Goal: Task Accomplishment & Management: Complete application form

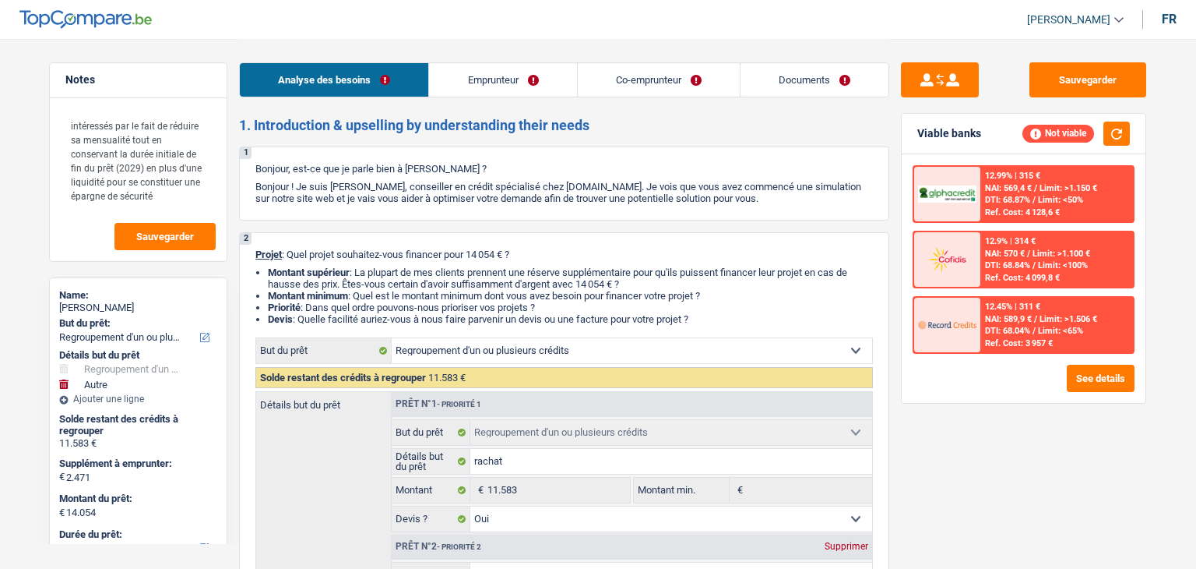
select select "refinancing"
select select "other"
select select "60"
select select "refinancing"
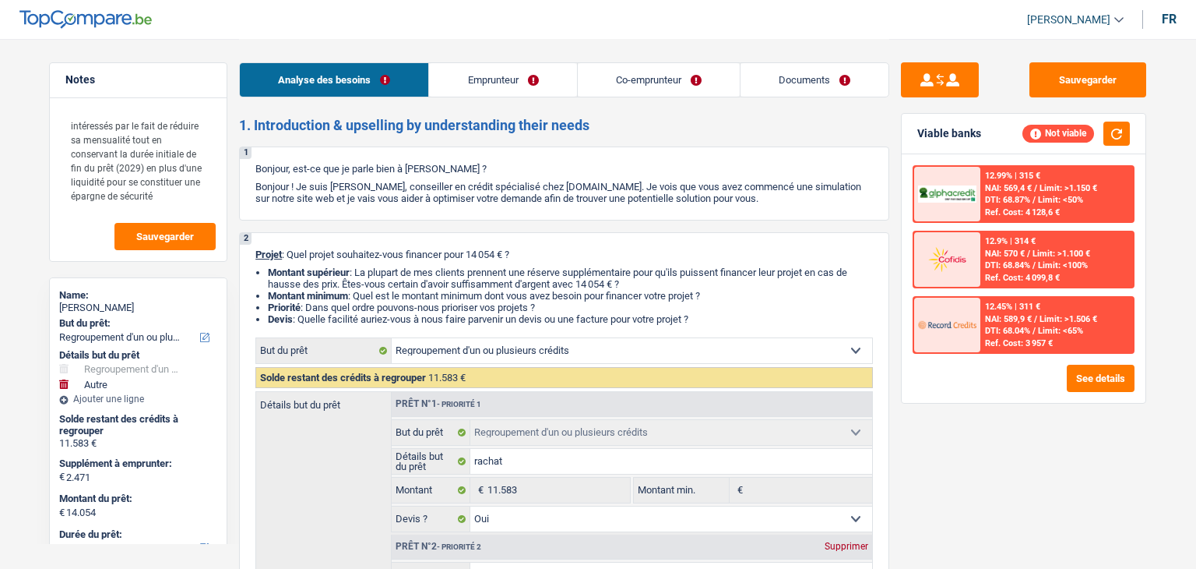
select select "refinancing"
select select "yes"
select select "other"
select select "60"
select select "publicEmployee"
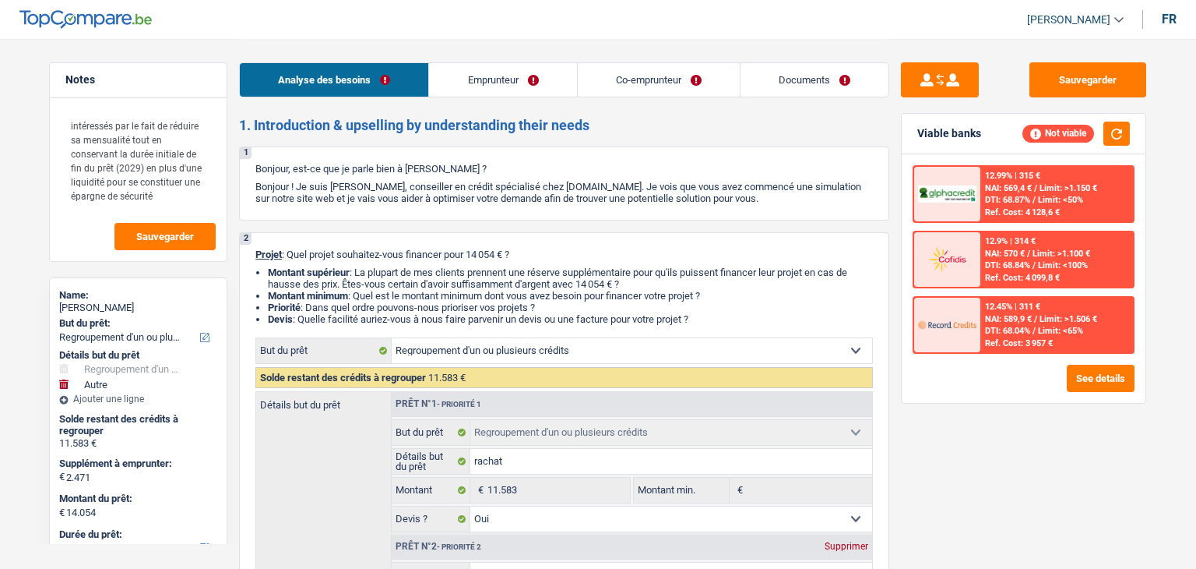
select select "retired"
select select "netSalary"
select select "mealVouchers"
select select "pension"
select select "rents"
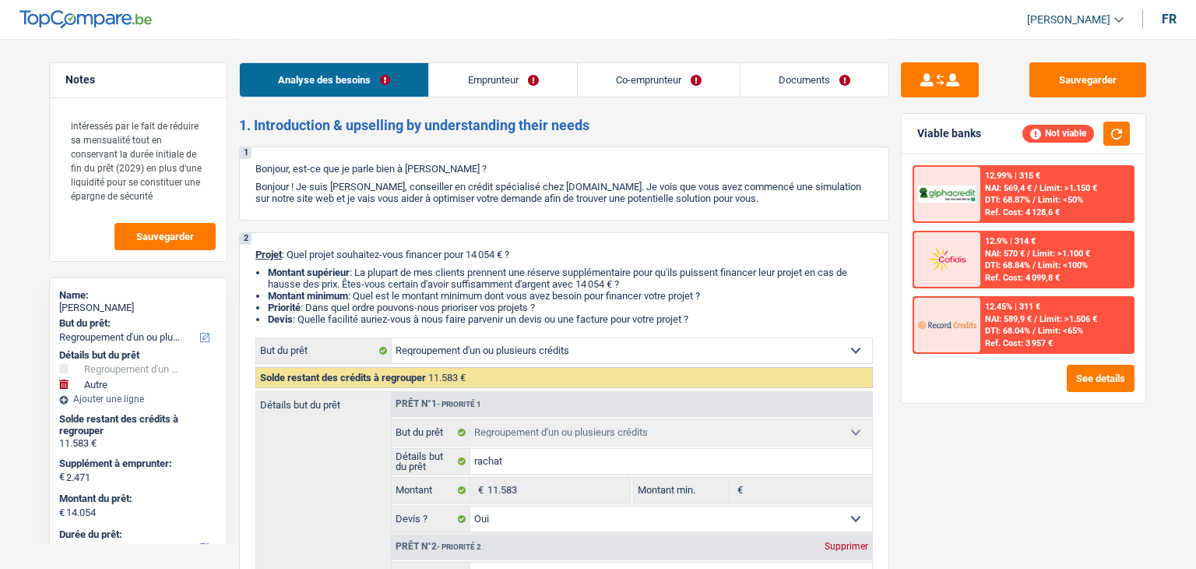
select select "personalLoan"
select select "homeFurnishingOrRelocation"
select select "60"
select select "personalLoan"
select select "homeFurnishingOrRelocation"
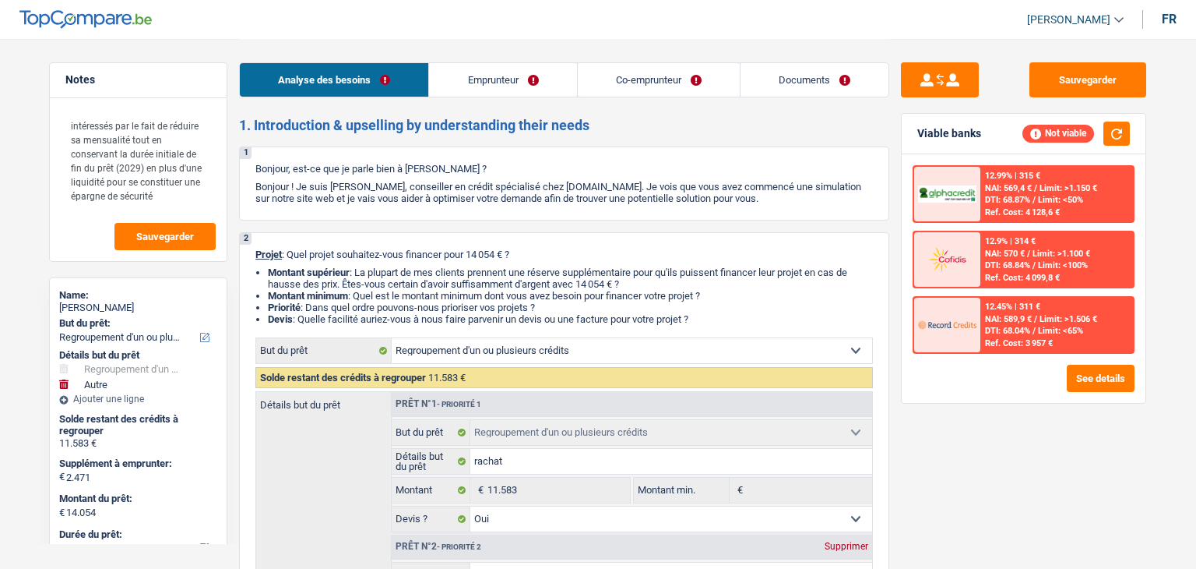
select select "36"
select select "refinancing"
select select "yes"
select select "other"
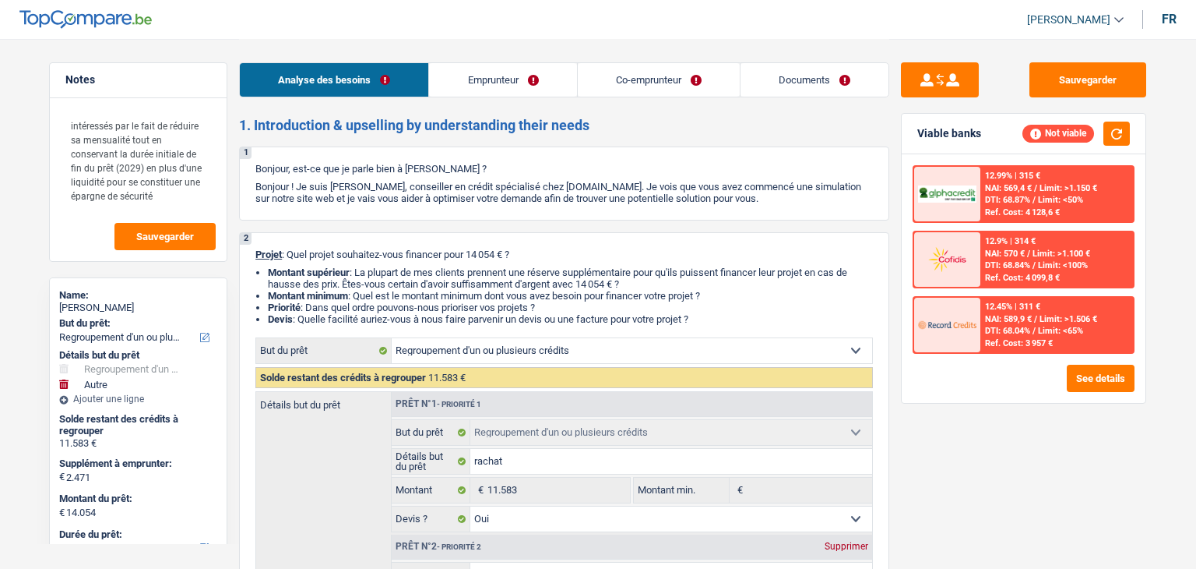
select select "60"
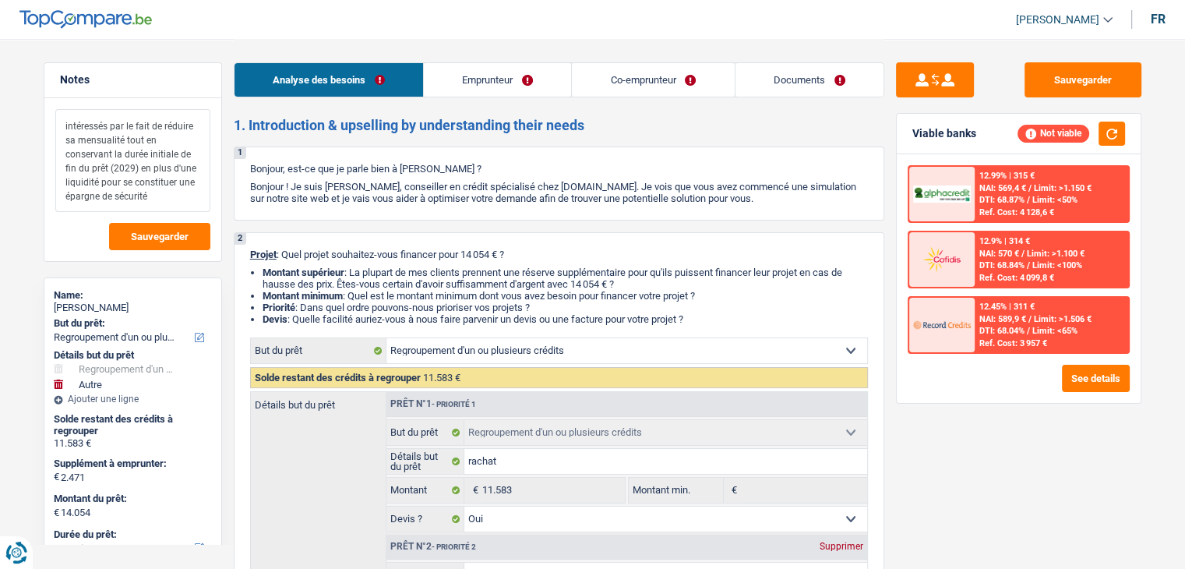
drag, startPoint x: 64, startPoint y: 125, endPoint x: 162, endPoint y: 203, distance: 125.3
click at [162, 202] on textarea "intéressés par le fait de réduire sa mensualité tout en conservant la durée ini…" at bounding box center [132, 160] width 155 height 103
click at [162, 203] on textarea "intéressés par le fait de réduire sa mensualité tout en conservant la durée ini…" at bounding box center [132, 160] width 155 height 103
click at [506, 90] on link "Emprunteur" at bounding box center [497, 79] width 147 height 33
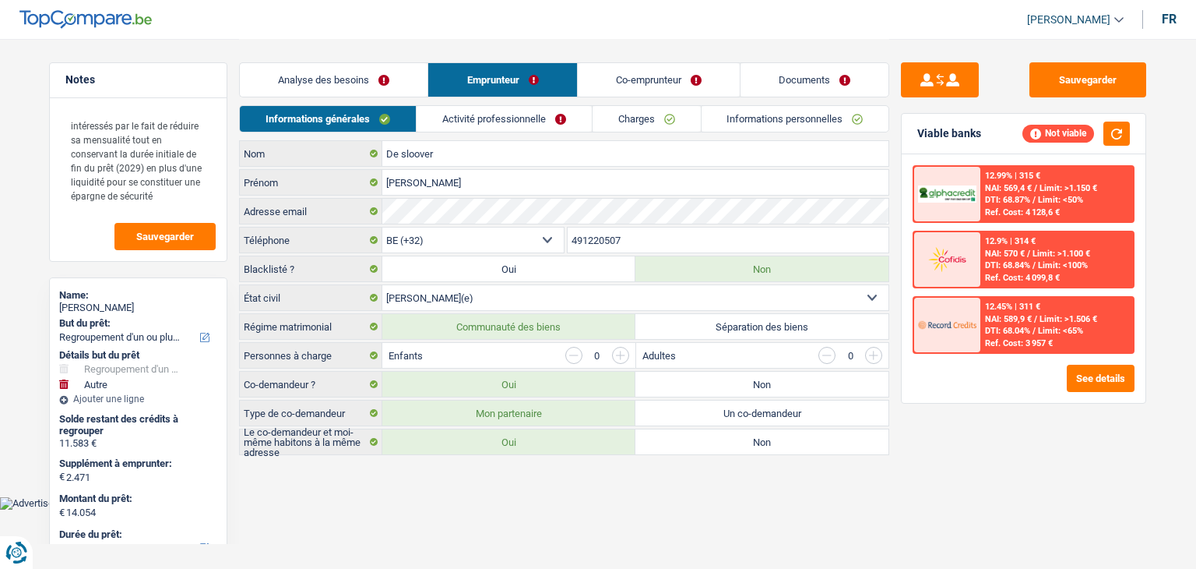
click at [481, 113] on link "Activité professionnelle" at bounding box center [504, 119] width 175 height 26
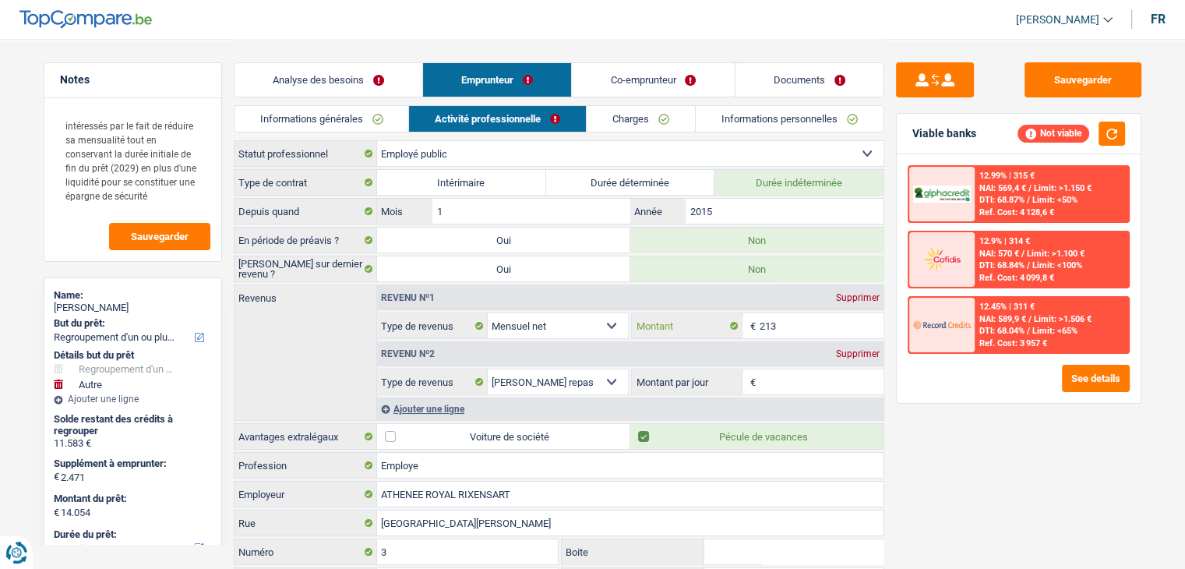
click at [796, 324] on input "213" at bounding box center [821, 325] width 124 height 25
click at [766, 122] on link "Informations personnelles" at bounding box center [790, 119] width 188 height 26
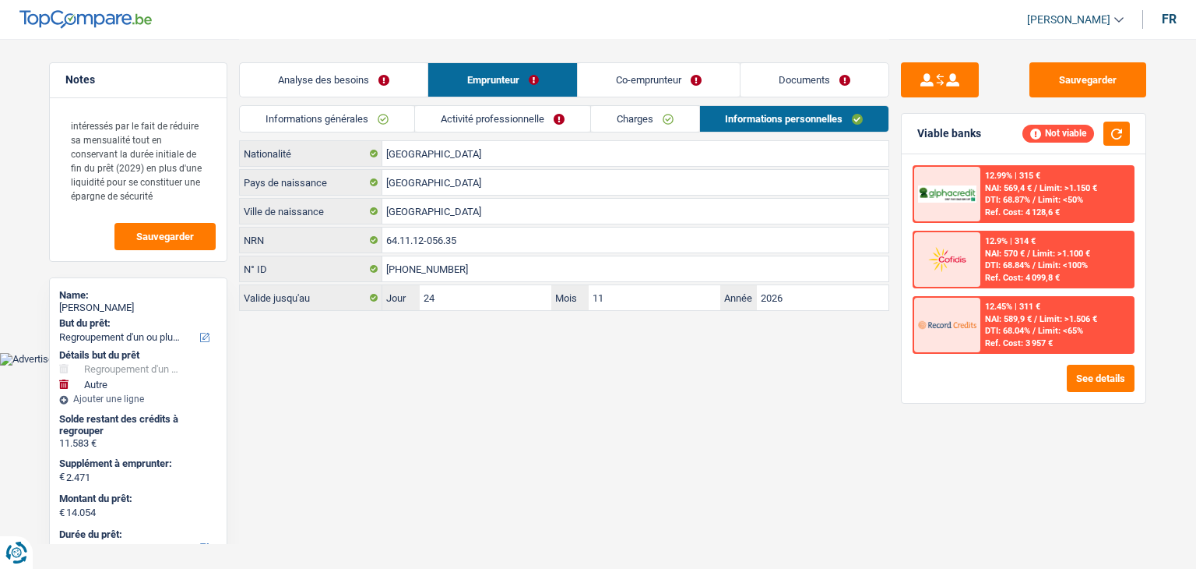
click at [806, 83] on link "Documents" at bounding box center [815, 79] width 148 height 33
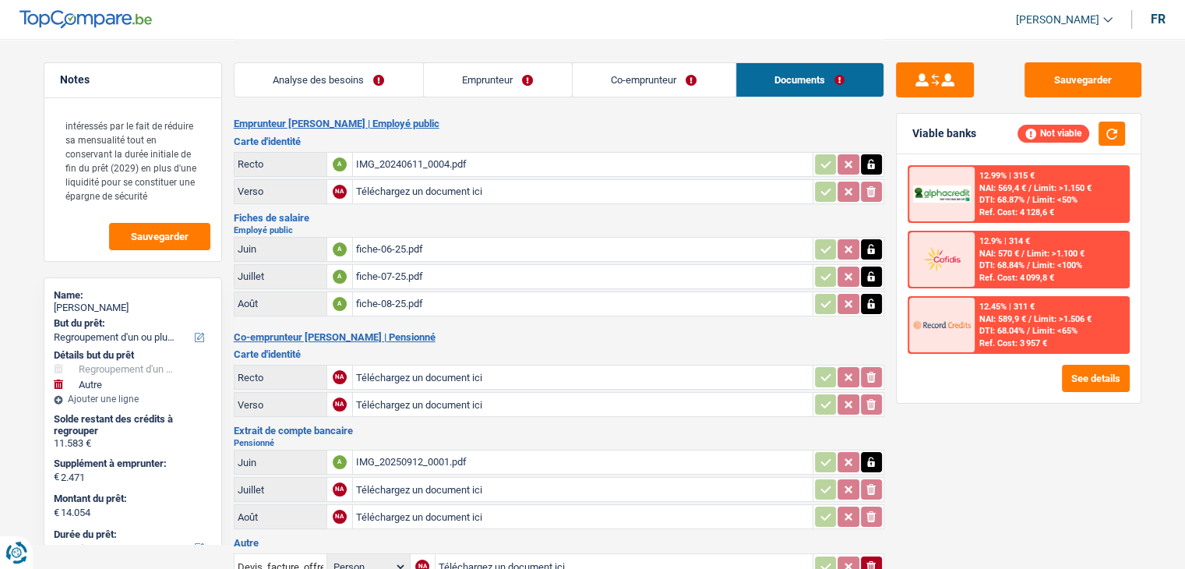
click at [411, 248] on div "fiche-06-25.pdf" at bounding box center [582, 249] width 453 height 23
click at [411, 272] on div "fiche-07-25.pdf" at bounding box center [582, 276] width 453 height 23
click at [409, 300] on div "fiche-08-25.pdf" at bounding box center [582, 303] width 453 height 23
click at [637, 91] on link "Co-emprunteur" at bounding box center [654, 79] width 163 height 33
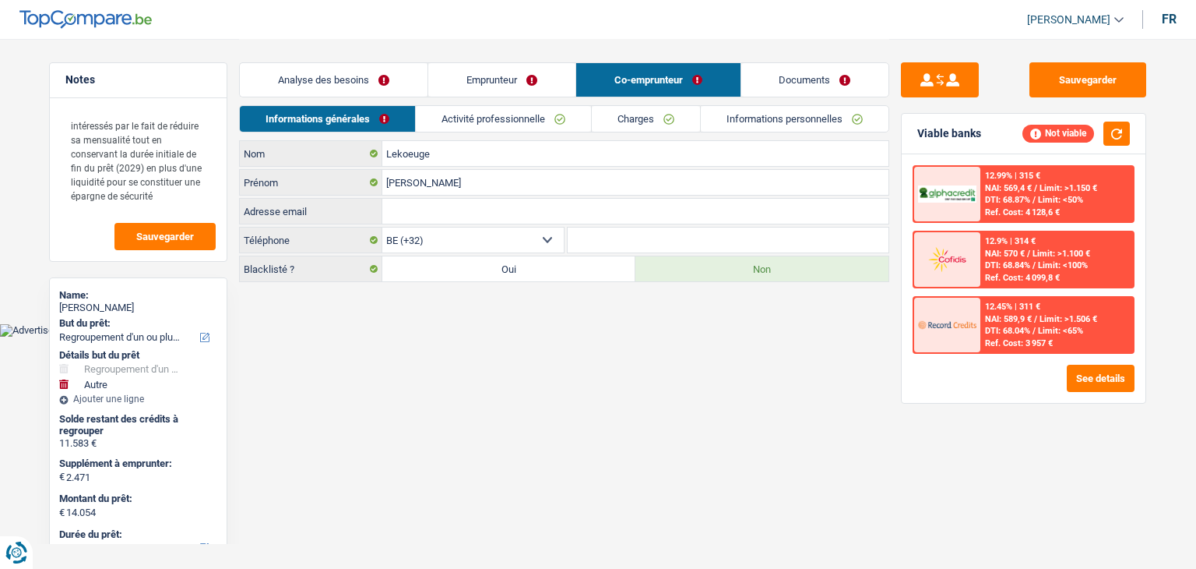
click at [508, 108] on link "Activité professionnelle" at bounding box center [503, 119] width 175 height 26
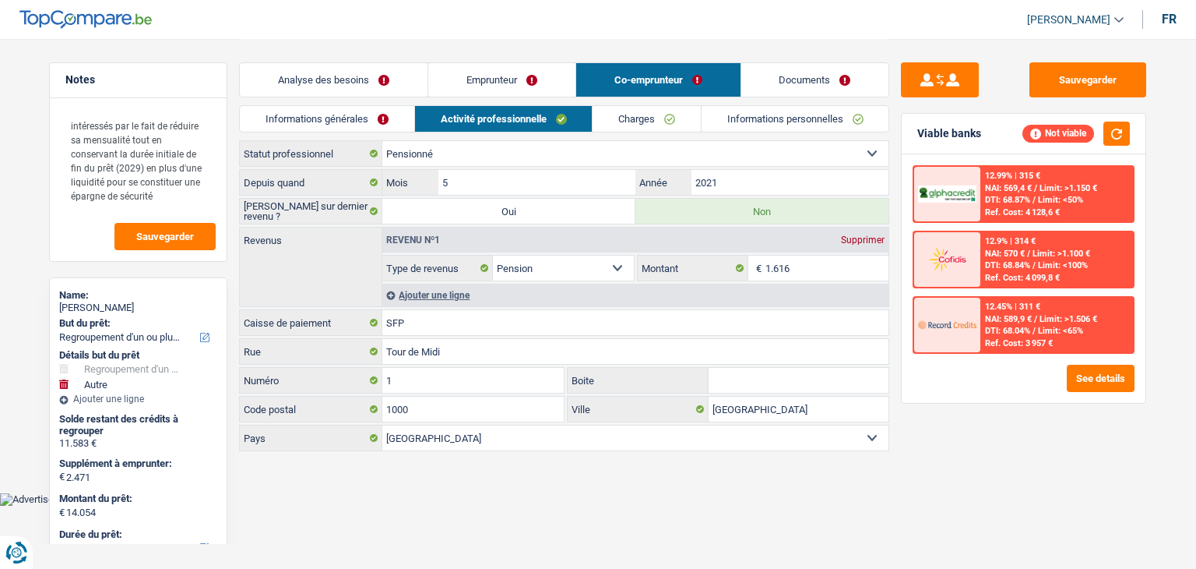
click at [626, 115] on link "Charges" at bounding box center [647, 119] width 108 height 26
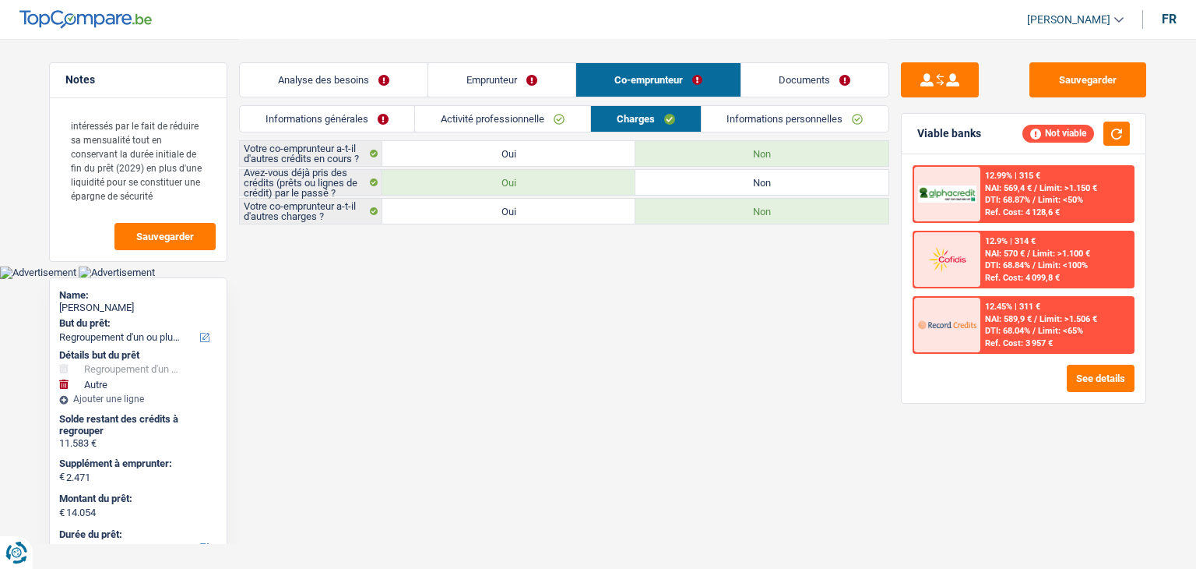
click at [717, 127] on link "Informations personnelles" at bounding box center [796, 119] width 188 height 26
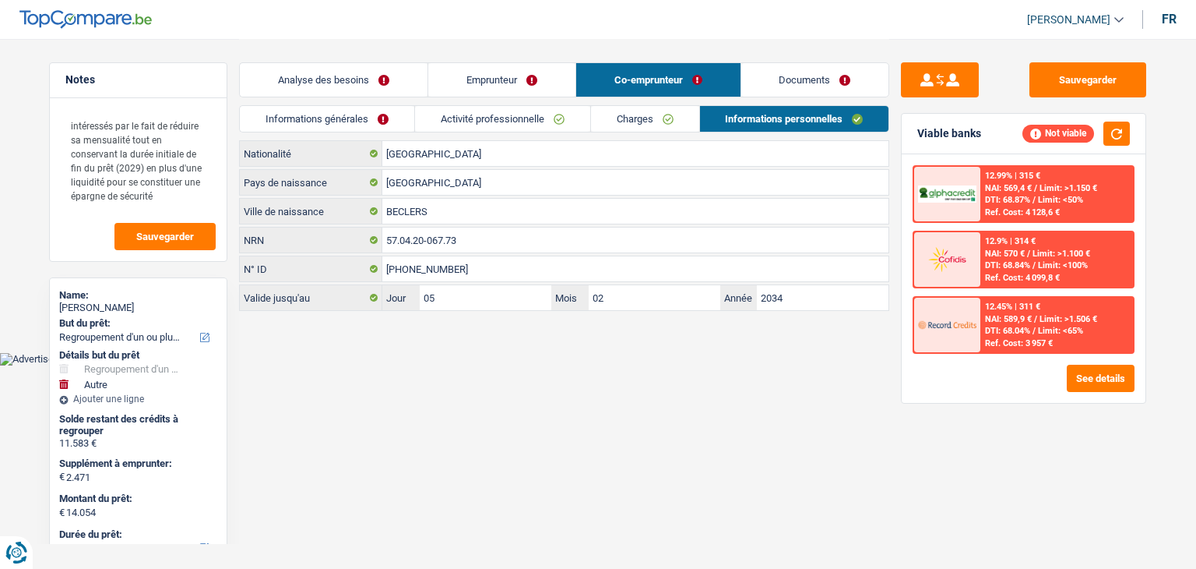
click at [474, 116] on link "Activité professionnelle" at bounding box center [502, 119] width 175 height 26
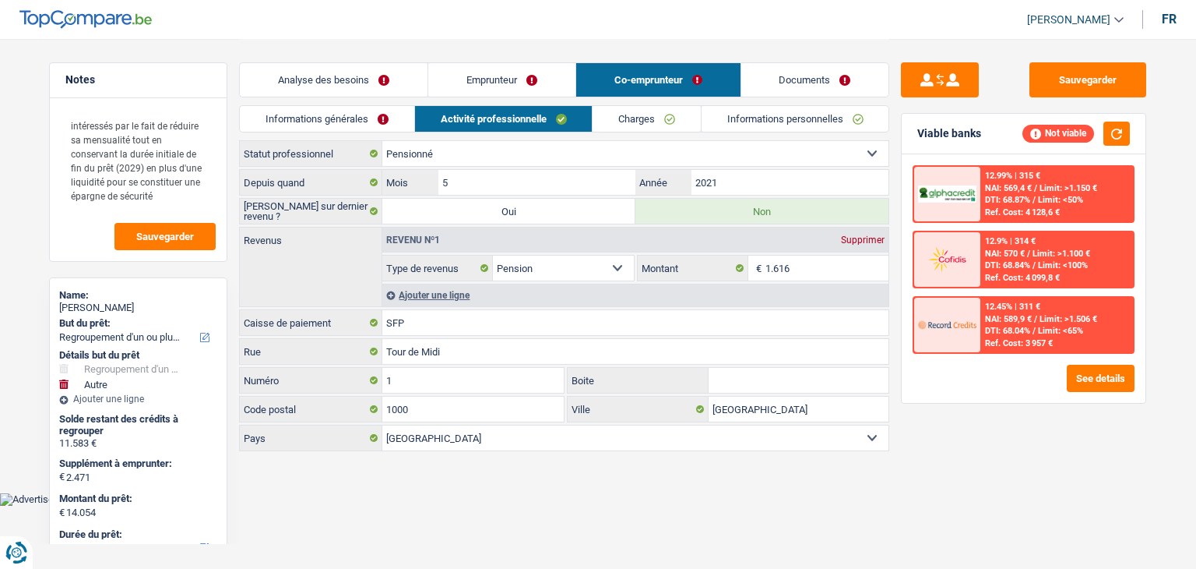
click at [322, 118] on link "Informations générales" at bounding box center [327, 119] width 174 height 26
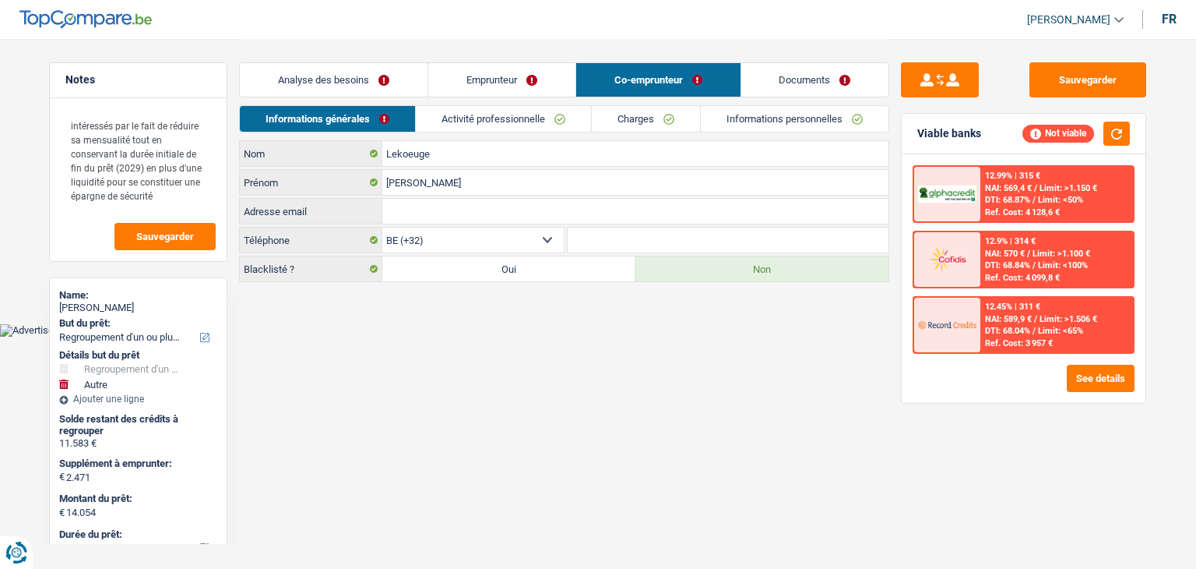
click at [485, 82] on link "Emprunteur" at bounding box center [501, 79] width 147 height 33
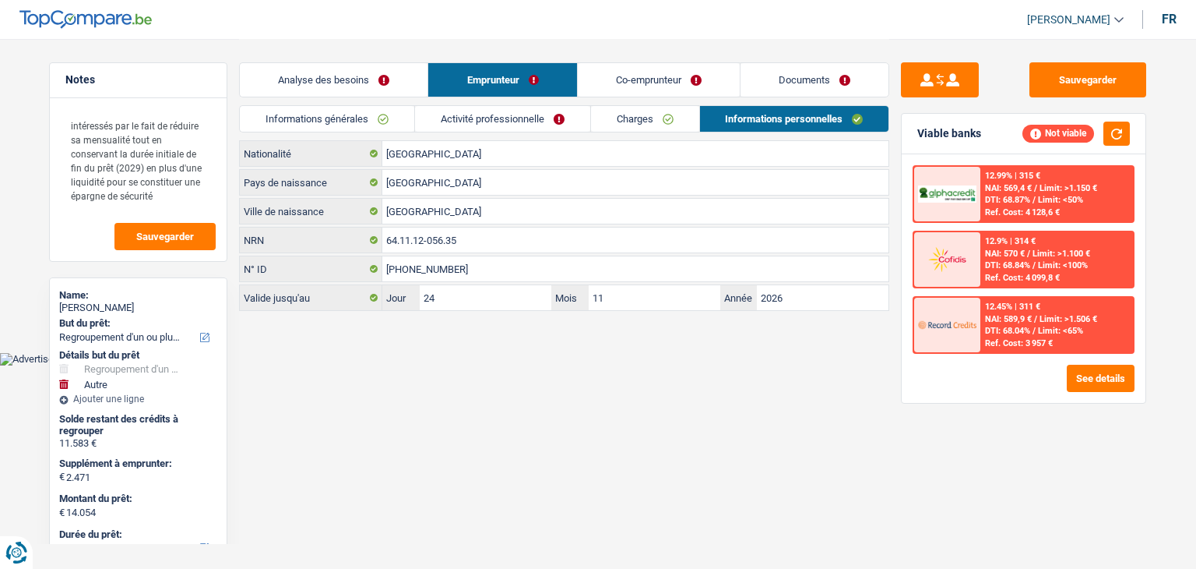
click at [355, 76] on link "Analyse des besoins" at bounding box center [334, 79] width 188 height 33
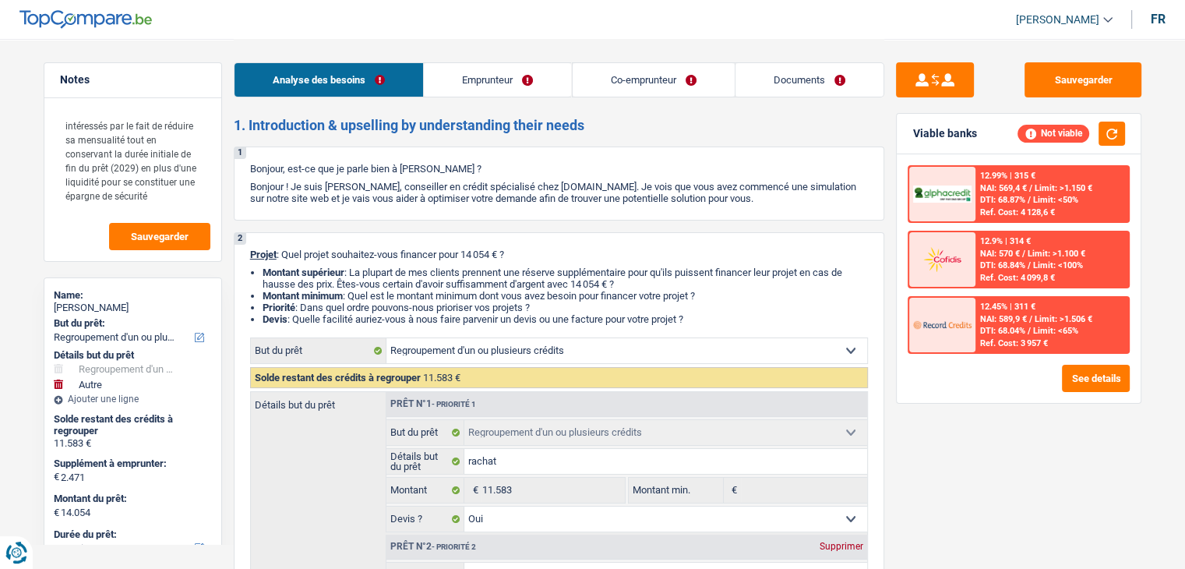
click at [465, 79] on link "Emprunteur" at bounding box center [497, 79] width 147 height 33
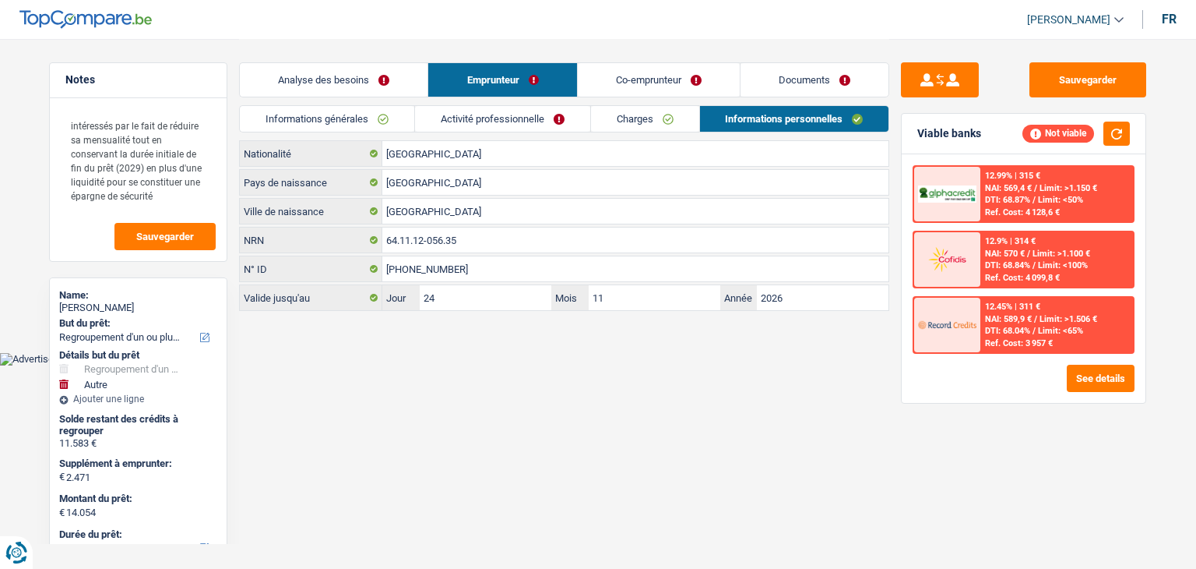
click at [463, 115] on link "Activité professionnelle" at bounding box center [502, 119] width 175 height 26
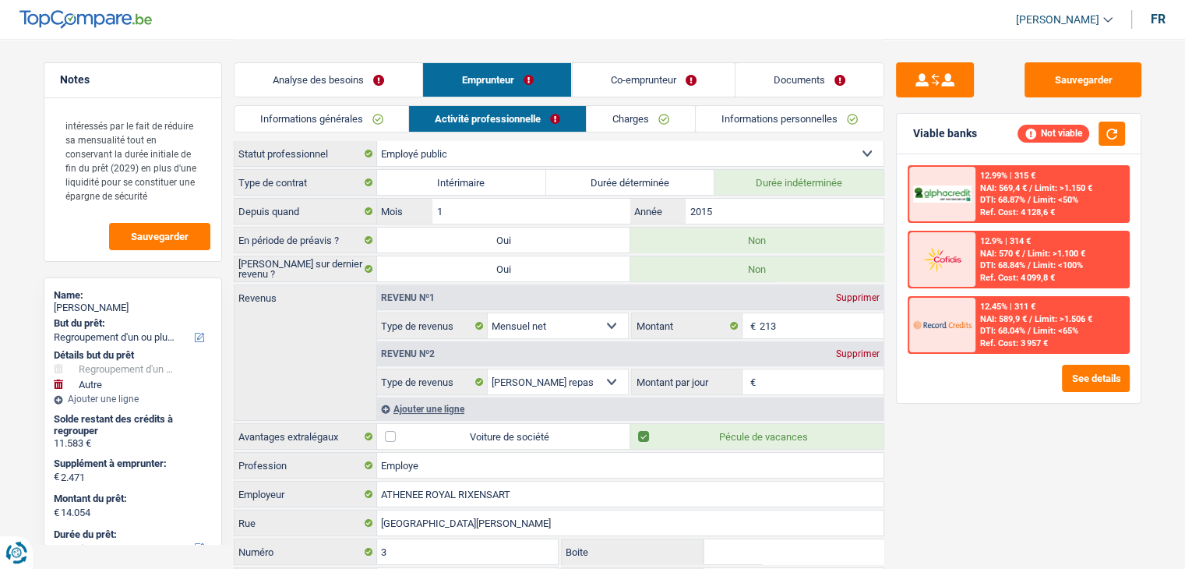
click at [332, 116] on link "Informations générales" at bounding box center [321, 119] width 174 height 26
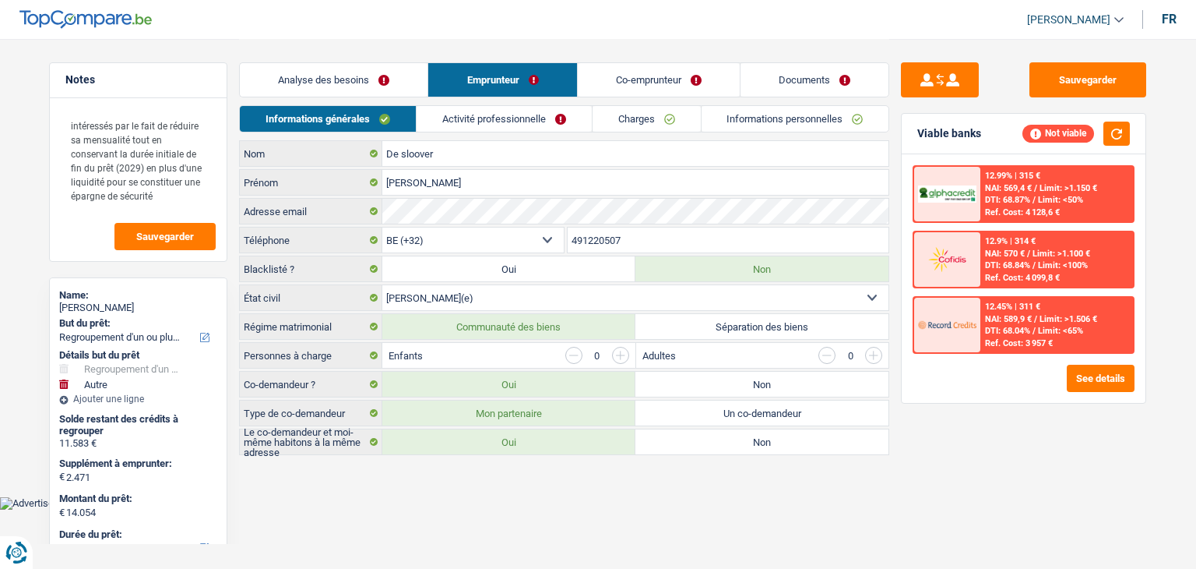
click at [477, 123] on link "Activité professionnelle" at bounding box center [504, 119] width 175 height 26
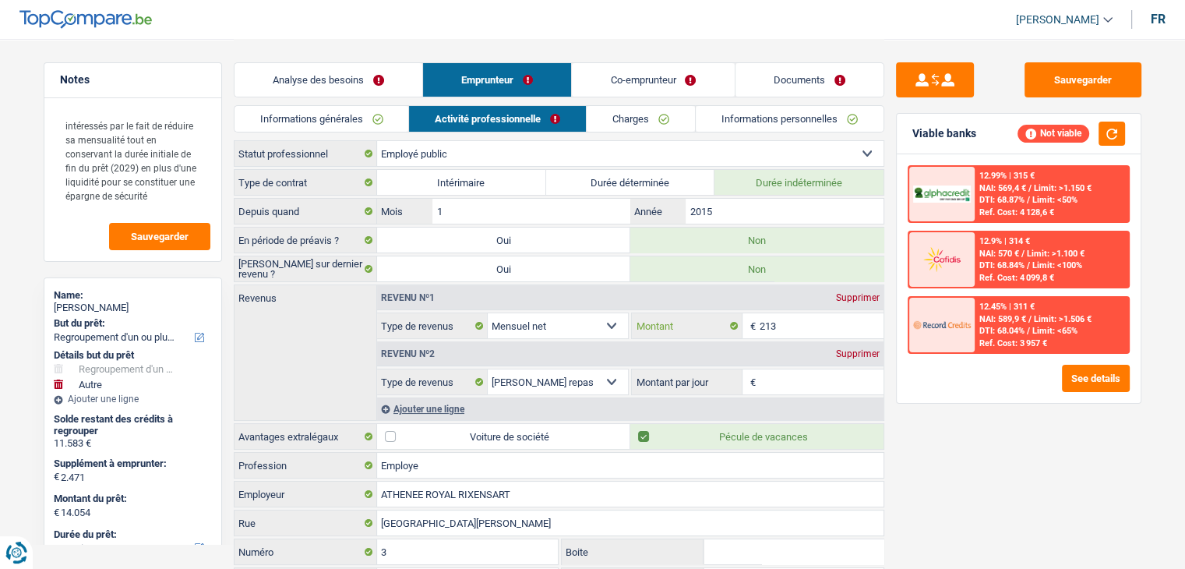
click at [801, 317] on input "213" at bounding box center [821, 325] width 124 height 25
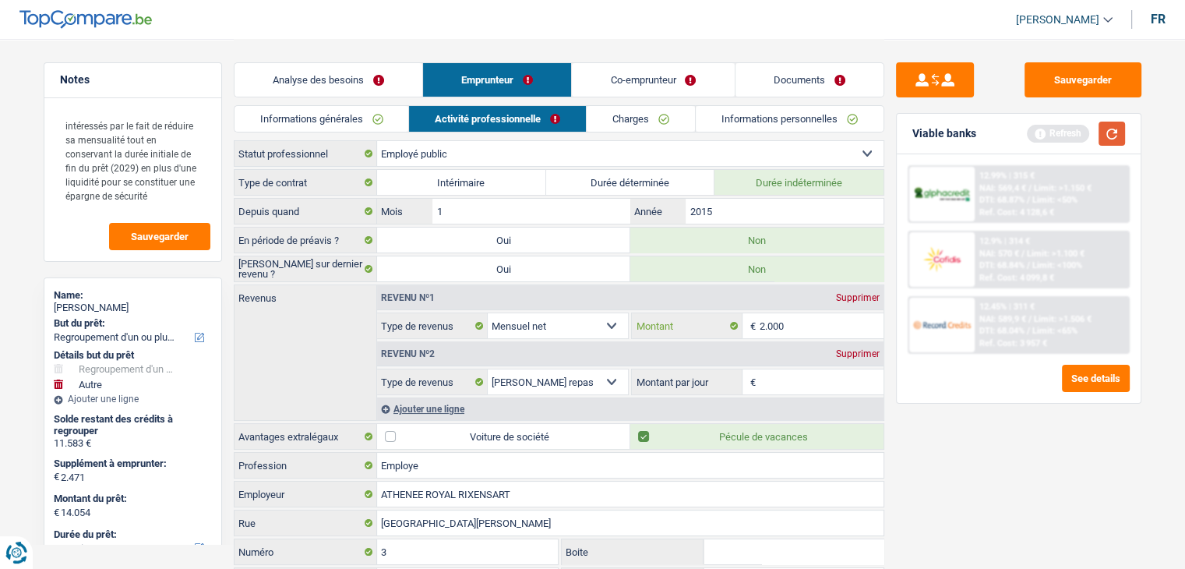
type input "2.000"
click at [1112, 126] on button "button" at bounding box center [1111, 134] width 26 height 24
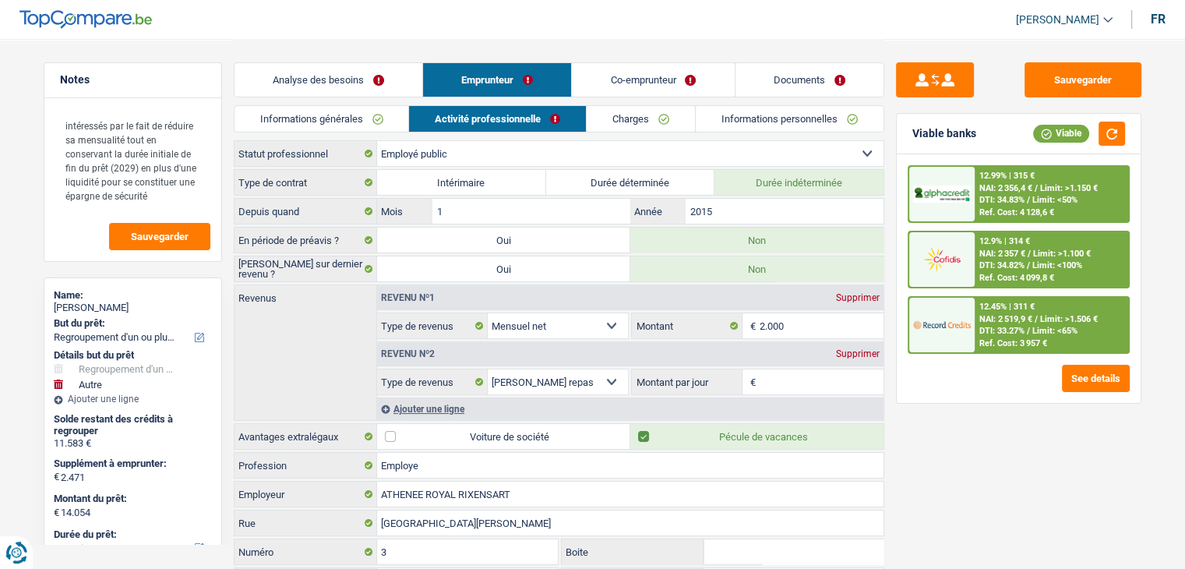
click at [321, 131] on link "Informations générales" at bounding box center [321, 119] width 174 height 26
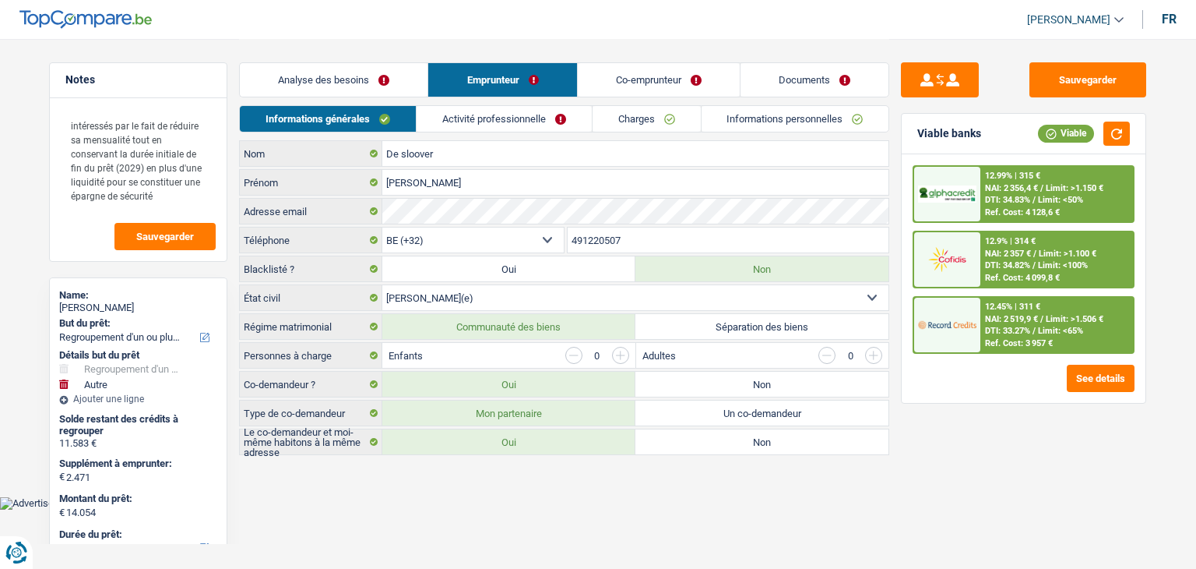
click at [305, 90] on link "Analyse des besoins" at bounding box center [334, 79] width 188 height 33
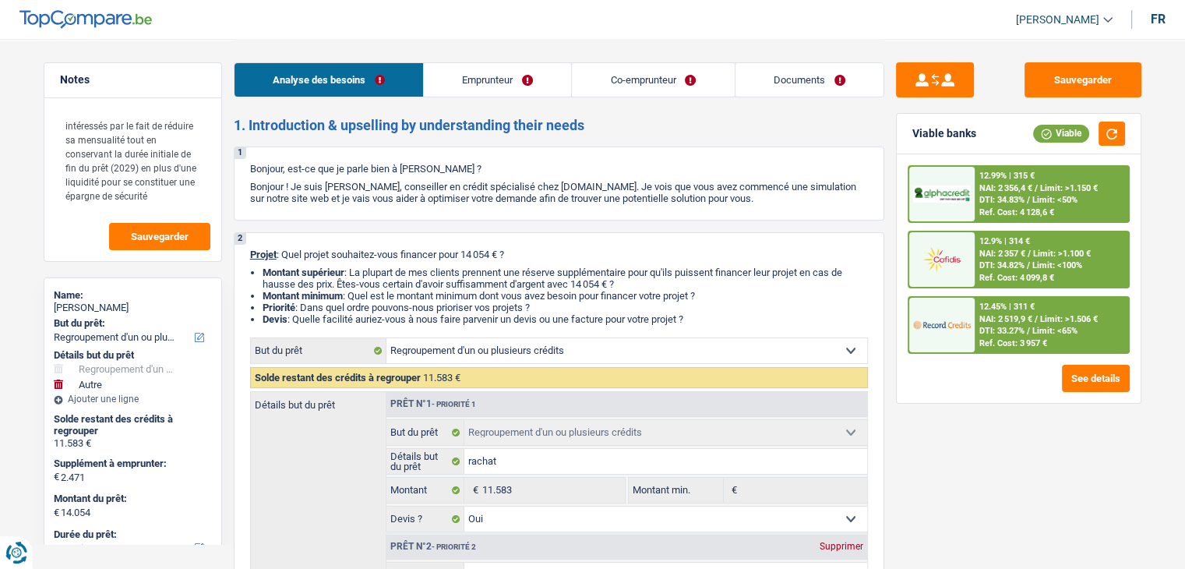
click at [530, 83] on link "Emprunteur" at bounding box center [497, 79] width 147 height 33
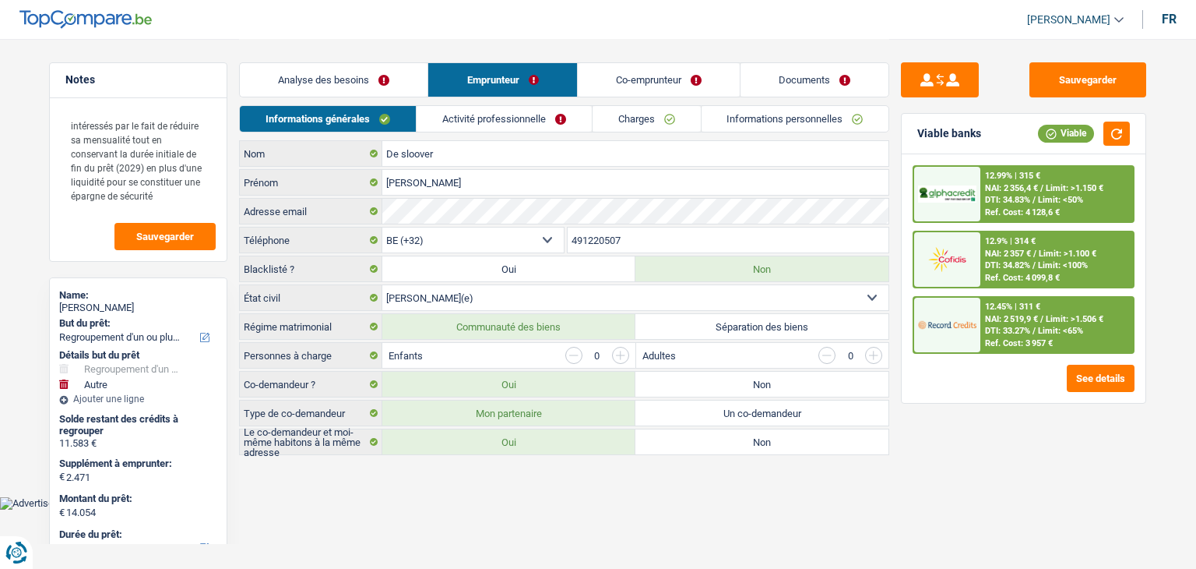
click at [486, 113] on link "Activité professionnelle" at bounding box center [504, 119] width 175 height 26
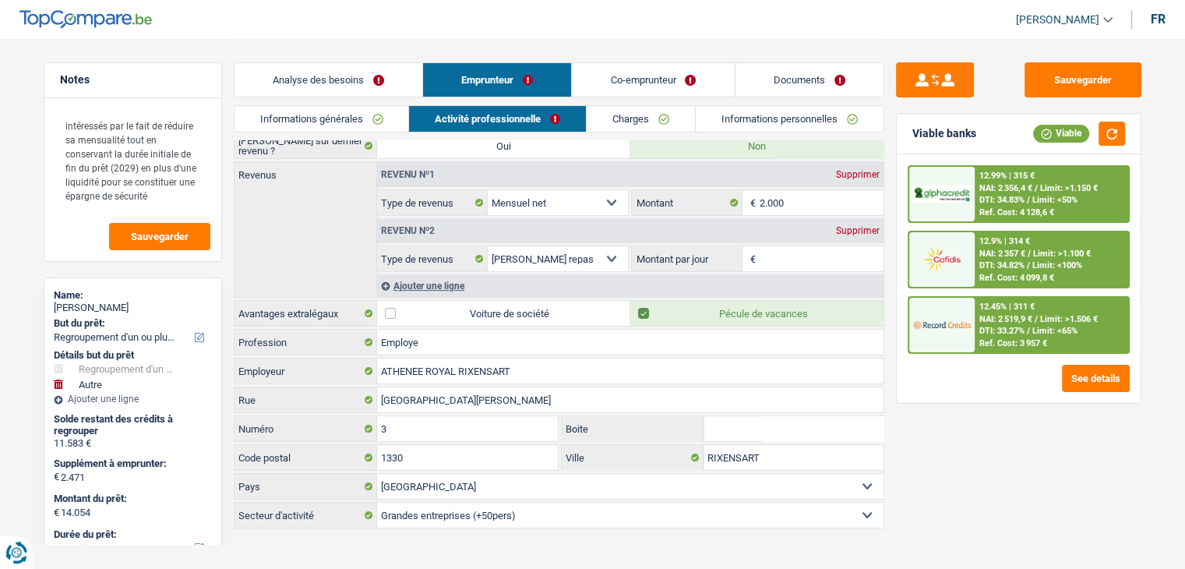
scroll to position [131, 0]
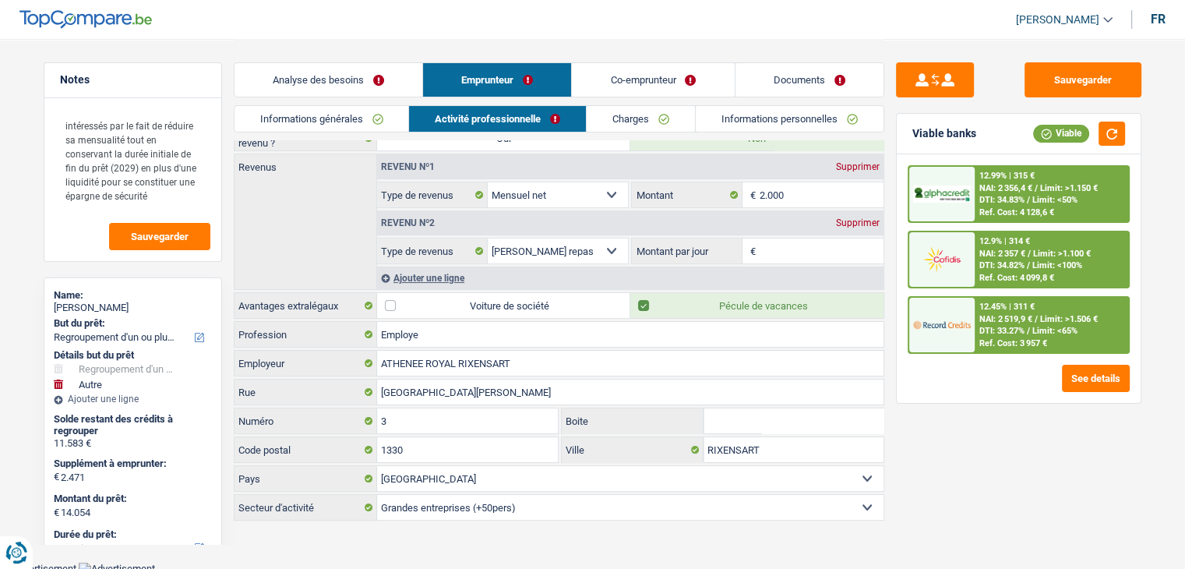
click at [1037, 476] on div "Sauvegarder Viable banks Viable 12.99% | 315 € NAI: 2 356,4 € / Limit: >1.150 €…" at bounding box center [1018, 302] width 269 height 481
click at [1065, 83] on button "Sauvegarder" at bounding box center [1082, 79] width 117 height 35
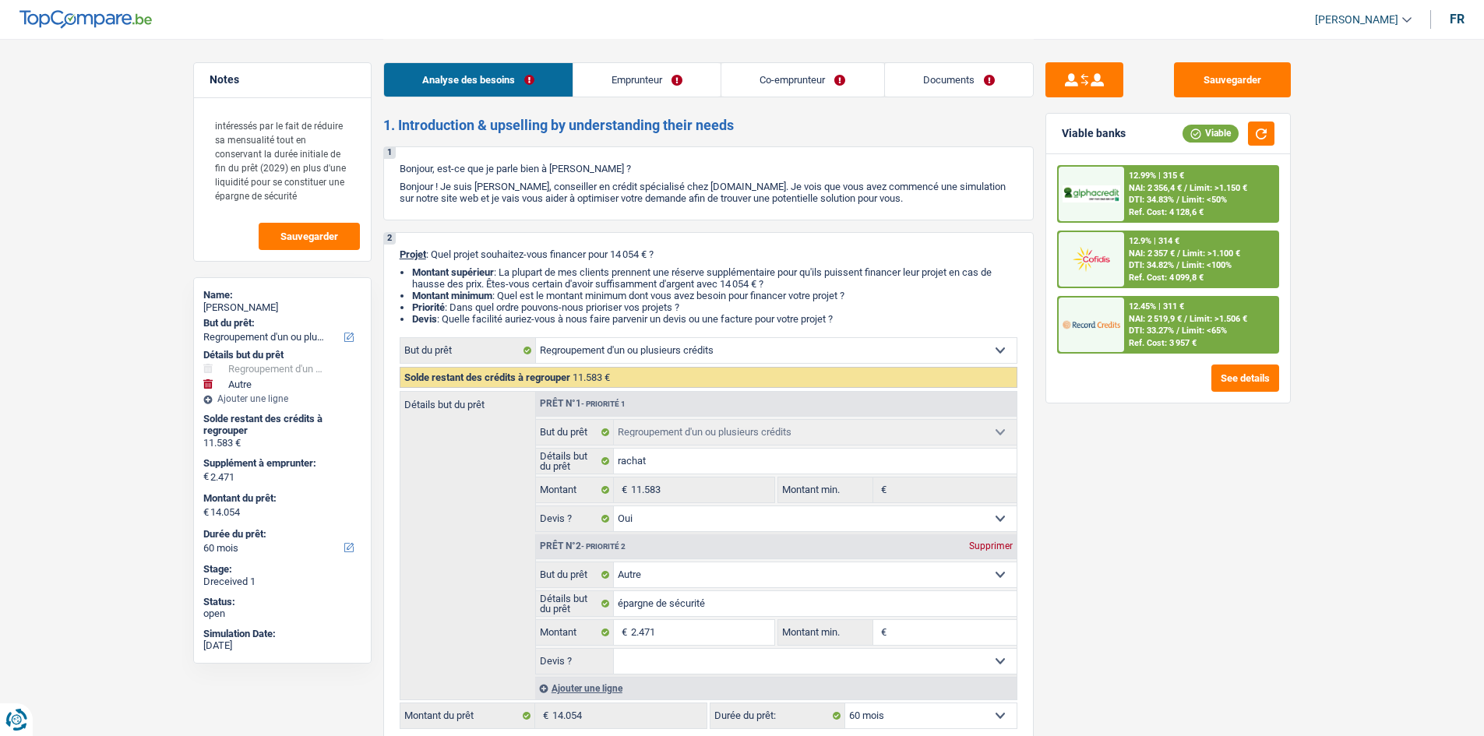
select select "refinancing"
select select "other"
select select "60"
select select "refinancing"
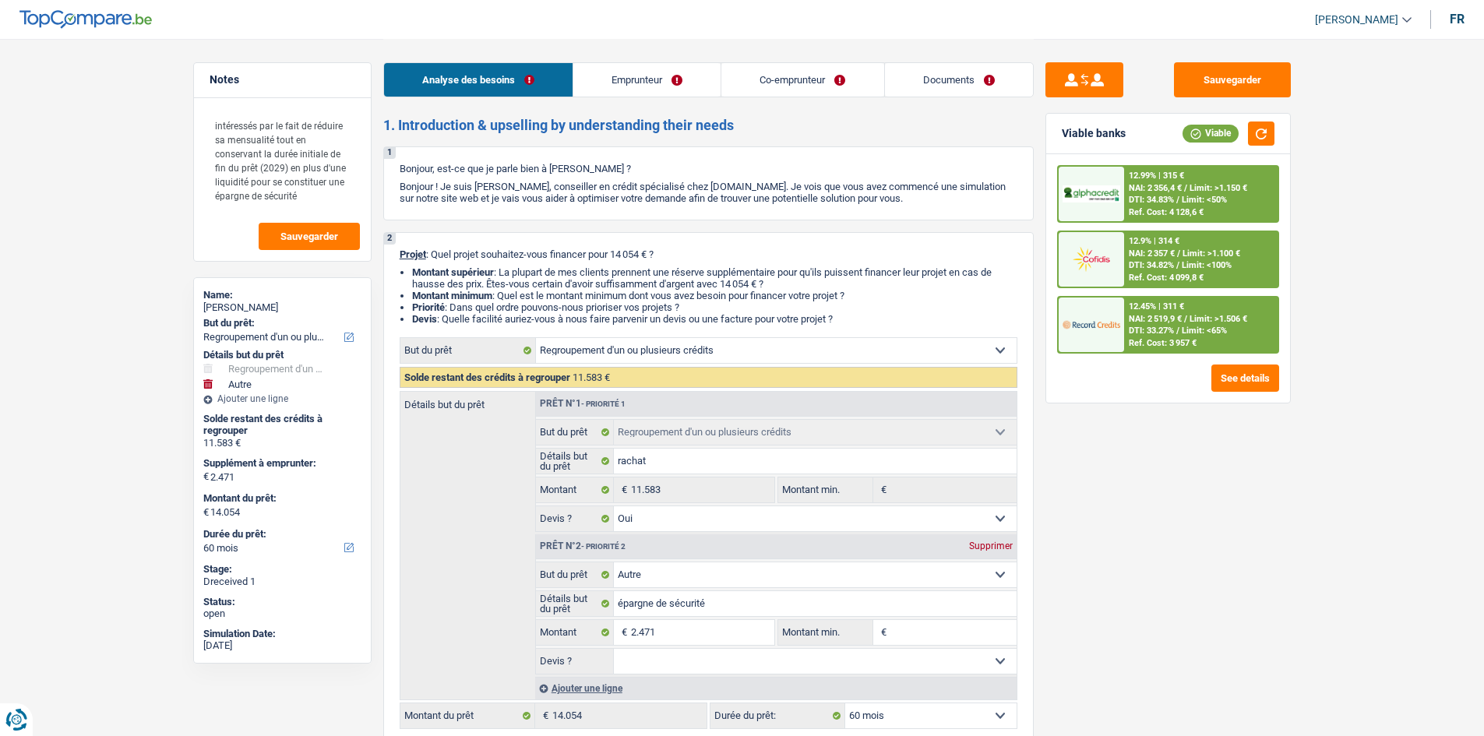
select select "refinancing"
select select "yes"
select select "other"
select select "60"
select select "publicEmployee"
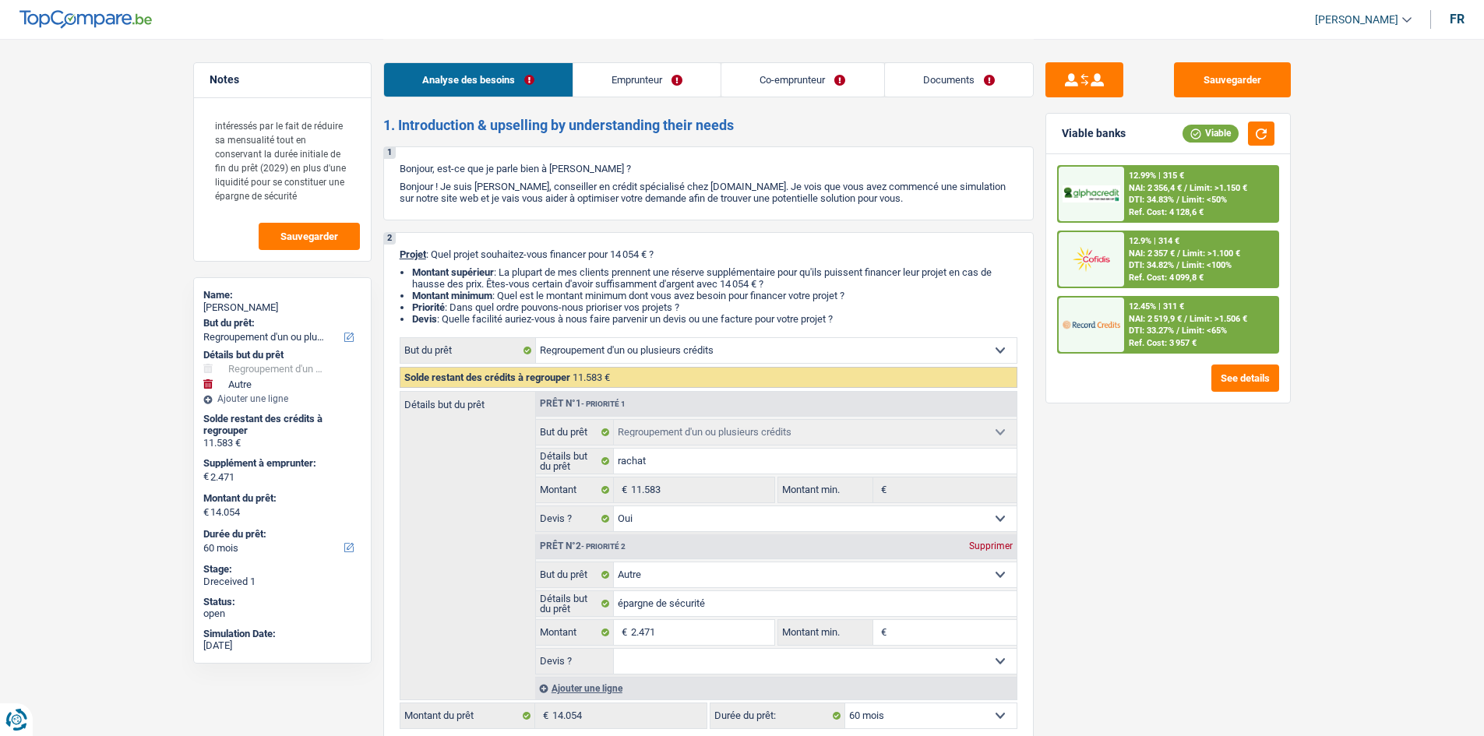
select select "retired"
select select "netSalary"
select select "mealVouchers"
select select "pension"
select select "rents"
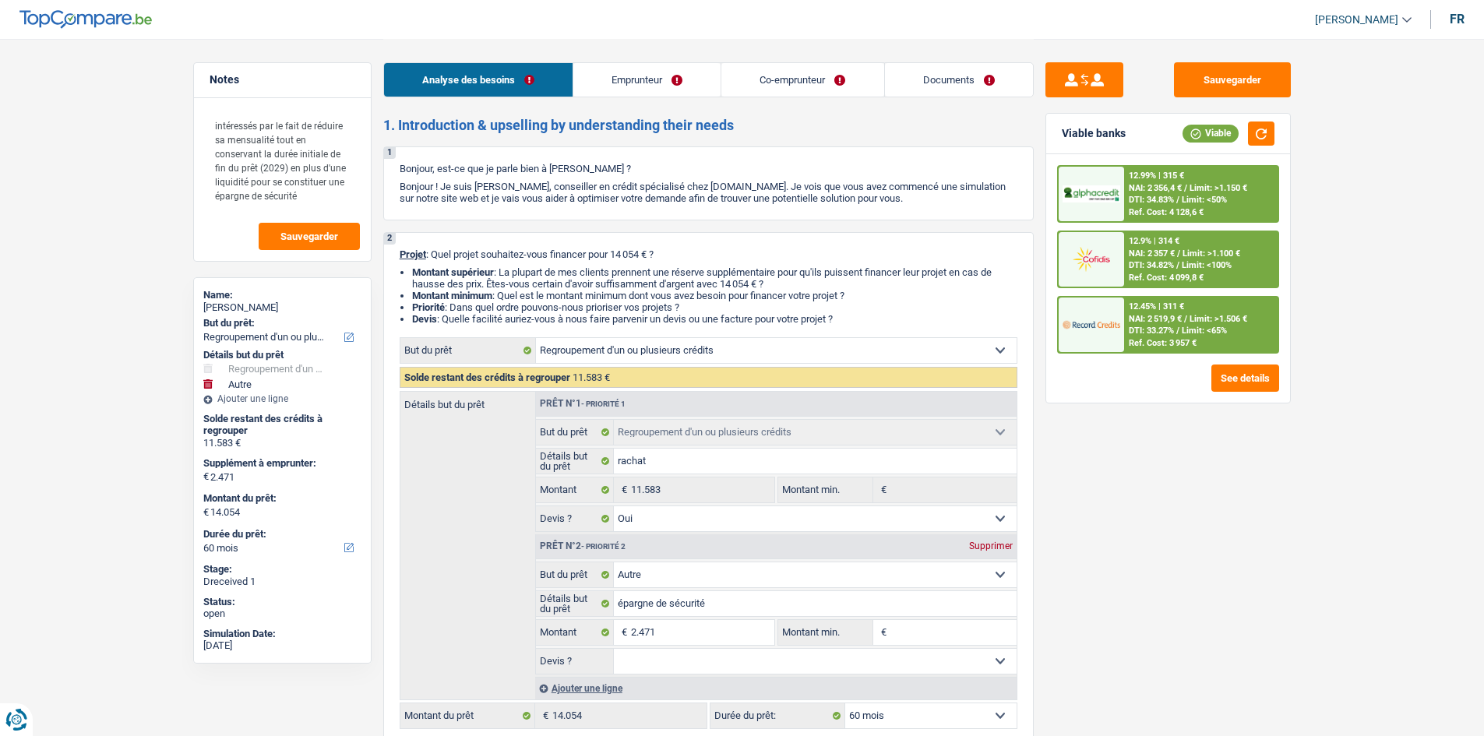
select select "personalLoan"
select select "homeFurnishingOrRelocation"
select select "60"
select select "personalLoan"
select select "homeFurnishingOrRelocation"
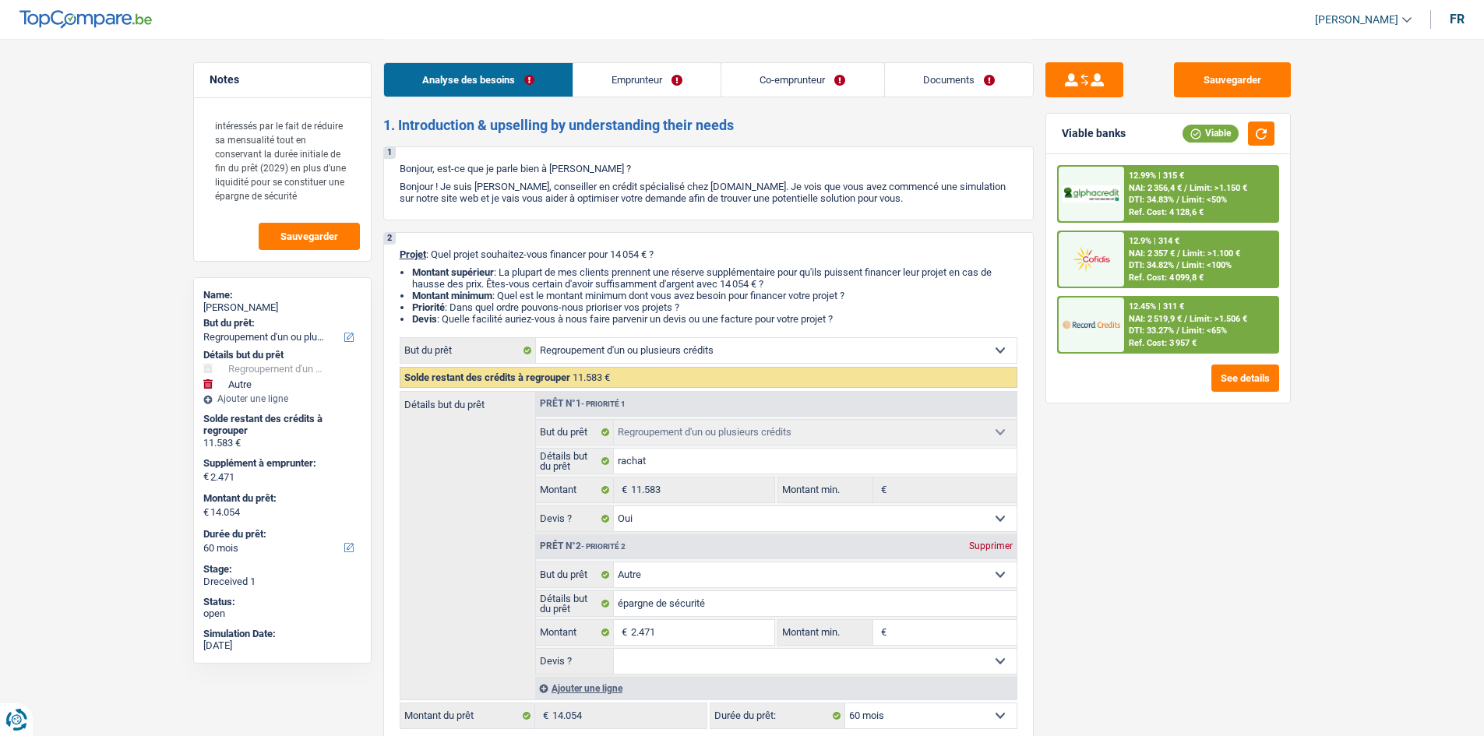
select select "36"
select select "refinancing"
select select "yes"
select select "other"
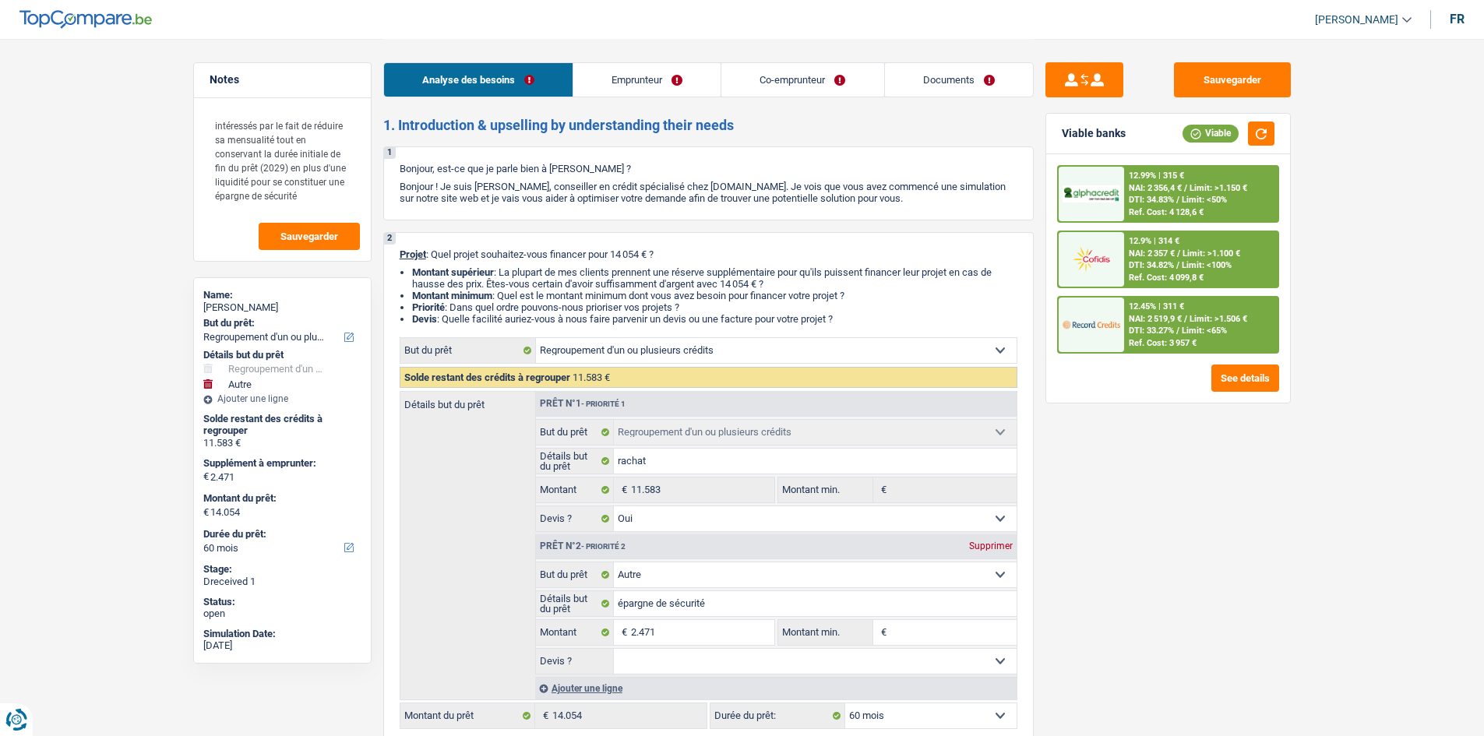
select select "60"
click at [913, 76] on link "Documents" at bounding box center [959, 79] width 148 height 33
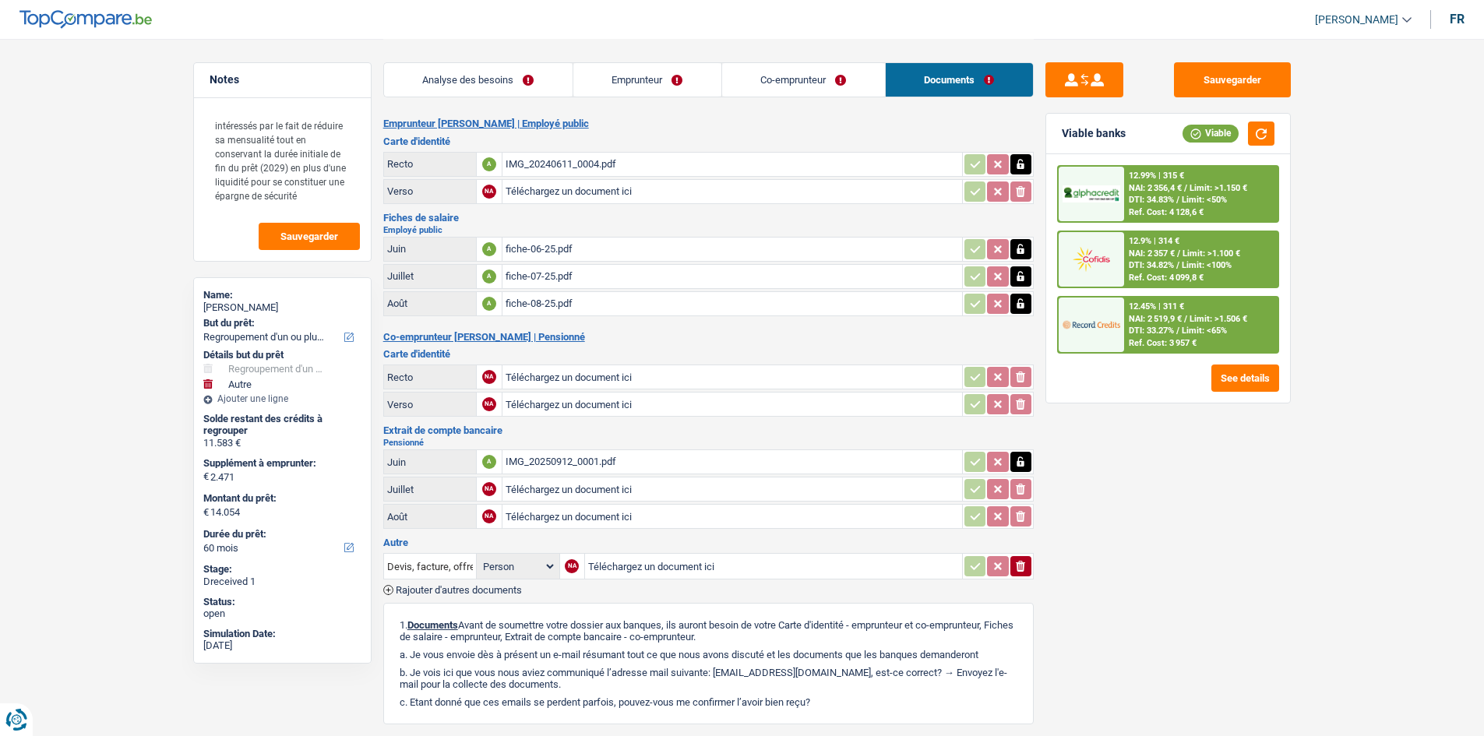
click at [559, 161] on div "IMG_20240611_0004.pdf" at bounding box center [732, 164] width 453 height 23
click at [552, 245] on div "fiche-06-25.pdf" at bounding box center [732, 249] width 453 height 23
click at [539, 277] on div "fiche-07-25.pdf" at bounding box center [732, 276] width 453 height 23
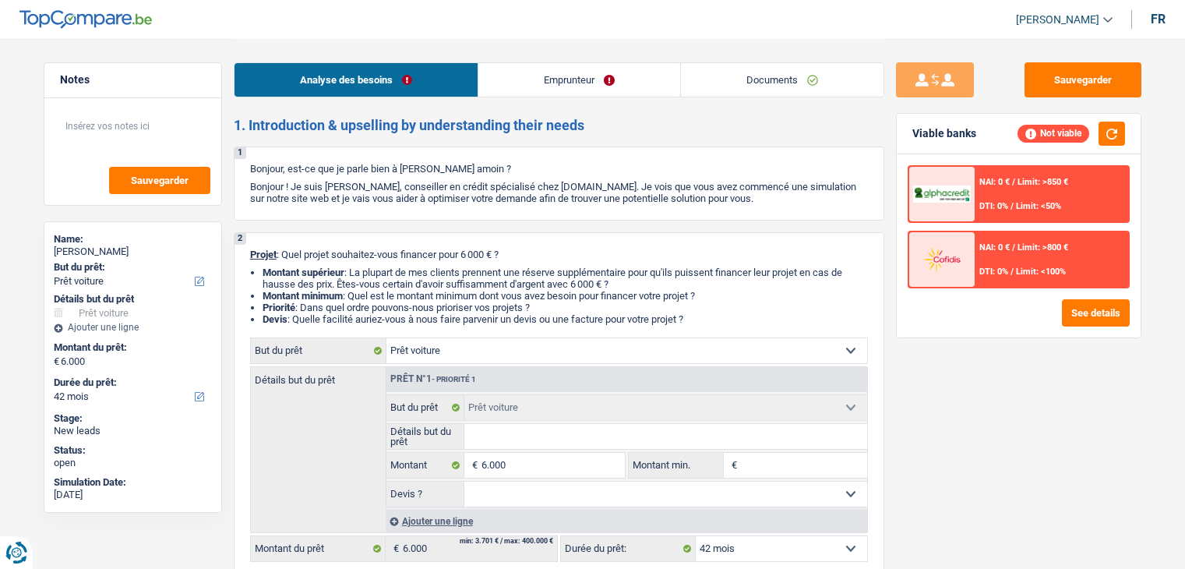
select select "car"
select select "42"
select select "car"
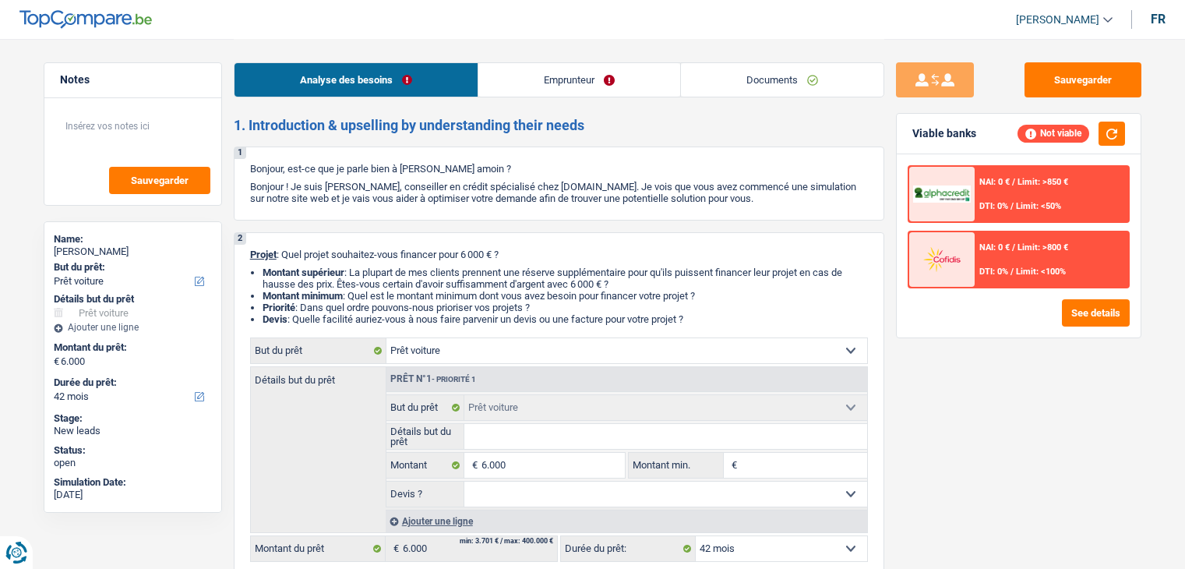
select select "42"
select select "car"
select select "42"
click at [639, 50] on div "Analyse des besoins Emprunteur Documents" at bounding box center [559, 72] width 650 height 66
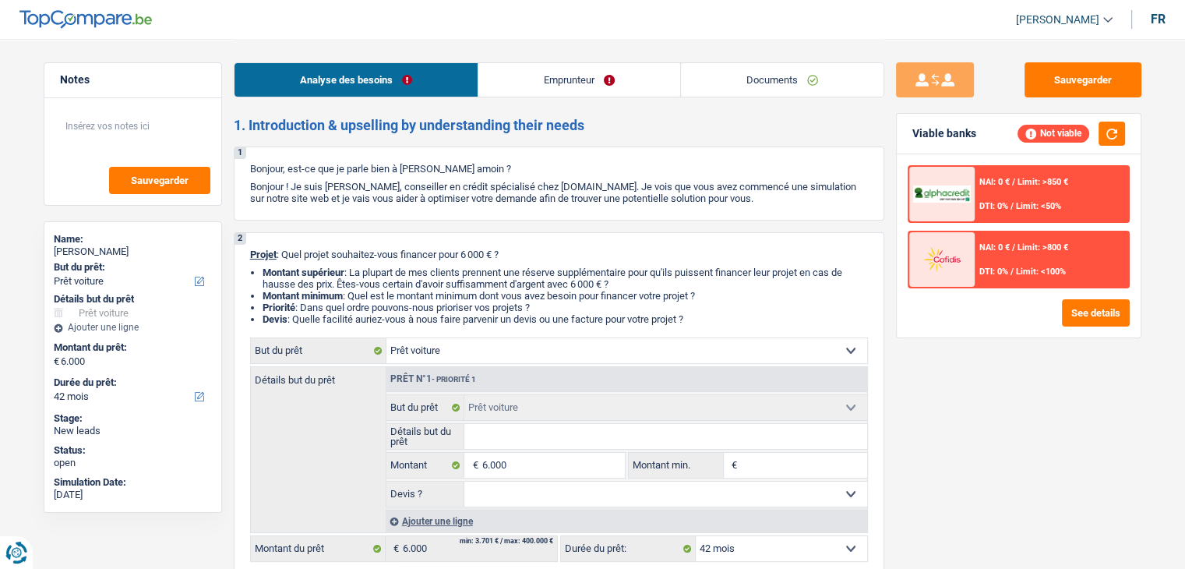
drag, startPoint x: 560, startPoint y: 107, endPoint x: 548, endPoint y: 94, distance: 17.7
click at [546, 75] on link "Emprunteur" at bounding box center [579, 79] width 202 height 33
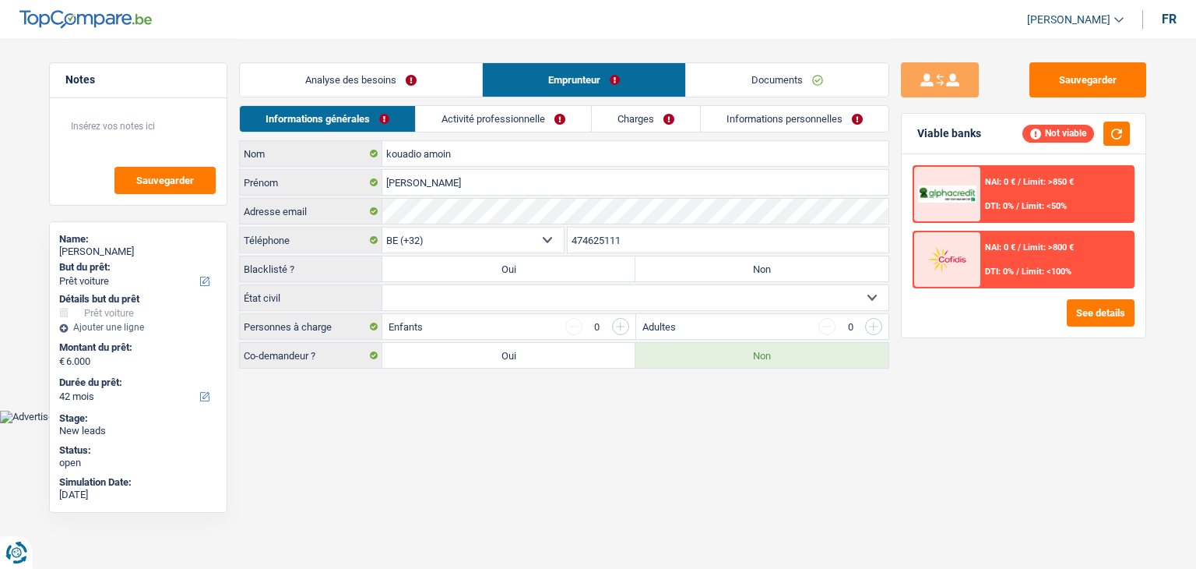
click at [527, 137] on div "Informations générales Activité professionnelle Charges Informations personnell…" at bounding box center [564, 122] width 650 height 35
click at [516, 116] on link "Activité professionnelle" at bounding box center [503, 119] width 175 height 26
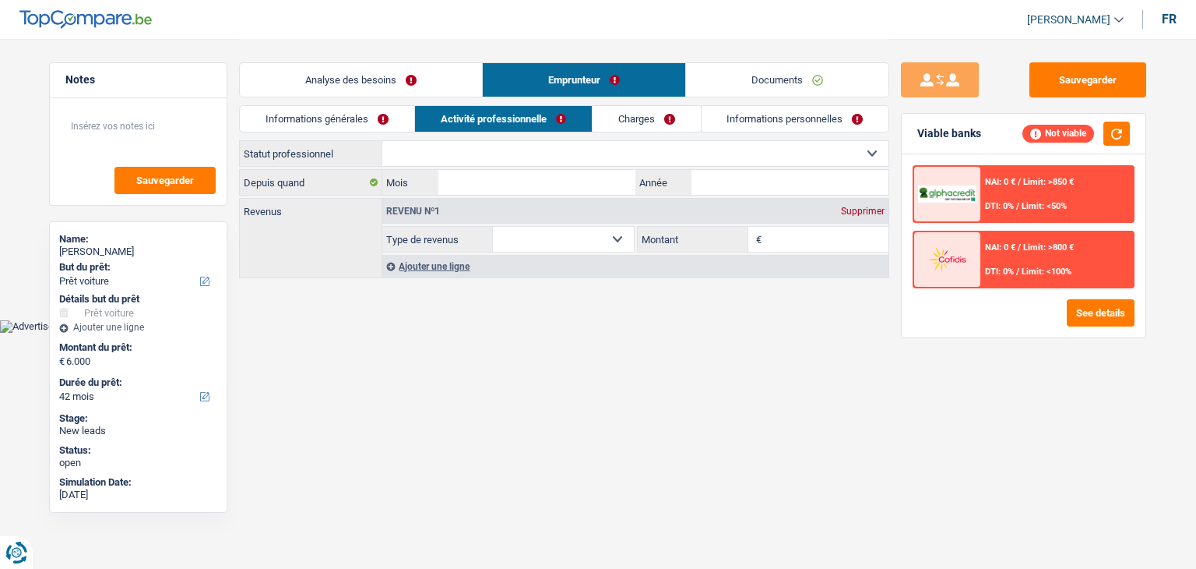
click at [623, 125] on link "Charges" at bounding box center [647, 119] width 108 height 26
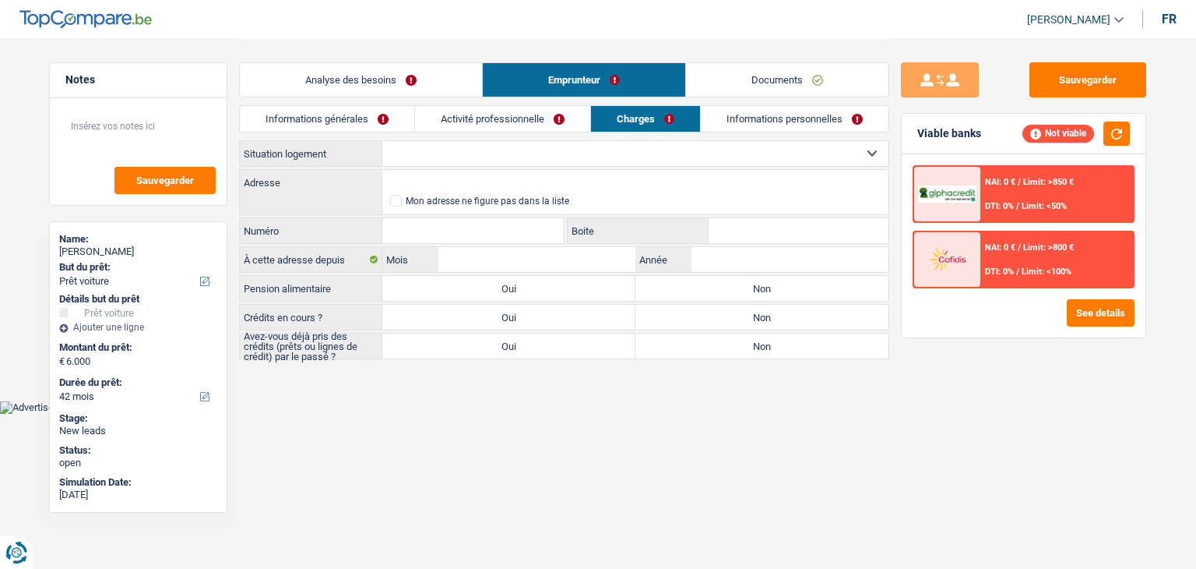
click at [734, 128] on link "Informations personnelles" at bounding box center [795, 119] width 188 height 26
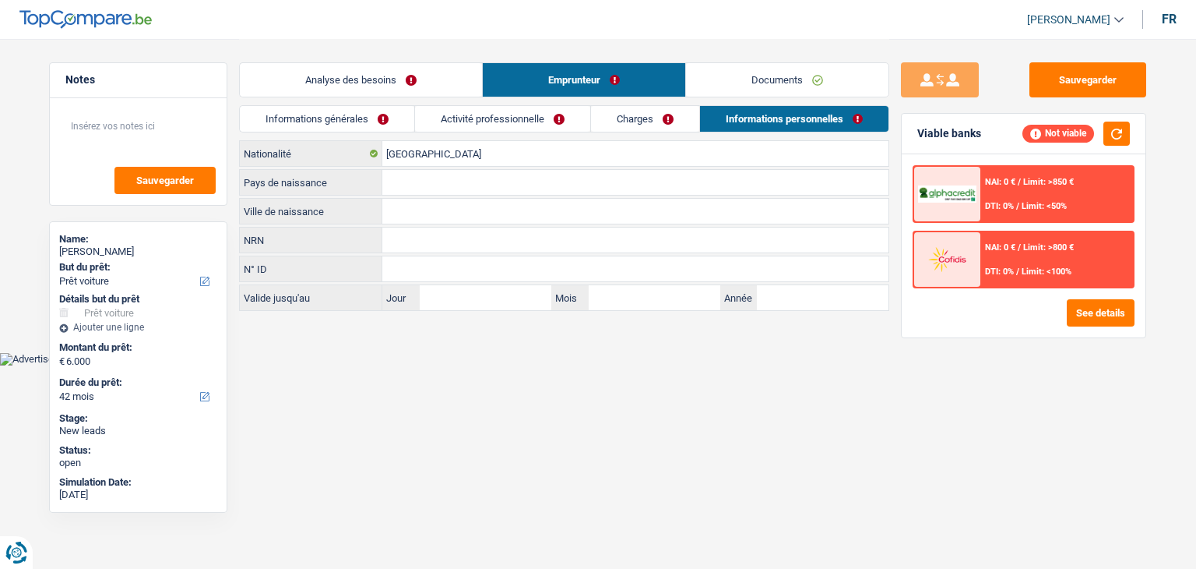
click at [609, 115] on link "Charges" at bounding box center [645, 119] width 108 height 26
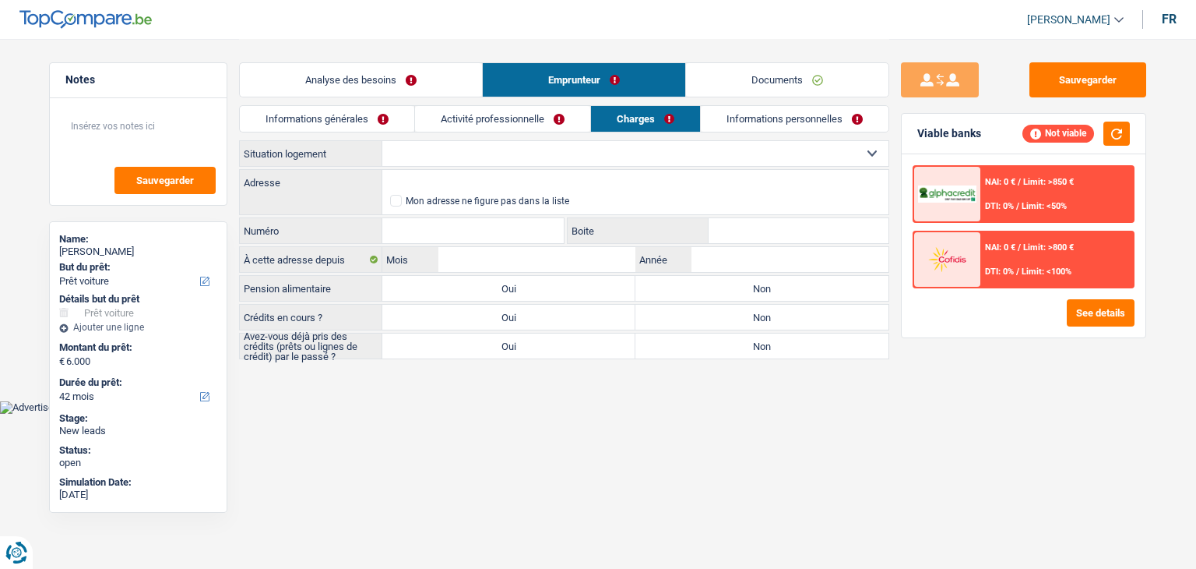
click at [731, 83] on link "Documents" at bounding box center [787, 79] width 203 height 33
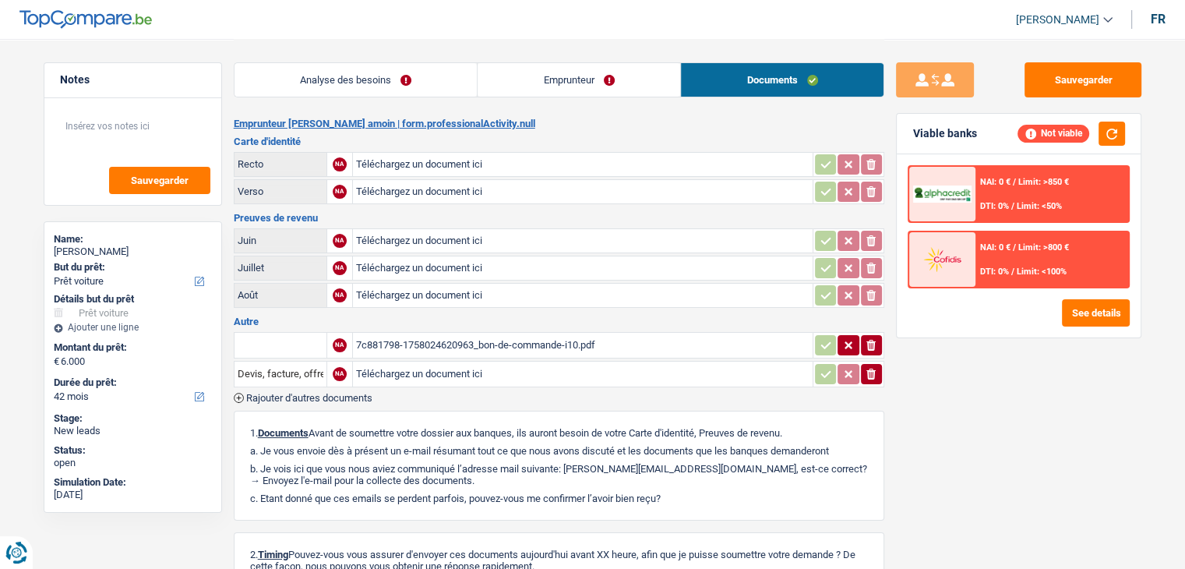
click at [588, 83] on link "Emprunteur" at bounding box center [578, 79] width 203 height 33
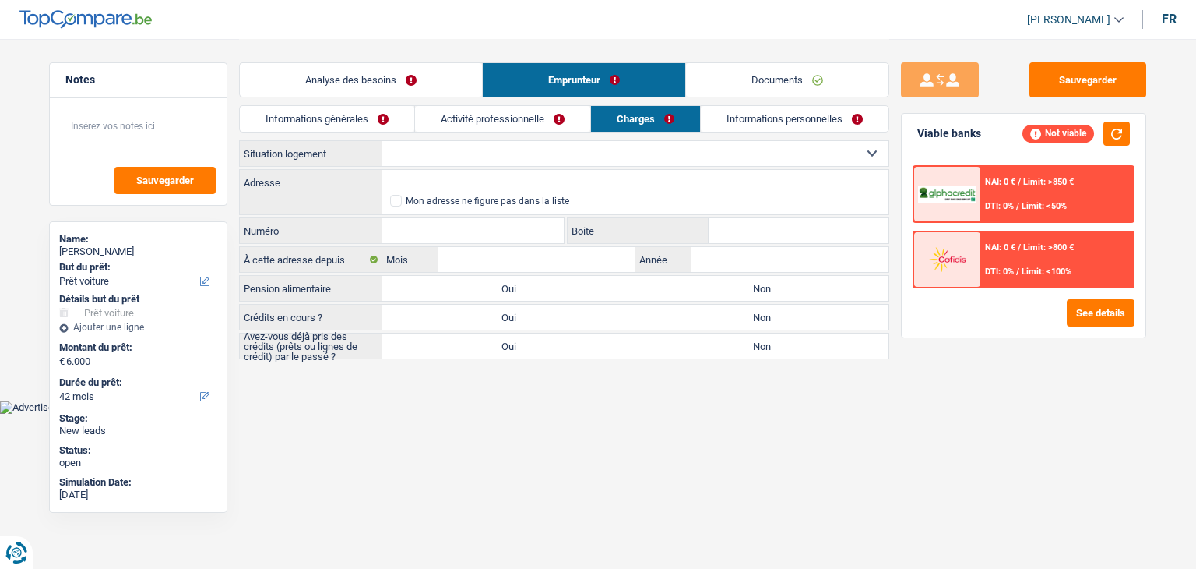
click at [442, 82] on link "Analyse des besoins" at bounding box center [361, 79] width 242 height 33
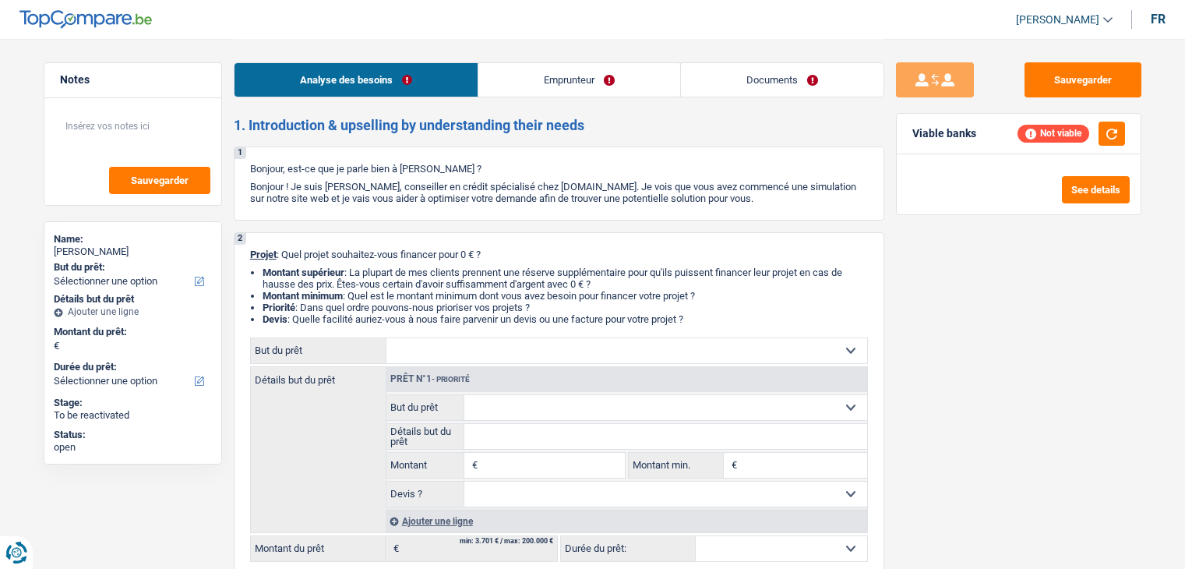
select select "independent"
select select "netSalary"
select select "familyAllowances"
select select "rents"
select select "personalLoan"
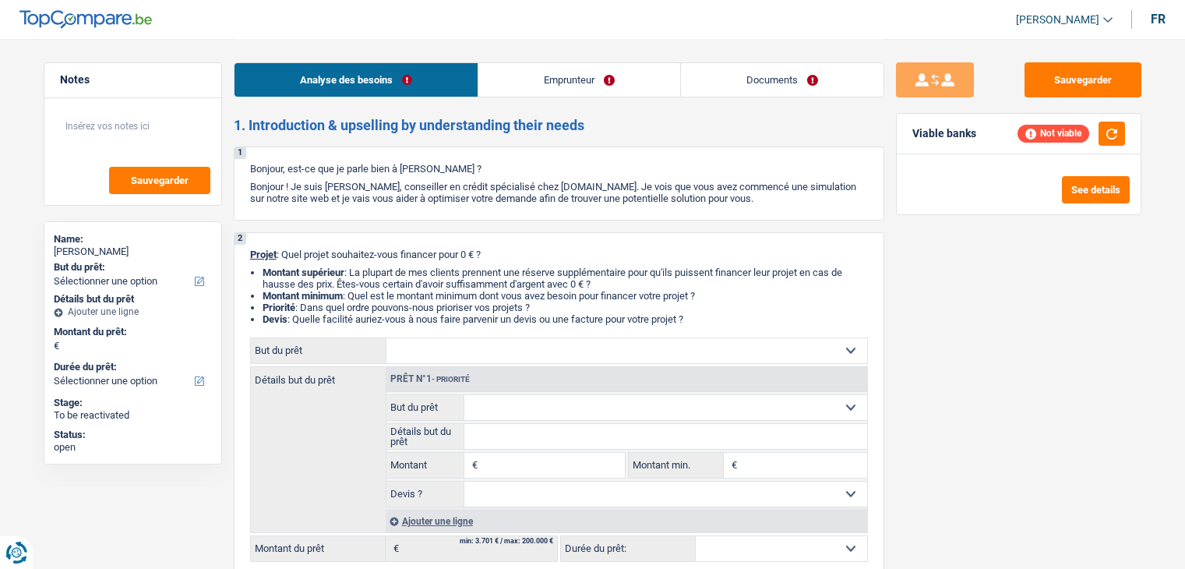
select select "loanRepayment"
select select "60"
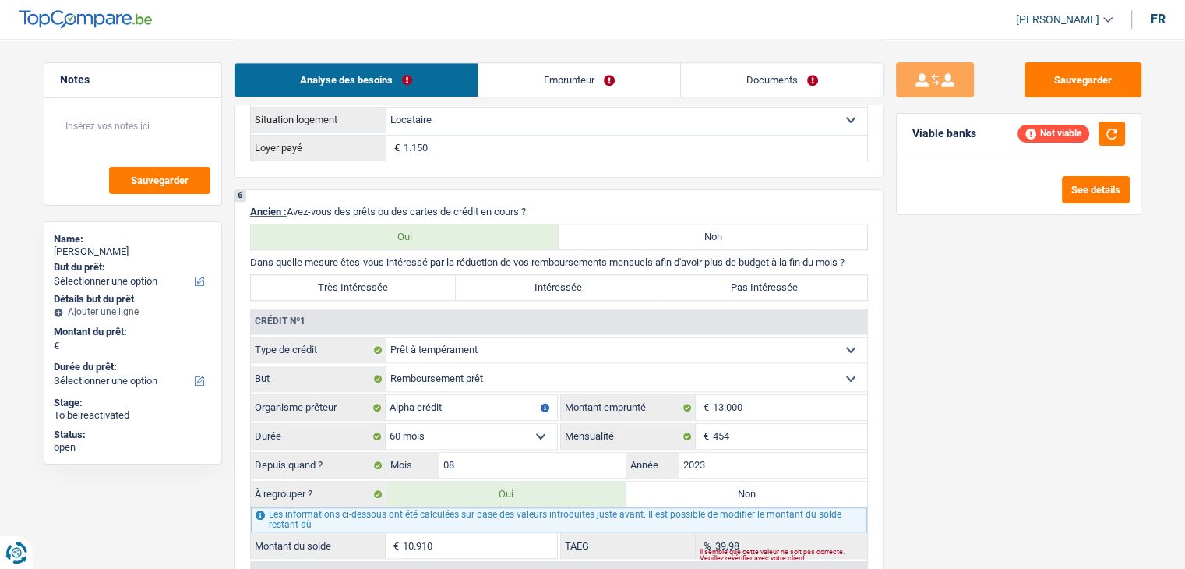
scroll to position [1168, 0]
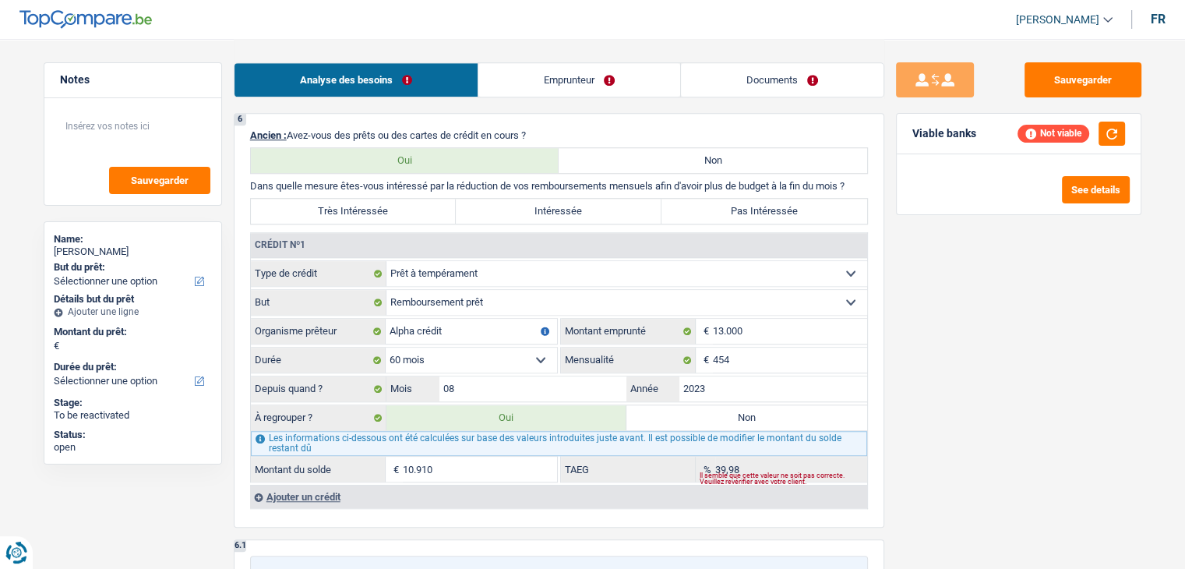
click at [955, 421] on div "Sauvegarder Viable banks Not viable See details" at bounding box center [1018, 302] width 269 height 481
click at [940, 400] on div "Sauvegarder Viable banks Not viable See details" at bounding box center [1018, 302] width 269 height 481
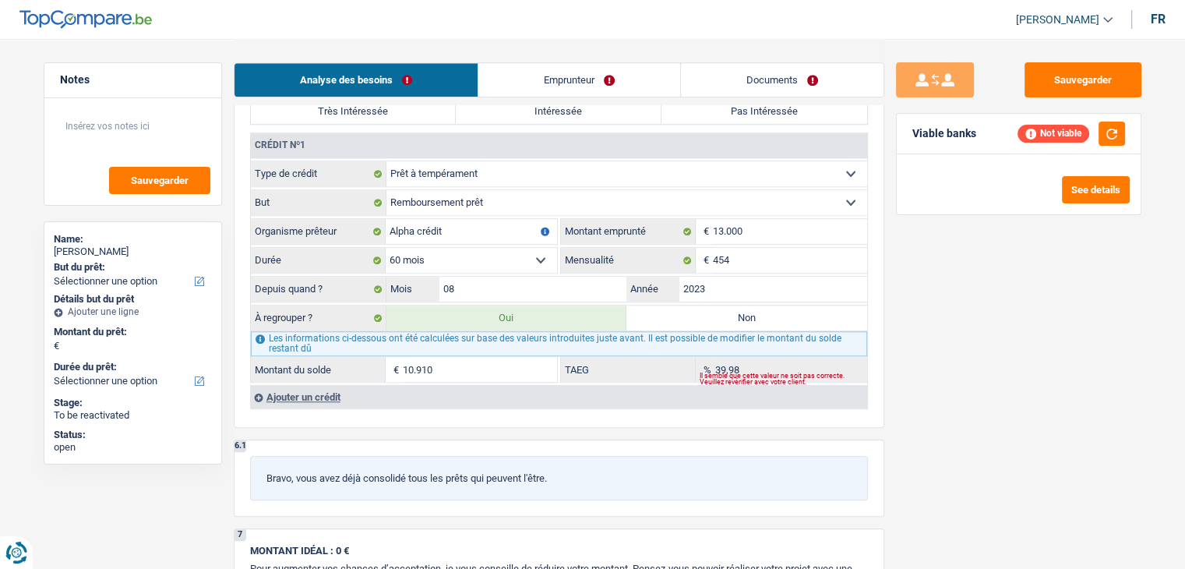
scroll to position [1402, 0]
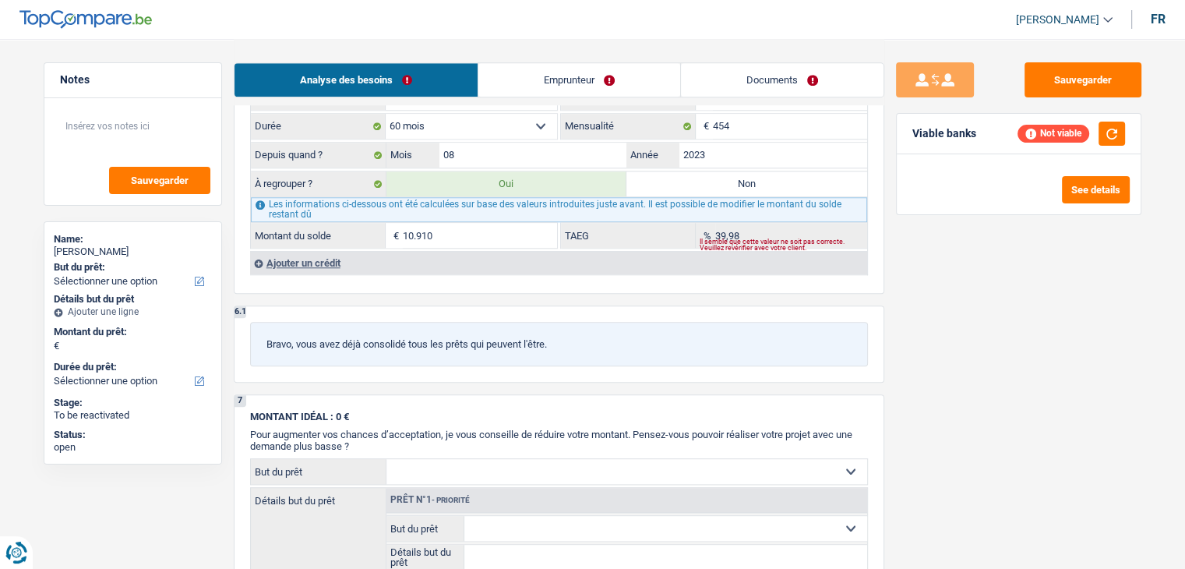
click at [293, 255] on div "Ajouter un crédit" at bounding box center [558, 262] width 617 height 23
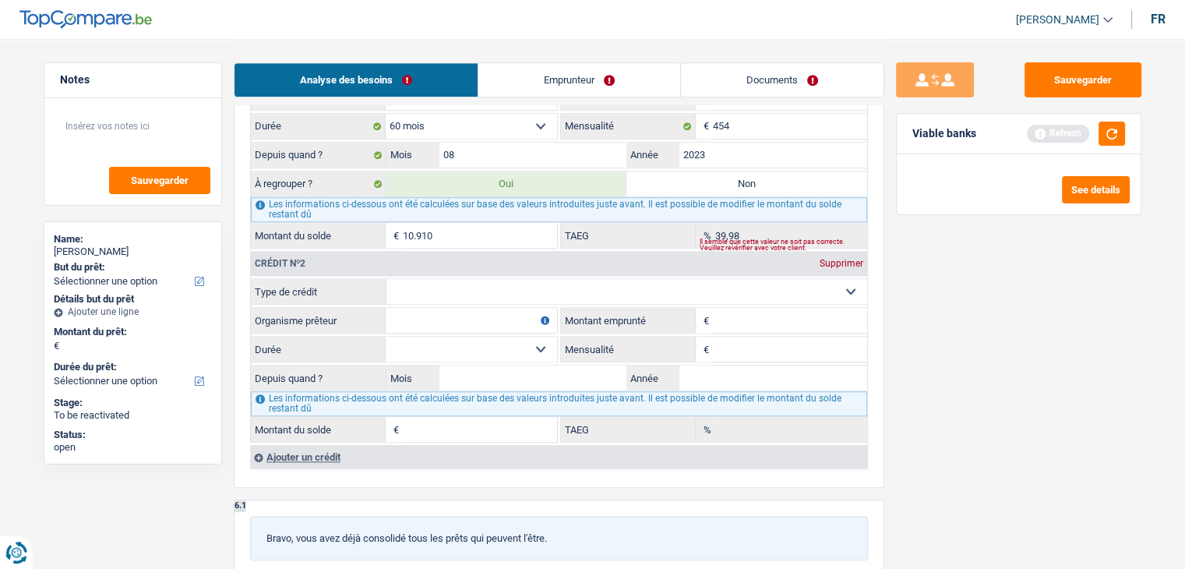
drag, startPoint x: 427, startPoint y: 287, endPoint x: 435, endPoint y: 290, distance: 8.1
click at [427, 287] on select "Carte ou ouverture de crédit Prêt hypothécaire Vente à tempérament Prêt à tempé…" at bounding box center [626, 291] width 481 height 25
select select "cardOrCredit"
type input "0"
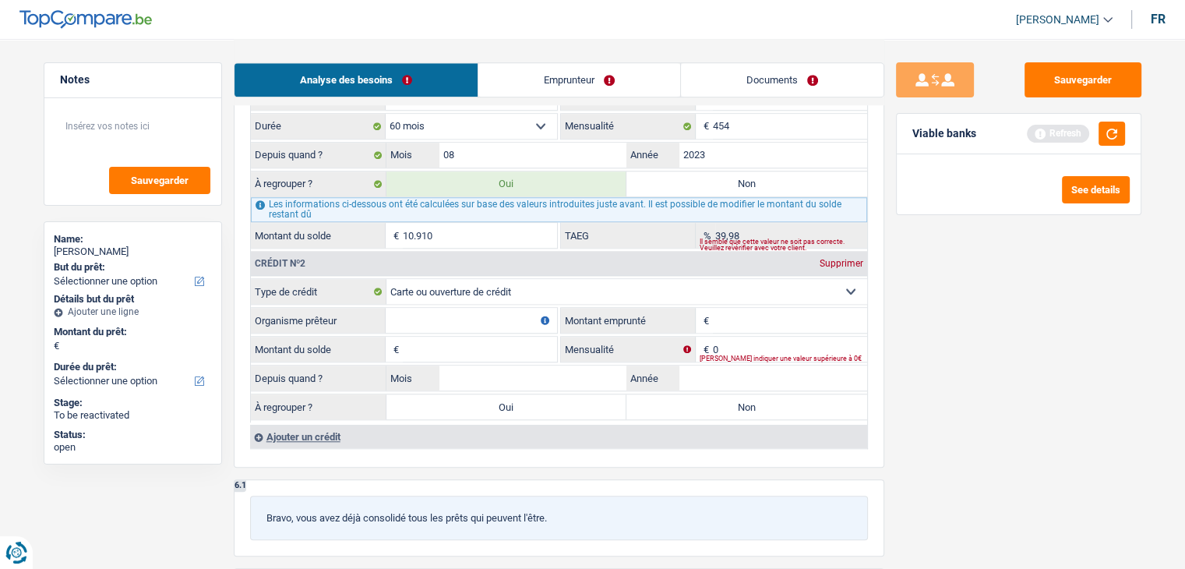
click at [486, 314] on input "Organisme prêteur" at bounding box center [471, 320] width 171 height 25
type input "buy way"
click at [787, 322] on input "Montant emprunté" at bounding box center [790, 320] width 154 height 25
type input "2.500"
click at [1112, 126] on button "button" at bounding box center [1111, 134] width 26 height 24
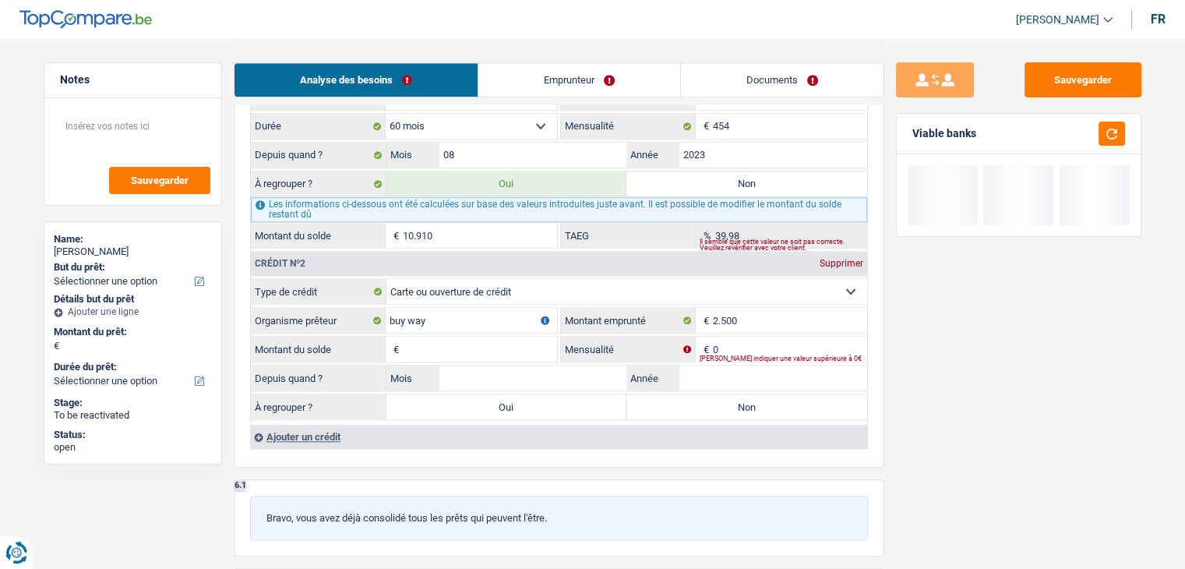
click at [467, 344] on input "Montant du solde" at bounding box center [480, 349] width 154 height 25
type input "1.300"
click at [737, 339] on input "0" at bounding box center [790, 349] width 154 height 25
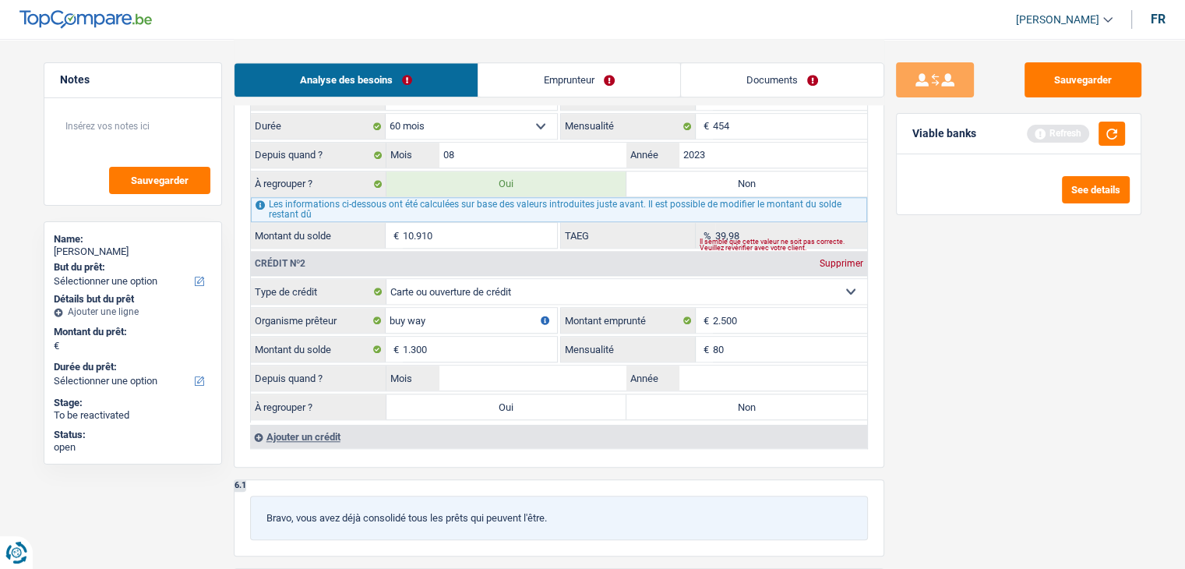
type input "80"
click at [968, 382] on div "Sauvegarder Viable banks Refresh See details" at bounding box center [1018, 302] width 269 height 481
click at [1103, 133] on button "button" at bounding box center [1111, 134] width 26 height 24
click at [728, 372] on input "Année" at bounding box center [773, 377] width 188 height 25
type input "2023"
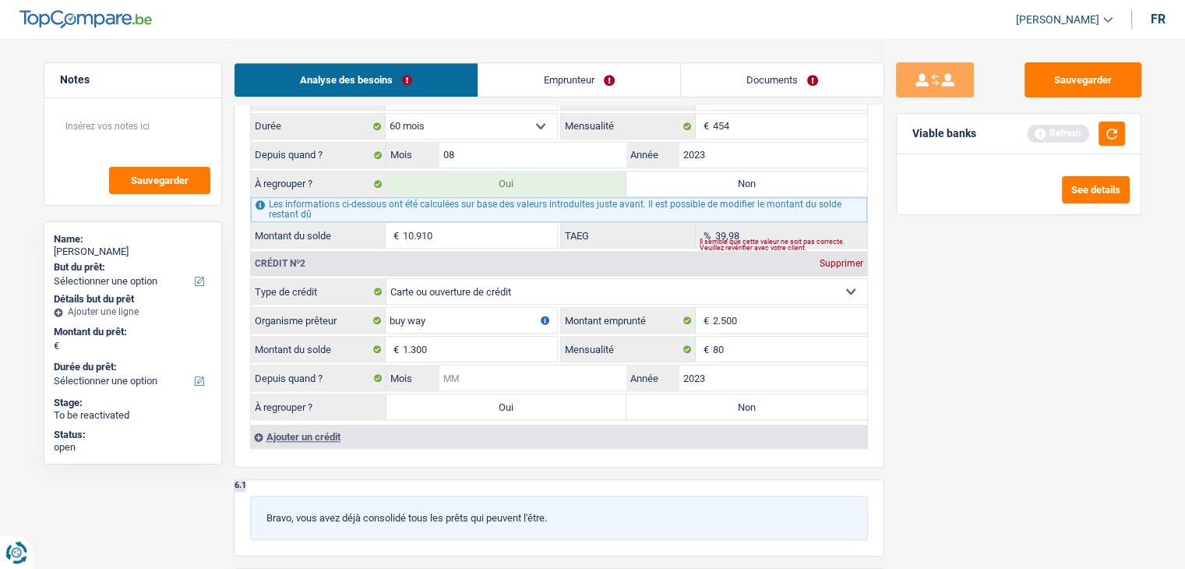
click at [599, 371] on input "Mois" at bounding box center [533, 377] width 188 height 25
type input "10"
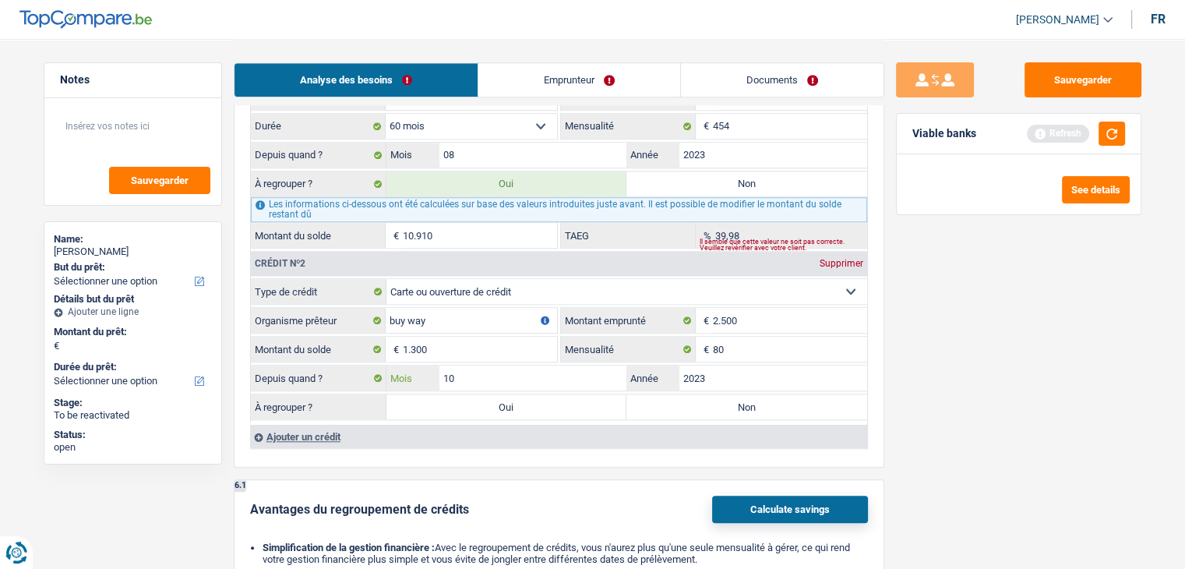
click at [570, 370] on input "10" at bounding box center [533, 377] width 188 height 25
click at [1034, 419] on div "Sauvegarder Viable banks Refresh See details" at bounding box center [1018, 302] width 269 height 481
click at [1106, 117] on div "Viable banks Refresh" at bounding box center [1019, 134] width 244 height 41
click at [1106, 132] on button "button" at bounding box center [1111, 134] width 26 height 24
click at [333, 425] on div "Ajouter un crédit" at bounding box center [558, 436] width 617 height 23
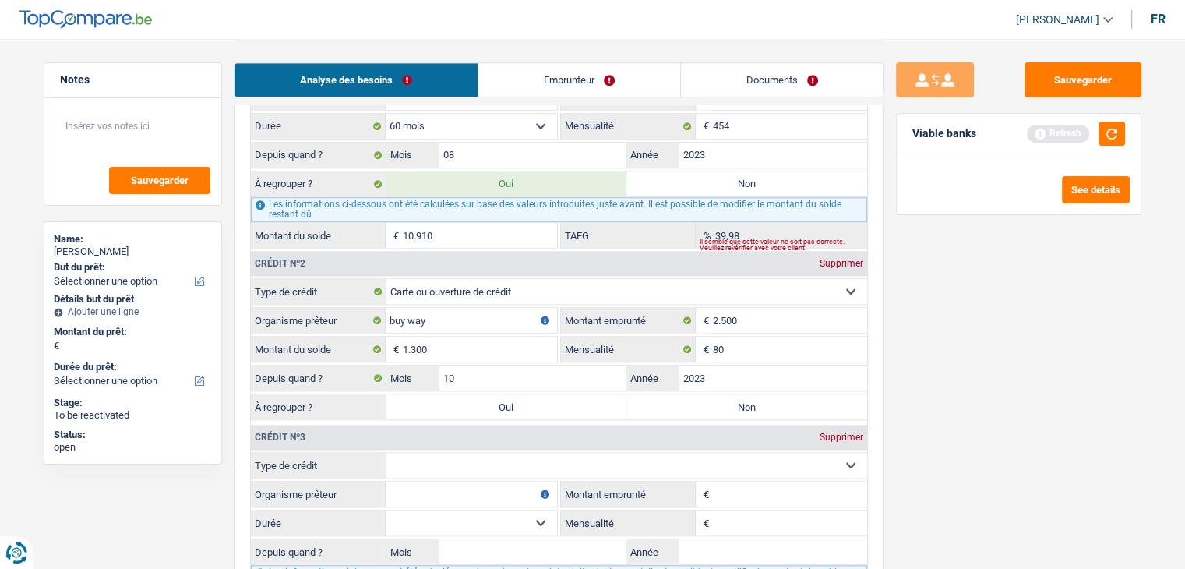
click at [845, 432] on div "Supprimer" at bounding box center [841, 436] width 51 height 9
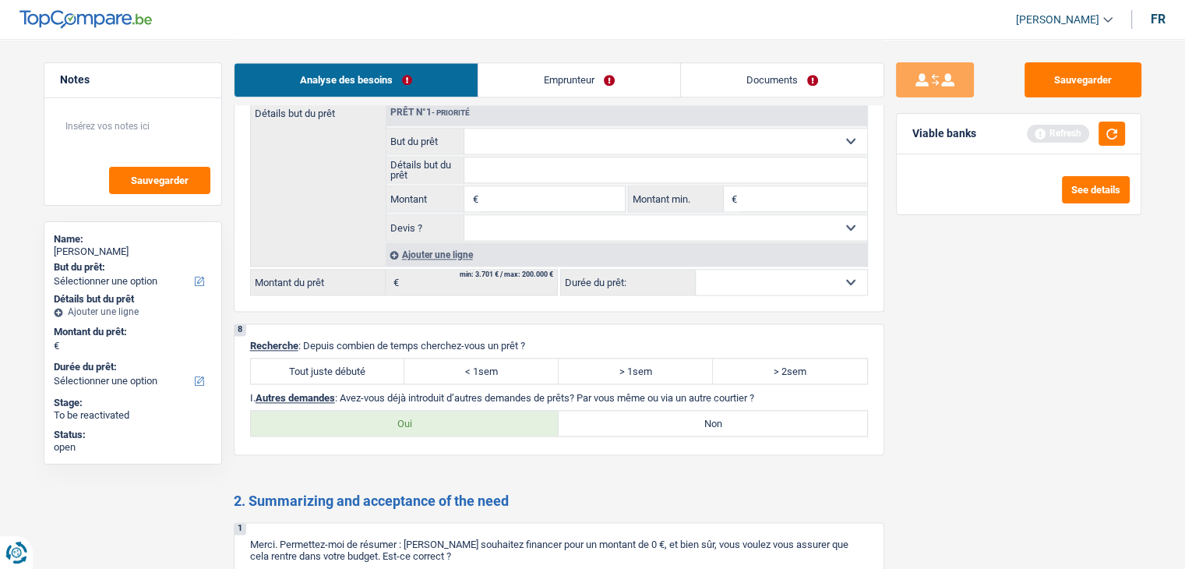
scroll to position [2103, 0]
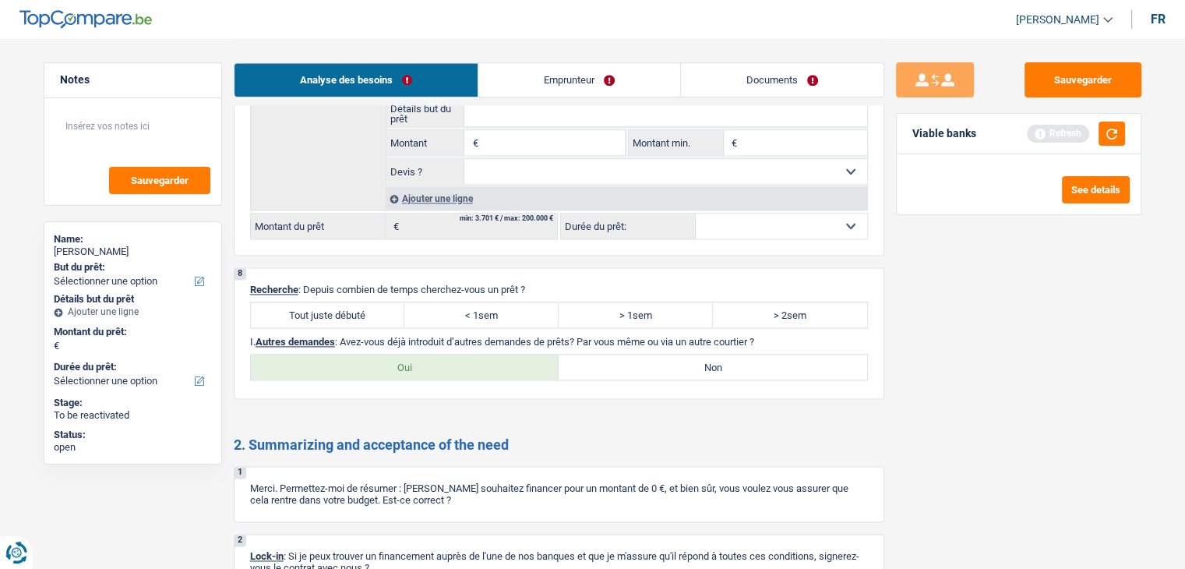
click at [322, 302] on label "Tout juste débuté" at bounding box center [328, 314] width 154 height 25
click at [322, 302] on input "Tout juste débuté" at bounding box center [328, 314] width 154 height 25
radio input "true"
click at [660, 354] on label "Non" at bounding box center [713, 366] width 308 height 25
click at [660, 354] on input "Non" at bounding box center [713, 366] width 308 height 25
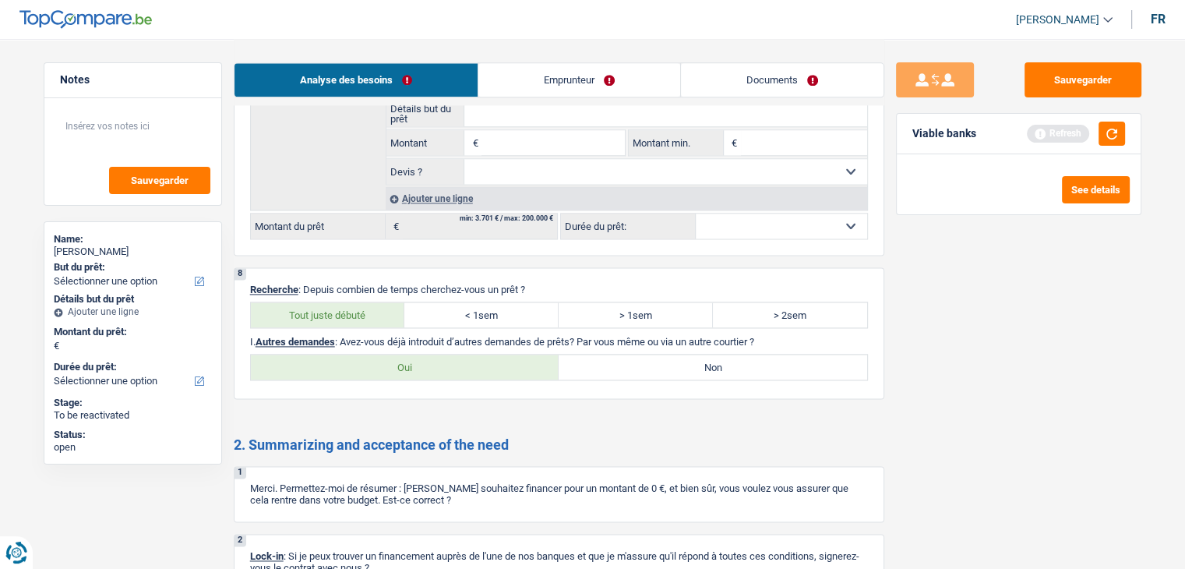
radio input "true"
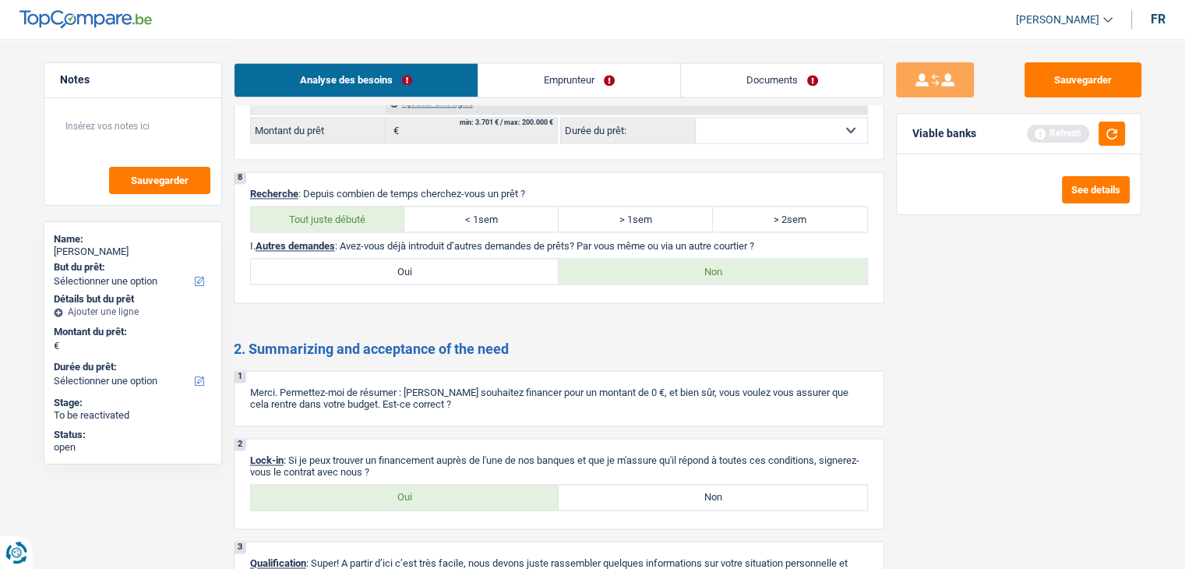
scroll to position [2296, 0]
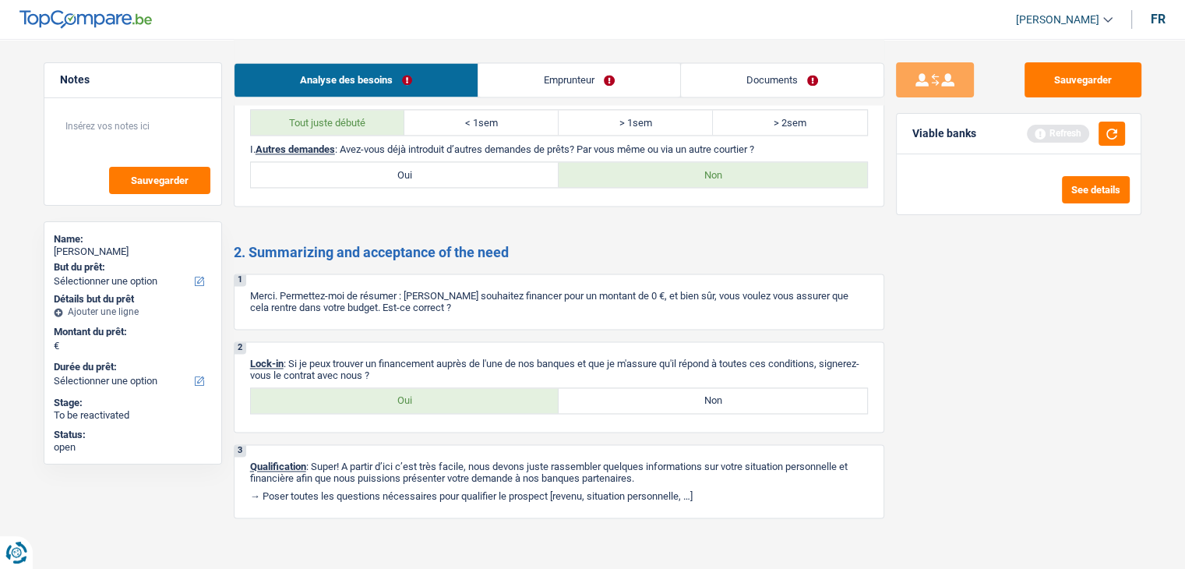
click at [414, 428] on div "2. Summarizing and acceptance of the need 1 Merci. Permettez-moi de résumer : V…" at bounding box center [559, 381] width 650 height 274
click at [408, 388] on label "Oui" at bounding box center [405, 400] width 308 height 25
click at [408, 388] on input "Oui" at bounding box center [405, 400] width 308 height 25
radio input "true"
click at [523, 89] on link "Emprunteur" at bounding box center [579, 79] width 202 height 33
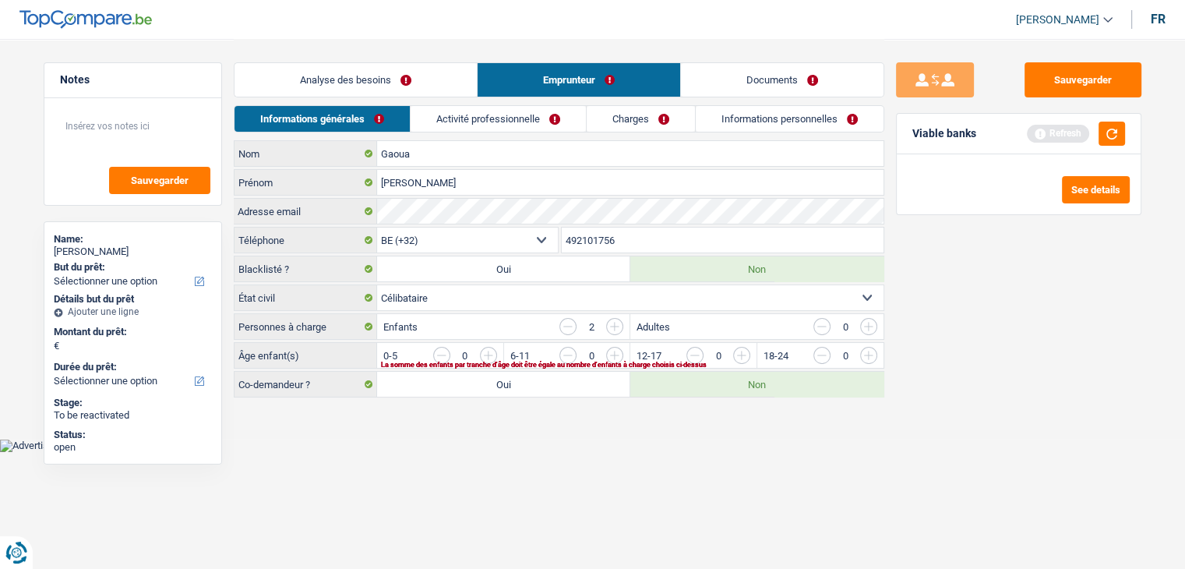
scroll to position [0, 0]
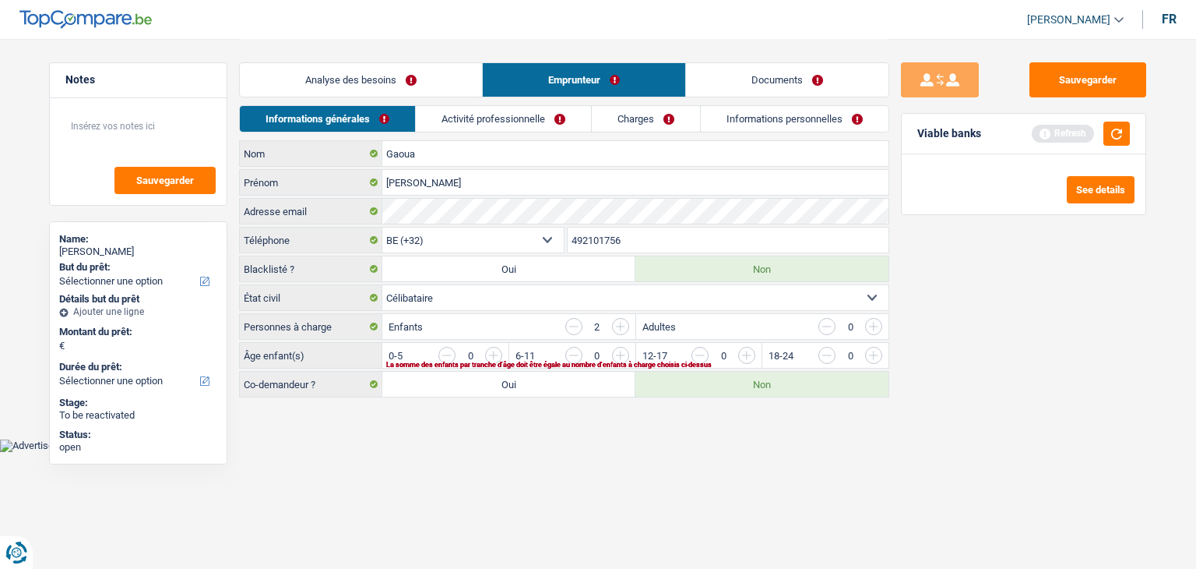
click at [334, 76] on link "Analyse des besoins" at bounding box center [361, 79] width 242 height 33
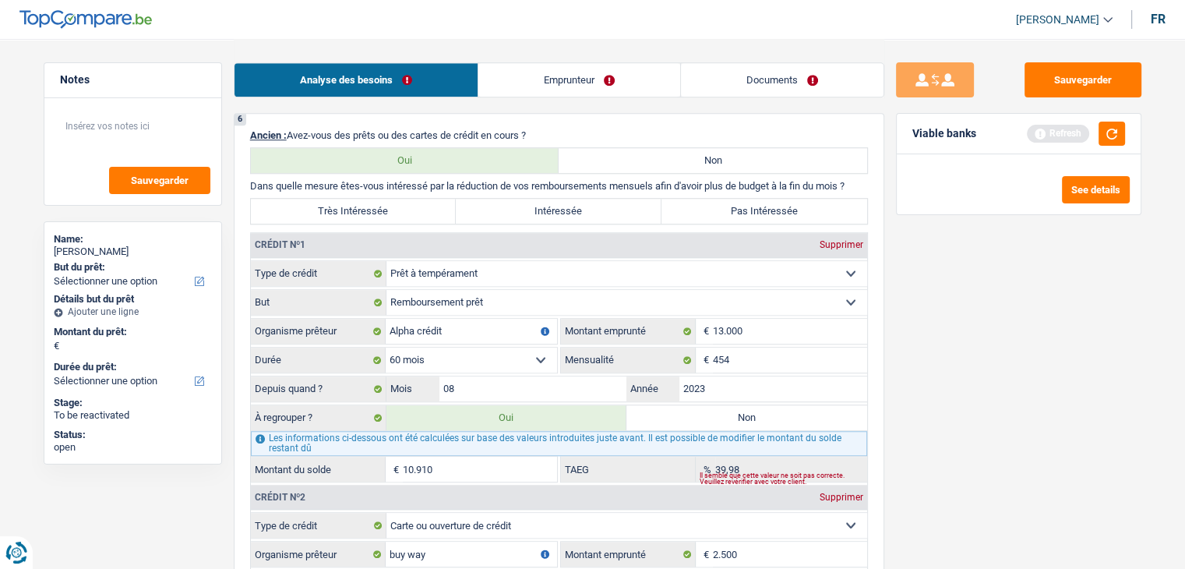
scroll to position [1324, 0]
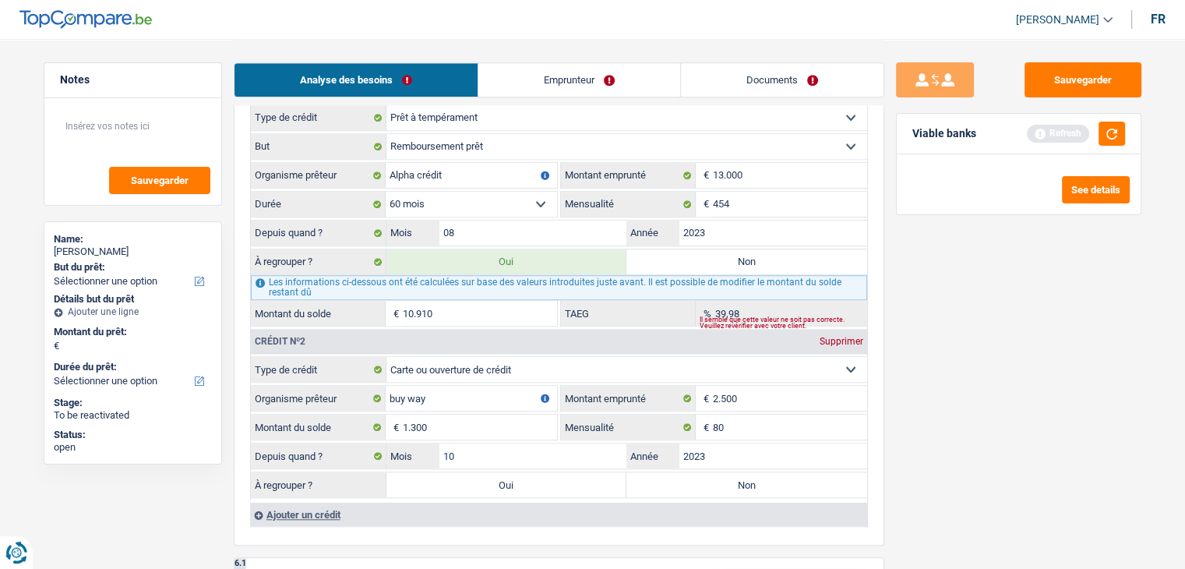
click at [495, 262] on label "Oui" at bounding box center [506, 261] width 241 height 25
click at [495, 262] on input "Oui" at bounding box center [506, 261] width 241 height 25
click at [499, 481] on label "Oui" at bounding box center [506, 484] width 241 height 25
click at [499, 481] on input "Oui" at bounding box center [506, 484] width 241 height 25
radio input "true"
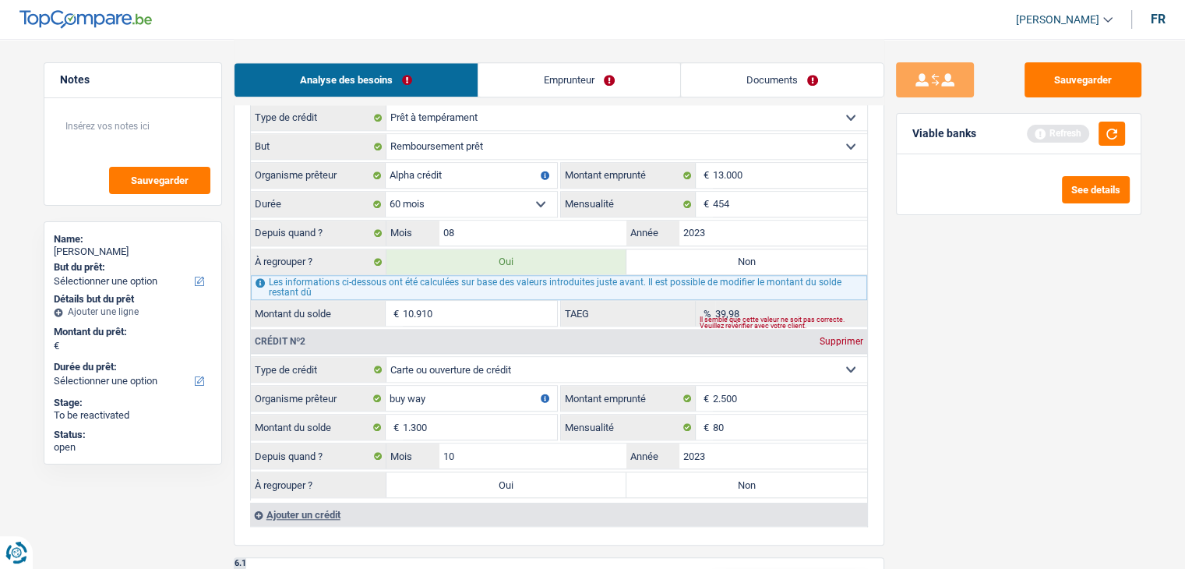
type input "12.210"
select select "refinancing"
select select "60"
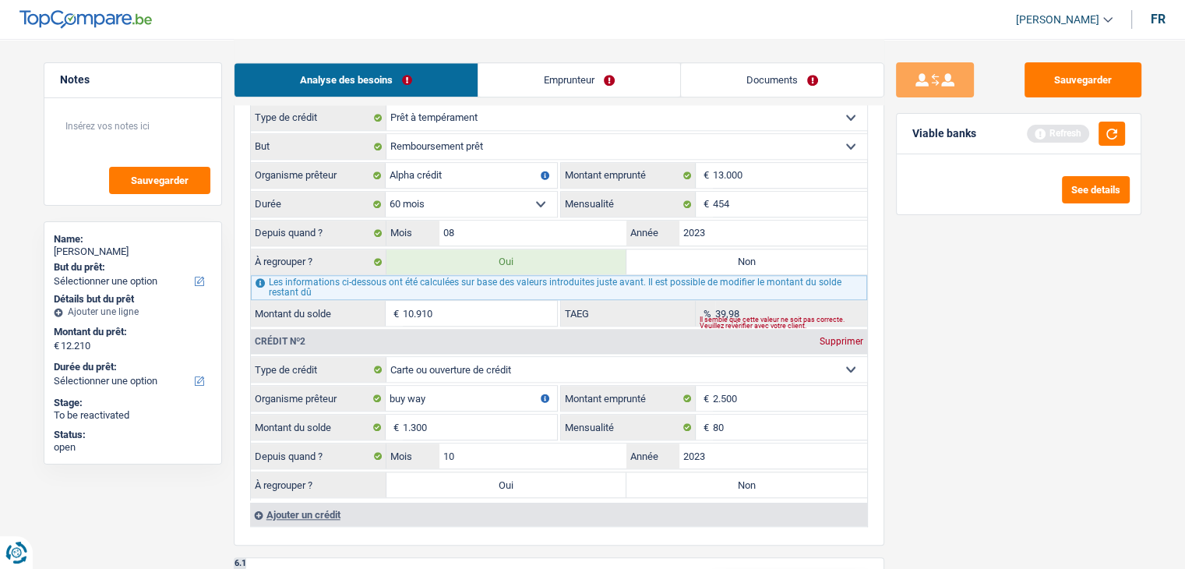
select select "refinancing"
select select "60"
select select "refinancing"
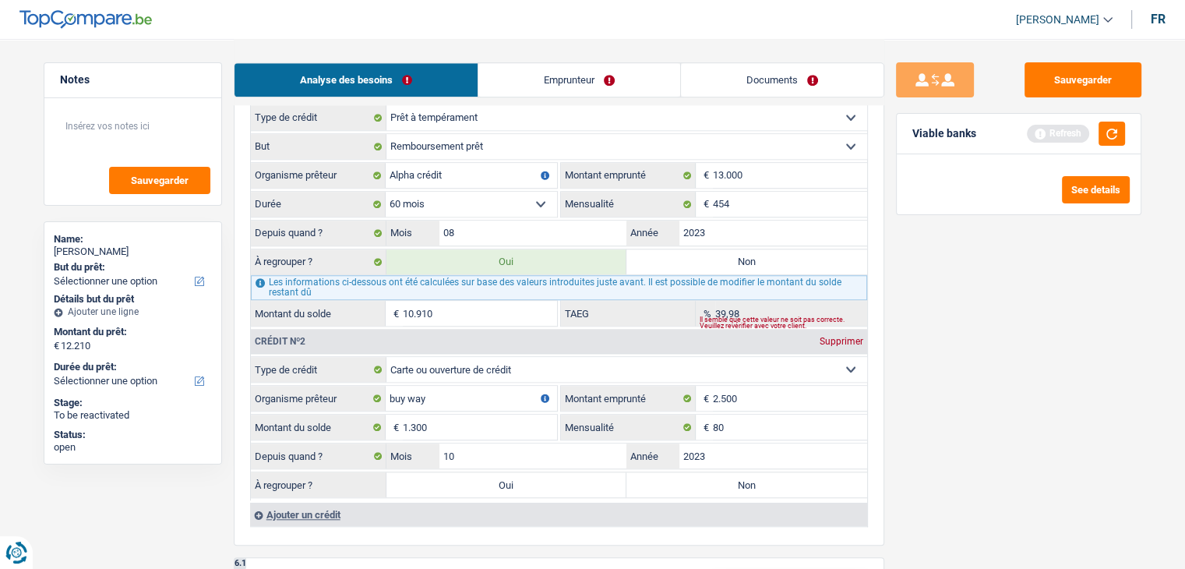
select select "60"
select select "refinancing"
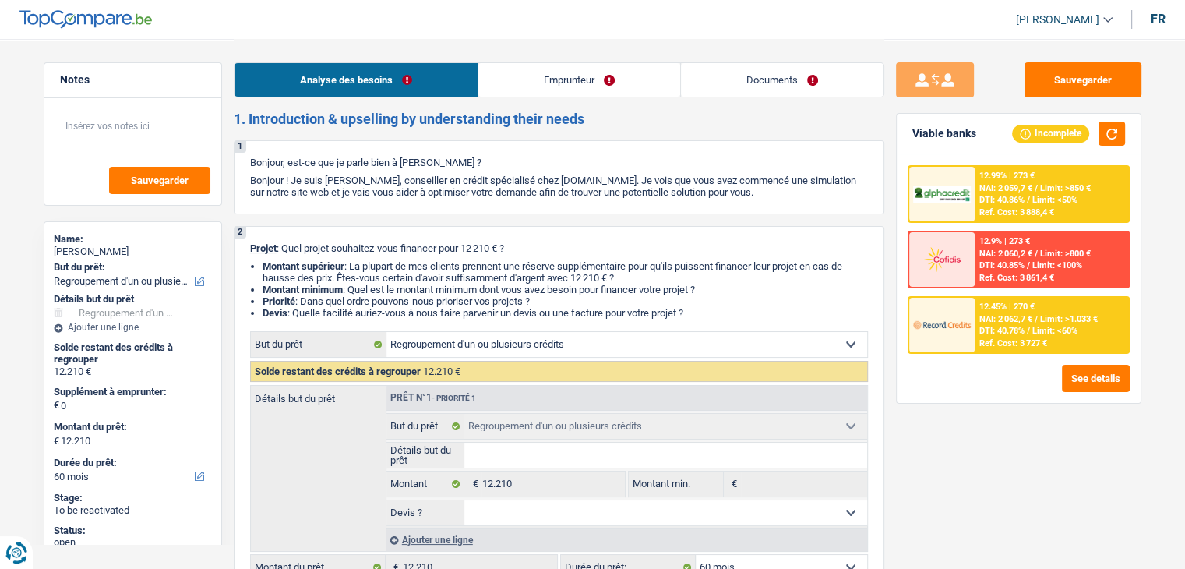
scroll to position [0, 0]
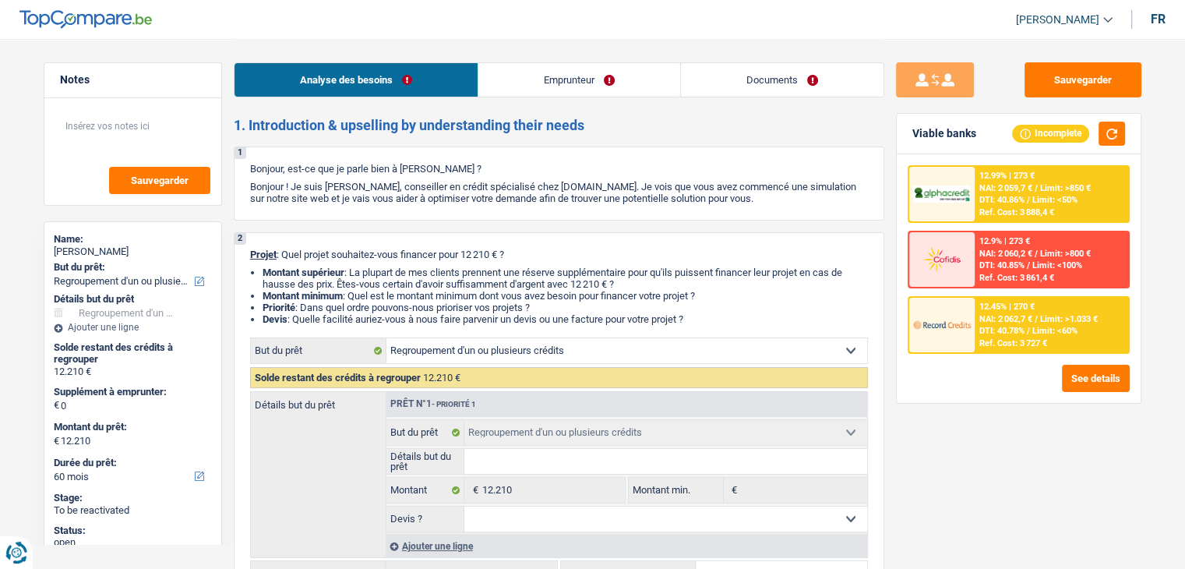
click at [546, 60] on div "Analyse des besoins Emprunteur Documents" at bounding box center [559, 72] width 650 height 66
click at [543, 69] on link "Emprunteur" at bounding box center [579, 79] width 202 height 33
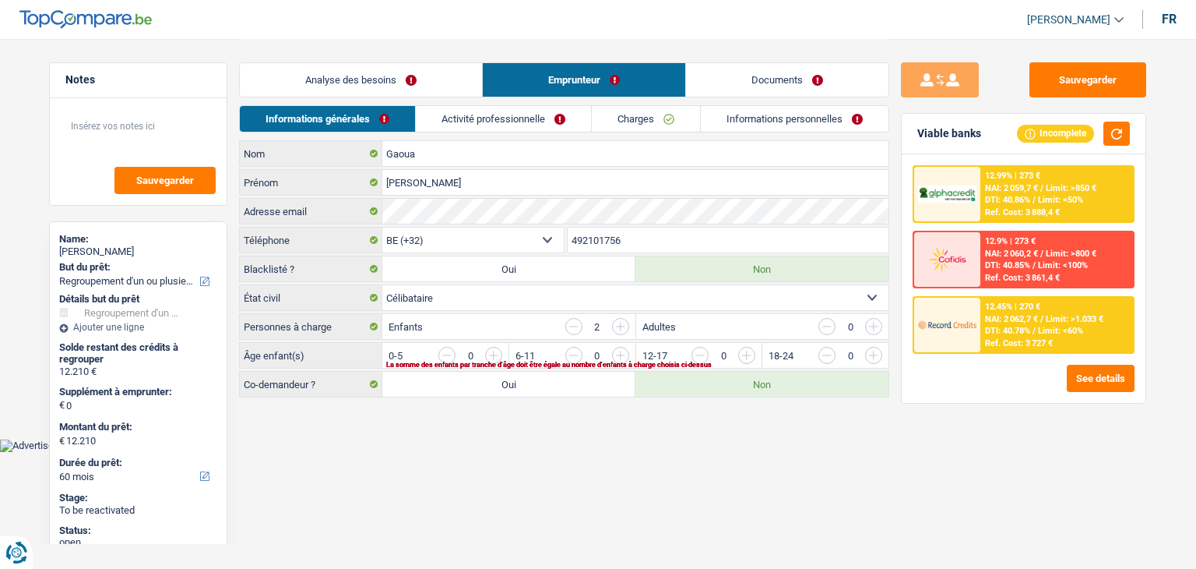
click at [467, 439] on body "Vous avez le contrôle de vos données Nous utilisons des cookies, tout comme nos…" at bounding box center [598, 226] width 1196 height 452
click at [576, 452] on html "Vous avez le contrôle de vos données Nous utilisons des cookies, tout comme nos…" at bounding box center [598, 226] width 1196 height 452
click at [874, 353] on input "button" at bounding box center [1189, 359] width 649 height 25
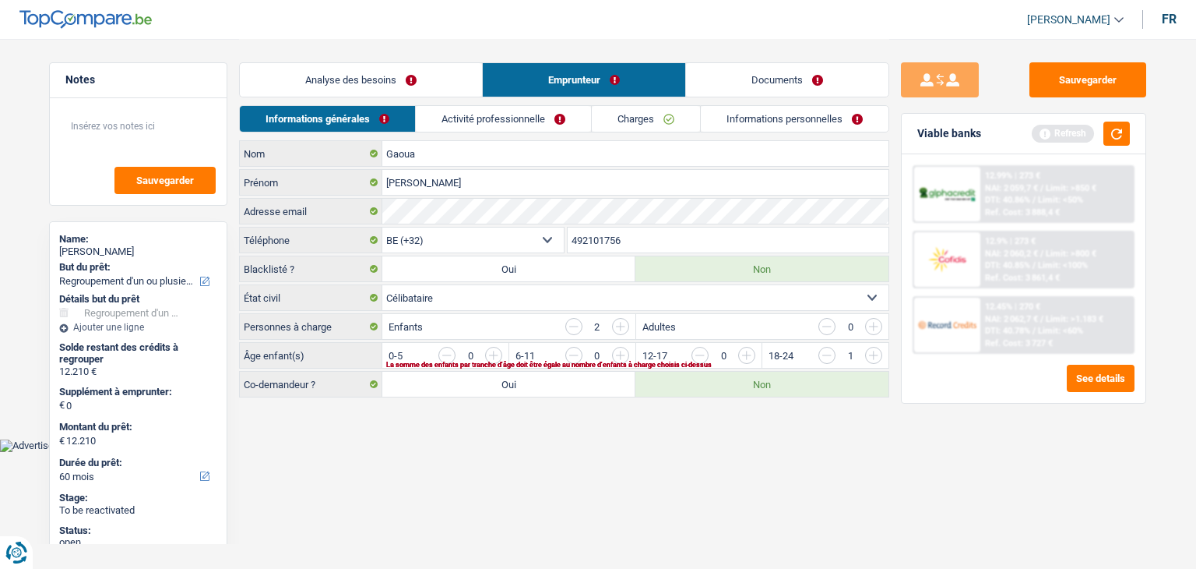
click at [745, 352] on input "button" at bounding box center [1062, 359] width 649 height 25
click at [488, 118] on link "Activité professionnelle" at bounding box center [504, 119] width 175 height 26
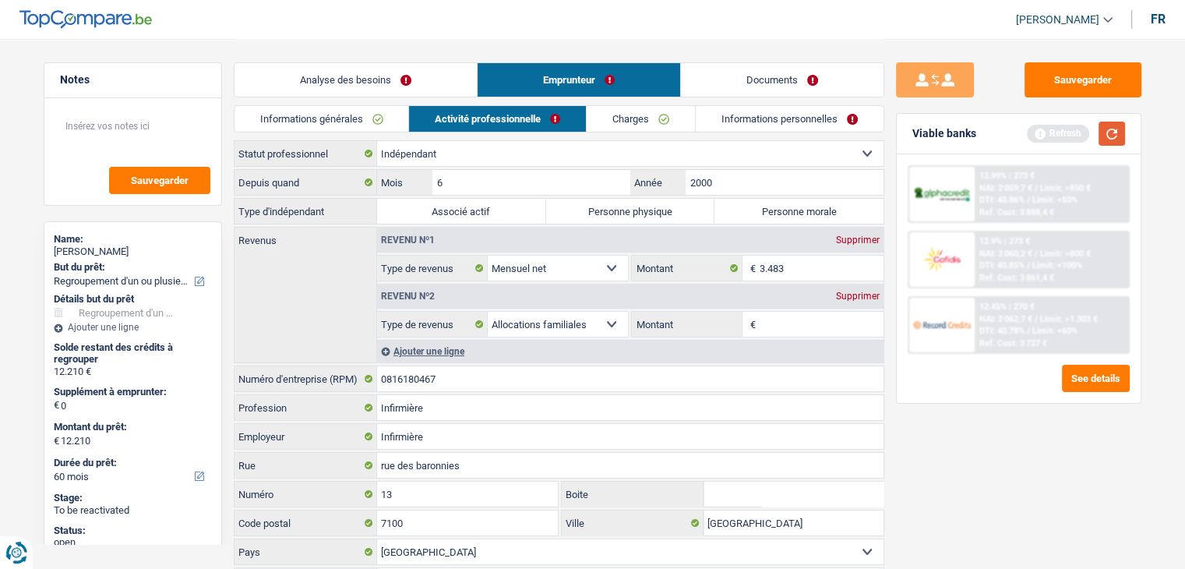
click at [1114, 132] on button "button" at bounding box center [1111, 134] width 26 height 24
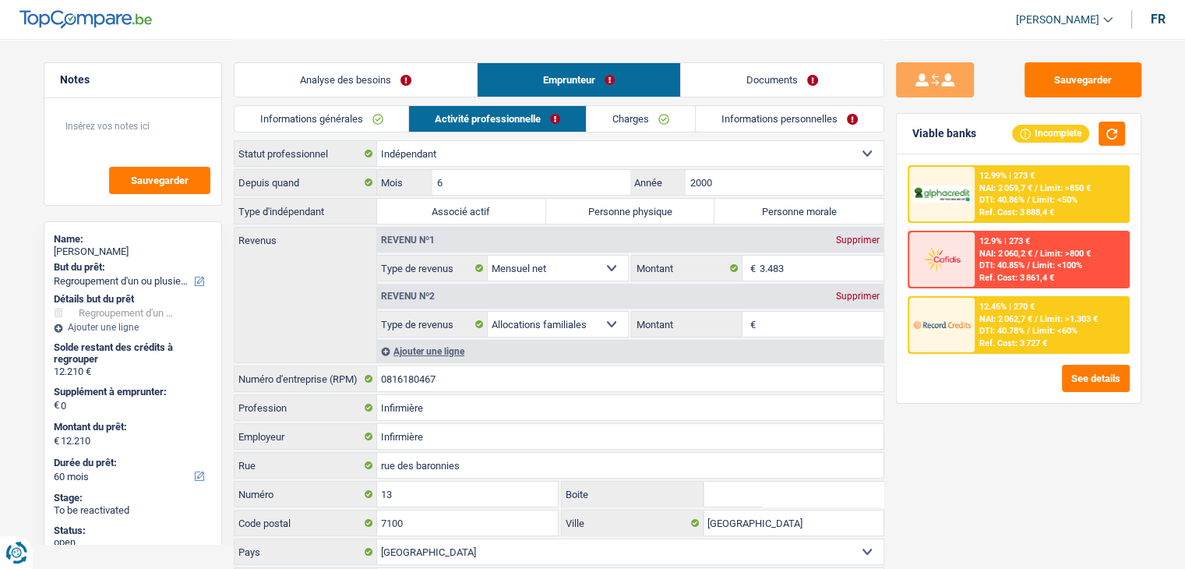
click at [375, 110] on link "Informations générales" at bounding box center [321, 119] width 174 height 26
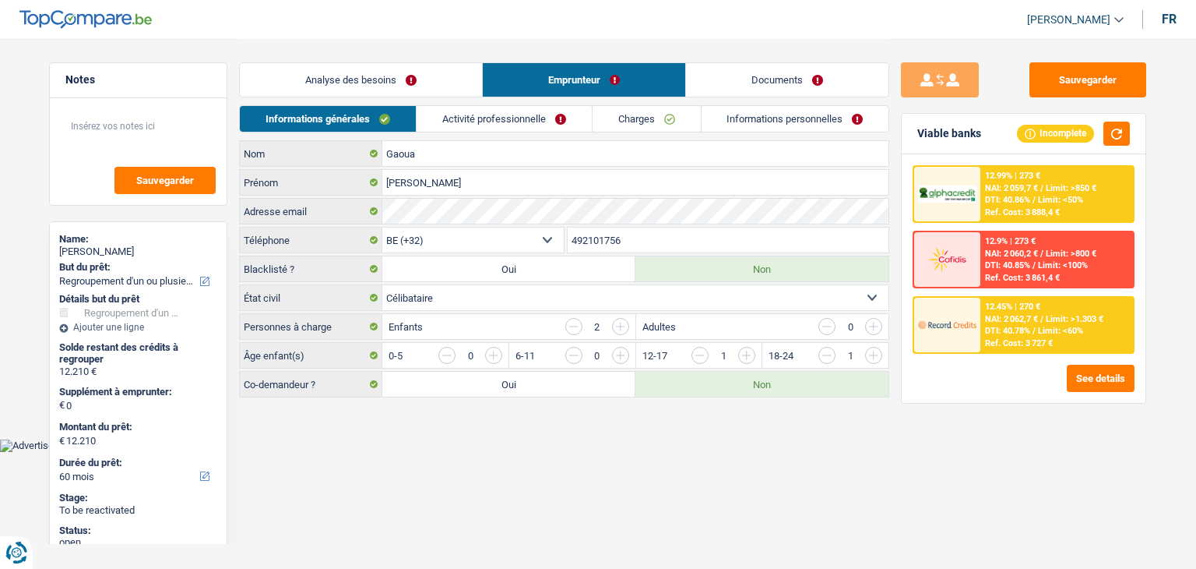
click at [597, 425] on main "Notes Sauvegarder Name: Nora Gaoua But du prêt: Confort maison: meubles, textil…" at bounding box center [598, 219] width 1196 height 439
click at [497, 125] on link "Activité professionnelle" at bounding box center [504, 119] width 175 height 26
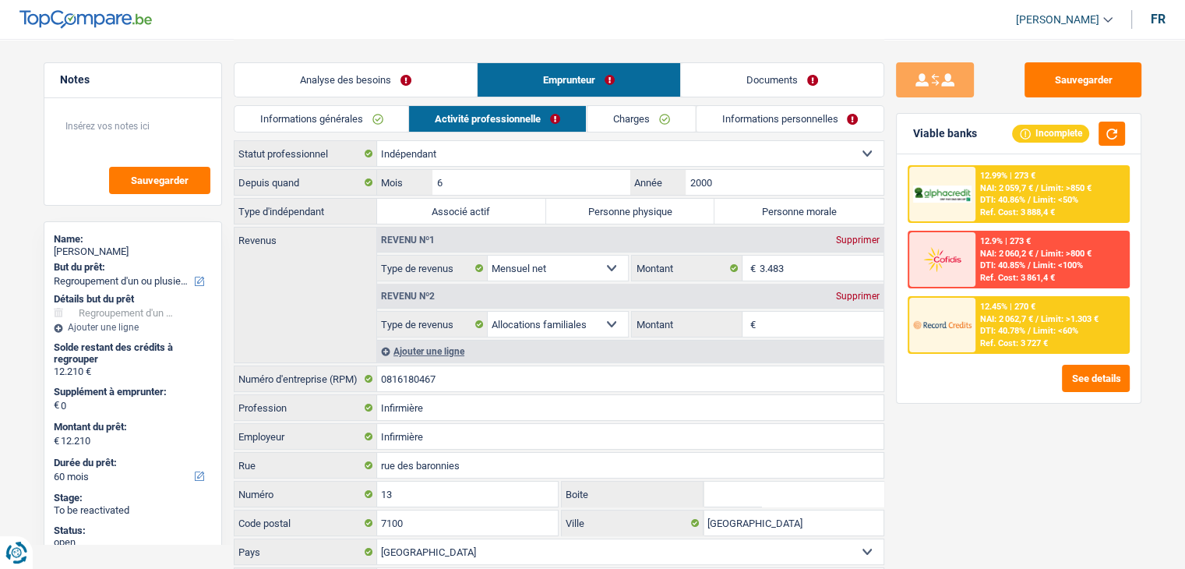
click at [1093, 114] on div "Viable banks Incomplete" at bounding box center [1019, 134] width 244 height 41
click at [1115, 122] on button "button" at bounding box center [1111, 134] width 26 height 24
click at [915, 457] on div "Sauvegarder Viable banks Incomplete 12.99% | 273 € NAI: 2 059,7 € / Limit: >850…" at bounding box center [1018, 302] width 269 height 481
click at [884, 297] on div "Sauvegarder Viable banks Incomplete 12.99% | 273 € NAI: 2 059,7 € / Limit: >850…" at bounding box center [1018, 302] width 269 height 481
click at [894, 304] on div "Sauvegarder Viable banks Incomplete 12.99% | 273 € NAI: 2 059,7 € / Limit: >850…" at bounding box center [1018, 302] width 269 height 481
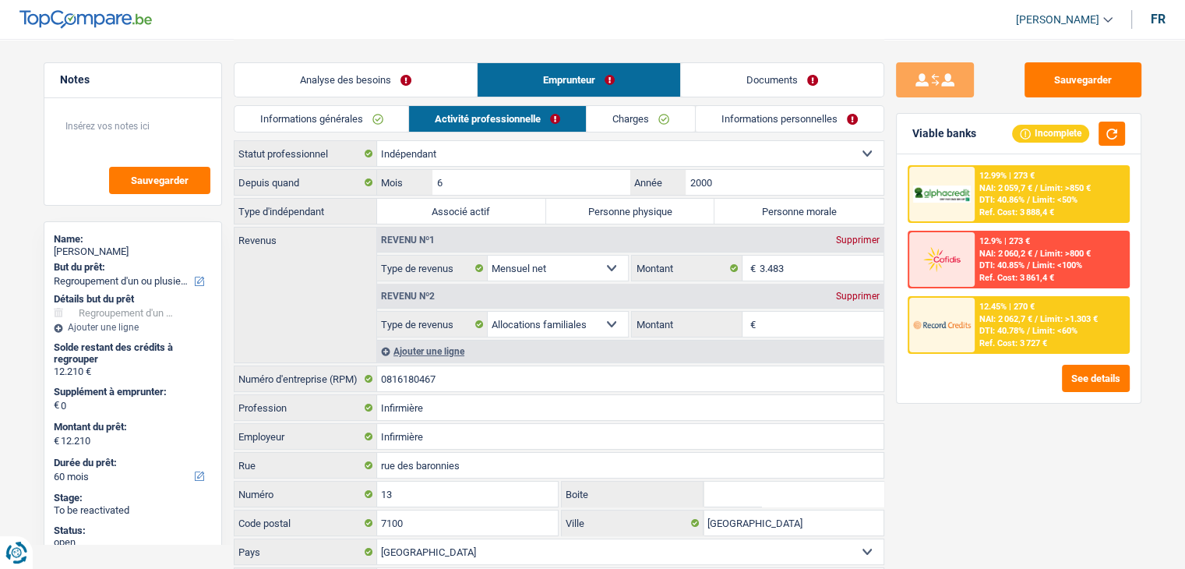
click at [894, 303] on div "Sauvegarder Viable banks Incomplete 12.99% | 273 € NAI: 2 059,7 € / Limit: >850…" at bounding box center [1018, 302] width 269 height 481
click at [790, 322] on input "Montant" at bounding box center [821, 324] width 124 height 25
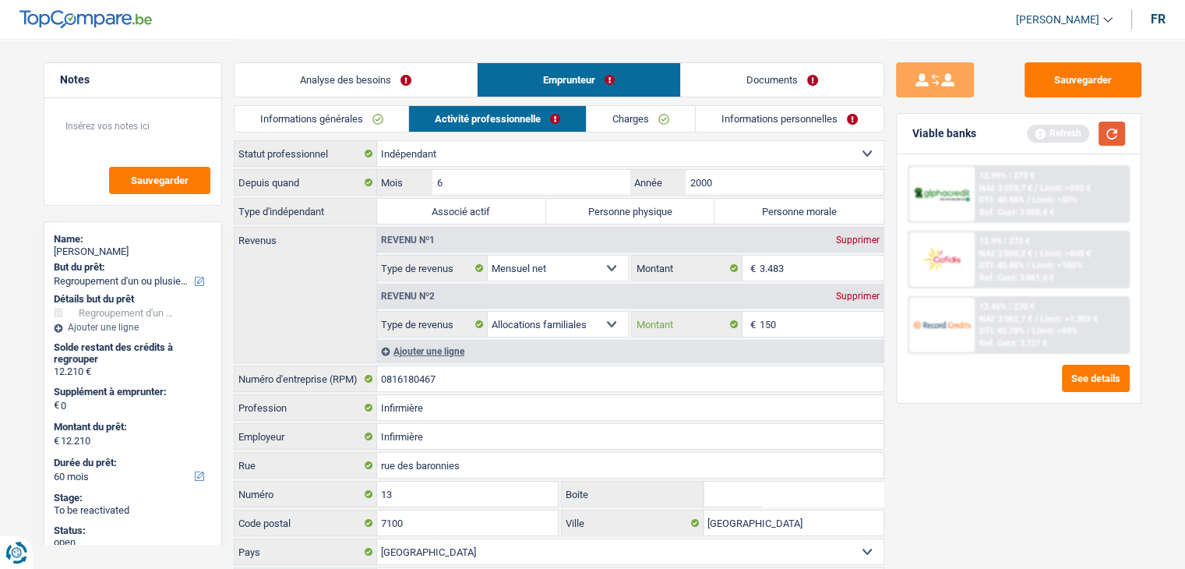
type input "150"
click at [1110, 130] on button "button" at bounding box center [1111, 134] width 26 height 24
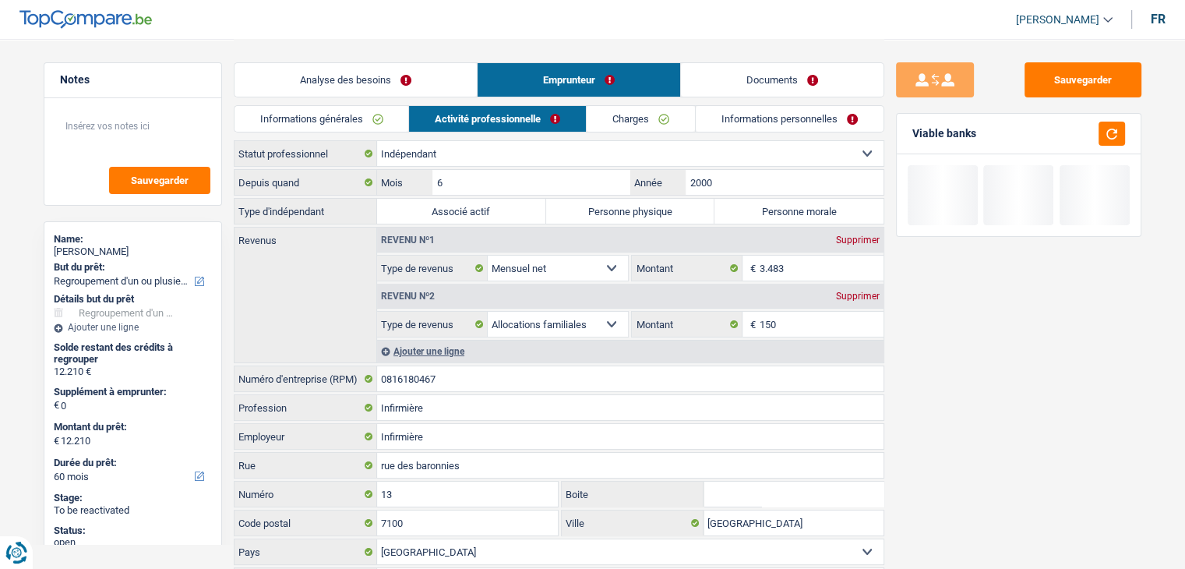
drag, startPoint x: 654, startPoint y: 205, endPoint x: 650, endPoint y: 219, distance: 14.8
click at [654, 206] on label "Personne physique" at bounding box center [630, 211] width 169 height 25
click at [654, 206] on input "Personne physique" at bounding box center [630, 211] width 169 height 25
radio input "true"
click at [965, 400] on div "Sauvegarder Viable banks" at bounding box center [1018, 302] width 269 height 481
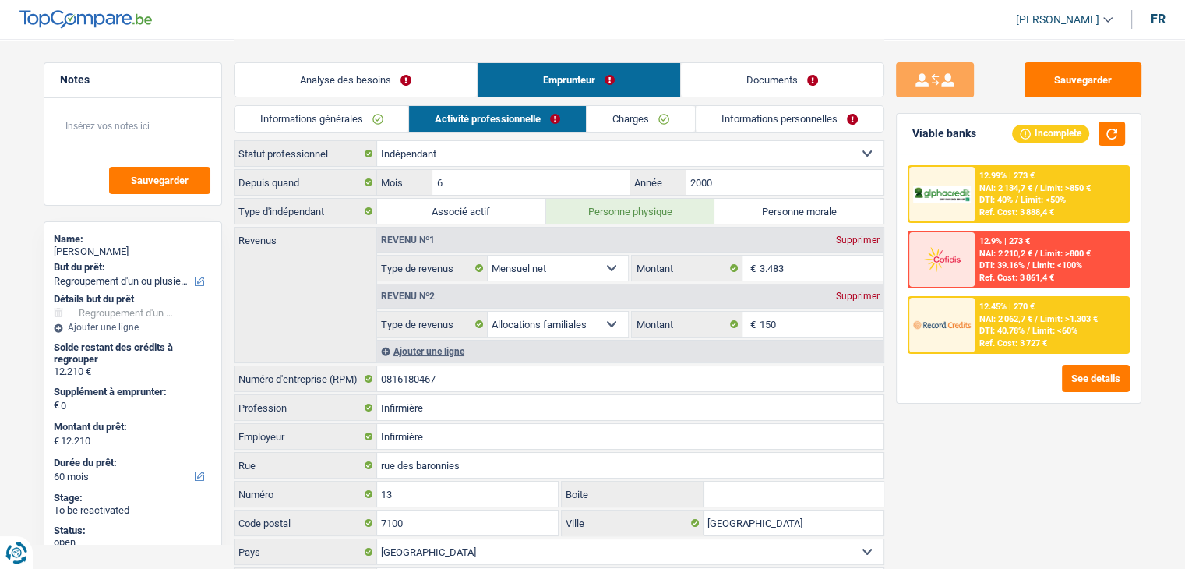
click at [967, 421] on div "Sauvegarder Viable banks Incomplete 12.99% | 273 € NAI: 2 134,7 € / Limit: >850…" at bounding box center [1018, 302] width 269 height 481
click at [967, 451] on div "Sauvegarder Viable banks Incomplete 12.99% | 273 € NAI: 2 134,7 € / Limit: >850…" at bounding box center [1018, 302] width 269 height 481
click at [657, 129] on link "Charges" at bounding box center [641, 119] width 108 height 26
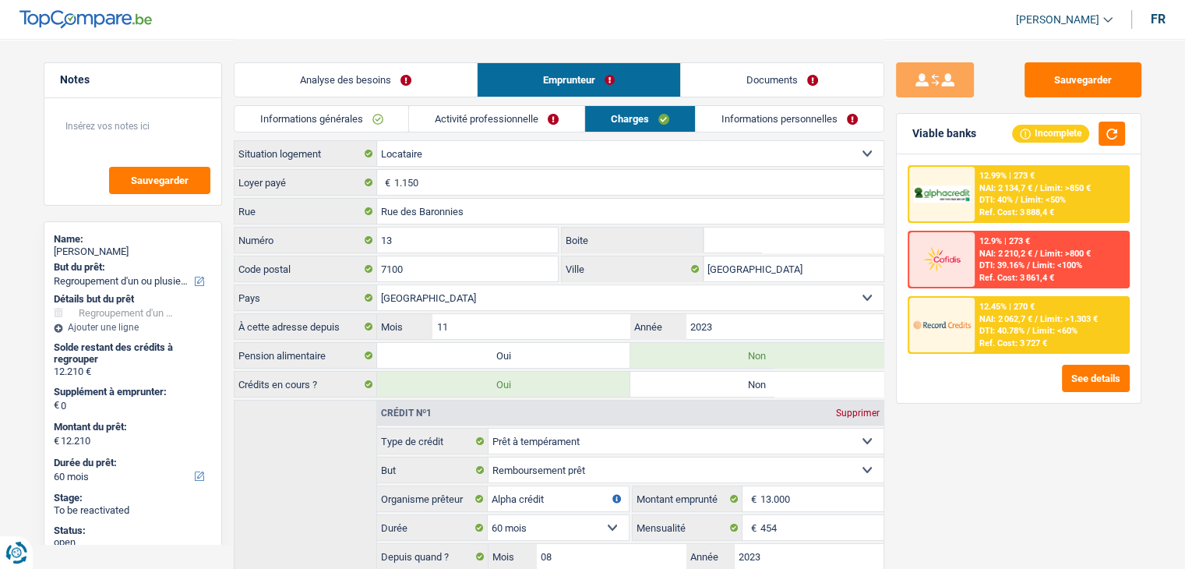
click at [943, 485] on div "Sauvegarder Viable banks Incomplete 12.99% | 273 € NAI: 2 134,7 € / Limit: >850…" at bounding box center [1018, 302] width 269 height 481
click at [954, 501] on div "Sauvegarder Viable banks Incomplete 12.99% | 273 € NAI: 2 134,7 € / Limit: >850…" at bounding box center [1018, 302] width 269 height 481
click at [442, 176] on input "1.150" at bounding box center [638, 182] width 489 height 25
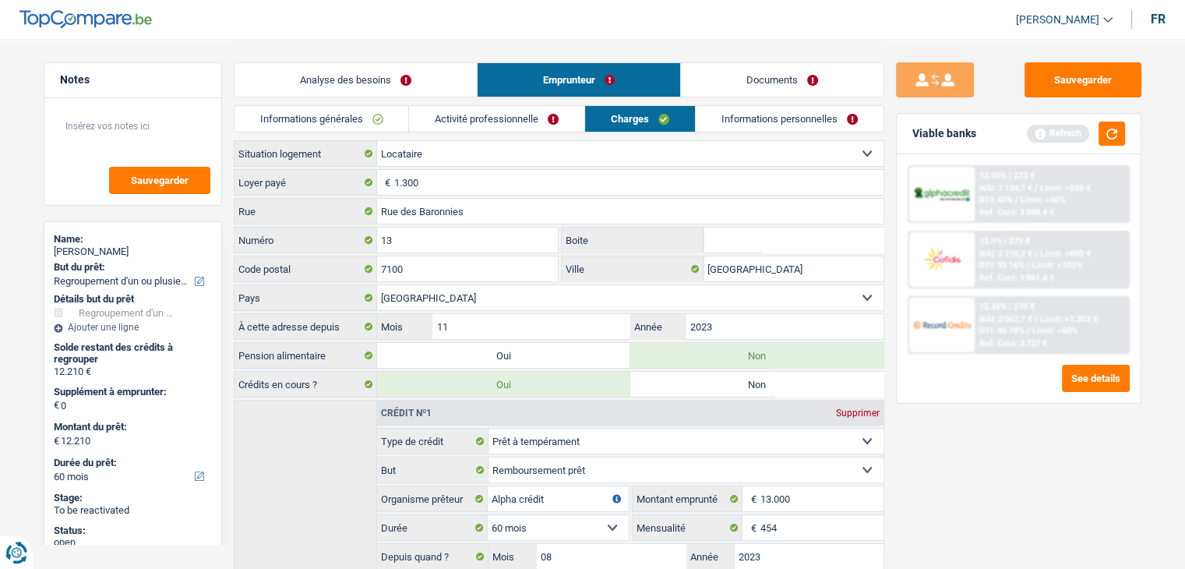
click at [946, 449] on div "Sauvegarder Viable banks Refresh 12.99% | 273 € NAI: 2 134,7 € / Limit: >850 € …" at bounding box center [1018, 302] width 269 height 481
click at [470, 181] on input "1.300" at bounding box center [638, 182] width 489 height 25
type input "1.250"
click at [1114, 134] on button "button" at bounding box center [1111, 134] width 26 height 24
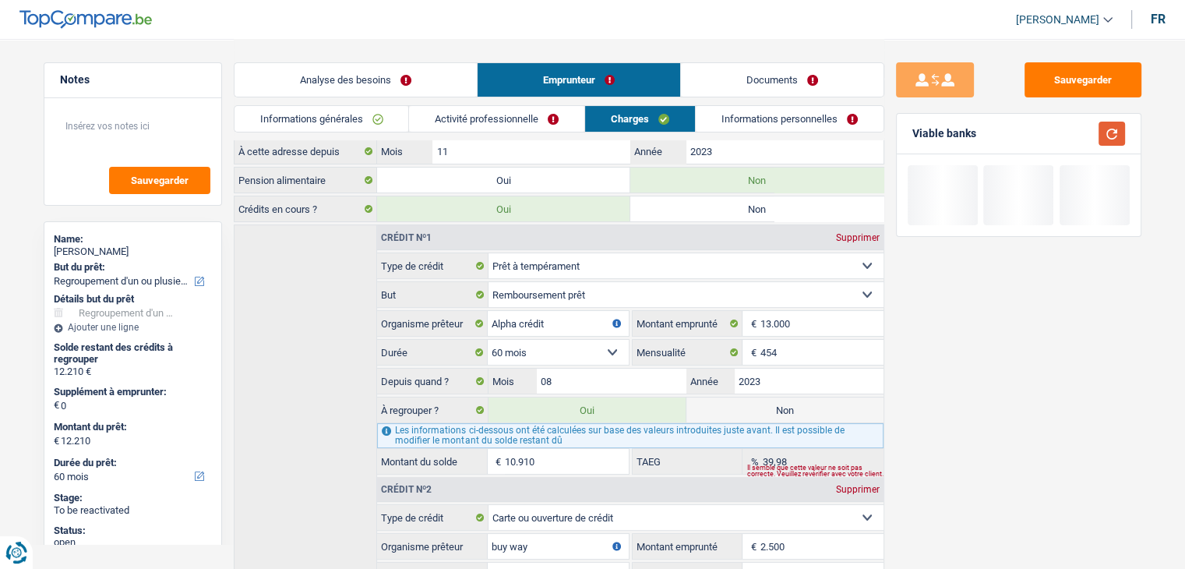
scroll to position [327, 0]
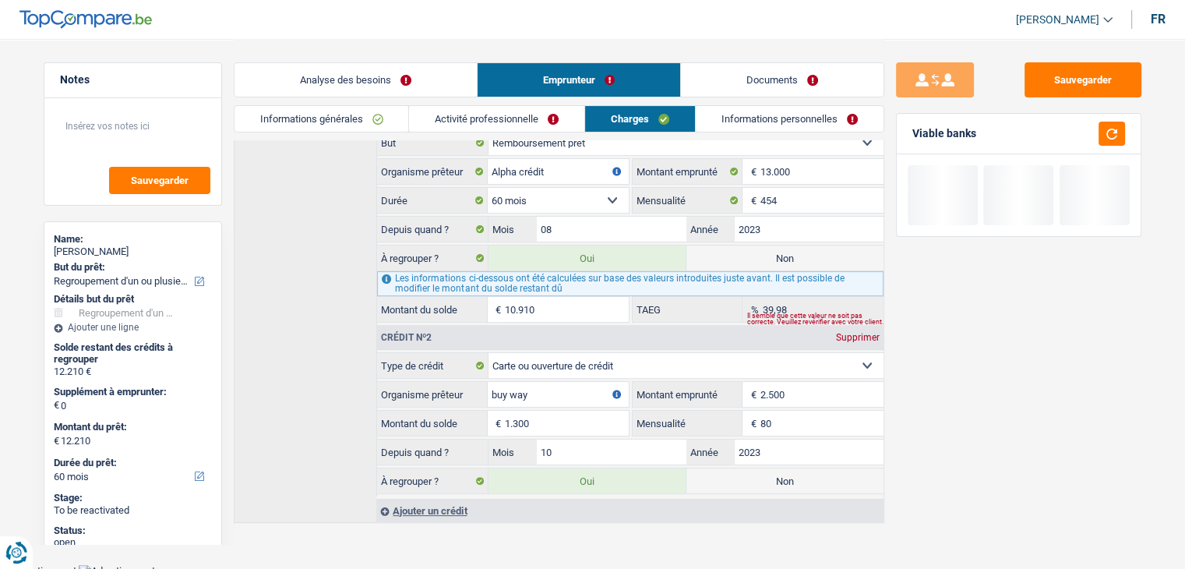
drag, startPoint x: 820, startPoint y: 120, endPoint x: 806, endPoint y: 126, distance: 15.3
click at [820, 120] on link "Informations personnelles" at bounding box center [790, 119] width 188 height 26
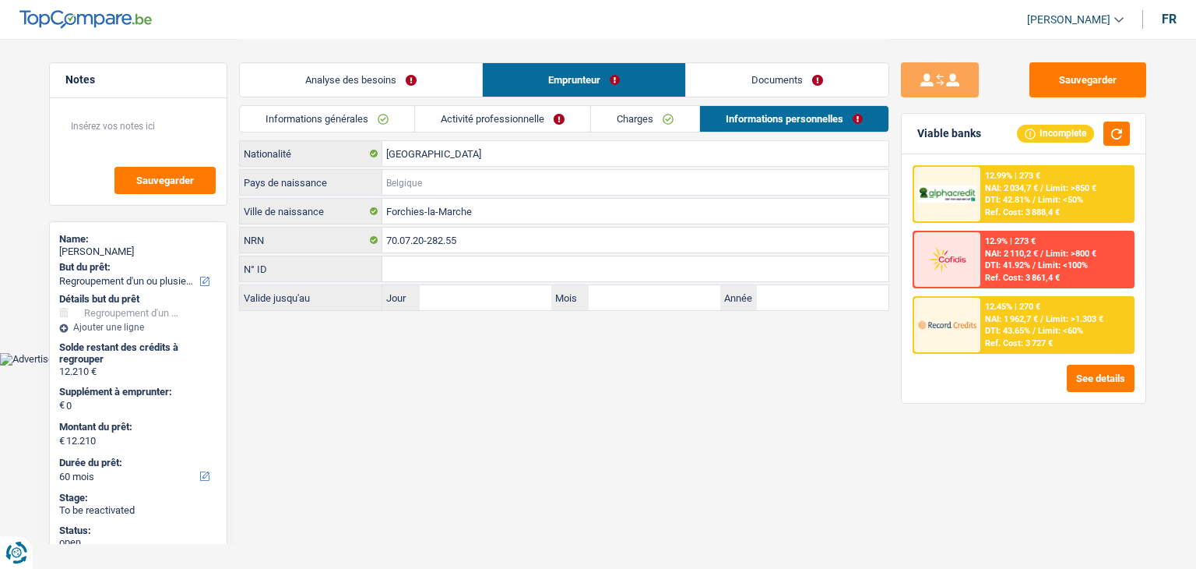
click at [468, 181] on input "Pays de naissance" at bounding box center [635, 182] width 506 height 25
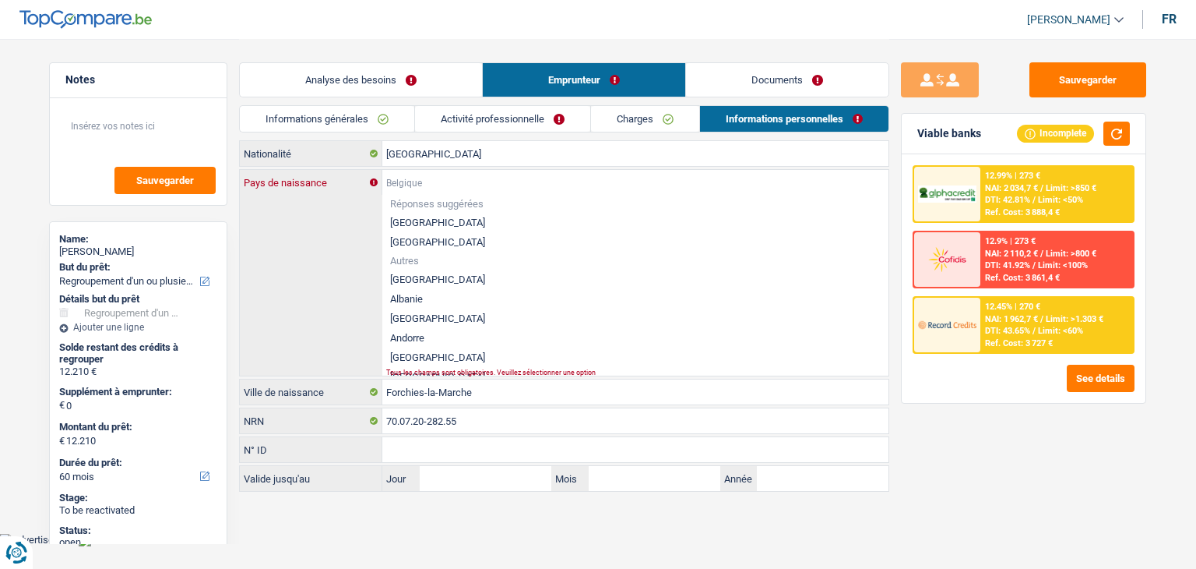
type input "B"
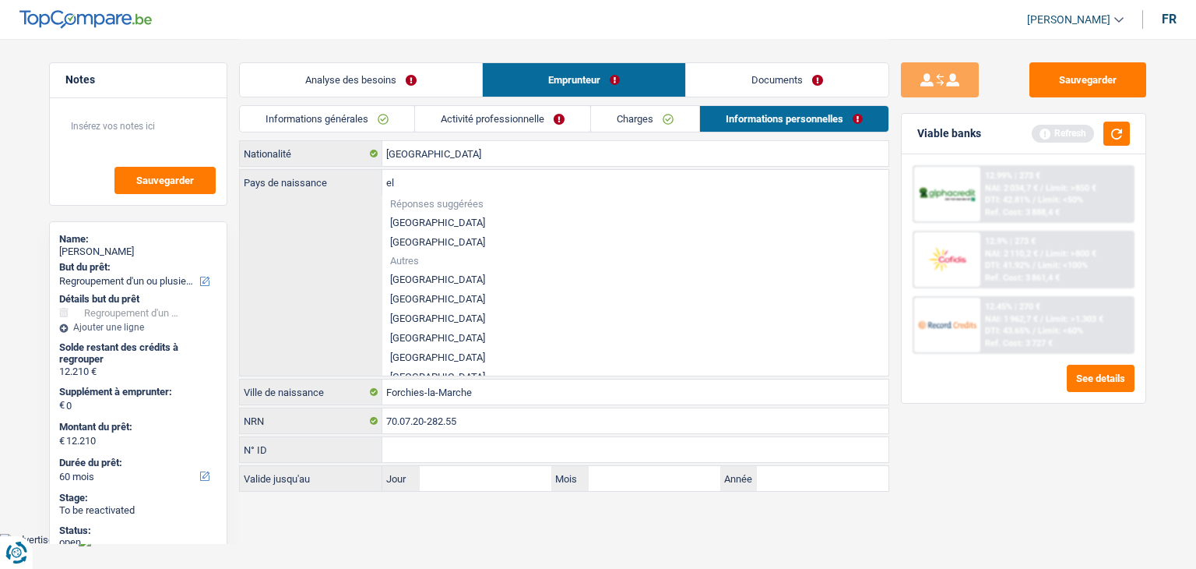
type input "e"
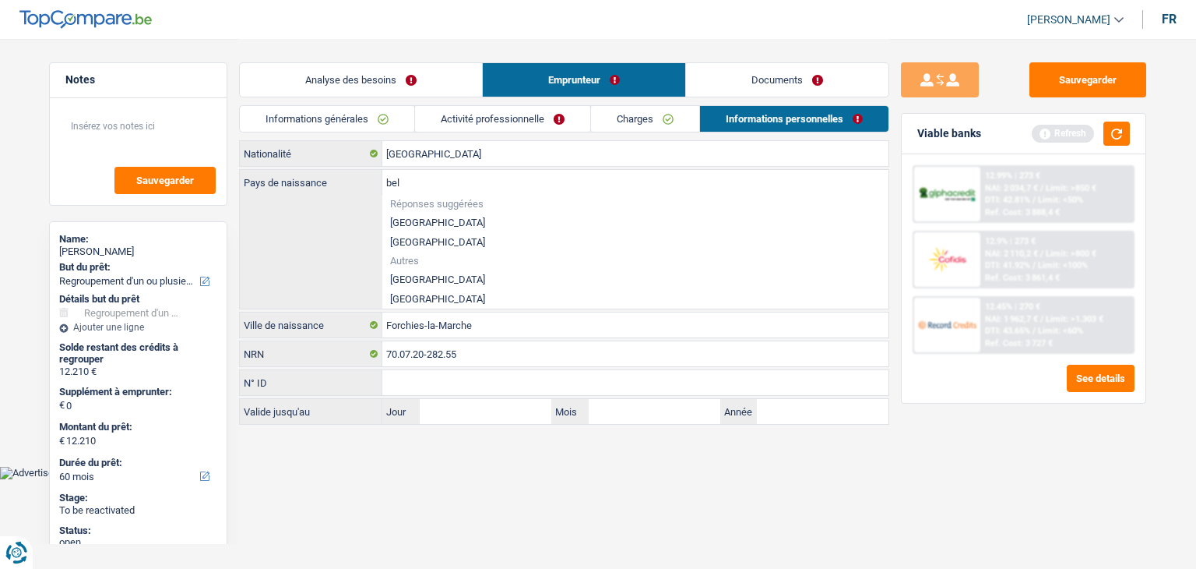
click at [408, 223] on li "[GEOGRAPHIC_DATA]" at bounding box center [635, 222] width 506 height 19
type input "[GEOGRAPHIC_DATA]"
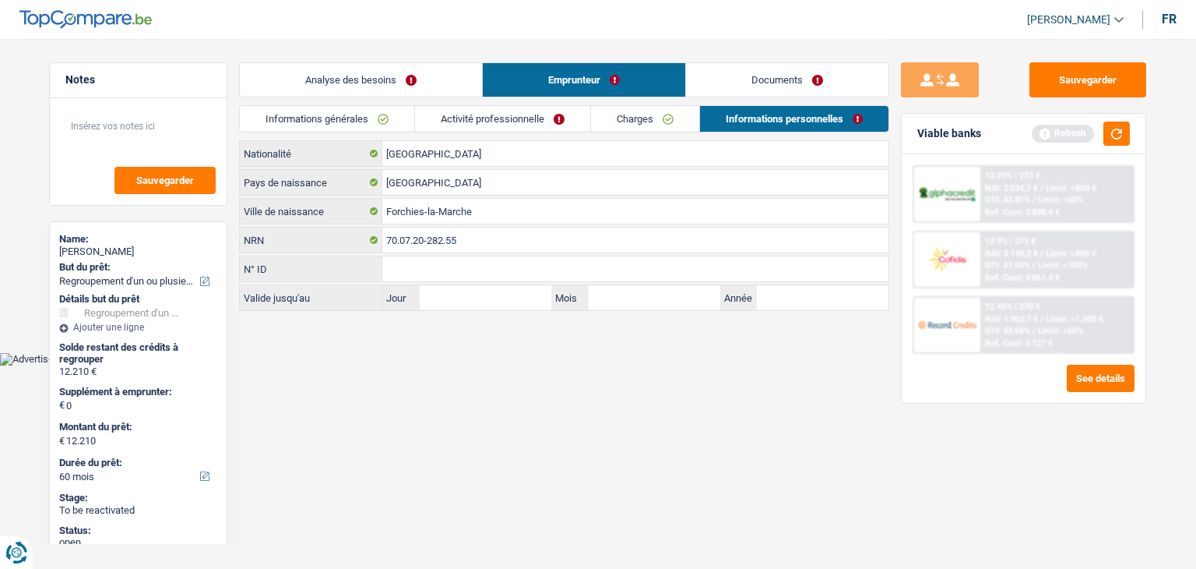
click at [1101, 142] on div "Refresh" at bounding box center [1081, 134] width 98 height 24
click at [358, 127] on link "Informations générales" at bounding box center [327, 119] width 174 height 26
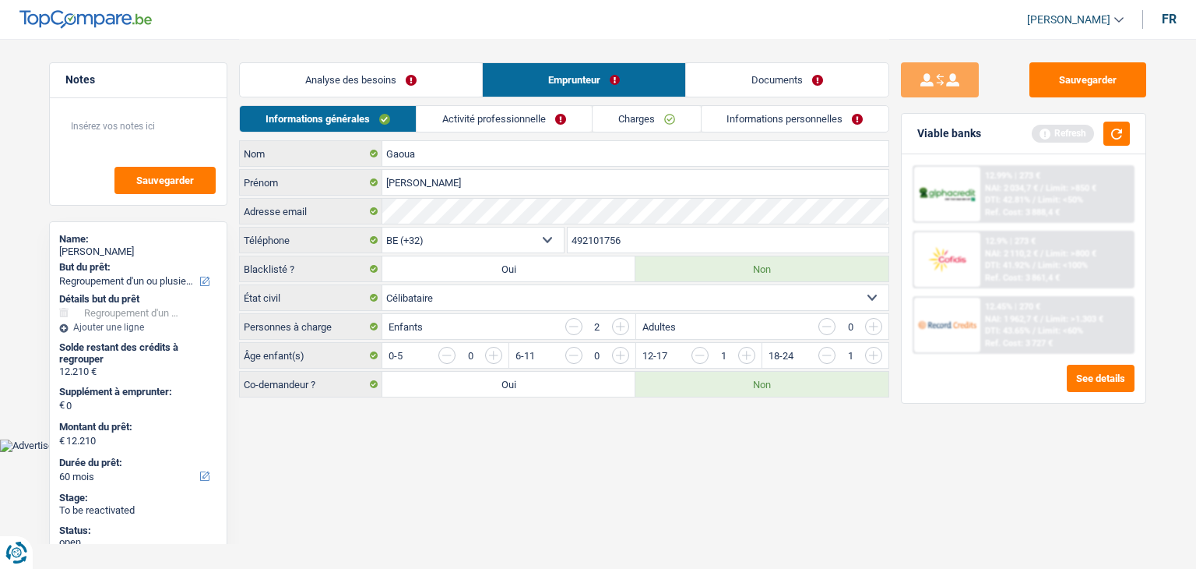
click at [361, 87] on link "Analyse des besoins" at bounding box center [361, 79] width 242 height 33
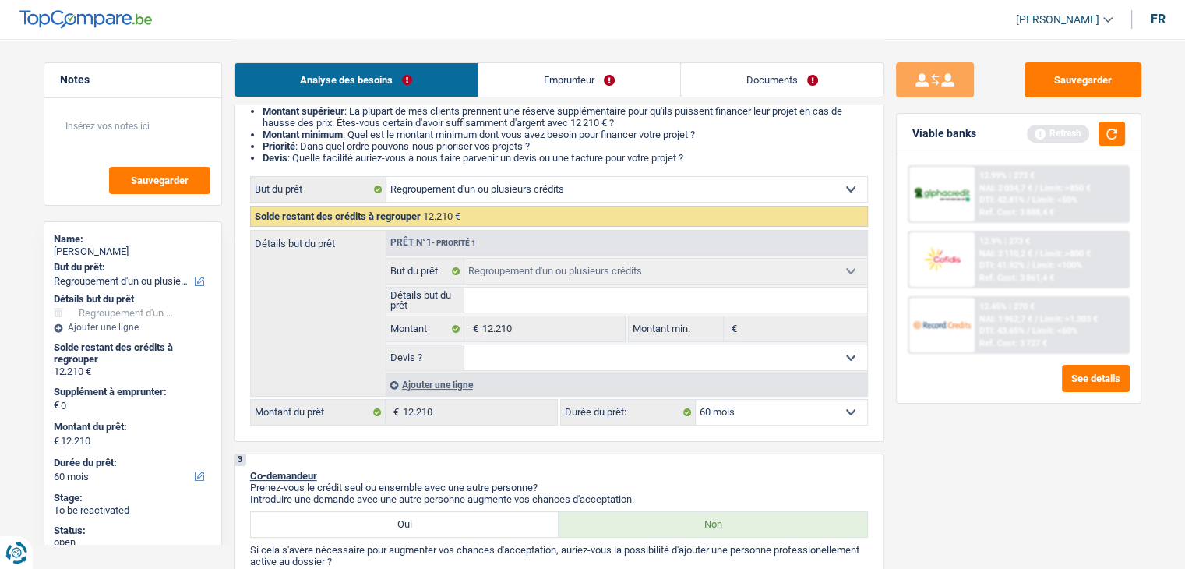
scroll to position [312, 0]
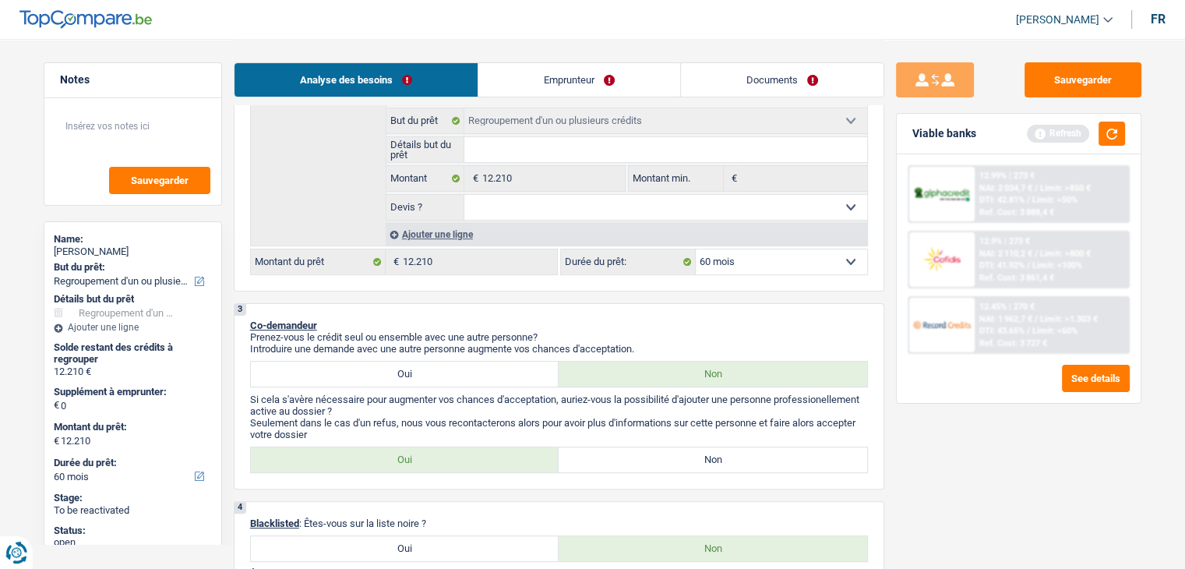
click at [625, 456] on label "Non" at bounding box center [713, 459] width 308 height 25
click at [625, 456] on input "Non" at bounding box center [713, 459] width 308 height 25
radio input "true"
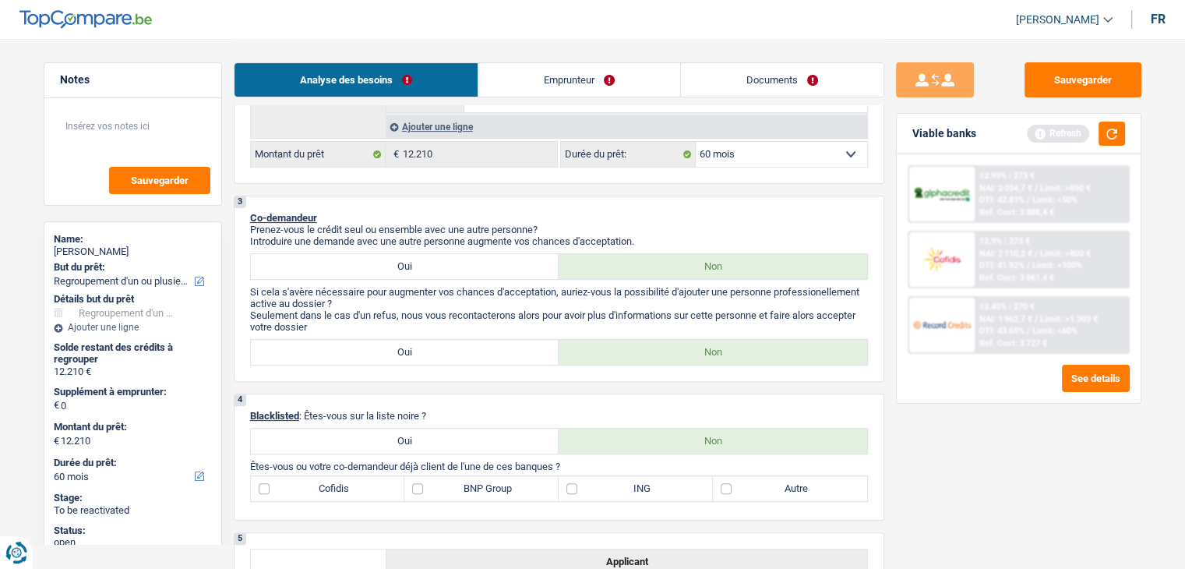
scroll to position [545, 0]
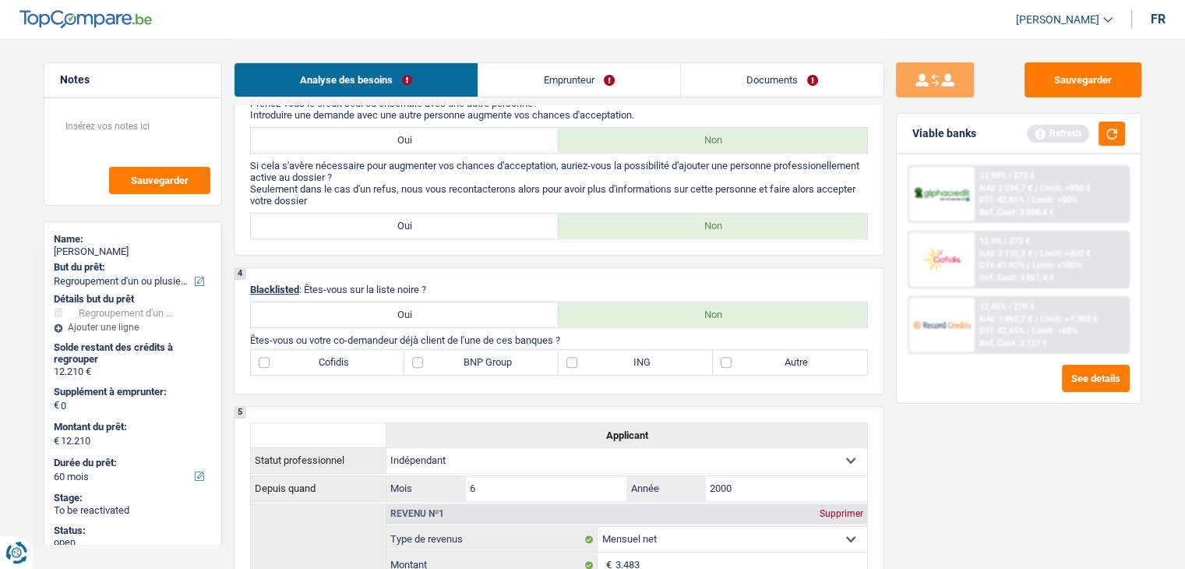
click at [758, 372] on label "Autre" at bounding box center [790, 362] width 154 height 25
click at [758, 372] on input "Autre" at bounding box center [790, 362] width 154 height 25
checkbox input "true"
click at [475, 365] on label "BNP Group" at bounding box center [481, 362] width 154 height 25
click at [475, 365] on input "BNP Group" at bounding box center [481, 362] width 154 height 25
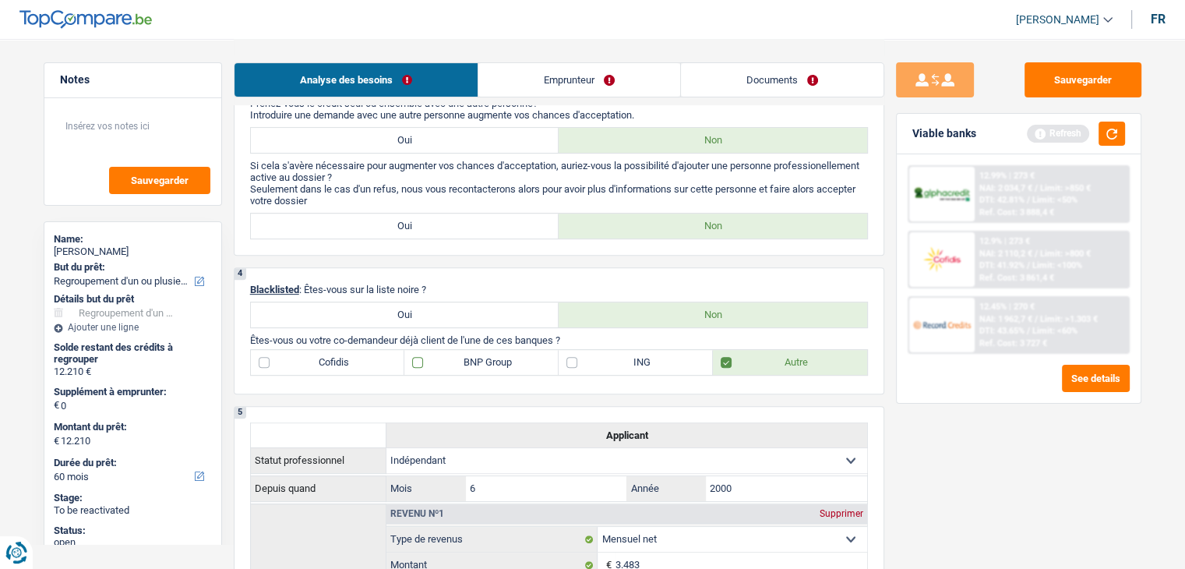
checkbox input "true"
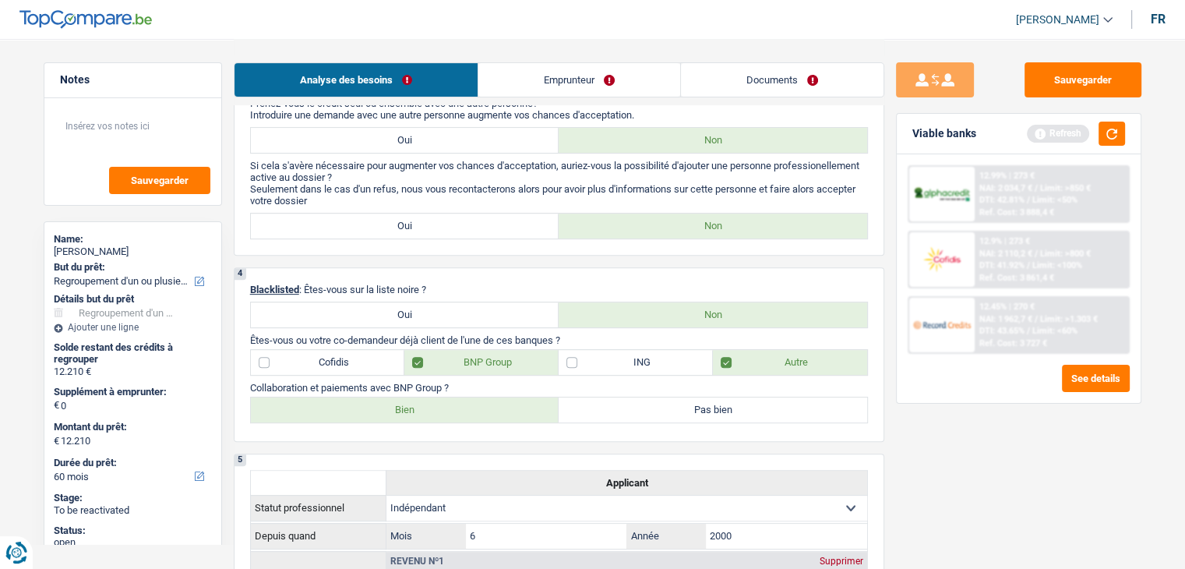
click at [392, 400] on label "Bien" at bounding box center [405, 409] width 308 height 25
click at [392, 400] on input "Bien" at bounding box center [405, 409] width 308 height 25
radio input "true"
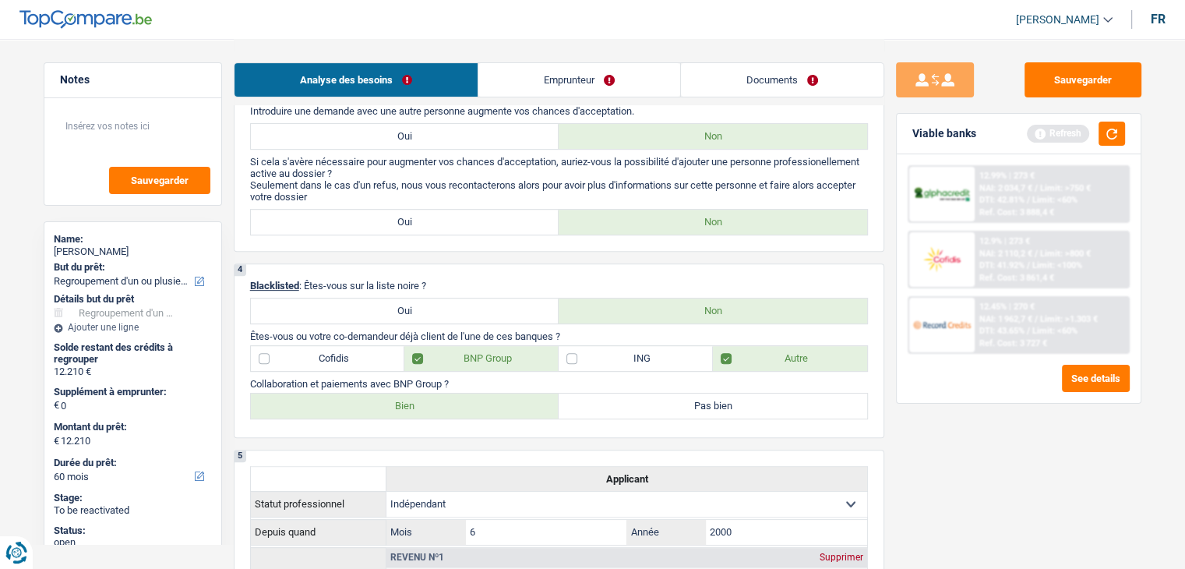
scroll to position [701, 0]
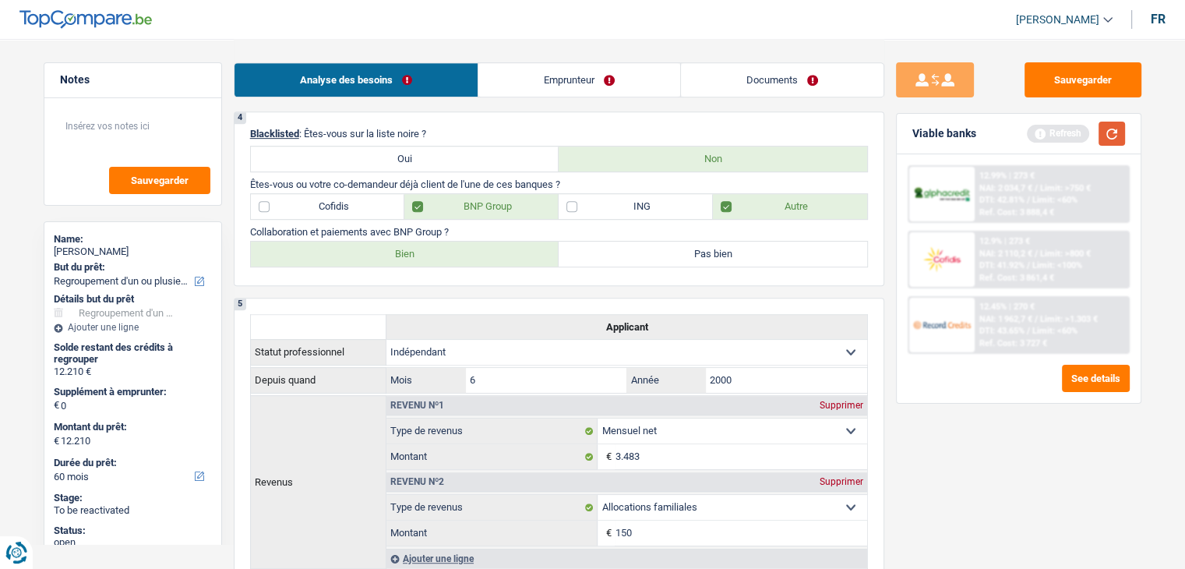
click at [1112, 141] on button "button" at bounding box center [1111, 134] width 26 height 24
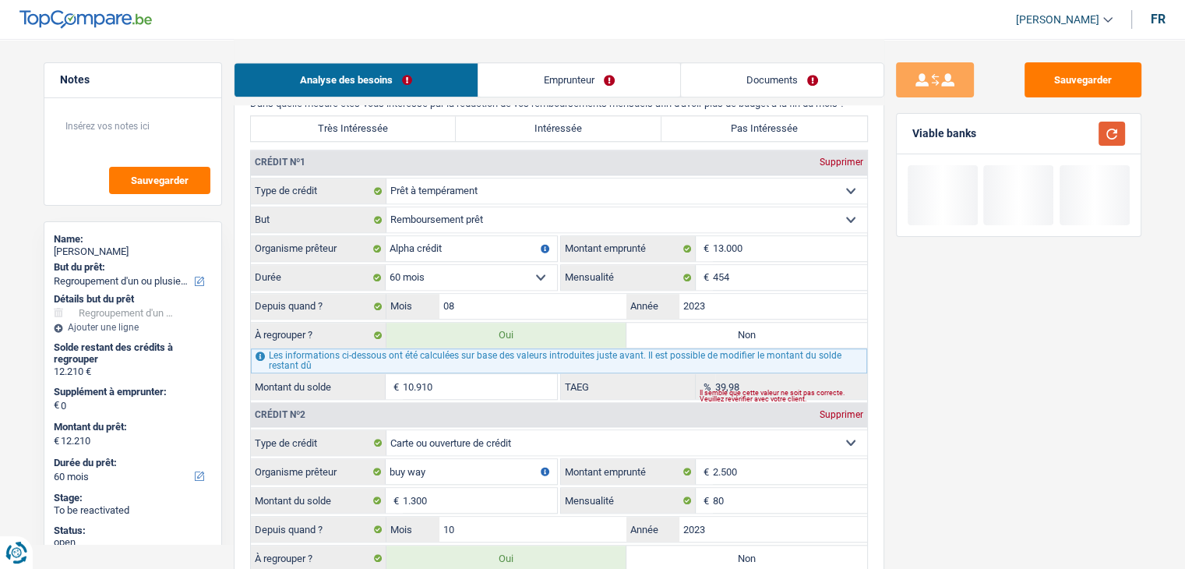
scroll to position [1324, 0]
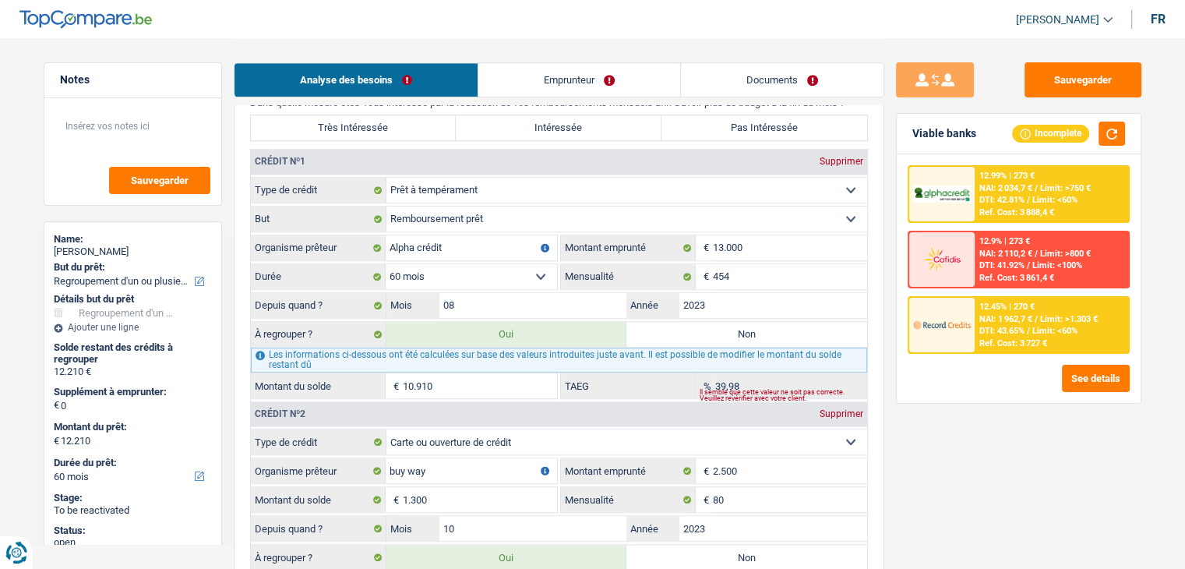
click at [585, 132] on label "Intéressée" at bounding box center [559, 127] width 206 height 25
click at [585, 132] on input "Intéressée" at bounding box center [559, 127] width 206 height 25
radio input "true"
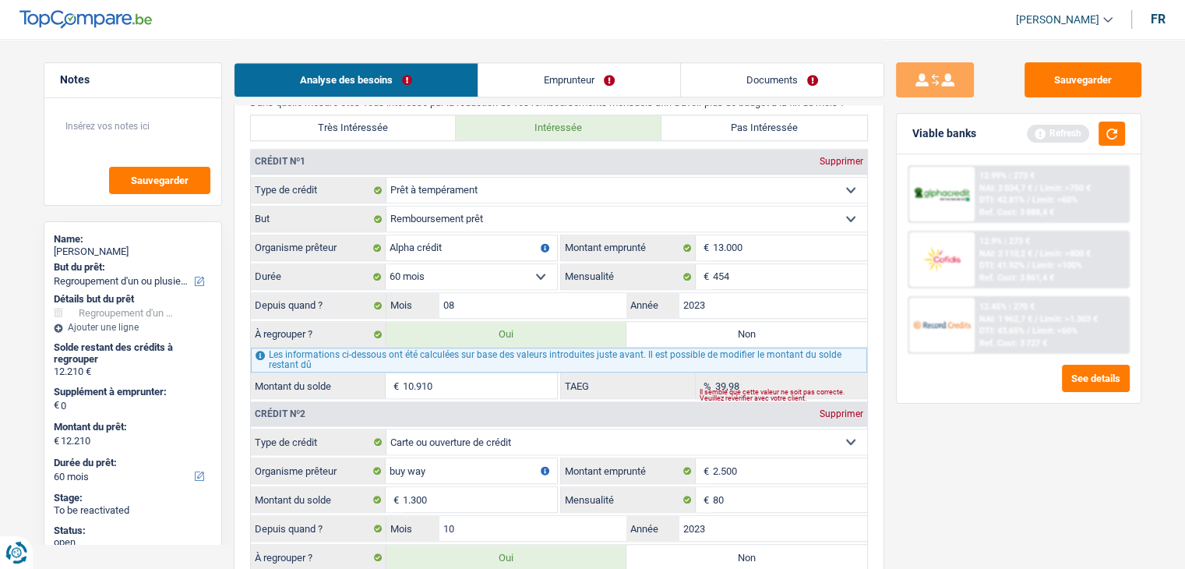
click at [964, 470] on div "Sauvegarder Viable banks Refresh 12.99% | 273 € NAI: 2 034,7 € / Limit: >750 € …" at bounding box center [1018, 302] width 269 height 481
click at [1113, 132] on button "button" at bounding box center [1111, 134] width 26 height 24
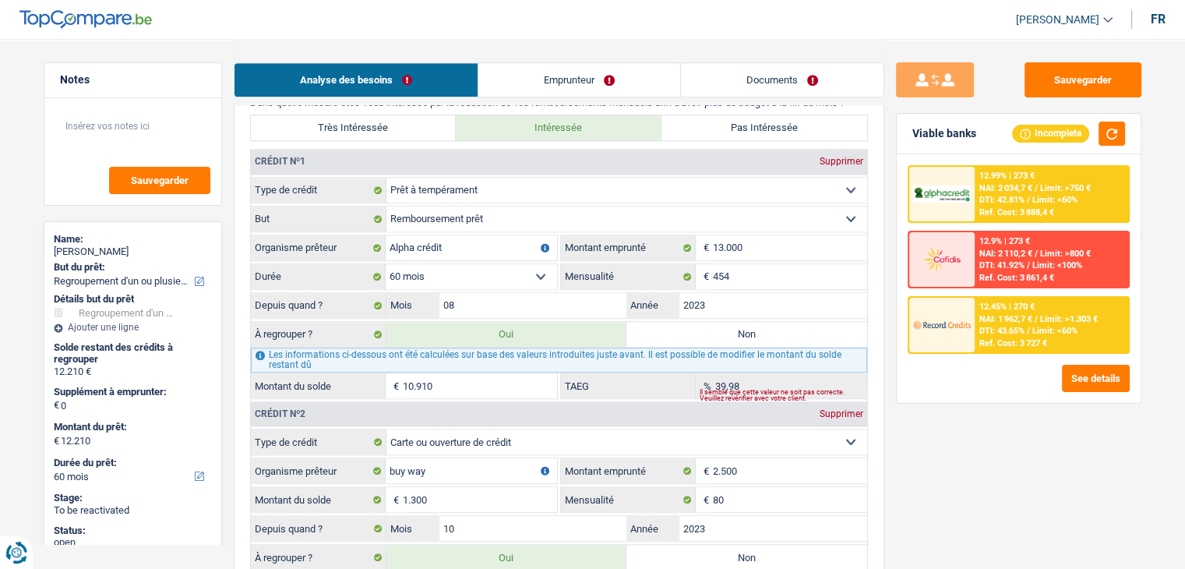
click at [975, 432] on div "Sauvegarder Viable banks Incomplete 12.99% | 273 € NAI: 2 034,7 € / Limit: >750…" at bounding box center [1018, 302] width 269 height 481
click at [988, 338] on div "Ref. Cost: 3 727 €" at bounding box center [1013, 343] width 68 height 10
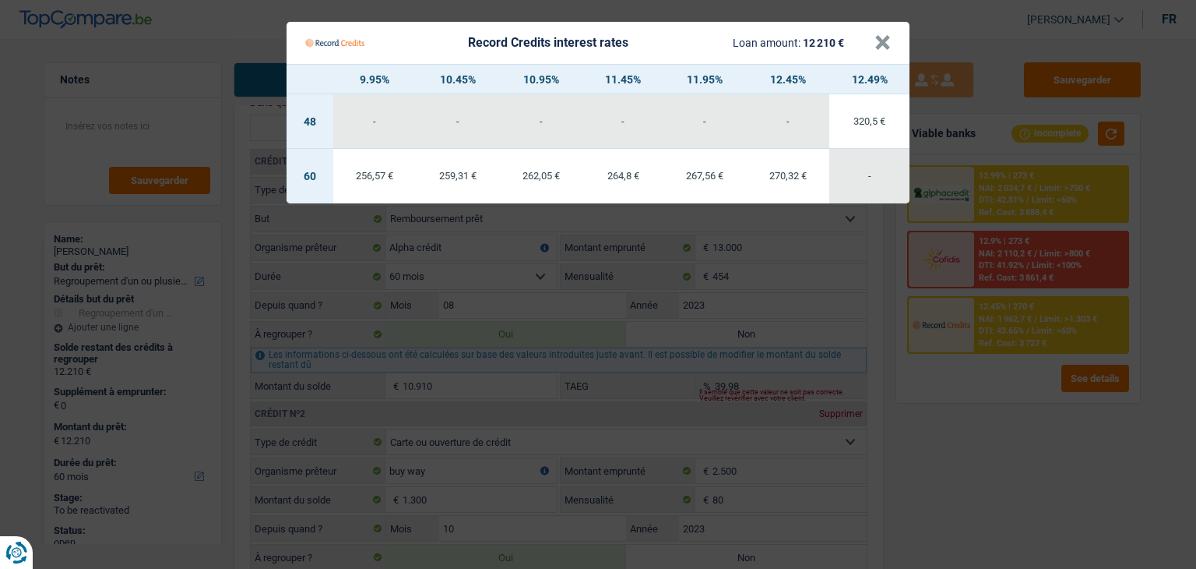
click at [946, 393] on Credits "Record Credits interest rates Loan amount: 12 210 € × 9.95% 10.45% 10.95% 11.45…" at bounding box center [598, 284] width 1196 height 569
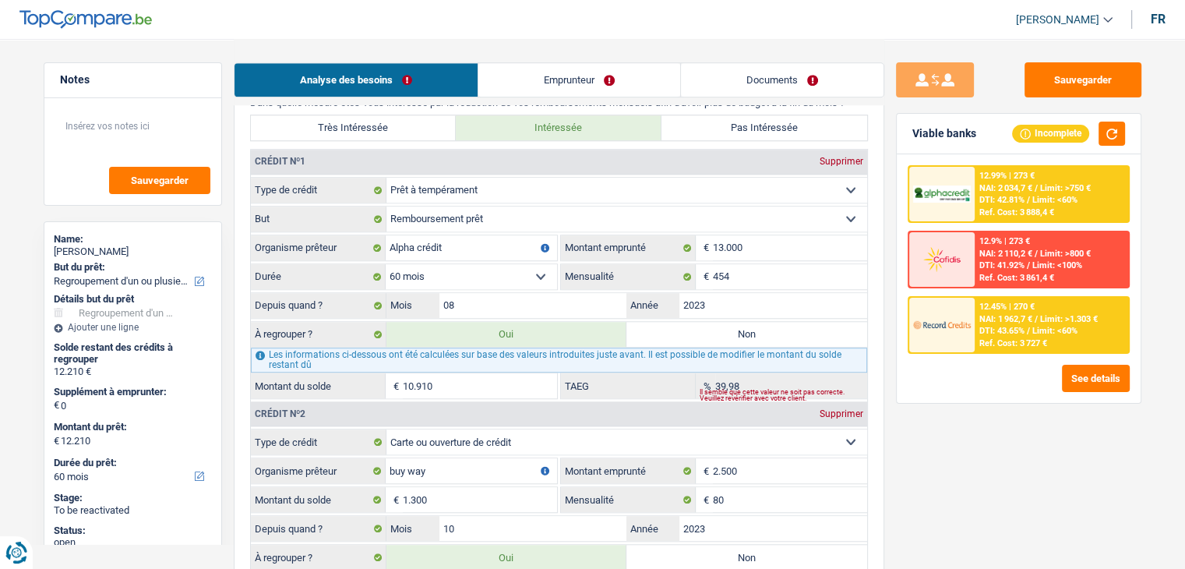
click at [981, 308] on div "12.45% | 270 €" at bounding box center [1006, 306] width 55 height 10
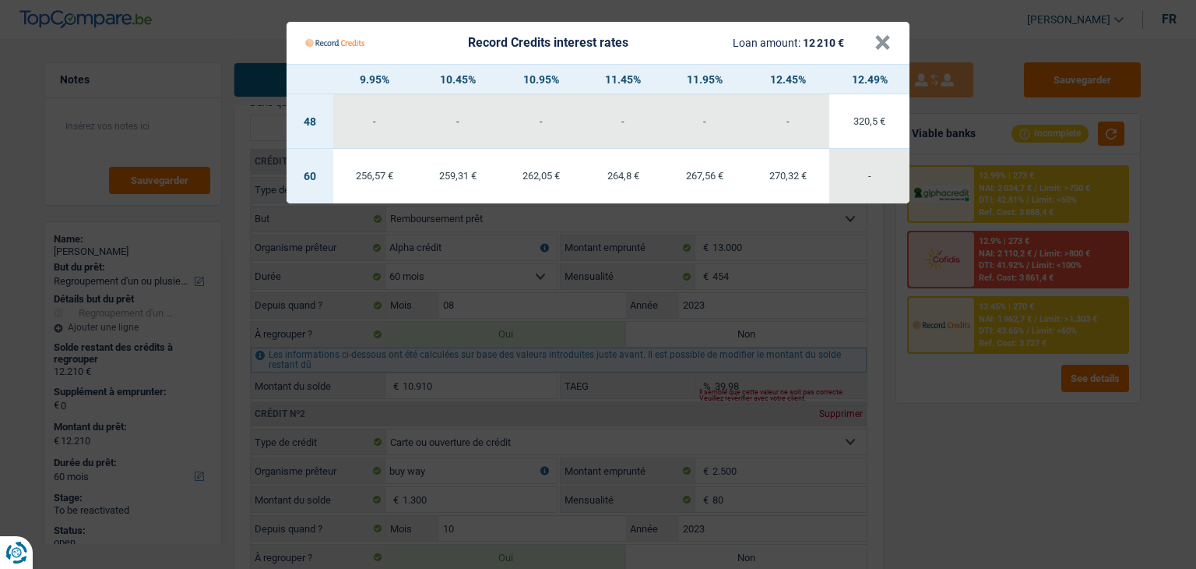
click at [988, 200] on Credits "Record Credits interest rates Loan amount: 12 210 € × 9.95% 10.45% 10.95% 11.45…" at bounding box center [598, 284] width 1196 height 569
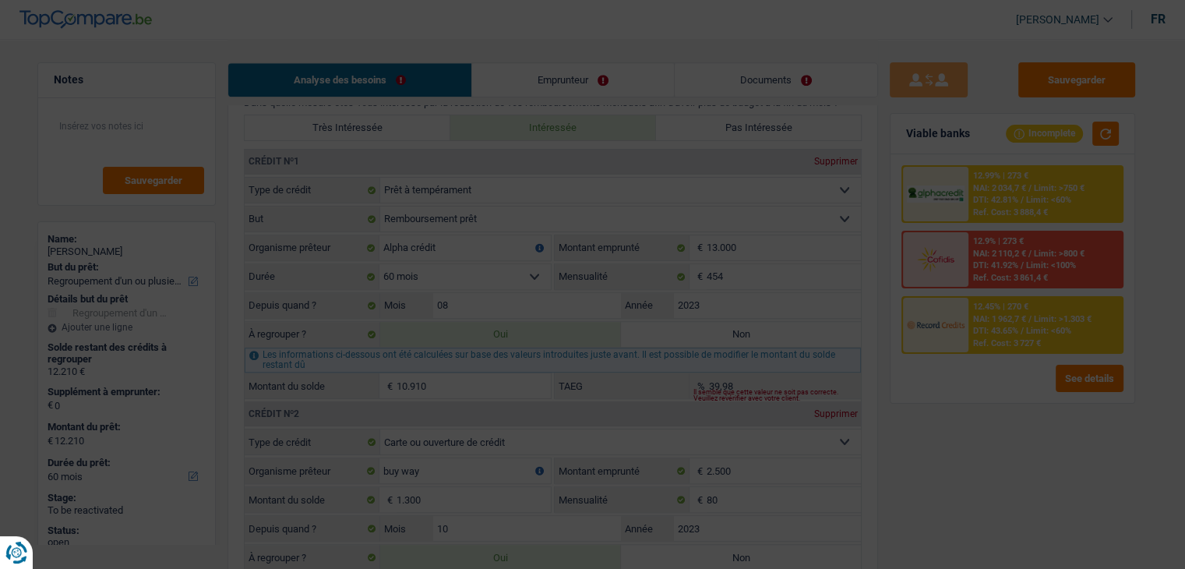
click at [990, 195] on span "DTI: 42.81%" at bounding box center [996, 200] width 45 height 10
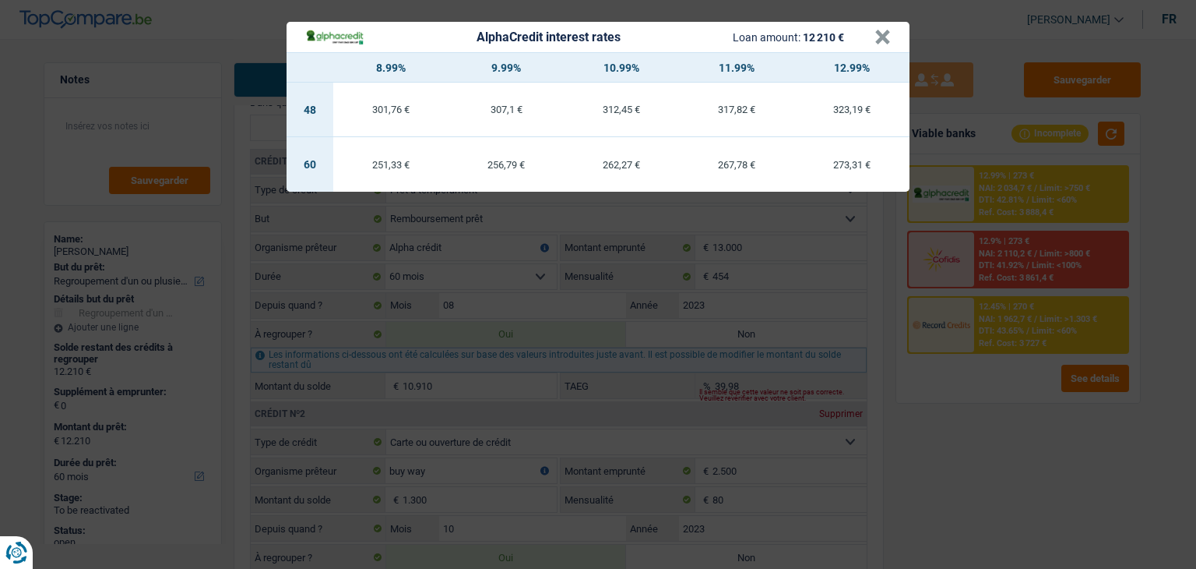
click at [931, 479] on div "AlphaCredit interest rates Loan amount: 12 210 € × 8.99% 9.99% 10.99% 11.99% 12…" at bounding box center [598, 284] width 1196 height 569
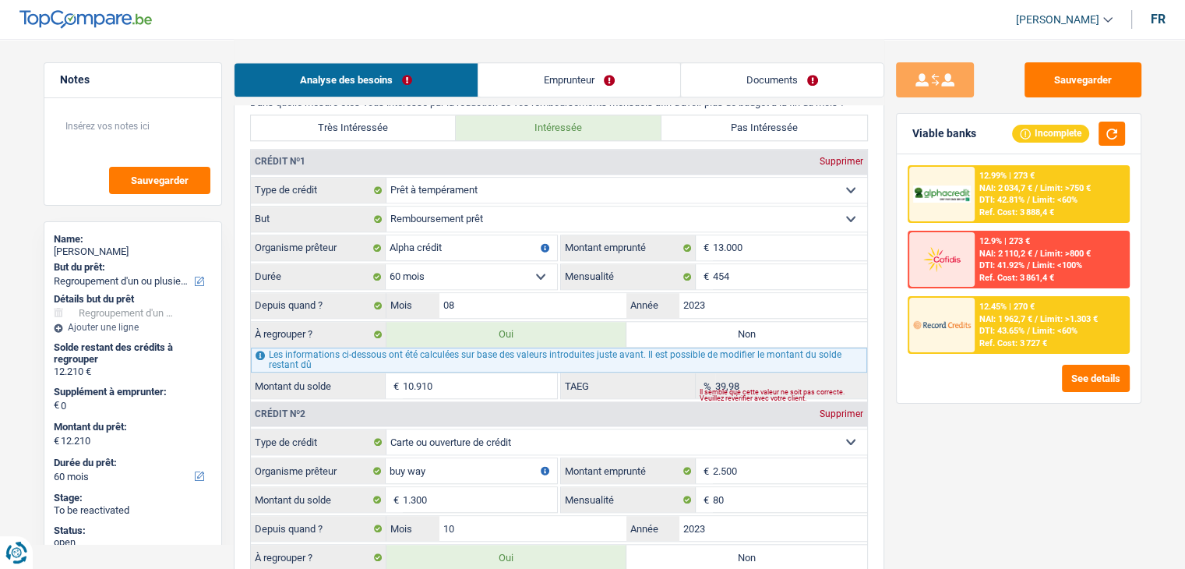
click at [995, 322] on div "12.45% | 270 € NAI: 1 962,7 € / Limit: >1.303 € DTI: 43.65% / Limit: <60% Ref. …" at bounding box center [1050, 325] width 153 height 55
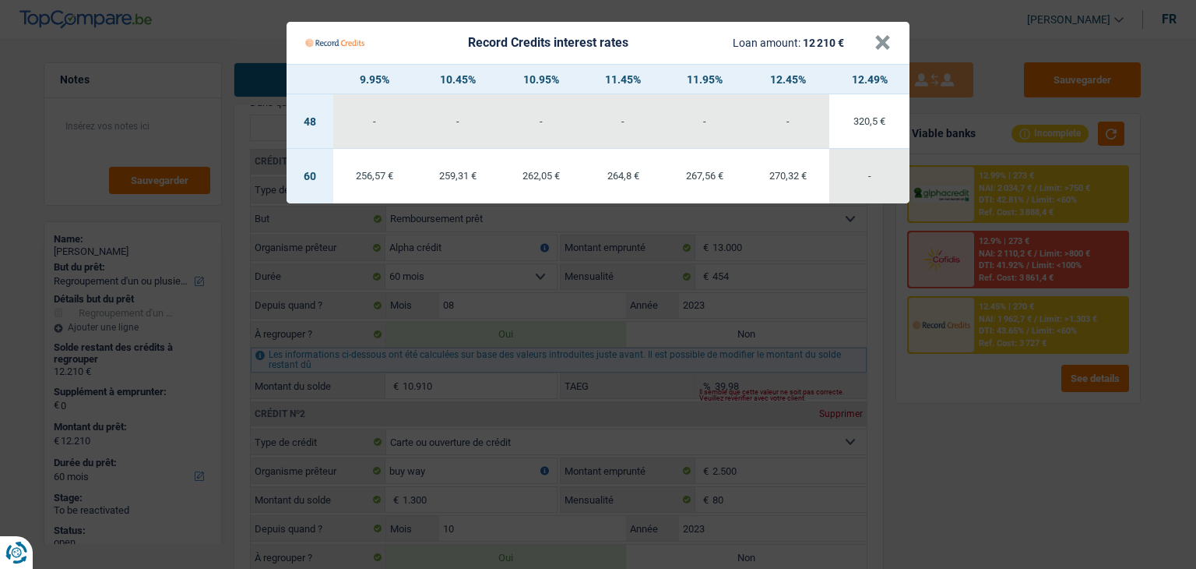
click at [985, 432] on Credits "Record Credits interest rates Loan amount: 12 210 € × 9.95% 10.45% 10.95% 11.45…" at bounding box center [598, 284] width 1196 height 569
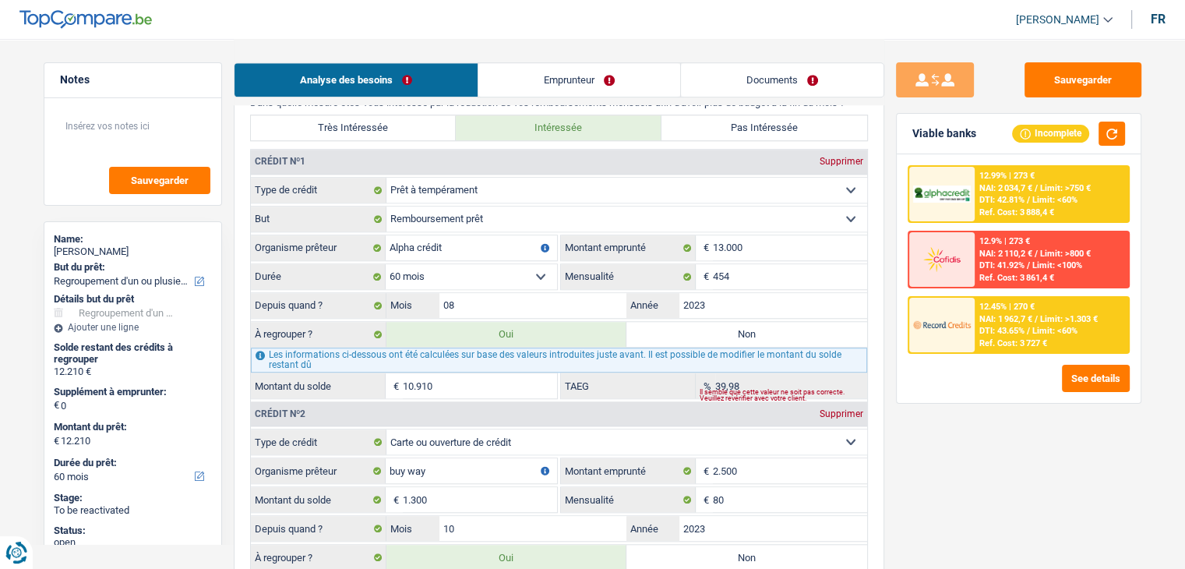
click at [985, 334] on div "12.45% | 270 € NAI: 1 962,7 € / Limit: >1.303 € DTI: 43.65% / Limit: <60% Ref. …" at bounding box center [1050, 325] width 153 height 55
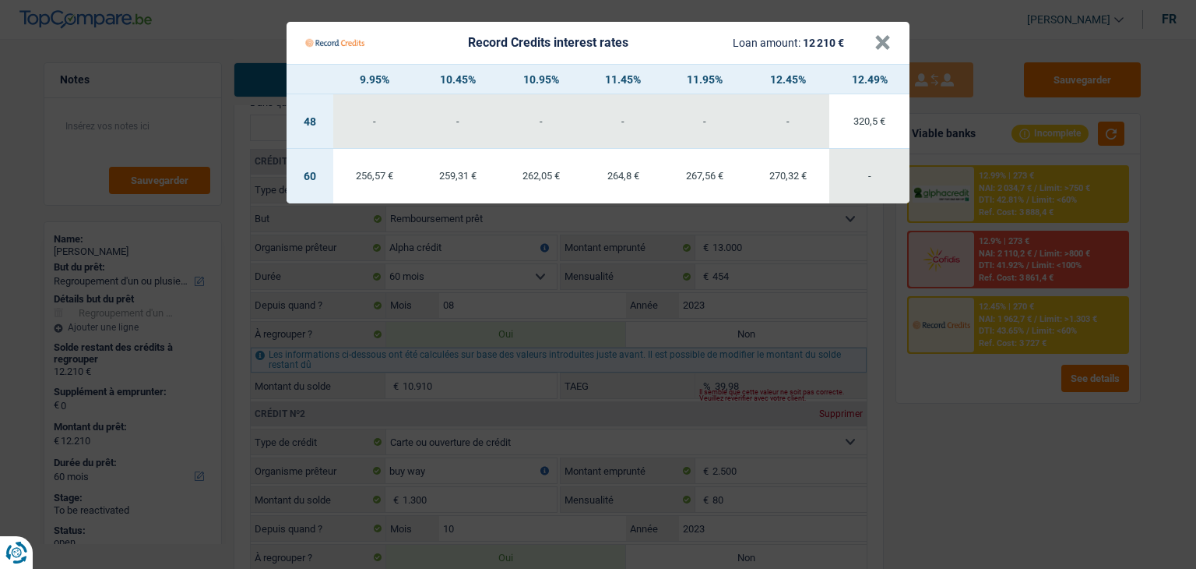
click at [925, 390] on Credits "Record Credits interest rates Loan amount: 12 210 € × 9.95% 10.45% 10.95% 11.45…" at bounding box center [598, 284] width 1196 height 569
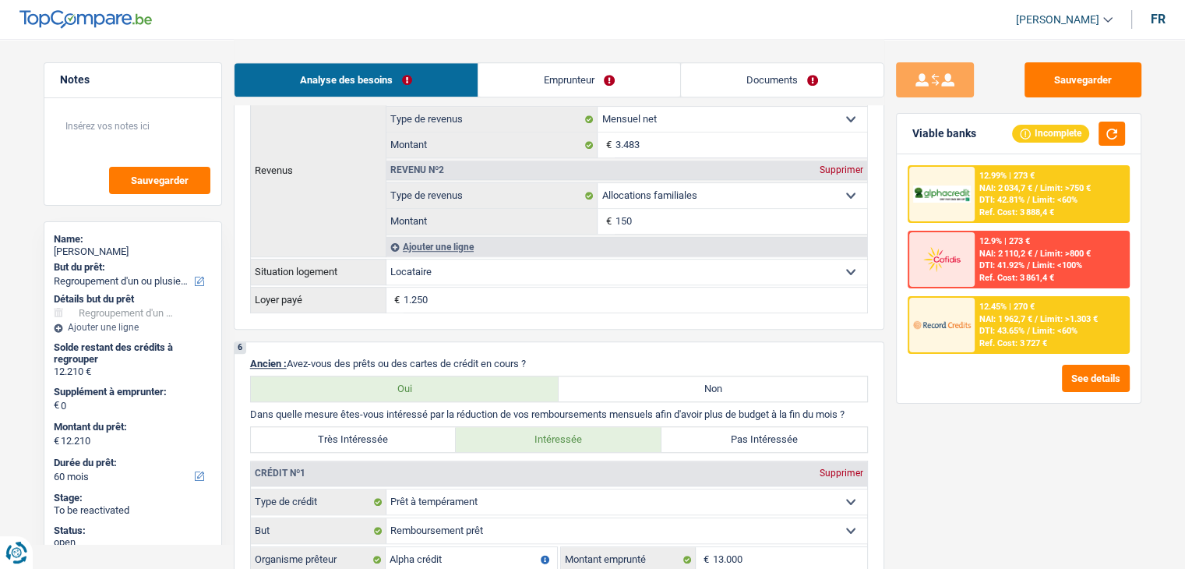
scroll to position [1168, 0]
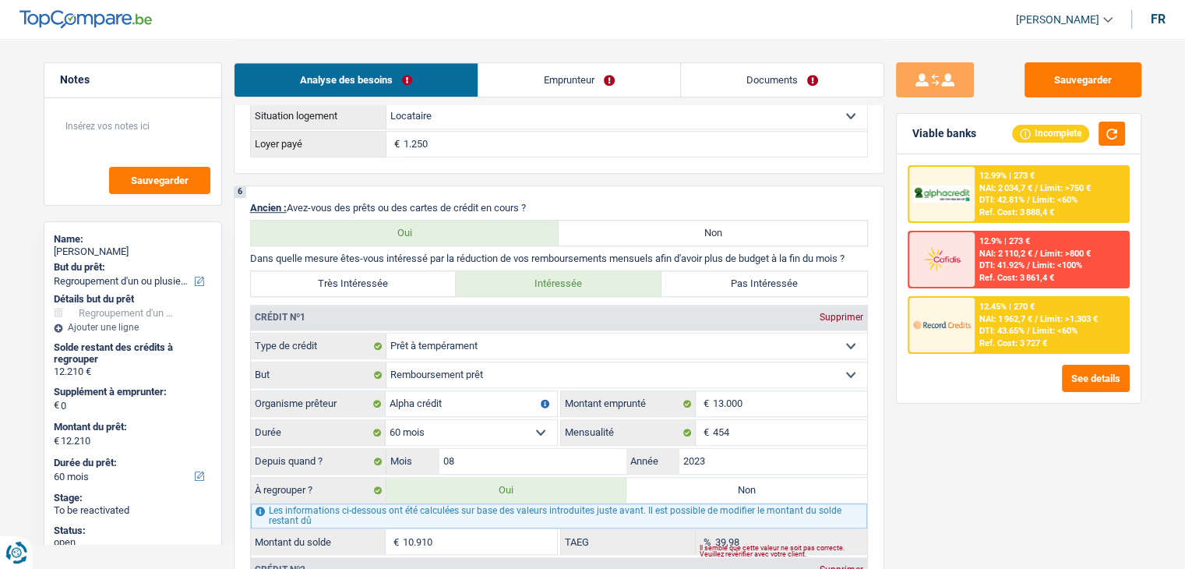
click at [981, 318] on span "NAI: 1 962,7 €" at bounding box center [1005, 319] width 53 height 10
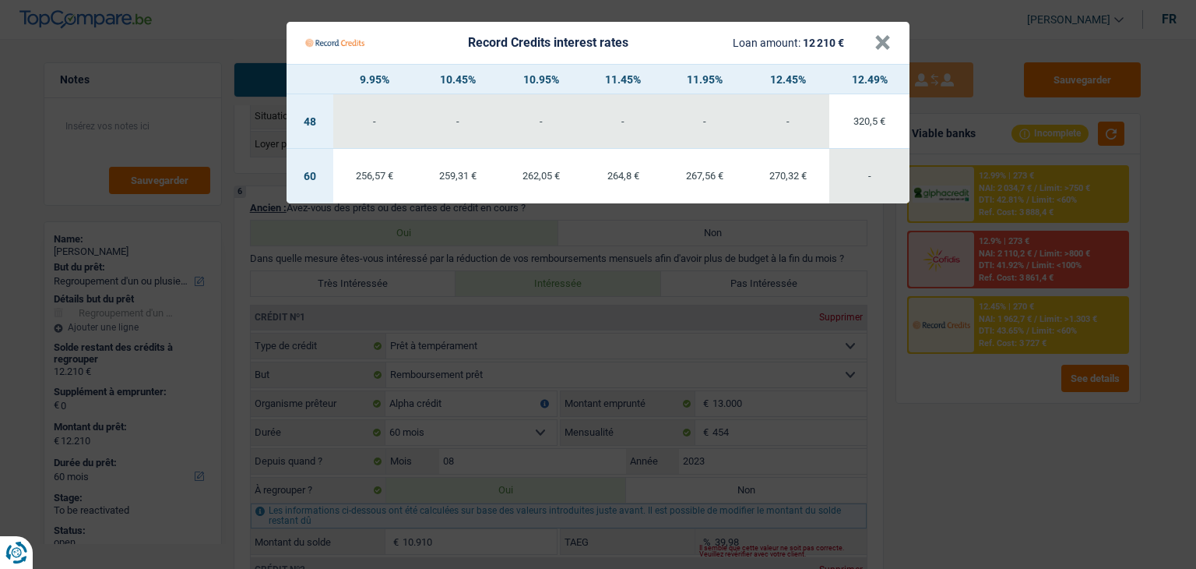
click at [964, 413] on Credits "Record Credits interest rates Loan amount: 12 210 € × 9.95% 10.45% 10.95% 11.45…" at bounding box center [598, 284] width 1196 height 569
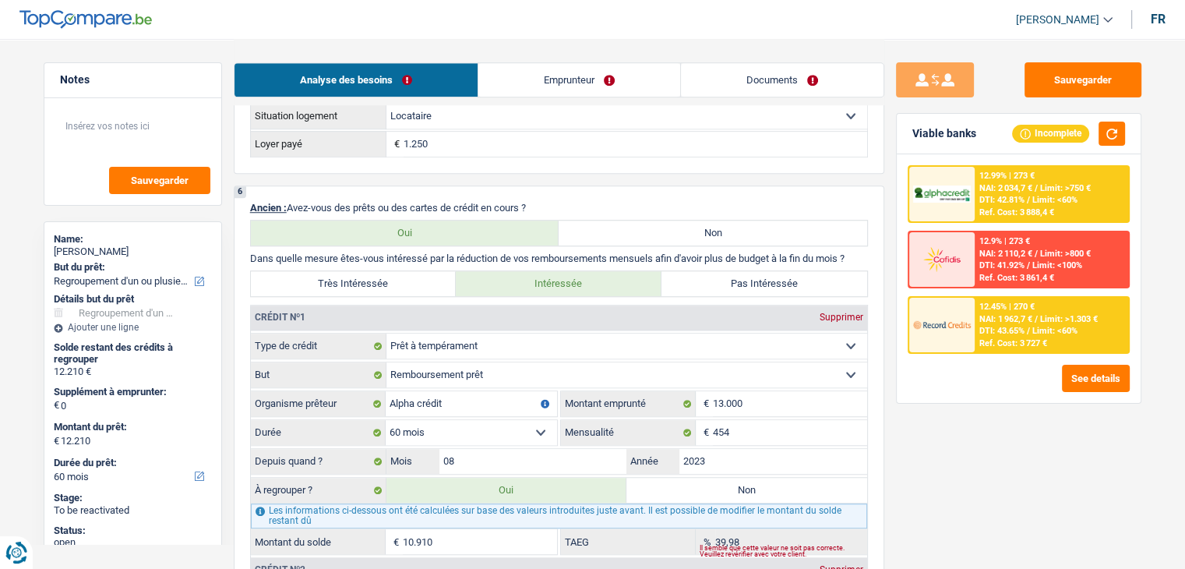
click at [1011, 326] on span "DTI: 43.65%" at bounding box center [1001, 331] width 45 height 10
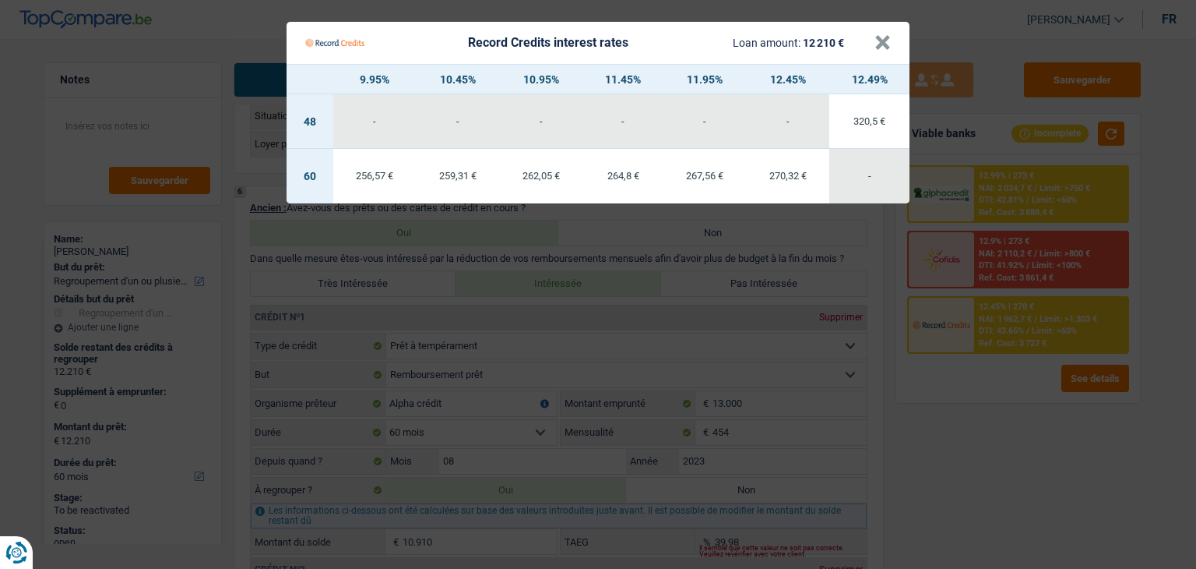
click at [982, 402] on Credits "Record Credits interest rates Loan amount: 12 210 € × 9.95% 10.45% 10.95% 11.45…" at bounding box center [598, 284] width 1196 height 569
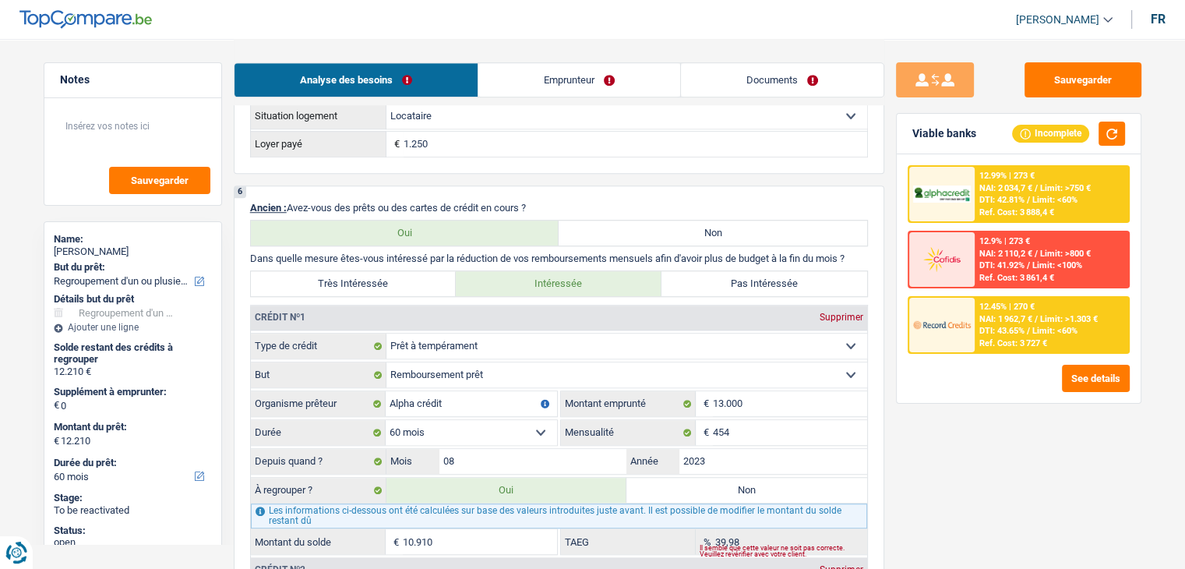
click at [1011, 225] on div "12.99% | 273 € NAI: 2 034,7 € / Limit: >750 € DTI: 42.81% / Limit: <60% Ref. Co…" at bounding box center [1018, 259] width 222 height 189
click at [1004, 212] on div "Ref. Cost: 3 888,4 €" at bounding box center [1016, 212] width 75 height 10
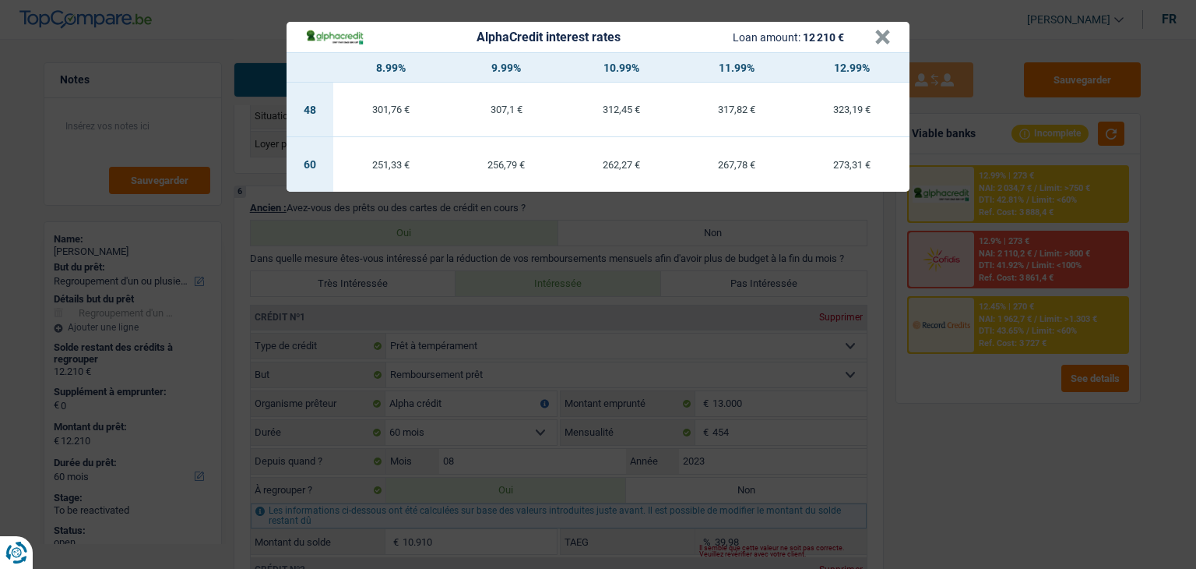
click at [1006, 389] on div "AlphaCredit interest rates Loan amount: 12 210 € × 8.99% 9.99% 10.99% 11.99% 12…" at bounding box center [598, 284] width 1196 height 569
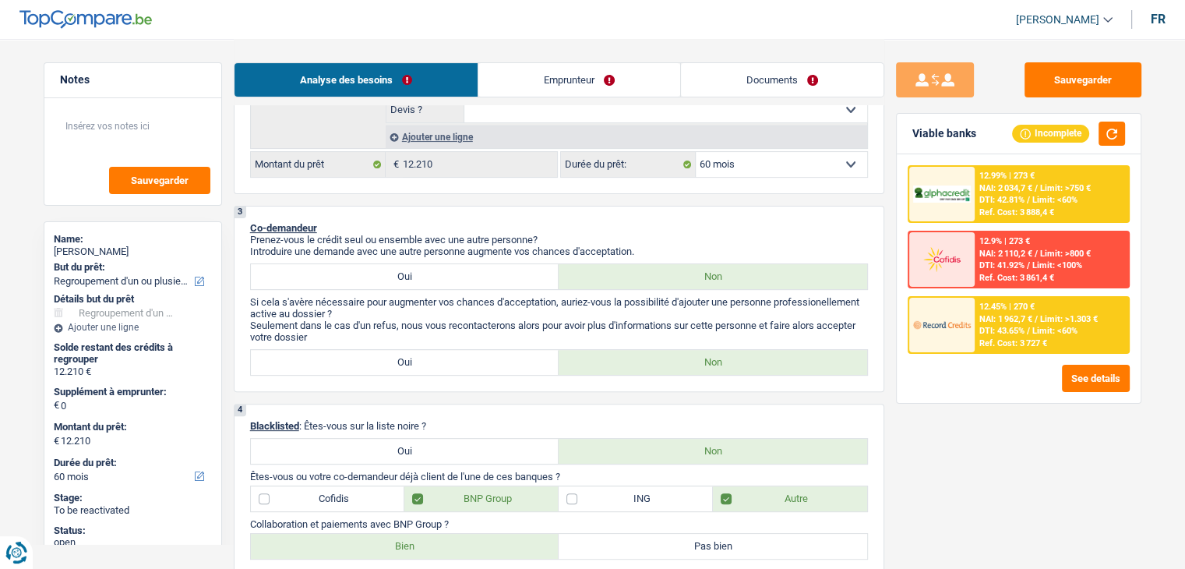
scroll to position [234, 0]
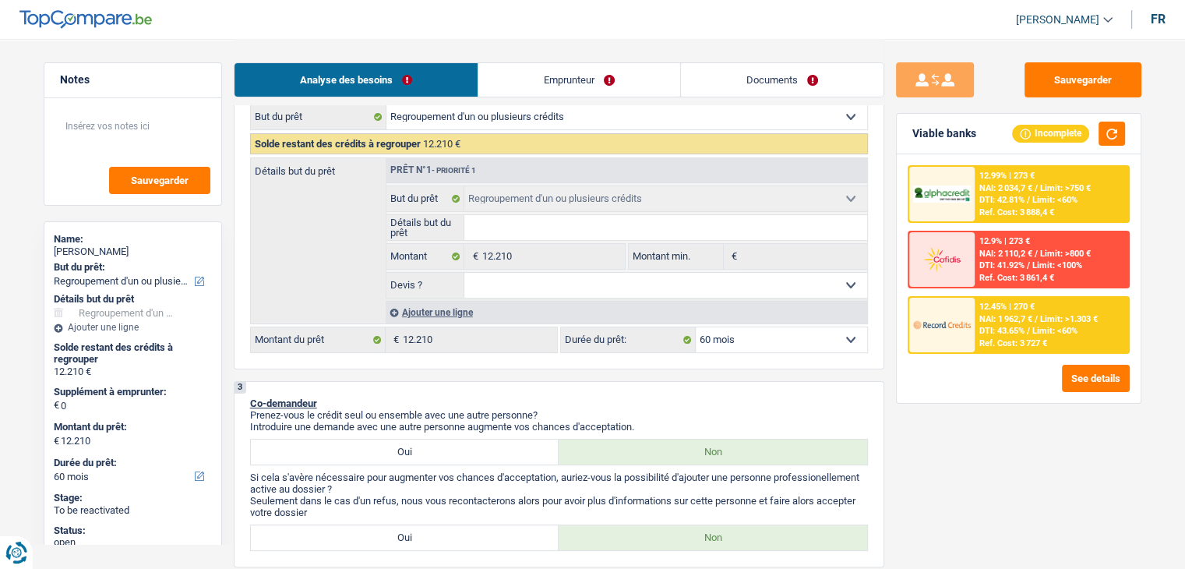
click at [731, 333] on select "12 mois 18 mois 24 mois 30 mois 36 mois 42 mois 48 mois 60 mois Sélectionner un…" at bounding box center [781, 339] width 171 height 25
click at [728, 322] on div "Confort maison: meubles, textile, peinture, électroménager, outillage non-profe…" at bounding box center [559, 228] width 618 height 249
click at [726, 340] on select "12 mois 18 mois 24 mois 30 mois 36 mois 42 mois 48 mois 60 mois Sélectionner un…" at bounding box center [781, 339] width 171 height 25
click at [653, 409] on p "Prenez-vous le crédit seul ou ensemble avec une autre personne?" at bounding box center [559, 415] width 618 height 12
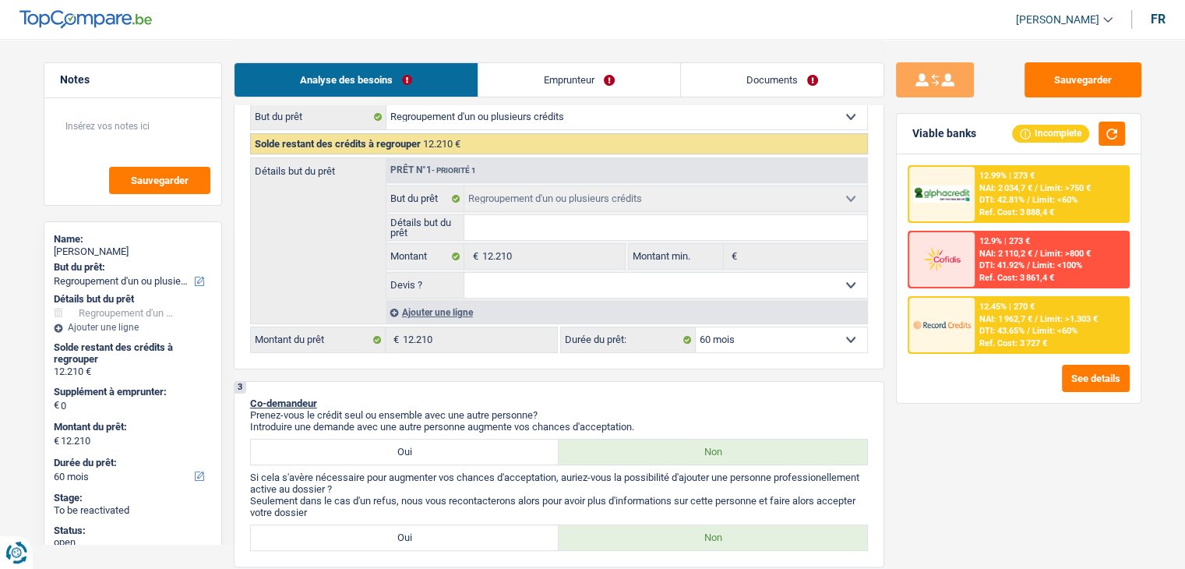
click at [717, 337] on select "12 mois 18 mois 24 mois 30 mois 36 mois 42 mois 48 mois 60 mois Sélectionner un…" at bounding box center [781, 339] width 171 height 25
select select "36"
click at [696, 327] on select "12 mois 18 mois 24 mois 30 mois 36 mois 42 mois 48 mois 60 mois Sélectionner un…" at bounding box center [781, 339] width 171 height 25
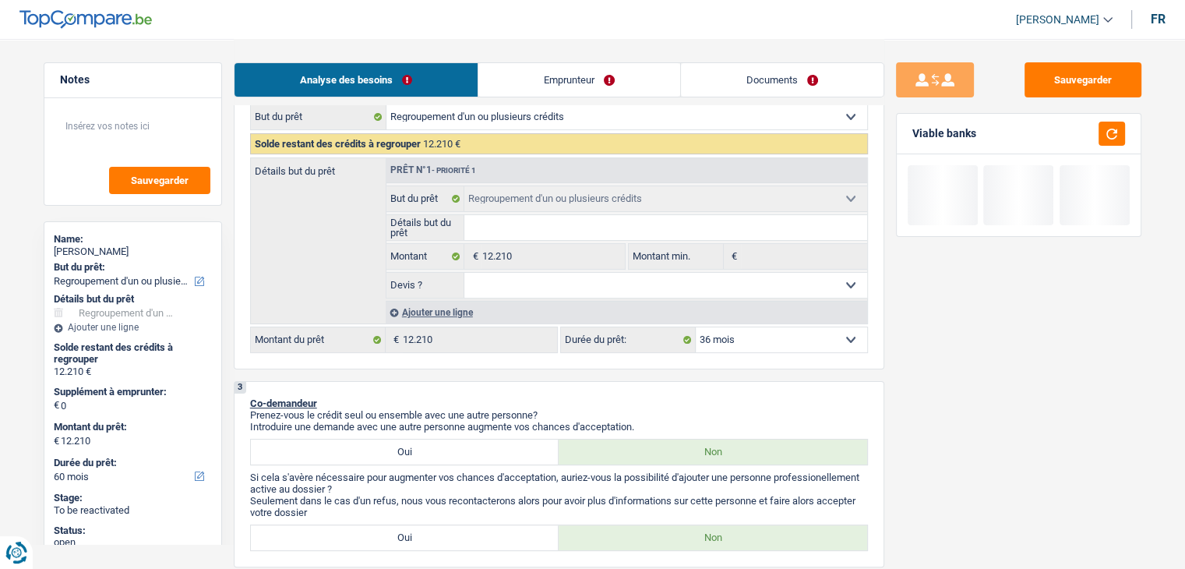
select select "36"
click at [1122, 132] on button "button" at bounding box center [1111, 134] width 26 height 24
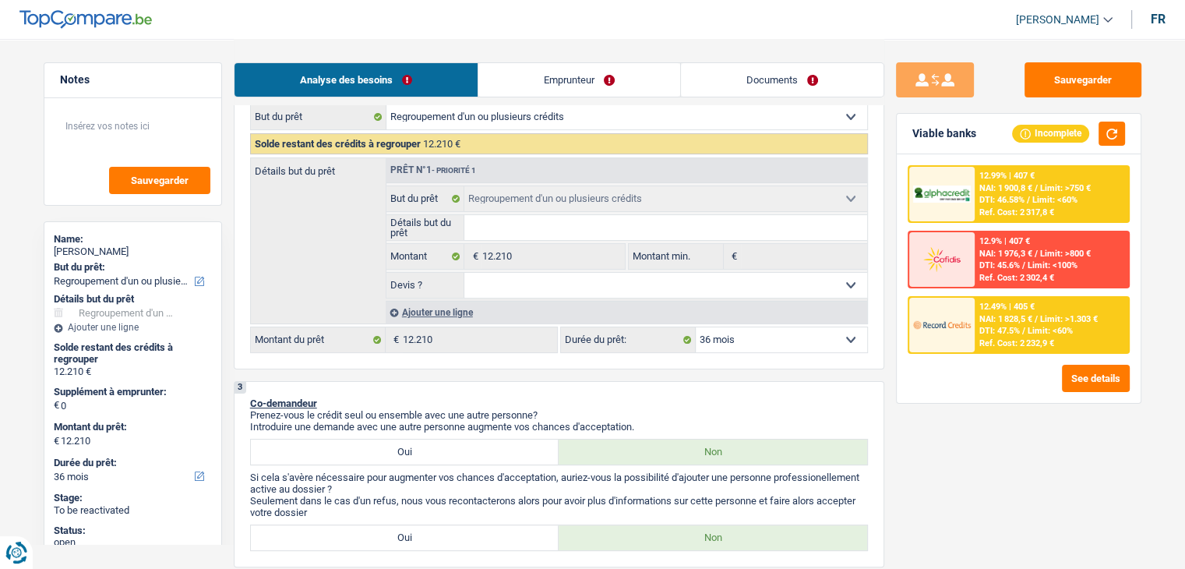
click at [996, 326] on span "DTI: 47.5%" at bounding box center [999, 331] width 41 height 10
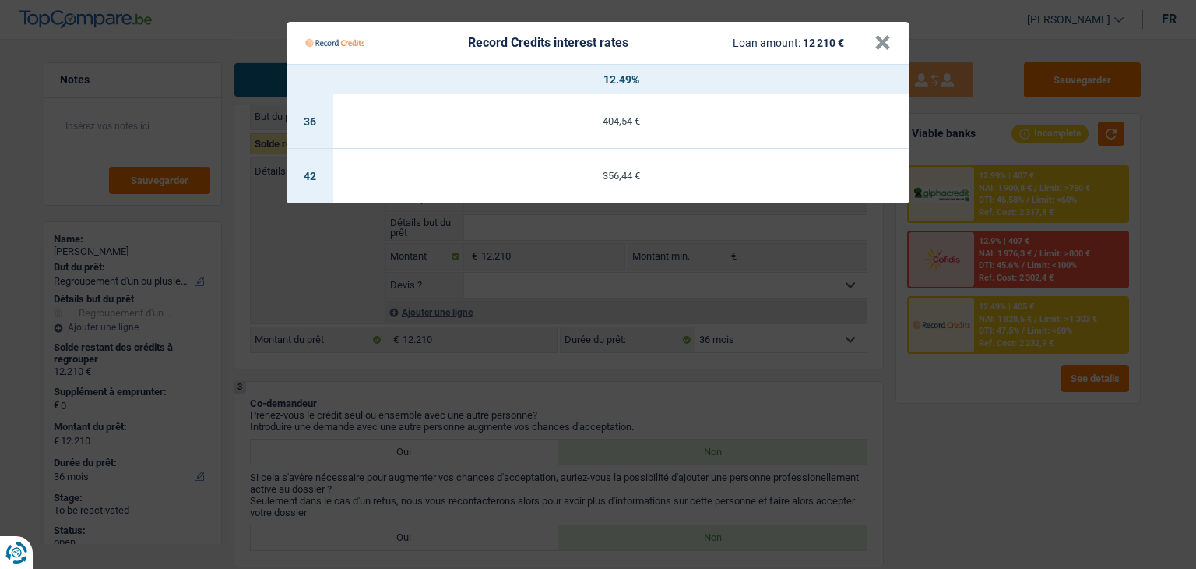
click at [891, 381] on Credits "Record Credits interest rates Loan amount: 12 210 € × 12.49% 36 404,54 € 42 356…" at bounding box center [598, 284] width 1196 height 569
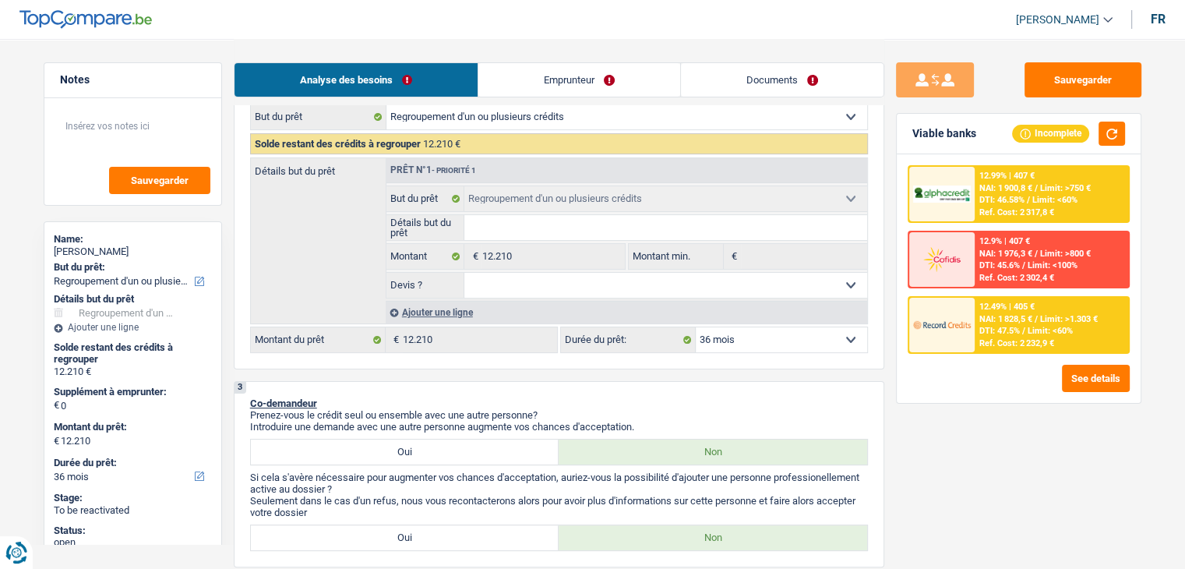
click at [979, 195] on span "DTI: 46.58%" at bounding box center [1001, 200] width 45 height 10
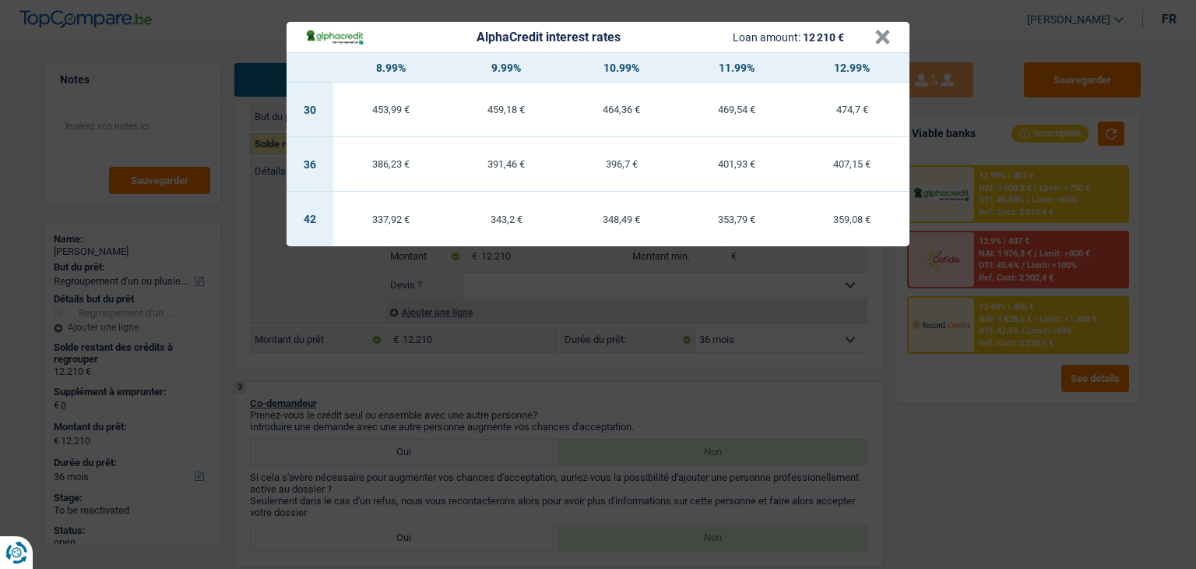
click at [843, 348] on div "AlphaCredit interest rates Loan amount: 12 210 € × 8.99% 9.99% 10.99% 11.99% 12…" at bounding box center [598, 284] width 1196 height 569
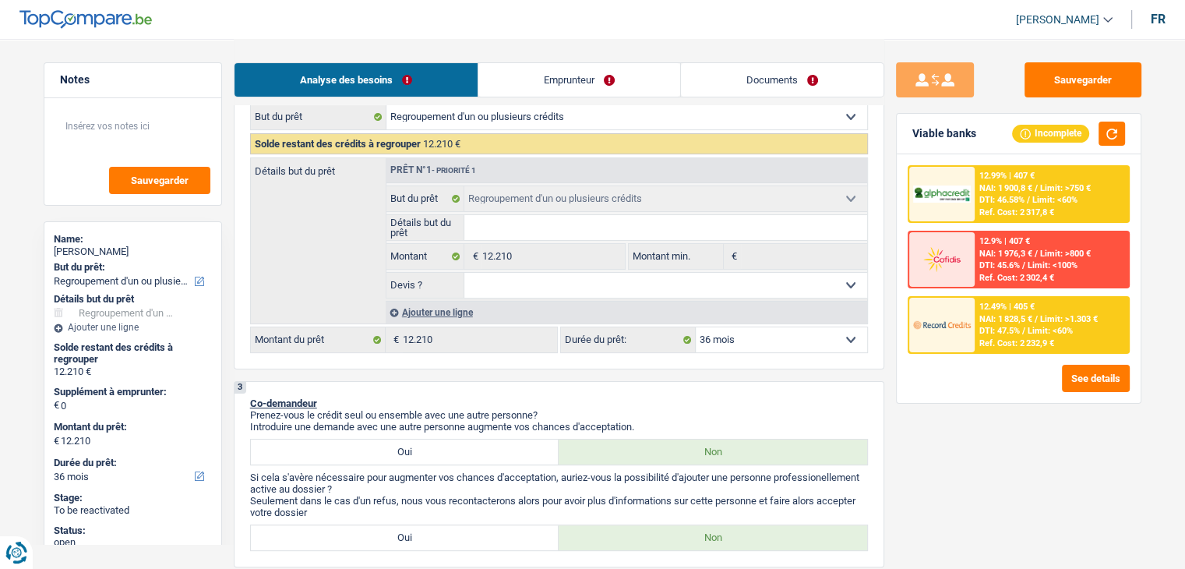
click at [979, 326] on span "DTI: 47.5%" at bounding box center [999, 331] width 41 height 10
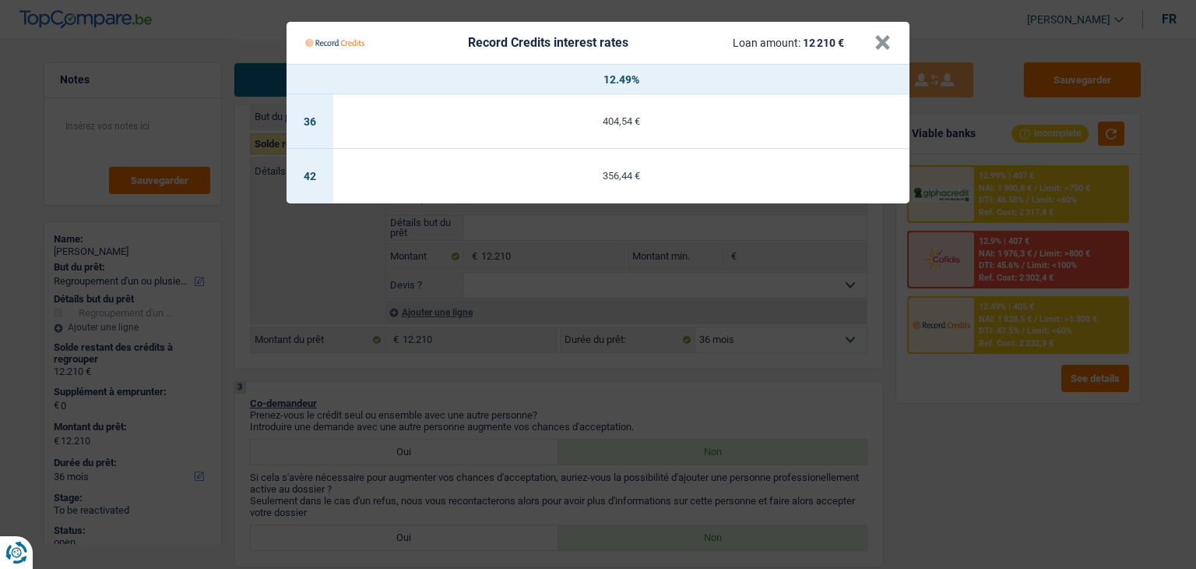
click at [855, 361] on Credits "Record Credits interest rates Loan amount: 12 210 € × 12.49% 36 404,54 € 42 356…" at bounding box center [598, 284] width 1196 height 569
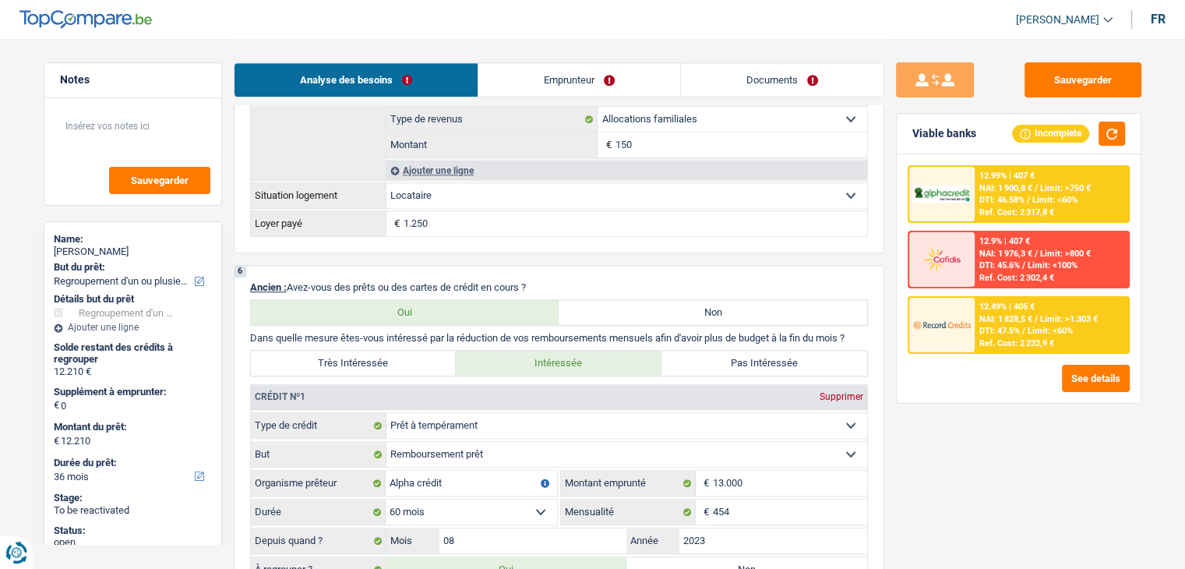
scroll to position [1402, 0]
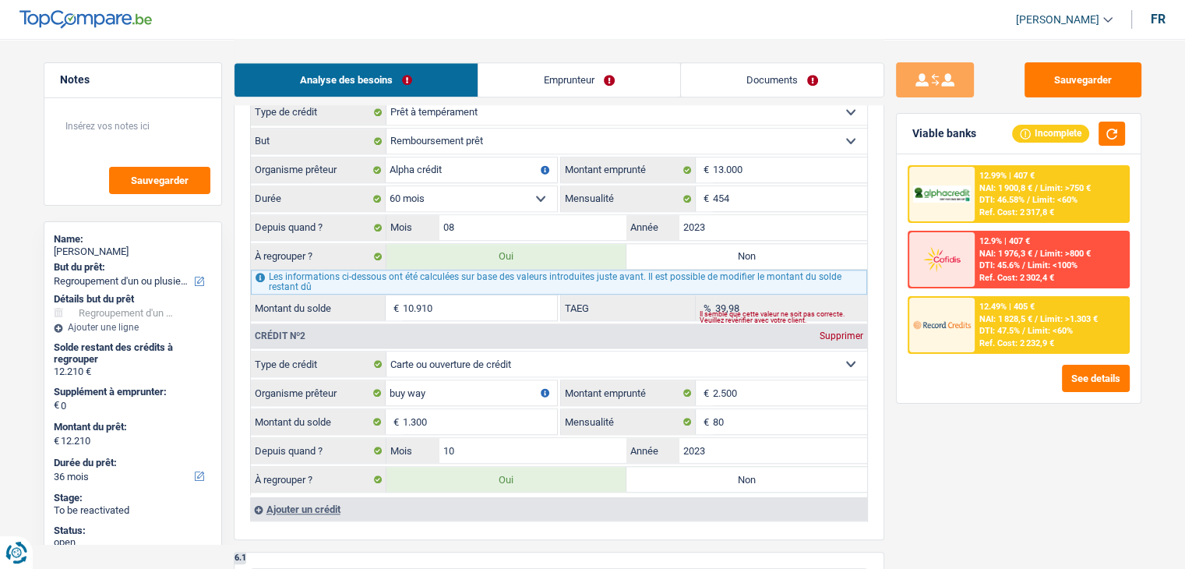
click at [992, 335] on div "12.49% | 405 € NAI: 1 828,5 € / Limit: >1.303 € DTI: 47.5% / Limit: <60% Ref. C…" at bounding box center [1050, 325] width 153 height 55
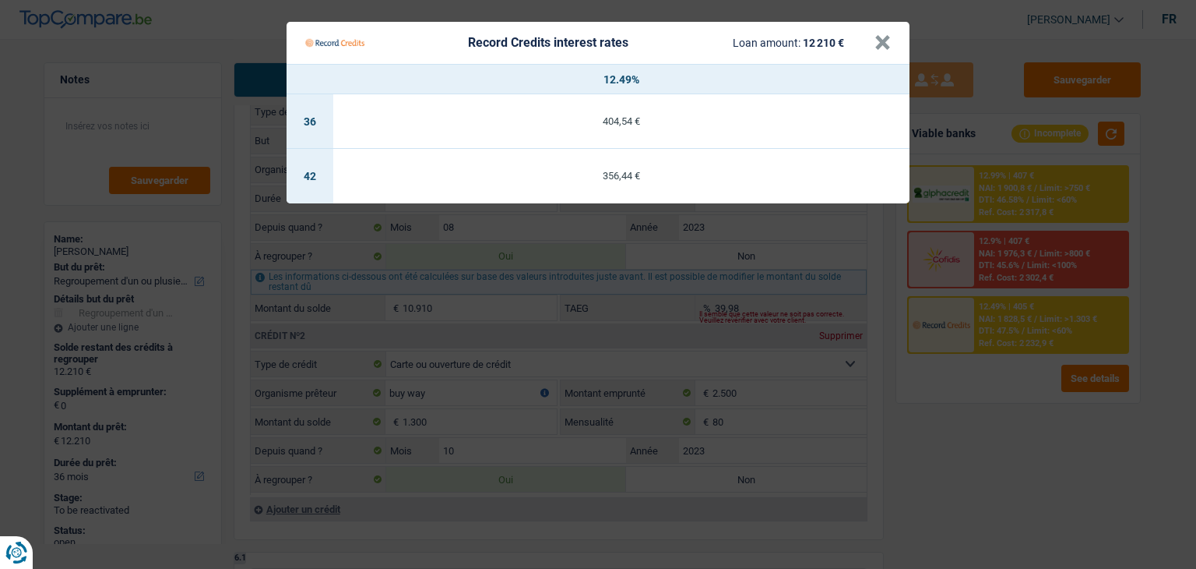
click at [972, 396] on Credits "Record Credits interest rates Loan amount: 12 210 € × 12.49% 36 404,54 € 42 356…" at bounding box center [598, 284] width 1196 height 569
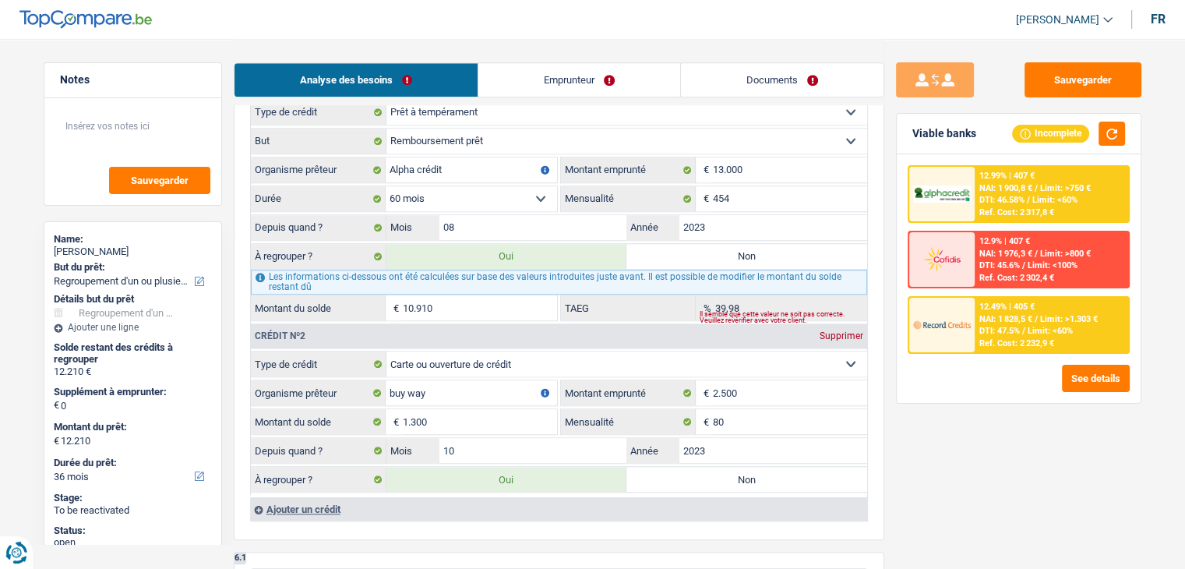
click at [1009, 183] on span "NAI: 1 900,8 €" at bounding box center [1005, 188] width 53 height 10
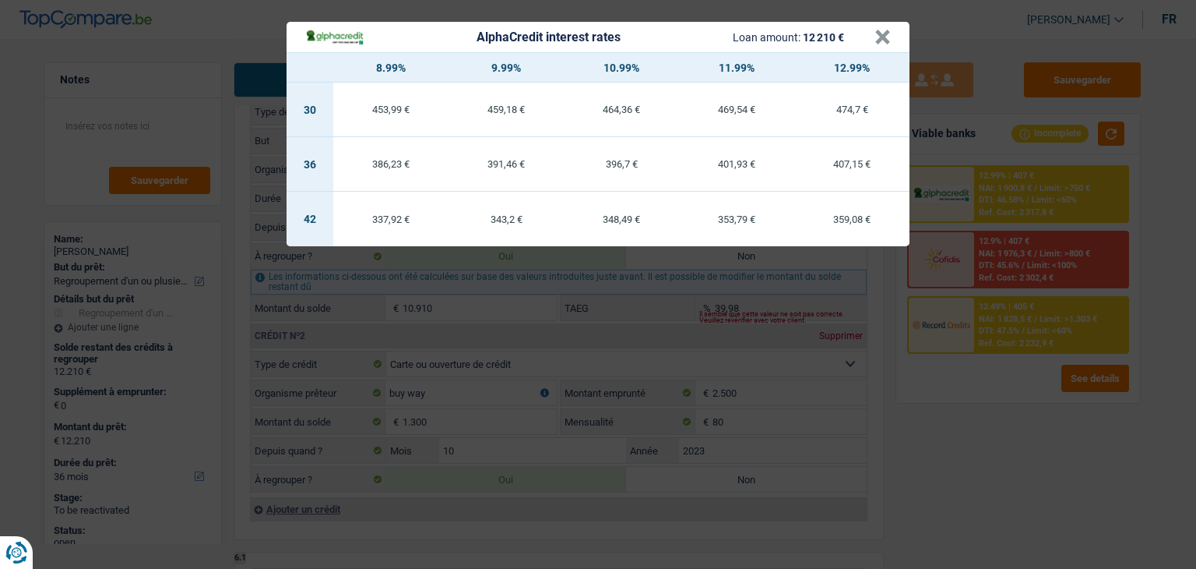
click at [999, 332] on div "AlphaCredit interest rates Loan amount: 12 210 € × 8.99% 9.99% 10.99% 11.99% 12…" at bounding box center [598, 284] width 1196 height 569
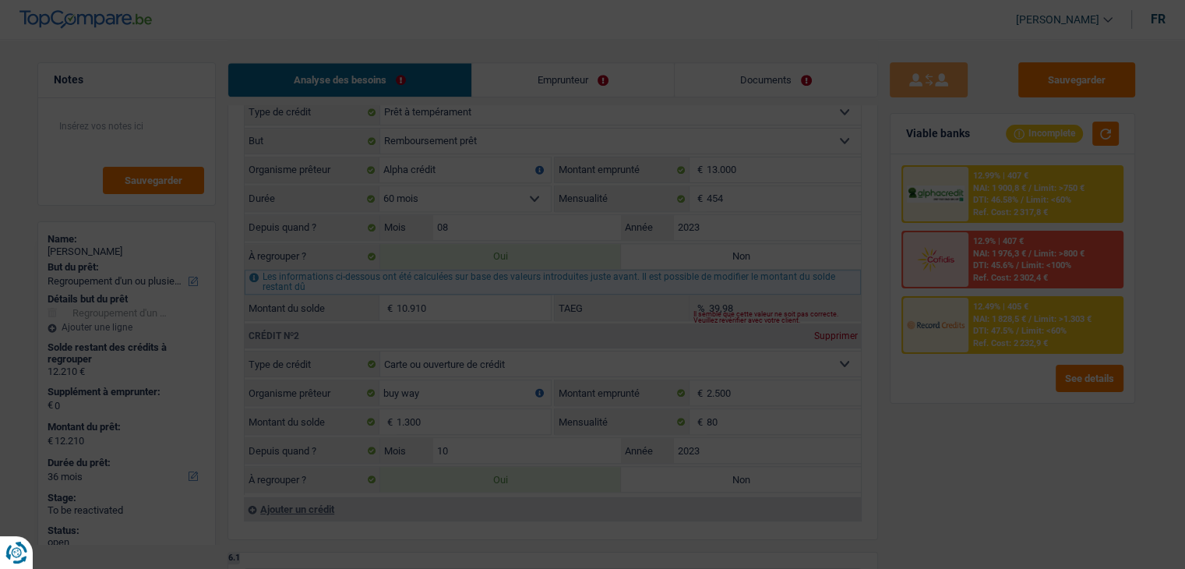
click at [999, 332] on span "DTI: 47.5%" at bounding box center [994, 331] width 41 height 10
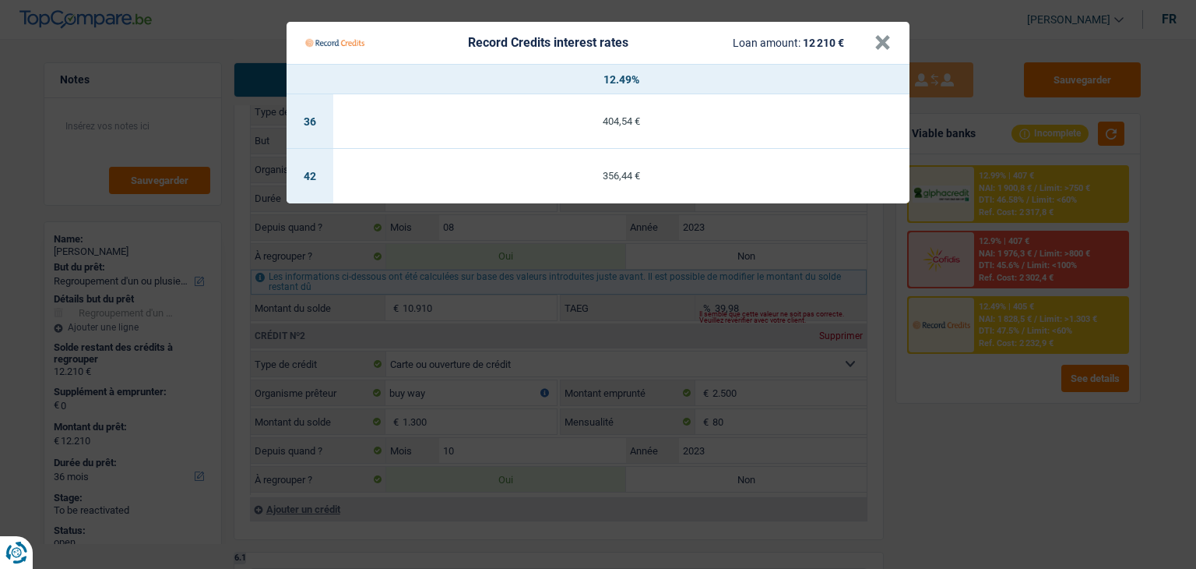
click at [1005, 146] on Credits "Record Credits interest rates Loan amount: 12 210 € × 12.49% 36 404,54 € 42 356…" at bounding box center [598, 284] width 1196 height 569
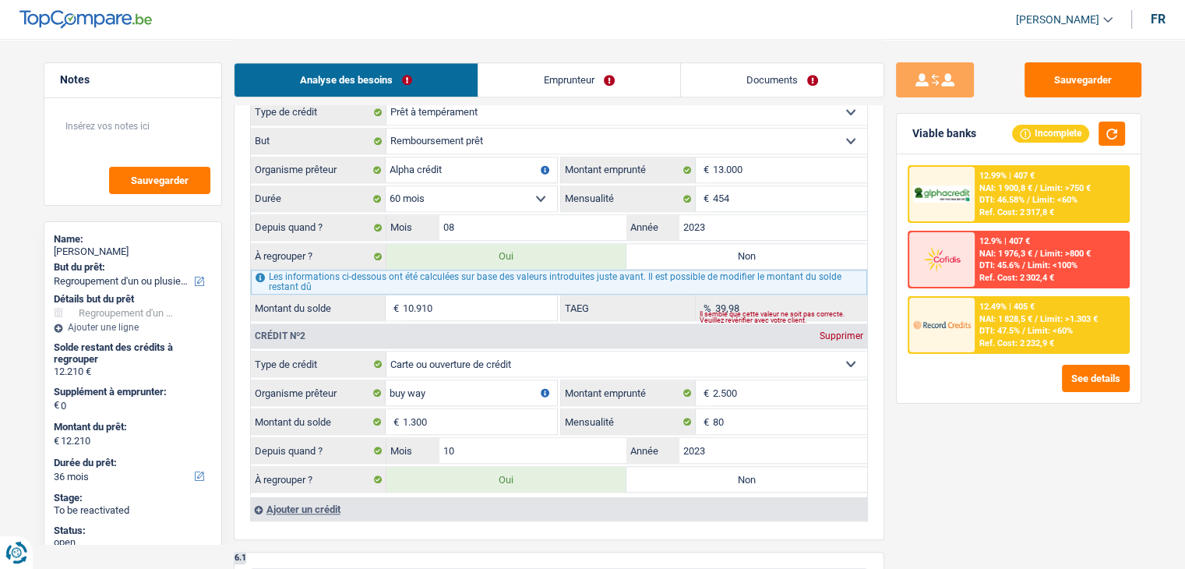
click at [993, 329] on span "DTI: 47.5%" at bounding box center [999, 331] width 41 height 10
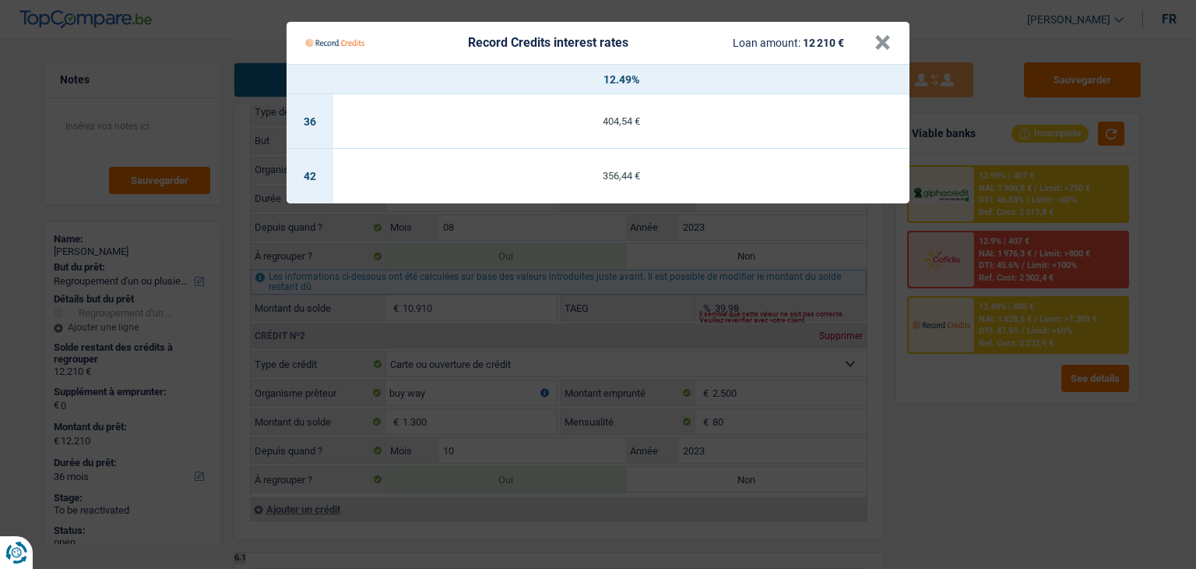
click at [999, 136] on Credits "Record Credits interest rates Loan amount: 12 210 € × 12.49% 36 404,54 € 42 356…" at bounding box center [598, 284] width 1196 height 569
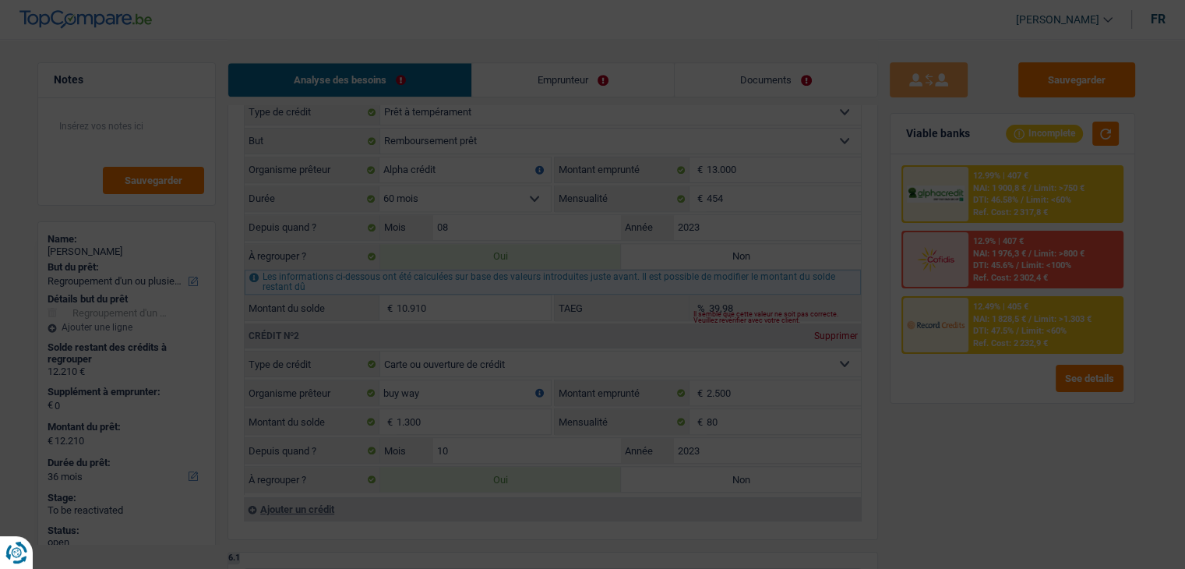
click at [999, 193] on div "12.99% | 407 € NAI: 1 900,8 € / Limit: >750 € DTI: 46.58% / Limit: <60% Ref. Co…" at bounding box center [1045, 194] width 153 height 55
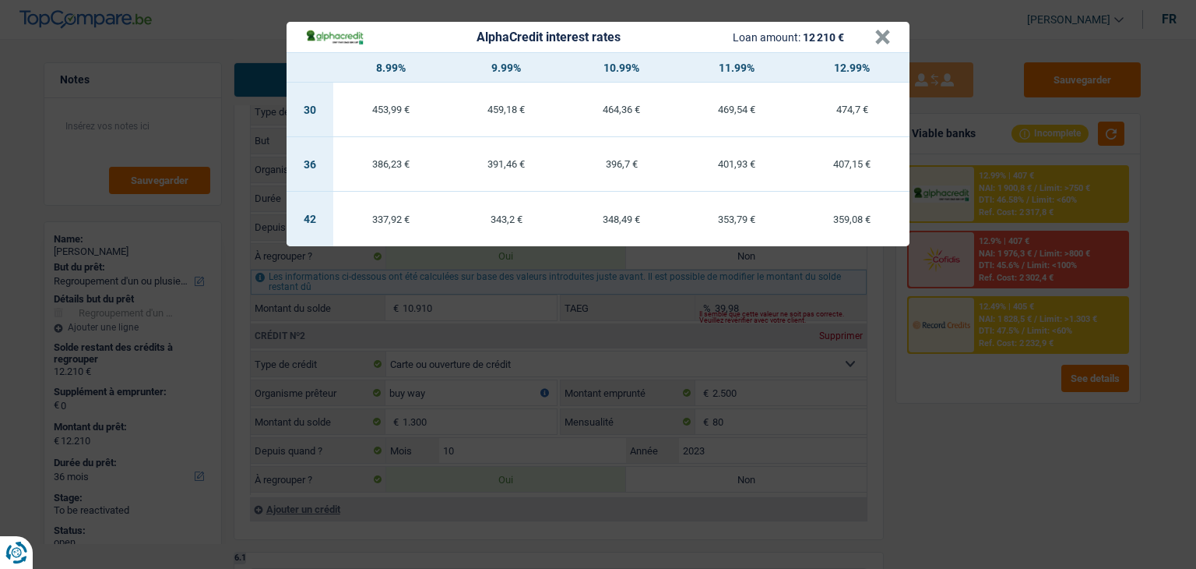
click at [1006, 329] on div "AlphaCredit interest rates Loan amount: 12 210 € × 8.99% 9.99% 10.99% 11.99% 12…" at bounding box center [598, 284] width 1196 height 569
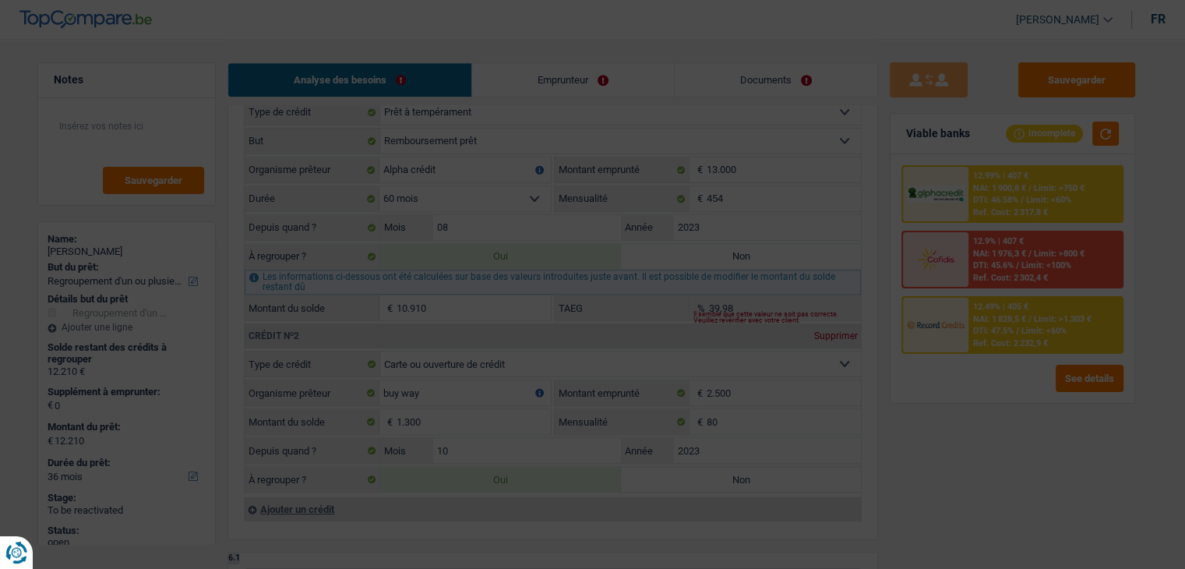
click at [1006, 329] on span "DTI: 47.5%" at bounding box center [994, 331] width 41 height 10
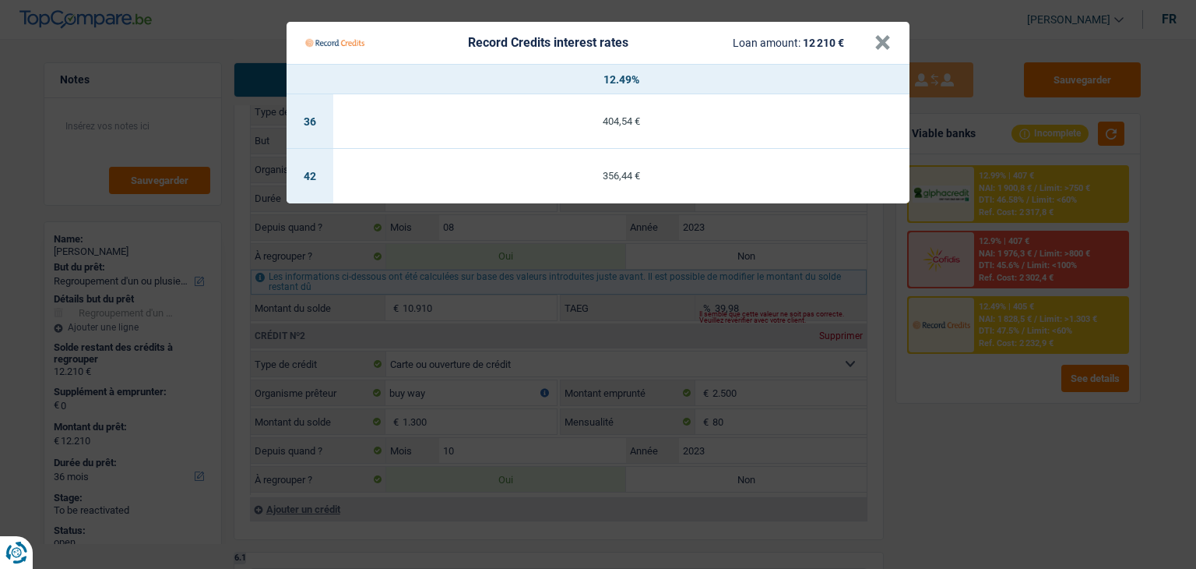
click at [1006, 329] on Credits "Record Credits interest rates Loan amount: 12 210 € × 12.49% 36 404,54 € 42 356…" at bounding box center [598, 284] width 1196 height 569
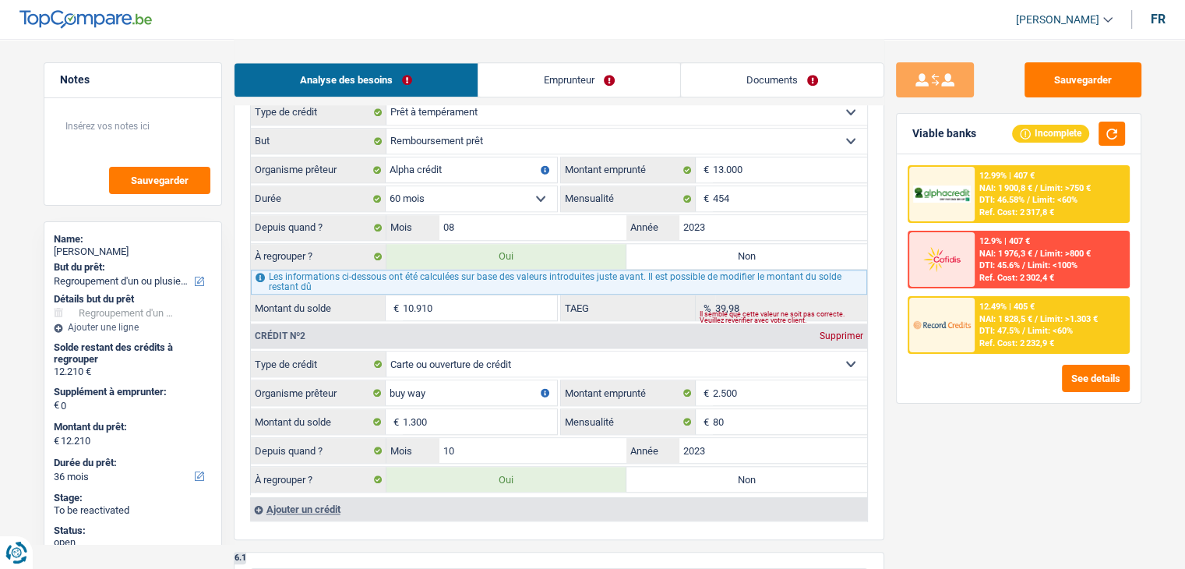
click at [1022, 189] on span "NAI: 1 900,8 €" at bounding box center [1005, 188] width 53 height 10
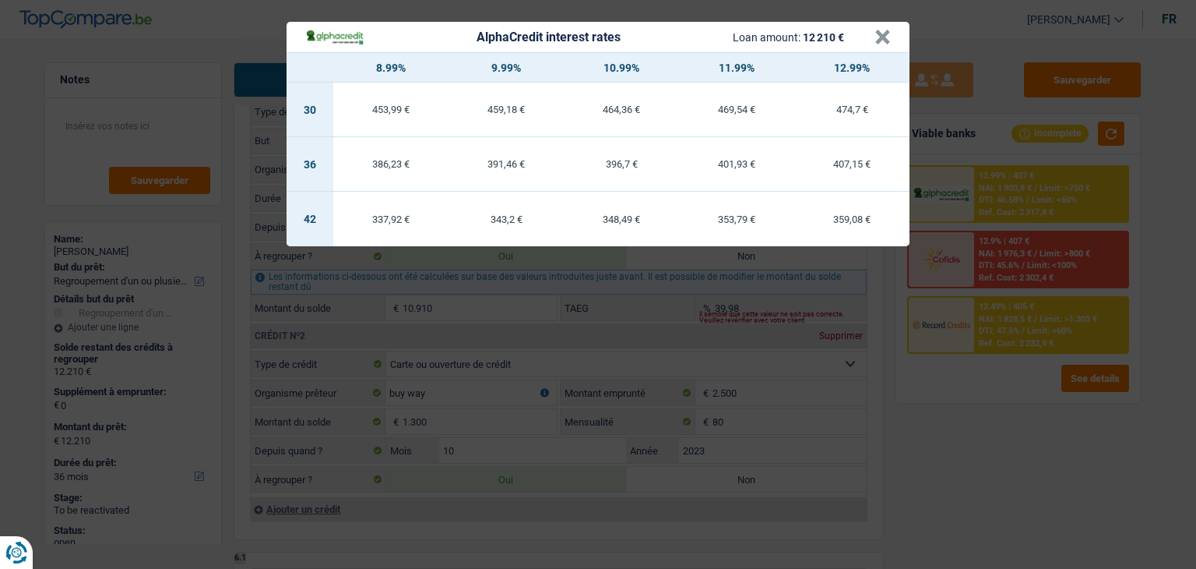
click at [1003, 383] on div "AlphaCredit interest rates Loan amount: 12 210 € × 8.99% 9.99% 10.99% 11.99% 12…" at bounding box center [598, 284] width 1196 height 569
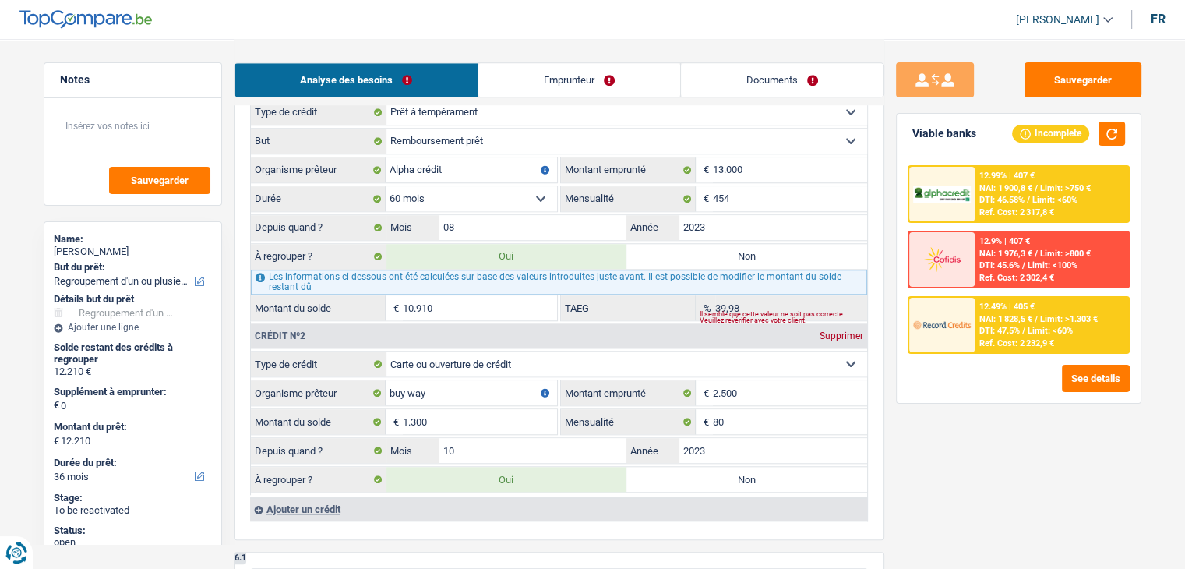
click at [909, 466] on div "Sauvegarder Viable banks Incomplete 12.99% | 407 € NAI: 1 900,8 € / Limit: >750…" at bounding box center [1018, 302] width 269 height 481
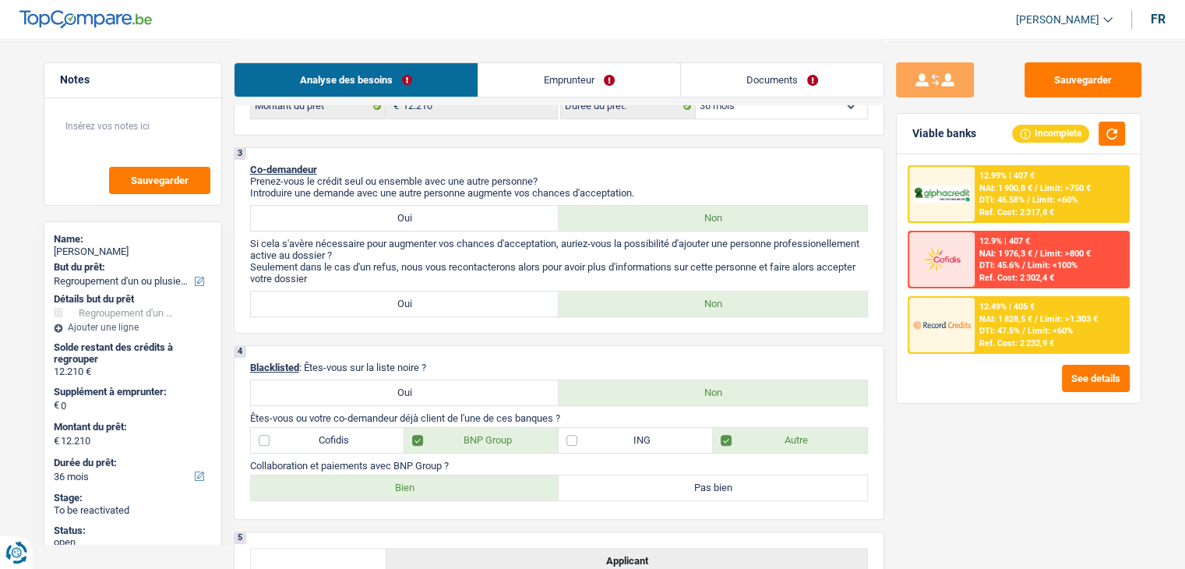
scroll to position [156, 0]
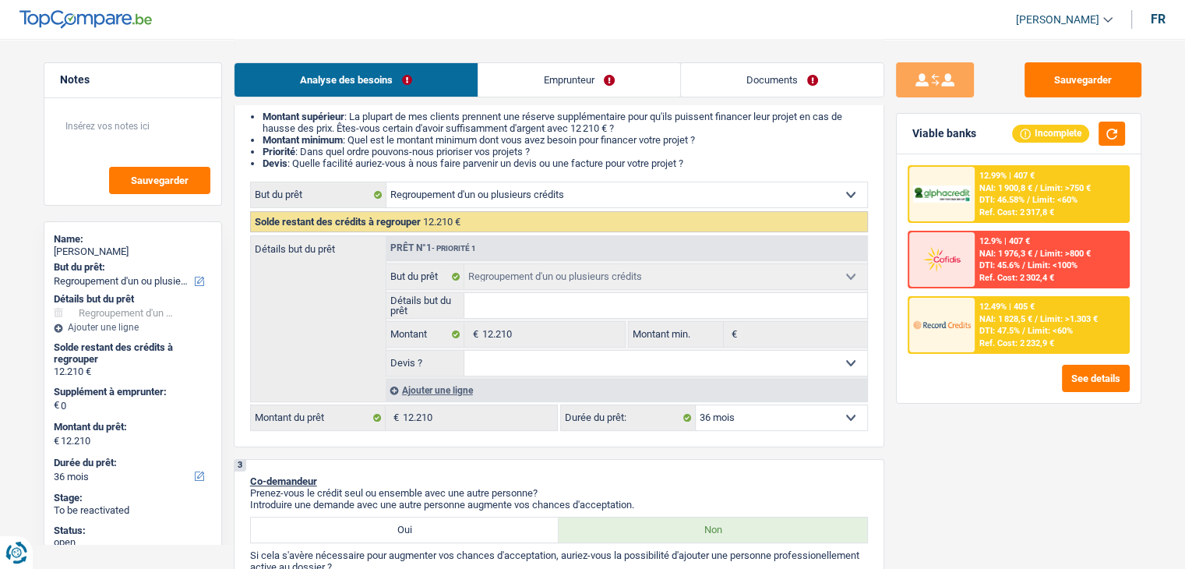
drag, startPoint x: 702, startPoint y: 163, endPoint x: 258, endPoint y: 118, distance: 446.3
click at [258, 118] on ul "Montant supérieur : La plupart de mes clients prennent une réserve supplémentai…" at bounding box center [559, 140] width 618 height 58
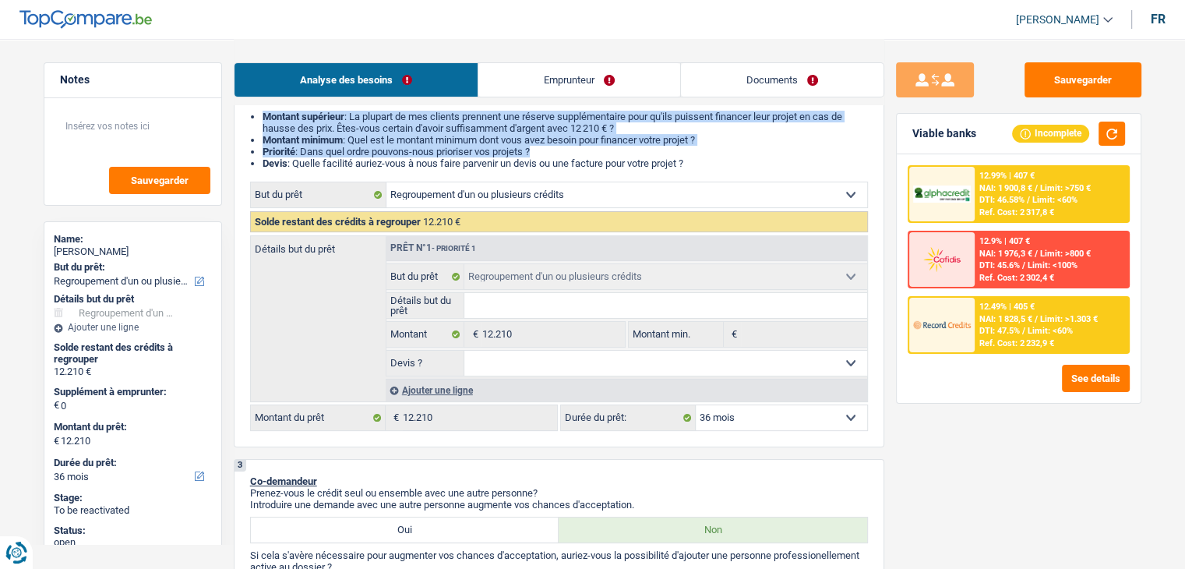
drag, startPoint x: 259, startPoint y: 110, endPoint x: 762, endPoint y: 156, distance: 505.3
click at [762, 156] on div "2 Projet : Quel projet souhaitez-vous financer pour 12 210 € ? Montant supérieu…" at bounding box center [559, 261] width 650 height 371
click at [762, 156] on li "Priorité : Dans quel ordre pouvons-nous prioriser vos projets ?" at bounding box center [565, 152] width 605 height 12
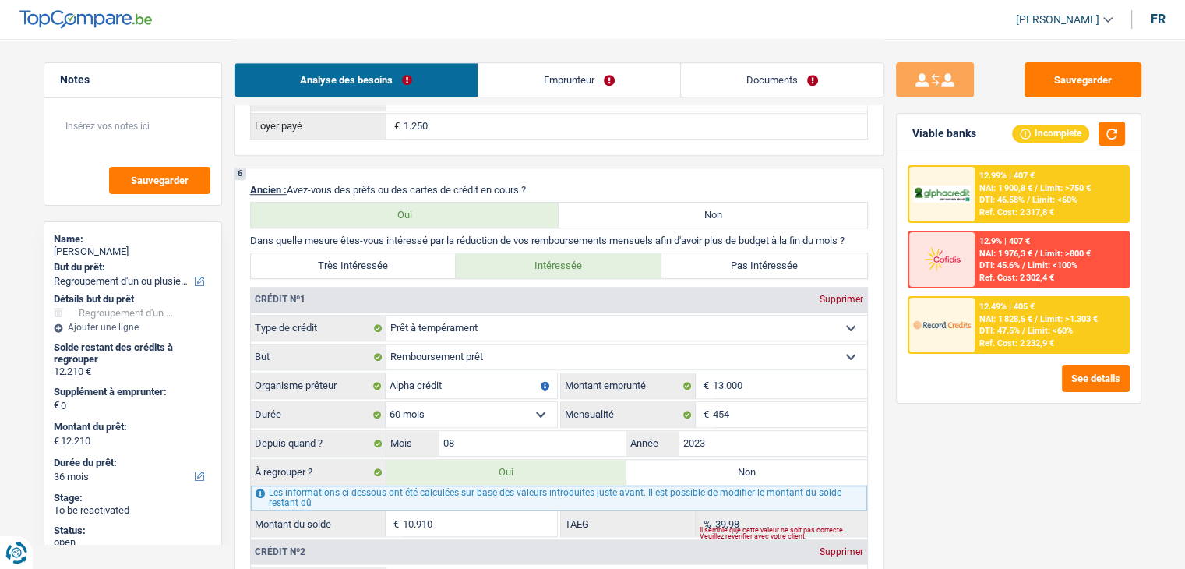
scroll to position [1246, 0]
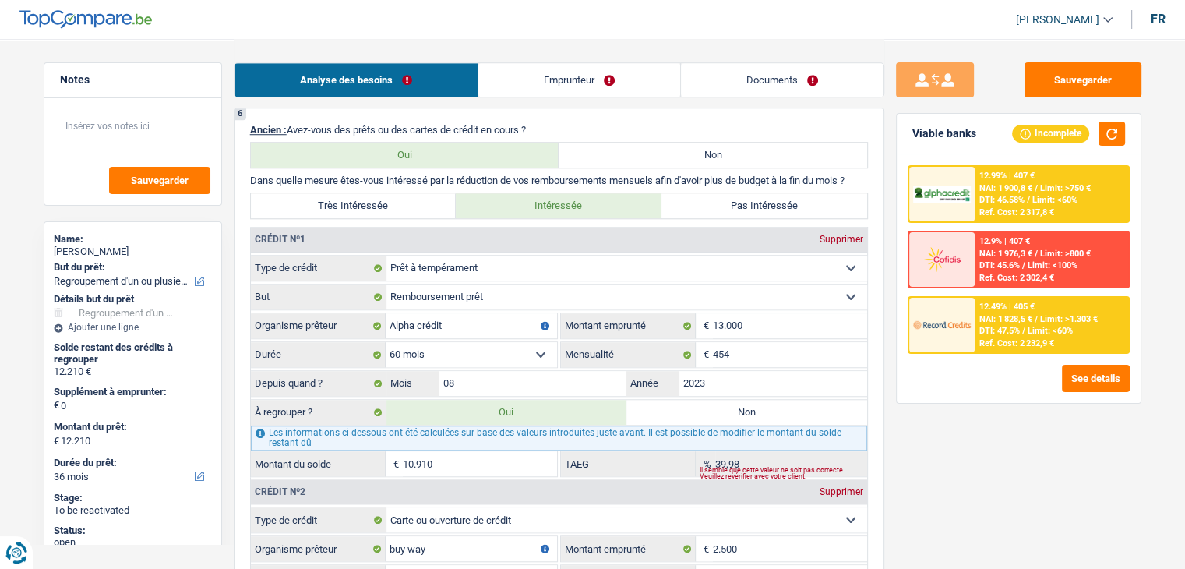
click at [978, 333] on div "12.49% | 405 € NAI: 1 828,5 € / Limit: >1.303 € DTI: 47.5% / Limit: <60% Ref. C…" at bounding box center [1050, 325] width 153 height 55
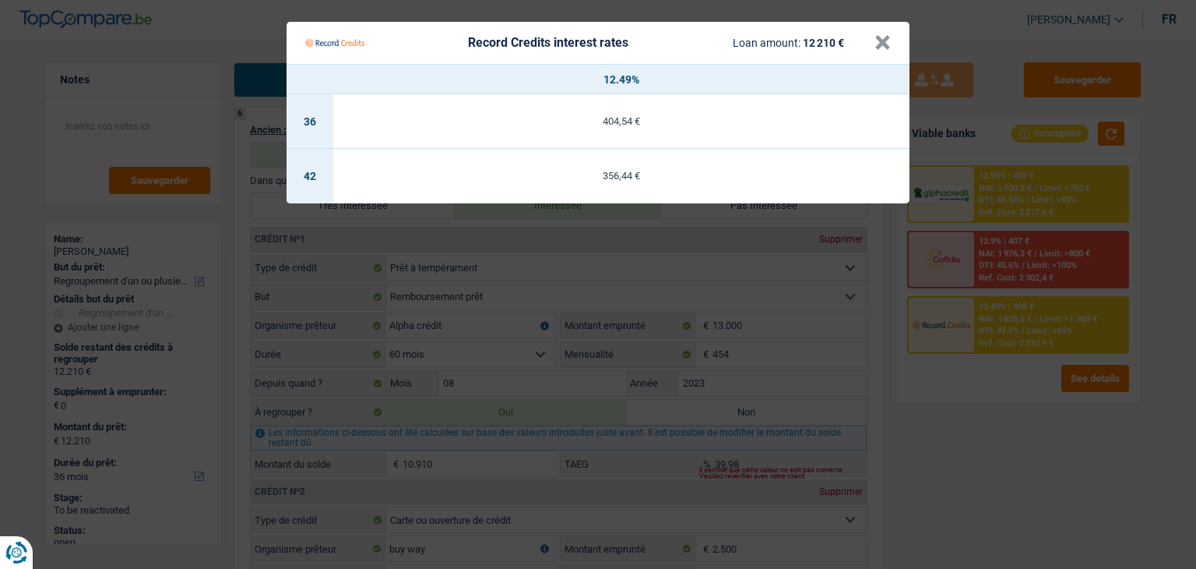
click at [988, 474] on Credits "Record Credits interest rates Loan amount: 12 210 € × 12.49% 36 404,54 € 42 356…" at bounding box center [598, 284] width 1196 height 569
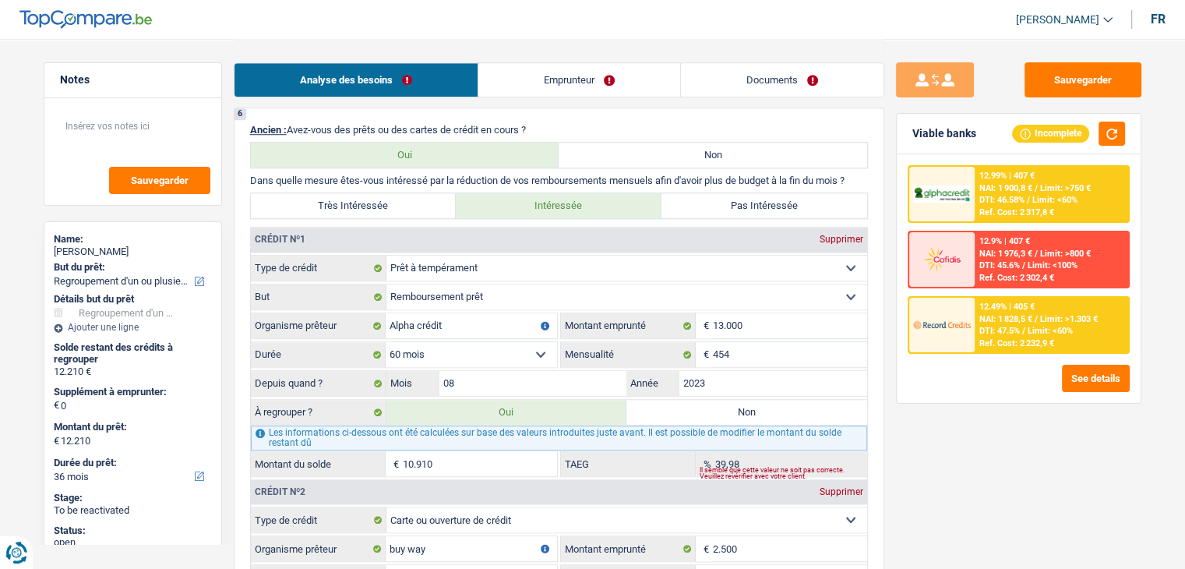
click at [985, 196] on span "DTI: 46.58%" at bounding box center [1001, 200] width 45 height 10
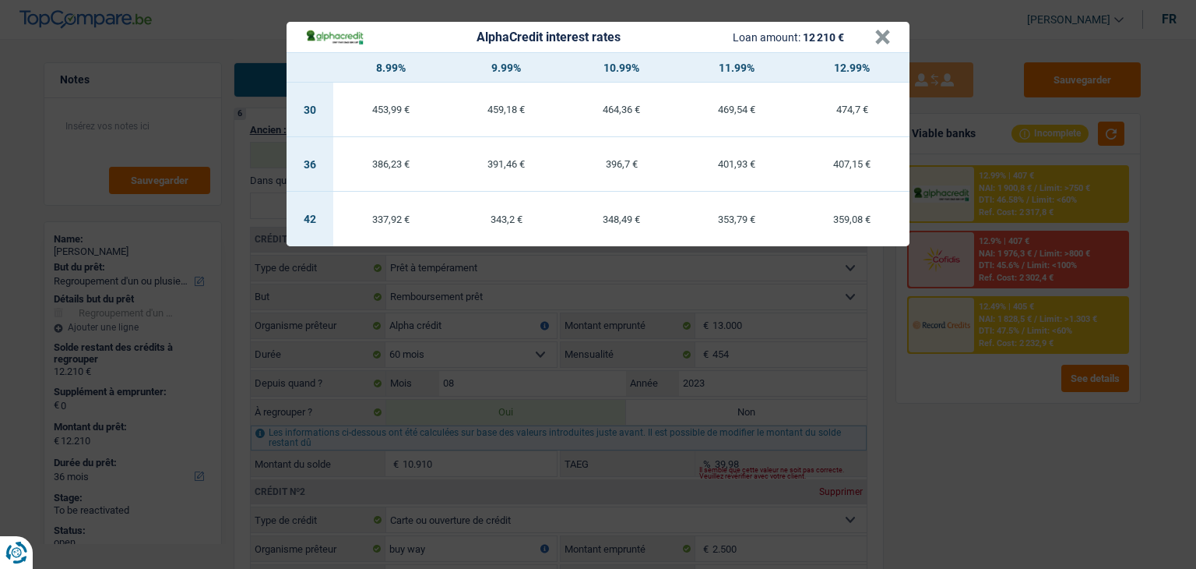
click at [991, 429] on div "AlphaCredit interest rates Loan amount: 12 210 € × 8.99% 9.99% 10.99% 11.99% 12…" at bounding box center [598, 284] width 1196 height 569
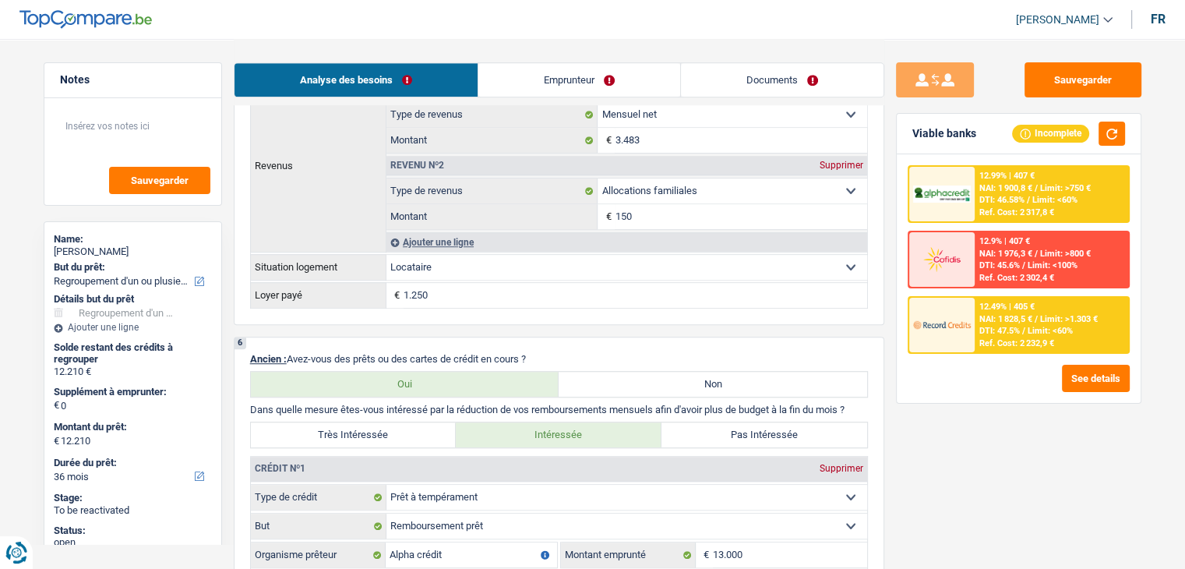
scroll to position [1013, 0]
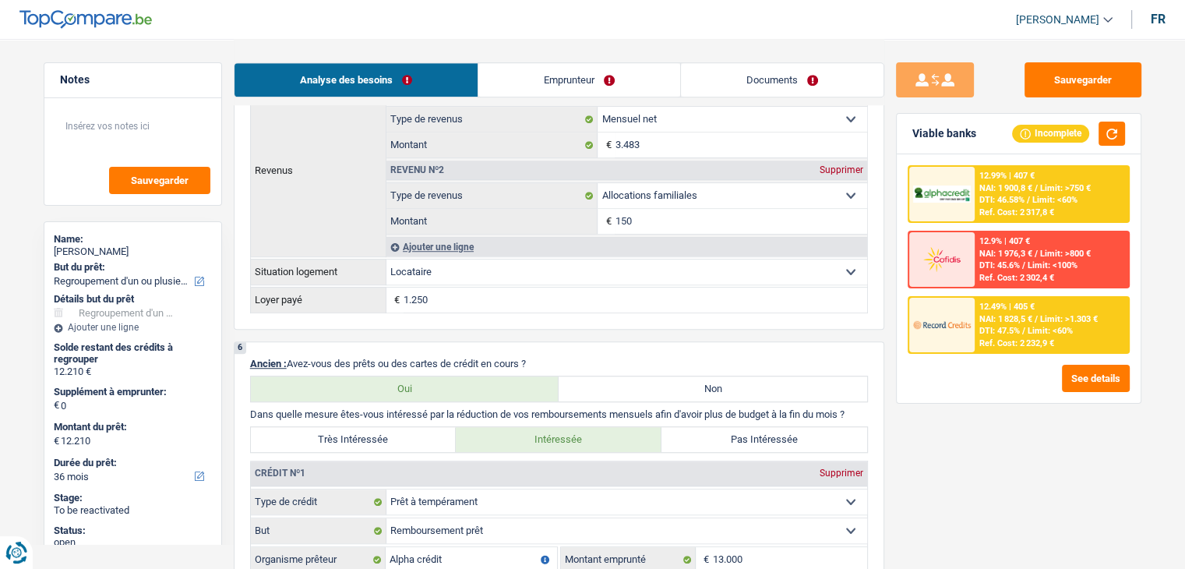
drag, startPoint x: 537, startPoint y: 353, endPoint x: 291, endPoint y: 356, distance: 246.9
click at [291, 358] on p "Ancien : Avez-vous des prêts ou des cartes de crédit en cours ?" at bounding box center [559, 364] width 618 height 12
drag, startPoint x: 539, startPoint y: 359, endPoint x: 288, endPoint y: 343, distance: 251.4
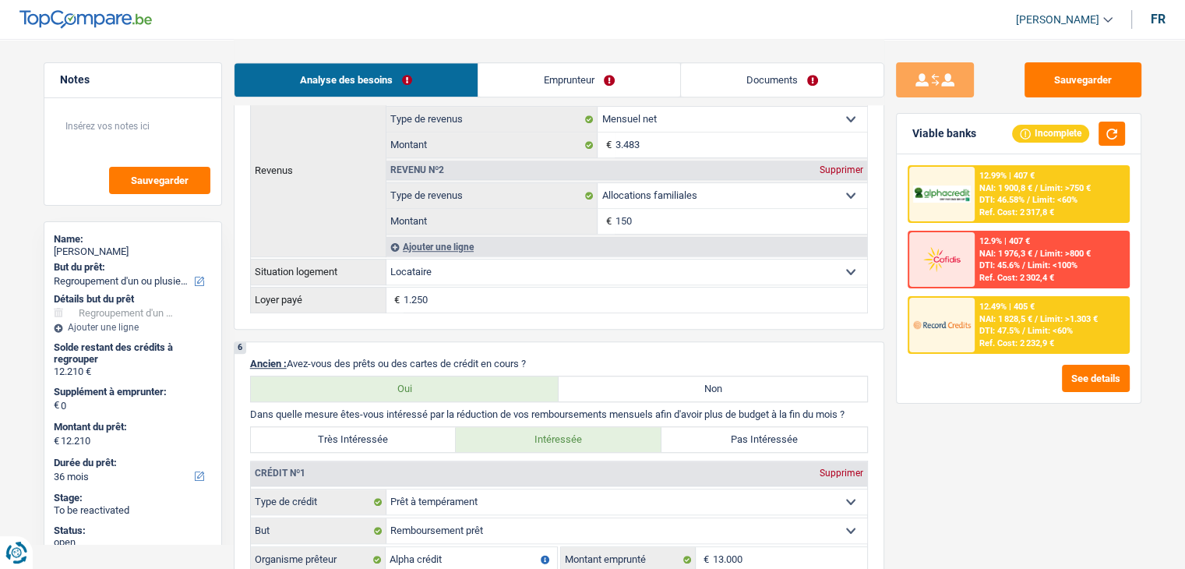
drag, startPoint x: 250, startPoint y: 357, endPoint x: 534, endPoint y: 356, distance: 284.3
click at [534, 358] on p "Ancien : Avez-vous des prêts ou des cartes de crédit en cours ?" at bounding box center [559, 364] width 618 height 12
drag, startPoint x: 858, startPoint y: 405, endPoint x: 742, endPoint y: 407, distance: 115.3
click at [742, 408] on p "Dans quelle mesure êtes-vous intéressé par la réduction de vos remboursements m…" at bounding box center [559, 414] width 618 height 12
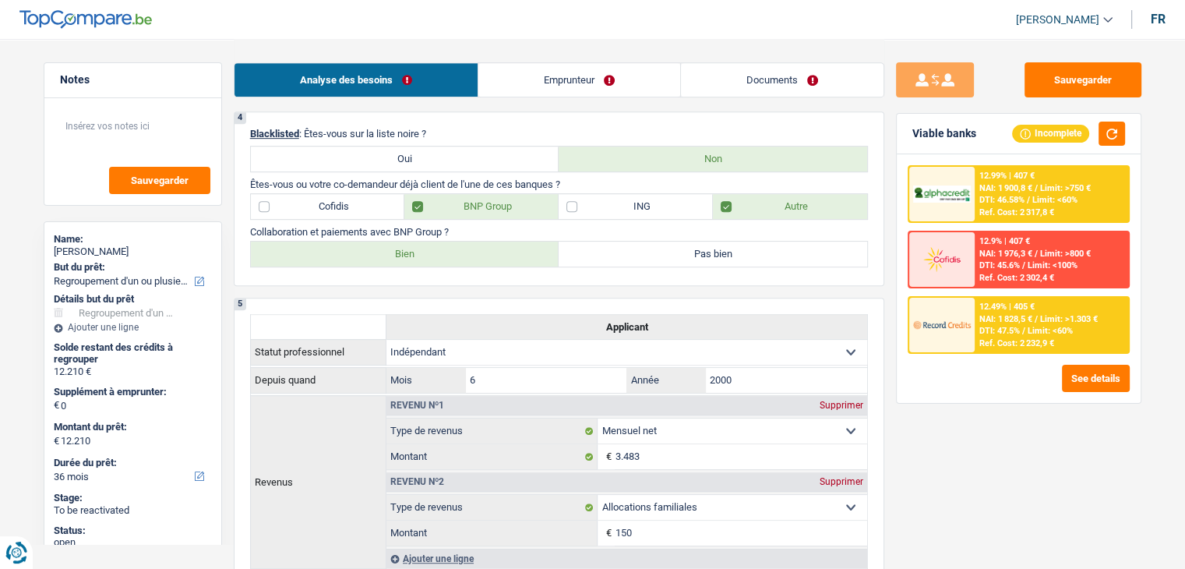
scroll to position [156, 0]
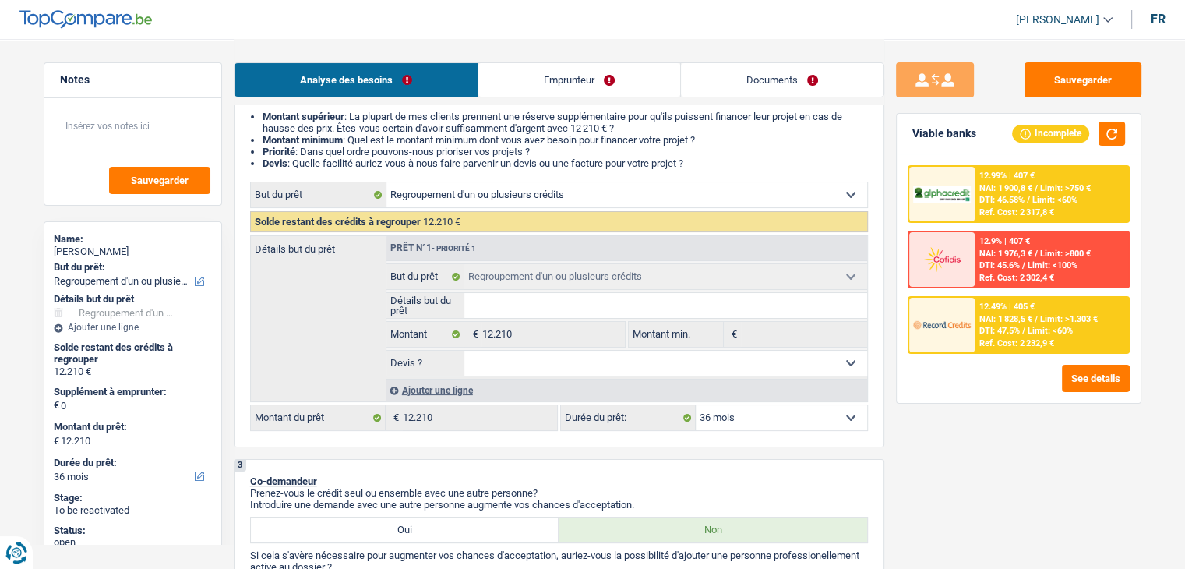
click at [438, 392] on div "Ajouter une ligne" at bounding box center [626, 390] width 481 height 23
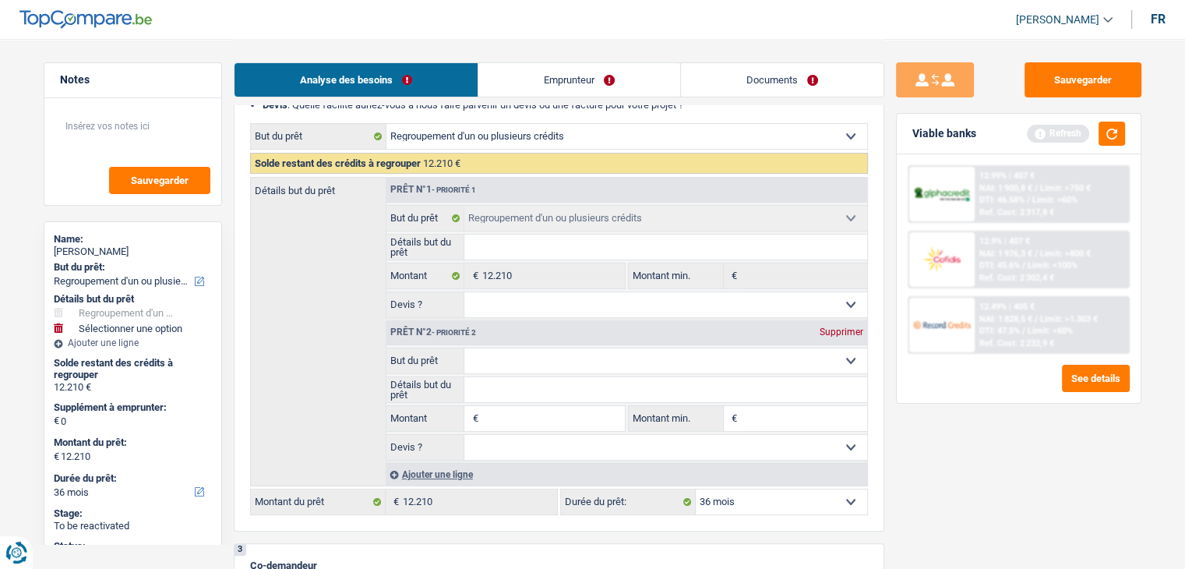
scroll to position [312, 0]
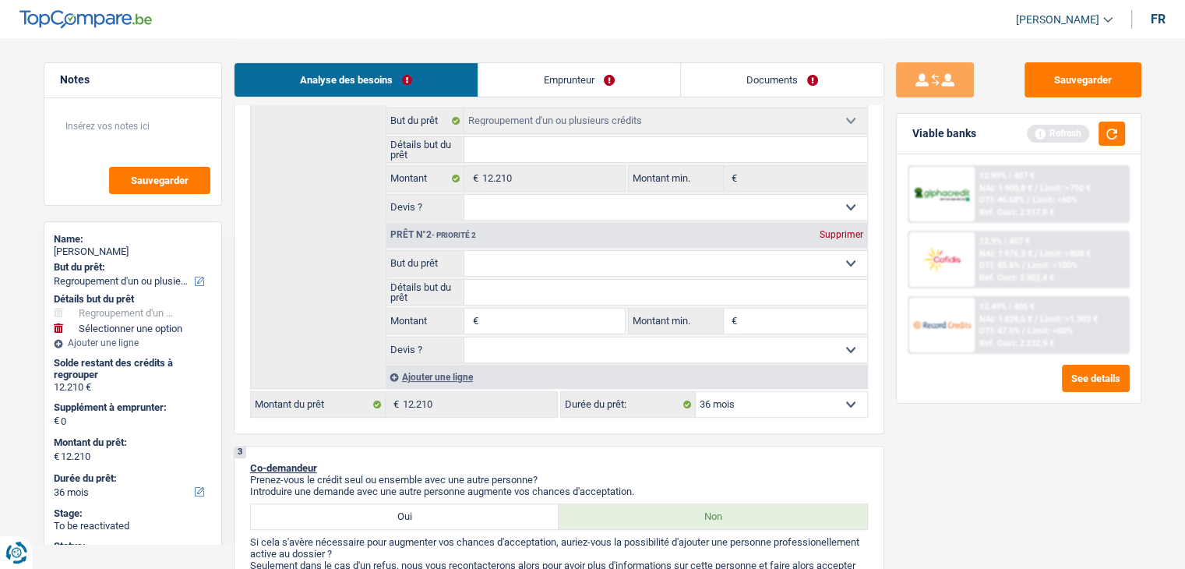
click at [506, 319] on input "Montant" at bounding box center [552, 320] width 143 height 25
type input "8"
type input "80"
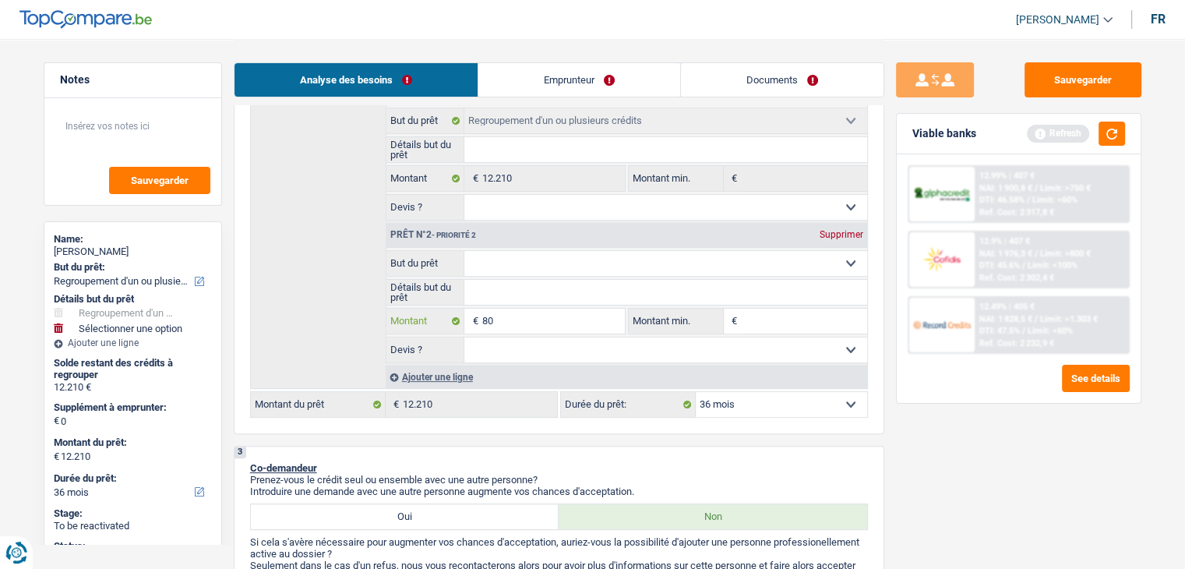
type input "800"
type input "8.000"
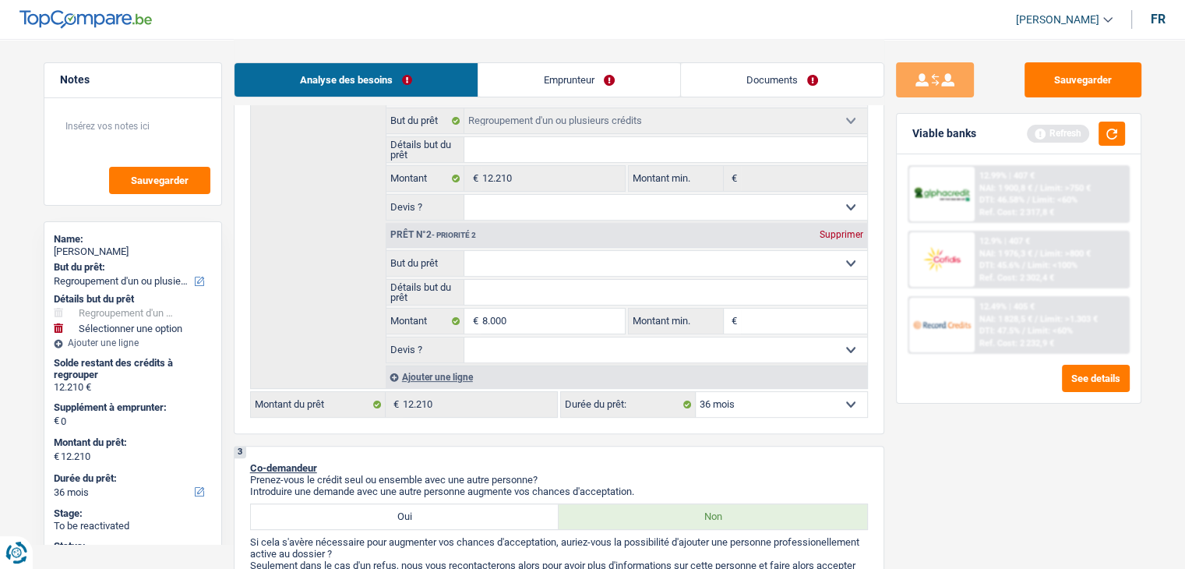
type input "8.000"
type input "20.210"
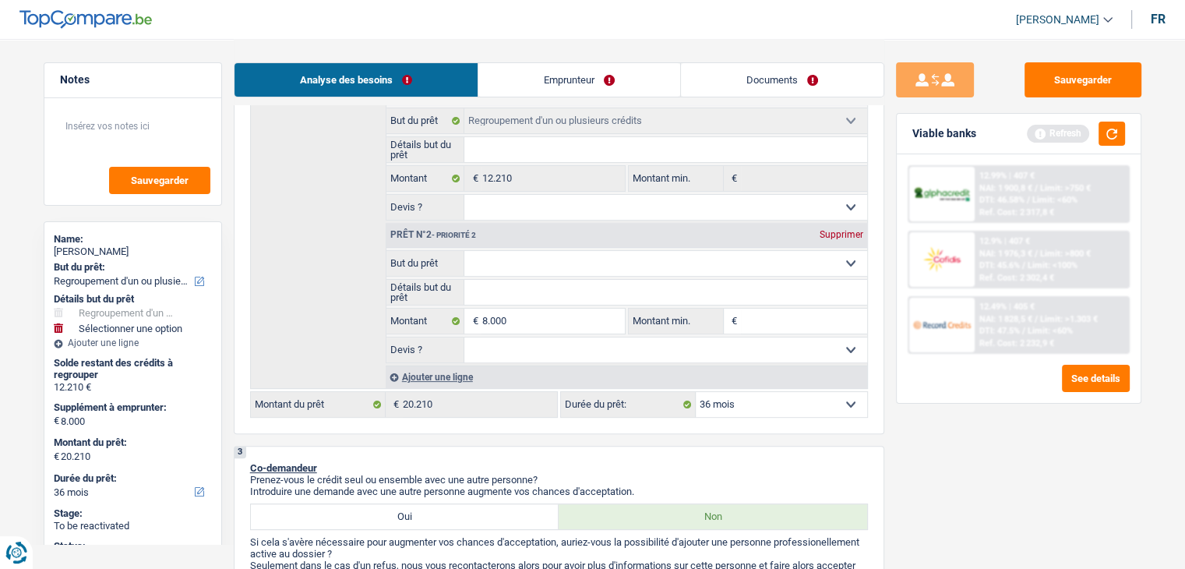
select select "120"
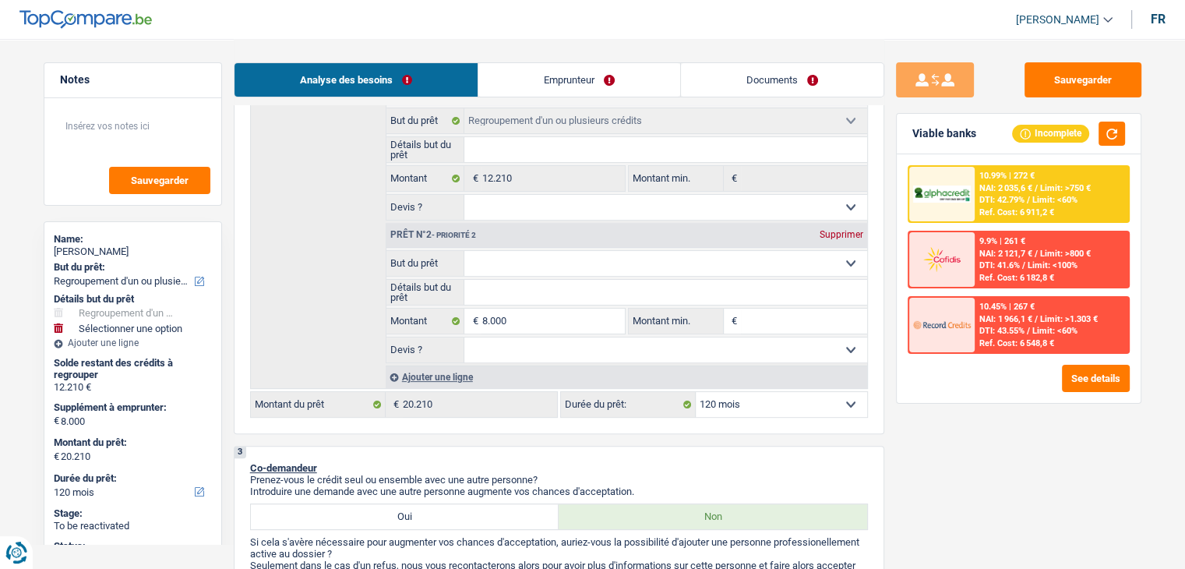
click at [797, 406] on select "12 mois 18 mois 24 mois 30 mois 36 mois 42 mois 48 mois 60 mois 72 mois 84 mois…" at bounding box center [781, 404] width 171 height 25
click at [897, 431] on div "Sauvegarder Viable banks Incomplete 10.99% | 272 € NAI: 2 035,6 € / Limit: >750…" at bounding box center [1018, 302] width 269 height 481
click at [1004, 185] on span "NAI: 2 035,6 €" at bounding box center [1005, 188] width 53 height 10
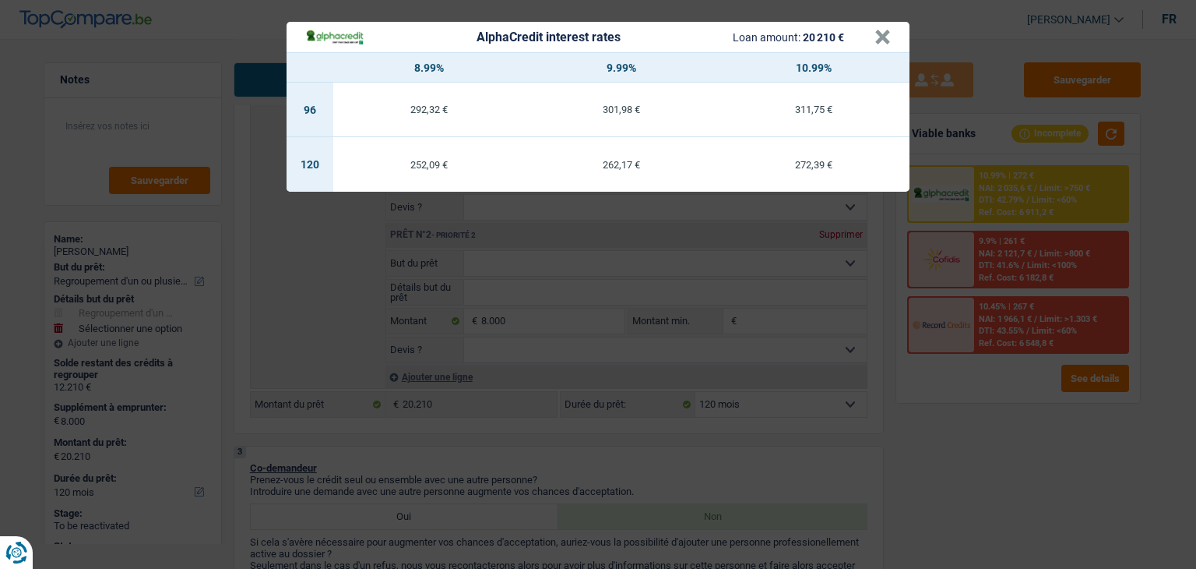
click at [876, 453] on div "AlphaCredit interest rates Loan amount: 20 210 € × 8.99% 9.99% 10.99% 96 292,32…" at bounding box center [598, 284] width 1196 height 569
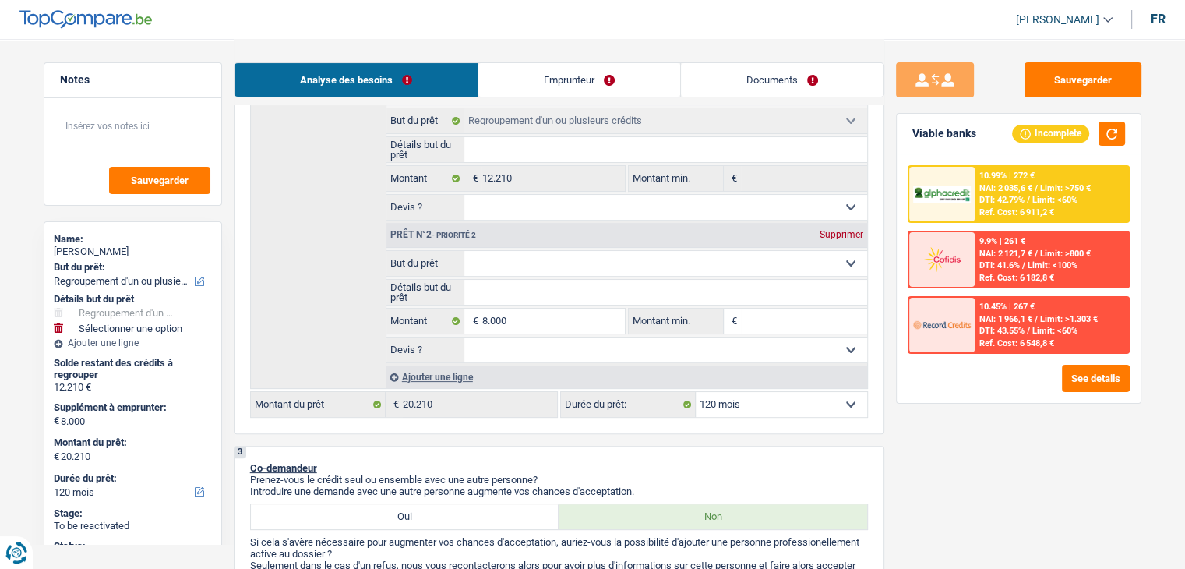
click at [785, 403] on select "12 mois 18 mois 24 mois 30 mois 36 mois 42 mois 48 mois 60 mois 72 mois 84 mois…" at bounding box center [781, 404] width 171 height 25
select select "36"
click at [696, 392] on select "12 mois 18 mois 24 mois 30 mois 36 mois 42 mois 48 mois 60 mois 72 mois 84 mois…" at bounding box center [781, 404] width 171 height 25
select select "36"
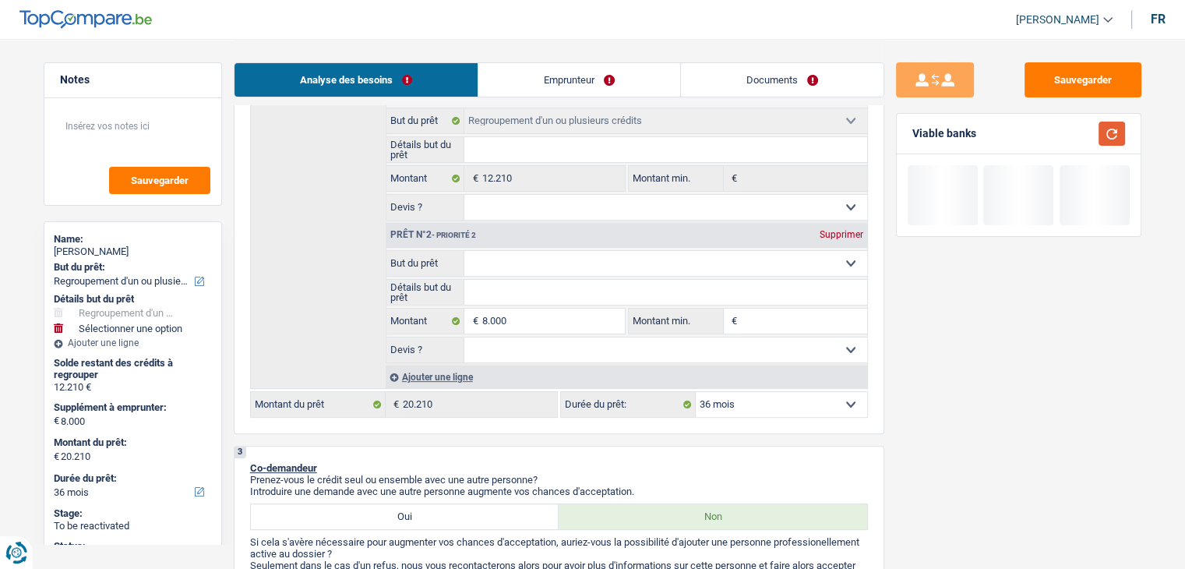
click at [1117, 133] on button "button" at bounding box center [1111, 134] width 26 height 24
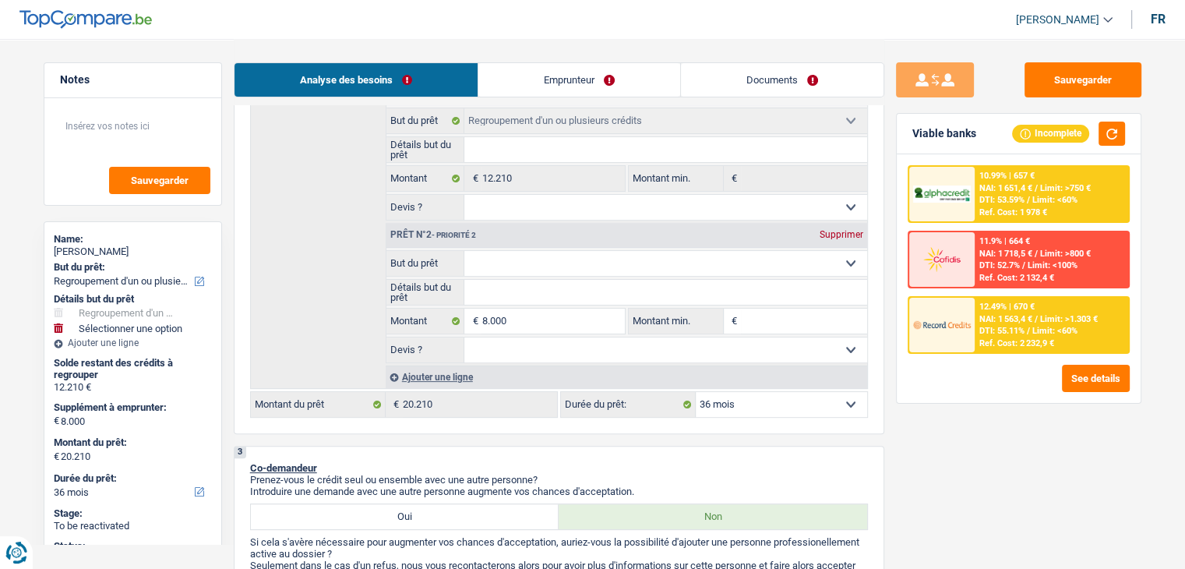
click at [997, 314] on span "NAI: 1 563,4 €" at bounding box center [1005, 319] width 53 height 10
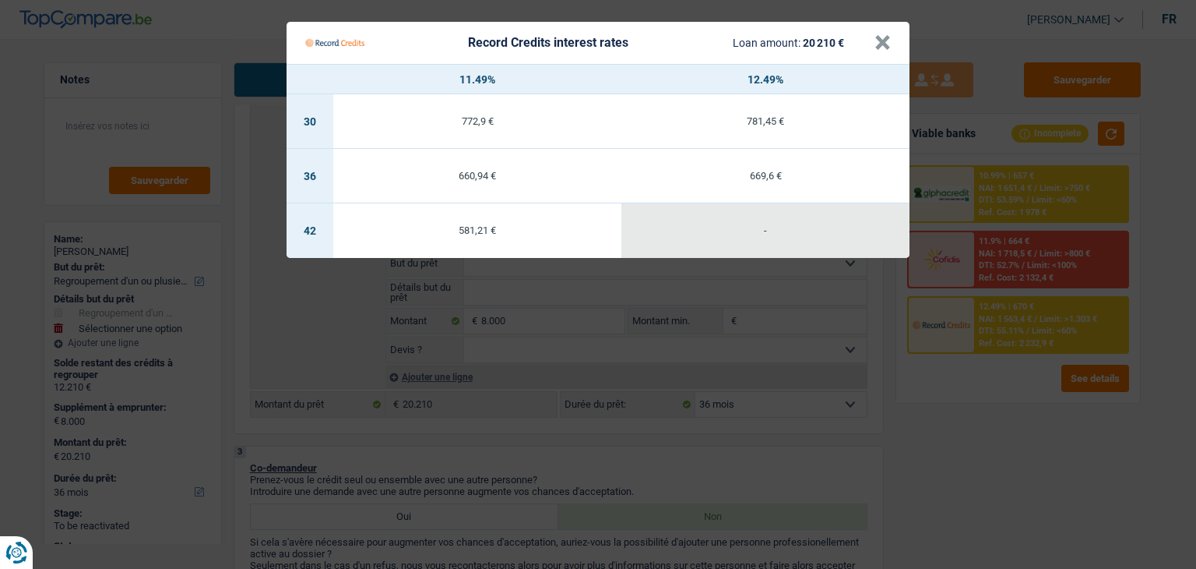
click at [964, 425] on Credits "Record Credits interest rates Loan amount: 20 210 € × 11.49% 12.49% 30 772,9 € …" at bounding box center [598, 284] width 1196 height 569
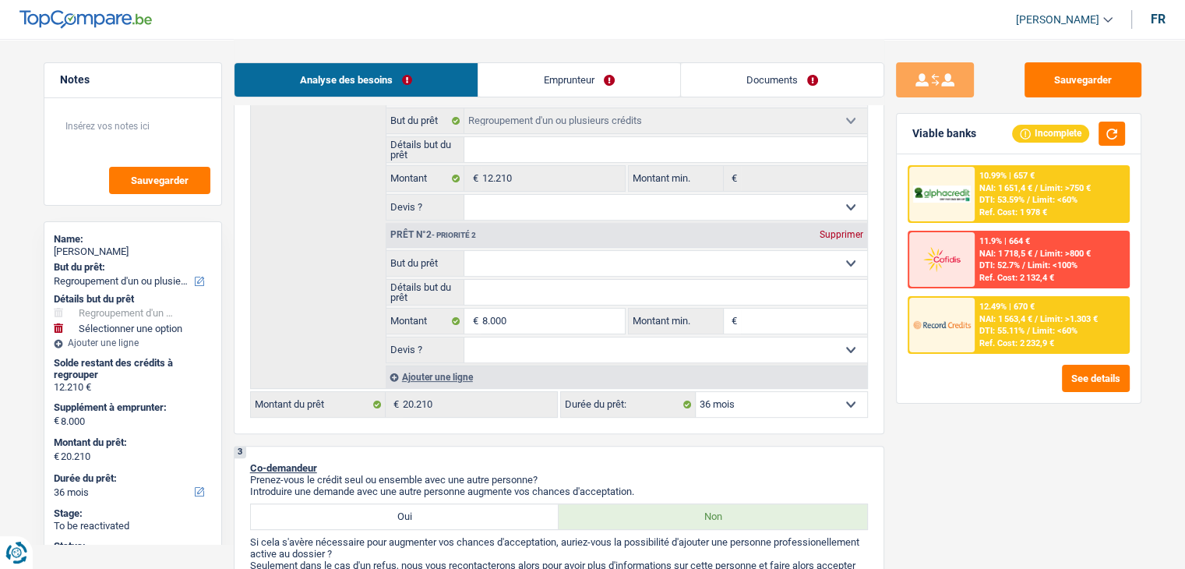
click at [1019, 328] on span "DTI: 55.11%" at bounding box center [1001, 331] width 45 height 10
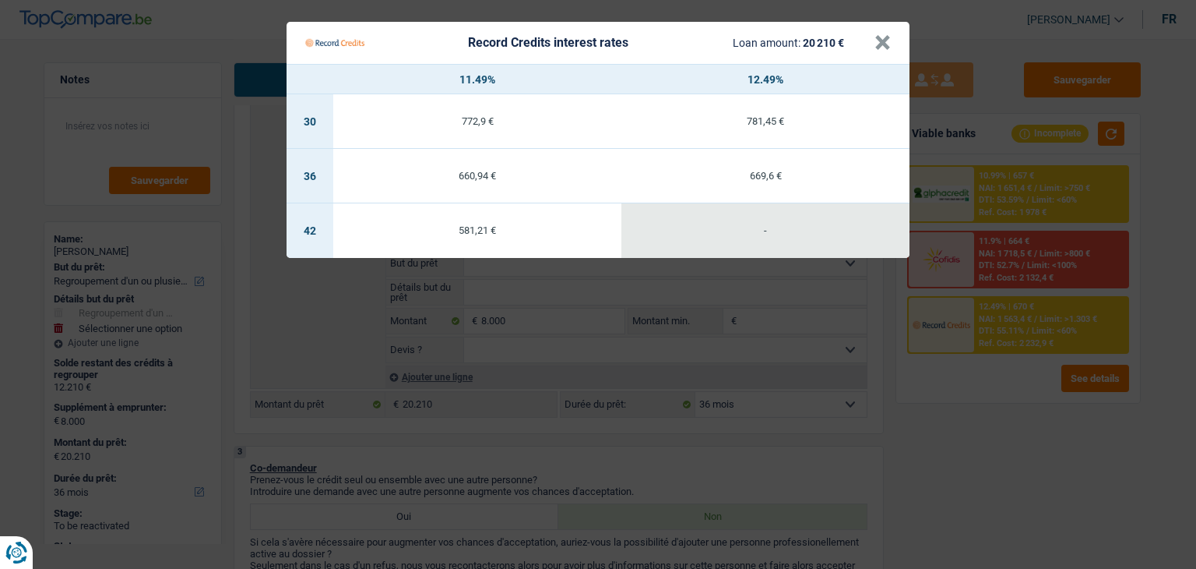
click at [972, 382] on Credits "Record Credits interest rates Loan amount: 20 210 € × 11.49% 12.49% 30 772,9 € …" at bounding box center [598, 284] width 1196 height 569
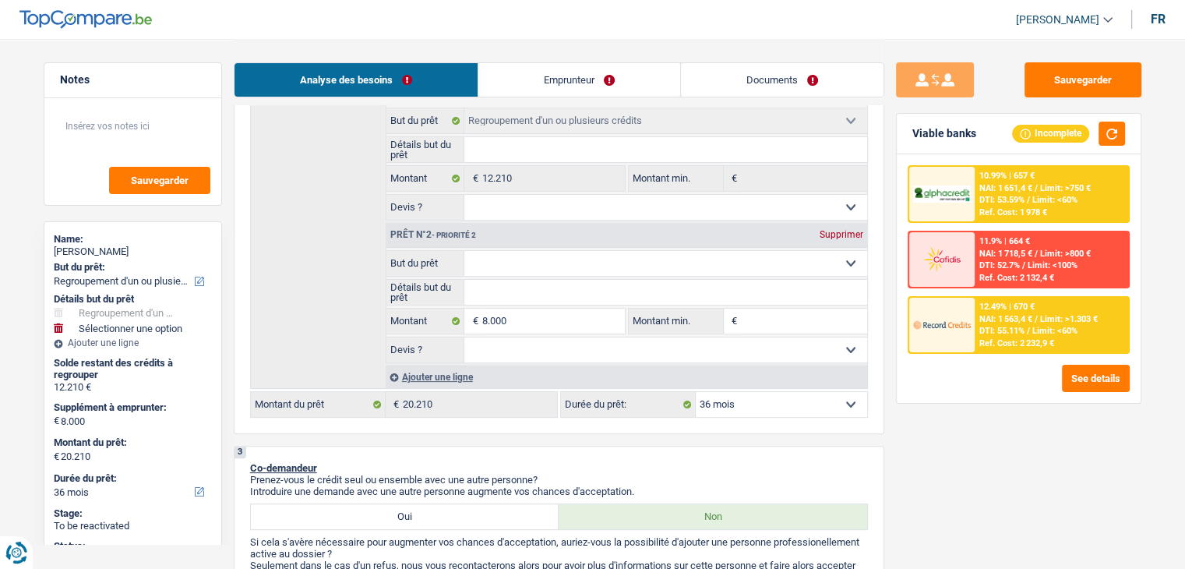
click at [1004, 198] on span "DTI: 53.59%" at bounding box center [1001, 200] width 45 height 10
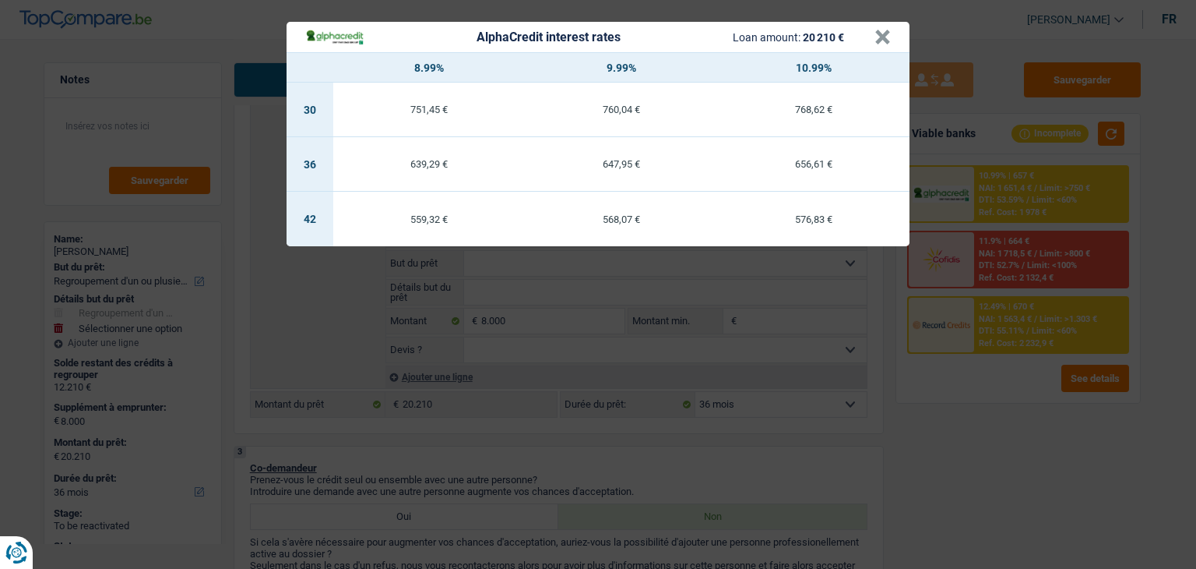
click at [993, 428] on div "AlphaCredit interest rates Loan amount: 20 210 € × 8.99% 9.99% 10.99% 30 751,45…" at bounding box center [598, 284] width 1196 height 569
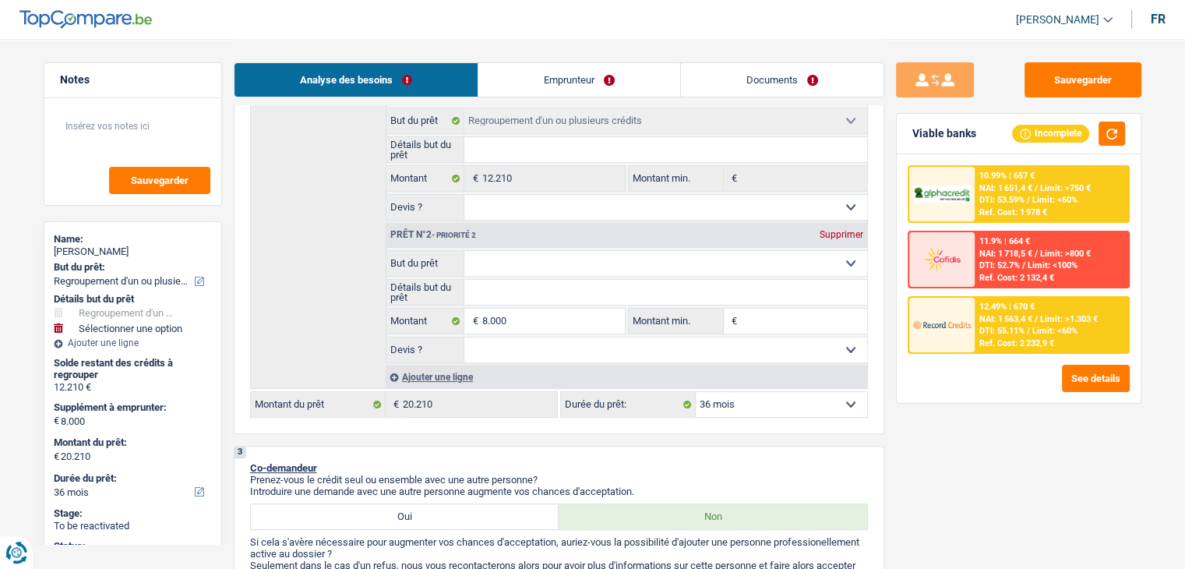
click at [1019, 331] on span "DTI: 55.11%" at bounding box center [1001, 331] width 45 height 10
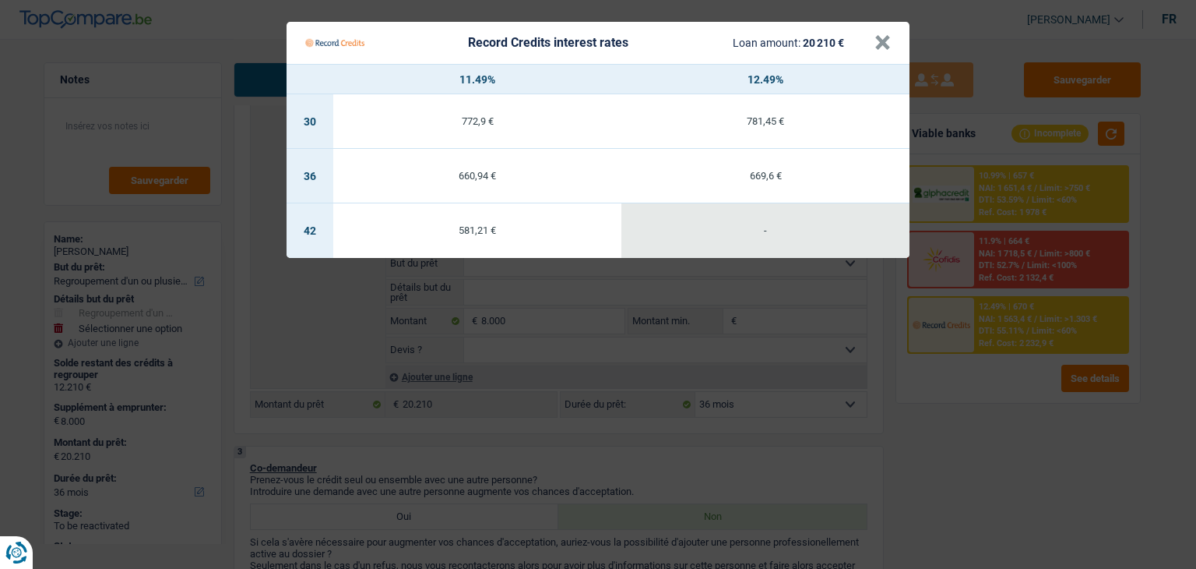
click at [1005, 333] on Credits "Record Credits interest rates Loan amount: 20 210 € × 11.49% 12.49% 30 772,9 € …" at bounding box center [598, 284] width 1196 height 569
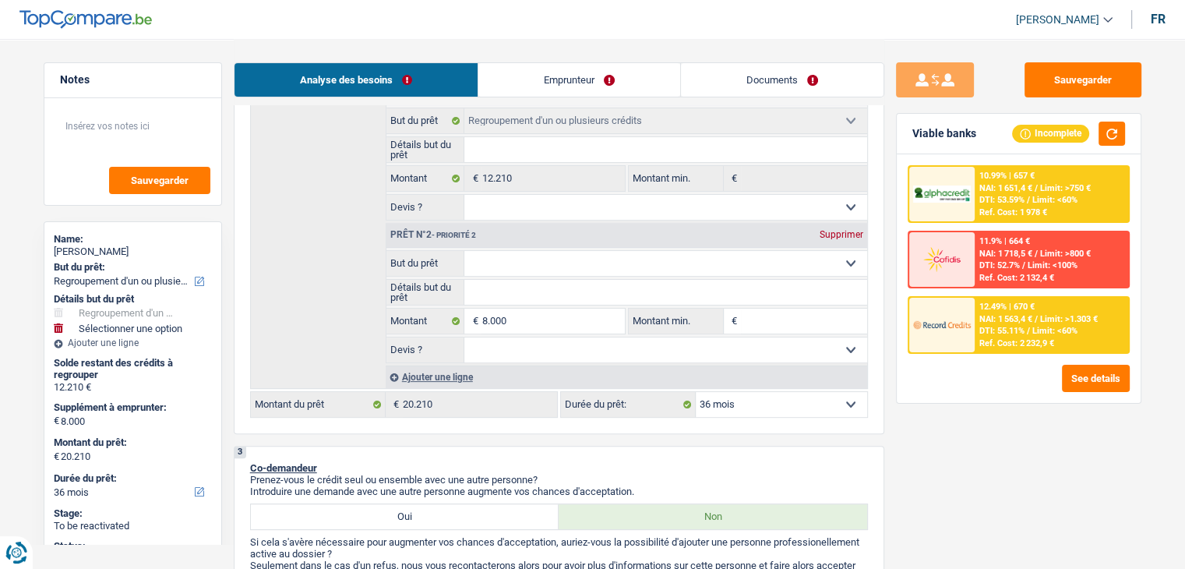
click at [1005, 333] on span "DTI: 55.11%" at bounding box center [1001, 331] width 45 height 10
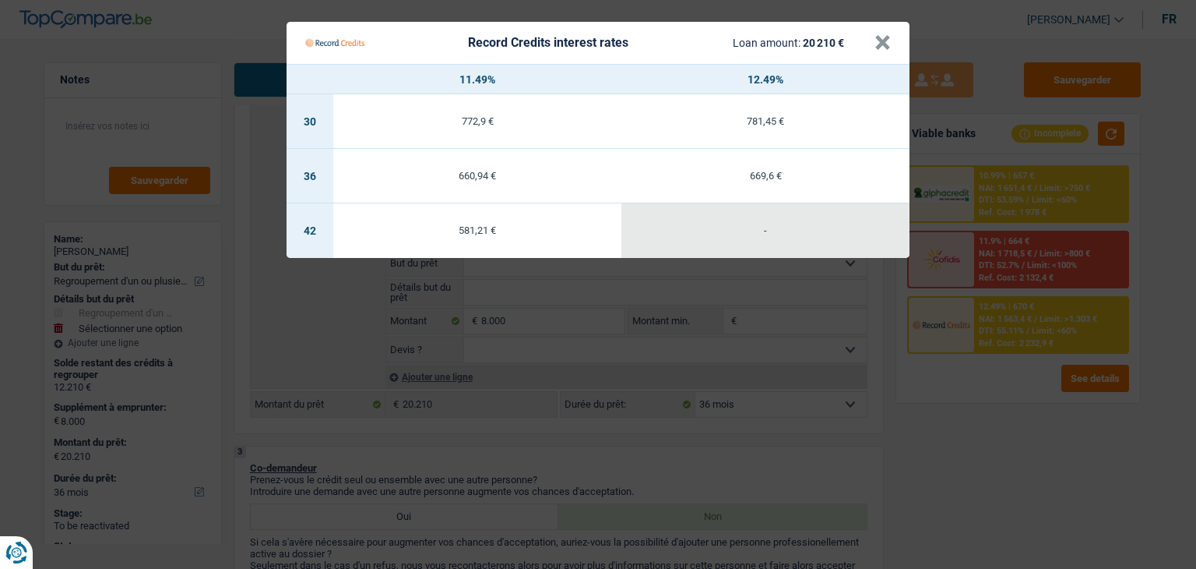
click at [1008, 186] on Credits "Record Credits interest rates Loan amount: 20 210 € × 11.49% 12.49% 30 772,9 € …" at bounding box center [598, 284] width 1196 height 569
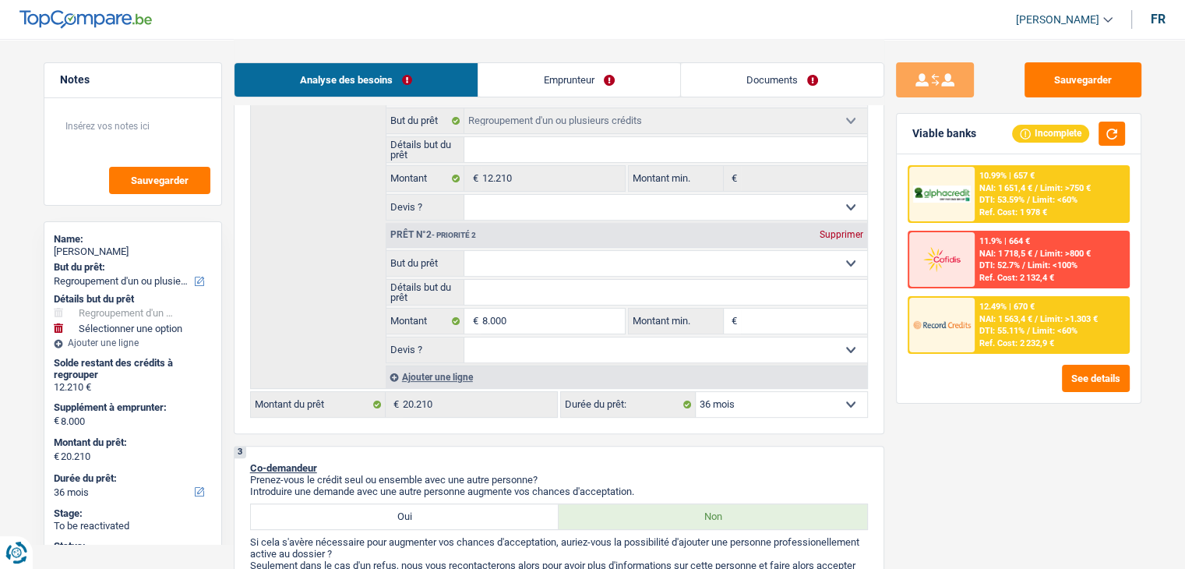
click at [1010, 188] on span "NAI: 1 651,4 €" at bounding box center [1005, 188] width 53 height 10
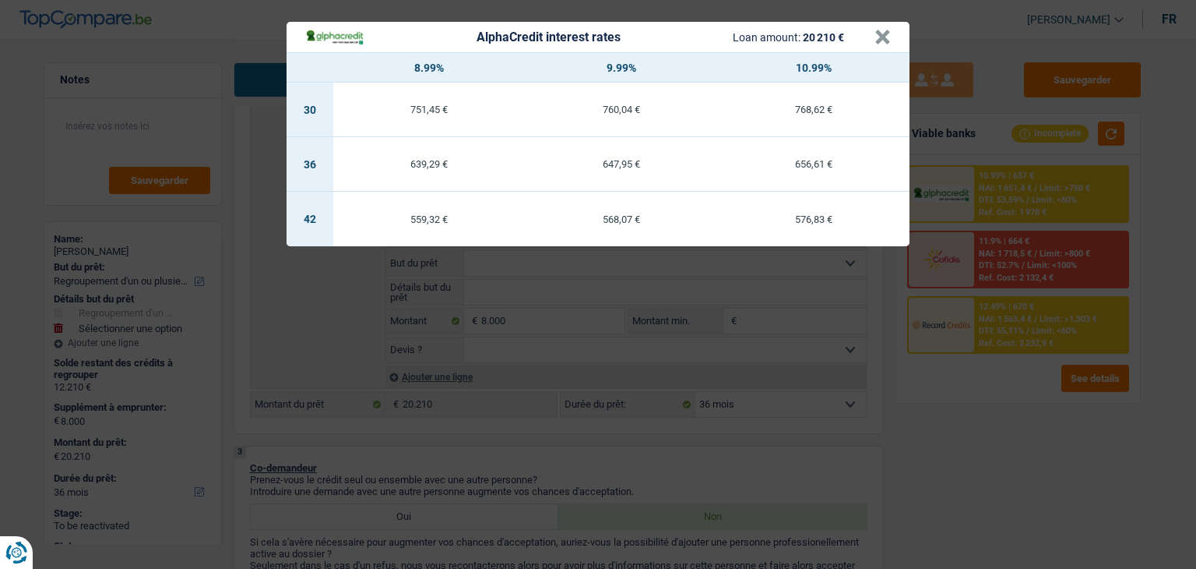
click at [1017, 347] on div "AlphaCredit interest rates Loan amount: 20 210 € × 8.99% 9.99% 10.99% 30 751,45…" at bounding box center [598, 284] width 1196 height 569
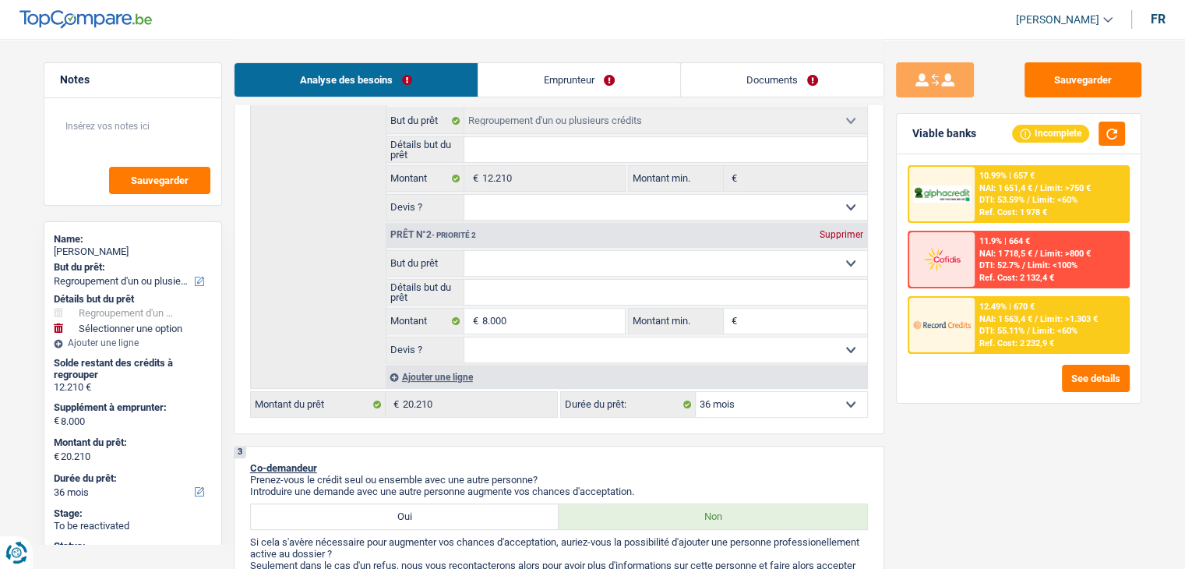
click at [1017, 340] on div "Ref. Cost: 2 232,9 €" at bounding box center [1016, 343] width 75 height 10
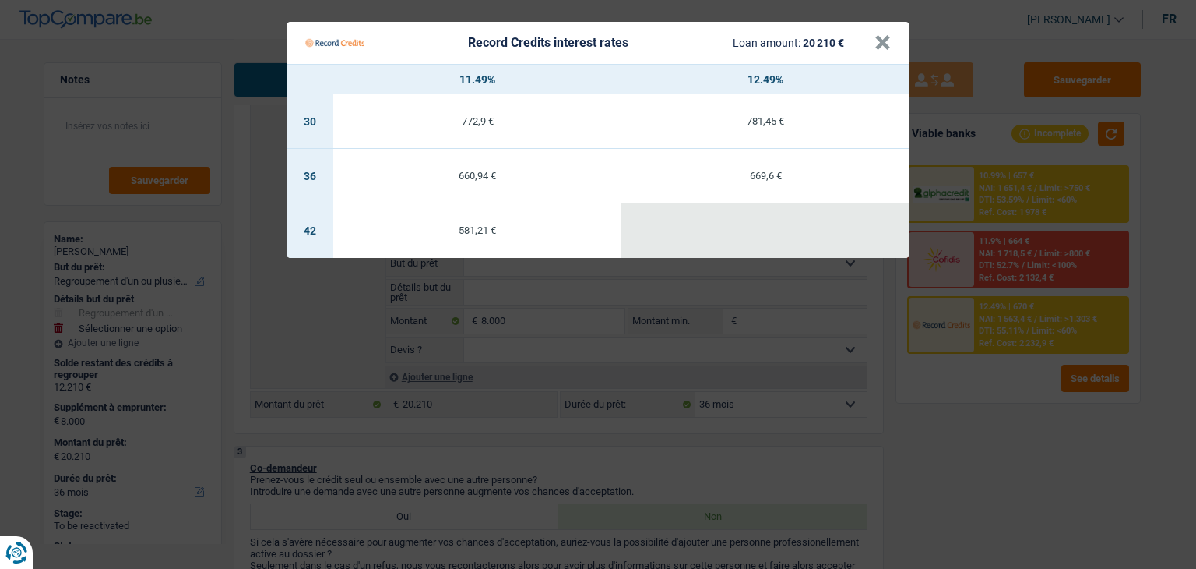
click at [1008, 186] on Credits "Record Credits interest rates Loan amount: 20 210 € × 11.49% 12.49% 30 772,9 € …" at bounding box center [598, 284] width 1196 height 569
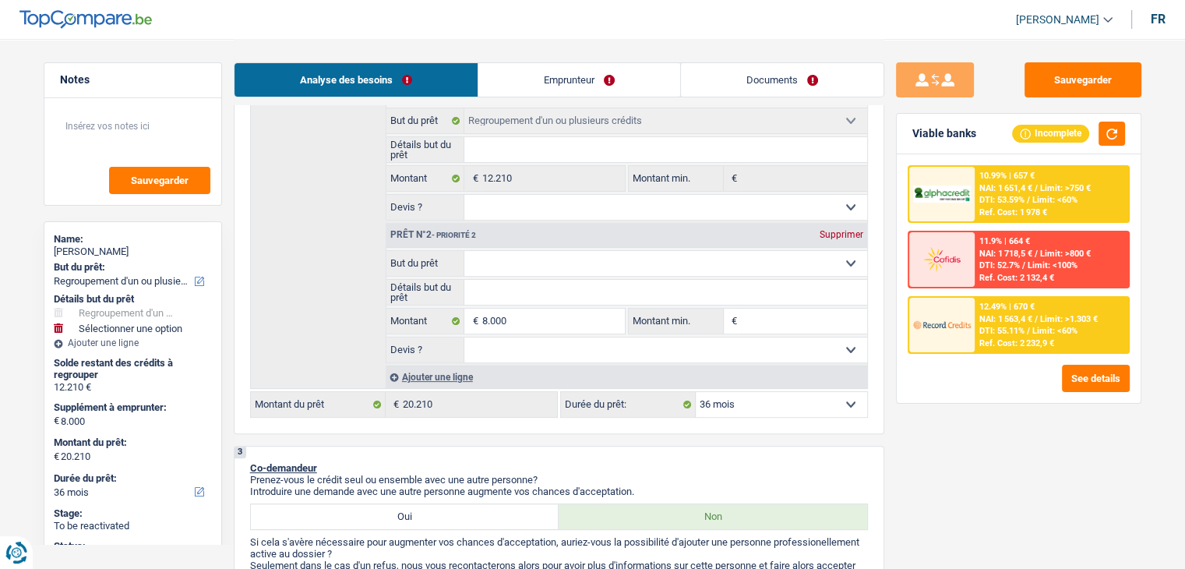
click at [957, 380] on div "See details" at bounding box center [1018, 378] width 222 height 27
click at [982, 344] on div "Ref. Cost: 2 232,9 €" at bounding box center [1016, 343] width 75 height 10
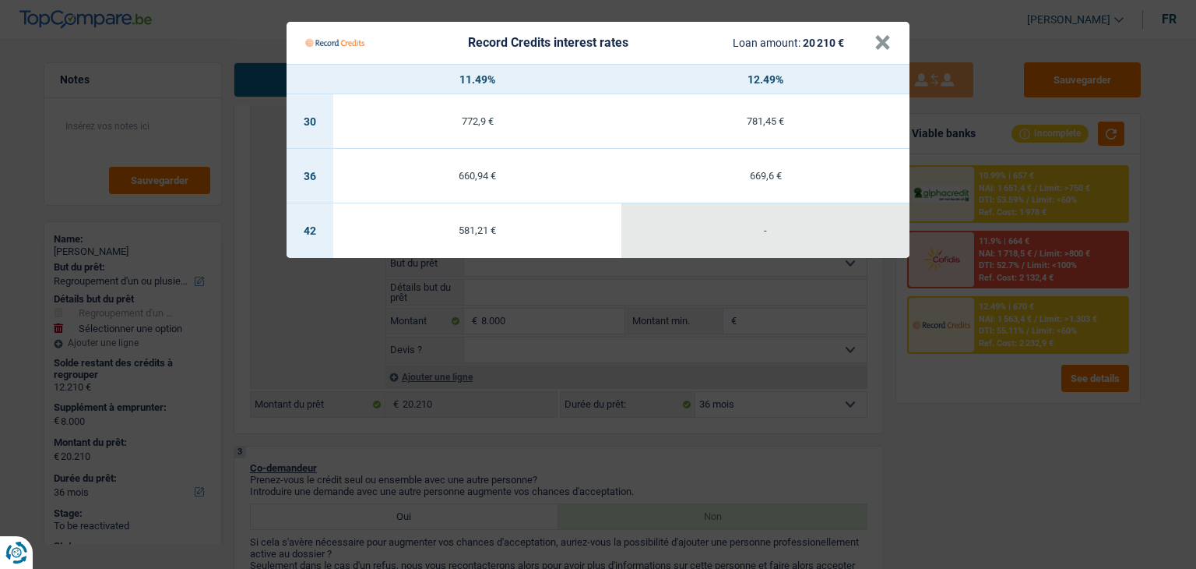
click at [943, 409] on Credits "Record Credits interest rates Loan amount: 20 210 € × 11.49% 12.49% 30 772,9 € …" at bounding box center [598, 284] width 1196 height 569
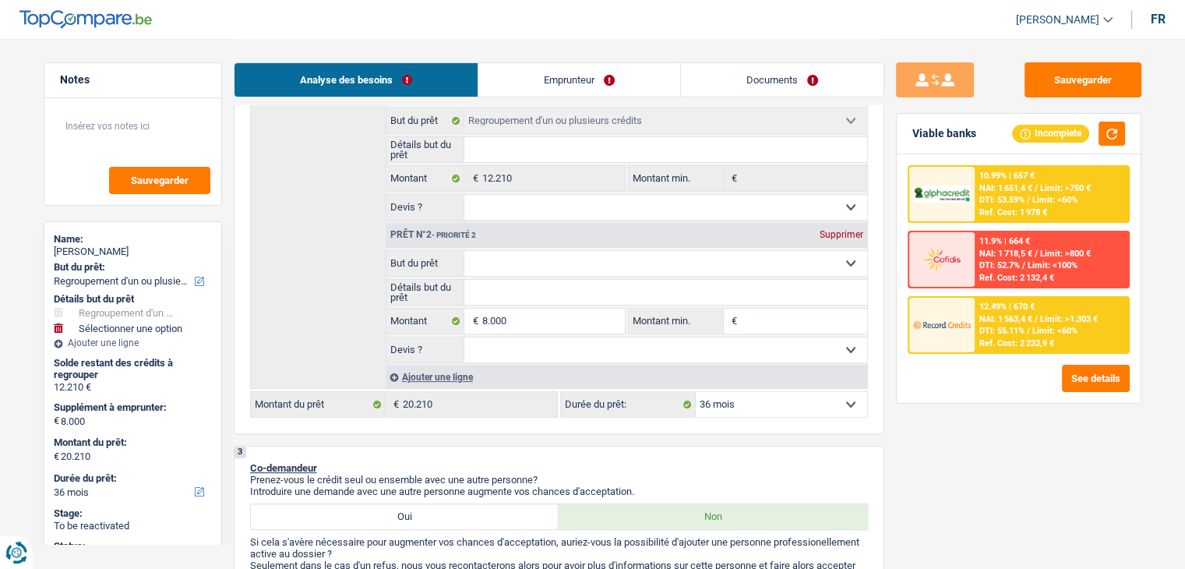
drag, startPoint x: 980, startPoint y: 125, endPoint x: 911, endPoint y: 129, distance: 68.6
click at [911, 129] on div "Viable banks Incomplete" at bounding box center [1019, 134] width 244 height 41
click at [912, 129] on div "Viable banks" at bounding box center [944, 133] width 64 height 13
drag, startPoint x: 911, startPoint y: 138, endPoint x: 973, endPoint y: 138, distance: 61.5
click at [973, 138] on div "Viable banks" at bounding box center [944, 133] width 64 height 13
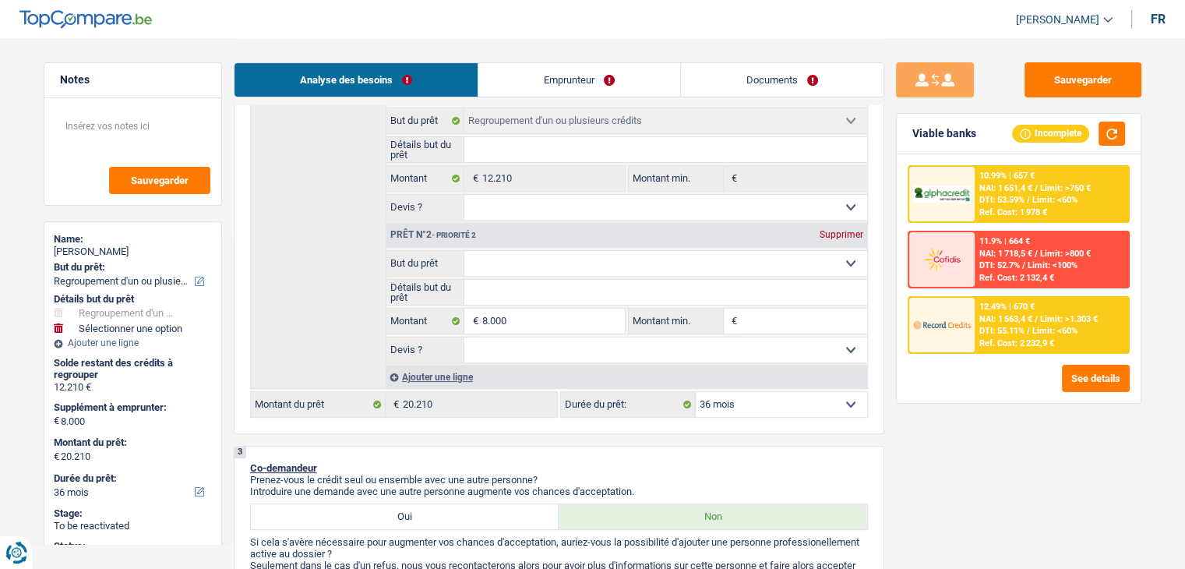
click at [973, 138] on div "Viable banks" at bounding box center [944, 133] width 64 height 13
drag, startPoint x: 974, startPoint y: 132, endPoint x: 909, endPoint y: 132, distance: 65.4
click at [909, 132] on div "Viable banks Incomplete" at bounding box center [1019, 134] width 244 height 41
drag, startPoint x: 913, startPoint y: 132, endPoint x: 975, endPoint y: 133, distance: 62.3
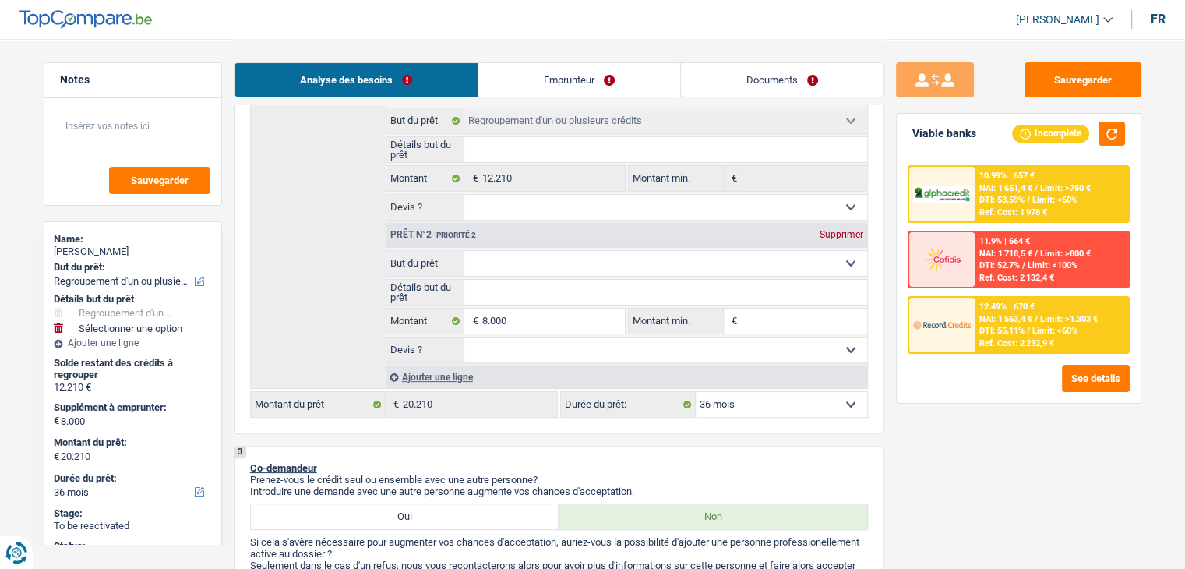
click at [975, 133] on div "Viable banks Incomplete" at bounding box center [1019, 134] width 244 height 41
drag, startPoint x: 975, startPoint y: 133, endPoint x: 916, endPoint y: 136, distance: 59.3
click at [916, 136] on div "Viable banks Incomplete" at bounding box center [1019, 134] width 244 height 41
click at [916, 136] on div "Viable banks" at bounding box center [944, 133] width 64 height 13
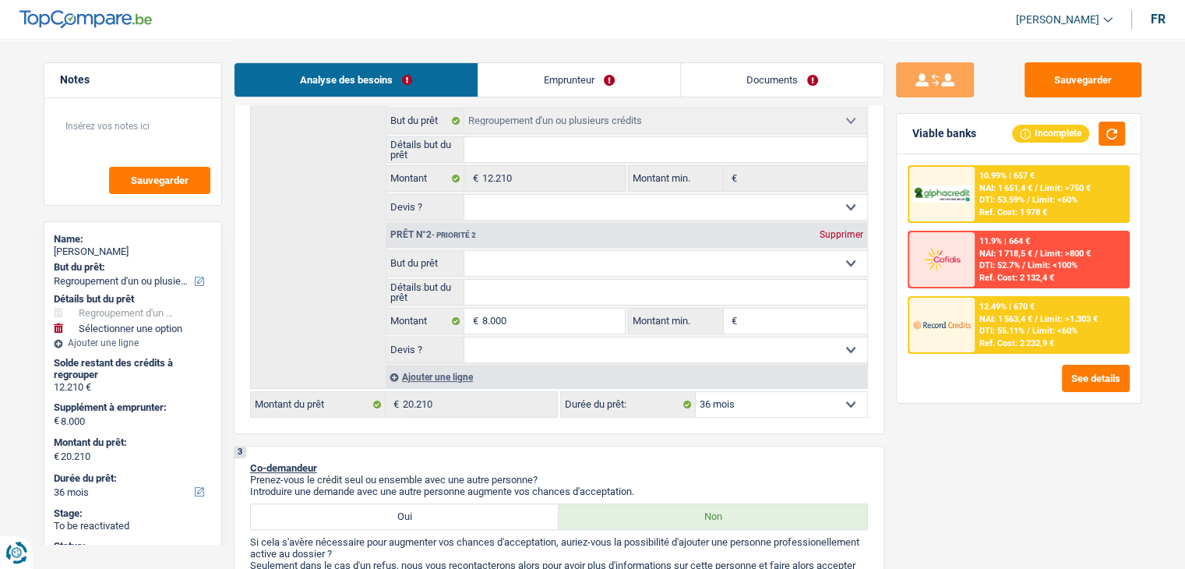
drag, startPoint x: 910, startPoint y: 133, endPoint x: 978, endPoint y: 132, distance: 68.6
click at [978, 132] on div "Viable banks Incomplete" at bounding box center [1019, 134] width 244 height 41
drag, startPoint x: 976, startPoint y: 132, endPoint x: 915, endPoint y: 135, distance: 60.8
click at [915, 135] on div "Viable banks Incomplete" at bounding box center [1019, 134] width 244 height 41
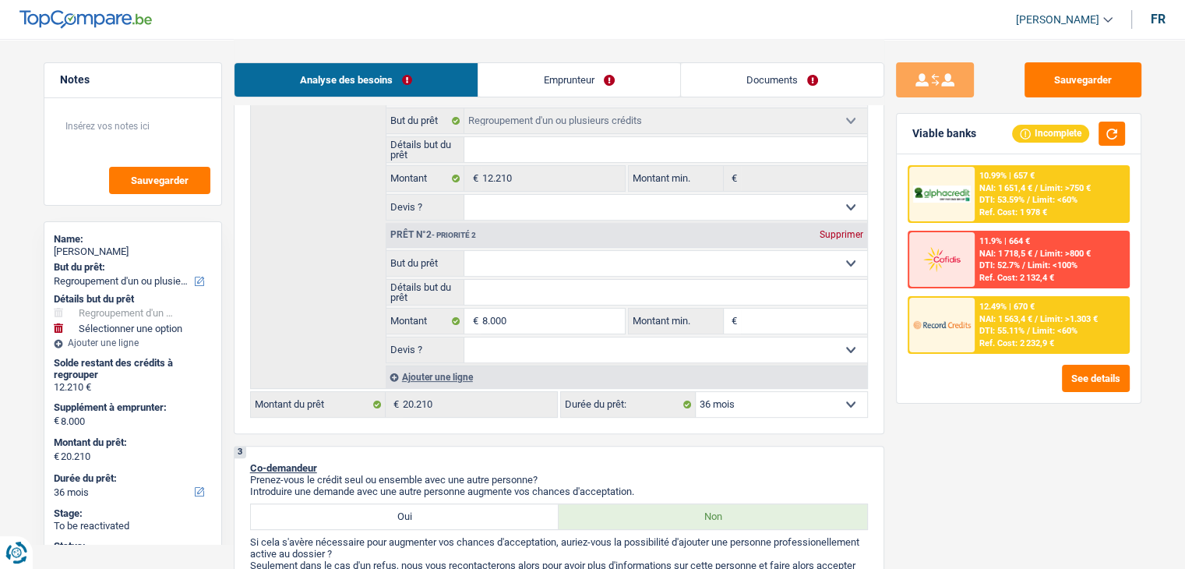
click at [915, 135] on div "Viable banks" at bounding box center [944, 133] width 64 height 13
drag, startPoint x: 911, startPoint y: 135, endPoint x: 977, endPoint y: 138, distance: 65.5
click at [977, 138] on div "Viable banks Incomplete" at bounding box center [1019, 134] width 244 height 41
click at [781, 403] on select "12 mois 18 mois 24 mois 30 mois 36 mois 42 mois 48 mois 60 mois 72 mois 84 mois…" at bounding box center [781, 404] width 171 height 25
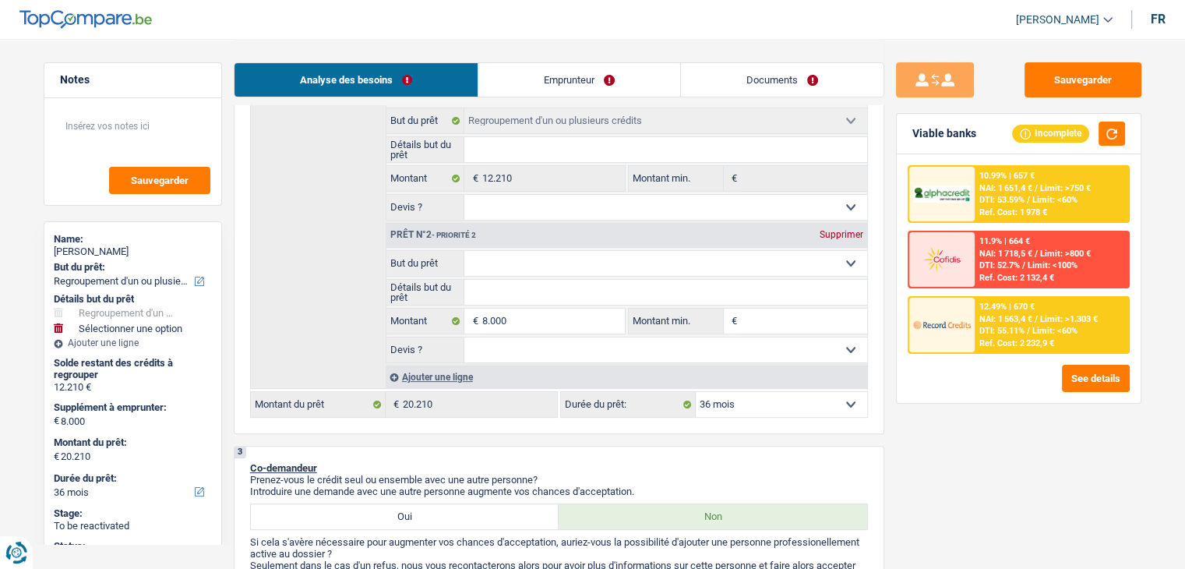
select select "48"
click at [696, 392] on select "12 mois 18 mois 24 mois 30 mois 36 mois 42 mois 48 mois 60 mois 72 mois 84 mois…" at bounding box center [781, 404] width 171 height 25
select select "48"
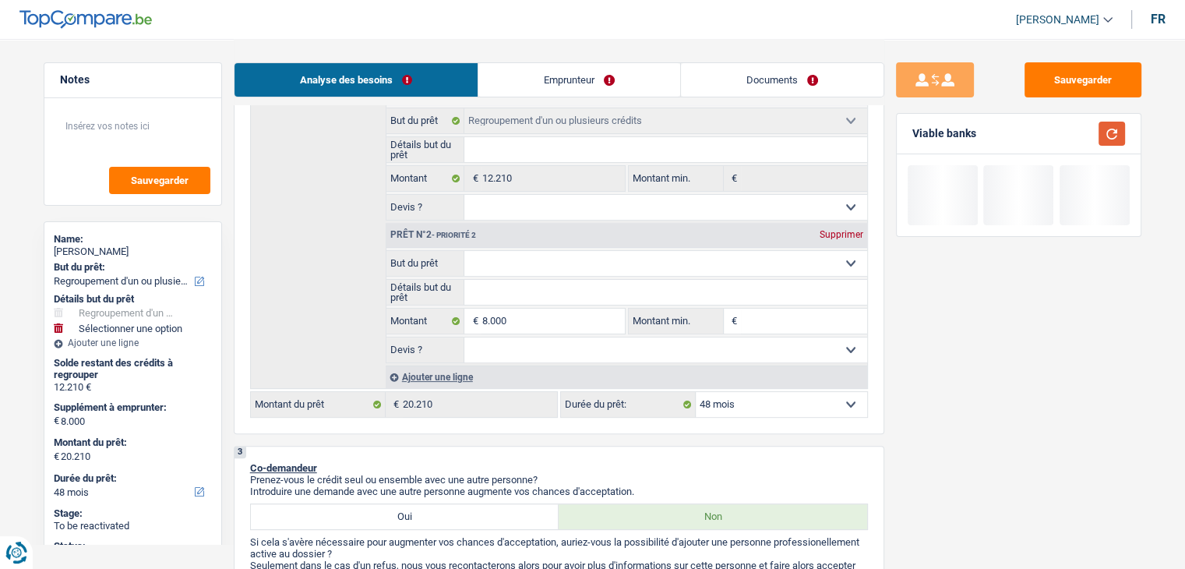
click at [1100, 136] on button "button" at bounding box center [1111, 134] width 26 height 24
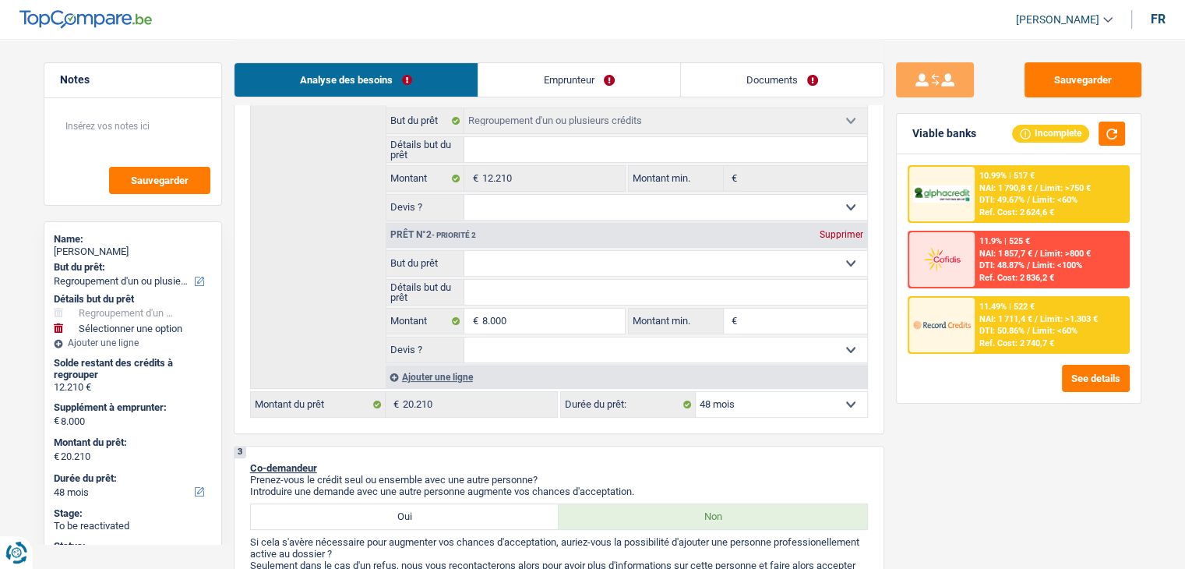
click at [728, 403] on select "12 mois 18 mois 24 mois 30 mois 36 mois 42 mois 48 mois 60 mois 72 mois 84 mois…" at bounding box center [781, 404] width 171 height 25
select select "36"
click at [696, 392] on select "12 mois 18 mois 24 mois 30 mois 36 mois 42 mois 48 mois 60 mois 72 mois 84 mois…" at bounding box center [781, 404] width 171 height 25
select select "36"
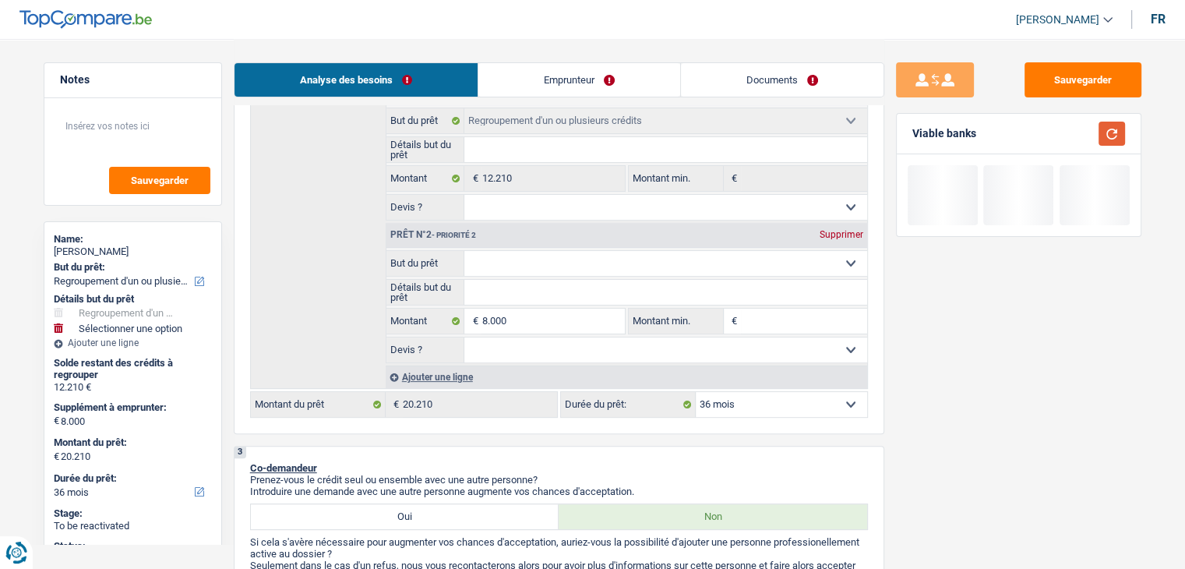
click at [1119, 137] on button "button" at bounding box center [1111, 134] width 26 height 24
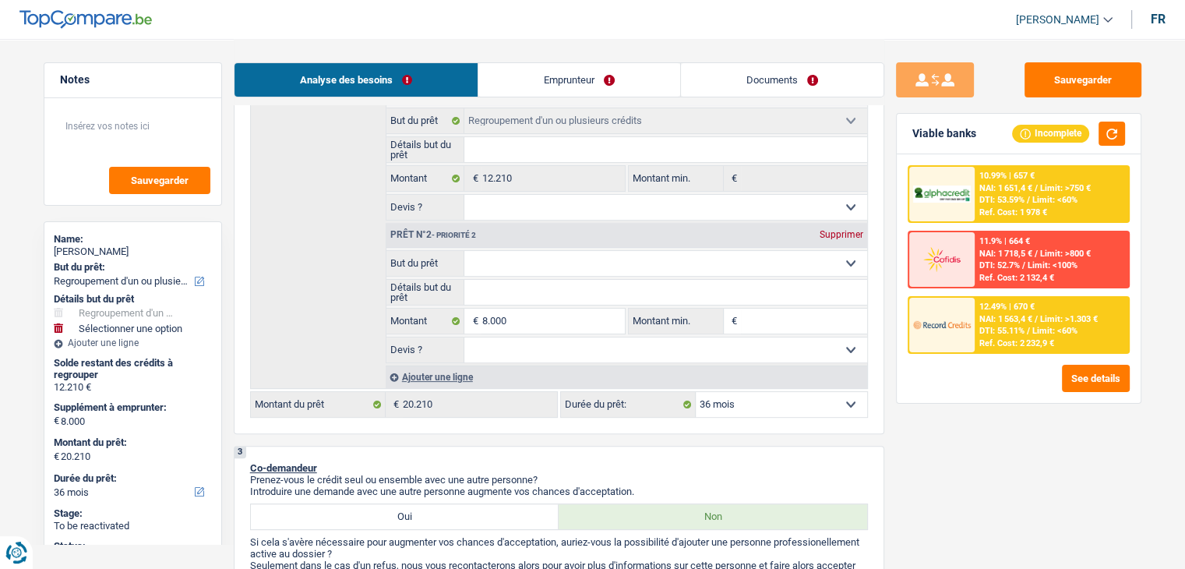
click at [995, 205] on div "10.99% | 657 € NAI: 1 651,4 € / Limit: >750 € DTI: 53.59% / Limit: <60% Ref. Co…" at bounding box center [1050, 194] width 153 height 55
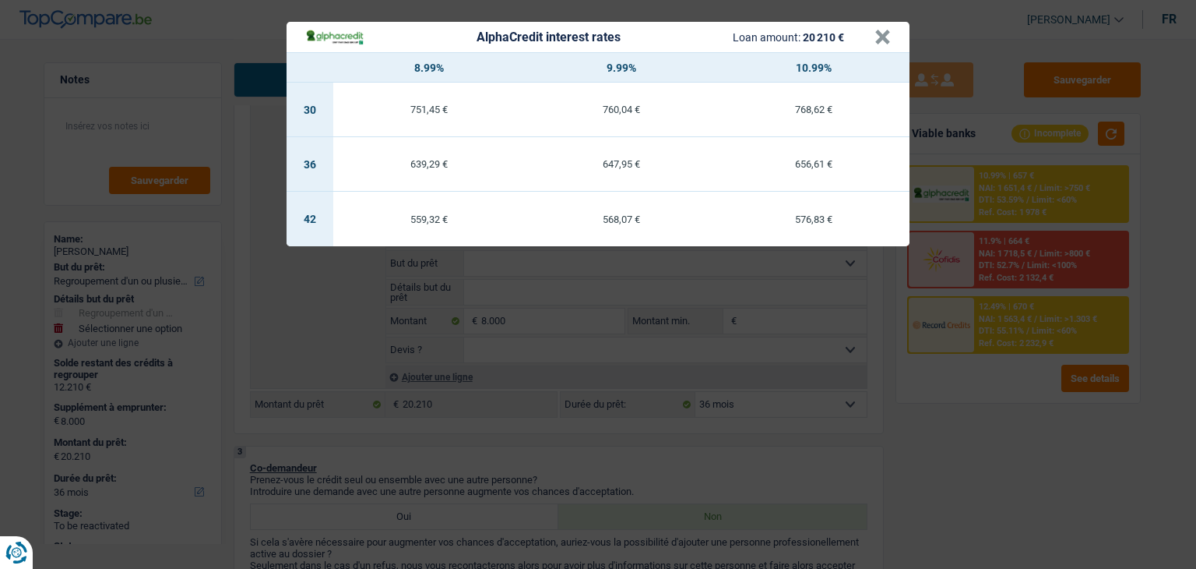
drag, startPoint x: 1027, startPoint y: 450, endPoint x: 1022, endPoint y: 375, distance: 75.7
click at [1027, 451] on div "AlphaCredit interest rates Loan amount: 20 210 € × 8.99% 9.99% 10.99% 30 751,45…" at bounding box center [598, 284] width 1196 height 569
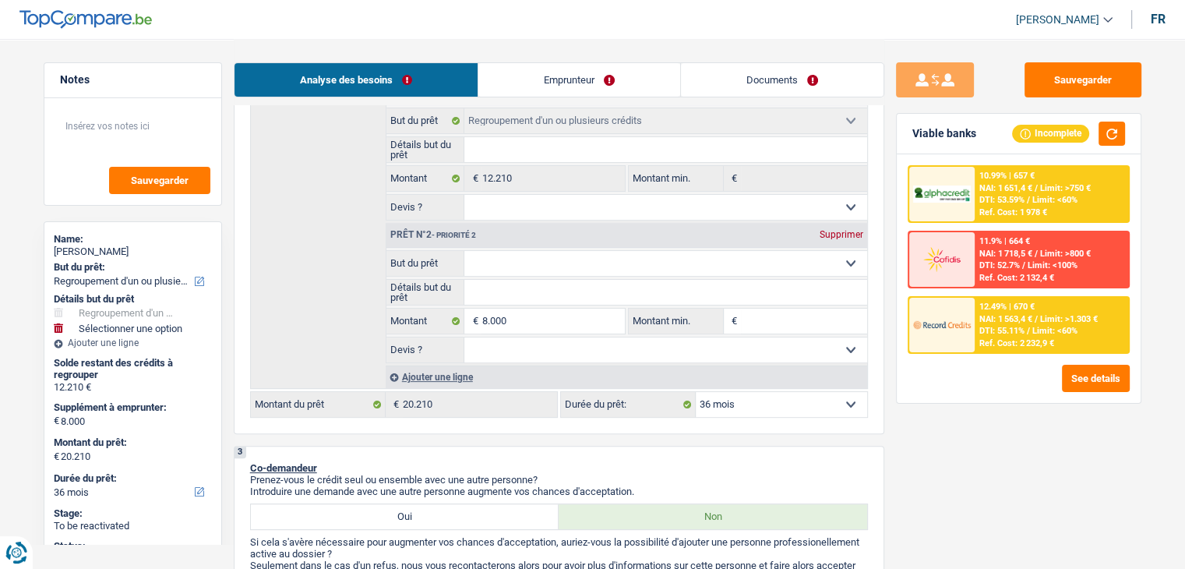
click at [1006, 325] on div "12.49% | 670 € NAI: 1 563,4 € / Limit: >1.303 € DTI: 55.11% / Limit: <60% Ref. …" at bounding box center [1050, 325] width 153 height 55
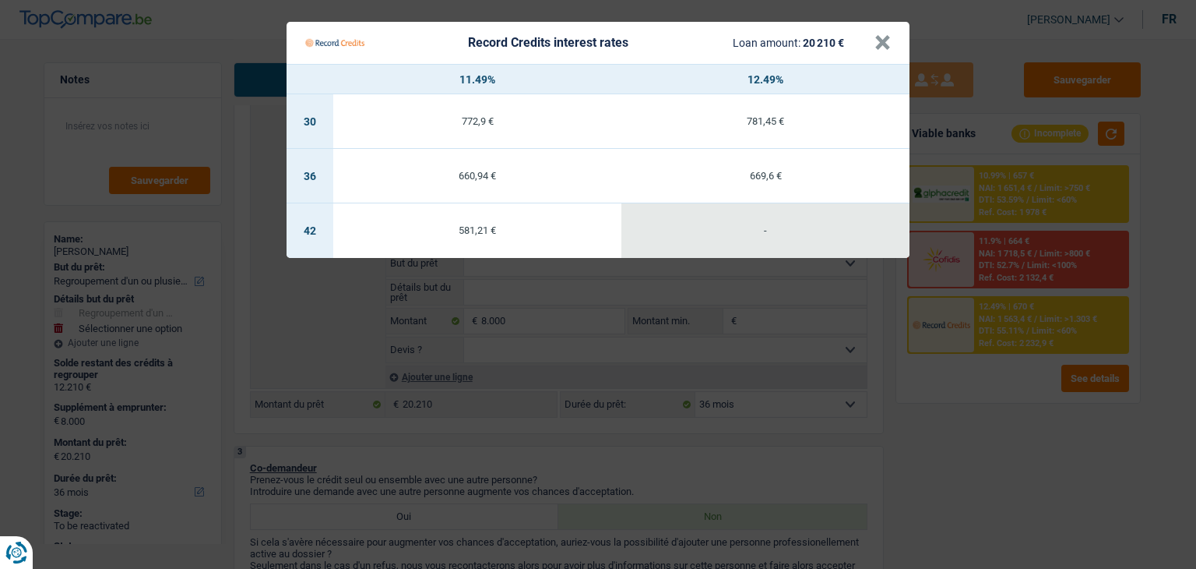
click at [937, 459] on Credits "Record Credits interest rates Loan amount: 20 210 € × 11.49% 12.49% 30 772,9 € …" at bounding box center [598, 284] width 1196 height 569
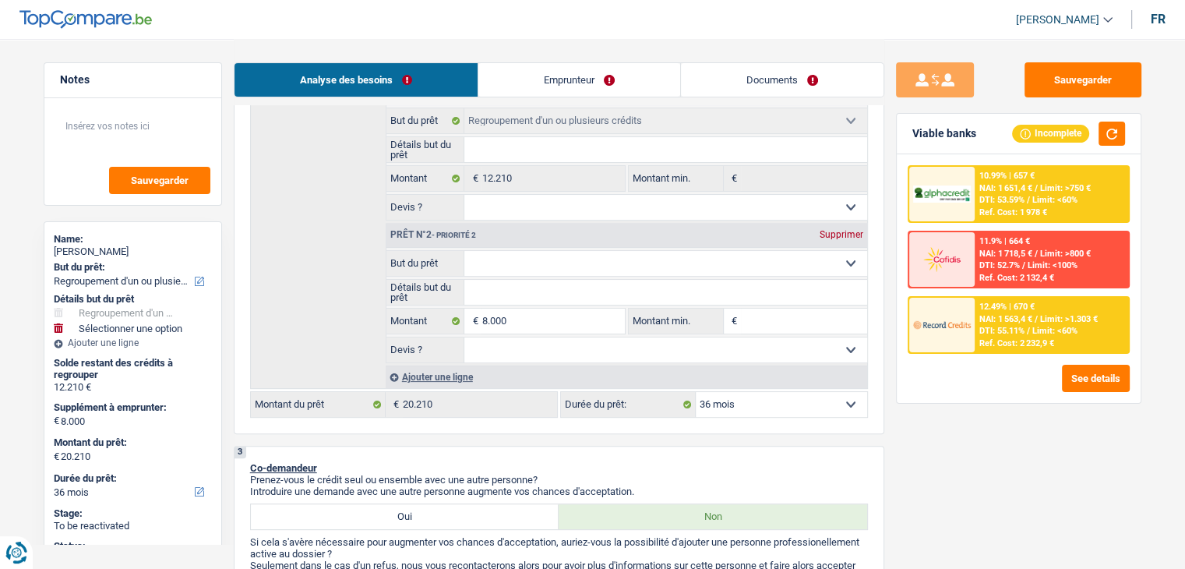
click at [955, 192] on img at bounding box center [942, 194] width 58 height 18
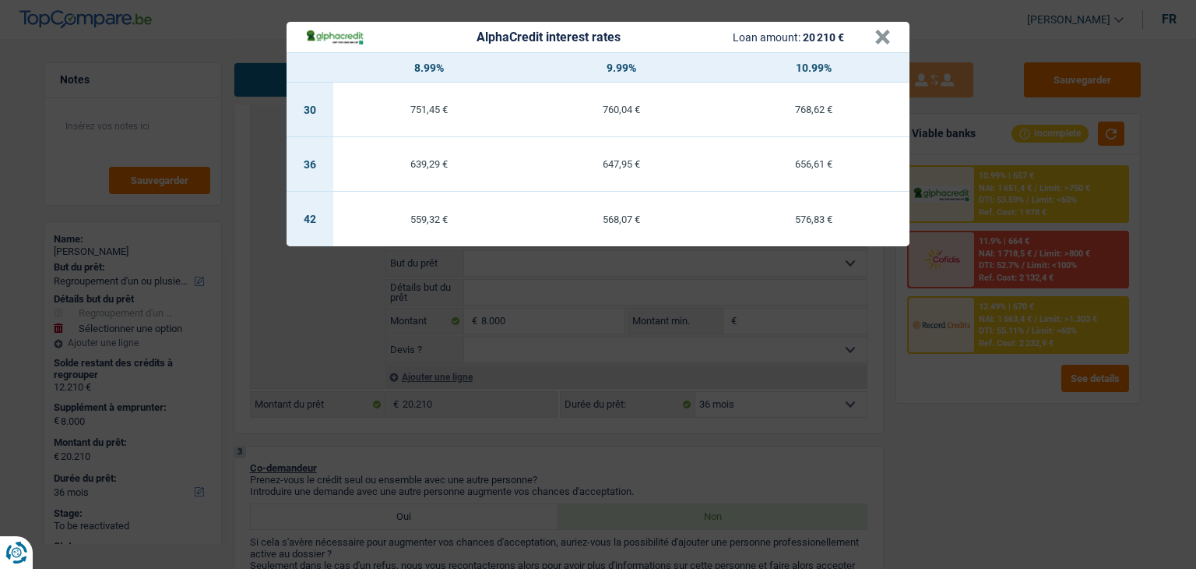
drag, startPoint x: 626, startPoint y: 428, endPoint x: 585, endPoint y: 347, distance: 90.9
click at [625, 428] on div "AlphaCredit interest rates Loan amount: 20 210 € × 8.99% 9.99% 10.99% 30 751,45…" at bounding box center [598, 284] width 1196 height 569
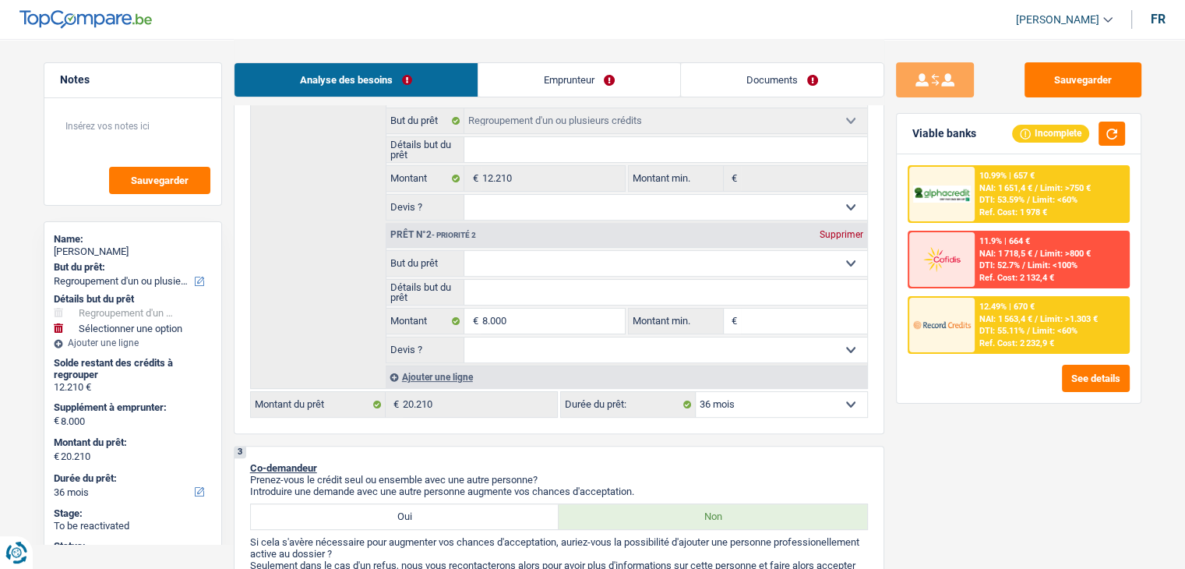
click at [544, 262] on select "Confort maison: meubles, textile, peinture, électroménager, outillage non-profe…" at bounding box center [665, 263] width 403 height 25
select select "other"
click at [464, 251] on select "Confort maison: meubles, textile, peinture, électroménager, outillage non-profe…" at bounding box center [665, 263] width 403 height 25
select select "other"
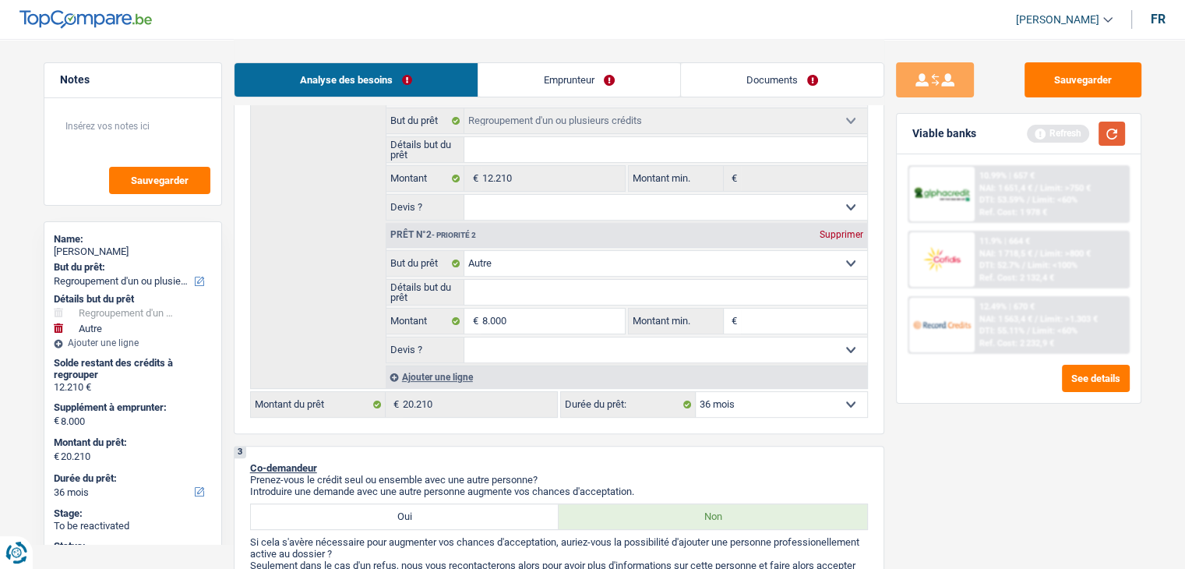
click at [1113, 135] on button "button" at bounding box center [1111, 134] width 26 height 24
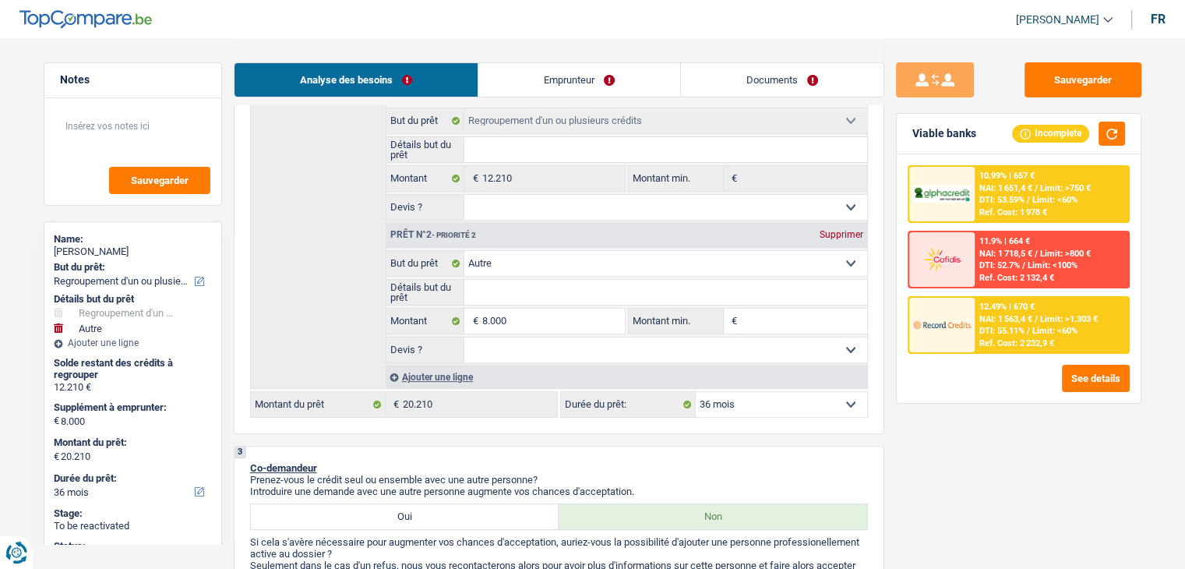
click at [583, 251] on select "Confort maison: meubles, textile, peinture, électroménager, outillage non-profe…" at bounding box center [665, 263] width 403 height 25
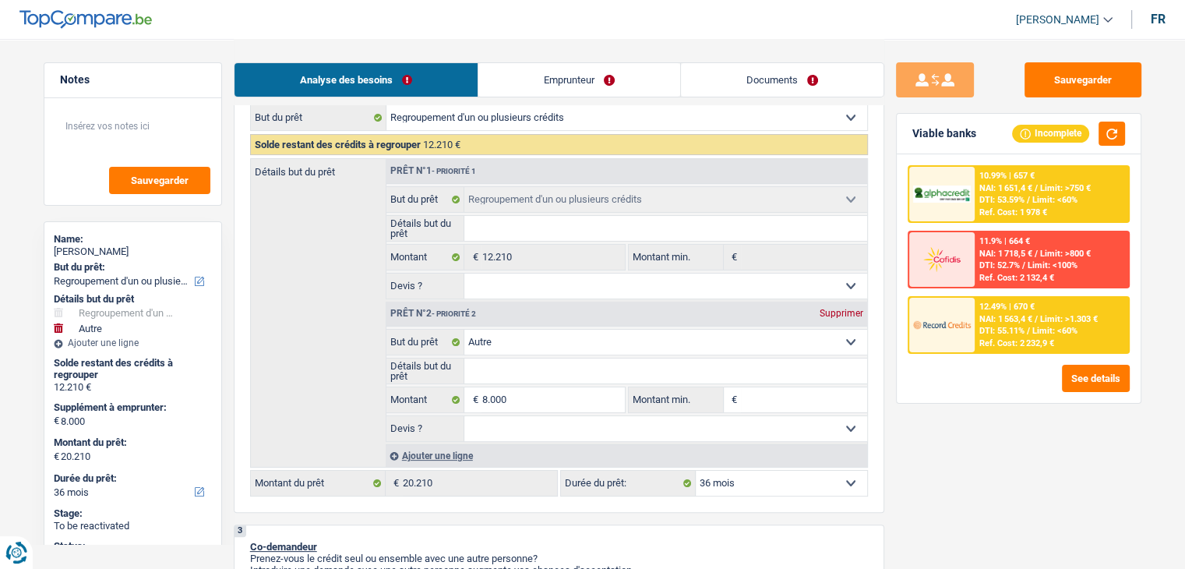
scroll to position [234, 0]
click at [533, 337] on select "Confort maison: meubles, textile, peinture, électroménager, outillage non-profe…" at bounding box center [665, 341] width 403 height 25
select select "household"
click at [464, 329] on select "Confort maison: meubles, textile, peinture, électroménager, outillage non-profe…" at bounding box center [665, 341] width 403 height 25
select select "household"
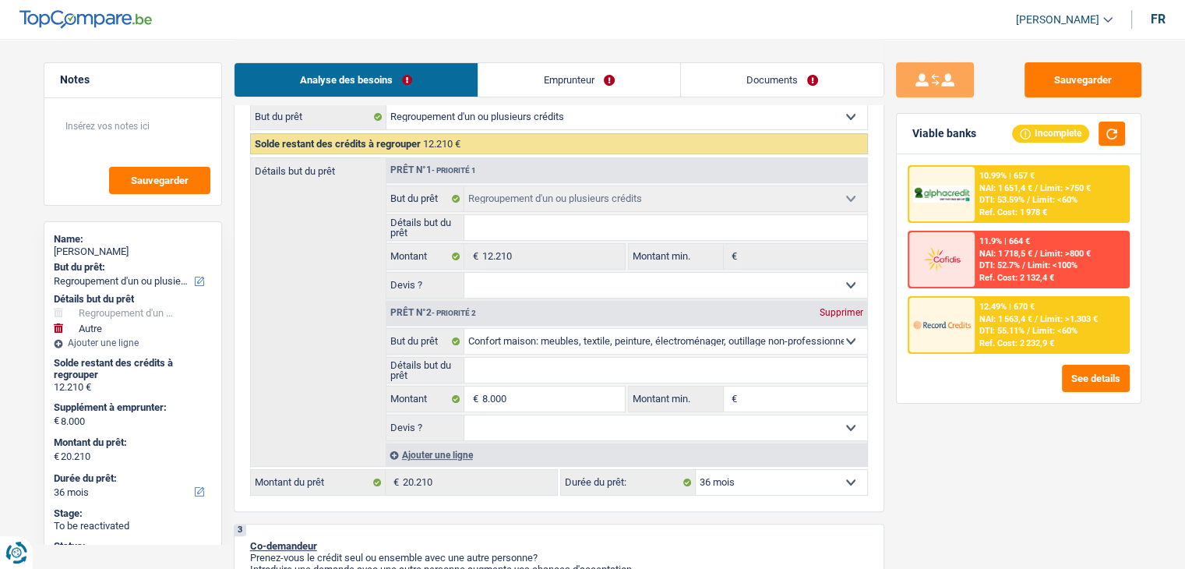
select select "household"
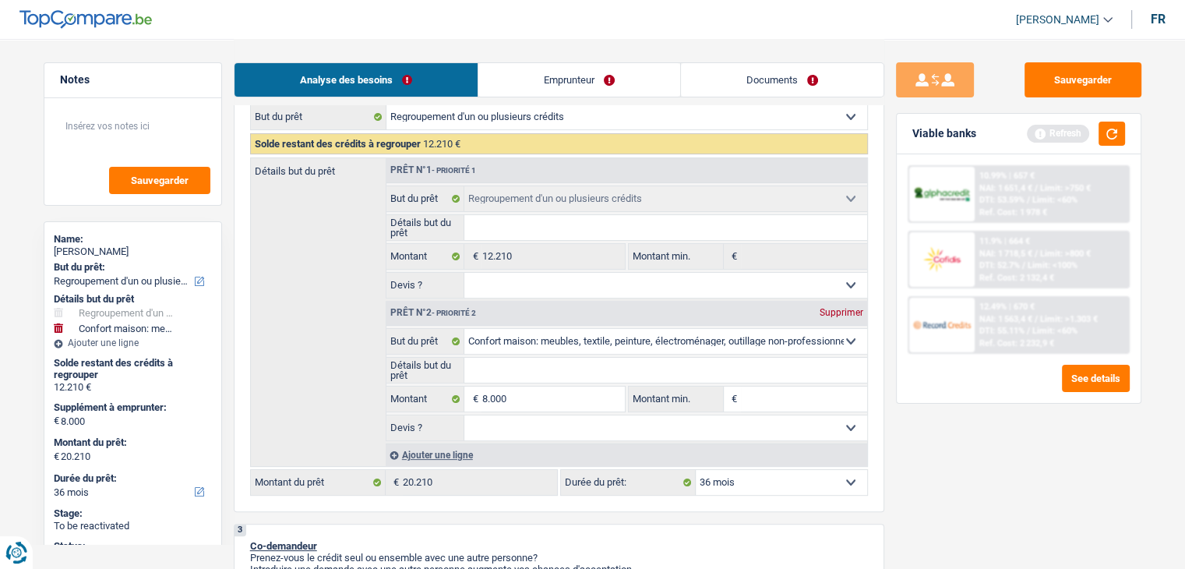
click at [509, 365] on input "Détails but du prêt" at bounding box center [665, 370] width 403 height 25
type input "a"
type input "am"
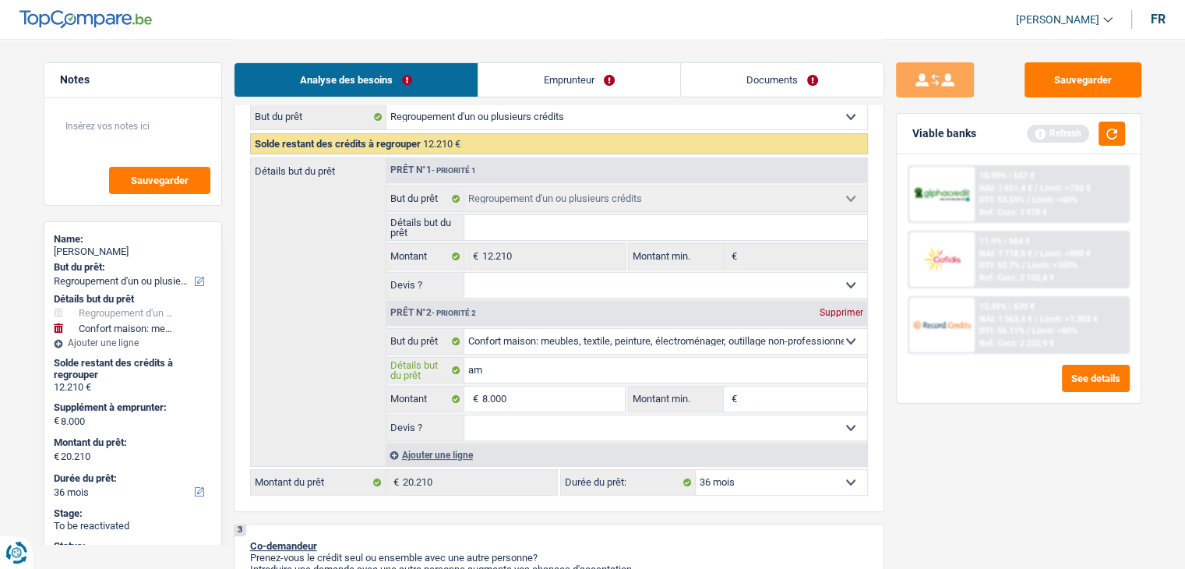
type input "ame"
type input "ameu"
type input "ameub"
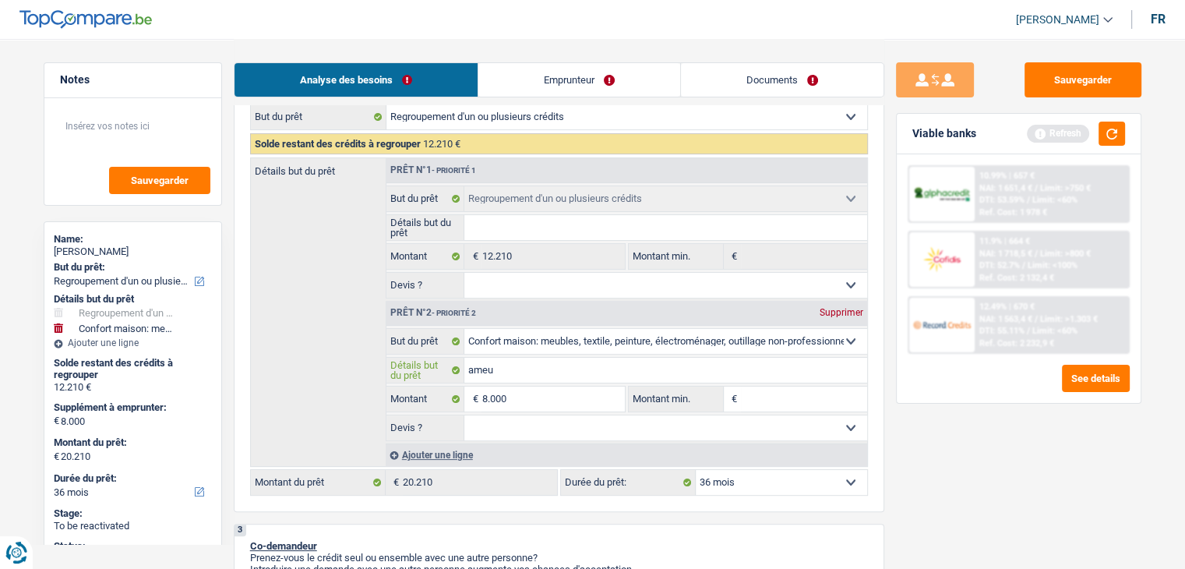
type input "ameub"
type input "ameubl"
type input "ameuble"
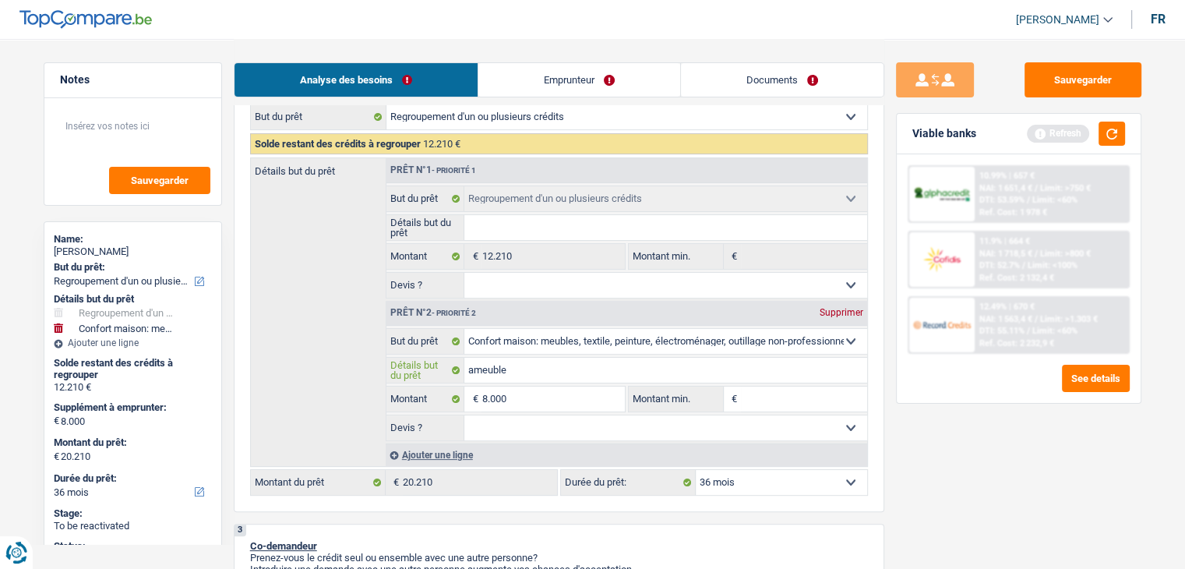
type input "ameublem"
type input "ameubleme"
type input "ameublemen"
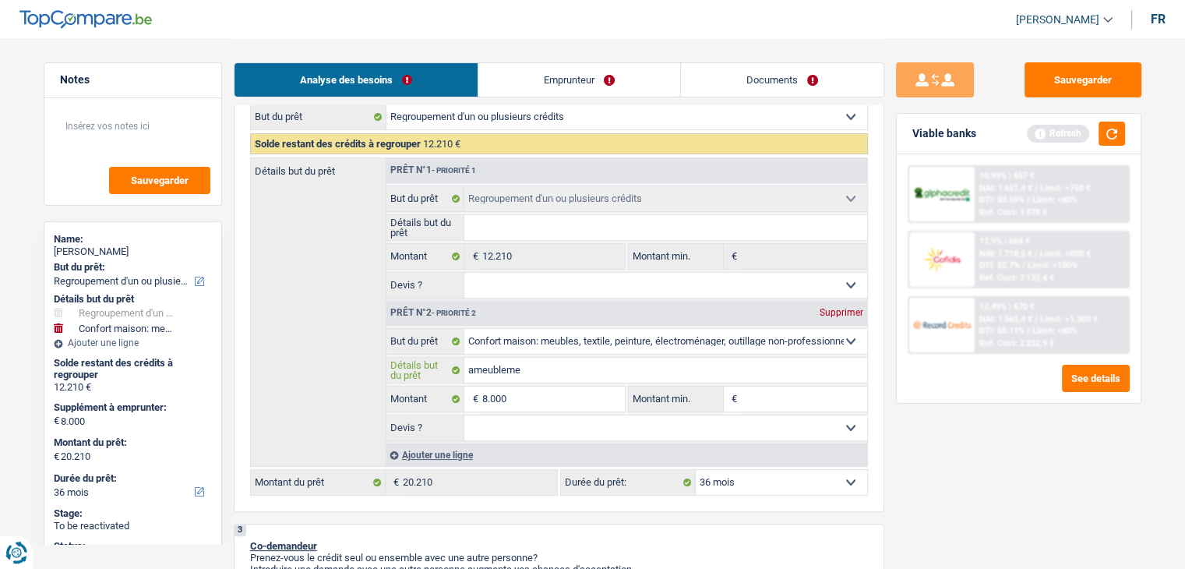
type input "ameublemen"
type input "ameublement"
click at [809, 387] on input "Montant min." at bounding box center [804, 398] width 126 height 25
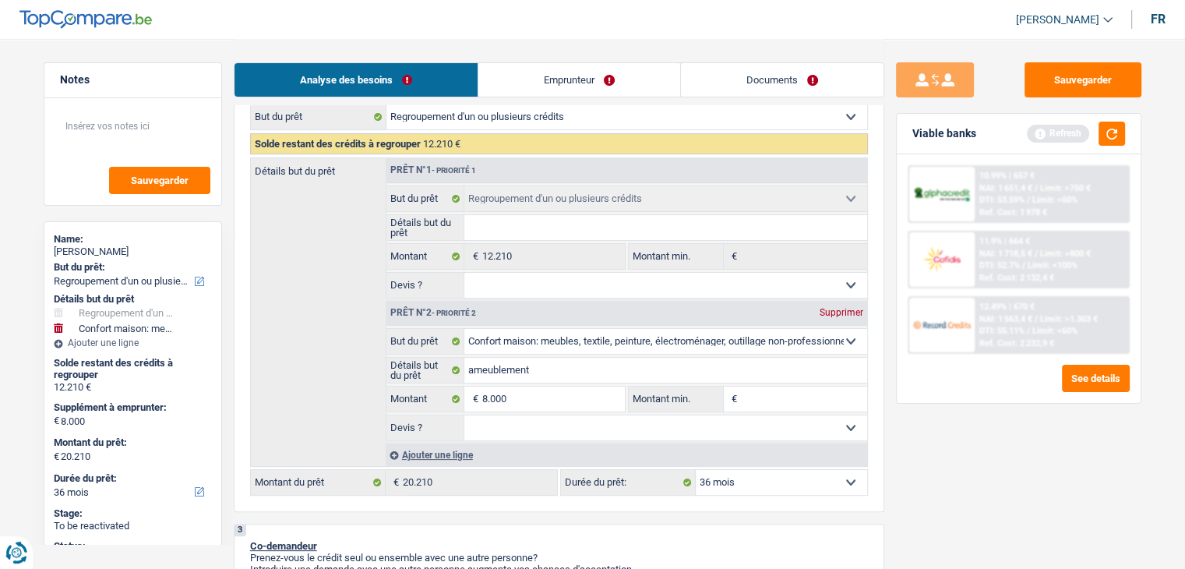
type input "8"
type input "80"
type input "800"
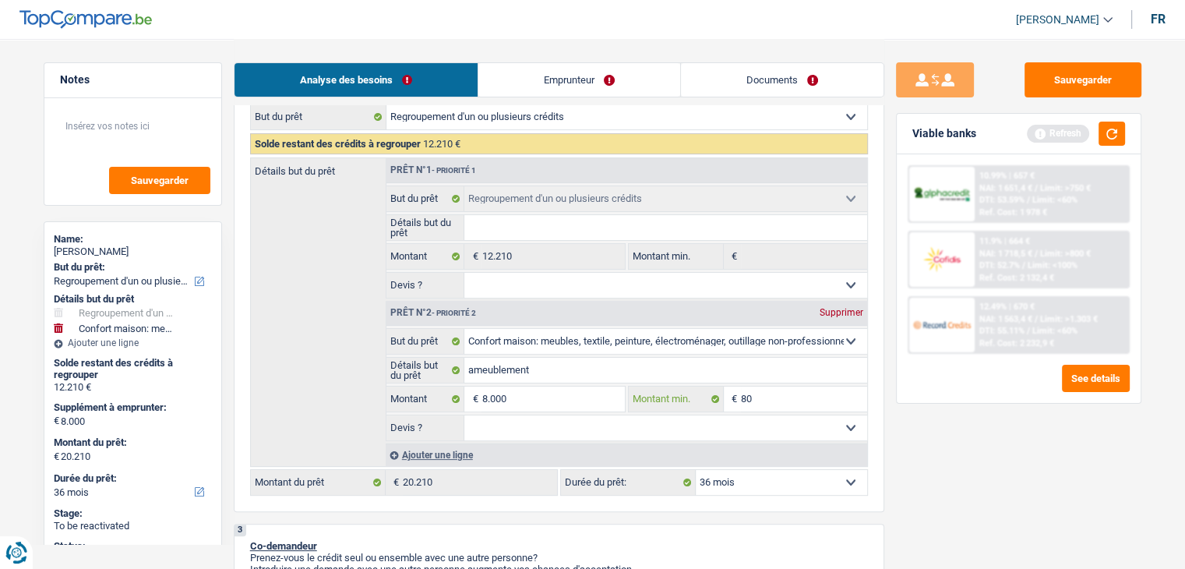
type input "800"
type input "8.000"
click at [1107, 139] on button "button" at bounding box center [1111, 134] width 26 height 24
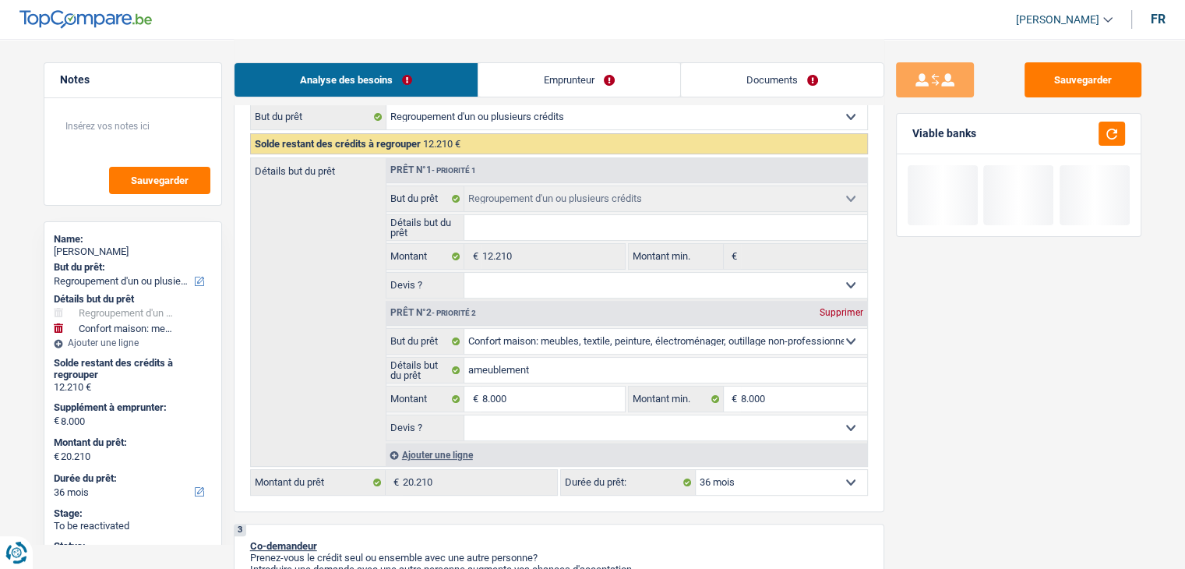
click at [535, 284] on select "Oui Non Non répondu Sélectionner une option" at bounding box center [665, 285] width 403 height 25
select select "yes"
click at [464, 273] on select "Oui Non Non répondu Sélectionner une option" at bounding box center [665, 285] width 403 height 25
select select "yes"
click at [518, 238] on input "Détails but du prêt" at bounding box center [665, 227] width 403 height 25
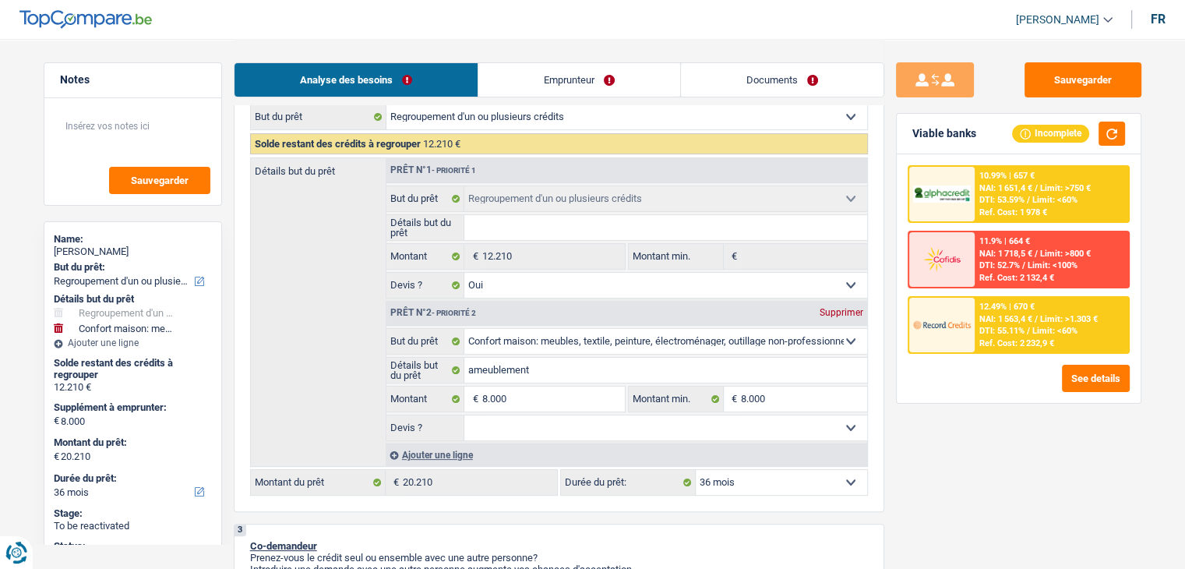
type input "r"
type input "ra"
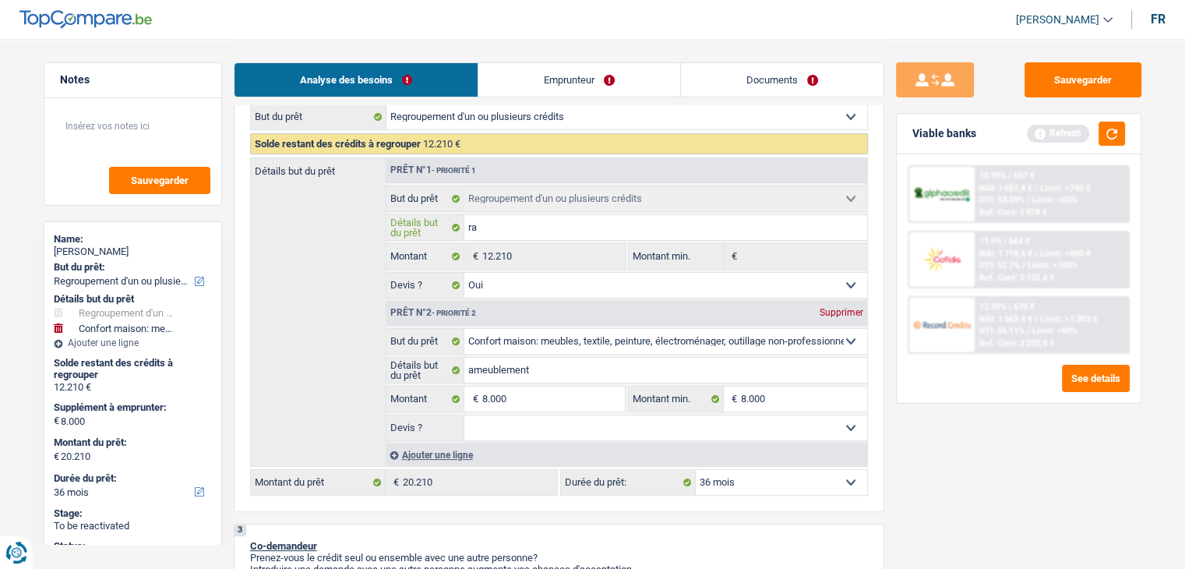
type input "rac"
type input "rach"
type input "racha"
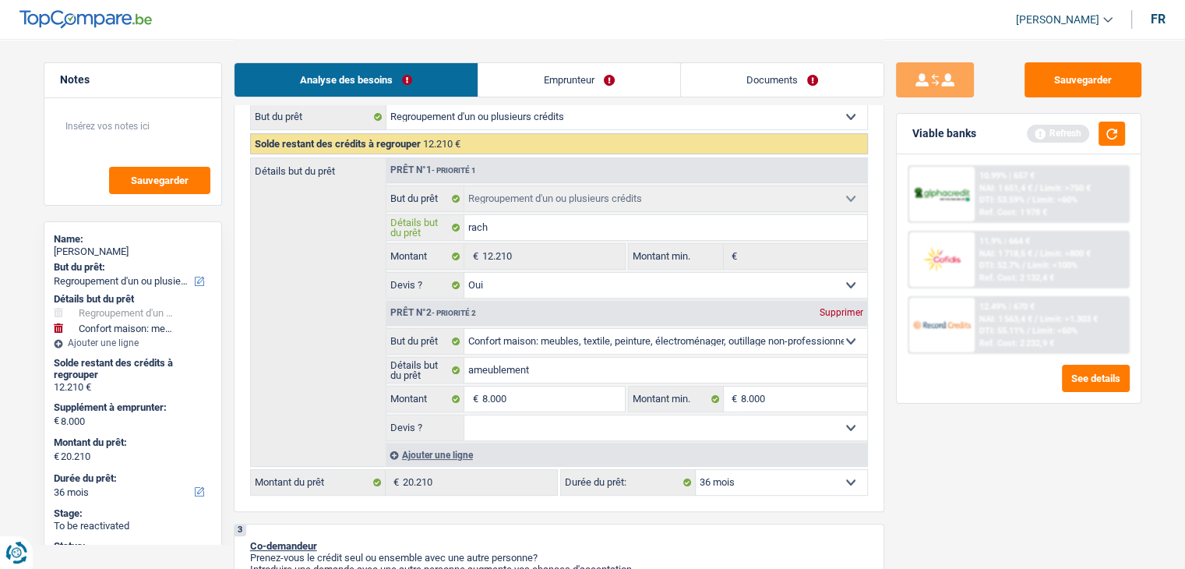
type input "racha"
type input "rachat"
click at [932, 463] on div "Sauvegarder Viable banks Refresh 10.99% | 657 € NAI: 1 651,4 € / Limit: >750 € …" at bounding box center [1018, 302] width 269 height 481
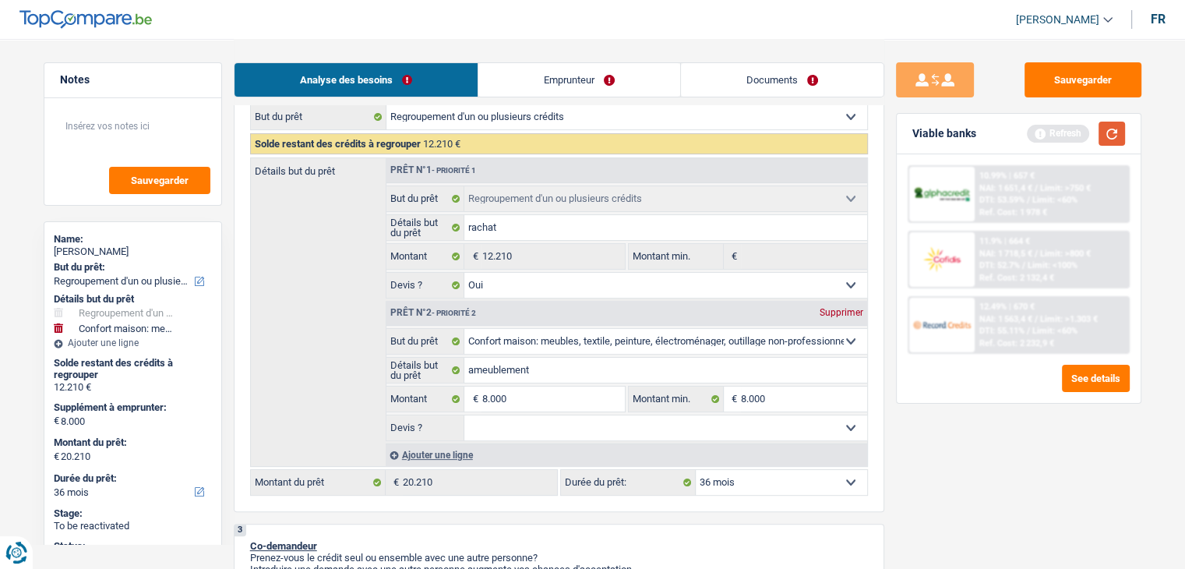
click at [1119, 132] on button "button" at bounding box center [1111, 134] width 26 height 24
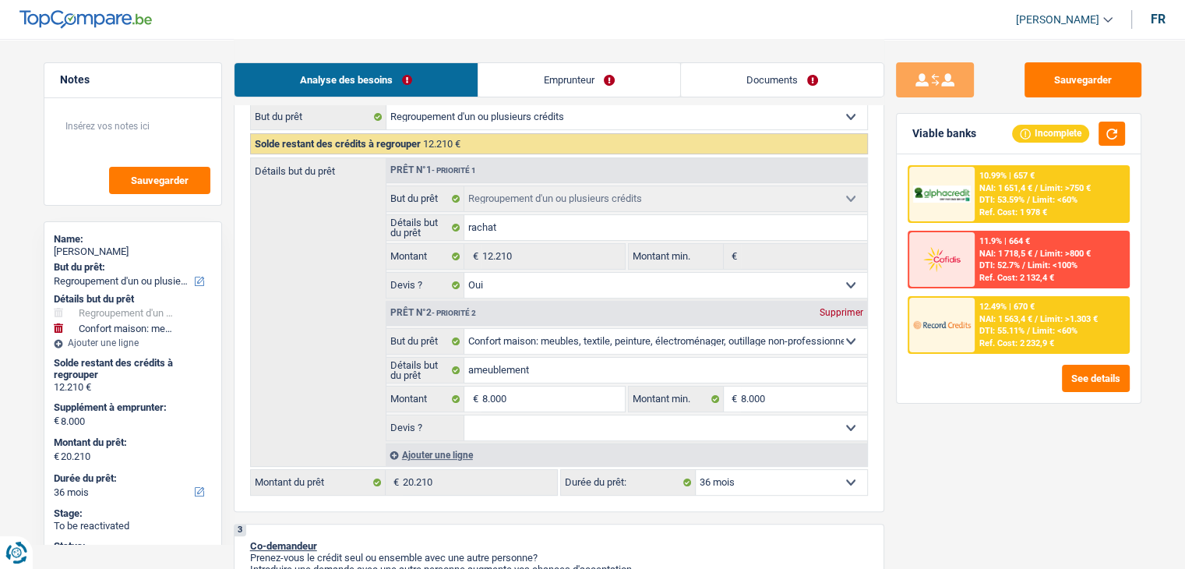
click at [993, 203] on span "DTI: 53.59%" at bounding box center [1001, 200] width 45 height 10
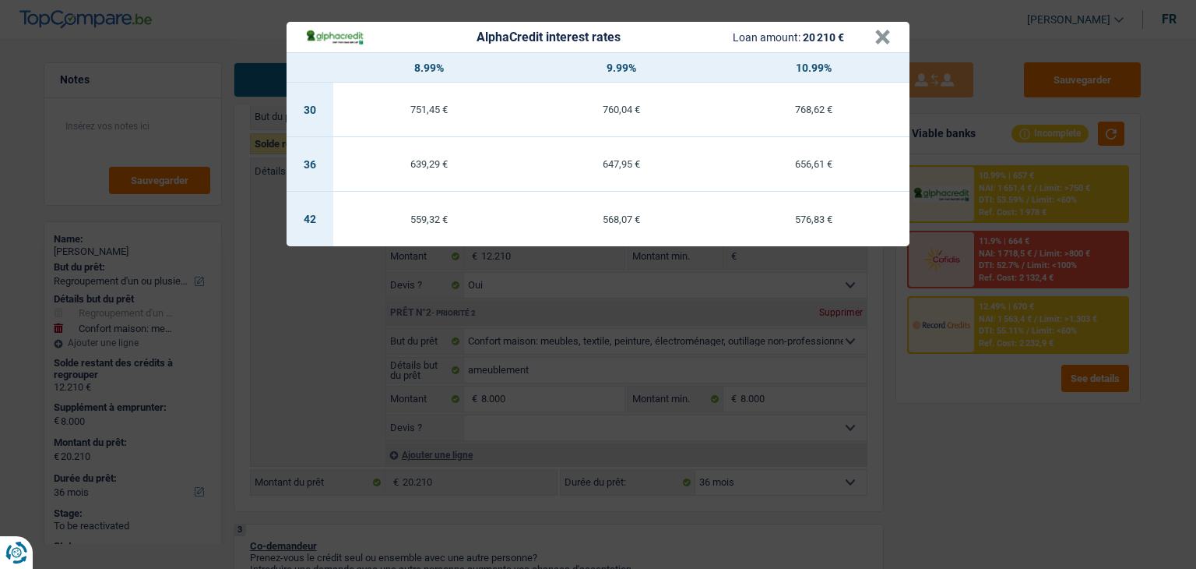
click at [634, 157] on td "647,95 €" at bounding box center [622, 164] width 192 height 55
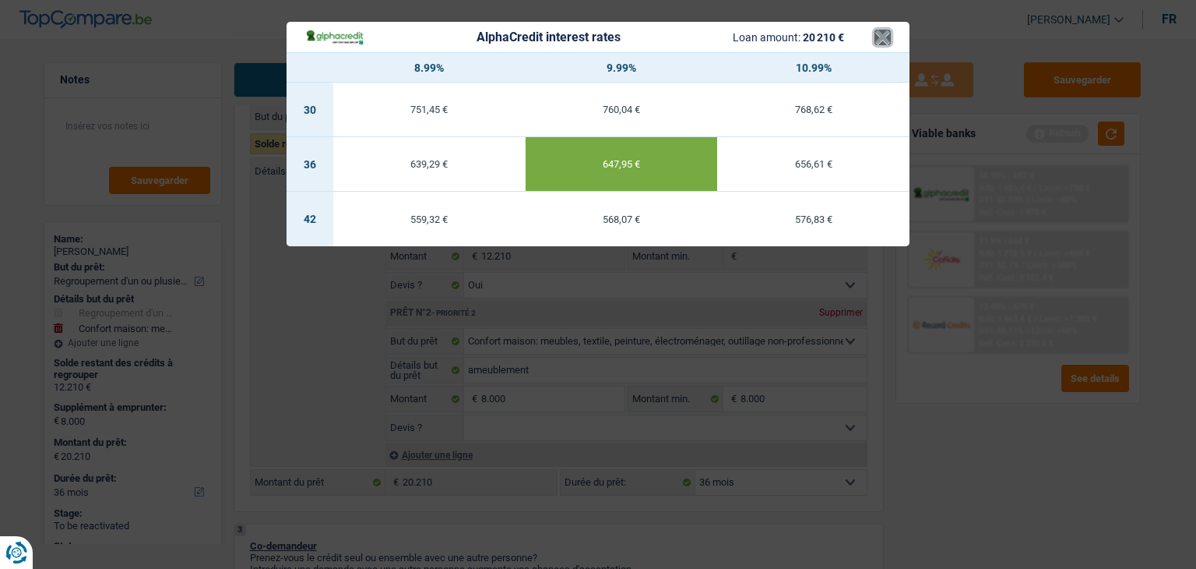
click at [885, 36] on button "×" at bounding box center [883, 38] width 16 height 16
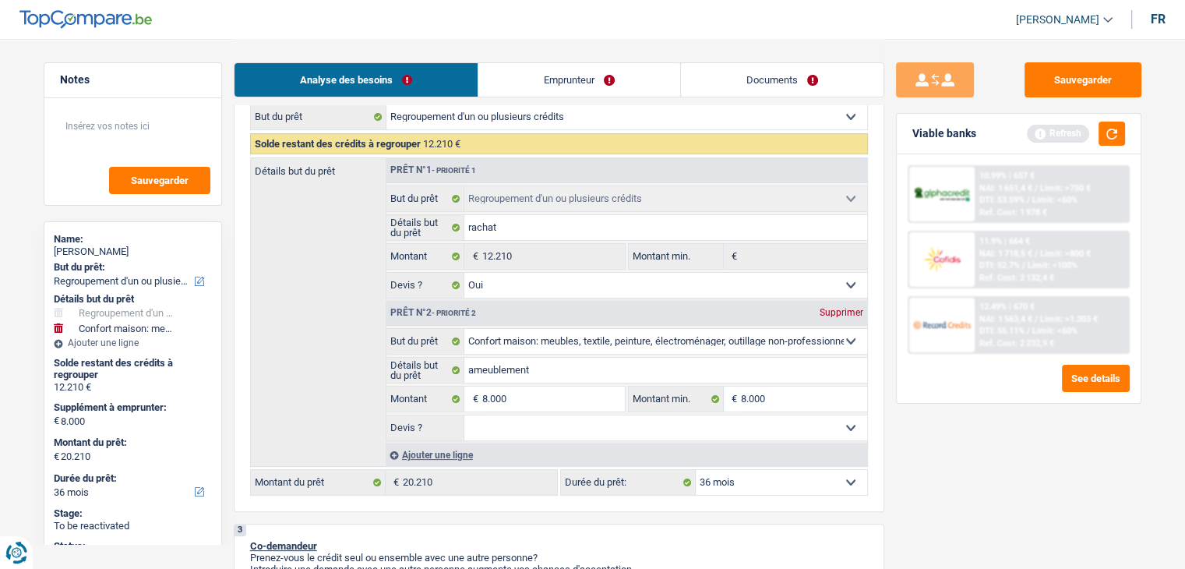
click at [589, 428] on select "Oui Non Non répondu Sélectionner une option" at bounding box center [665, 427] width 403 height 25
select select "false"
click at [464, 415] on select "Oui Non Non répondu Sélectionner une option" at bounding box center [665, 427] width 403 height 25
select select "false"
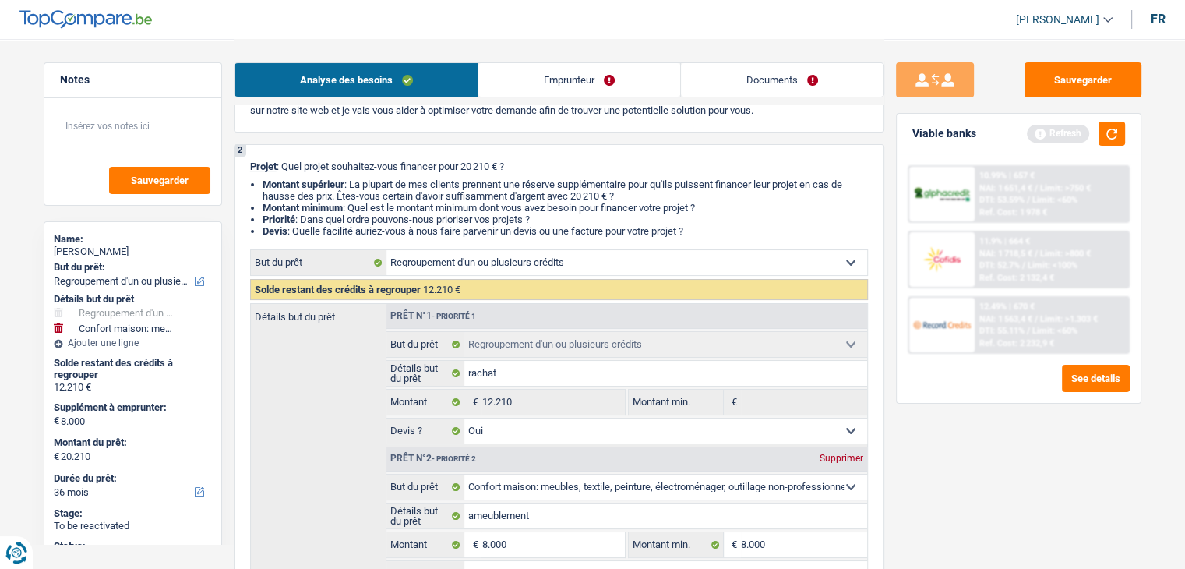
scroll to position [0, 0]
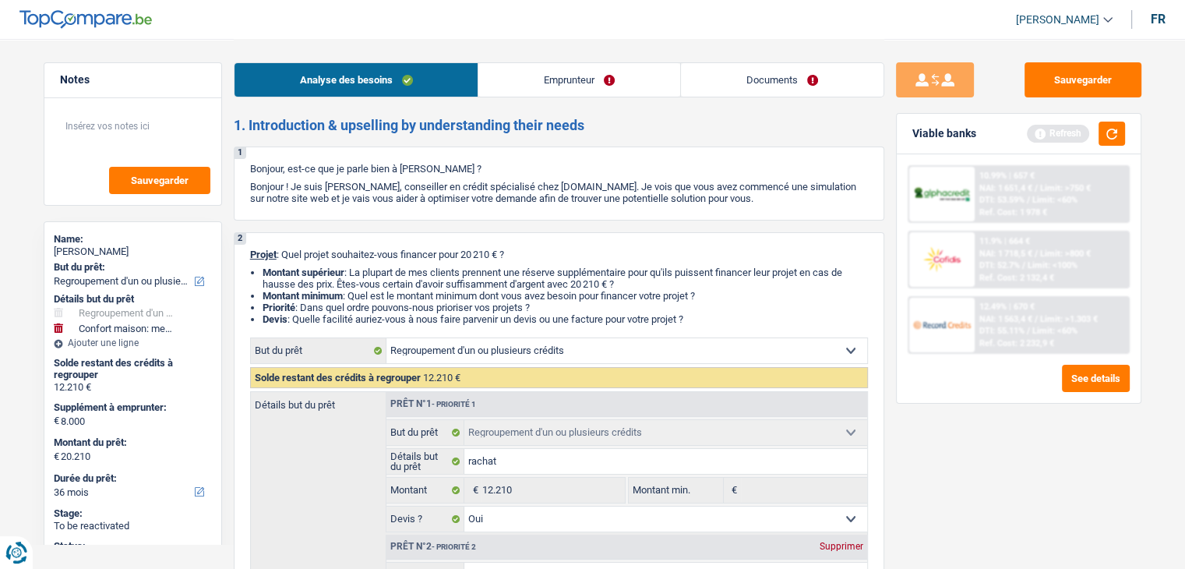
click at [784, 79] on link "Documents" at bounding box center [782, 79] width 203 height 33
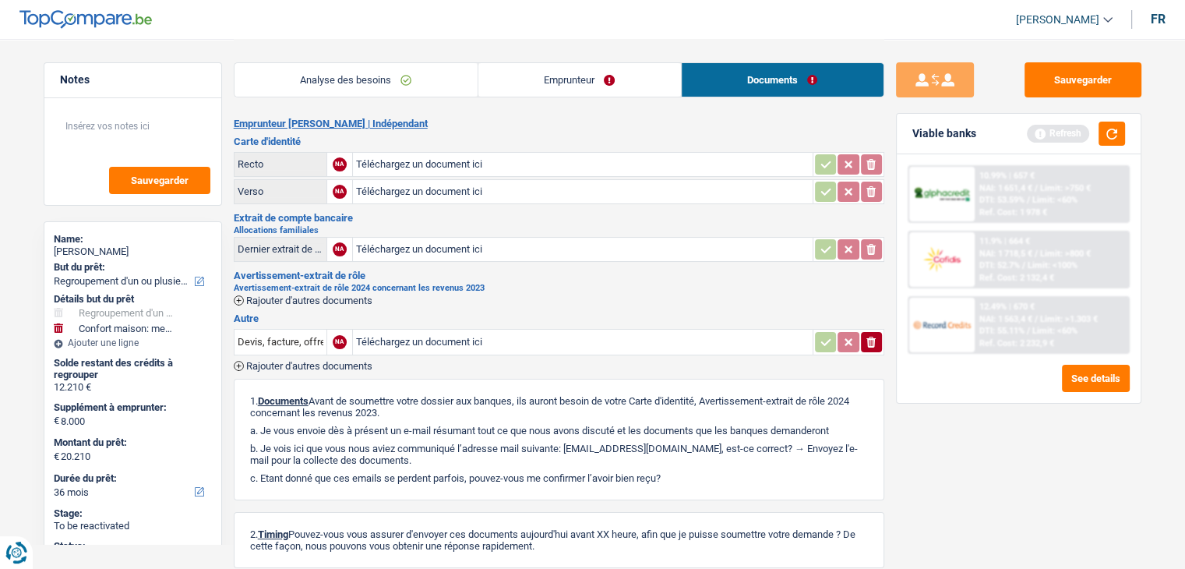
click at [583, 82] on link "Emprunteur" at bounding box center [579, 79] width 203 height 33
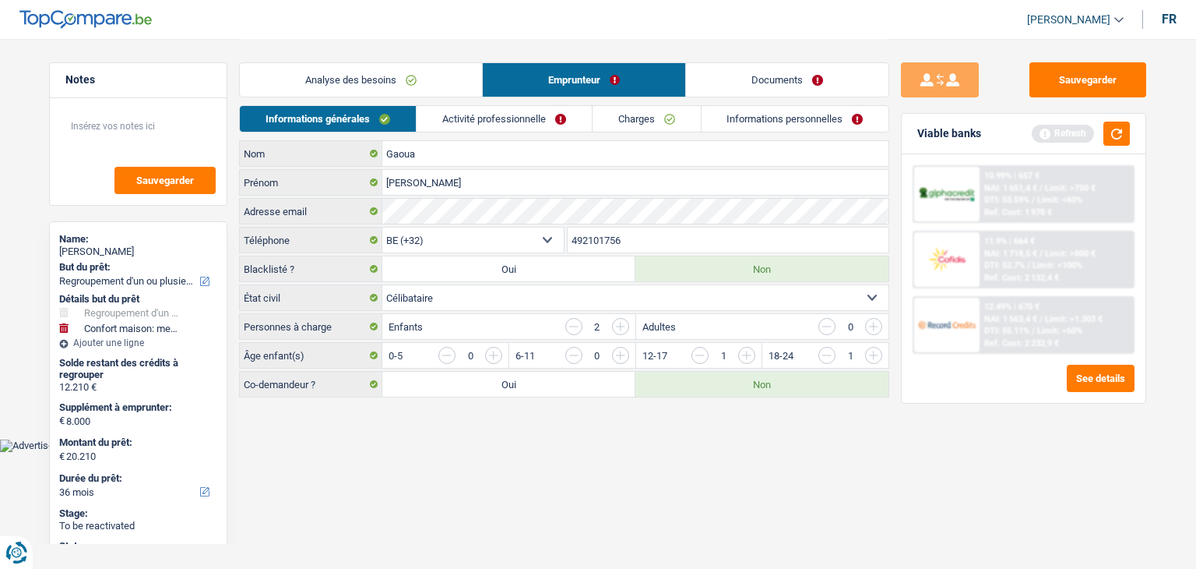
click at [529, 113] on link "Activité professionnelle" at bounding box center [504, 119] width 175 height 26
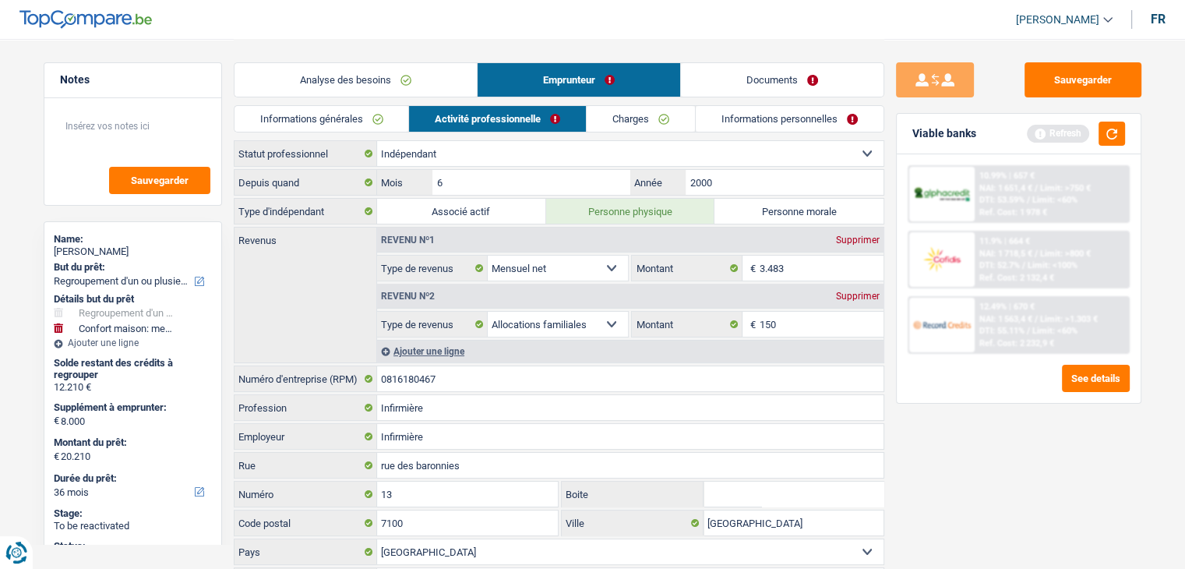
click at [824, 135] on div "Informations générales Activité professionnelle Charges Informations personnell…" at bounding box center [559, 122] width 650 height 35
click at [798, 116] on link "Informations personnelles" at bounding box center [790, 119] width 188 height 26
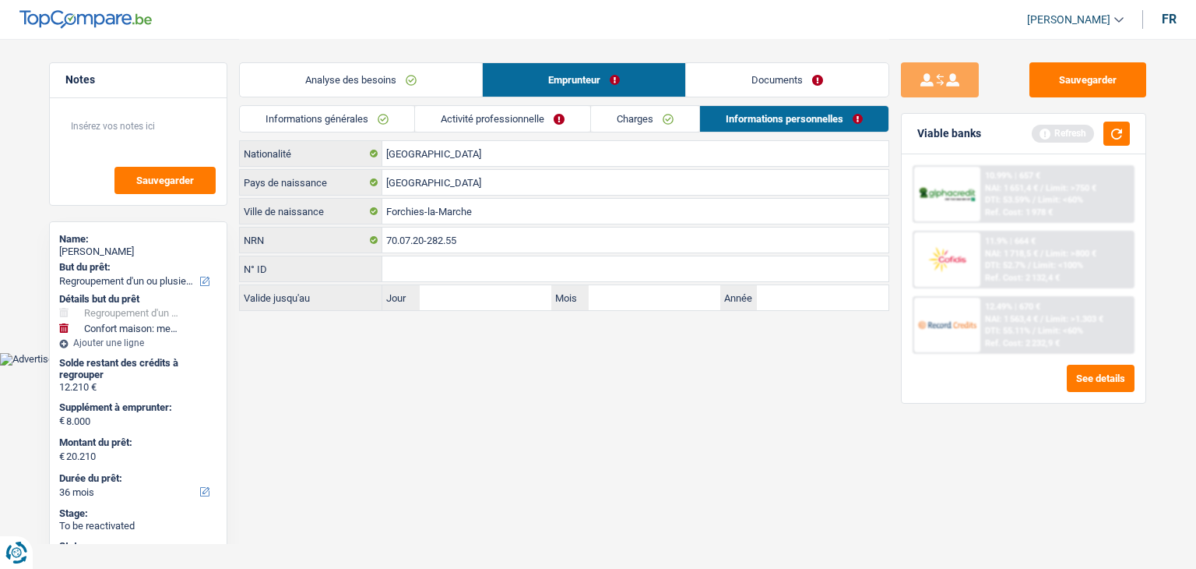
click at [747, 89] on link "Documents" at bounding box center [787, 79] width 203 height 33
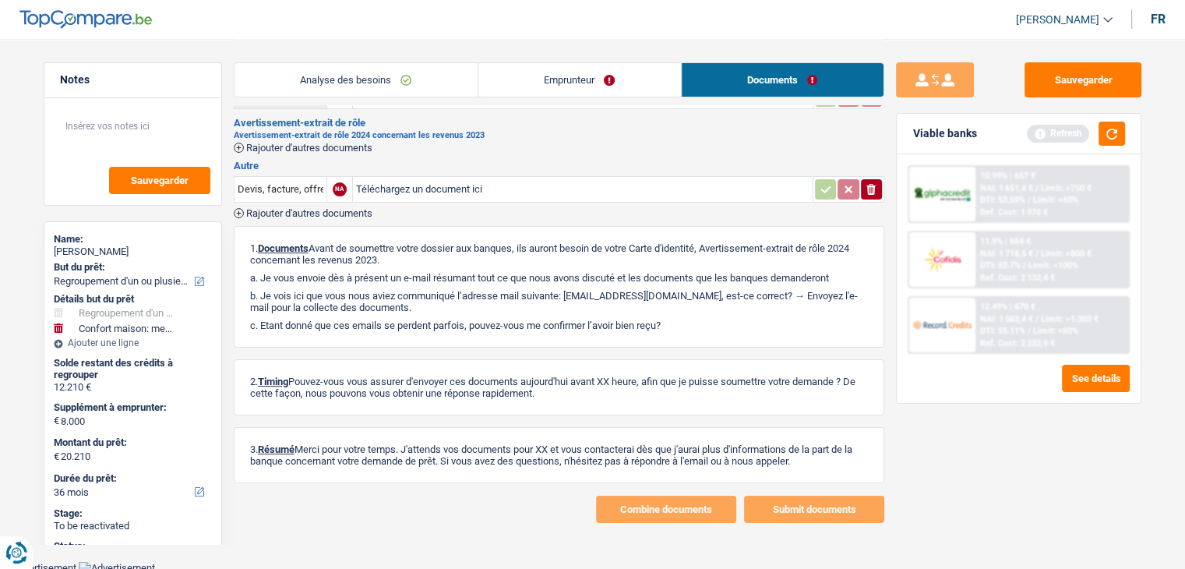
scroll to position [153, 0]
drag, startPoint x: 569, startPoint y: 289, endPoint x: 896, endPoint y: 232, distance: 331.3
click at [667, 291] on p "b. Je vois ici que vous nous aviez communiqué l’adresse mail suivante: norainf…" at bounding box center [559, 300] width 618 height 23
click at [1107, 123] on button "button" at bounding box center [1111, 134] width 26 height 24
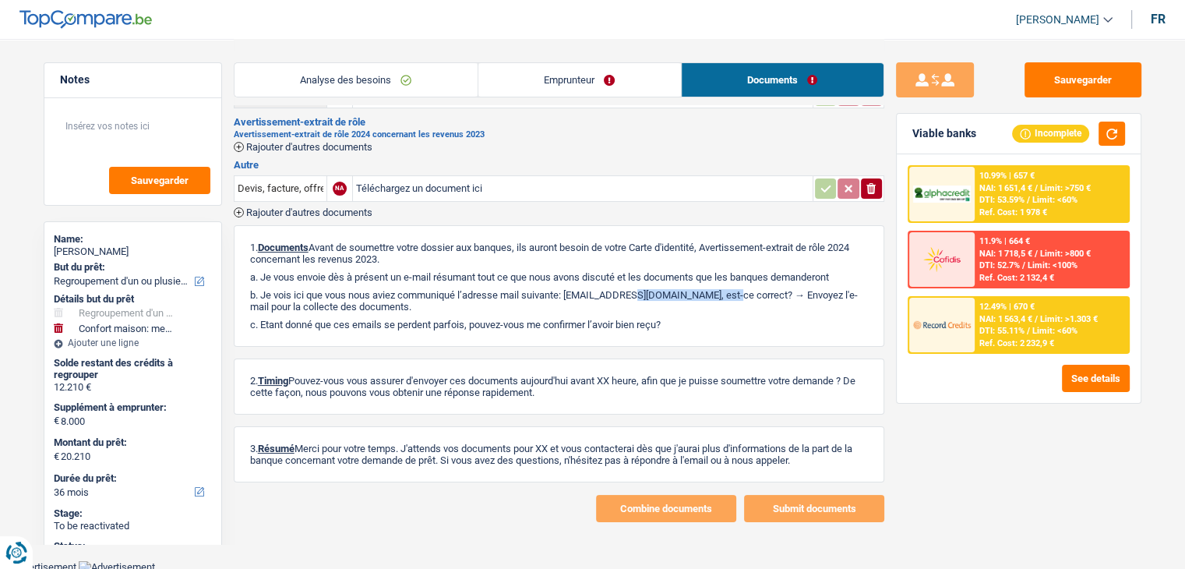
click at [315, 67] on link "Analyse des besoins" at bounding box center [355, 79] width 243 height 33
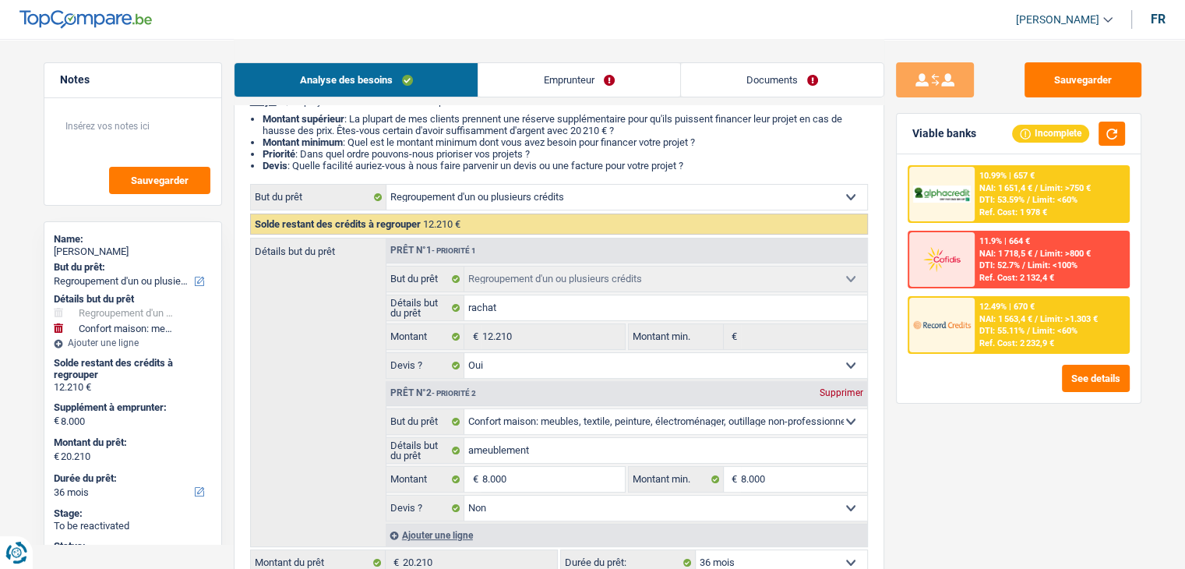
click at [998, 326] on span "DTI: 55.11%" at bounding box center [1001, 331] width 45 height 10
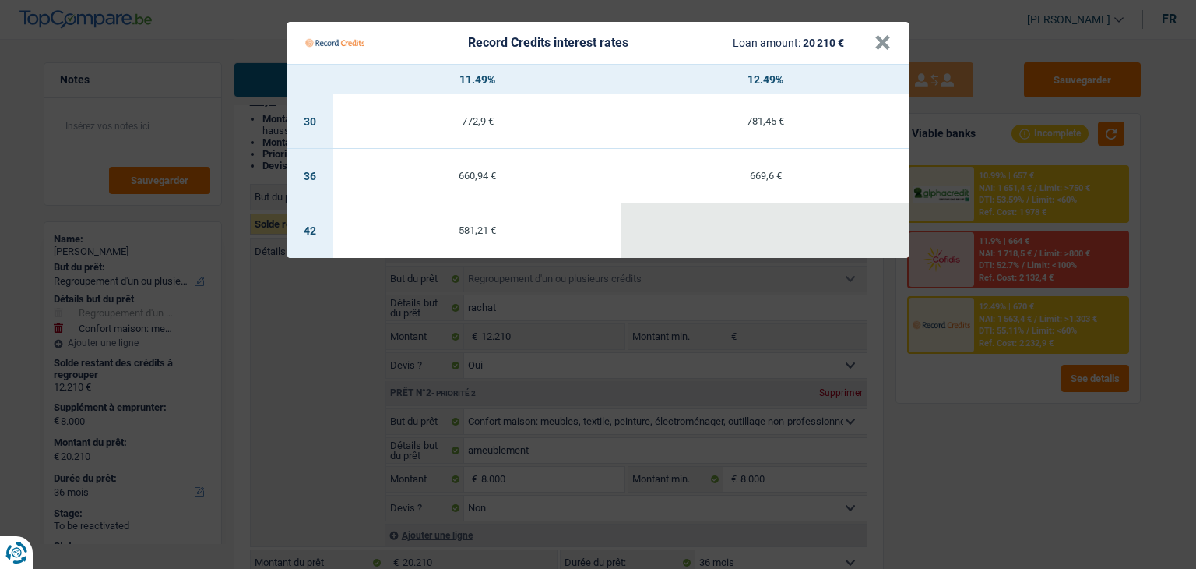
click at [966, 521] on Credits "Record Credits interest rates Loan amount: 20 210 € × 11.49% 12.49% 30 772,9 € …" at bounding box center [598, 284] width 1196 height 569
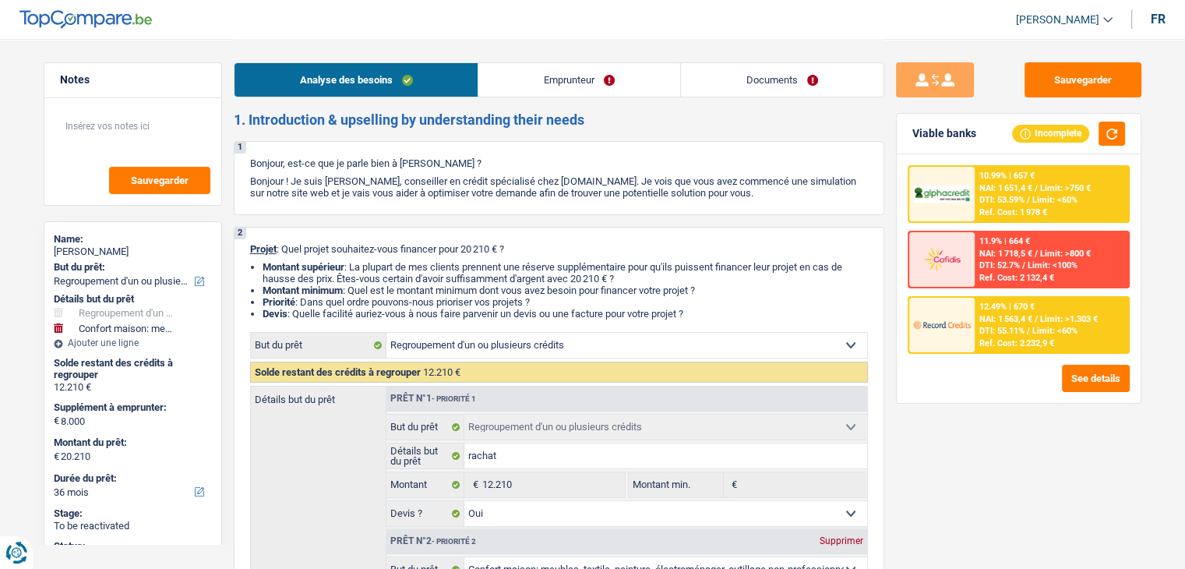
scroll to position [0, 0]
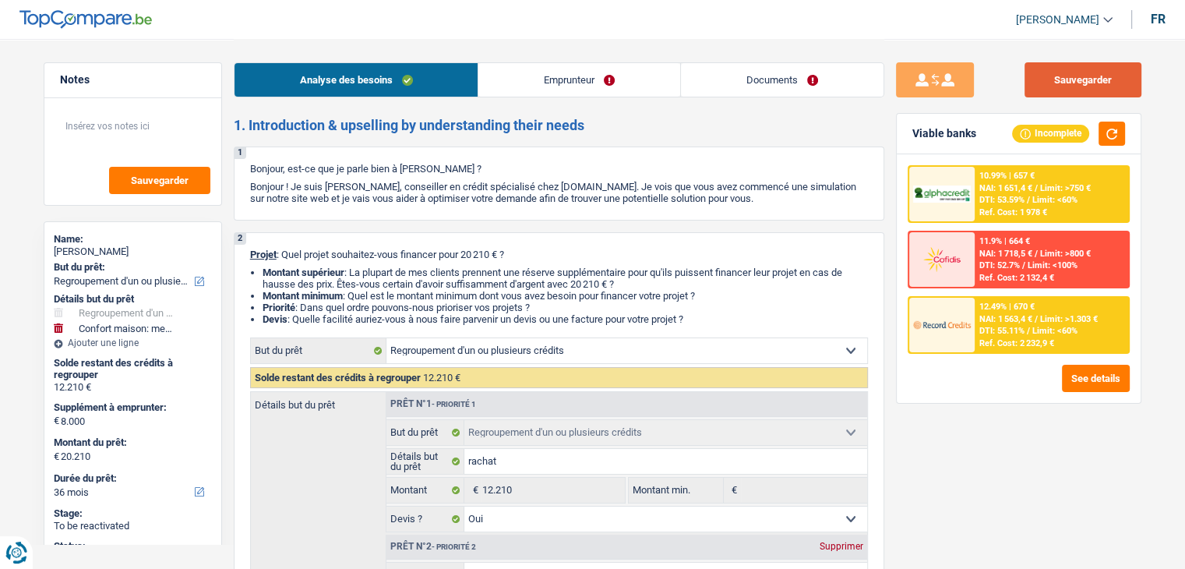
click at [1036, 79] on button "Sauvegarder" at bounding box center [1082, 79] width 117 height 35
click at [124, 128] on textarea at bounding box center [132, 132] width 155 height 47
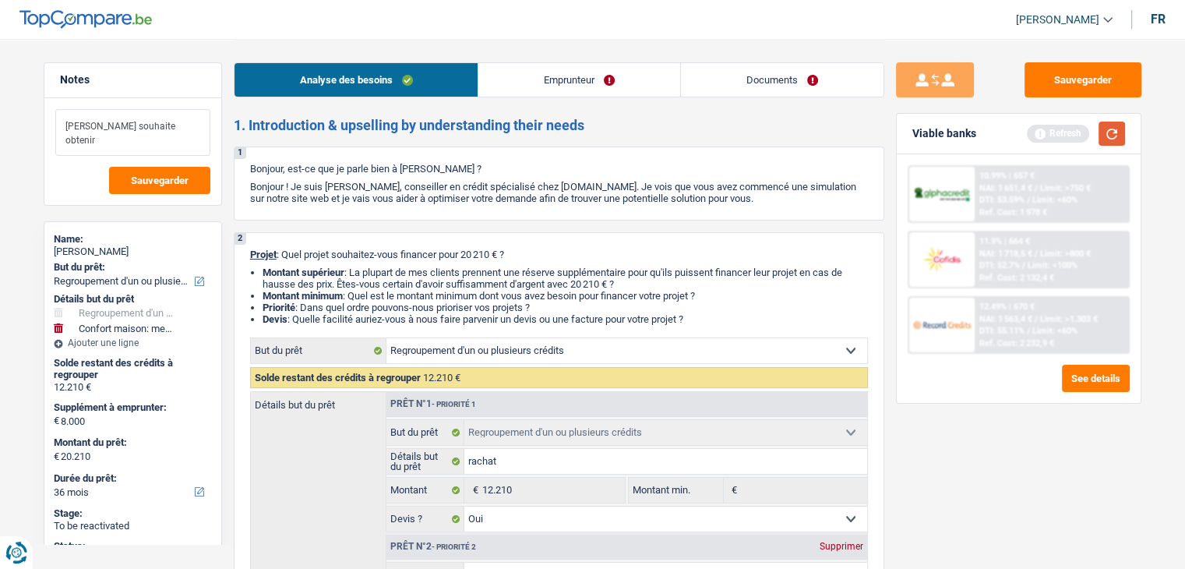
type textarea "Madame souhaite obtenir"
click at [1098, 132] on button "button" at bounding box center [1111, 134] width 26 height 24
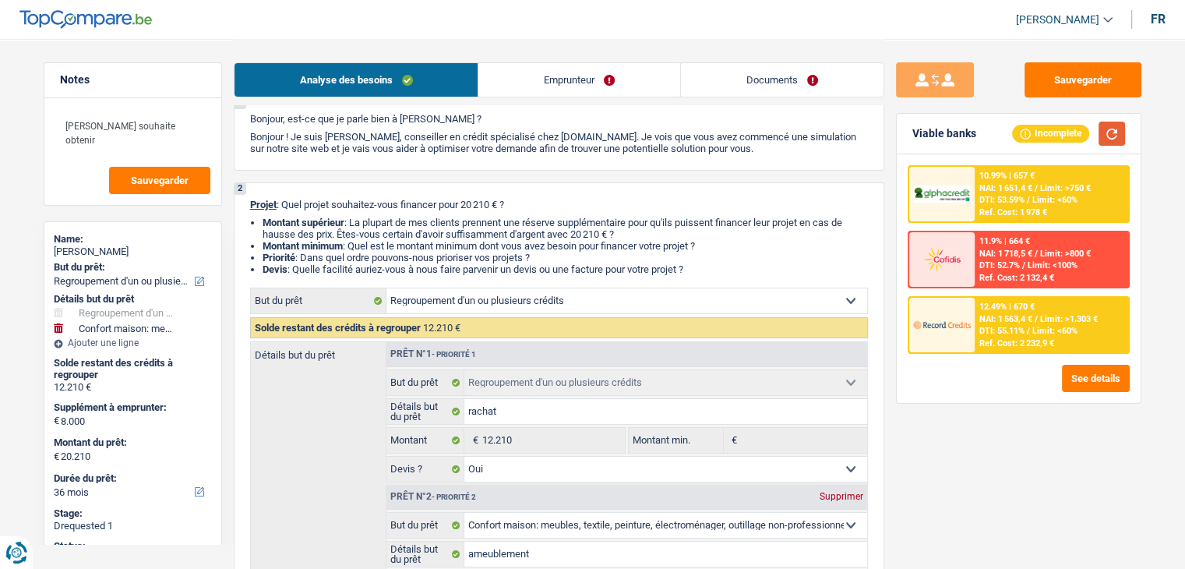
scroll to position [78, 0]
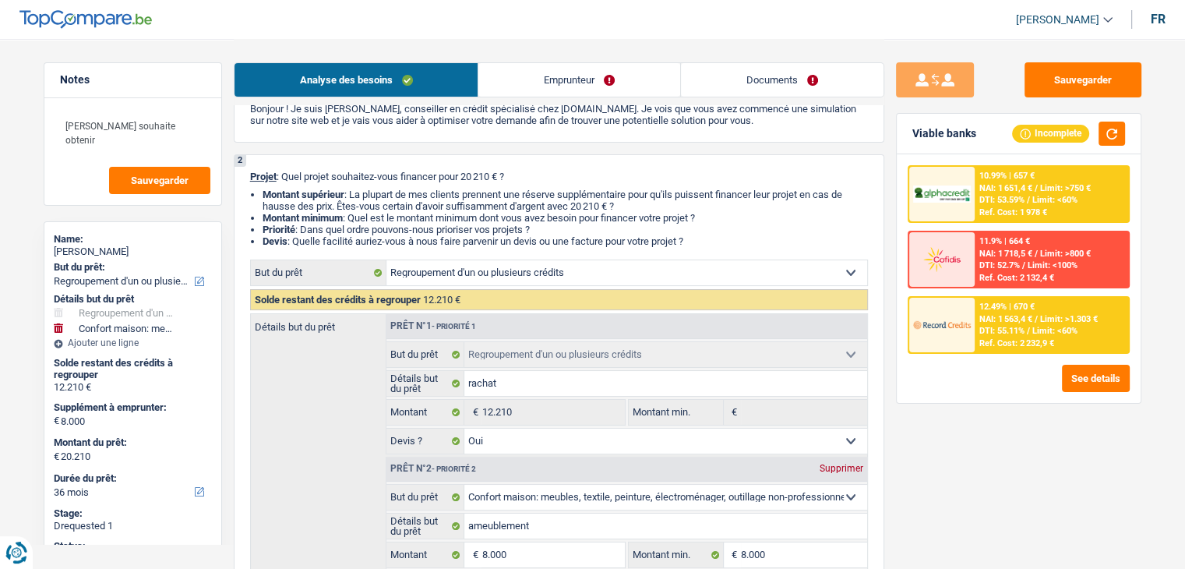
click at [1022, 309] on div "12.49% | 670 €" at bounding box center [1006, 306] width 55 height 10
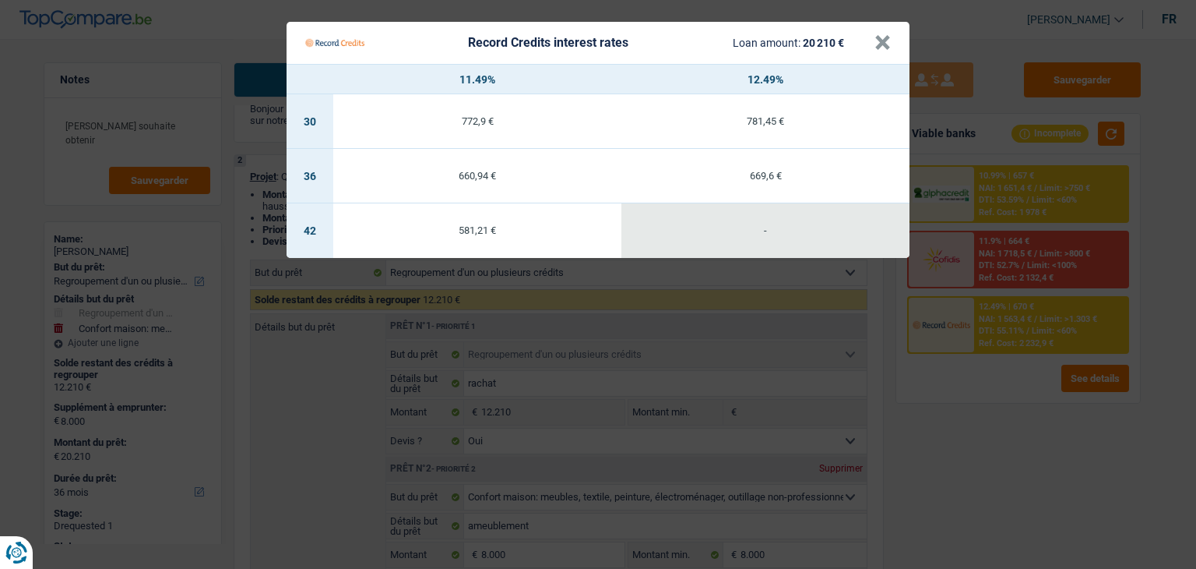
click at [530, 185] on td "660,94 €" at bounding box center [477, 176] width 288 height 55
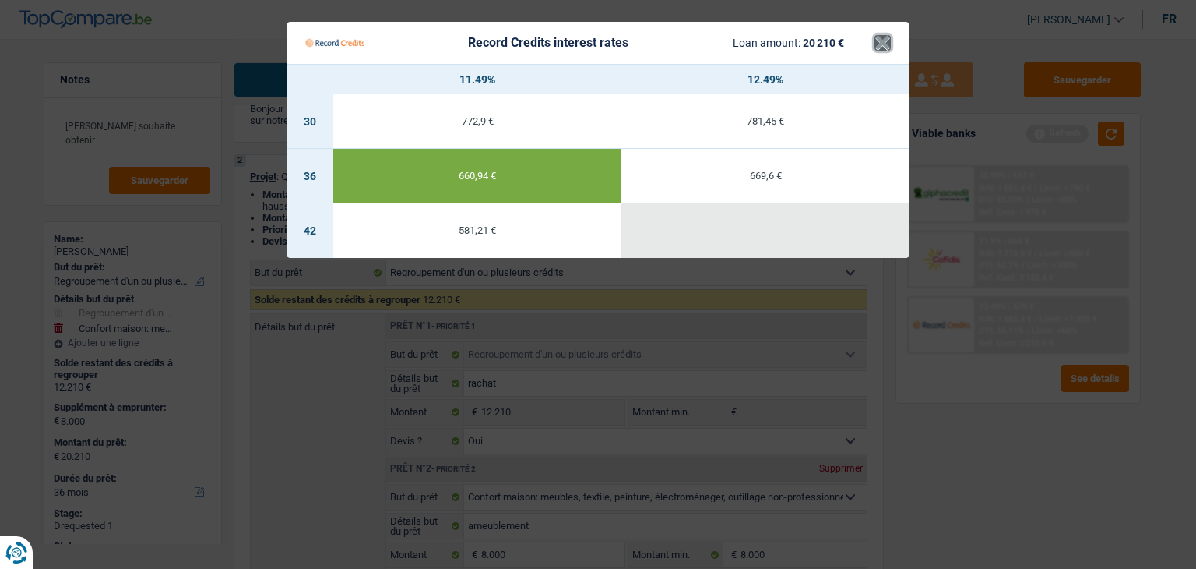
click at [876, 45] on button "×" at bounding box center [883, 43] width 16 height 16
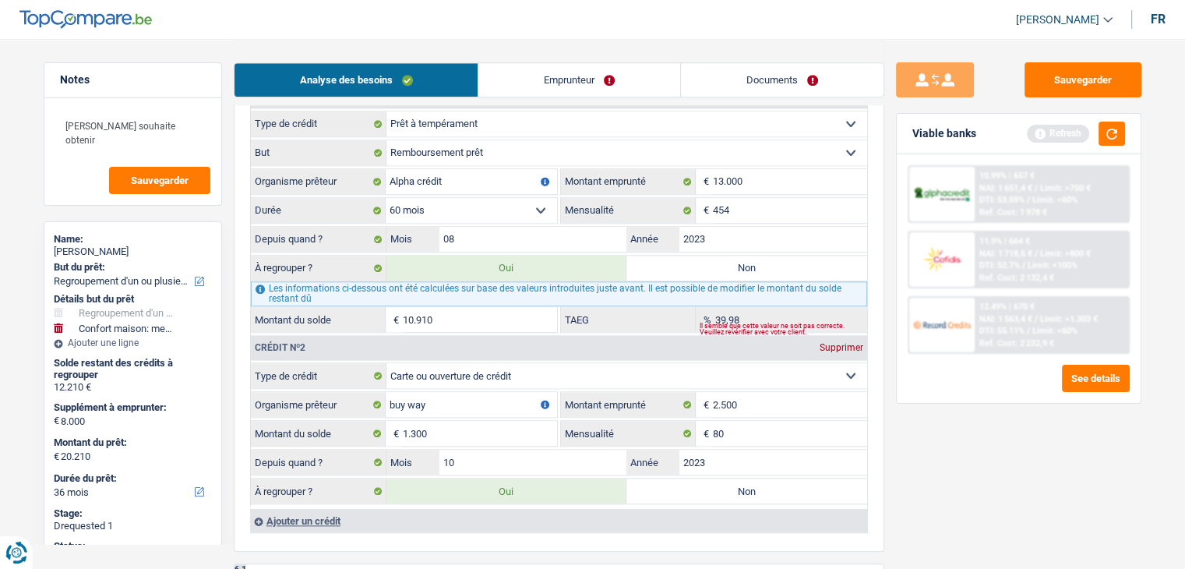
scroll to position [1558, 0]
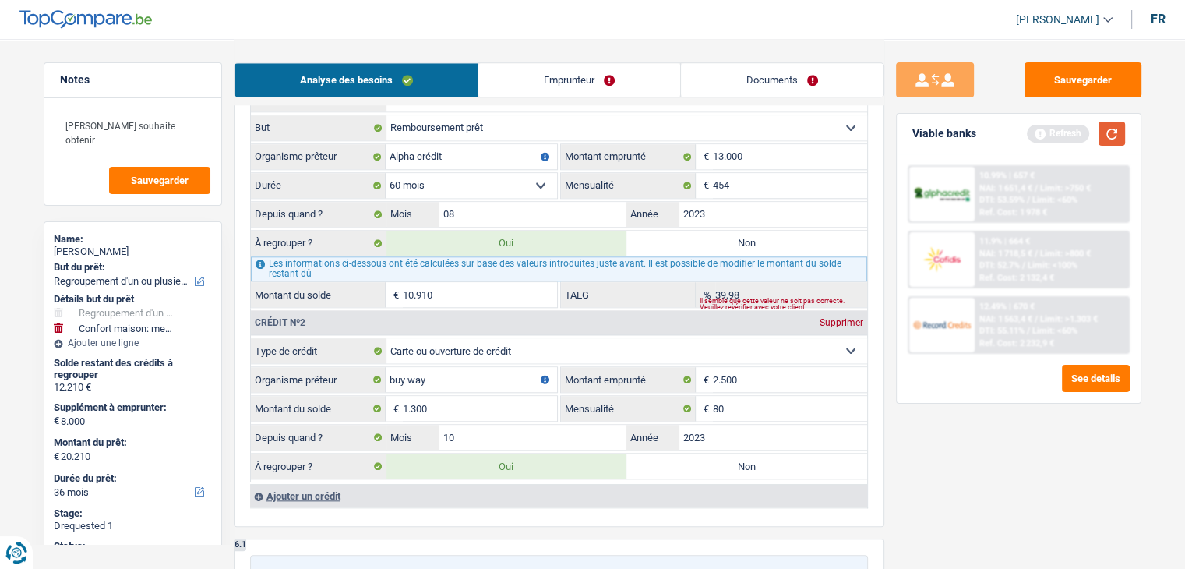
click at [1115, 124] on button "button" at bounding box center [1111, 134] width 26 height 24
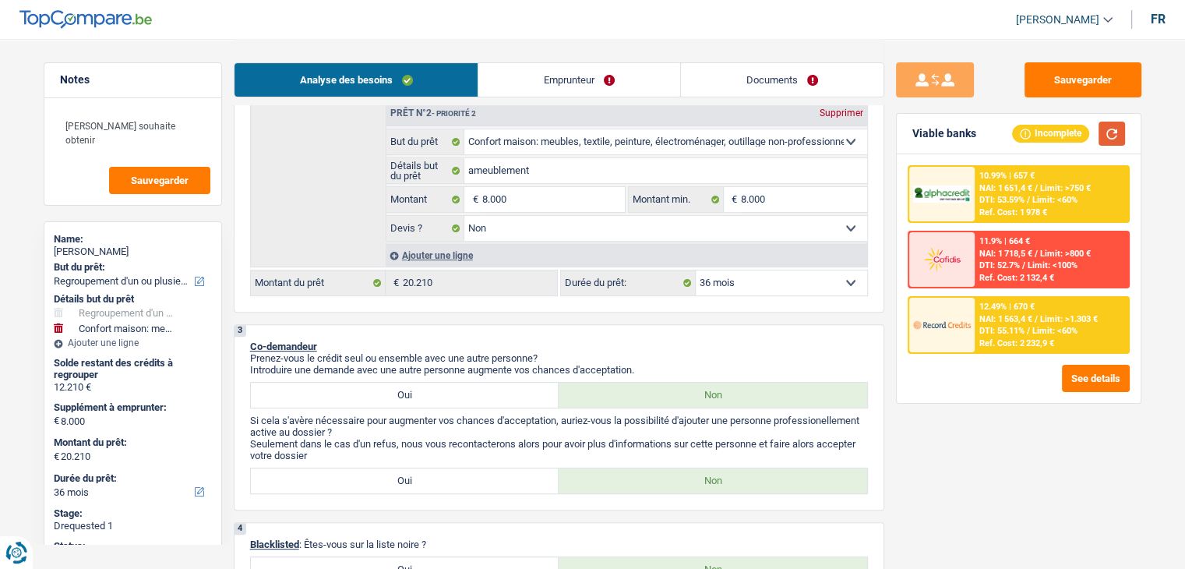
scroll to position [234, 0]
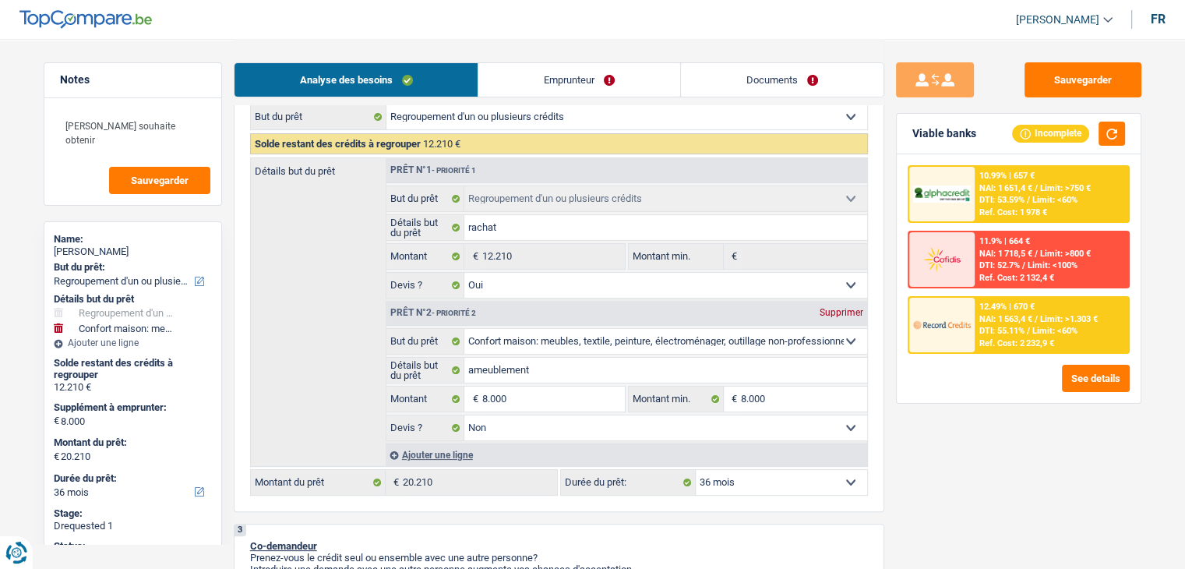
click at [999, 200] on span "DTI: 53.59%" at bounding box center [1001, 200] width 45 height 10
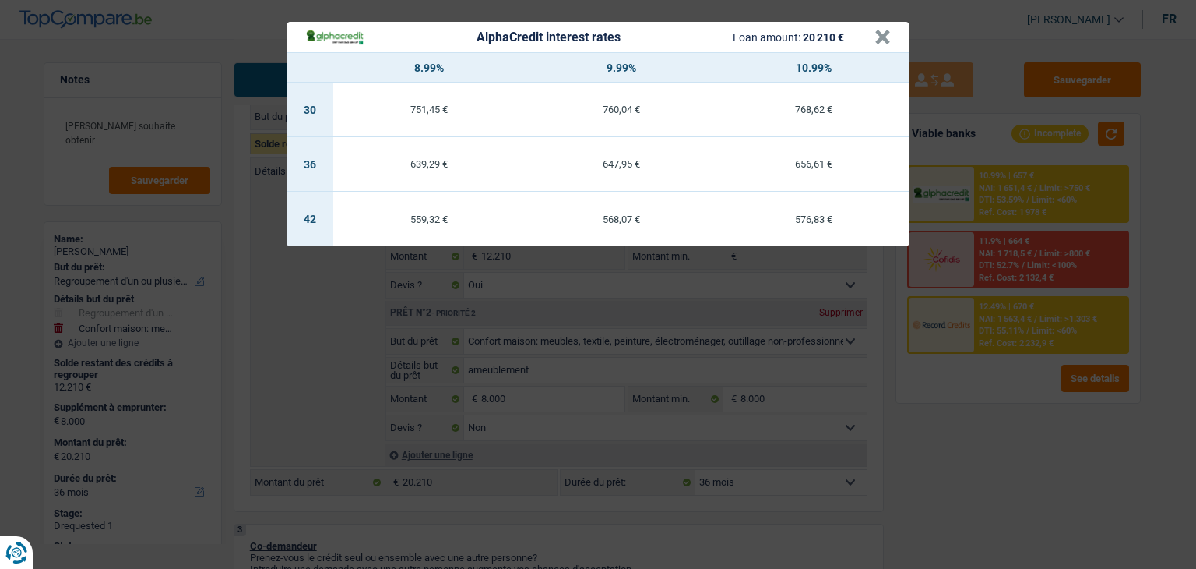
click at [952, 402] on div "AlphaCredit interest rates Loan amount: 20 210 € × 8.99% 9.99% 10.99% 30 751,45…" at bounding box center [598, 284] width 1196 height 569
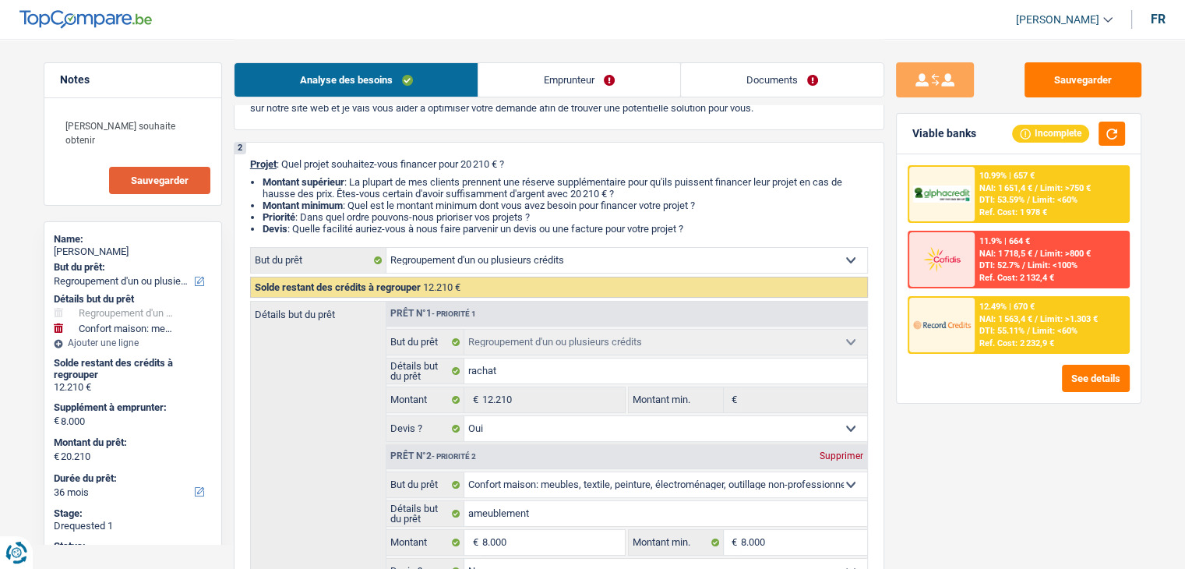
scroll to position [0, 0]
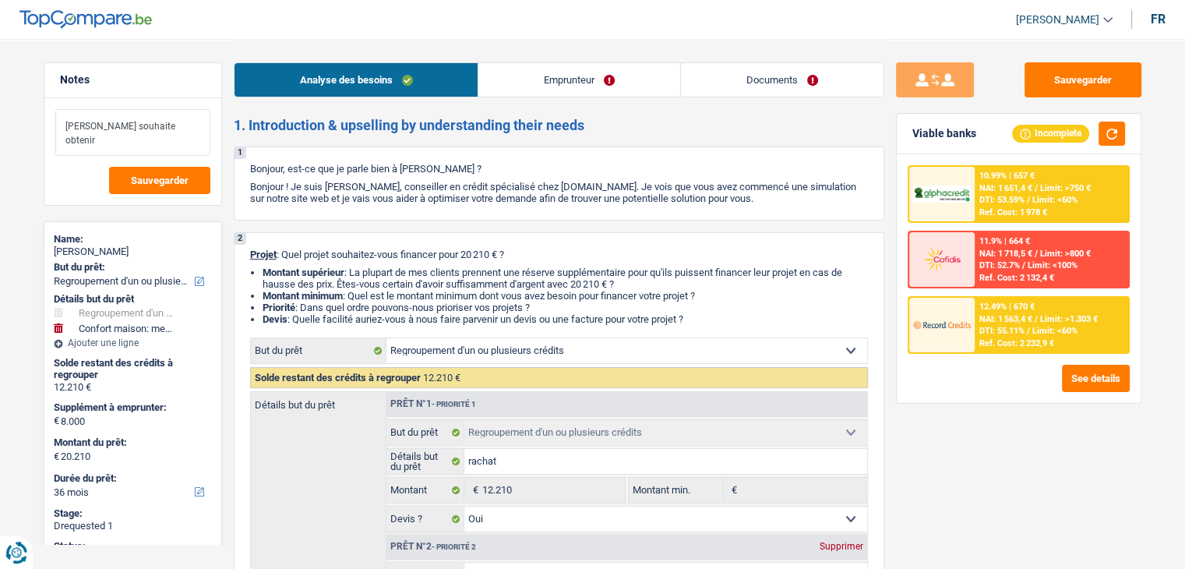
drag, startPoint x: 189, startPoint y: 129, endPoint x: 0, endPoint y: 120, distance: 188.7
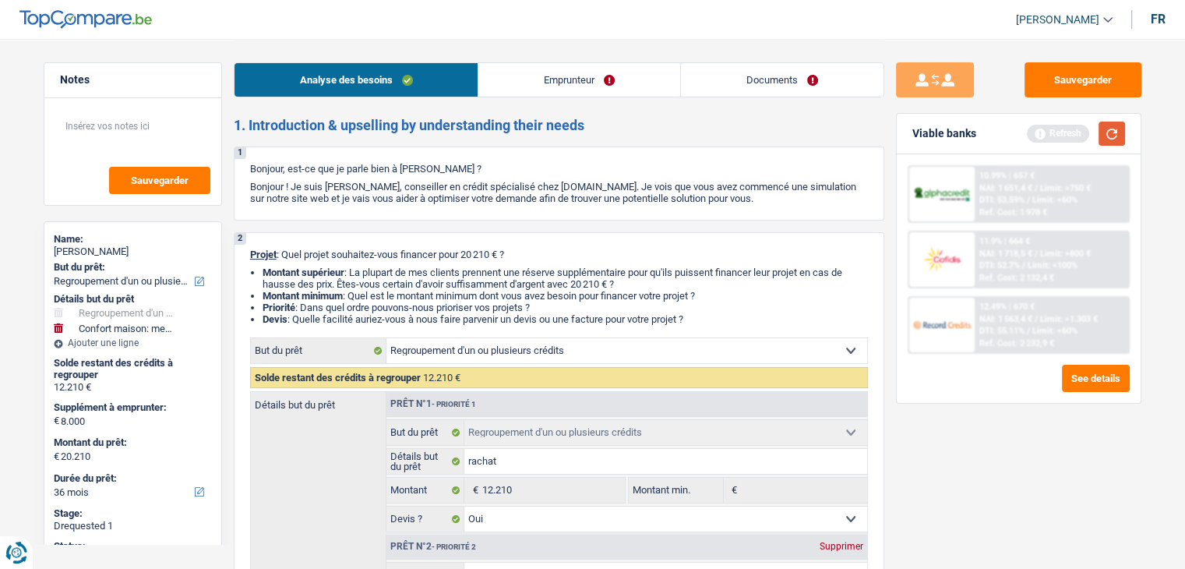
click at [1115, 131] on button "button" at bounding box center [1111, 134] width 26 height 24
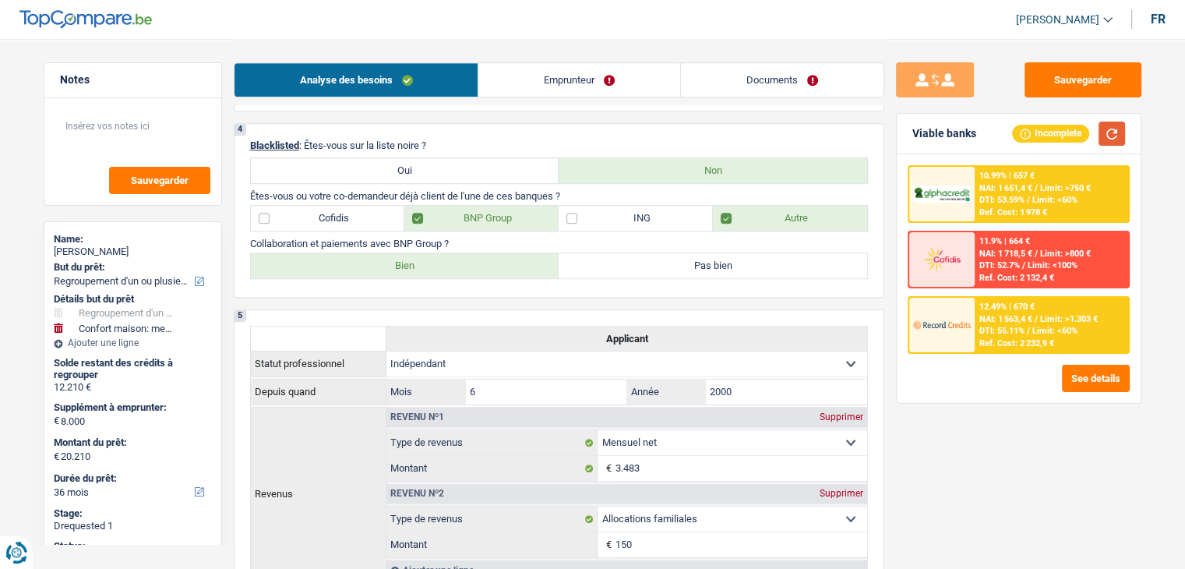
scroll to position [1013, 0]
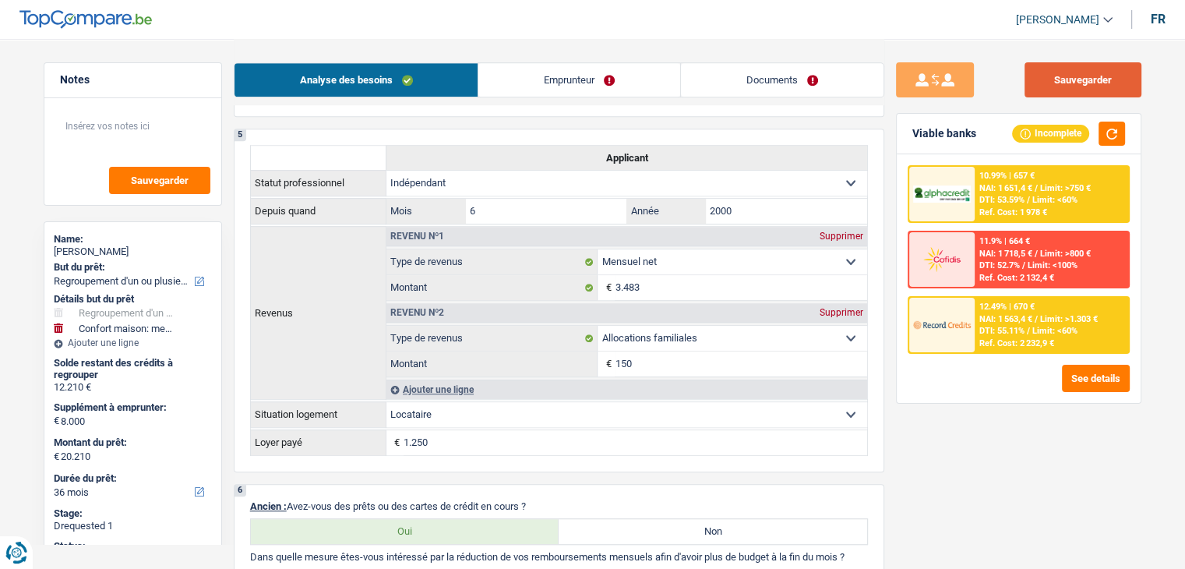
click at [1087, 82] on button "Sauvegarder" at bounding box center [1082, 79] width 117 height 35
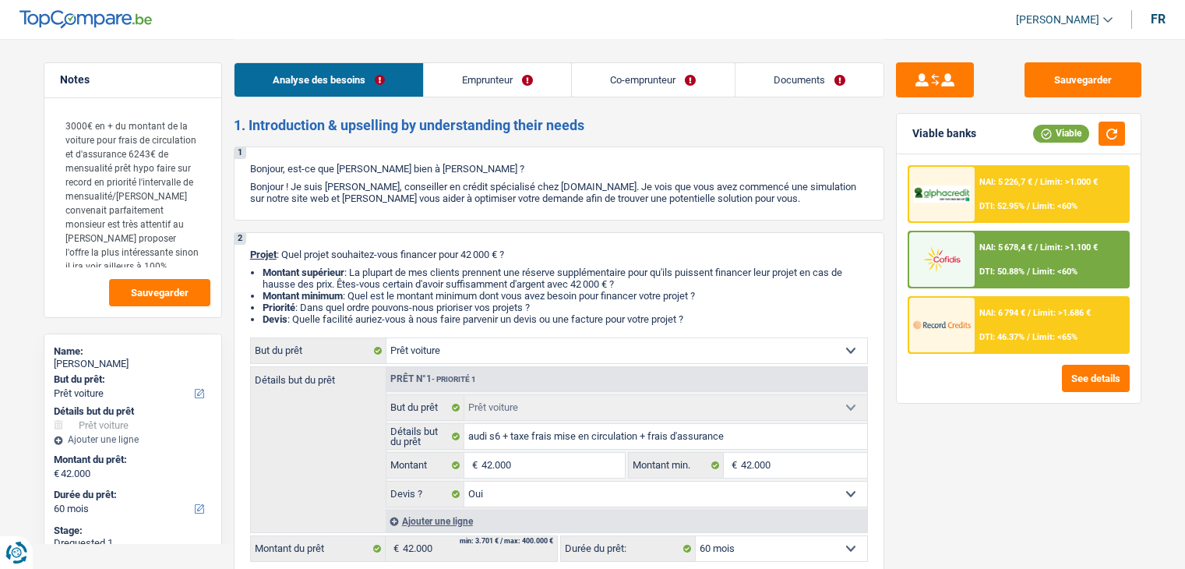
select select "car"
select select "60"
select select "car"
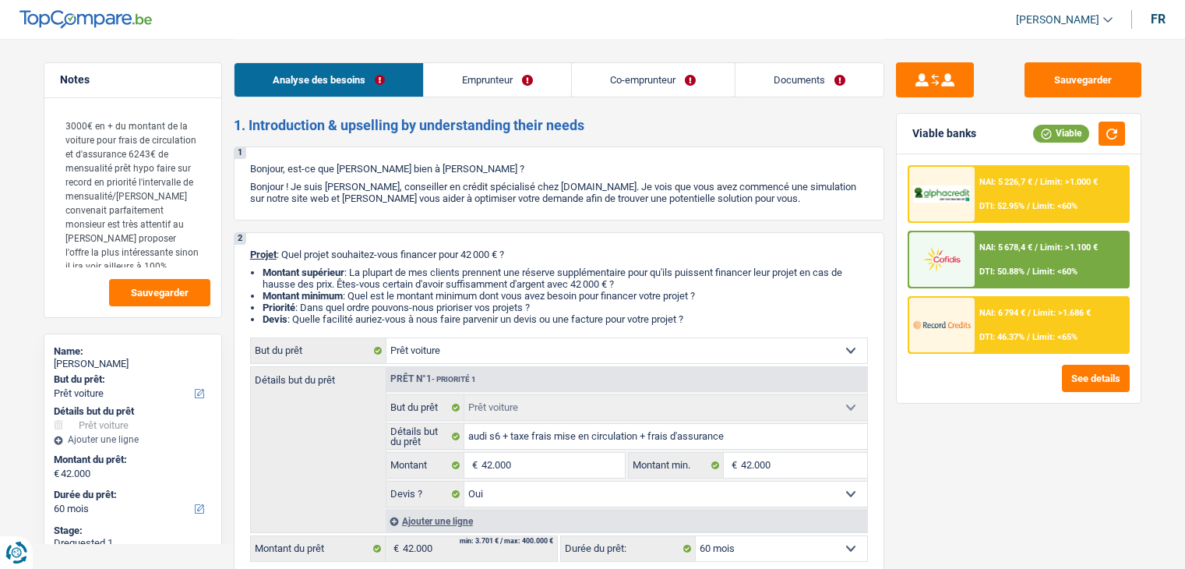
select select "yes"
select select "60"
select select "privateEmployee"
select select "netSalary"
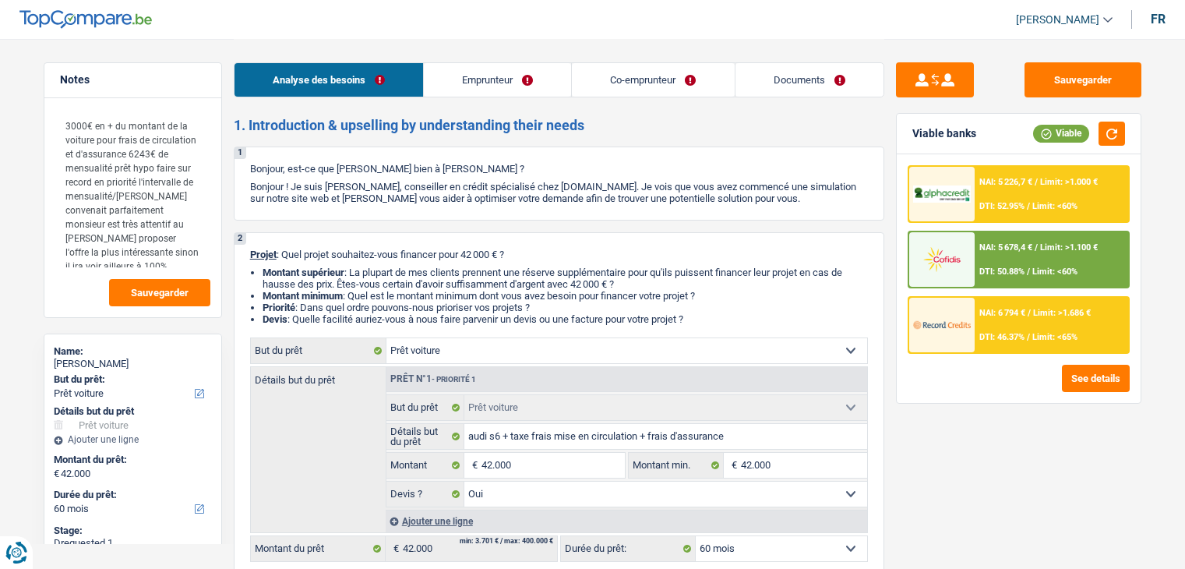
select select "mealVouchers"
select select "familyAllowances"
select select "netSalary"
select select "mealVouchers"
select select "ownerWithMortgage"
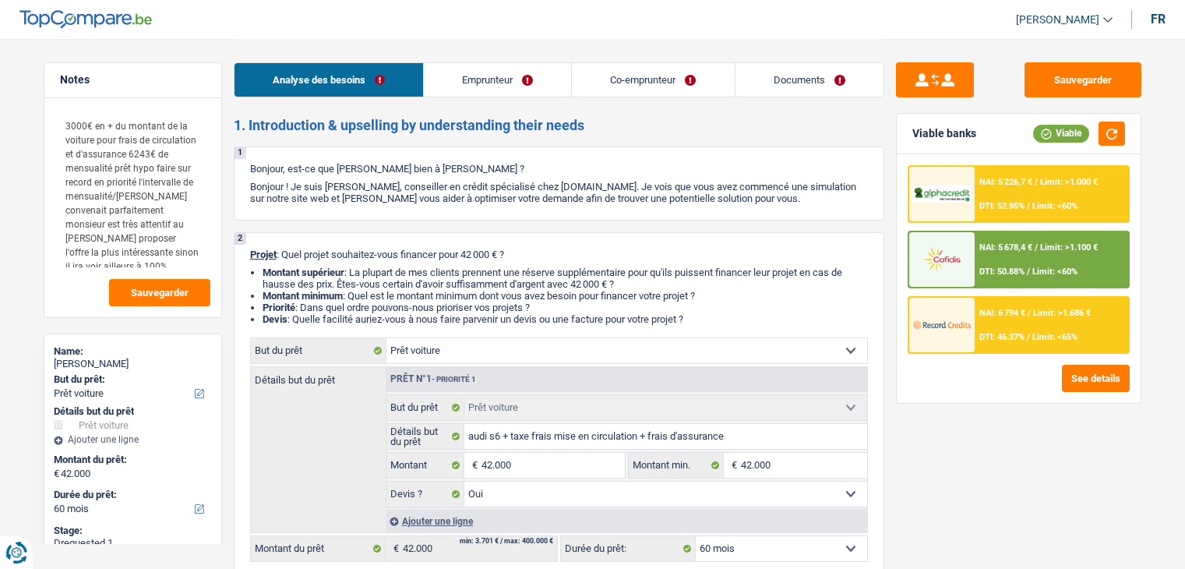
select select "mortgage"
select select "300"
select select "car"
select select "yes"
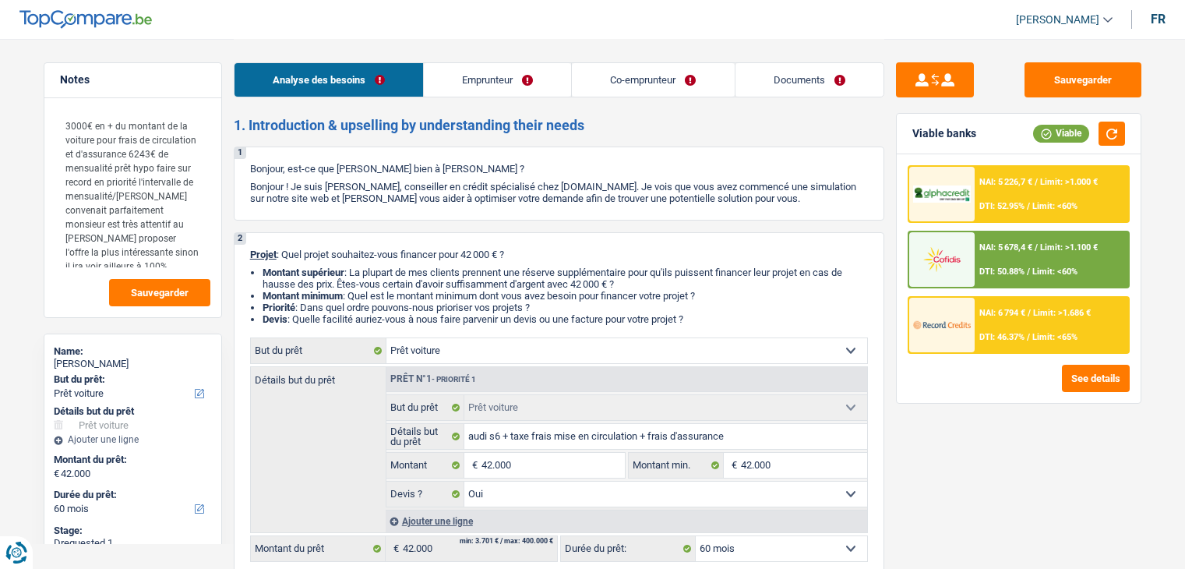
select select "60"
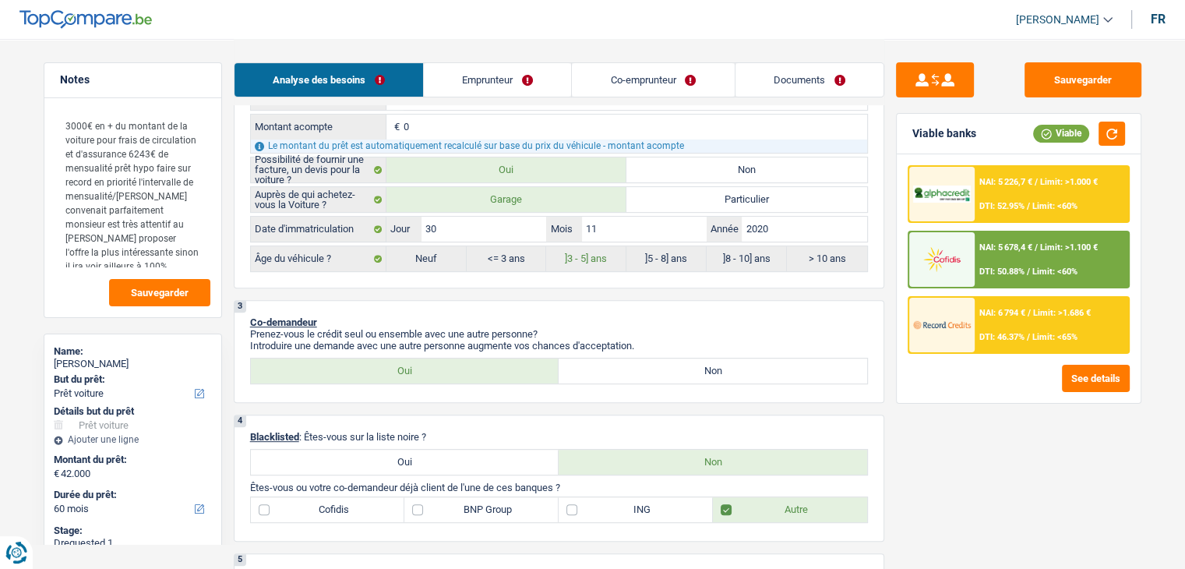
scroll to position [545, 0]
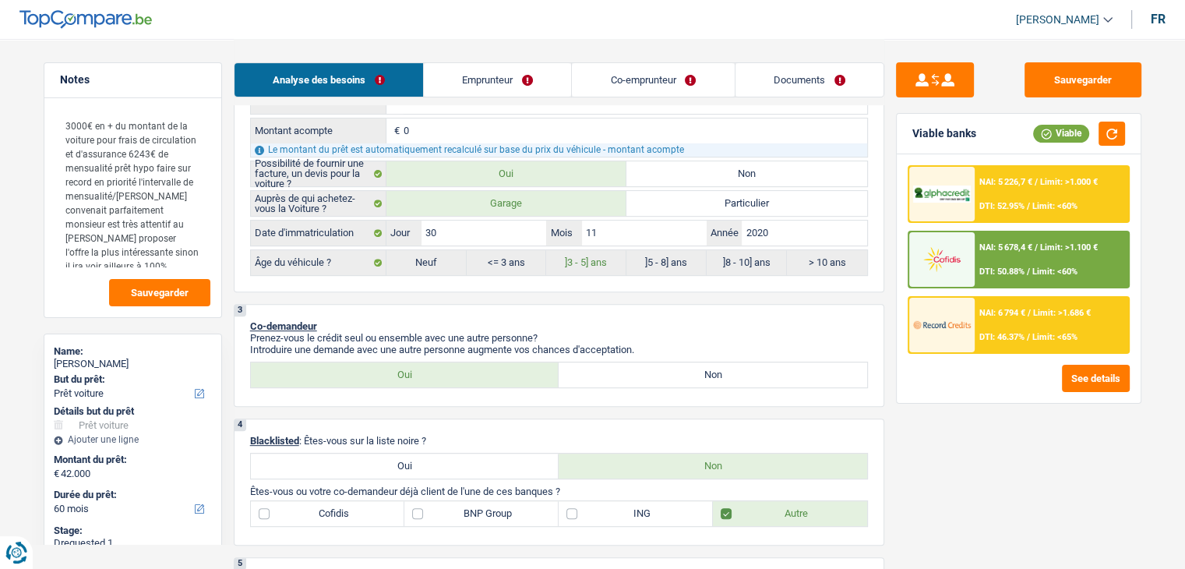
click at [996, 326] on div "NAI: 6 794 € / Limit: >1.686 € DTI: 46.37% / Limit: <65%" at bounding box center [1050, 325] width 153 height 55
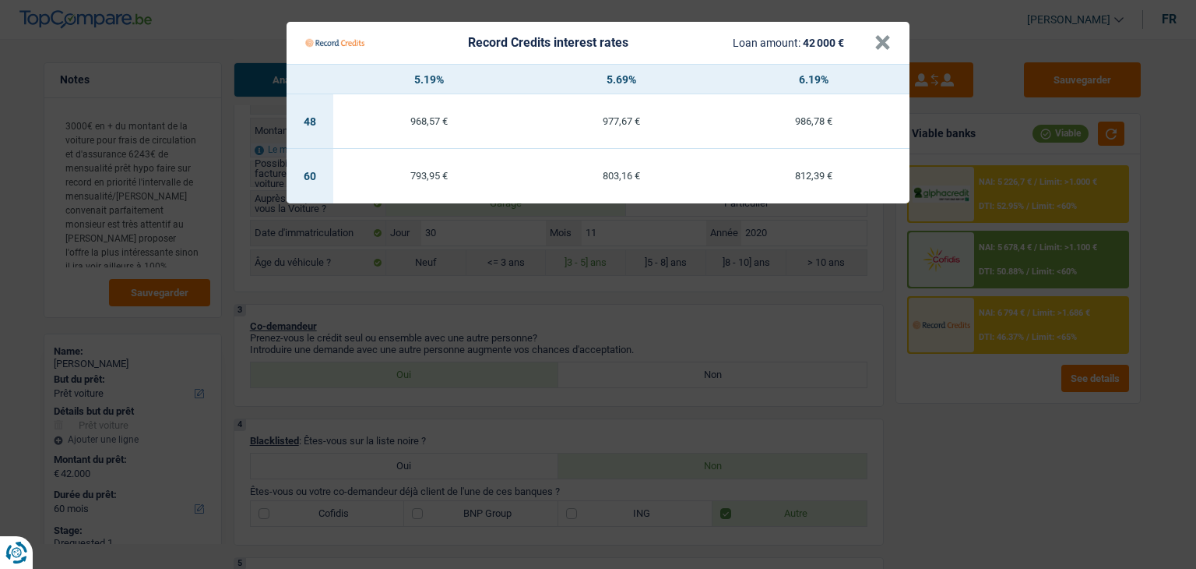
click at [984, 393] on Credits "Record Credits interest rates Loan amount: 42 000 € × 5.19% 5.69% 6.19% 48 968,…" at bounding box center [598, 284] width 1196 height 569
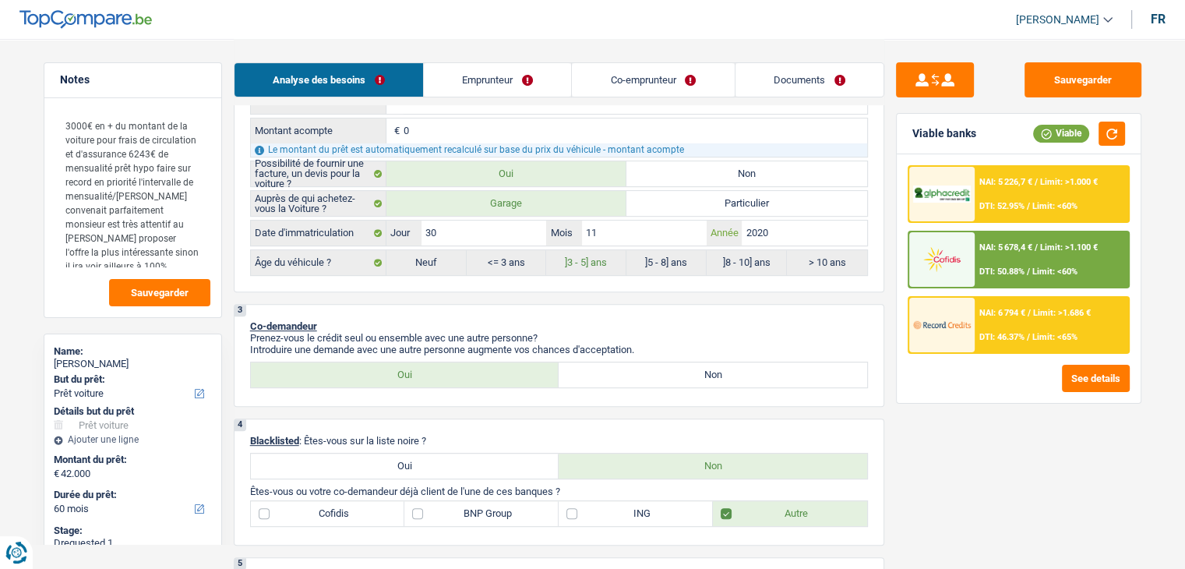
click at [815, 228] on input "2020" at bounding box center [804, 232] width 125 height 25
type input "202"
type input "2024"
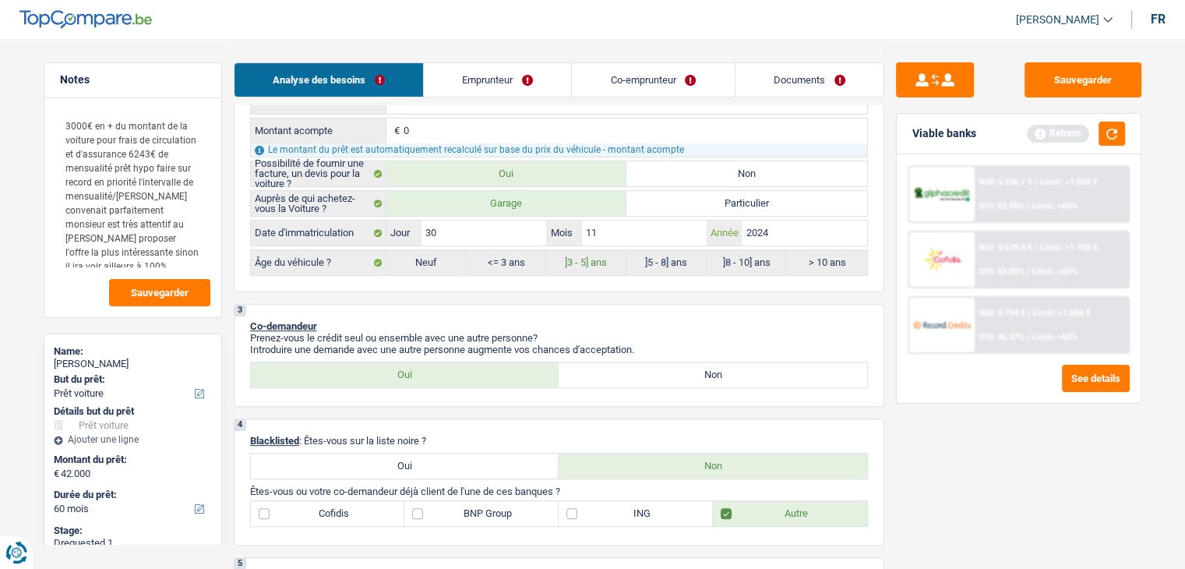
type input "2024"
radio input "false"
radio input "true"
click at [639, 312] on div "3 Co-demandeur Prenez-vous le crédit seul ou ensemble avec une autre personne? …" at bounding box center [559, 355] width 650 height 103
select select "84"
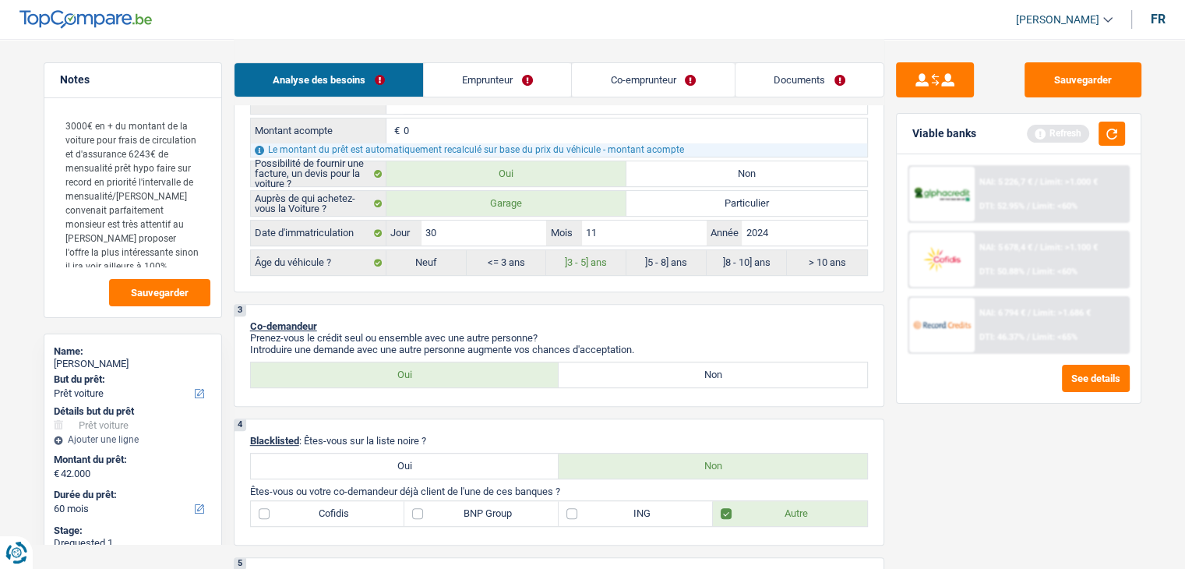
select select "84"
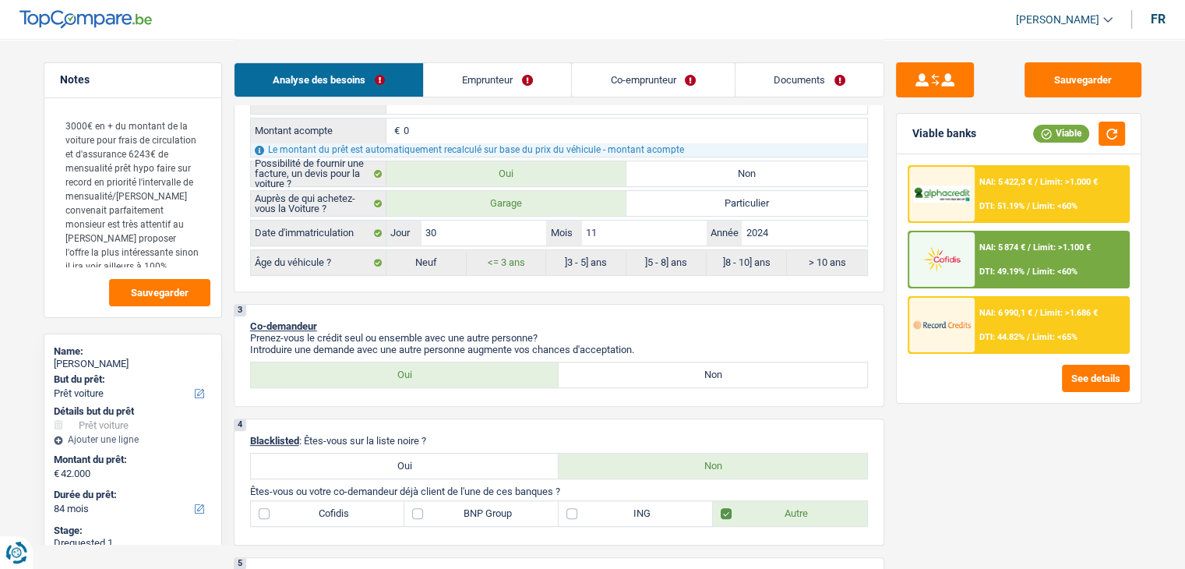
click at [1059, 347] on div "NAI: 6 990,1 € / Limit: >1.686 € DTI: 44.82% / Limit: <65%" at bounding box center [1050, 325] width 153 height 55
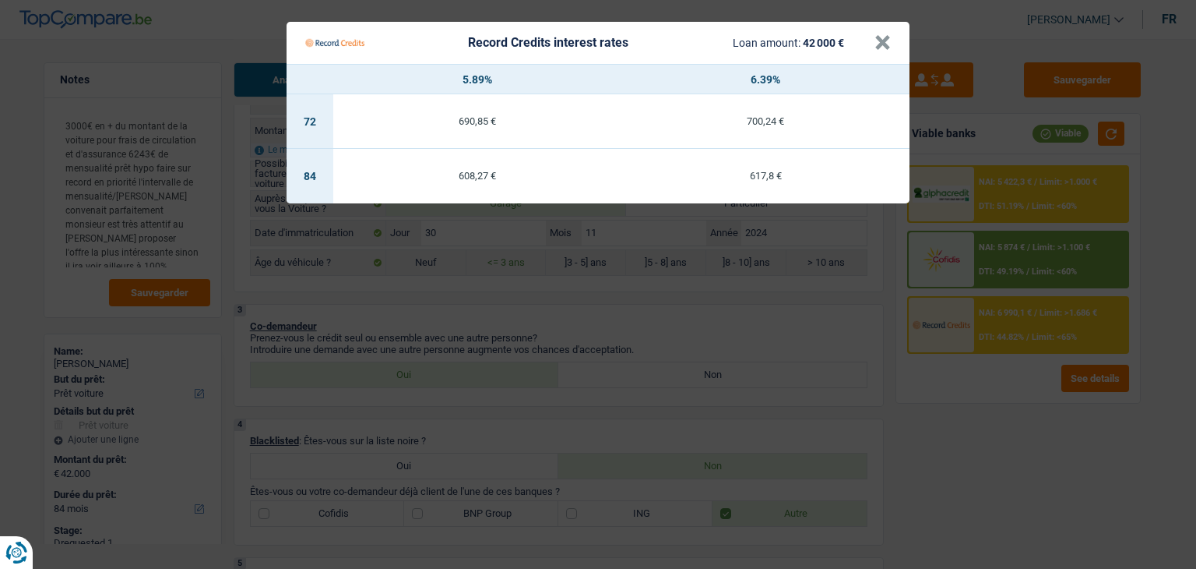
click at [1018, 403] on Credits "Record Credits interest rates Loan amount: 42 000 € × 5.89% 6.39% 72 690,85 € 7…" at bounding box center [598, 284] width 1196 height 569
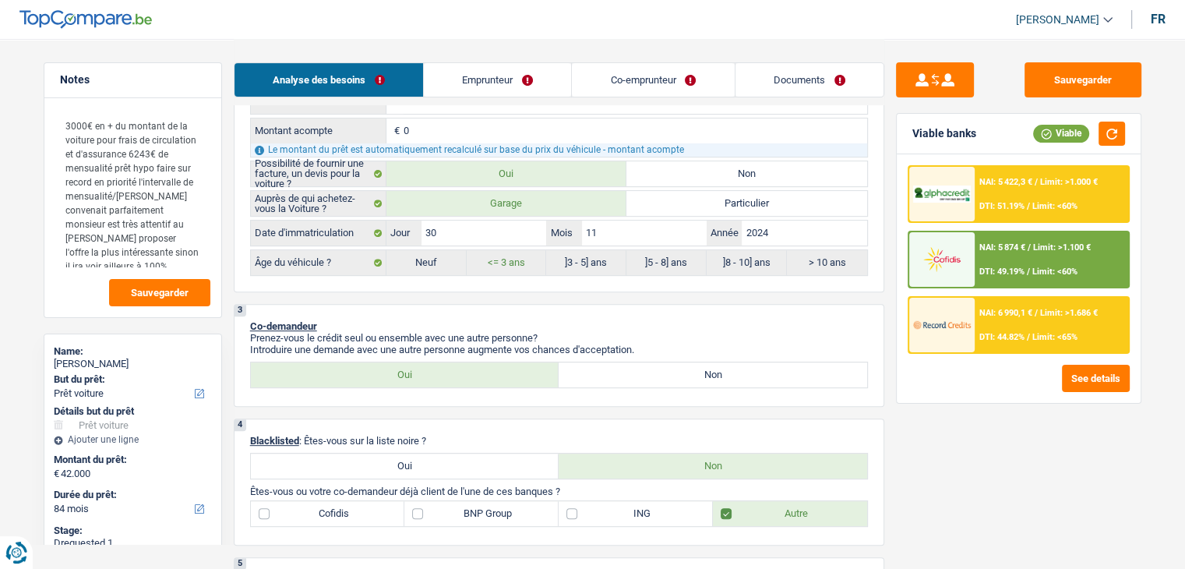
click at [987, 197] on div "NAI: 5 422,3 € / Limit: >1.000 € DTI: 51.19% / Limit: <60%" at bounding box center [1050, 194] width 153 height 55
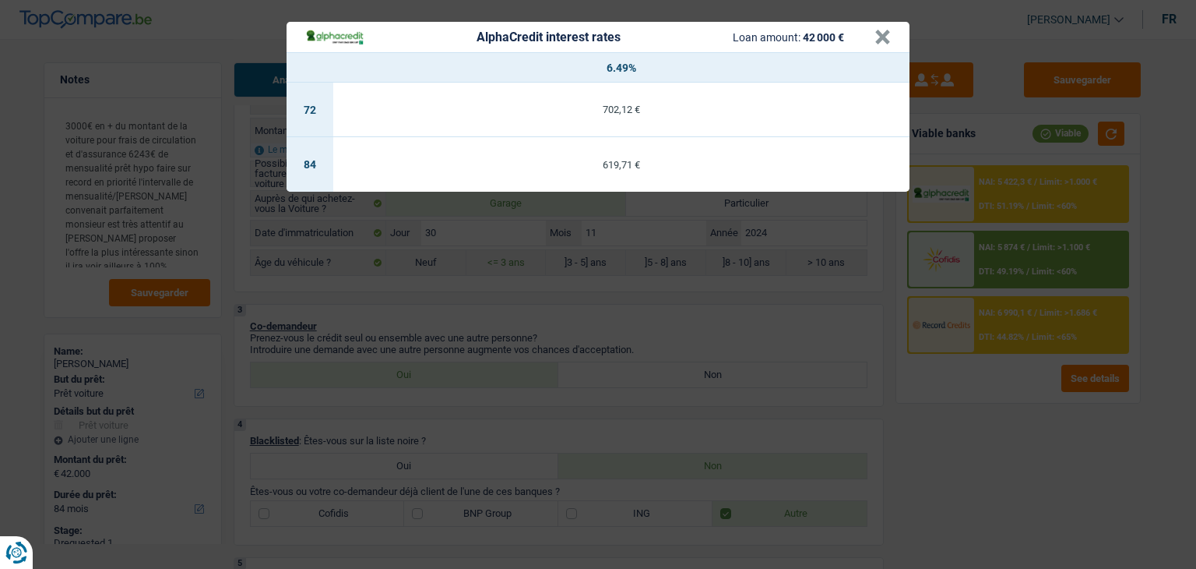
click at [818, 312] on div "AlphaCredit interest rates Loan amount: 42 000 € × 6.49% 72 702,12 € 84 619,71 €" at bounding box center [598, 284] width 1196 height 569
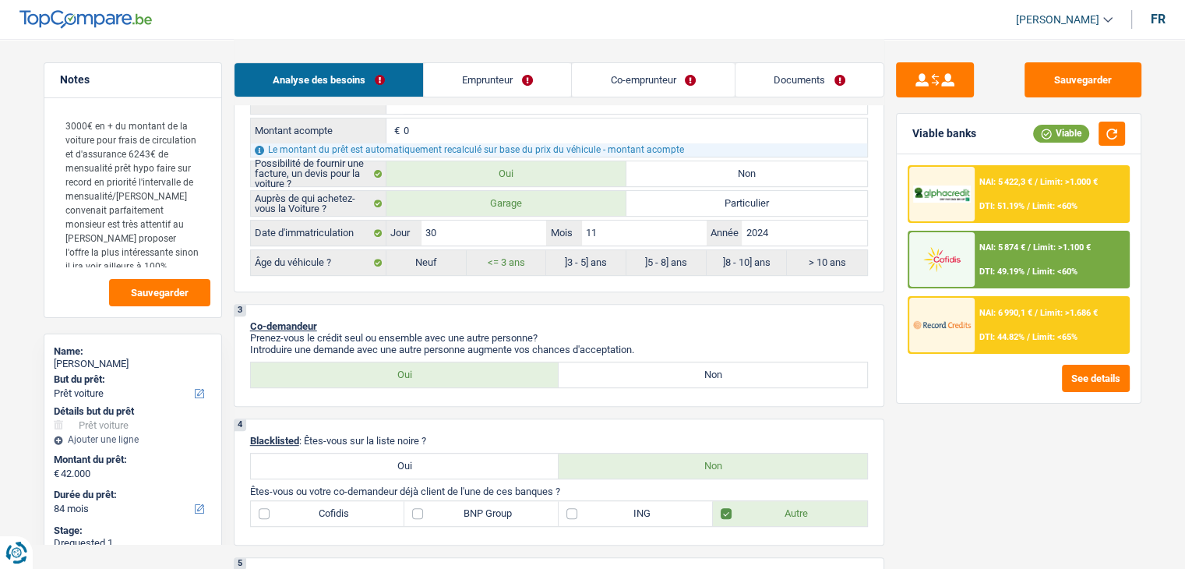
click at [985, 317] on div "NAI: 6 990,1 € / Limit: >1.686 € DTI: 44.82% / Limit: <65%" at bounding box center [1050, 325] width 153 height 55
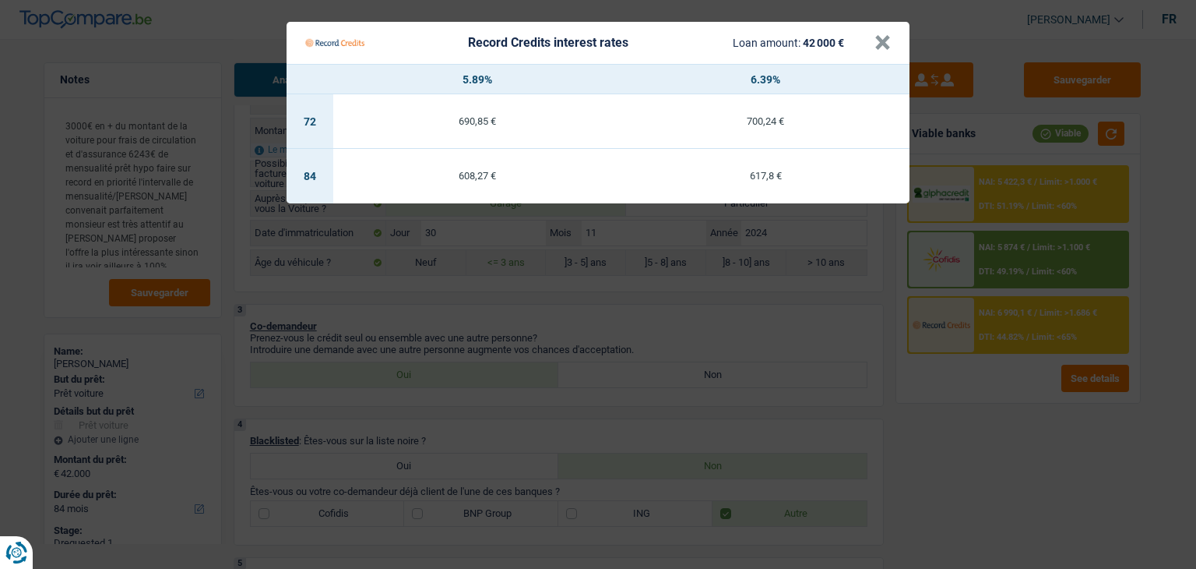
click at [742, 313] on Credits "Record Credits interest rates Loan amount: 42 000 € × 5.89% 6.39% 72 690,85 € 7…" at bounding box center [598, 284] width 1196 height 569
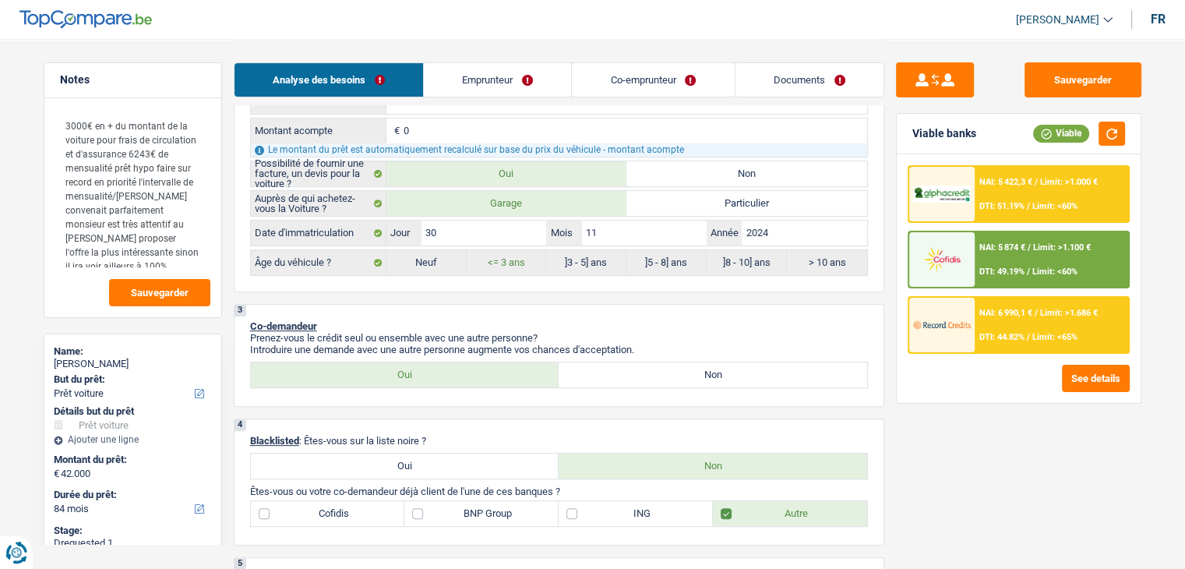
scroll to position [78, 0]
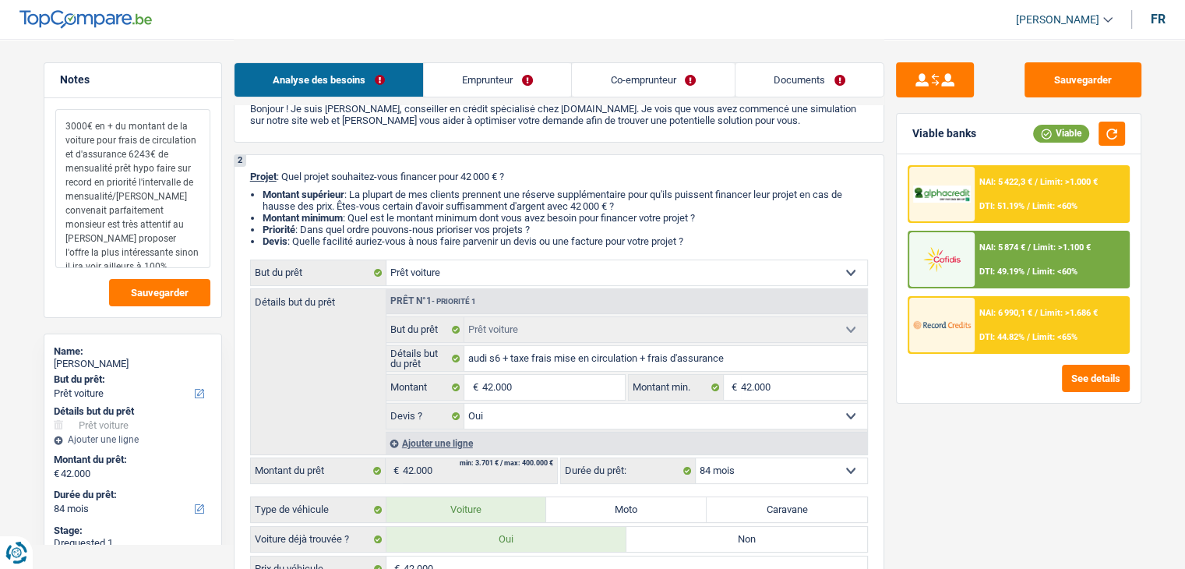
drag, startPoint x: 65, startPoint y: 124, endPoint x: 178, endPoint y: 250, distance: 169.4
click at [178, 250] on textarea "3000€ en + du montant de la voiture pour frais de circulation et d'assurance 62…" at bounding box center [132, 188] width 155 height 159
click at [180, 252] on textarea "3000€ en + du montant de la voiture pour frais de circulation et d'assurance 62…" at bounding box center [132, 188] width 155 height 159
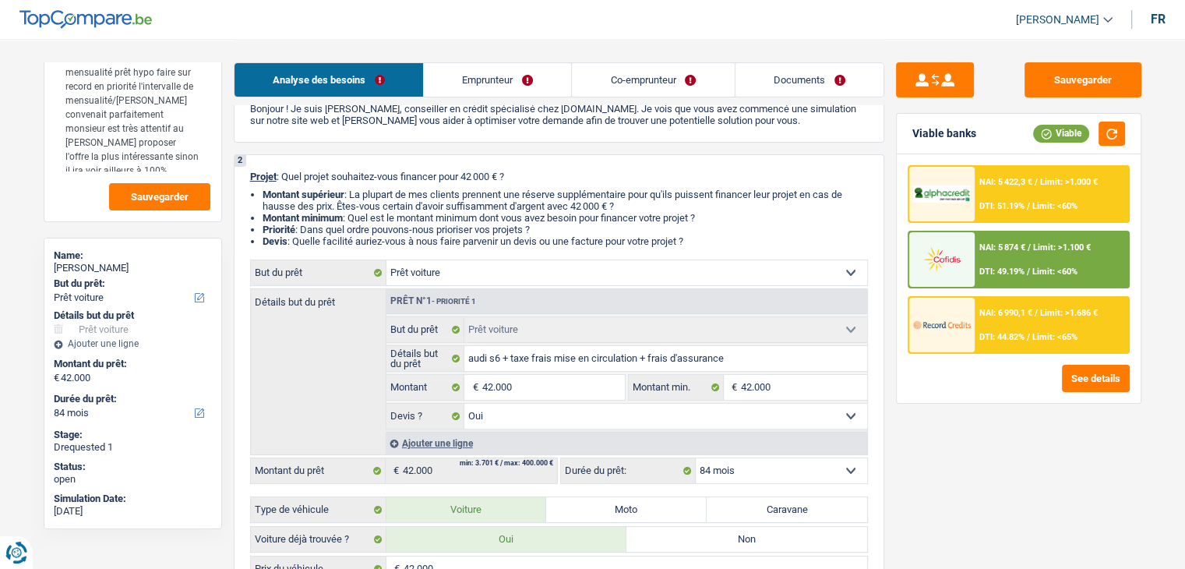
click at [542, 222] on li "Montant minimum : Quel est le montant minimum dont vous avez besoin pour financ…" at bounding box center [565, 218] width 605 height 12
click at [509, 66] on link "Emprunteur" at bounding box center [497, 79] width 147 height 33
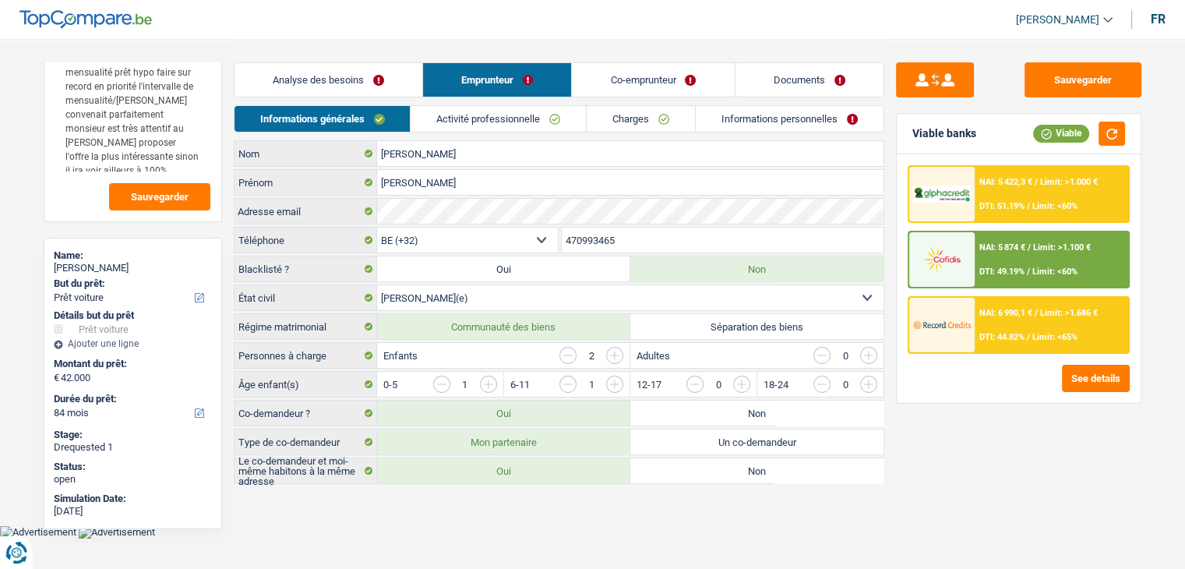
scroll to position [0, 0]
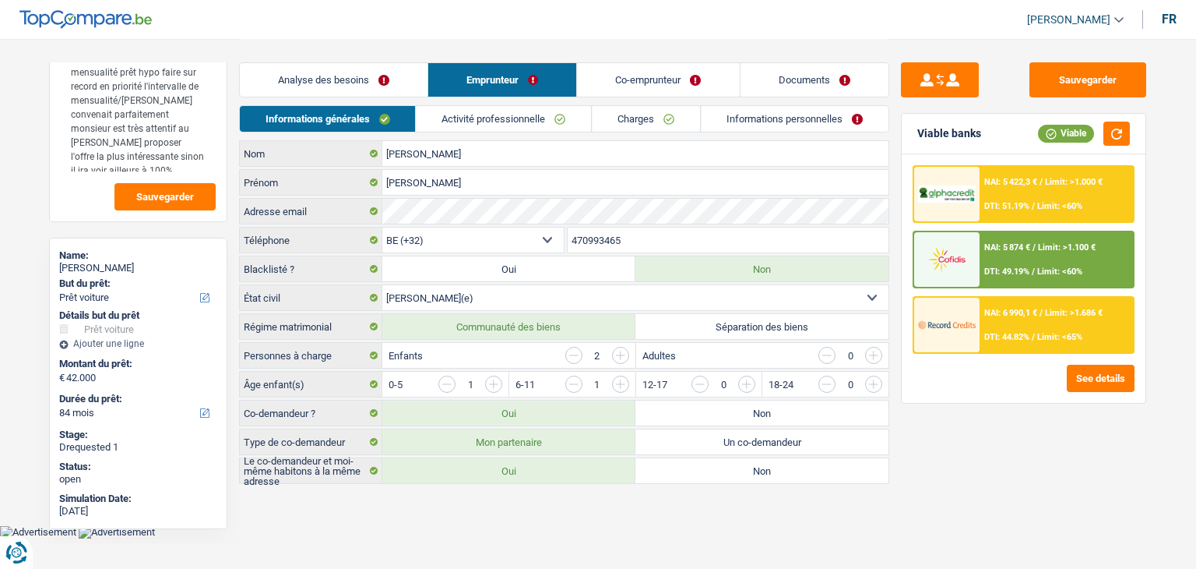
click at [483, 107] on link "Activité professionnelle" at bounding box center [504, 119] width 175 height 26
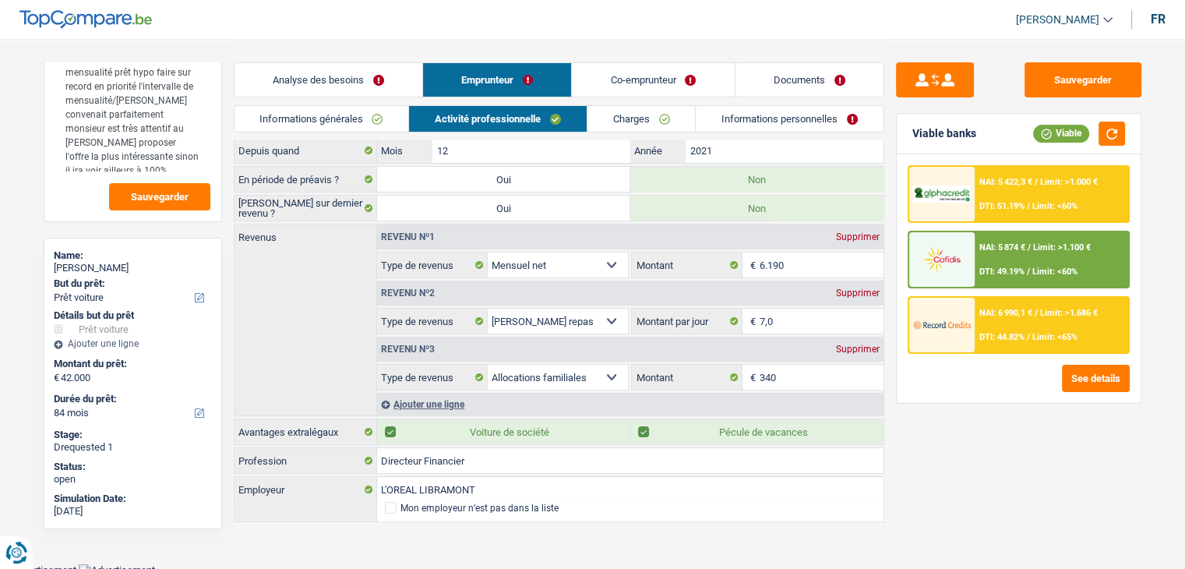
scroll to position [63, 0]
click at [611, 88] on link "Co-emprunteur" at bounding box center [653, 79] width 162 height 33
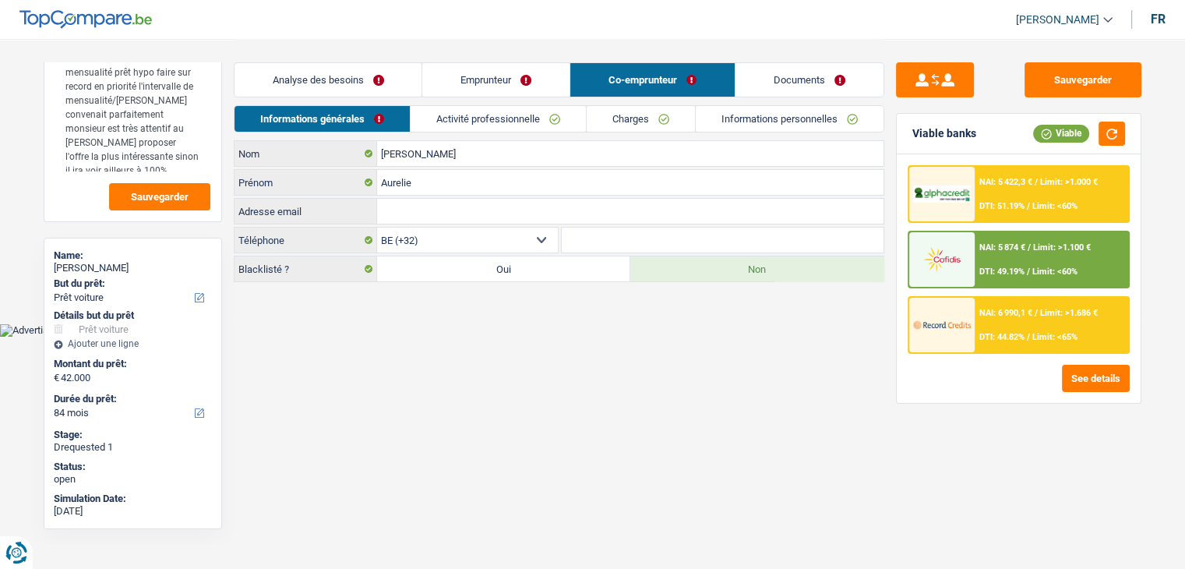
scroll to position [0, 0]
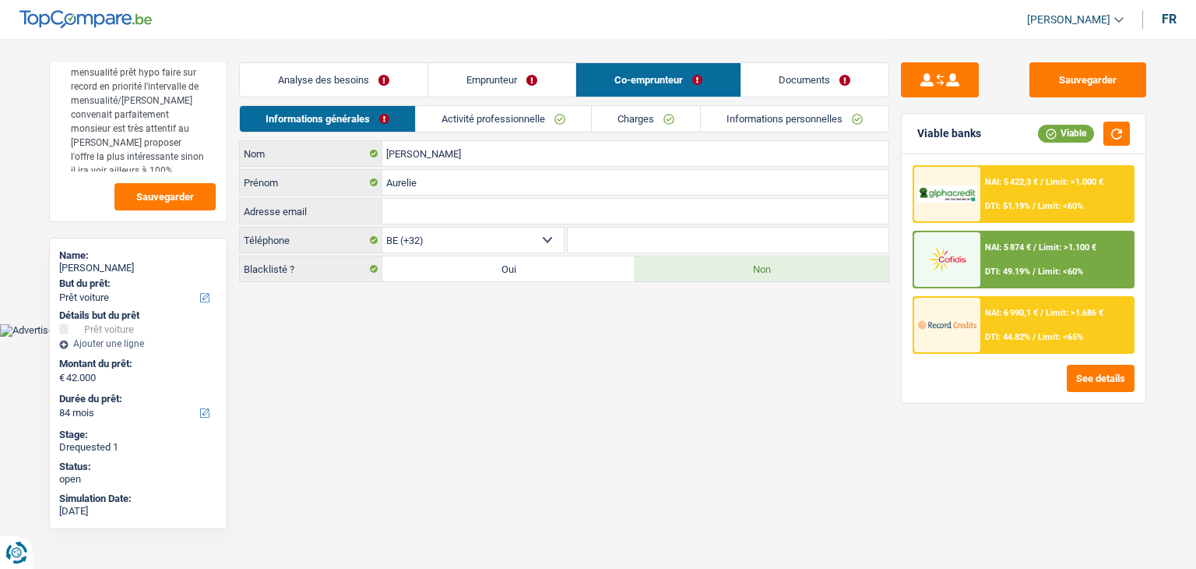
click at [483, 122] on link "Activité professionnelle" at bounding box center [503, 119] width 175 height 26
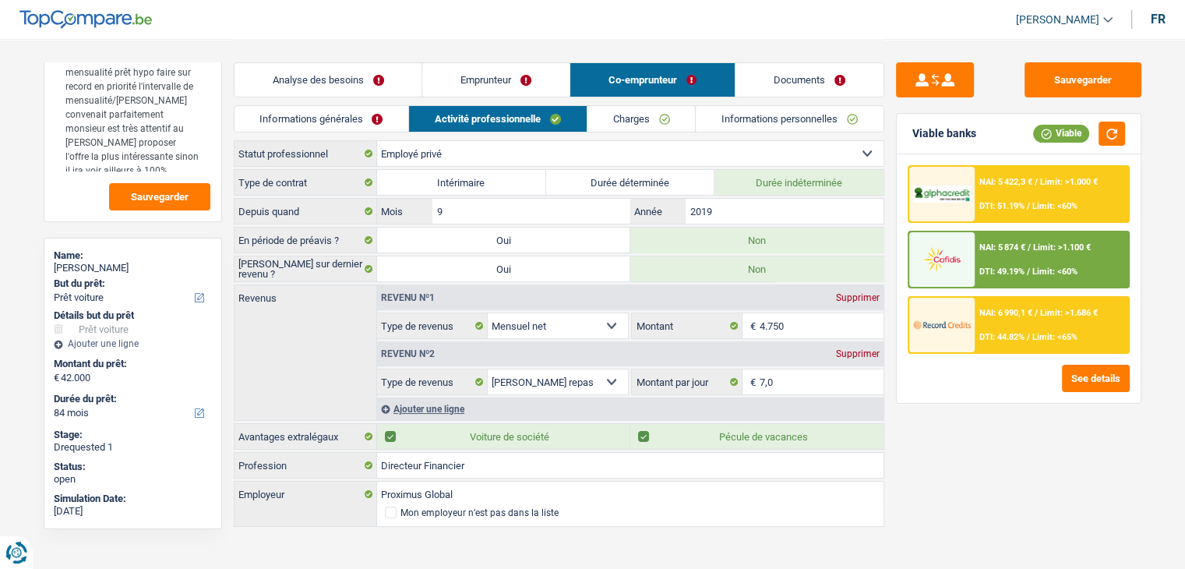
click at [365, 120] on link "Informations générales" at bounding box center [321, 119] width 174 height 26
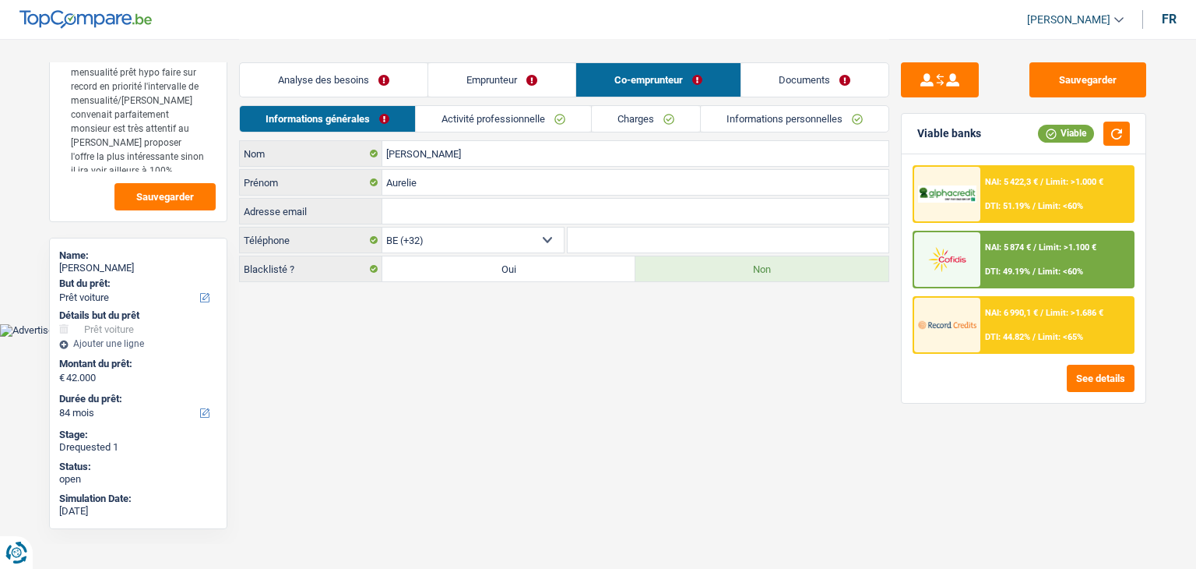
click at [485, 79] on link "Emprunteur" at bounding box center [501, 79] width 147 height 33
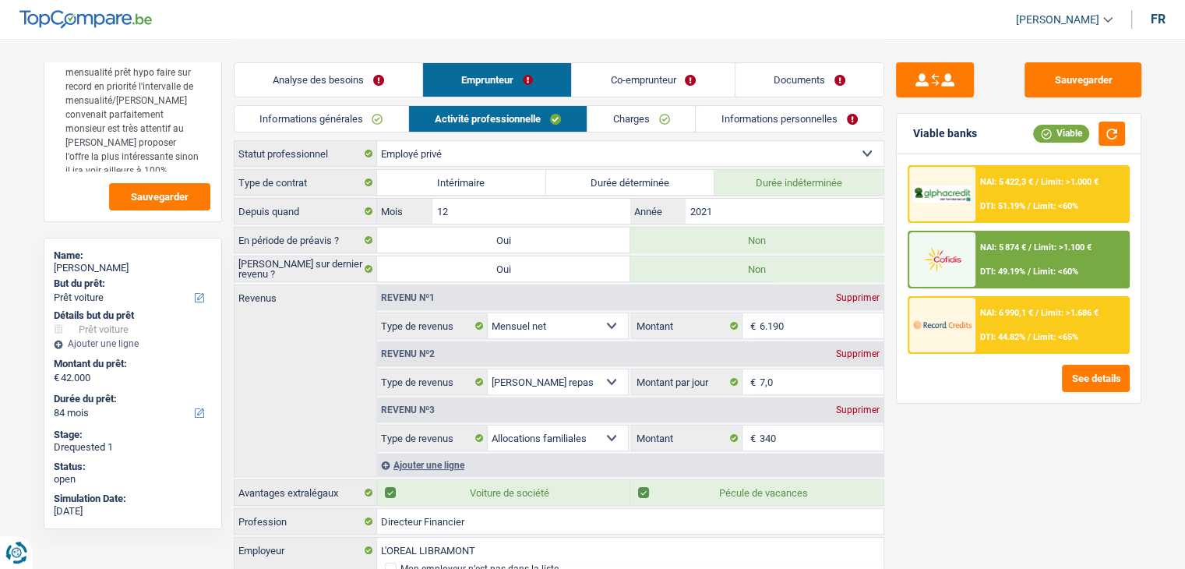
click at [393, 122] on link "Informations générales" at bounding box center [321, 119] width 174 height 26
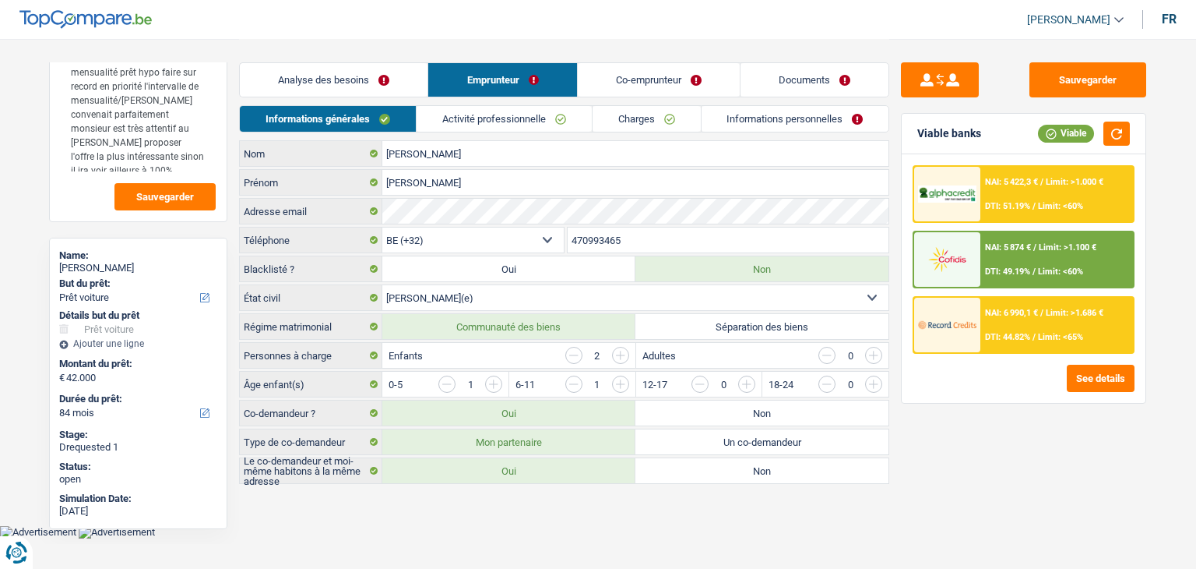
click at [950, 470] on div "Sauvegarder Viable banks Viable NAI: 5 422,3 € / Limit: >1.000 € DTI: 51.19% / …" at bounding box center [1024, 302] width 269 height 481
click at [1041, 71] on button "Sauvegarder" at bounding box center [1088, 79] width 117 height 35
click at [330, 79] on link "Analyse des besoins" at bounding box center [334, 79] width 188 height 33
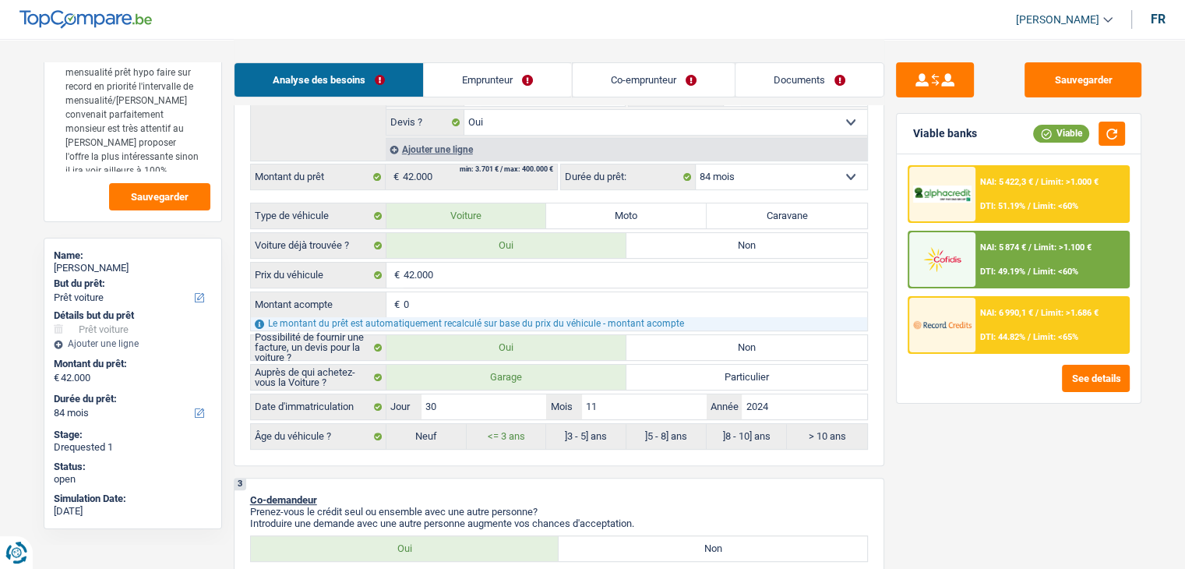
scroll to position [389, 0]
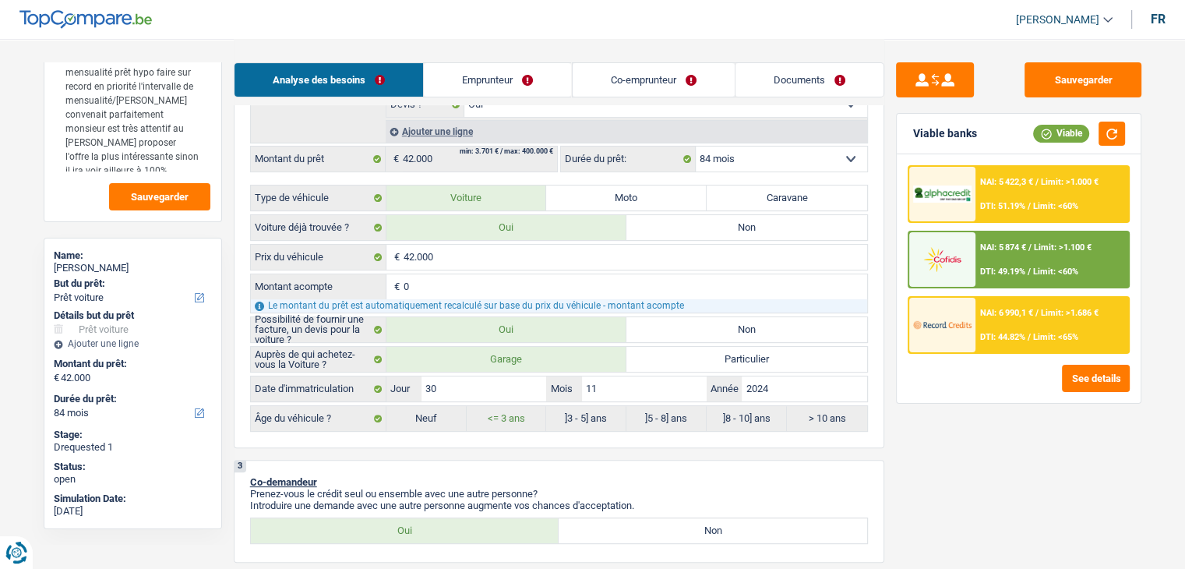
click at [479, 63] on link "Emprunteur" at bounding box center [497, 79] width 147 height 33
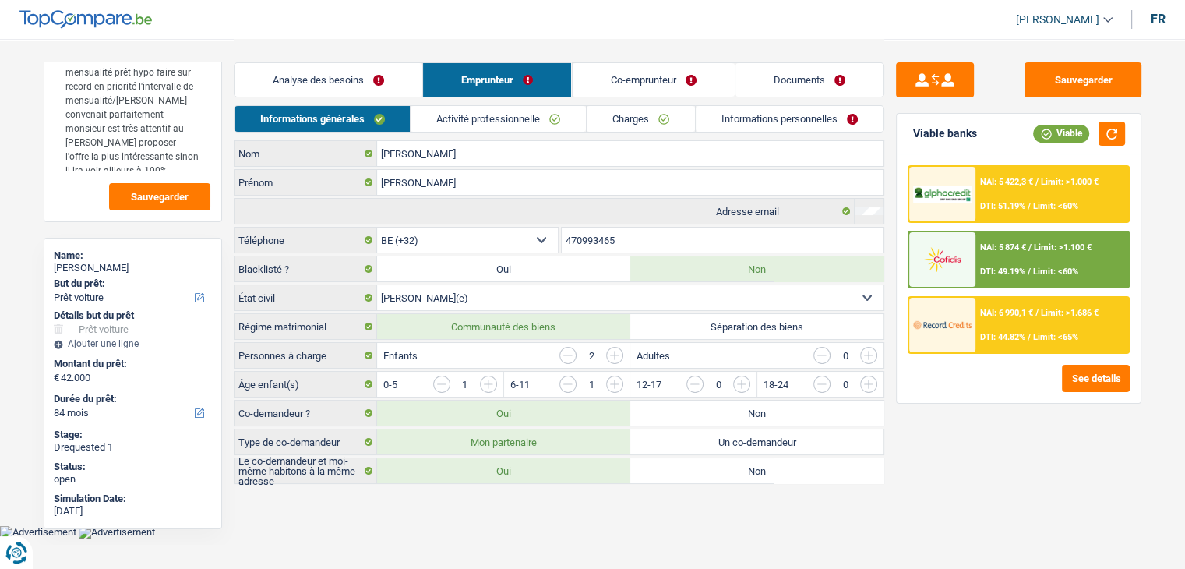
scroll to position [0, 0]
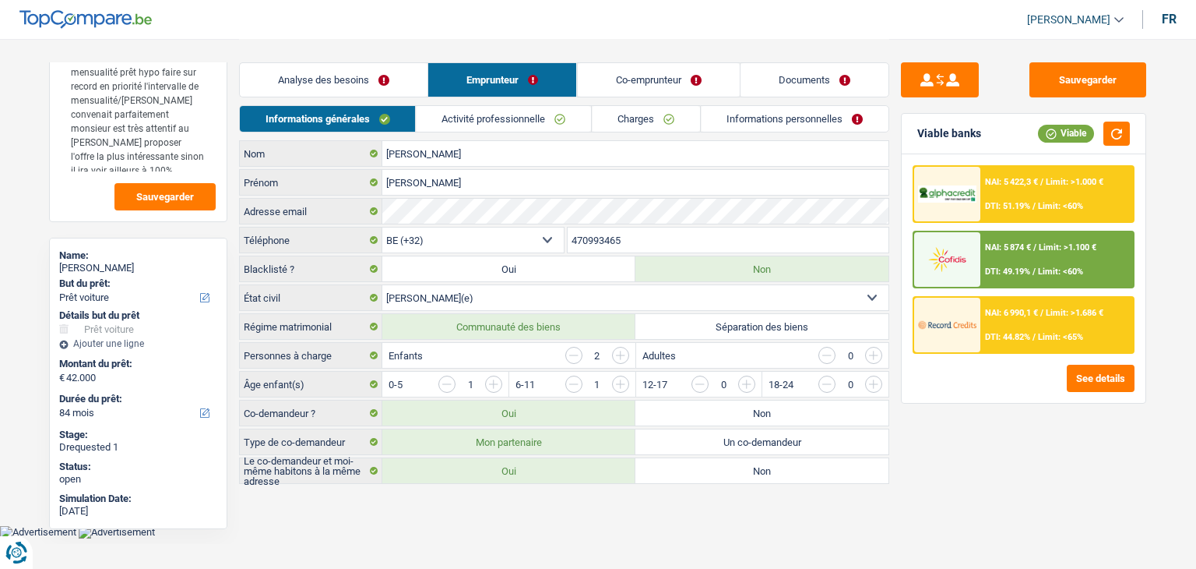
click at [382, 117] on link "Informations générales" at bounding box center [328, 119] width 176 height 26
click at [481, 118] on link "Activité professionnelle" at bounding box center [504, 119] width 175 height 26
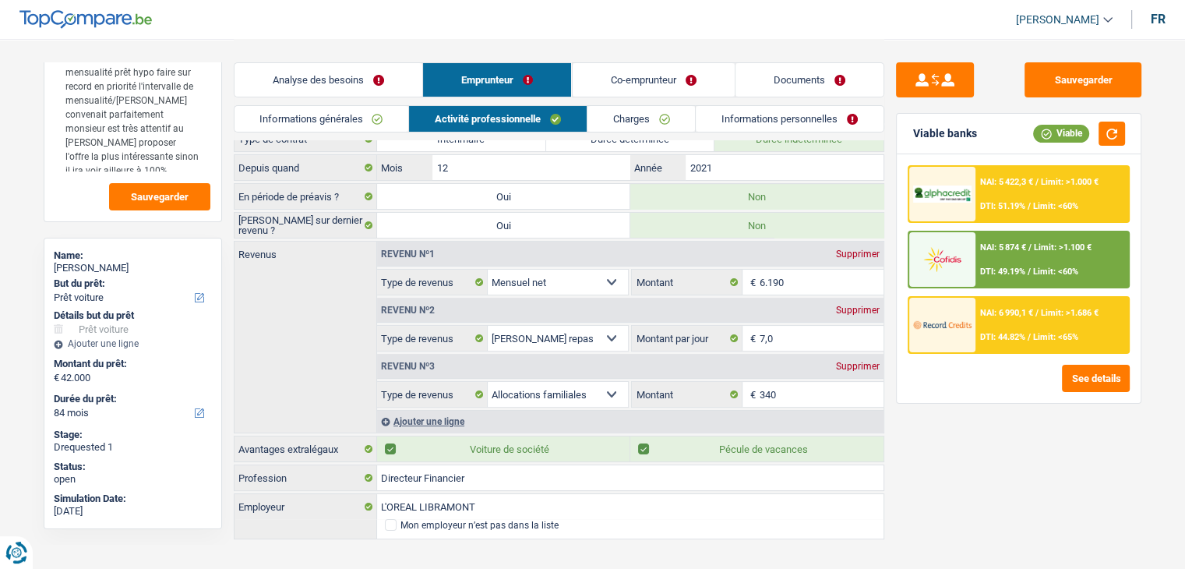
scroll to position [63, 0]
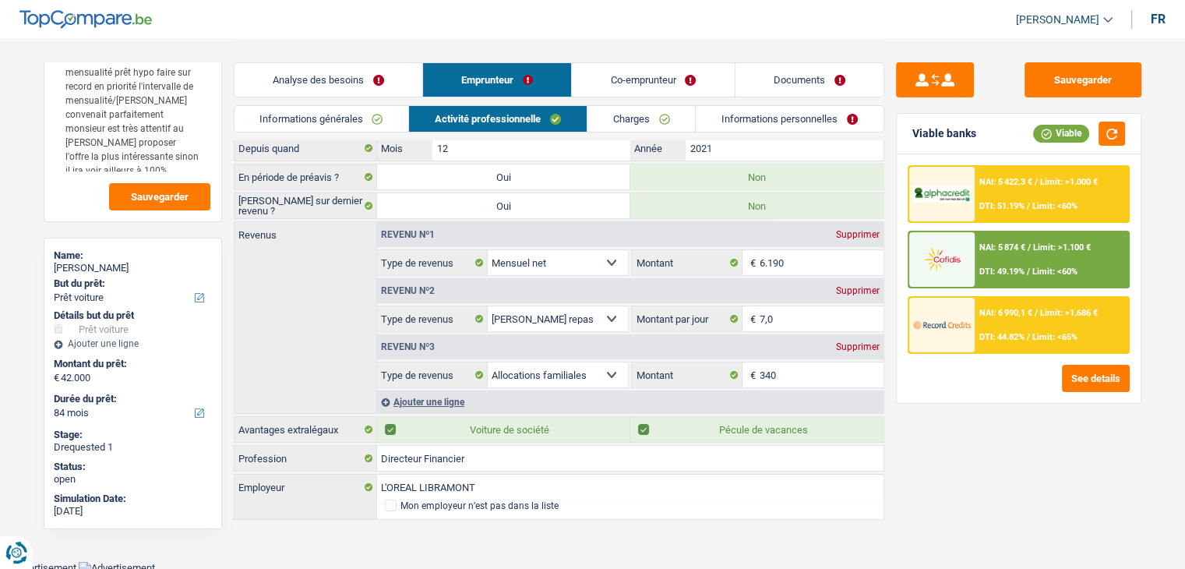
click at [599, 80] on link "Co-emprunteur" at bounding box center [653, 79] width 162 height 33
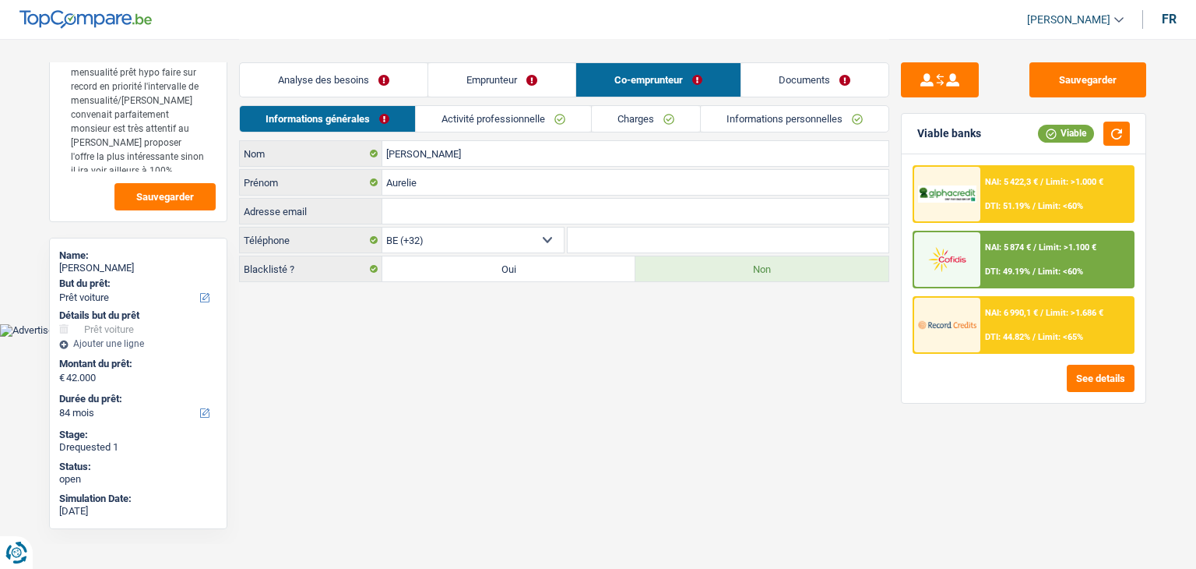
click at [399, 118] on link "Informations générales" at bounding box center [327, 119] width 175 height 26
click at [456, 122] on link "Activité professionnelle" at bounding box center [503, 119] width 175 height 26
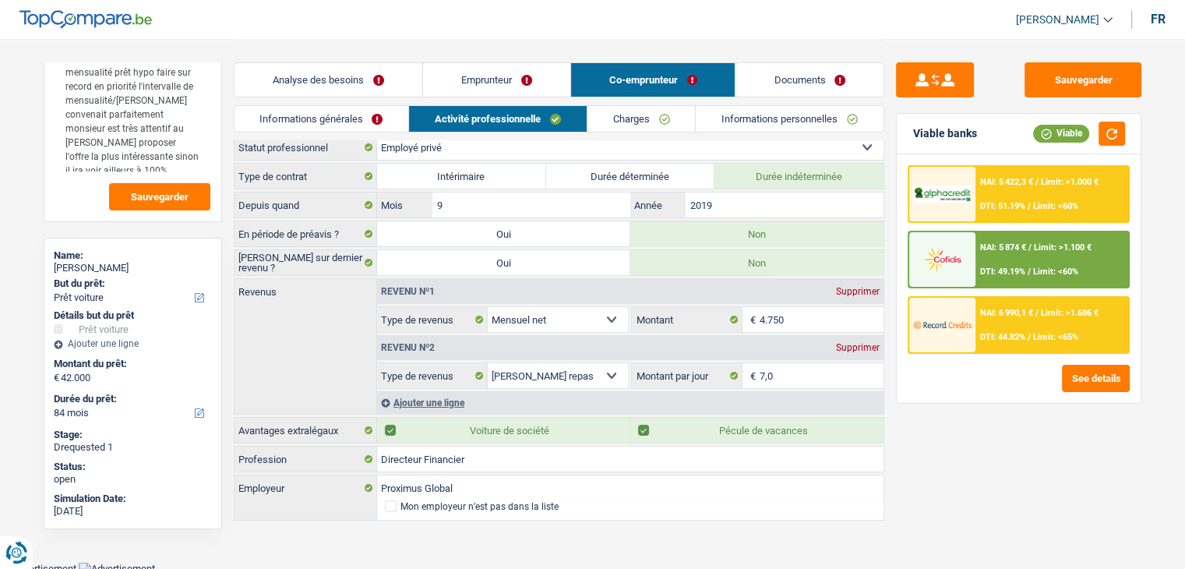
scroll to position [8, 0]
click at [1045, 460] on div "Sauvegarder Viable banks Viable NAI: 5 422,3 € / Limit: >1.000 € DTI: 51.19% / …" at bounding box center [1018, 302] width 269 height 481
click at [1066, 65] on button "Sauvegarder" at bounding box center [1082, 79] width 117 height 35
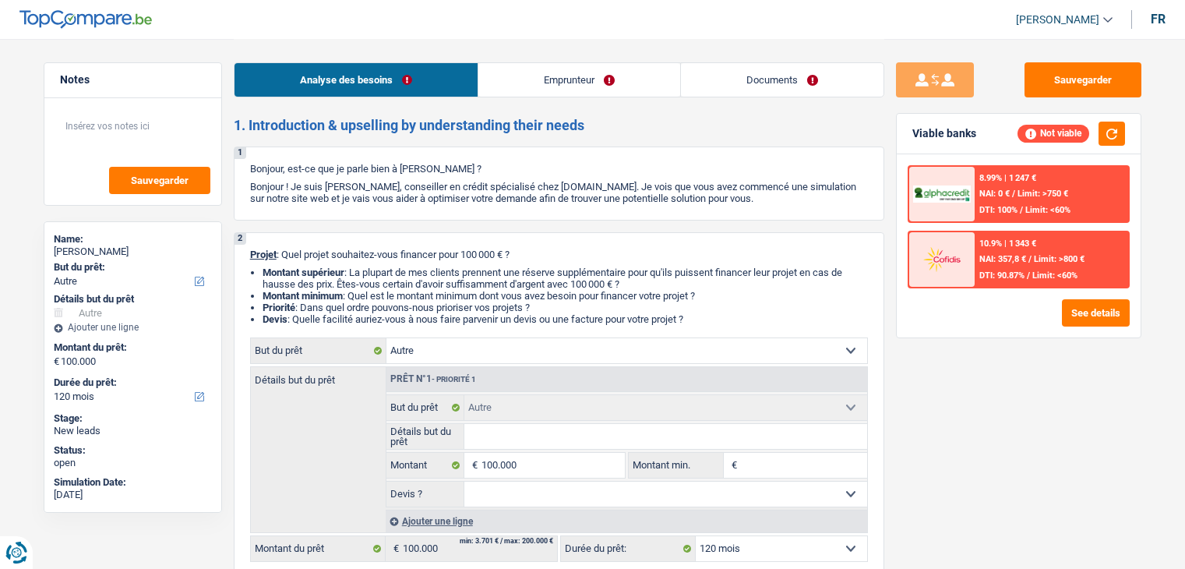
select select "other"
select select "120"
select select "other"
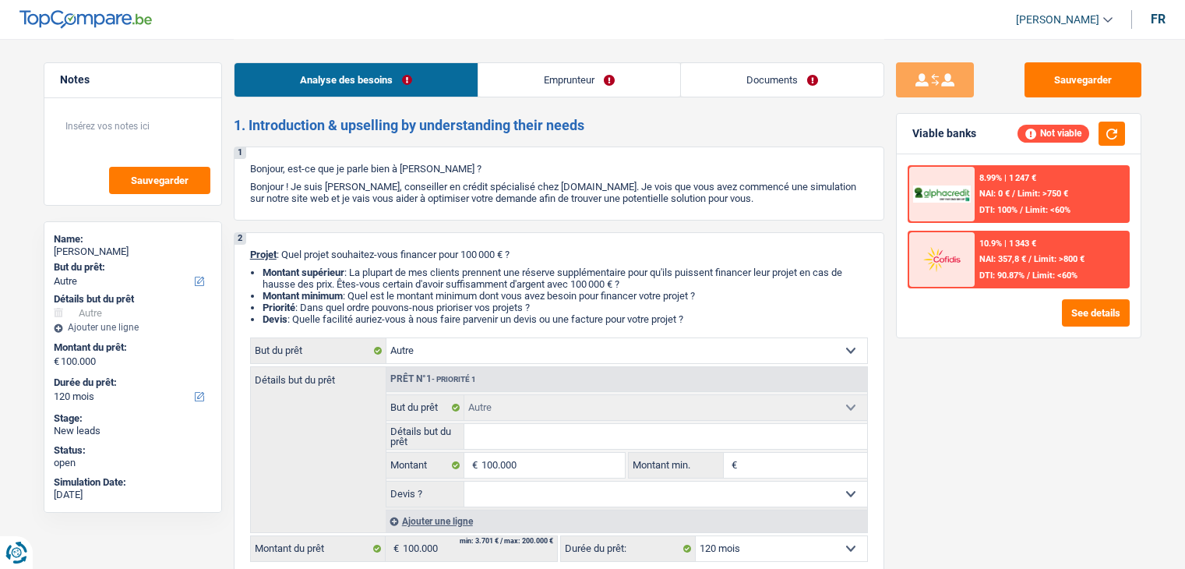
select select "120"
select select "privateEmployee"
select select "familyAllowances"
select select "netSalary"
select select "mealVouchers"
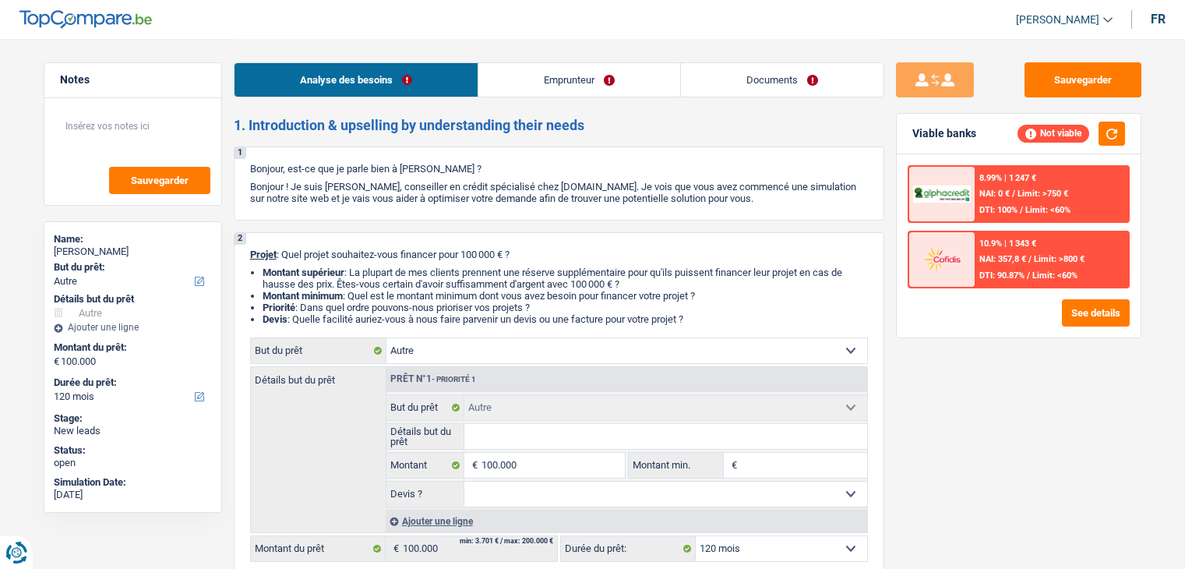
select select "ownerWithMortgage"
select select "mortgage"
select select "300"
select select "personalLoan"
select select "loanRepayment"
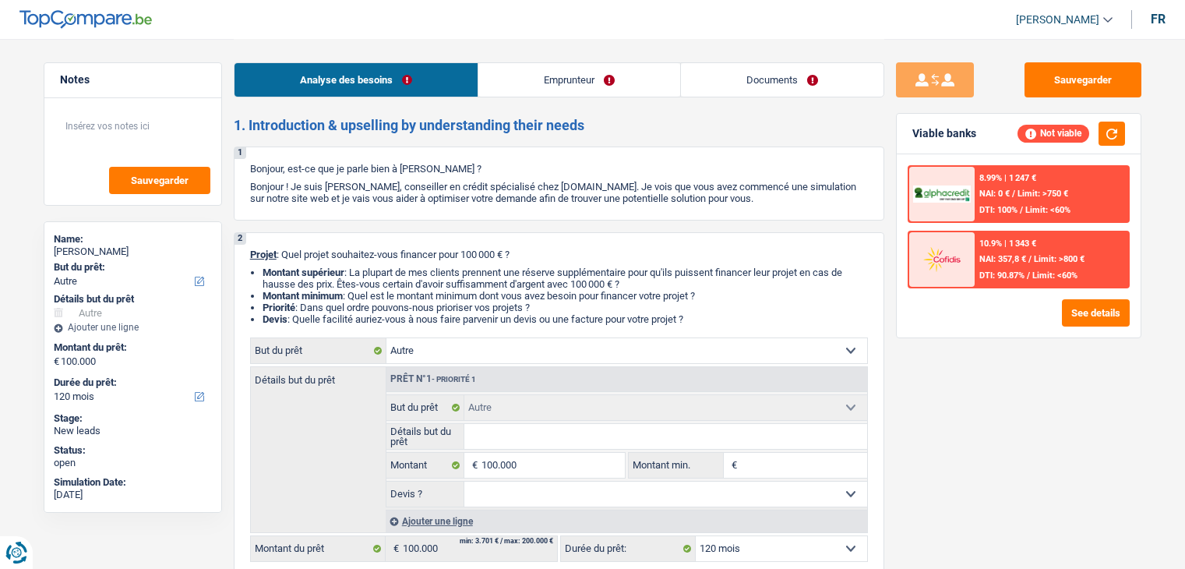
select select "120"
select select "cardOrCredit"
select select "other"
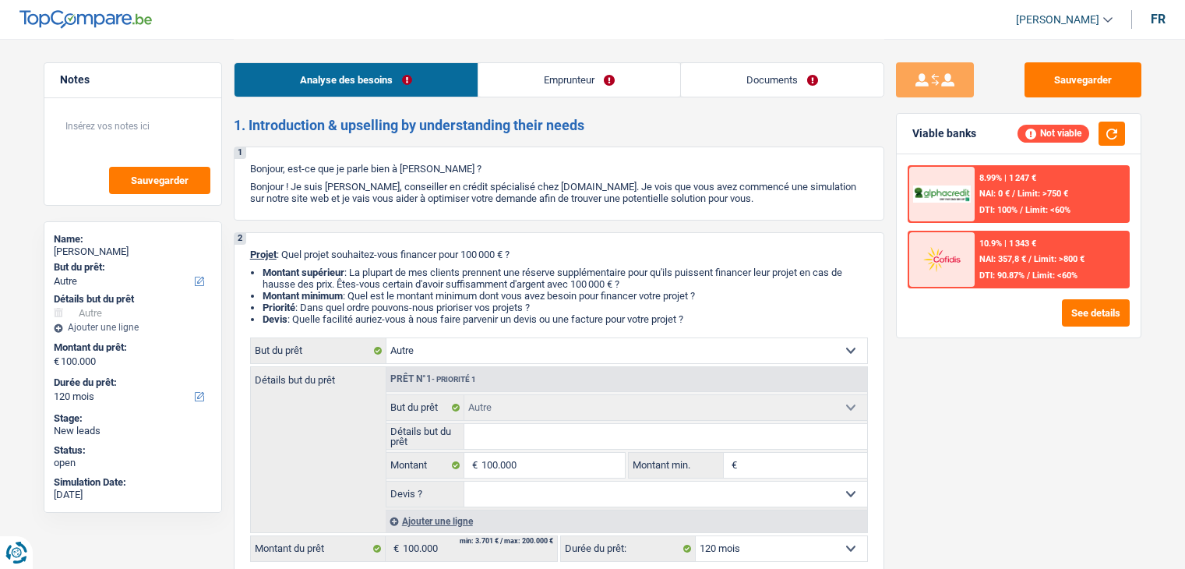
select select "120"
click at [1077, 90] on button "Sauvegarder" at bounding box center [1082, 79] width 117 height 35
click at [566, 69] on link "Emprunteur" at bounding box center [579, 79] width 202 height 33
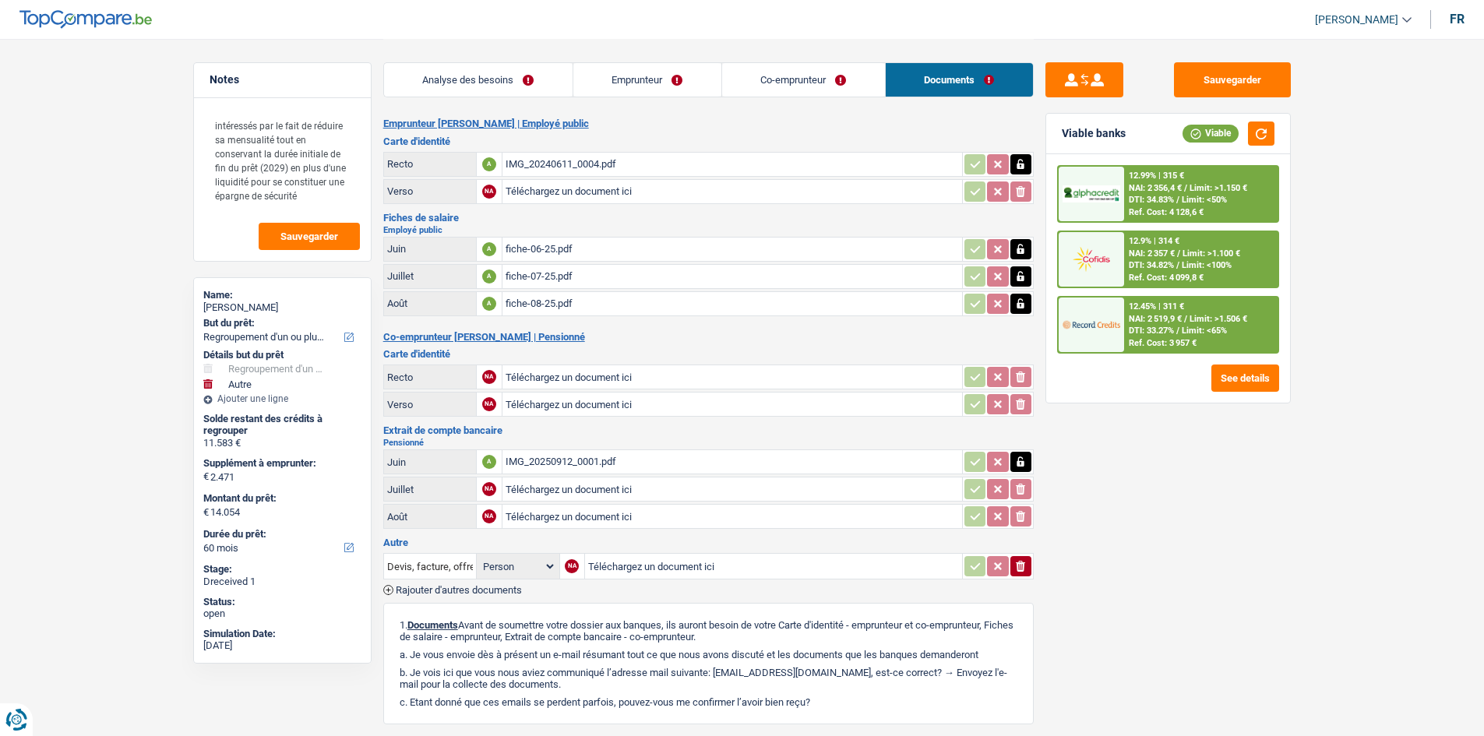
select select "refinancing"
select select "other"
select select "60"
select select "refinancing"
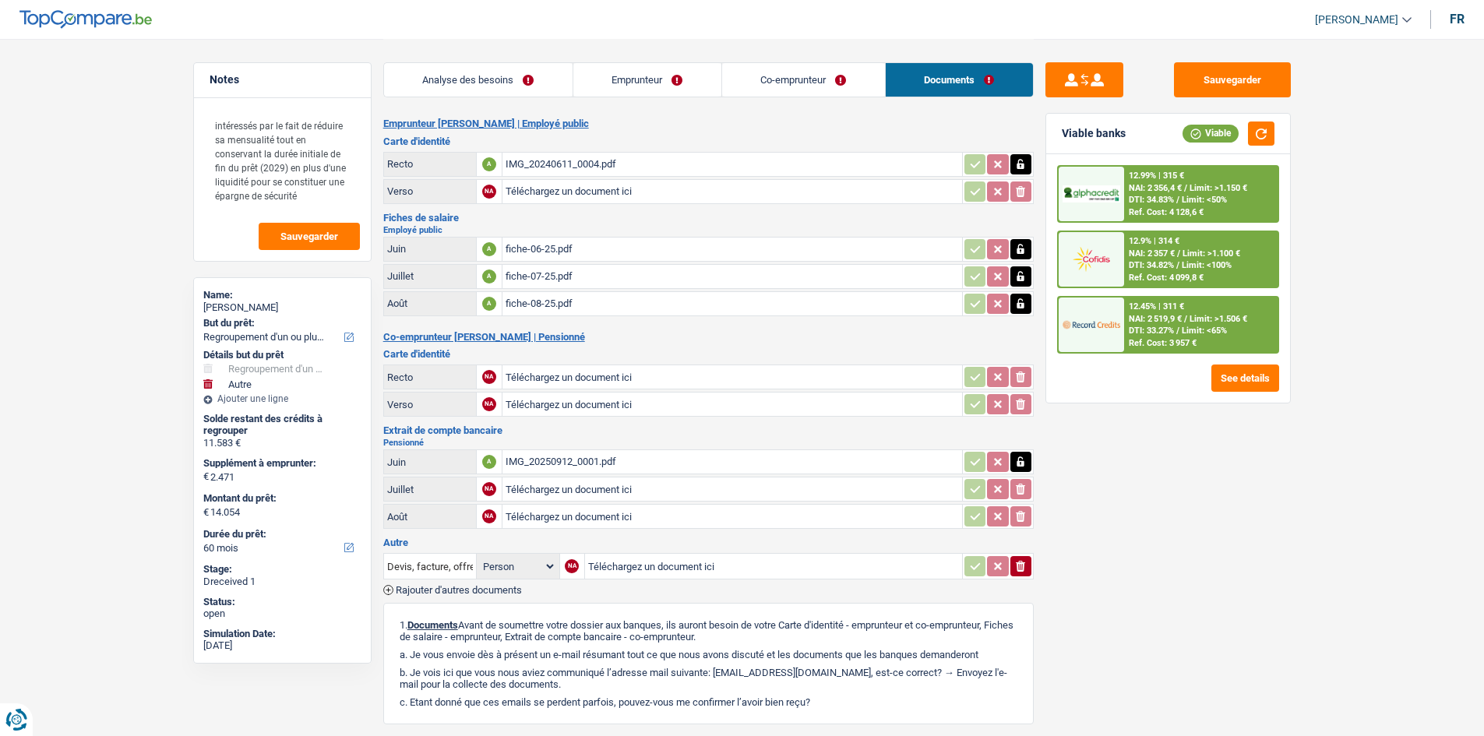
select select "refinancing"
select select "yes"
select select "other"
select select "60"
select select "publicEmployee"
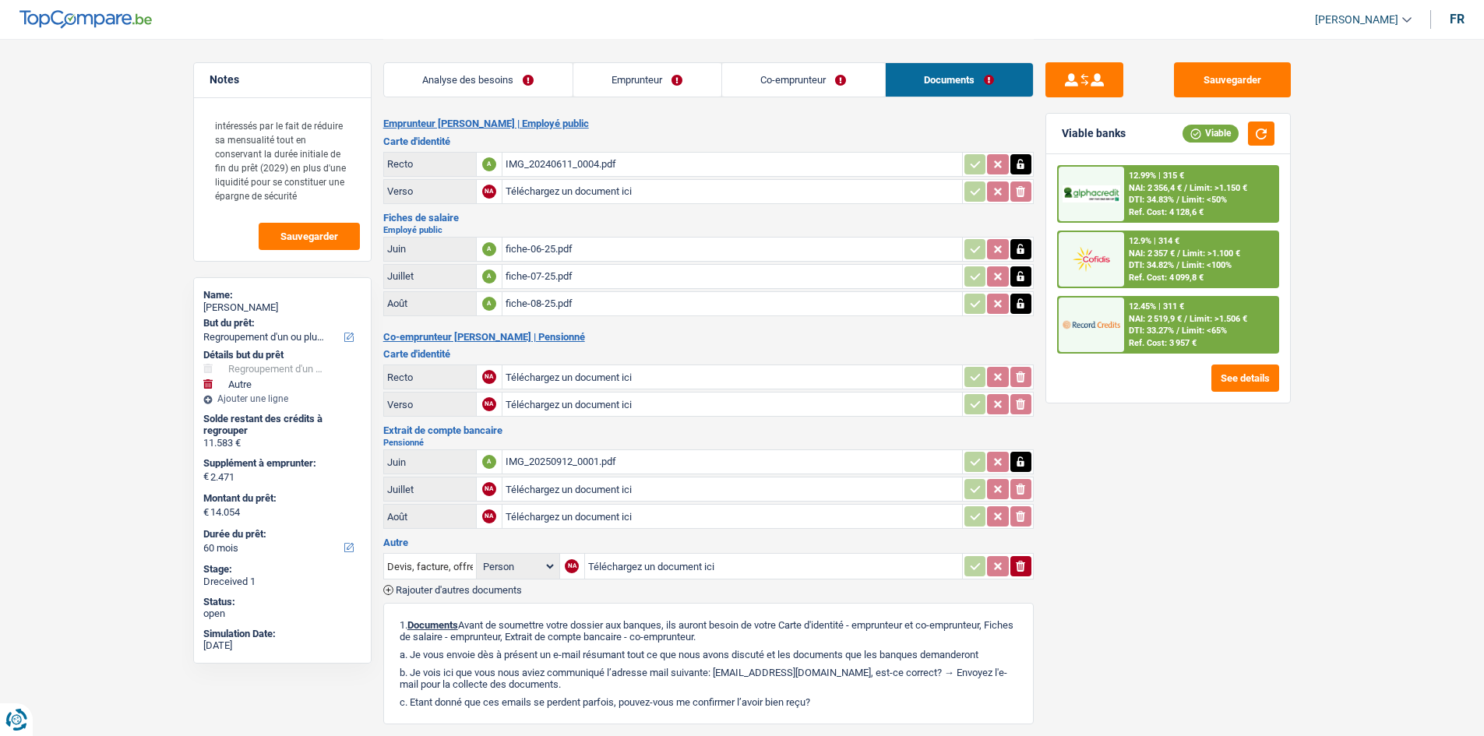
select select "retired"
select select "netSalary"
select select "mealVouchers"
select select "pension"
select select "rents"
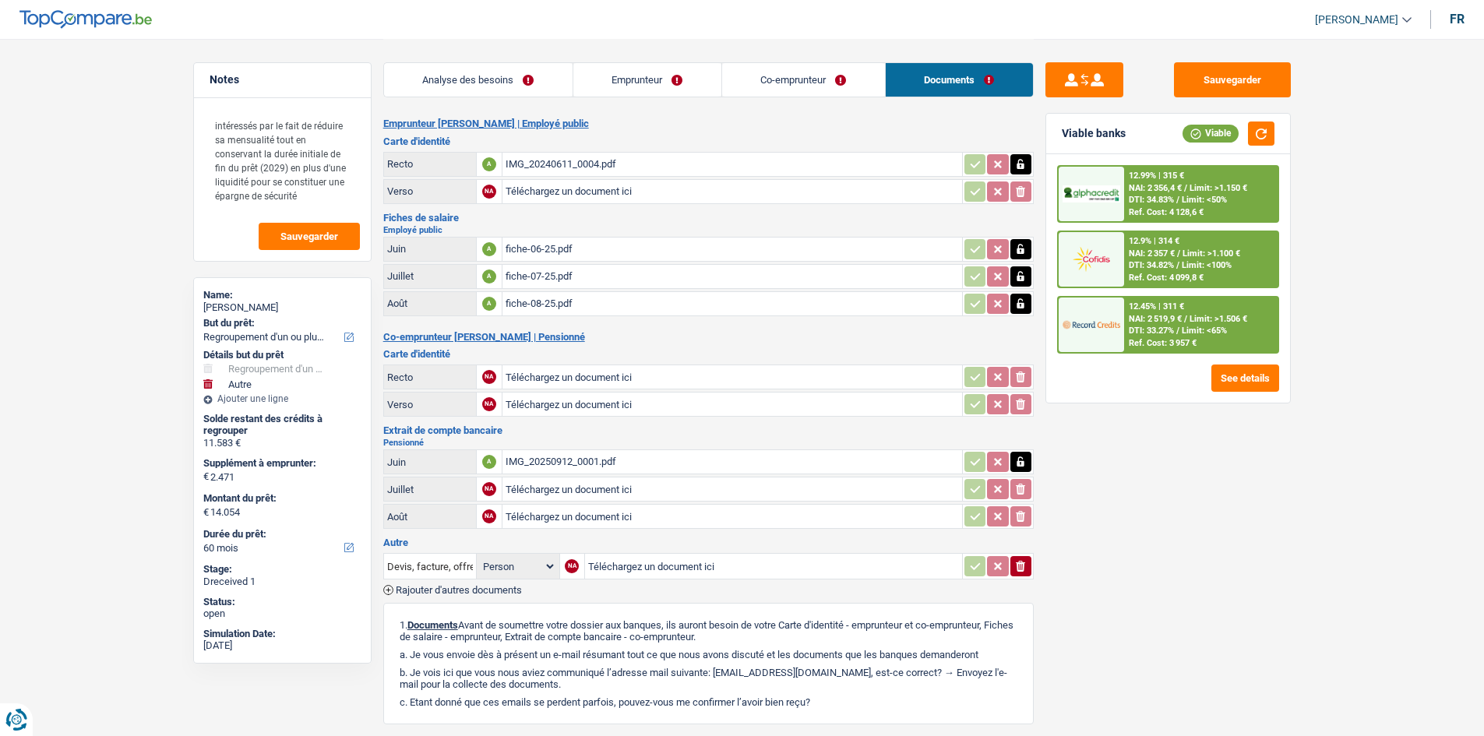
select select "personalLoan"
select select "homeFurnishingOrRelocation"
select select "60"
select select "personalLoan"
select select "homeFurnishingOrRelocation"
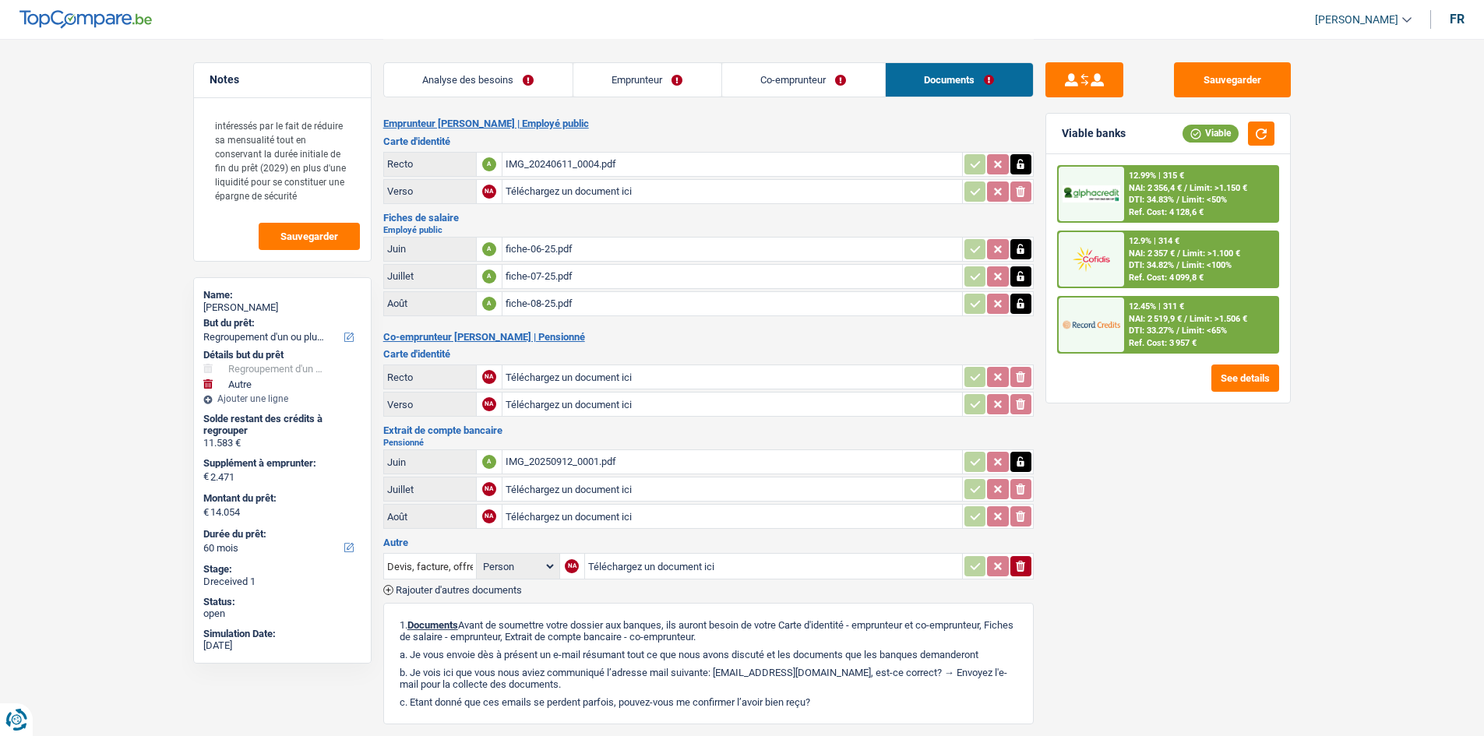
select select "36"
select select "refinancing"
select select "yes"
select select "other"
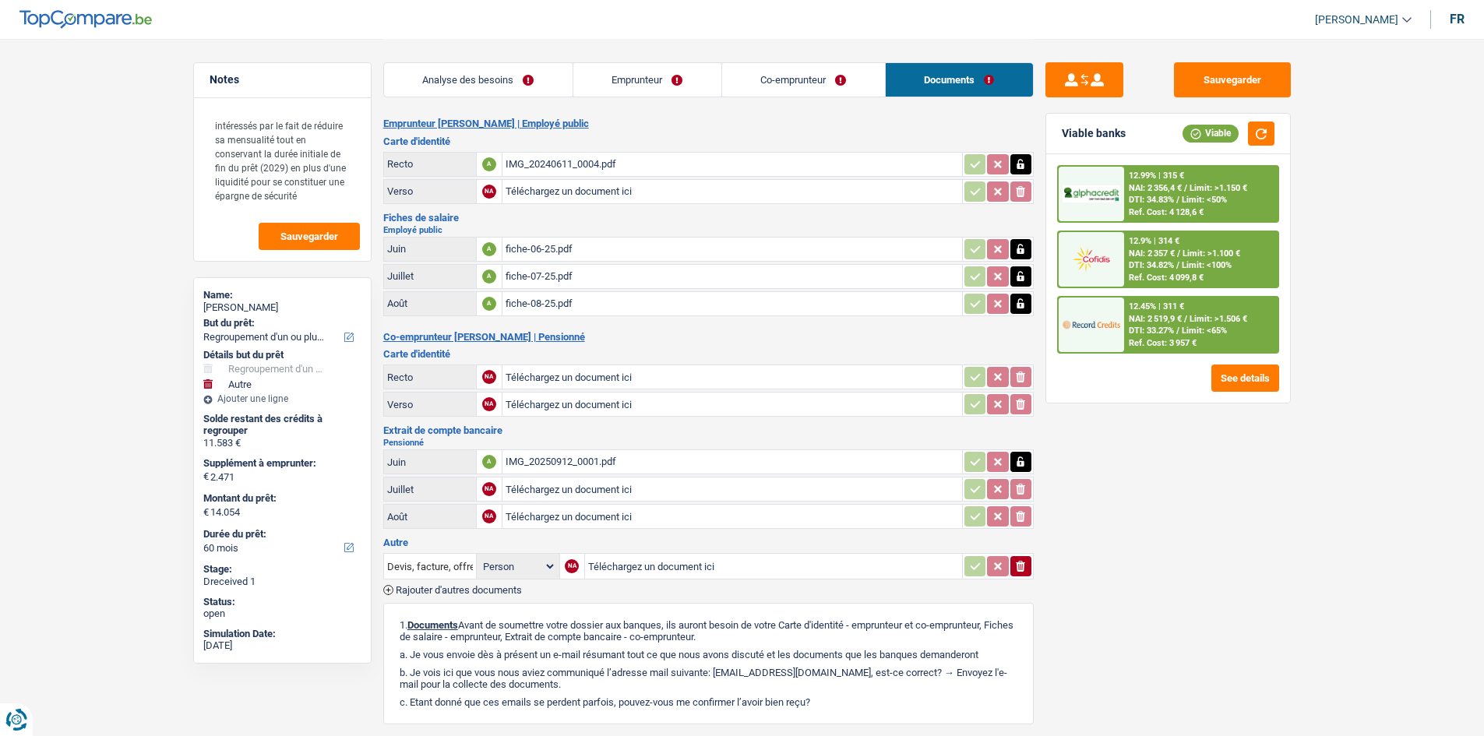
select select "60"
click at [709, 143] on h3 "Carte d'identité" at bounding box center [708, 141] width 650 height 10
click at [527, 77] on link "Analyse des besoins" at bounding box center [478, 79] width 189 height 33
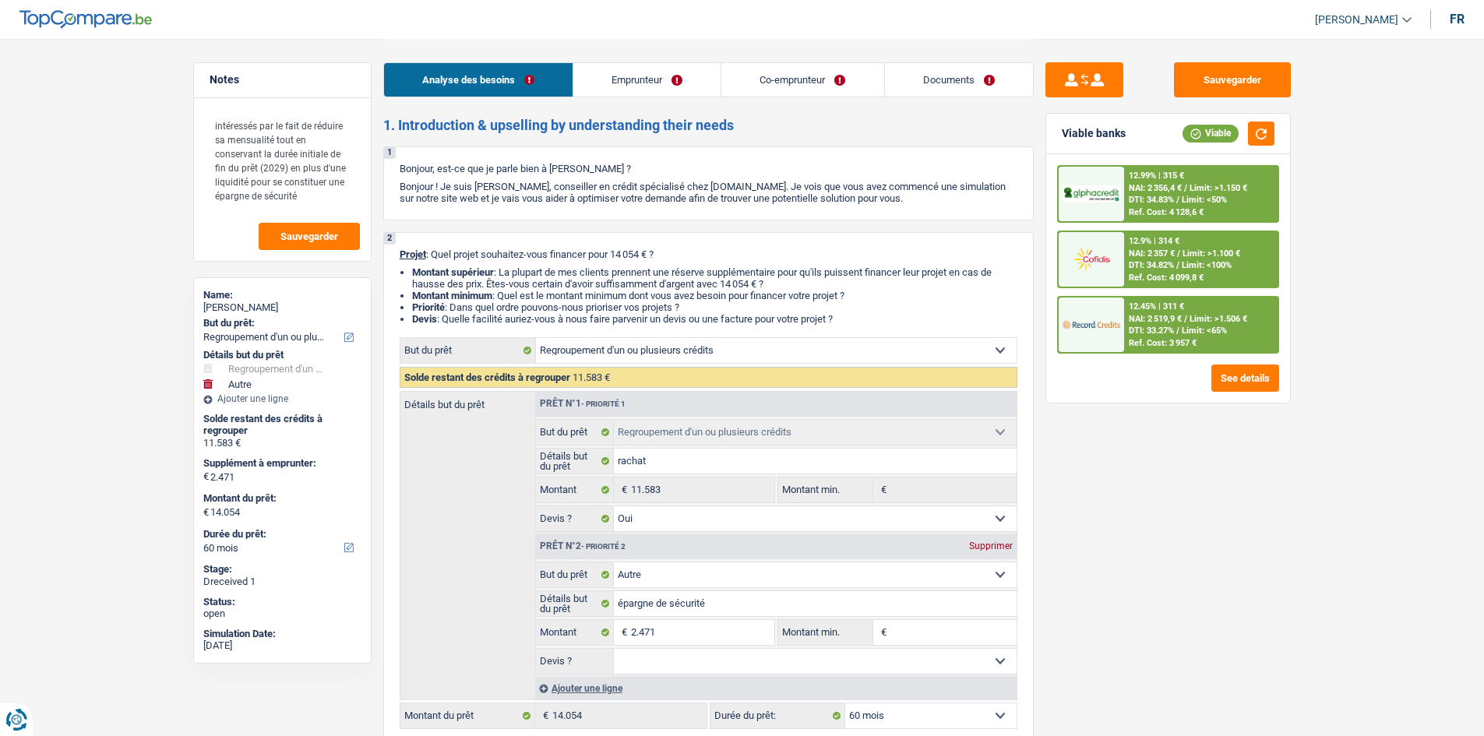
drag, startPoint x: 393, startPoint y: 164, endPoint x: 929, endPoint y: 205, distance: 536.7
click at [929, 205] on div "1 Bonjour, est-ce que je parle bien à [PERSON_NAME] ? Bonjour ! Je suis [PERSON…" at bounding box center [708, 183] width 650 height 74
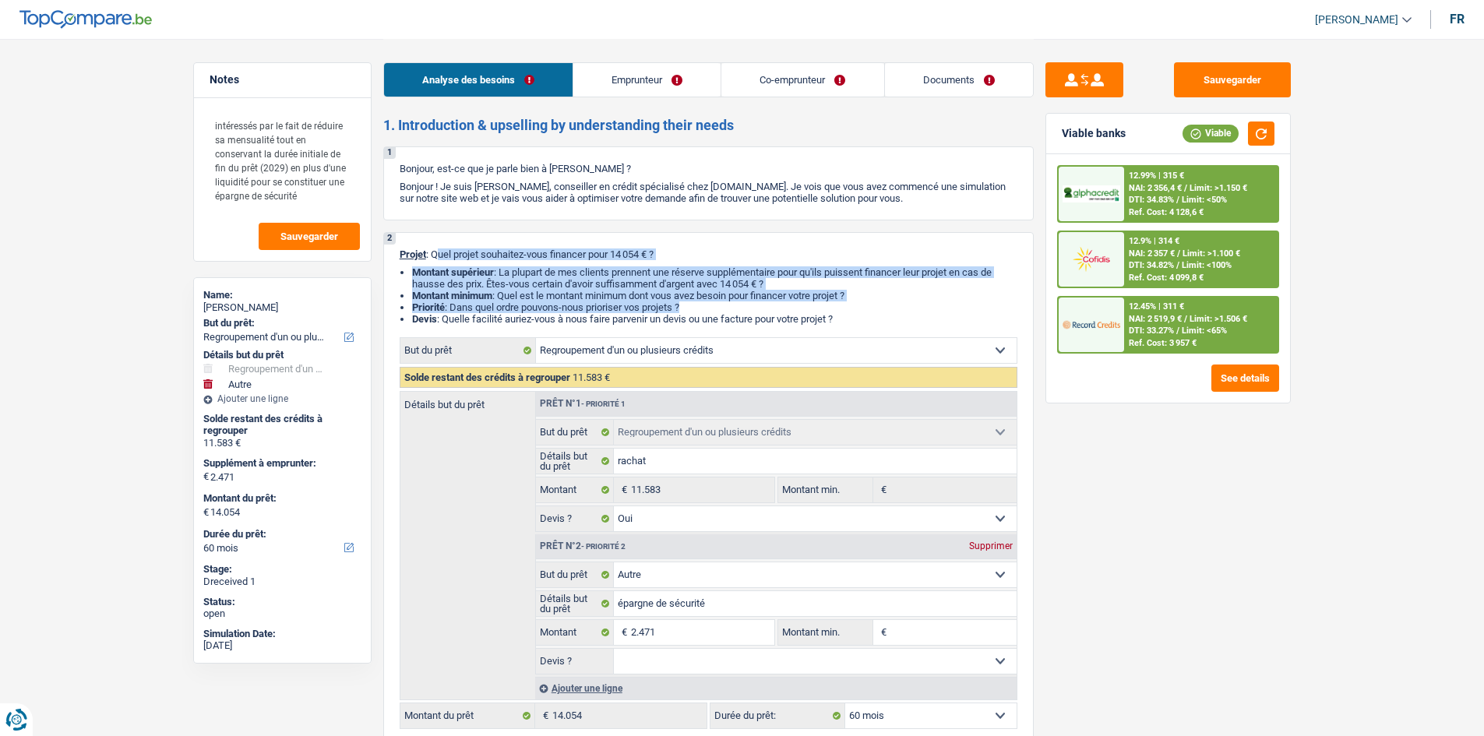
drag, startPoint x: 868, startPoint y: 313, endPoint x: 417, endPoint y: 251, distance: 455.3
click at [428, 248] on div "2 Projet : Quel projet souhaitez-vous financer pour 14 054 € ? Montant supérieu…" at bounding box center [708, 488] width 650 height 513
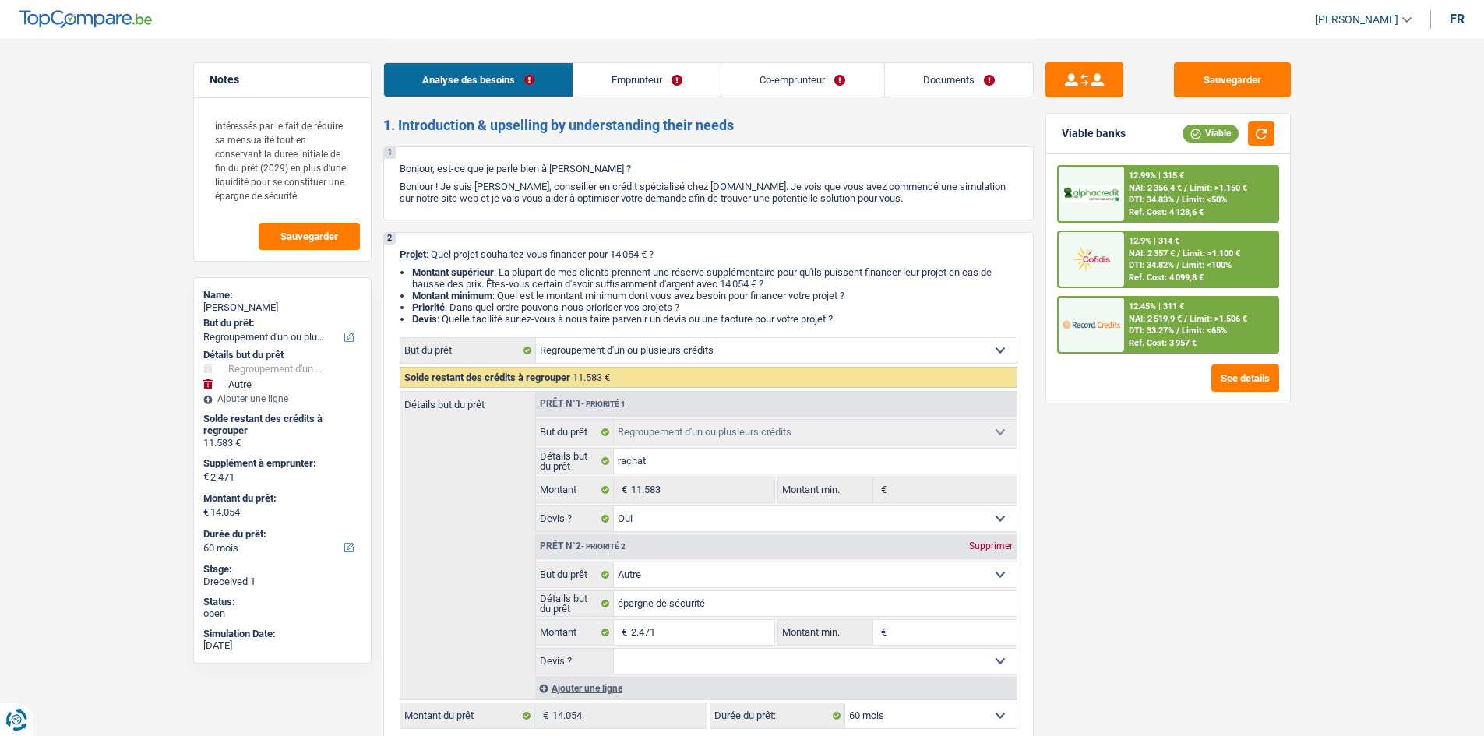
drag, startPoint x: 414, startPoint y: 251, endPoint x: 398, endPoint y: 259, distance: 17.4
click at [413, 252] on span "Projet" at bounding box center [413, 254] width 26 height 12
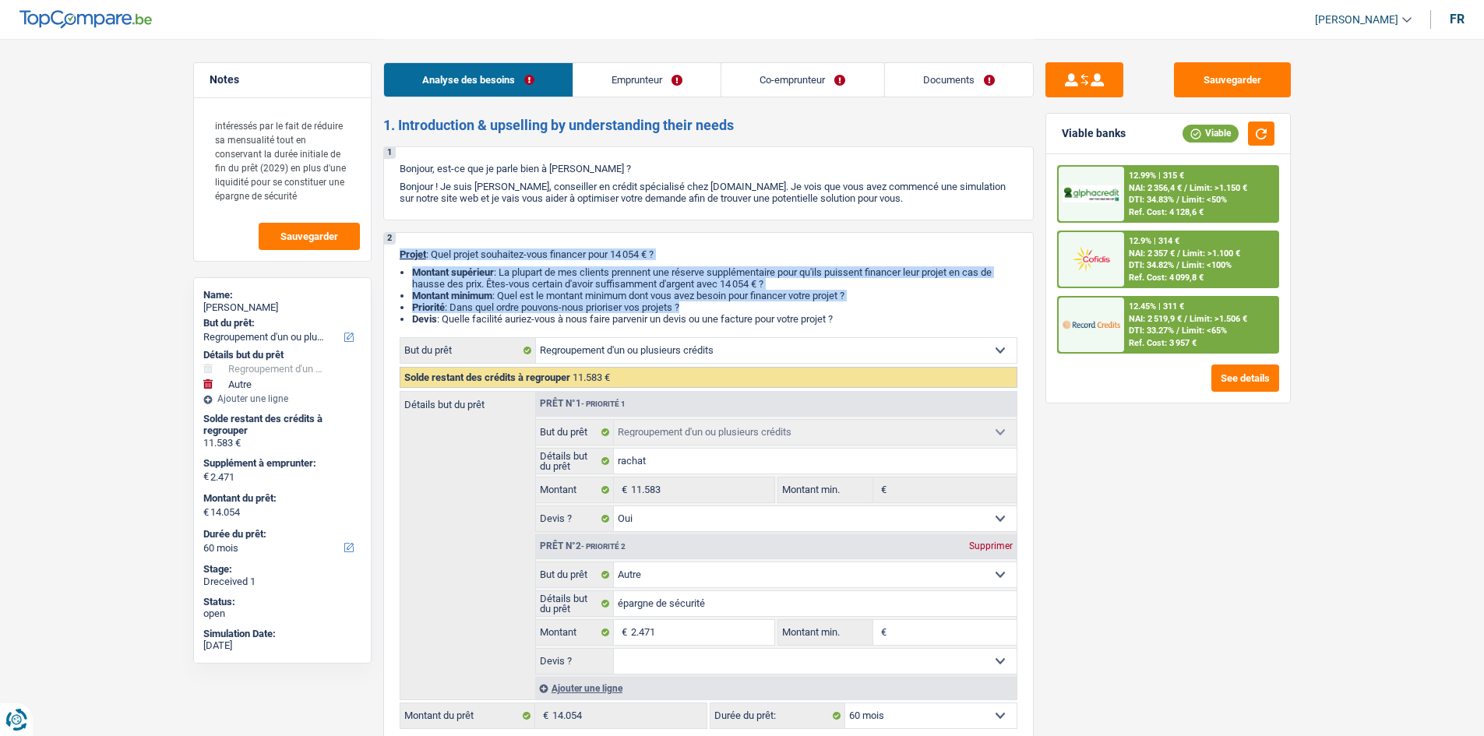
drag, startPoint x: 398, startPoint y: 259, endPoint x: 886, endPoint y: 309, distance: 490.2
click at [887, 310] on div "2 Projet : Quel projet souhaitez-vous financer pour 14 054 € ? Montant supérieu…" at bounding box center [708, 488] width 650 height 513
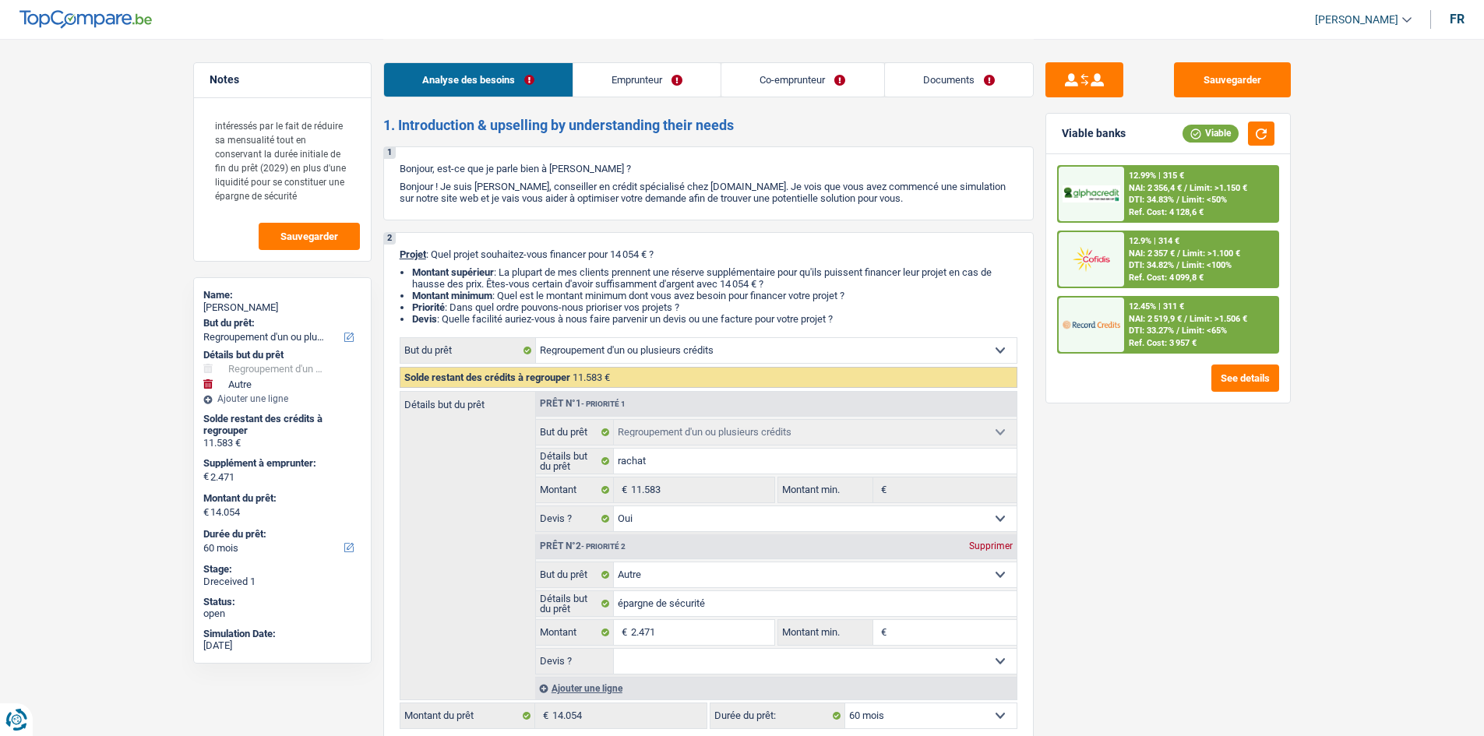
click at [878, 319] on li "Devis : Quelle facilité auriez-vous à nous faire parvenir un devis ou une factu…" at bounding box center [714, 319] width 605 height 12
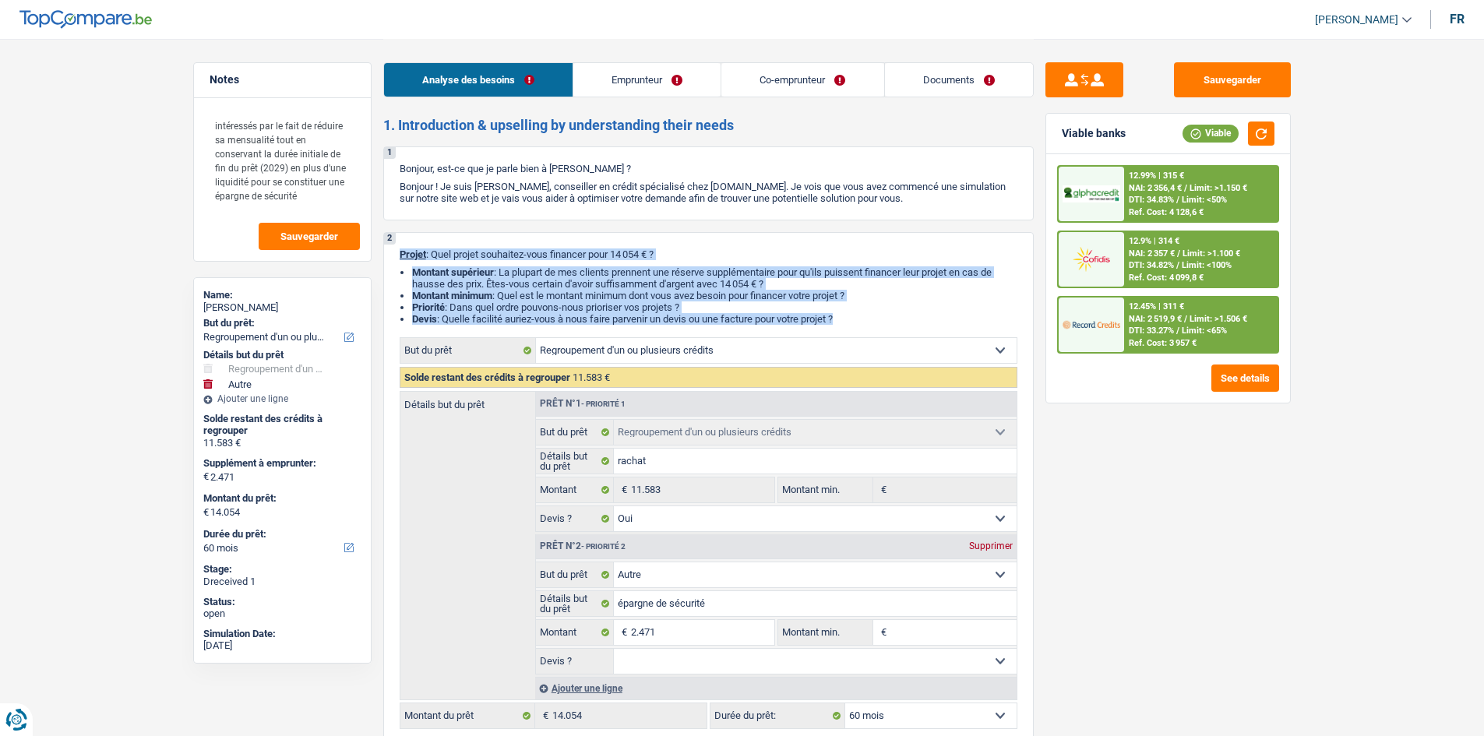
drag, startPoint x: 878, startPoint y: 319, endPoint x: 390, endPoint y: 237, distance: 494.6
click at [390, 237] on div "2 Projet : Quel projet souhaitez-vous financer pour 14 054 € ? Montant supérieu…" at bounding box center [708, 488] width 650 height 513
drag, startPoint x: 407, startPoint y: 168, endPoint x: 946, endPoint y: 206, distance: 540.3
click at [946, 206] on div "1 Bonjour, est-ce que je parle bien à [PERSON_NAME] ? Bonjour ! Je suis [PERSON…" at bounding box center [708, 183] width 650 height 74
click at [945, 206] on div "1 Bonjour, est-ce que je parle bien à [PERSON_NAME] ? Bonjour ! Je suis [PERSON…" at bounding box center [708, 183] width 650 height 74
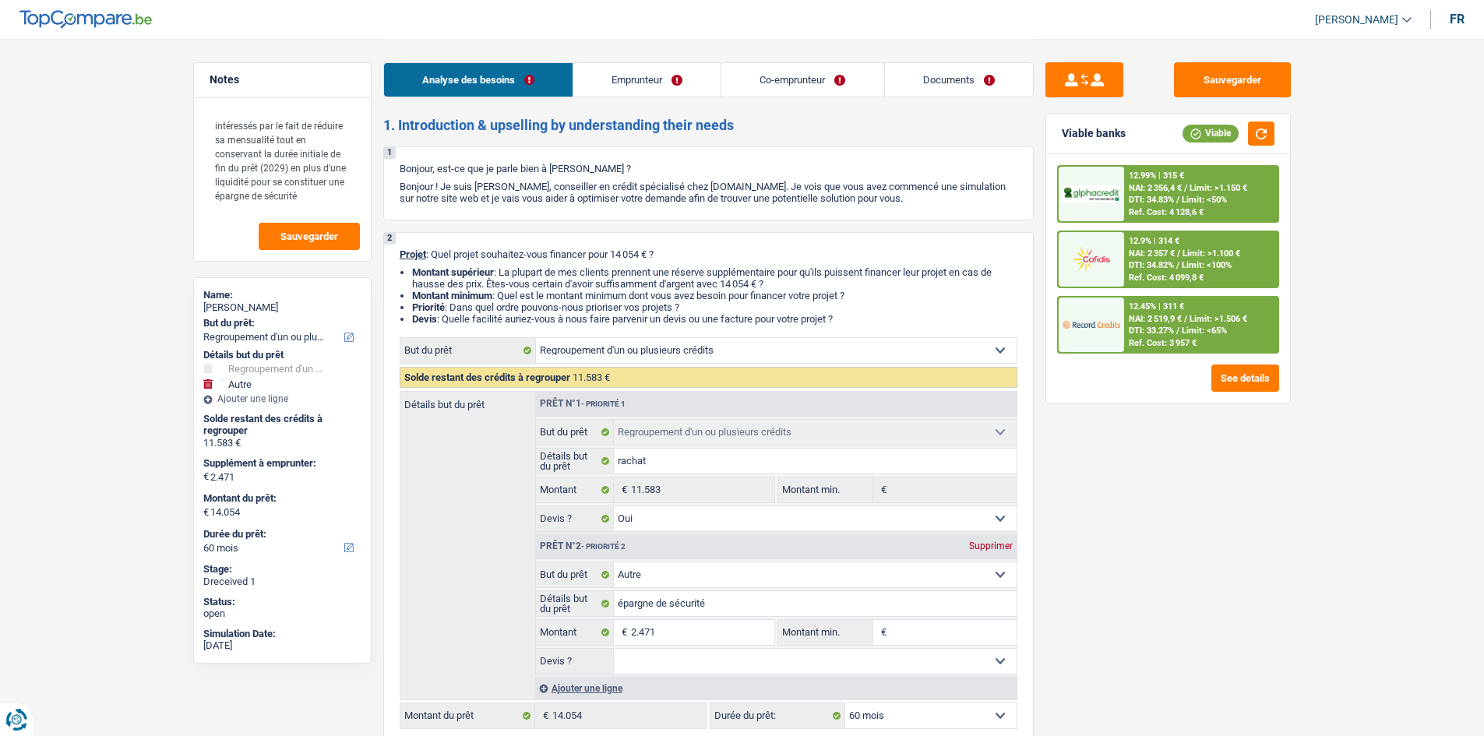
click at [642, 88] on link "Emprunteur" at bounding box center [646, 79] width 147 height 33
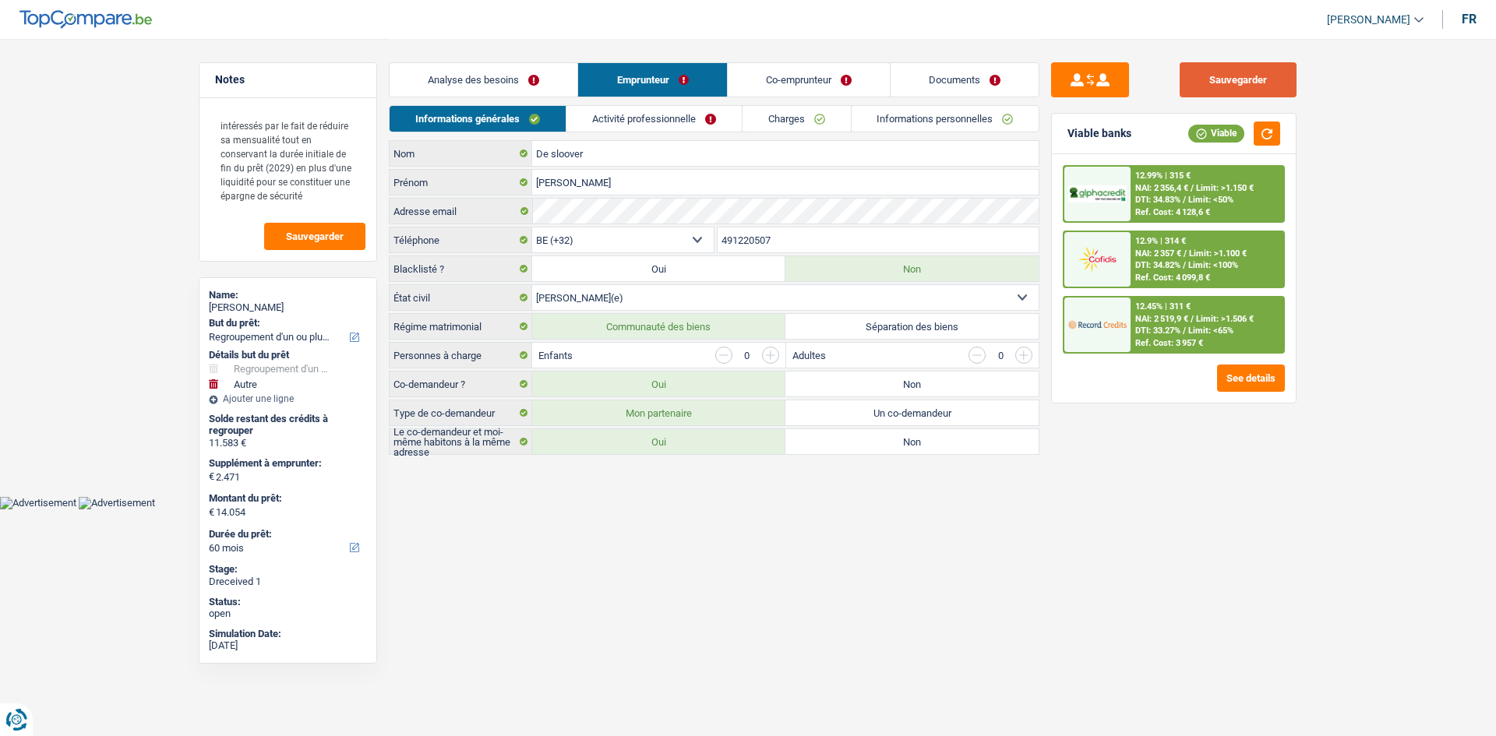
click at [1238, 78] on button "Sauvegarder" at bounding box center [1237, 79] width 117 height 35
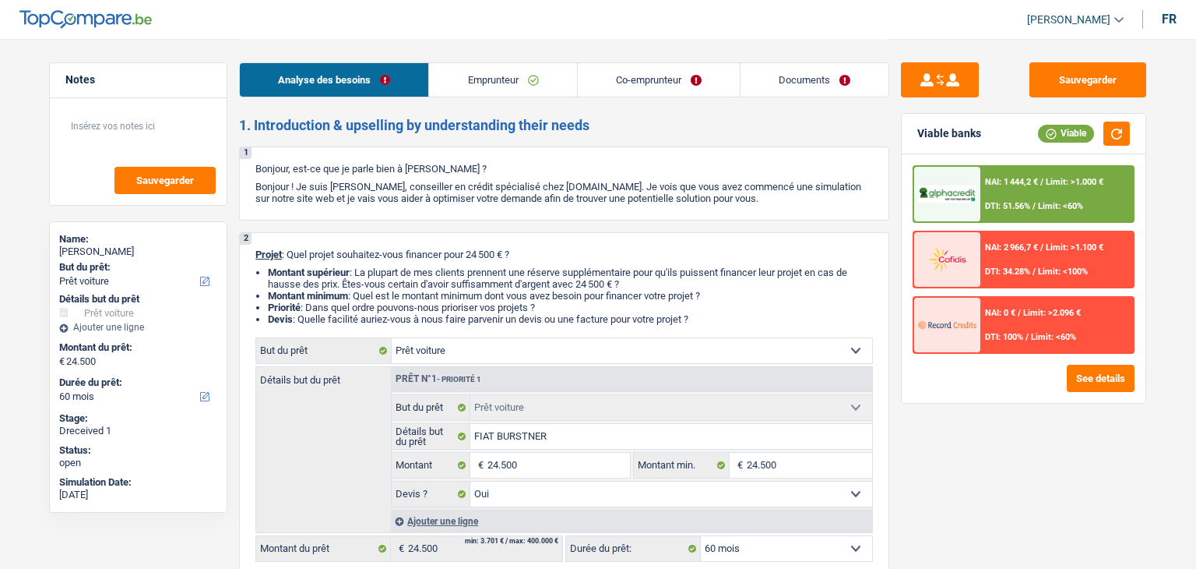
select select "car"
select select "60"
select select "car"
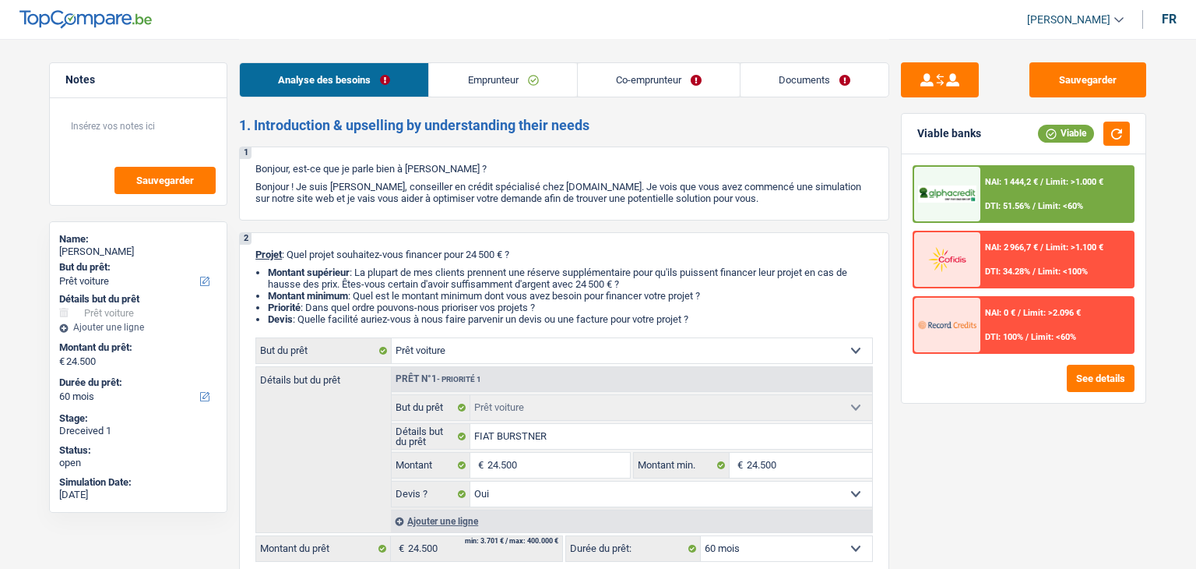
select select "yes"
select select "60"
select select "retired"
select select "noProfession"
select select "pension"
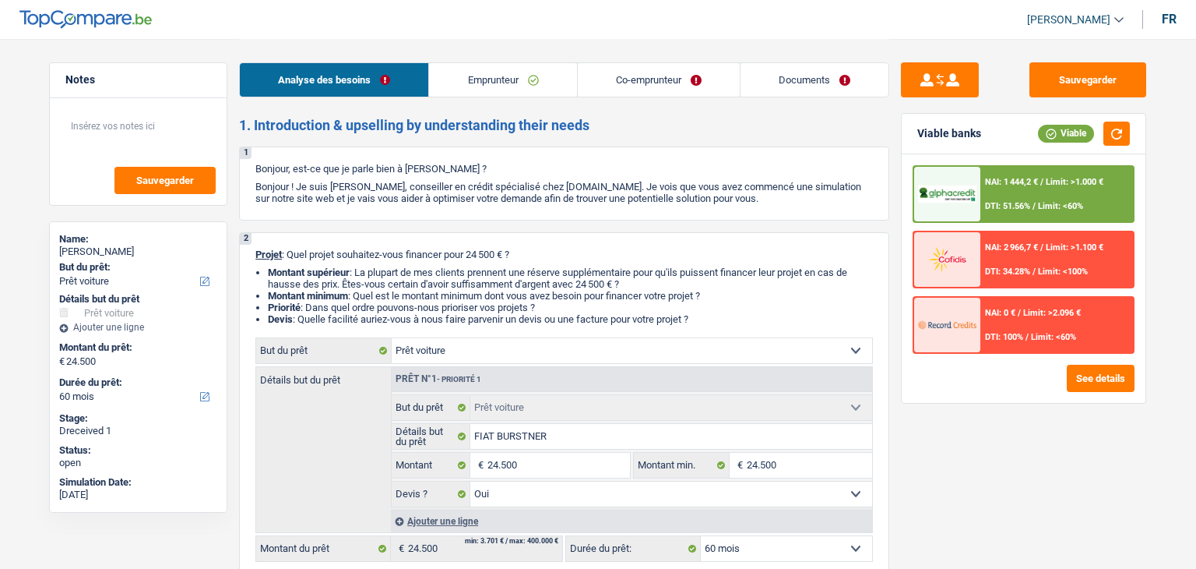
select select "familyAllowances"
select select "rents"
select select "car"
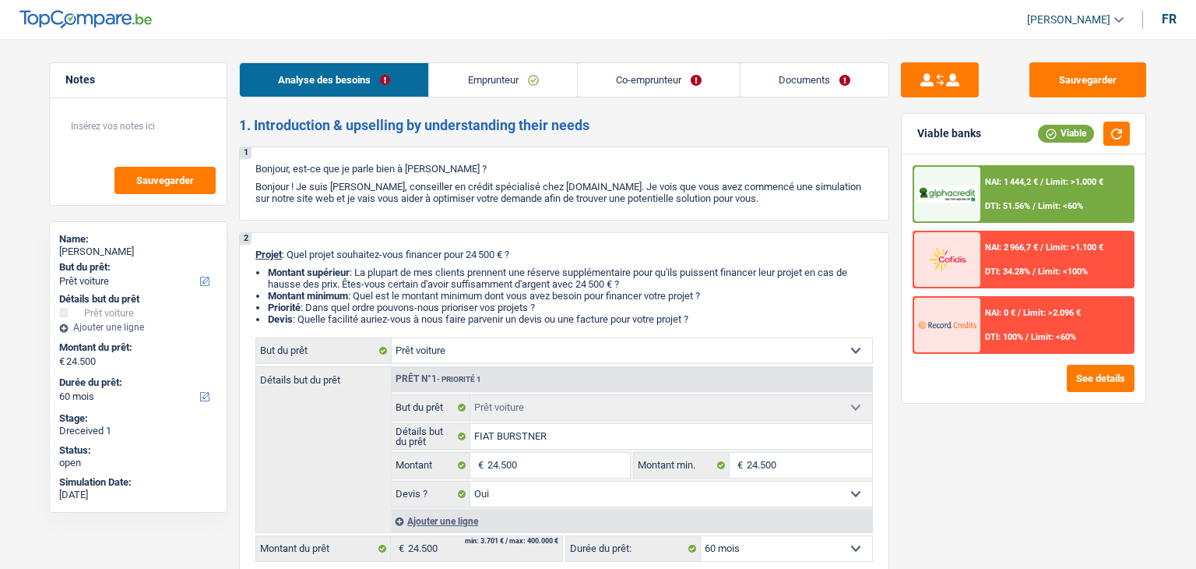
select select "yes"
select select "60"
select select "32"
select select "widowed"
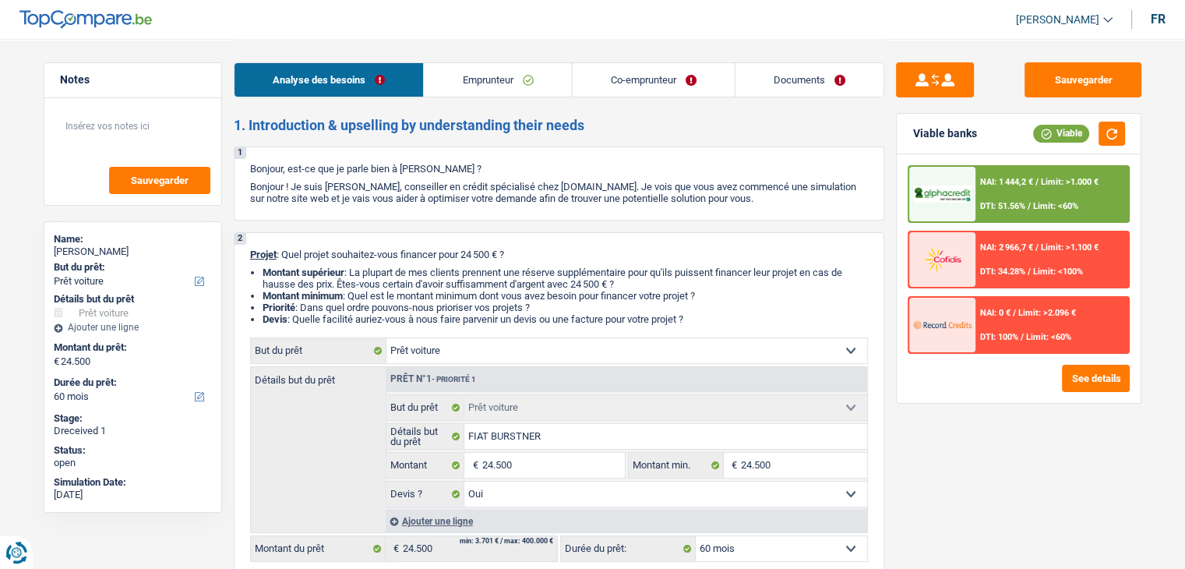
click at [460, 89] on link "Emprunteur" at bounding box center [497, 79] width 147 height 33
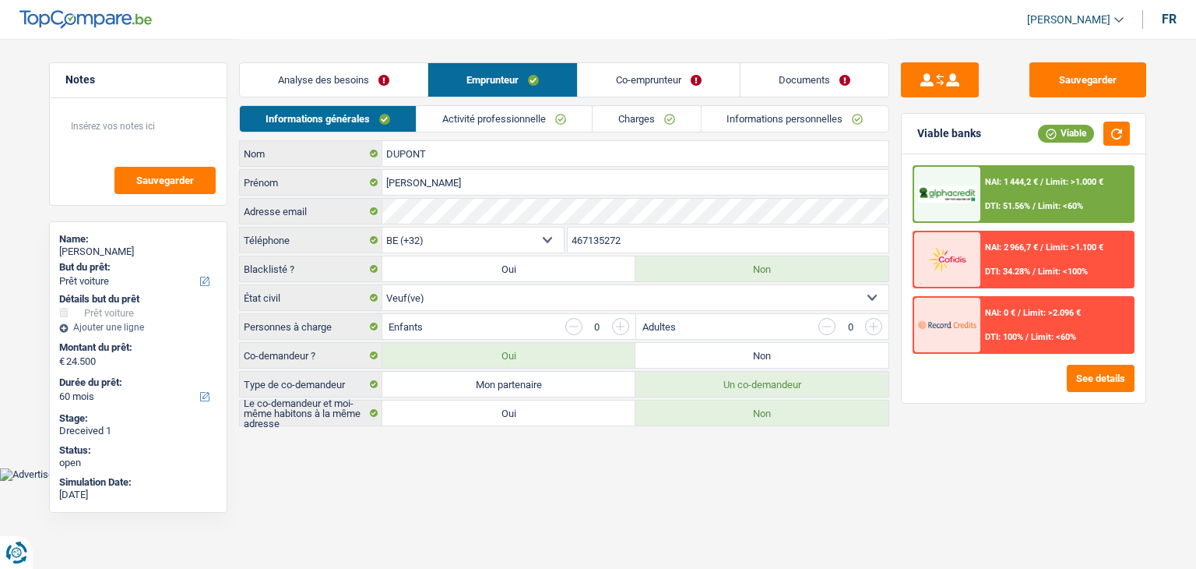
click at [455, 116] on link "Activité professionnelle" at bounding box center [504, 119] width 175 height 26
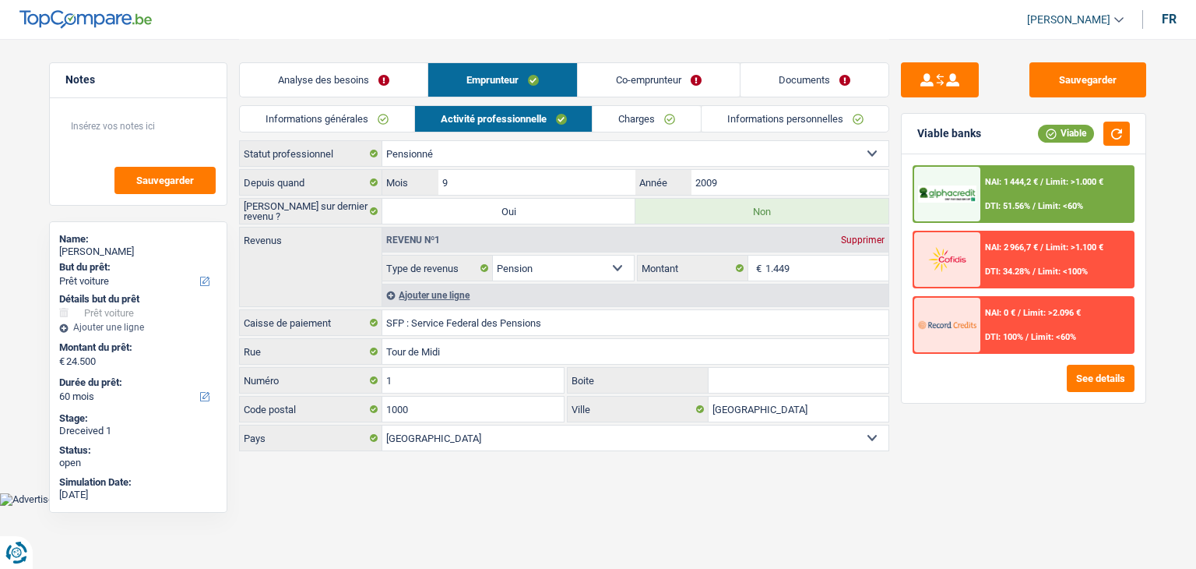
click at [361, 132] on link "Informations générales" at bounding box center [327, 119] width 174 height 26
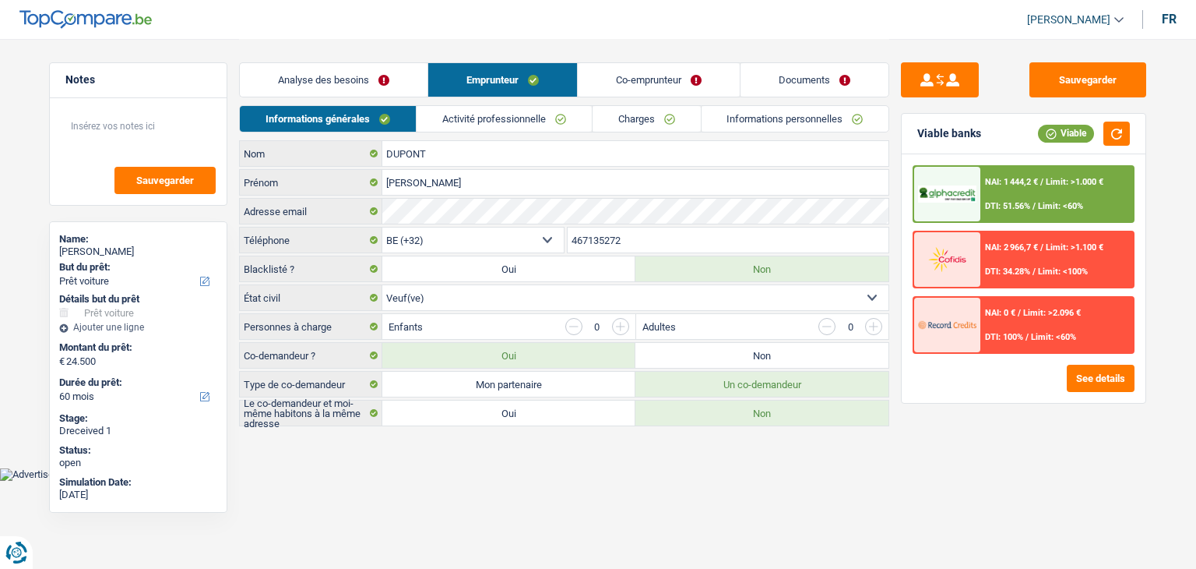
click at [611, 77] on link "Co-emprunteur" at bounding box center [659, 79] width 162 height 33
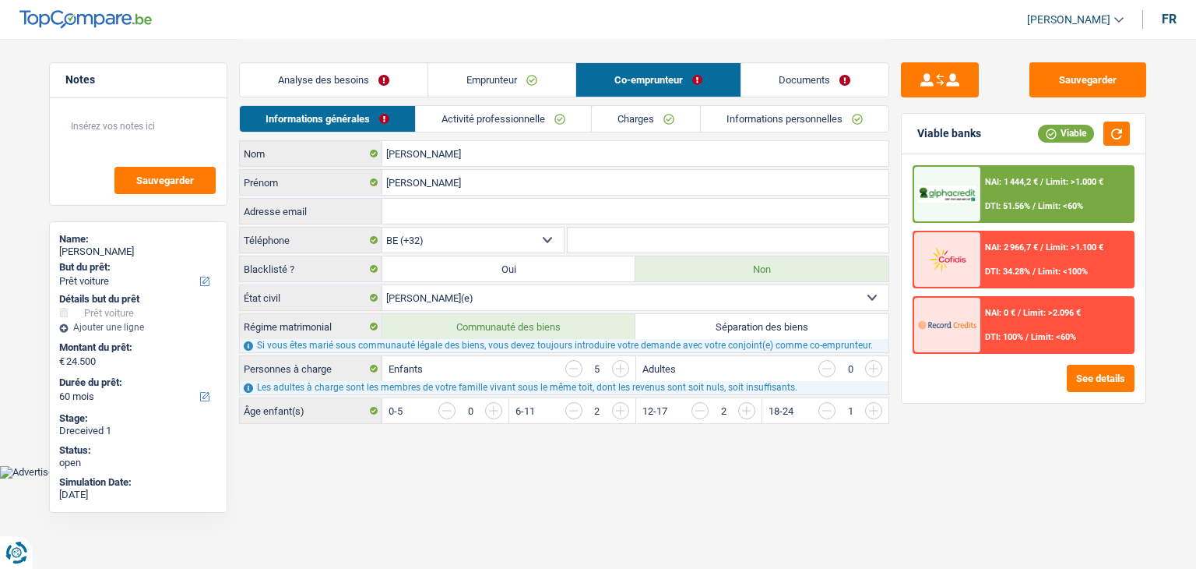
click at [458, 124] on link "Activité professionnelle" at bounding box center [503, 119] width 175 height 26
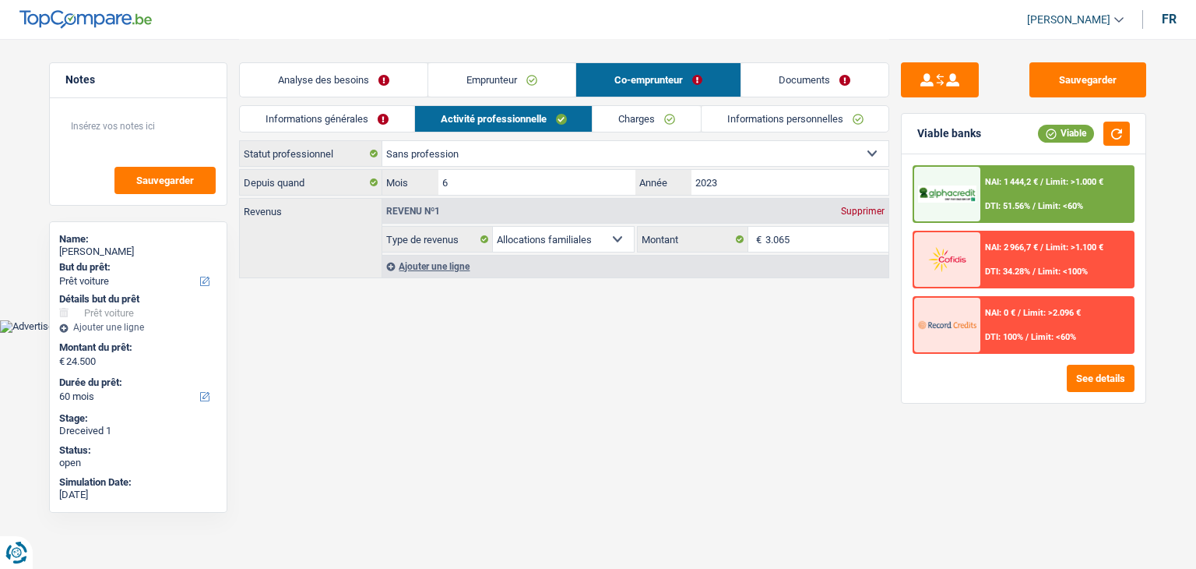
click at [408, 120] on link "Informations générales" at bounding box center [327, 119] width 174 height 26
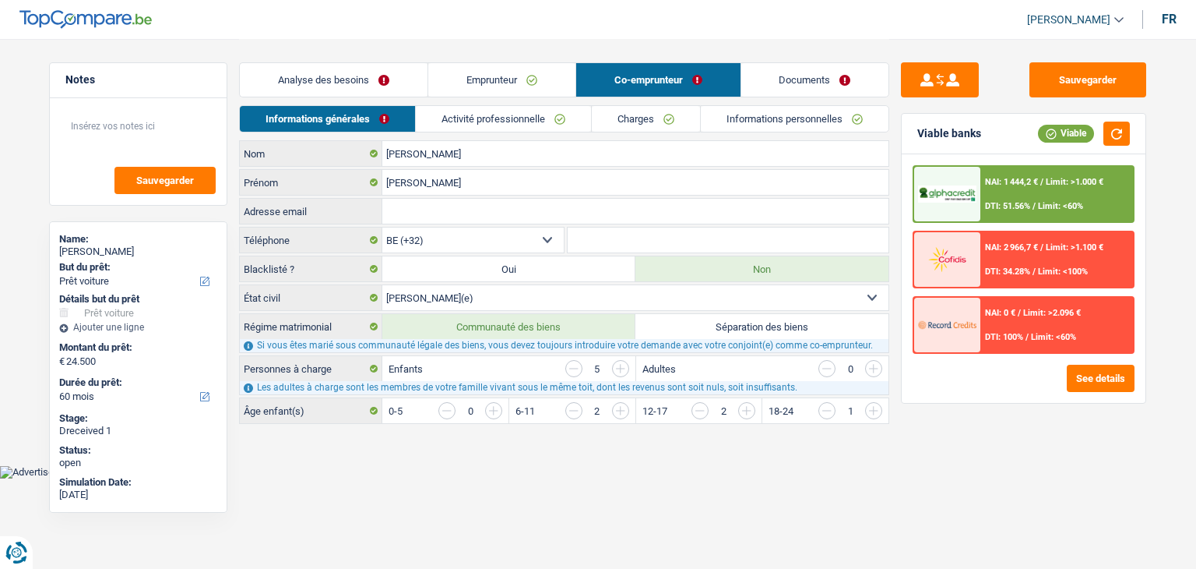
click at [510, 85] on link "Emprunteur" at bounding box center [501, 79] width 147 height 33
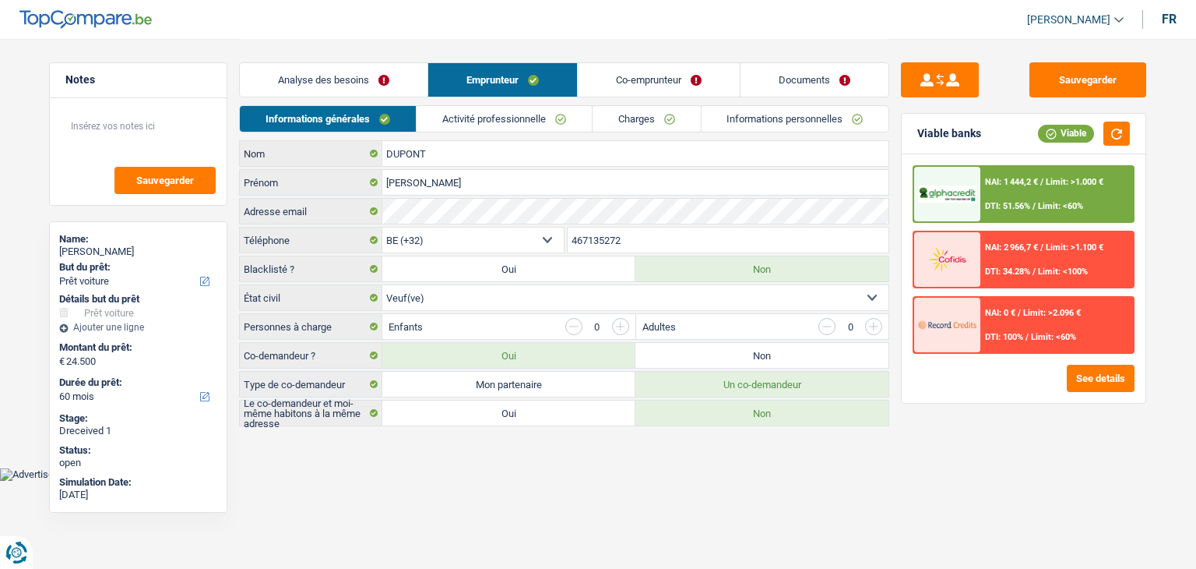
click at [399, 83] on link "Analyse des besoins" at bounding box center [334, 79] width 188 height 33
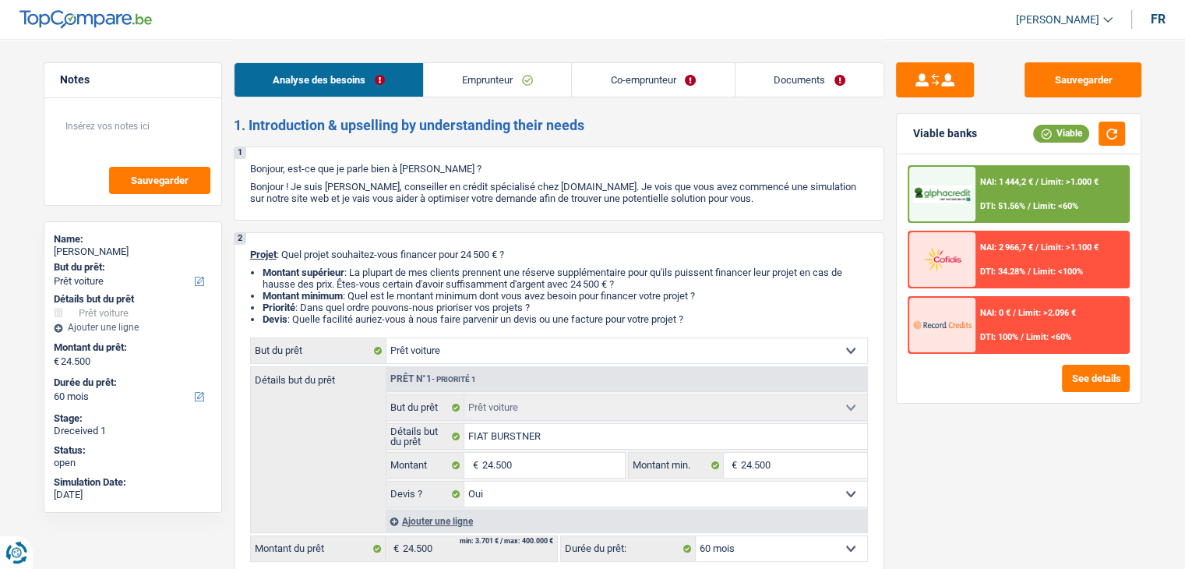
click at [474, 83] on link "Emprunteur" at bounding box center [497, 79] width 147 height 33
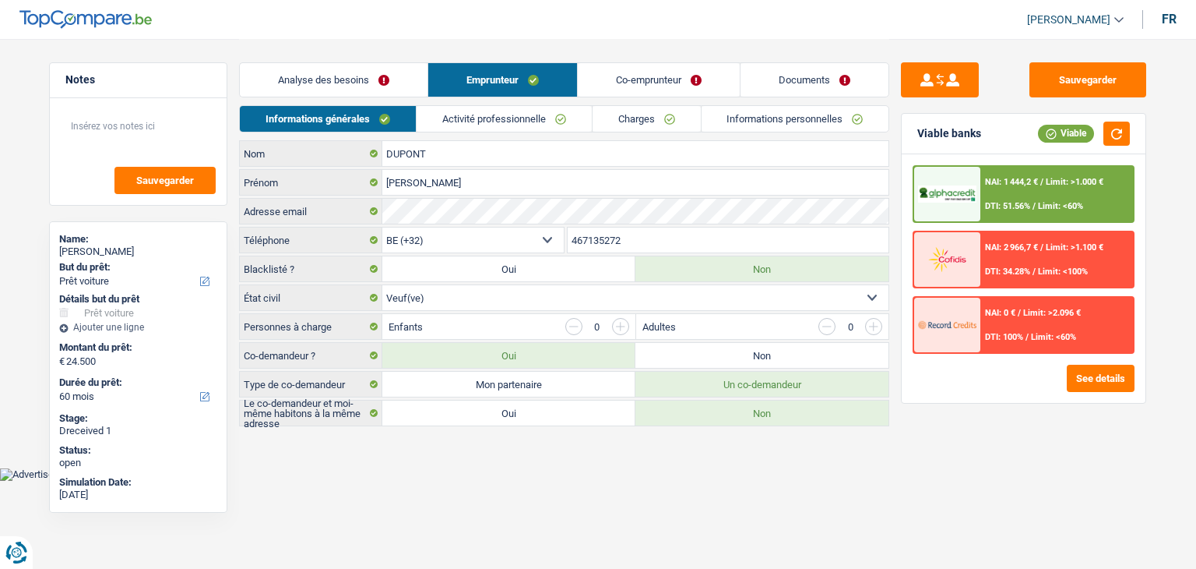
click at [397, 119] on link "Informations générales" at bounding box center [328, 119] width 176 height 26
click at [613, 90] on link "Co-emprunteur" at bounding box center [659, 79] width 162 height 33
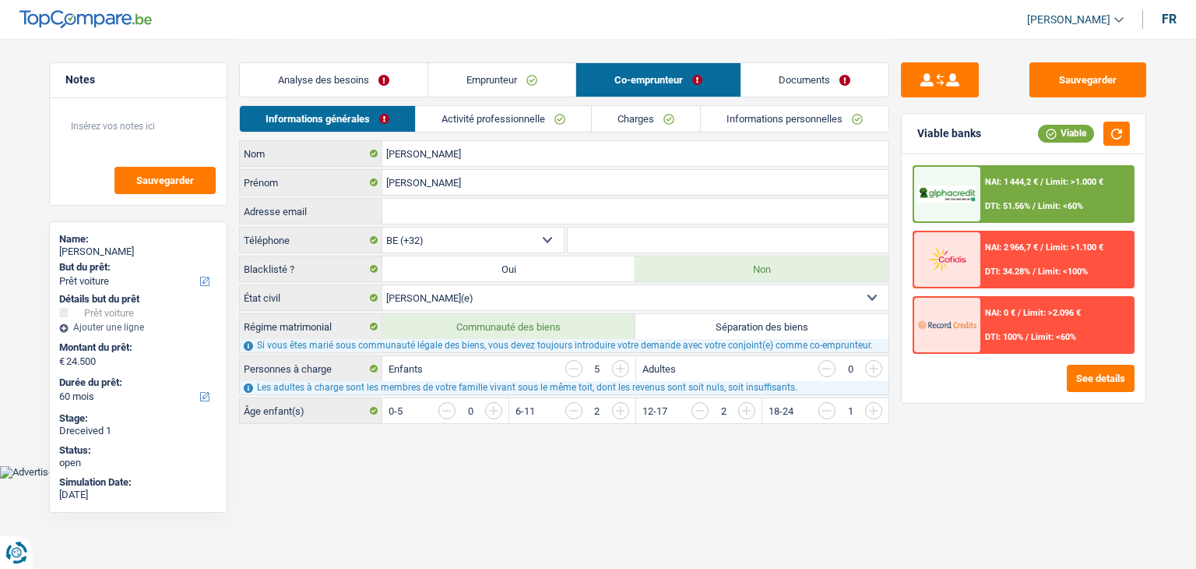
click at [486, 125] on link "Activité professionnelle" at bounding box center [503, 119] width 175 height 26
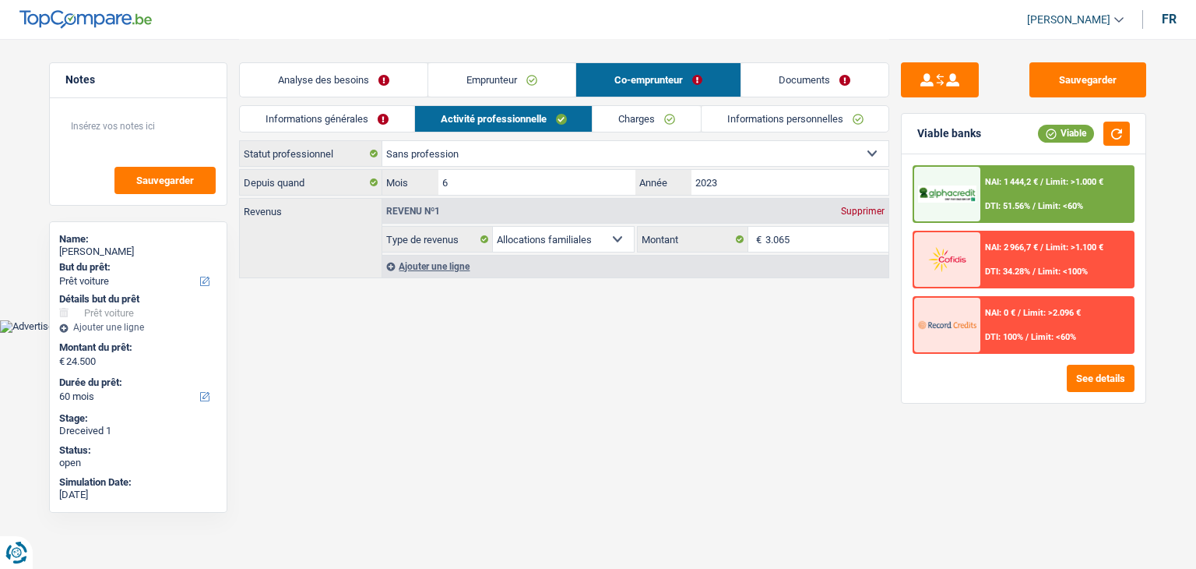
click at [406, 124] on link "Informations générales" at bounding box center [327, 119] width 174 height 26
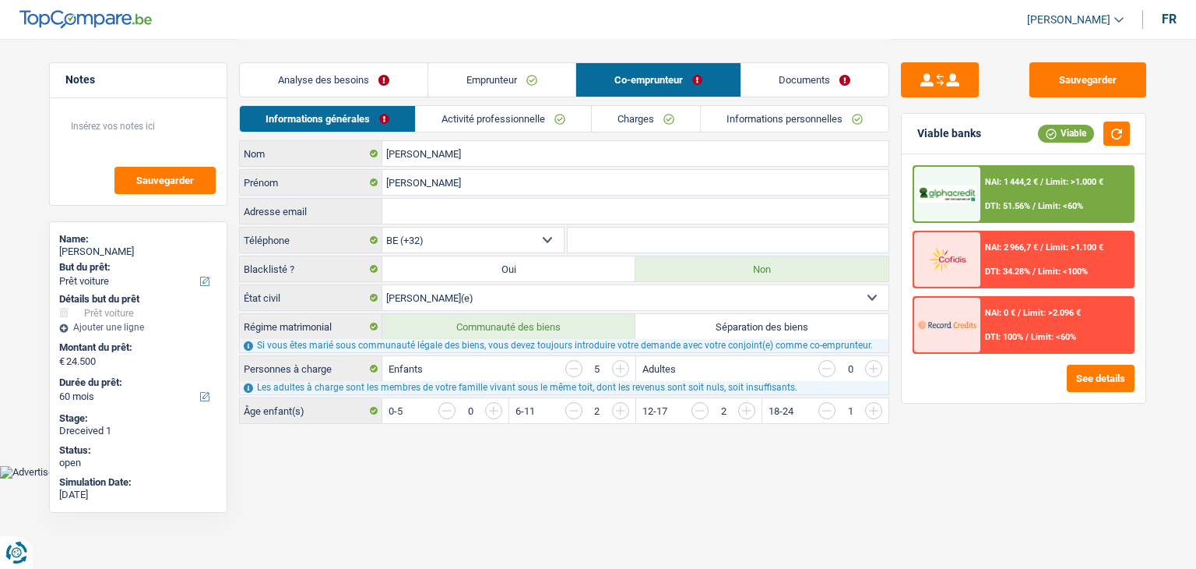
click at [463, 106] on link "Activité professionnelle" at bounding box center [503, 119] width 175 height 26
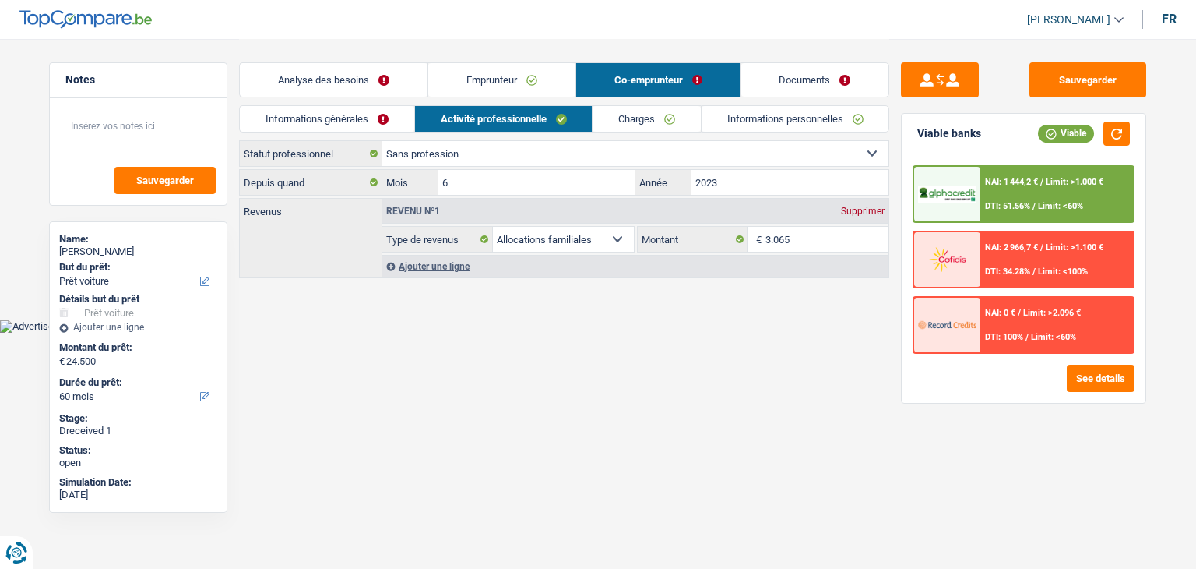
click at [630, 116] on link "Charges" at bounding box center [647, 119] width 108 height 26
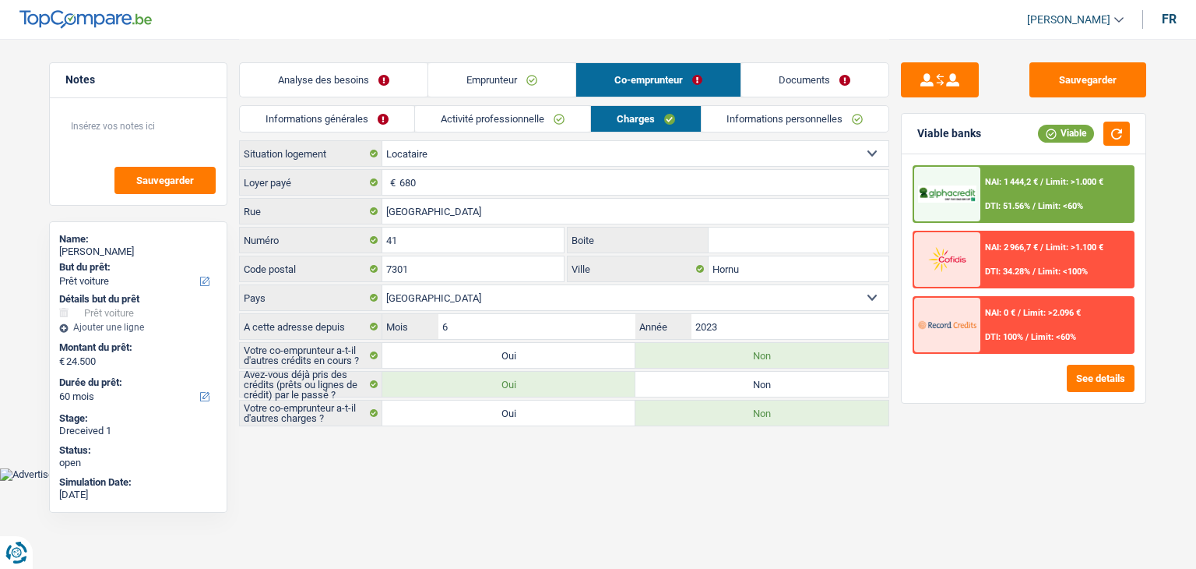
click at [716, 122] on link "Informations personnelles" at bounding box center [796, 119] width 188 height 26
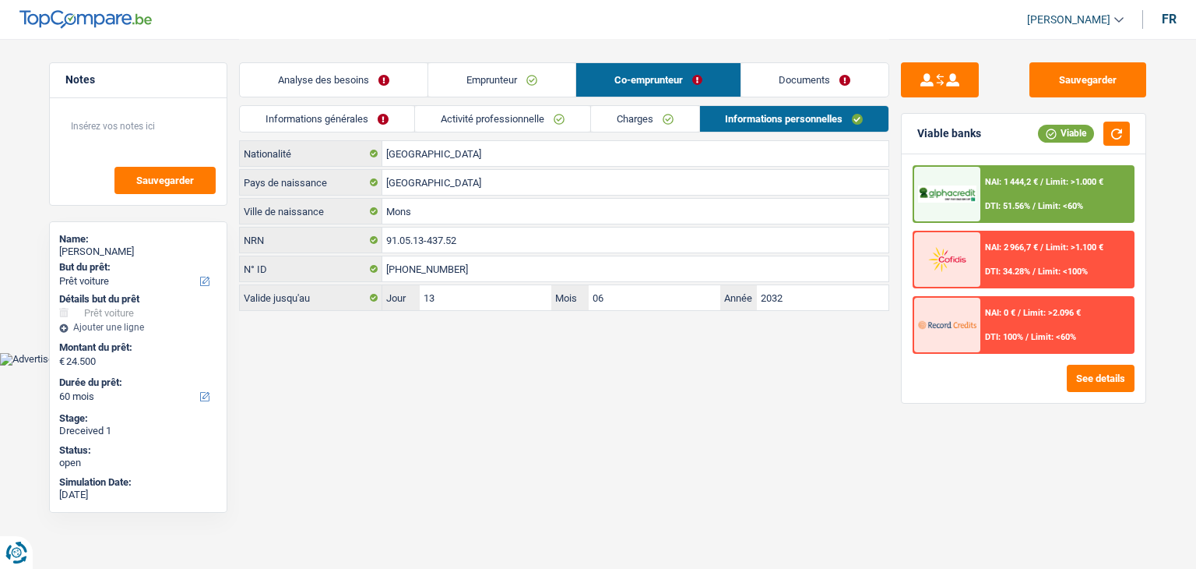
click at [776, 85] on link "Documents" at bounding box center [816, 79] width 148 height 33
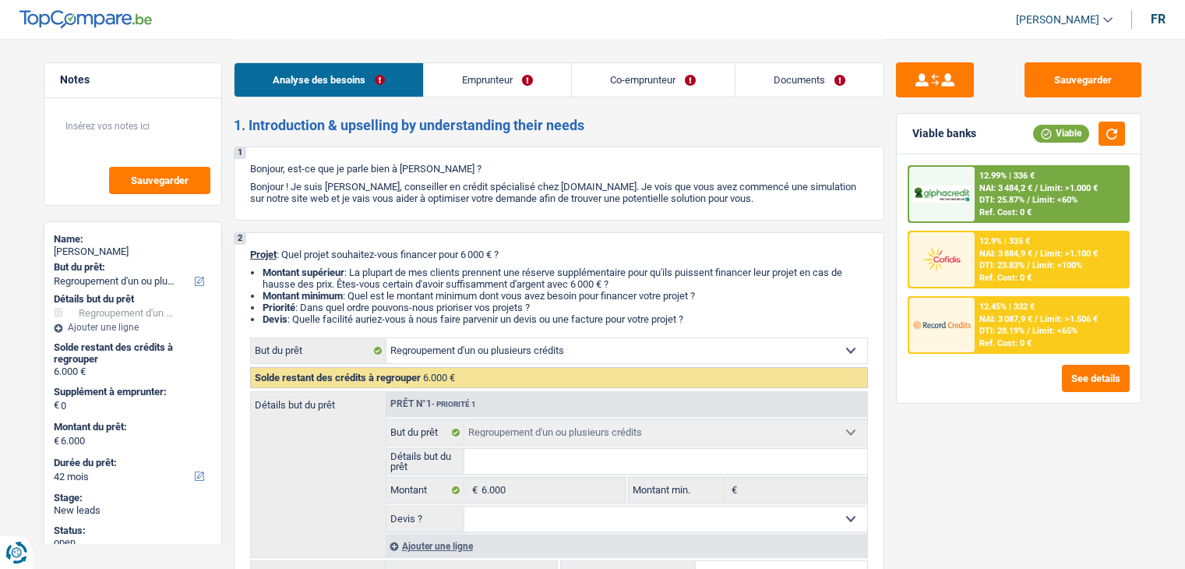
select select "refinancing"
select select "42"
select select "refinancing"
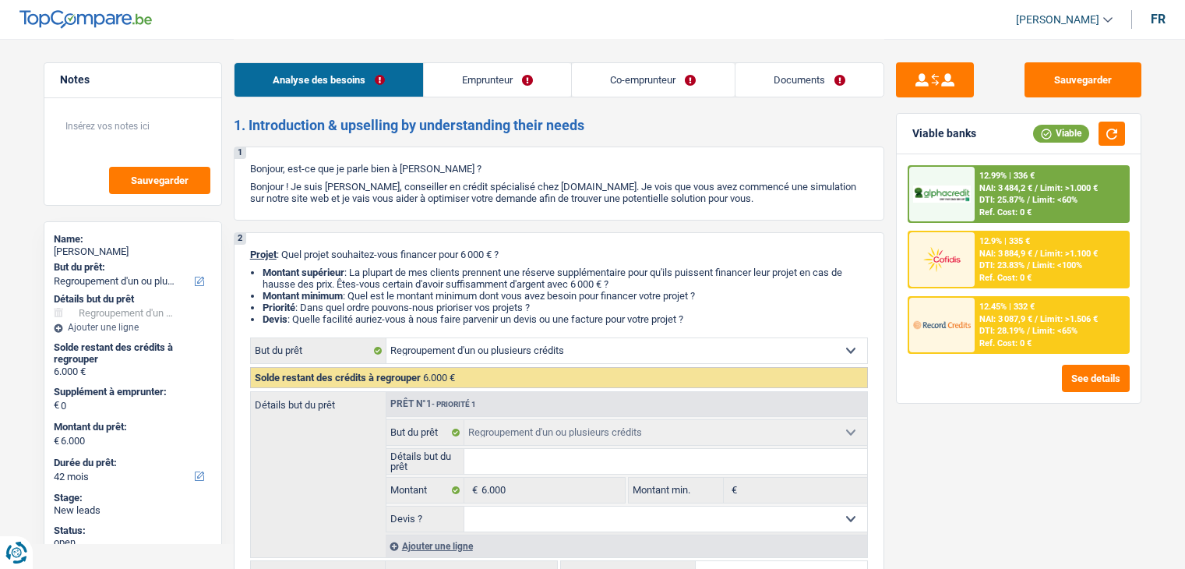
select select "42"
select select "publicEmployee"
select select "worker"
select select "netSalary"
select select "familyAllowances"
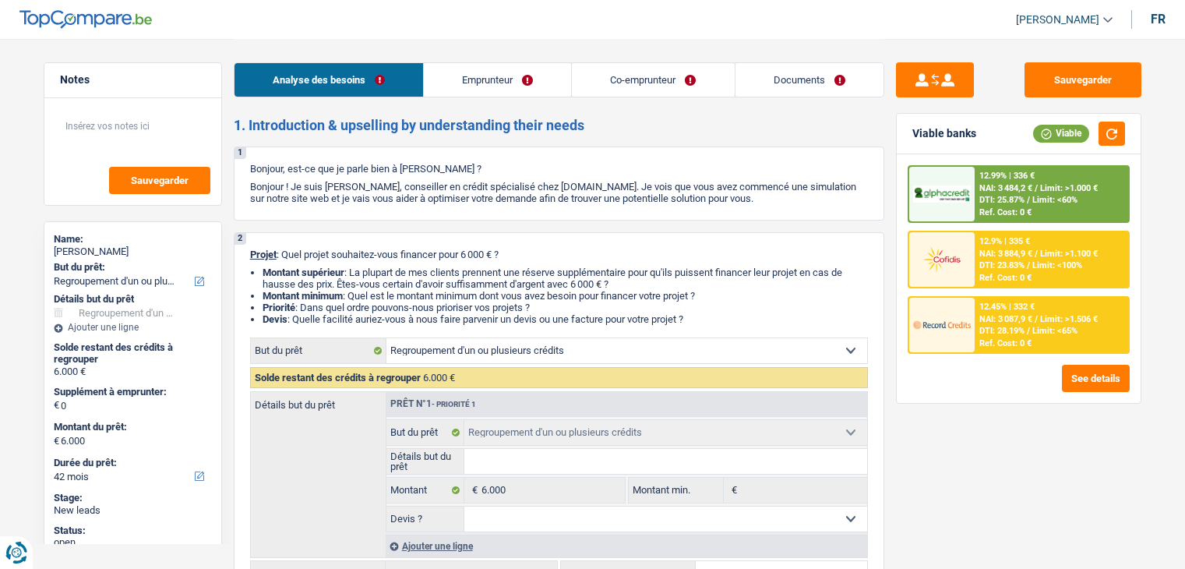
select select "mealVouchers"
select select "netSalary"
select select "familyAllowances"
select select "ownerWithMortgage"
select select "mortgage"
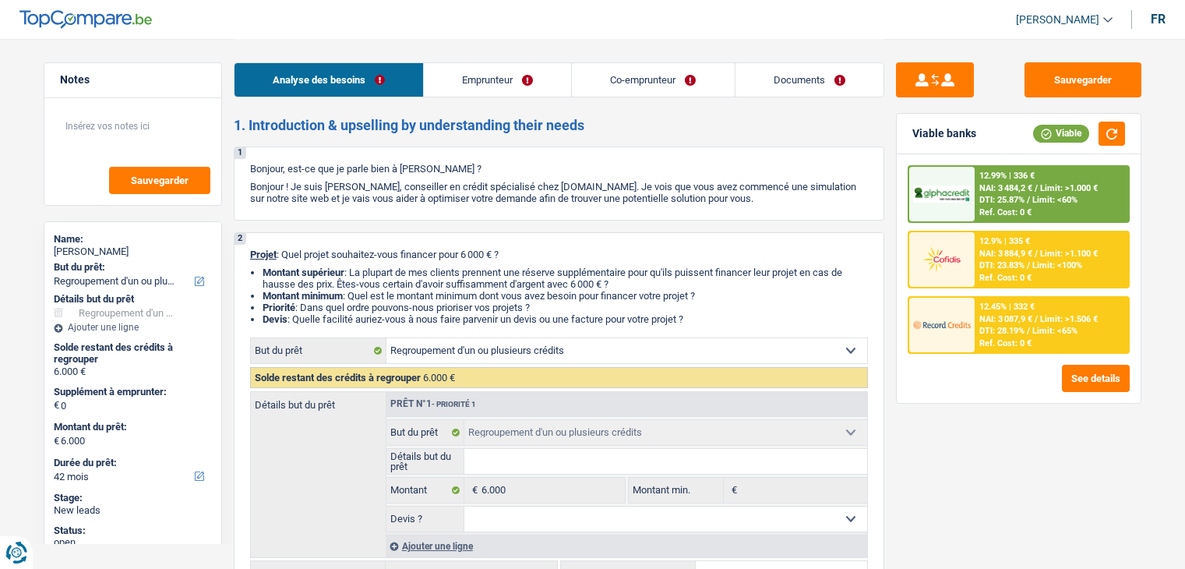
select select "360"
select select "refinancing"
select select "42"
drag, startPoint x: 756, startPoint y: 208, endPoint x: 259, endPoint y: 161, distance: 499.2
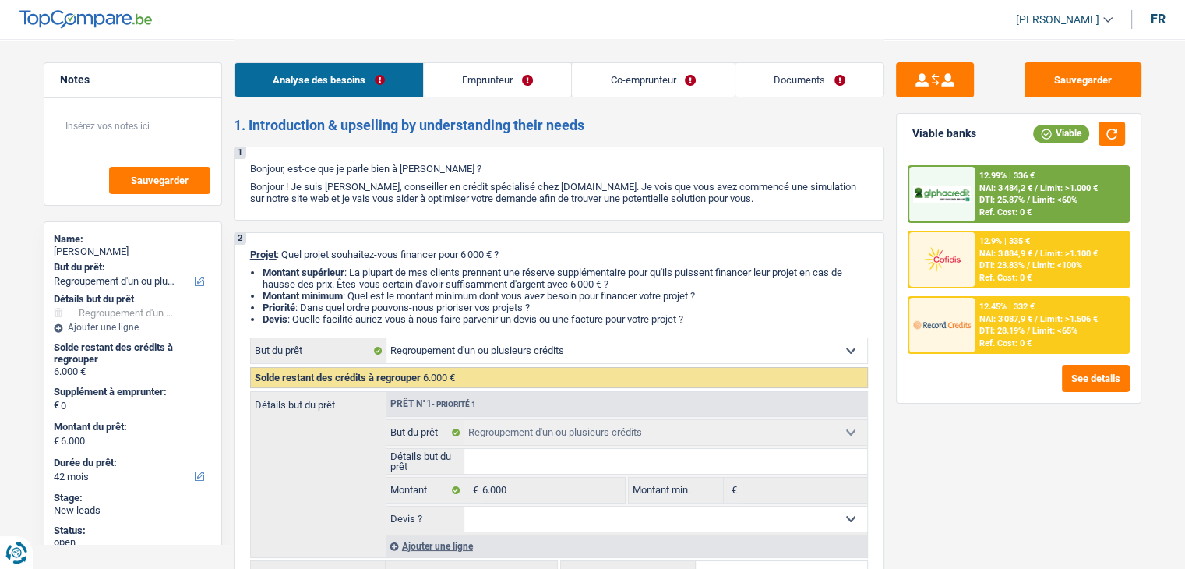
click at [259, 161] on div "1 Bonjour, est-ce que je parle bien à [PERSON_NAME] ? Bonjour ! Je suis [PERSON…" at bounding box center [559, 183] width 650 height 74
click at [437, 132] on h2 "1. Introduction & upselling by understanding their needs" at bounding box center [559, 125] width 650 height 17
click at [691, 323] on li "Devis : Quelle facilité auriez-vous à nous faire parvenir un devis ou une factu…" at bounding box center [565, 319] width 605 height 12
click at [470, 179] on div "1 Bonjour, est-ce que je parle bien à [PERSON_NAME] ? Bonjour ! Je suis [PERSON…" at bounding box center [559, 183] width 650 height 74
click at [495, 94] on link "Emprunteur" at bounding box center [497, 79] width 147 height 33
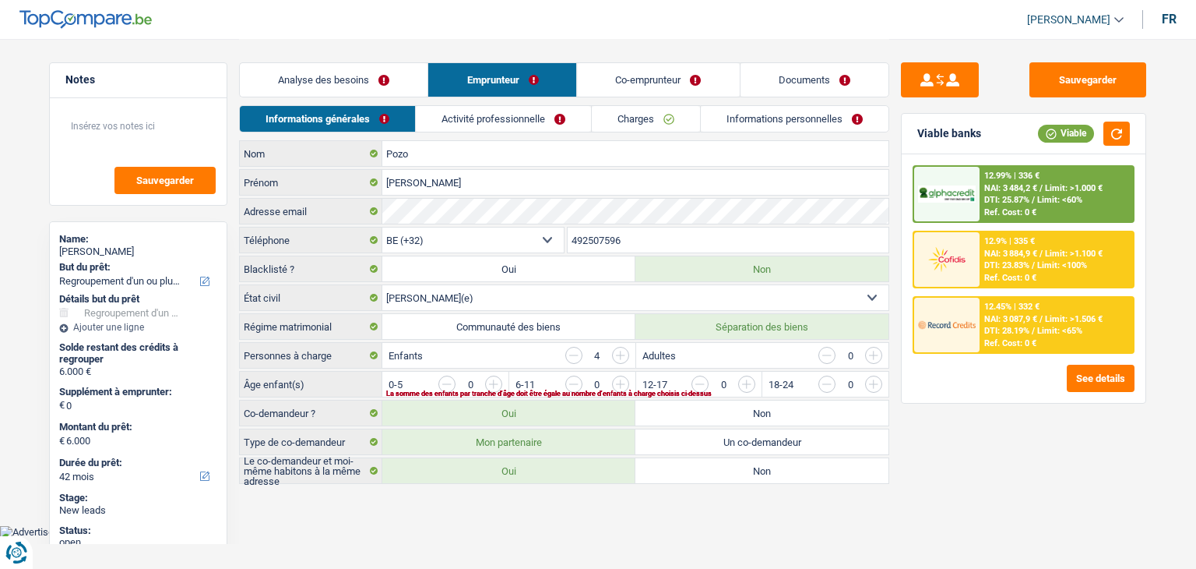
click at [591, 90] on link "Co-emprunteur" at bounding box center [659, 79] width 162 height 33
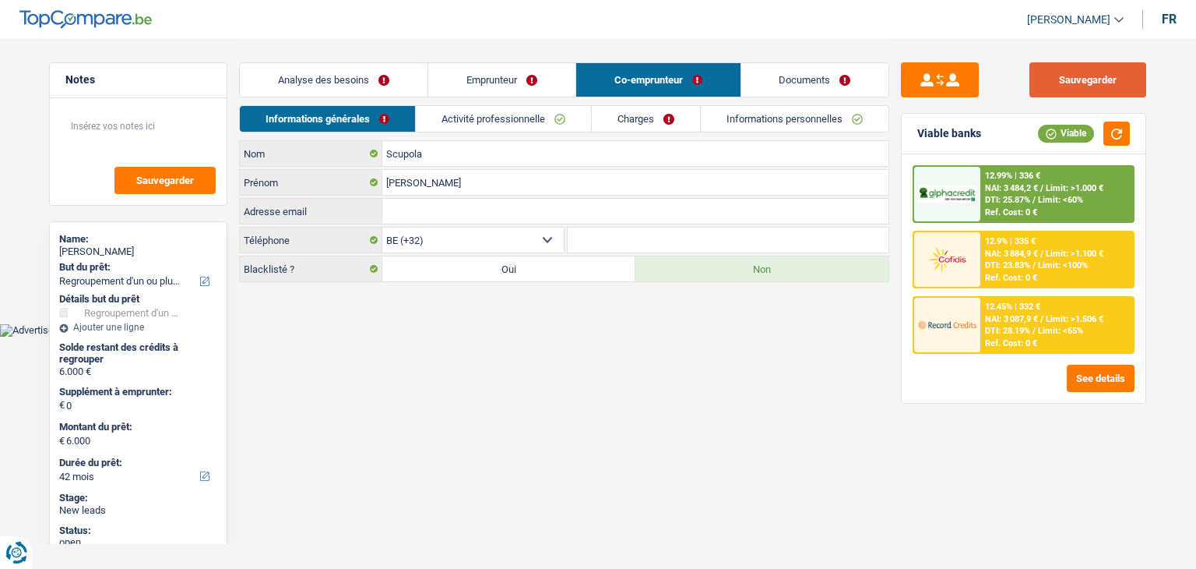
click at [1105, 90] on button "Sauvegarder" at bounding box center [1088, 79] width 117 height 35
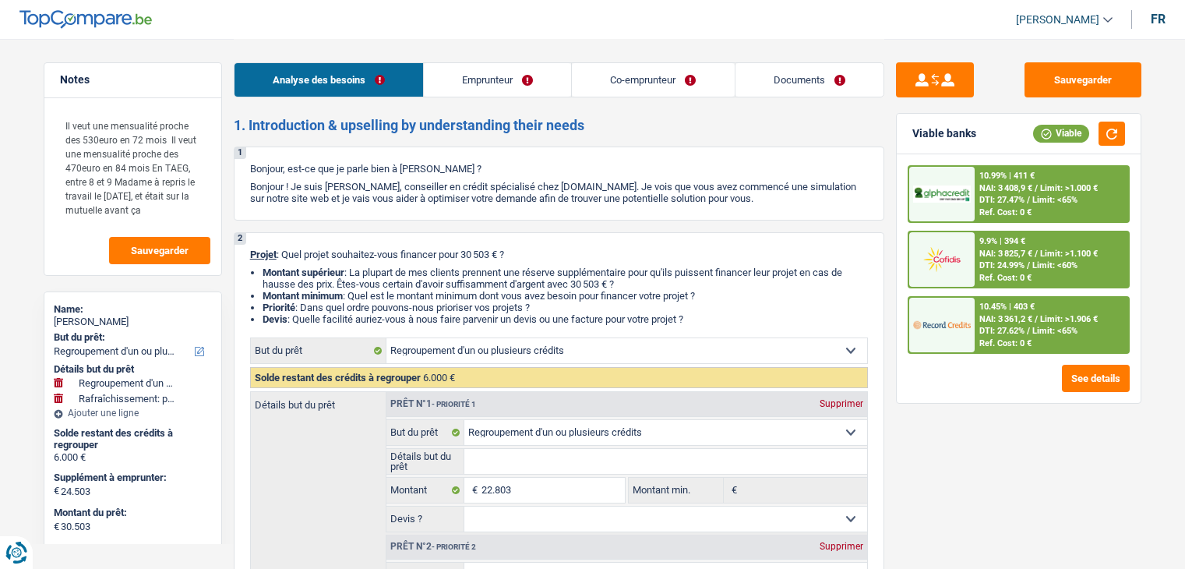
select select "refinancing"
select select "houseOrGarden"
select select "120"
select select "refinancing"
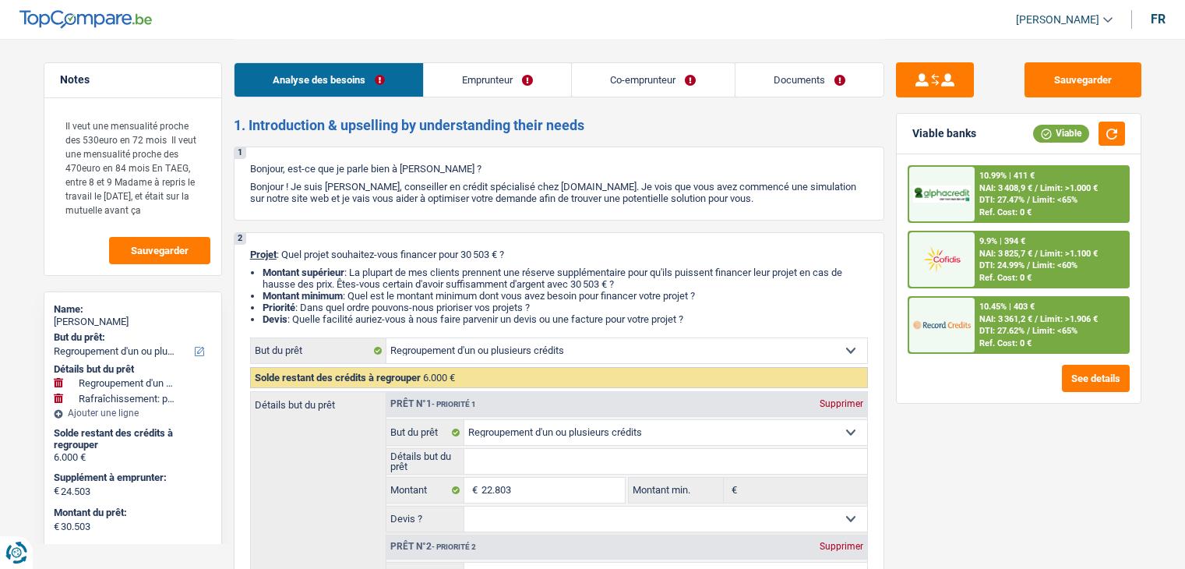
select select "refinancing"
select select "houseOrGarden"
select select "false"
select select "120"
select select "publicEmployee"
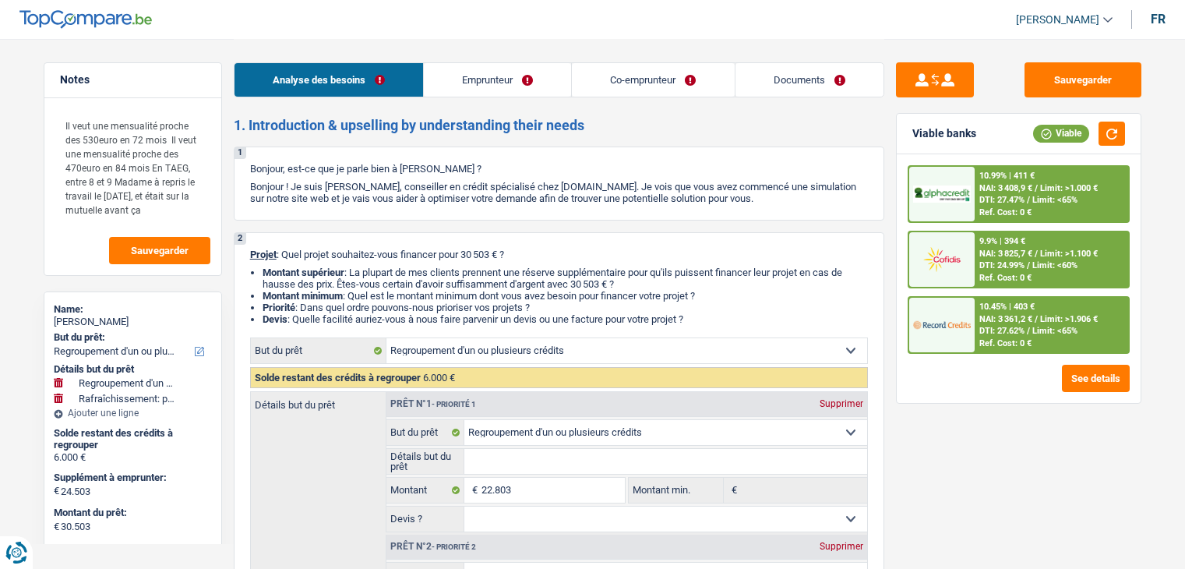
select select "worker"
select select "netSalary"
select select "familyAllowances"
select select "mealVouchers"
select select "netSalary"
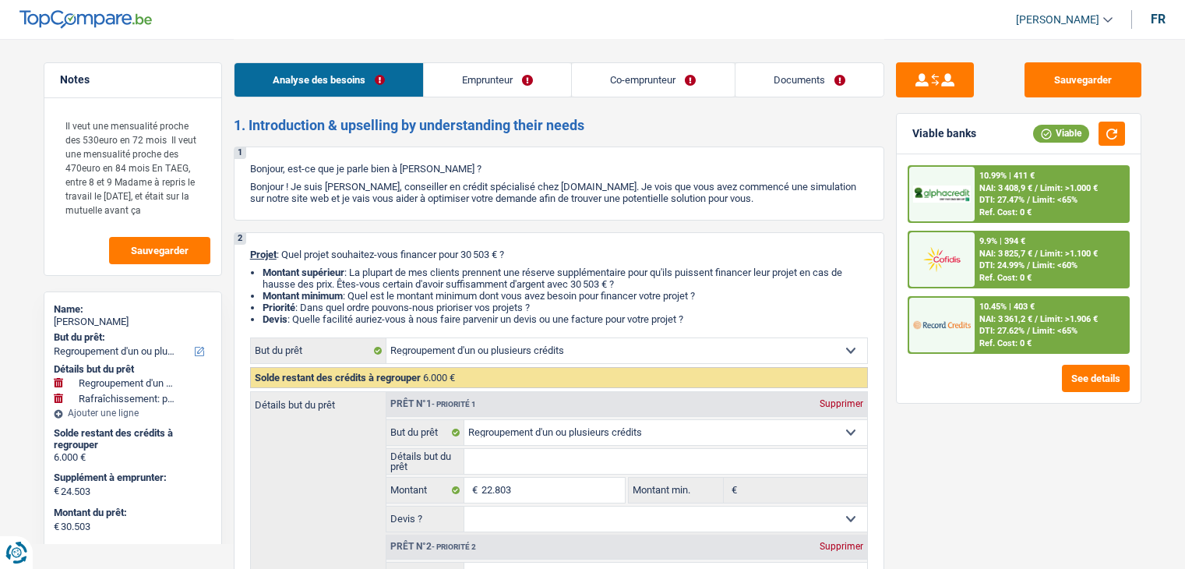
select select "familyAllowances"
select select "ownerWithMortgage"
select select "mortgage"
select select "360"
select select "refinancing"
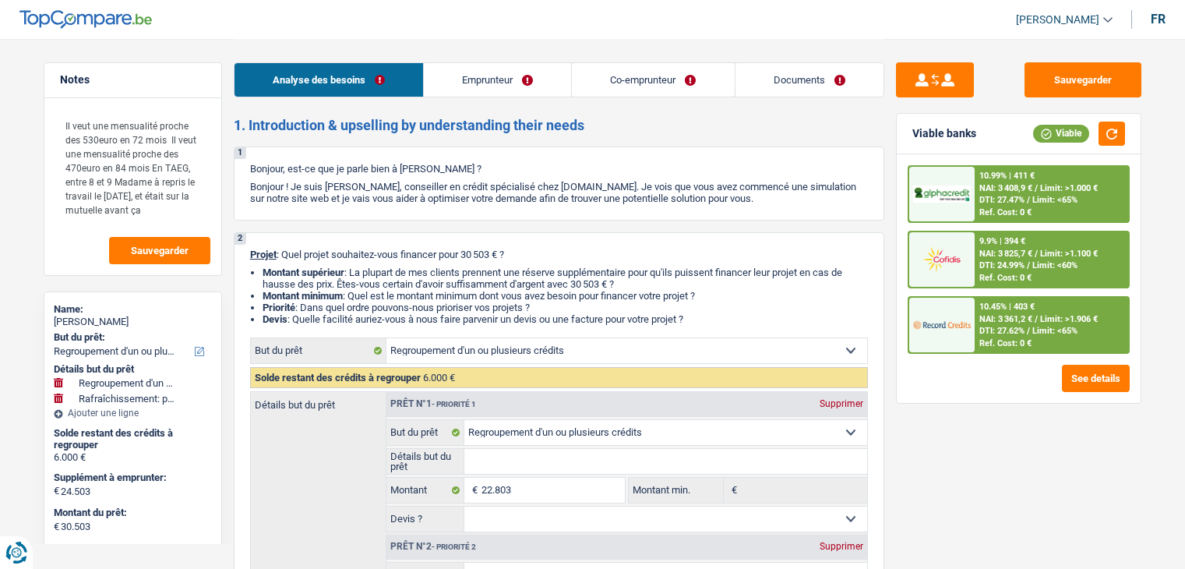
select select "refinancing"
select select "houseOrGarden"
select select "false"
select select "120"
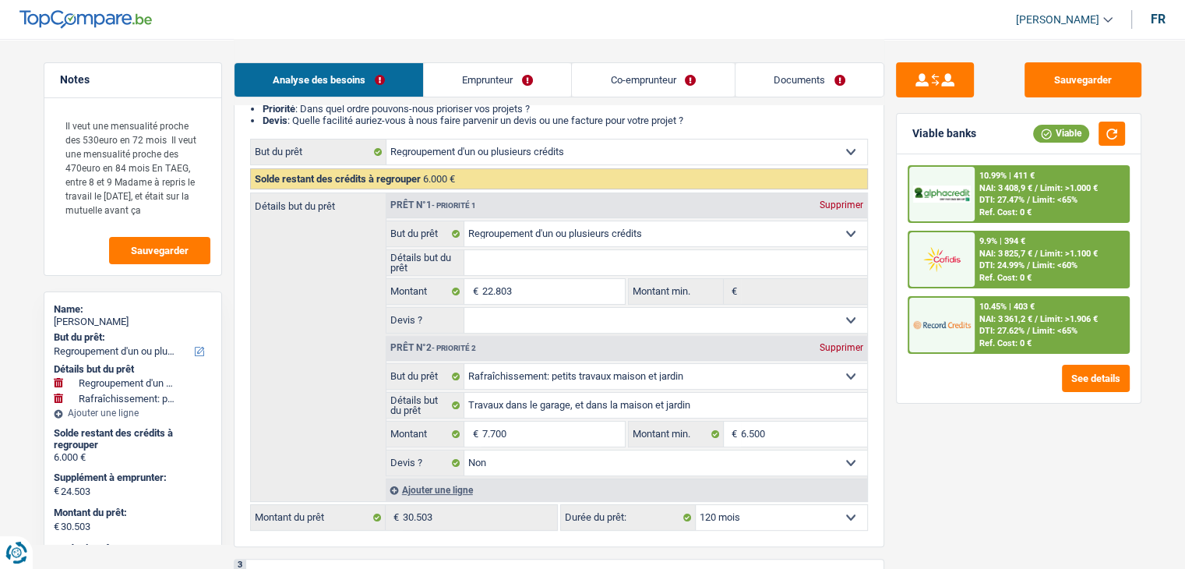
scroll to position [234, 0]
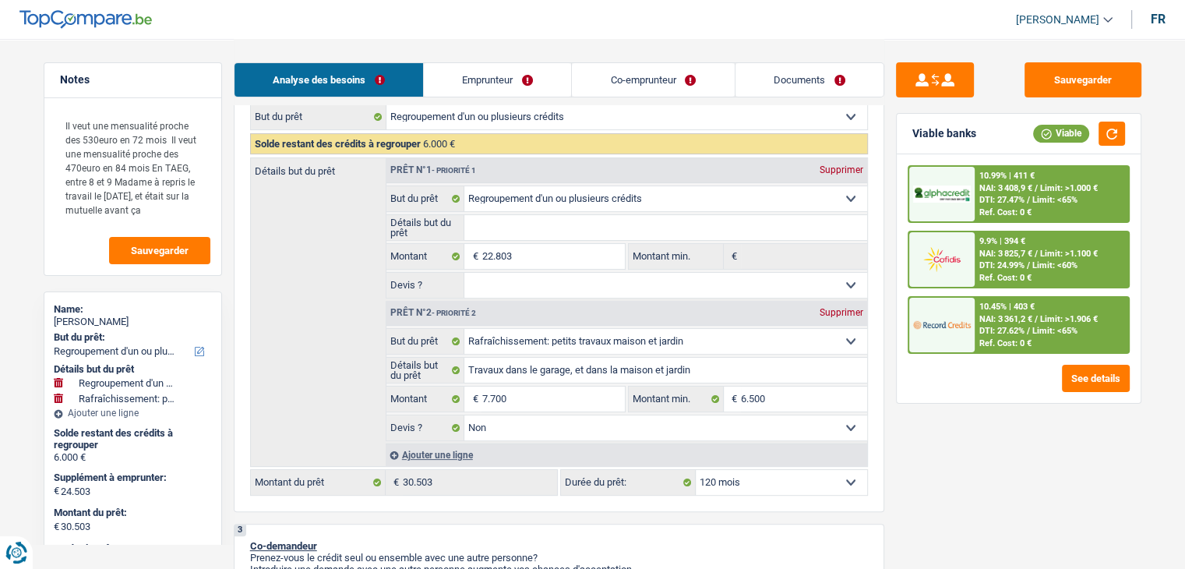
click at [885, 322] on div "Sauvegarder Viable banks Viable 10.99% | 411 € NAI: 3 408,9 € / Limit: >1.000 €…" at bounding box center [1018, 302] width 269 height 481
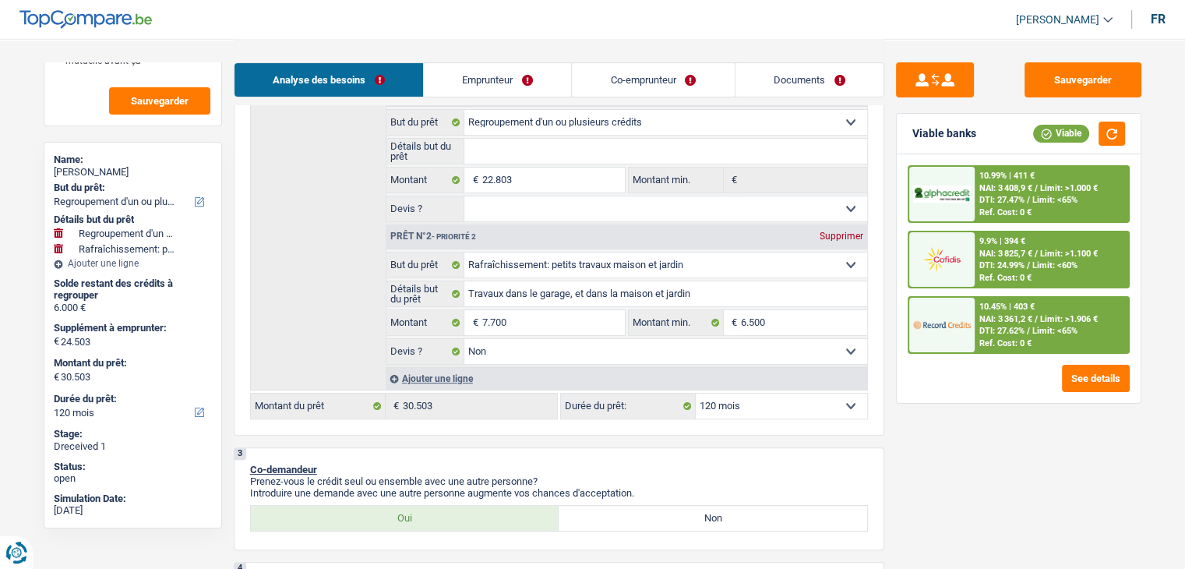
scroll to position [312, 0]
click at [929, 447] on div "Sauvegarder Viable banks Viable 10.99% | 411 € NAI: 3 408,9 € / Limit: >1.000 €…" at bounding box center [1018, 302] width 269 height 481
click at [1084, 92] on button "Sauvegarder" at bounding box center [1082, 79] width 117 height 35
click at [872, 261] on div "2 Projet : Quel projet souhaitez-vous financer pour 30 503 € ? Montant supérieu…" at bounding box center [559, 177] width 650 height 513
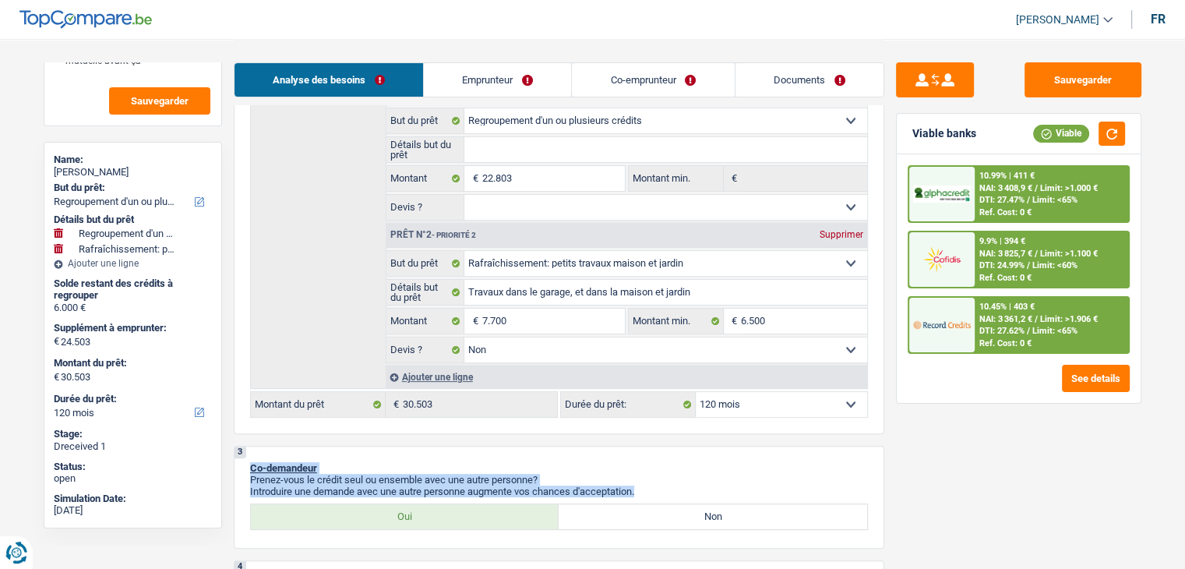
drag, startPoint x: 642, startPoint y: 493, endPoint x: 245, endPoint y: 469, distance: 397.2
click at [245, 469] on div "3 Co-demandeur Prenez-vous le crédit seul ou ensemble avec une autre personne? …" at bounding box center [559, 497] width 650 height 103
click at [361, 450] on div "3 Co-demandeur Prenez-vous le crédit seul ou ensemble avec une autre personne? …" at bounding box center [559, 497] width 650 height 103
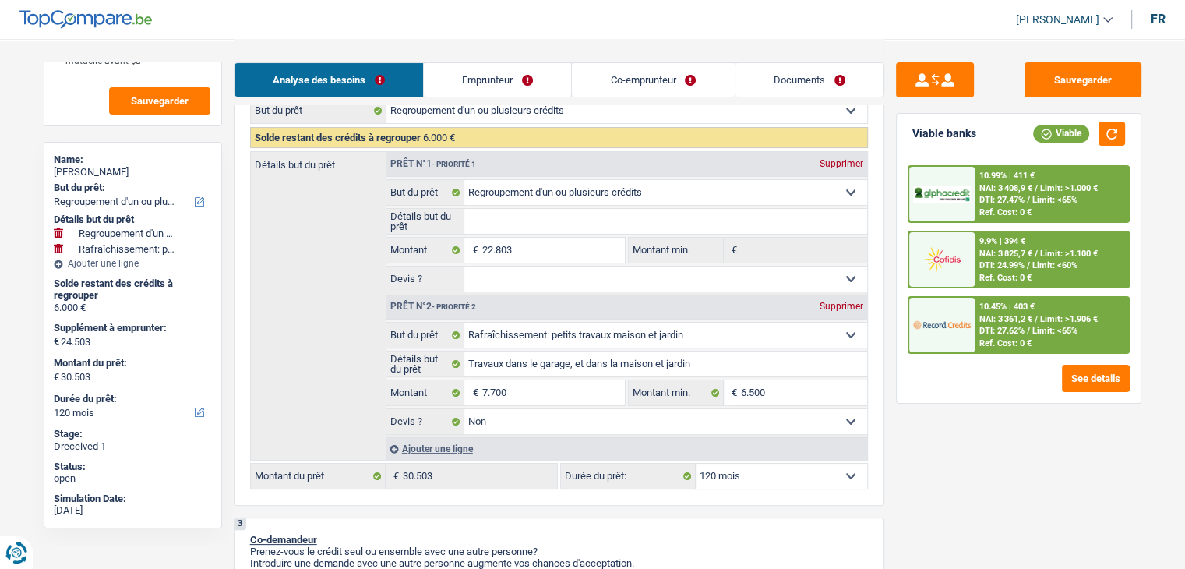
scroll to position [156, 0]
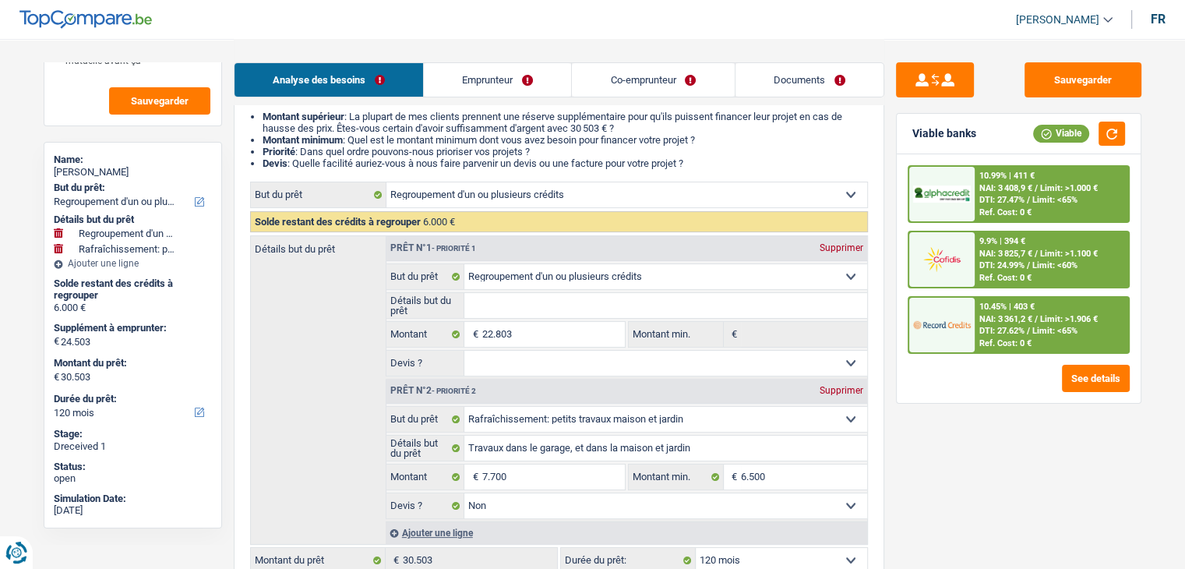
drag, startPoint x: 697, startPoint y: 166, endPoint x: 259, endPoint y: 113, distance: 441.7
click at [259, 113] on ul "Montant supérieur : La plupart de mes clients prennent une réserve supplémentai…" at bounding box center [559, 140] width 618 height 58
drag, startPoint x: 264, startPoint y: 116, endPoint x: 700, endPoint y: 167, distance: 439.2
click at [700, 167] on ul "Montant supérieur : La plupart de mes clients prennent une réserve supplémentai…" at bounding box center [559, 140] width 618 height 58
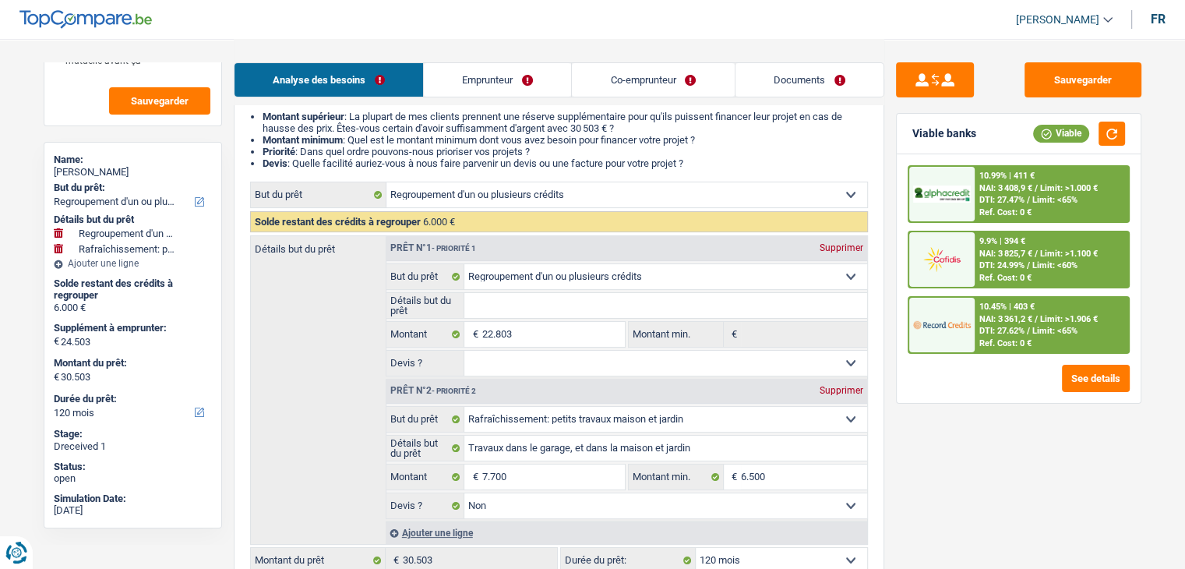
click at [701, 167] on li "Devis : Quelle facilité auriez-vous à nous faire parvenir un devis ou une factu…" at bounding box center [565, 163] width 605 height 12
drag, startPoint x: 701, startPoint y: 167, endPoint x: 260, endPoint y: 116, distance: 443.9
click at [260, 116] on ul "Montant supérieur : La plupart de mes clients prennent une réserve supplémentai…" at bounding box center [559, 140] width 618 height 58
click at [259, 116] on ul "Montant supérieur : La plupart de mes clients prennent une réserve supplémentai…" at bounding box center [559, 140] width 618 height 58
click at [266, 113] on strong "Montant supérieur" at bounding box center [304, 117] width 82 height 12
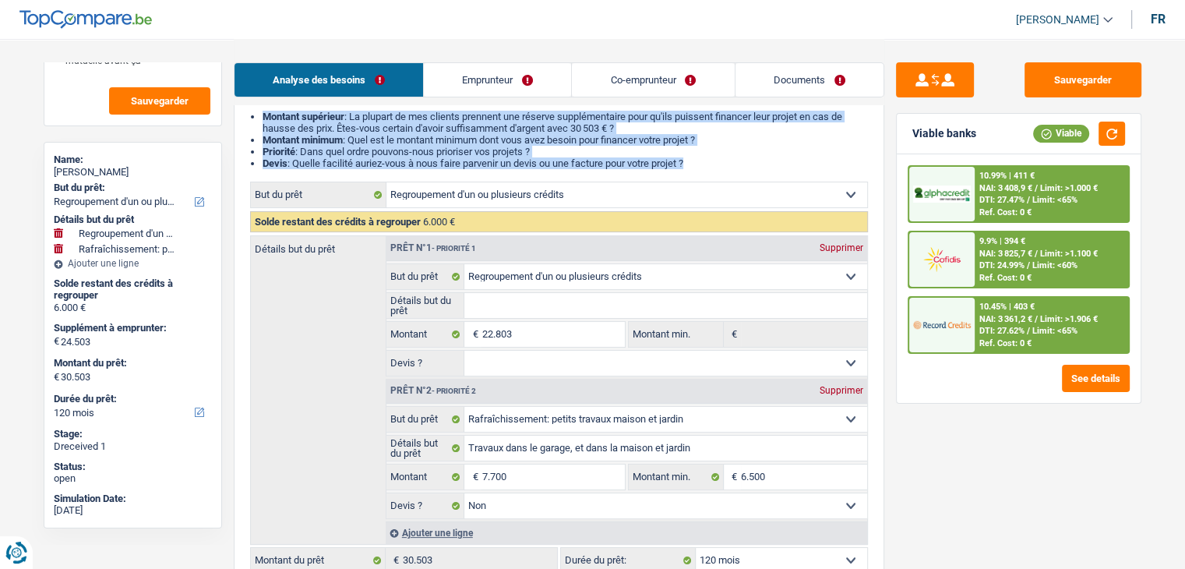
drag, startPoint x: 265, startPoint y: 114, endPoint x: 699, endPoint y: 164, distance: 436.7
click at [699, 164] on ul "Montant supérieur : La plupart de mes clients prennent une réserve supplémentai…" at bounding box center [559, 140] width 618 height 58
click at [699, 164] on li "Devis : Quelle facilité auriez-vous à nous faire parvenir un devis ou une factu…" at bounding box center [565, 163] width 605 height 12
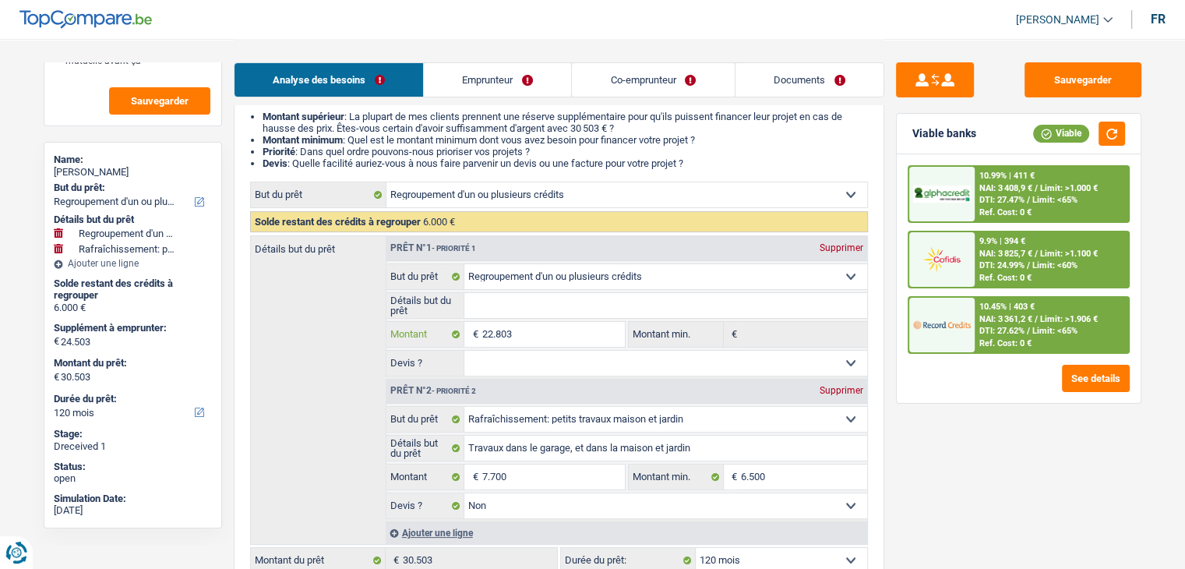
click at [556, 334] on input "22.803" at bounding box center [552, 334] width 143 height 25
type input "2.280"
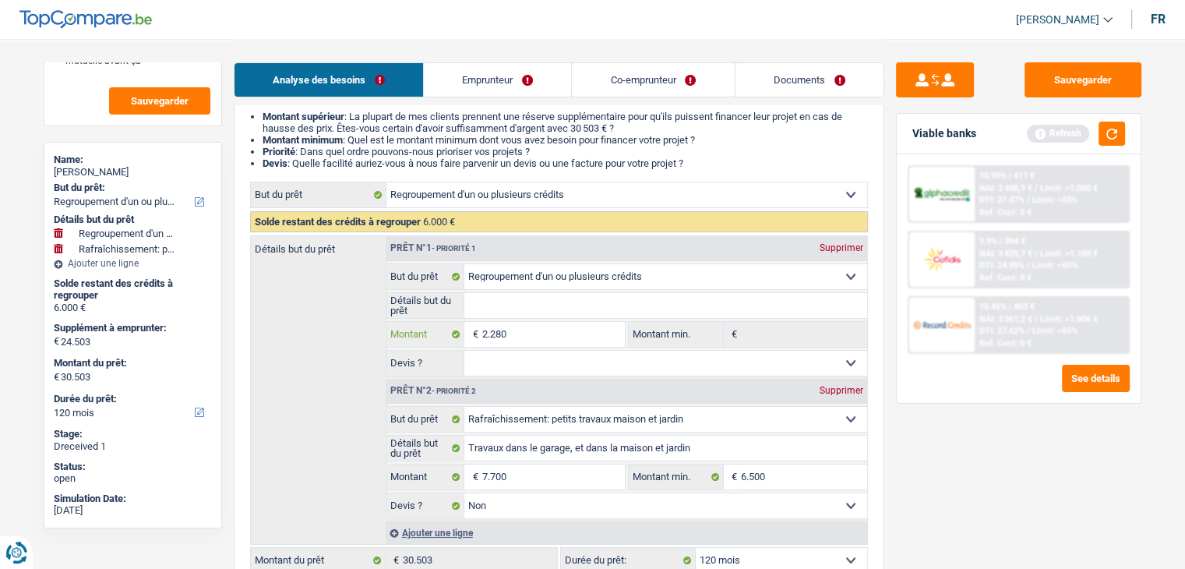
type input "228"
type input "22"
type input "2"
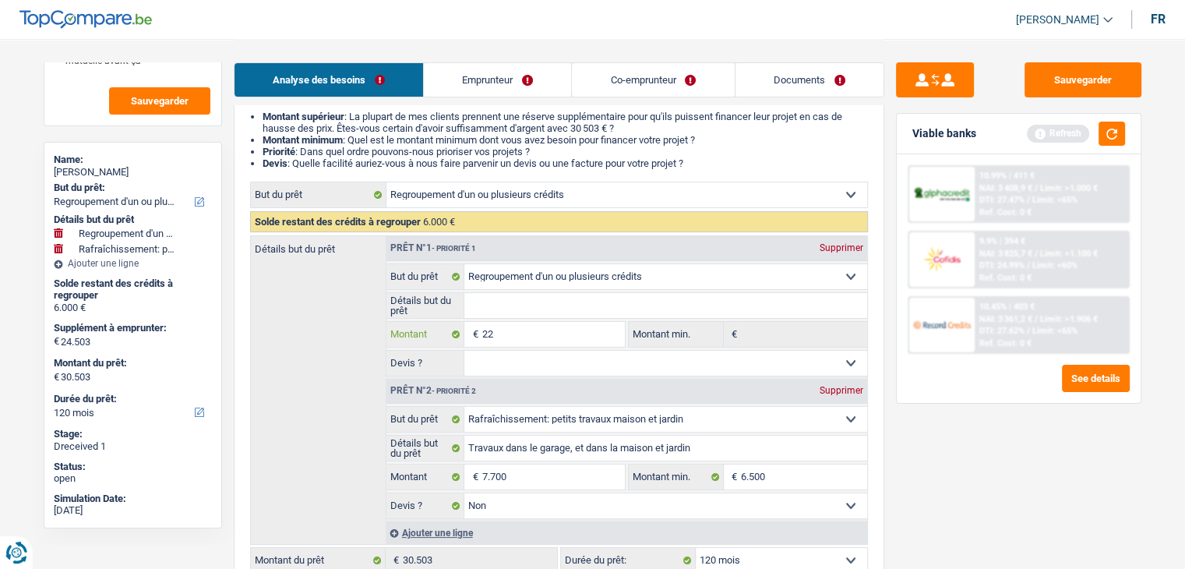
type input "2"
type input "24"
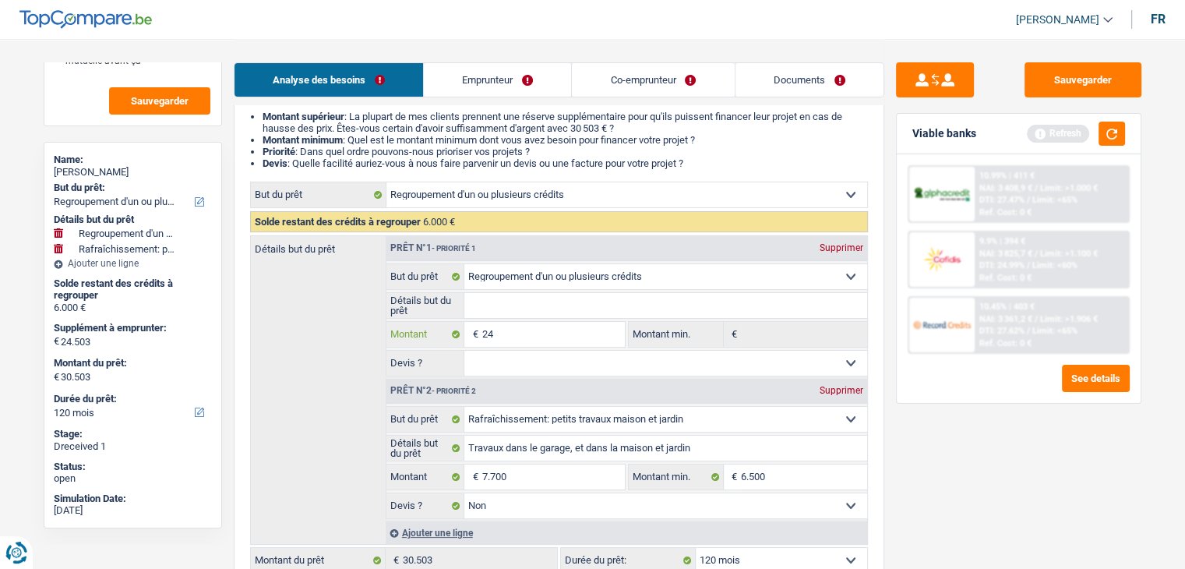
type input "246"
type input "2.460"
type input "24.600"
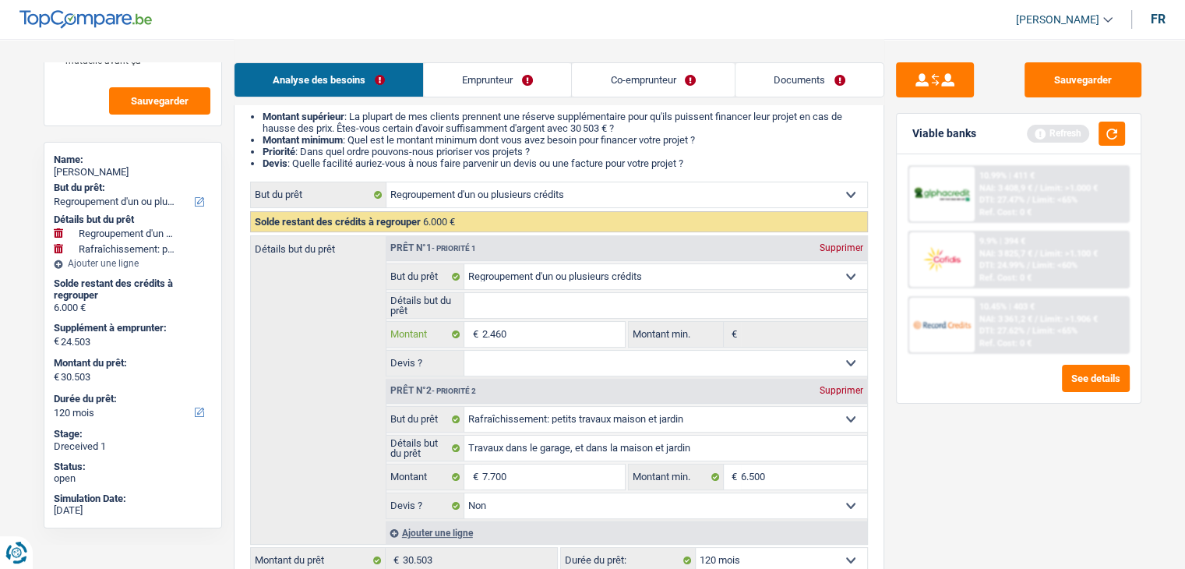
type input "24.600"
type input "26.300"
type input "32.300"
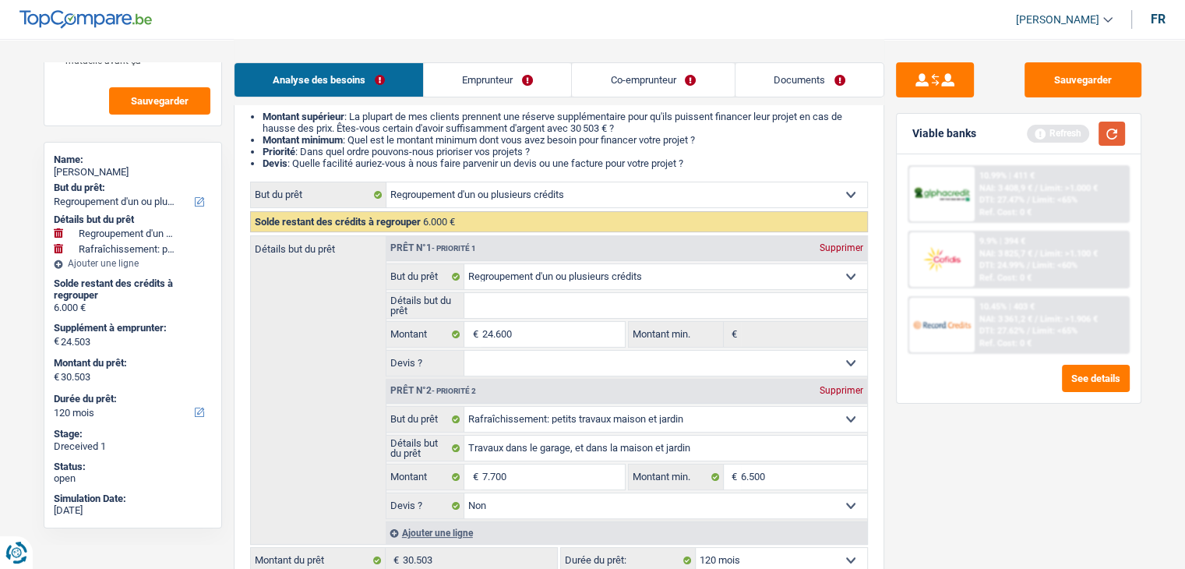
type input "32.300"
click at [1112, 137] on button "button" at bounding box center [1111, 134] width 26 height 24
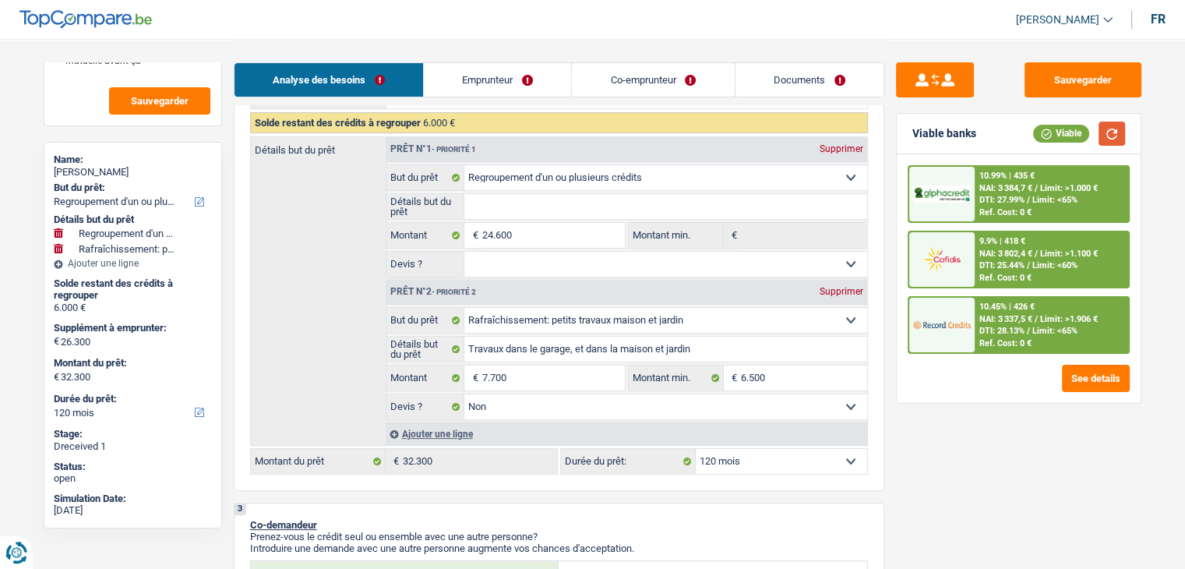
scroll to position [312, 0]
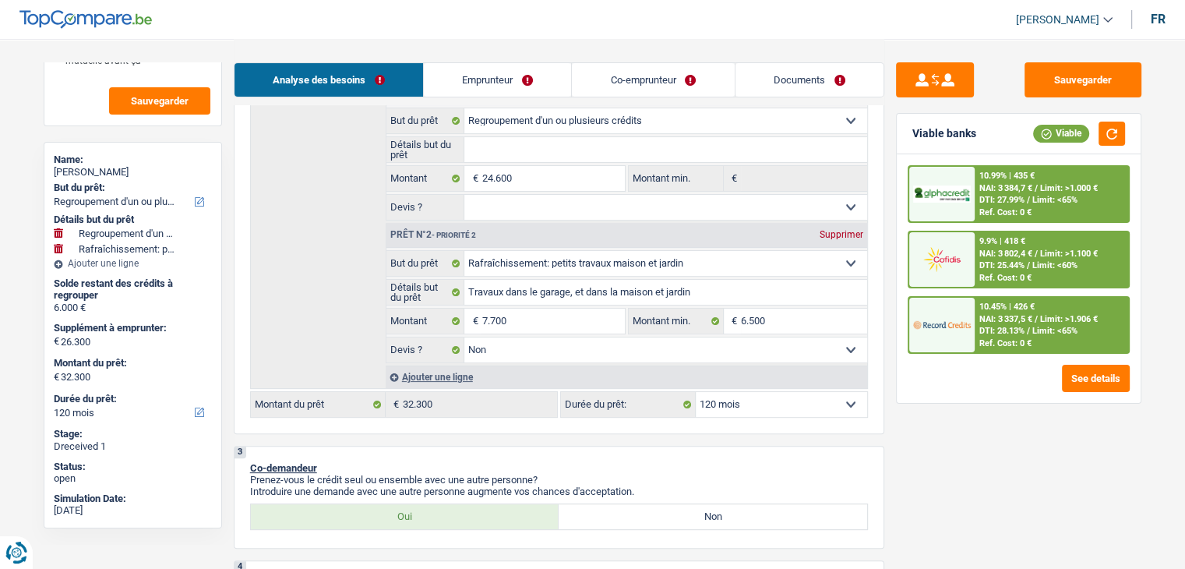
click at [999, 331] on span "DTI: 28.13%" at bounding box center [1001, 331] width 45 height 10
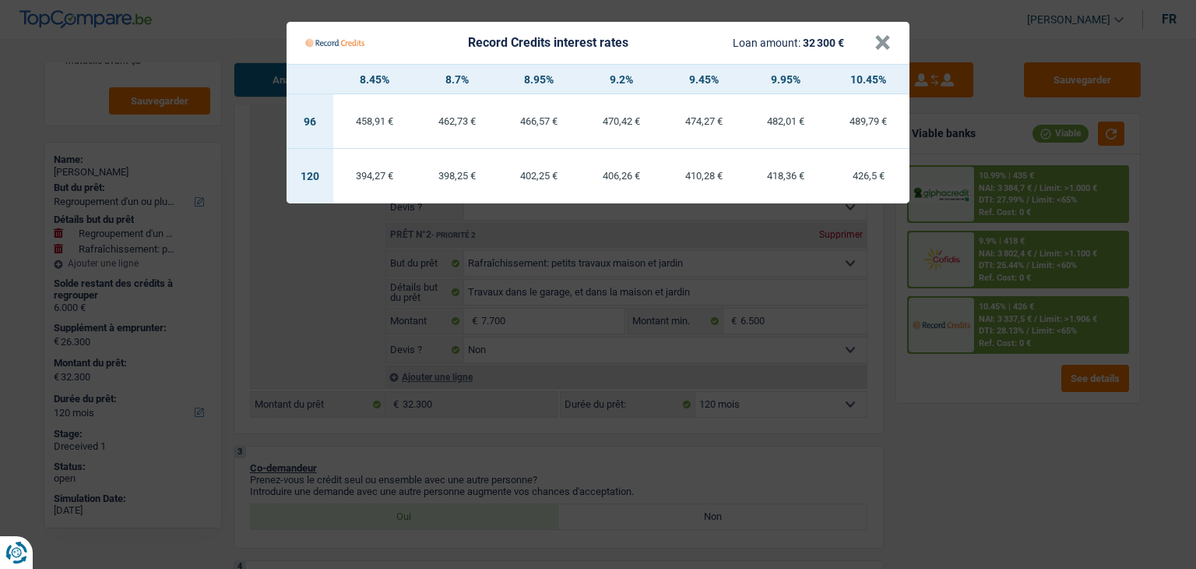
click at [957, 390] on Credits "Record Credits interest rates Loan amount: 32 300 € × 8.45% 8.7% 8.95% 9.2% 9.4…" at bounding box center [598, 284] width 1196 height 569
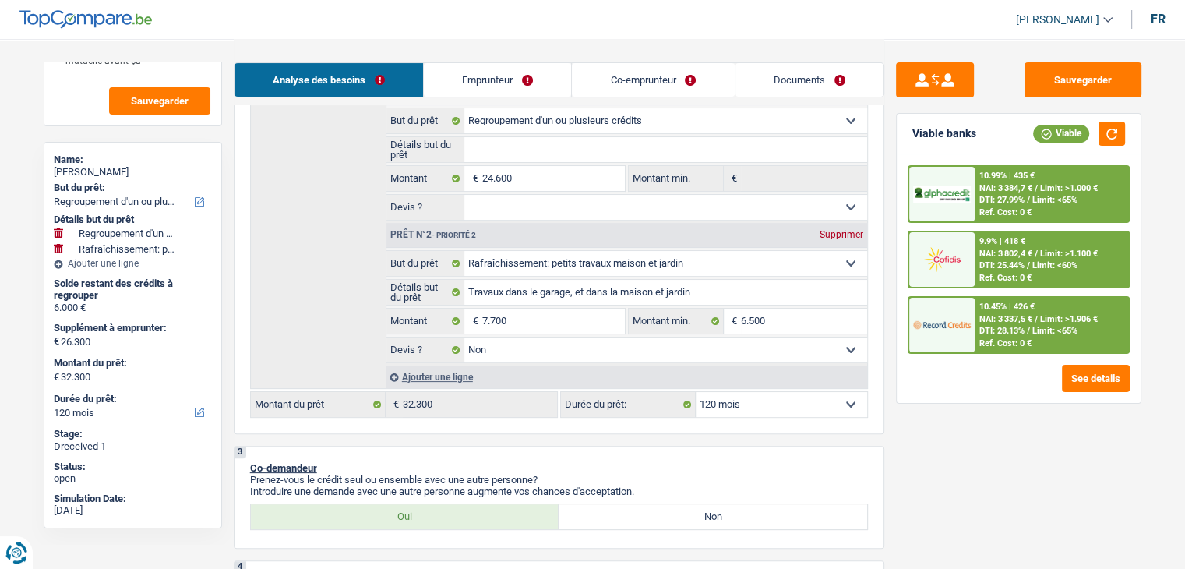
click at [970, 270] on img at bounding box center [942, 259] width 58 height 29
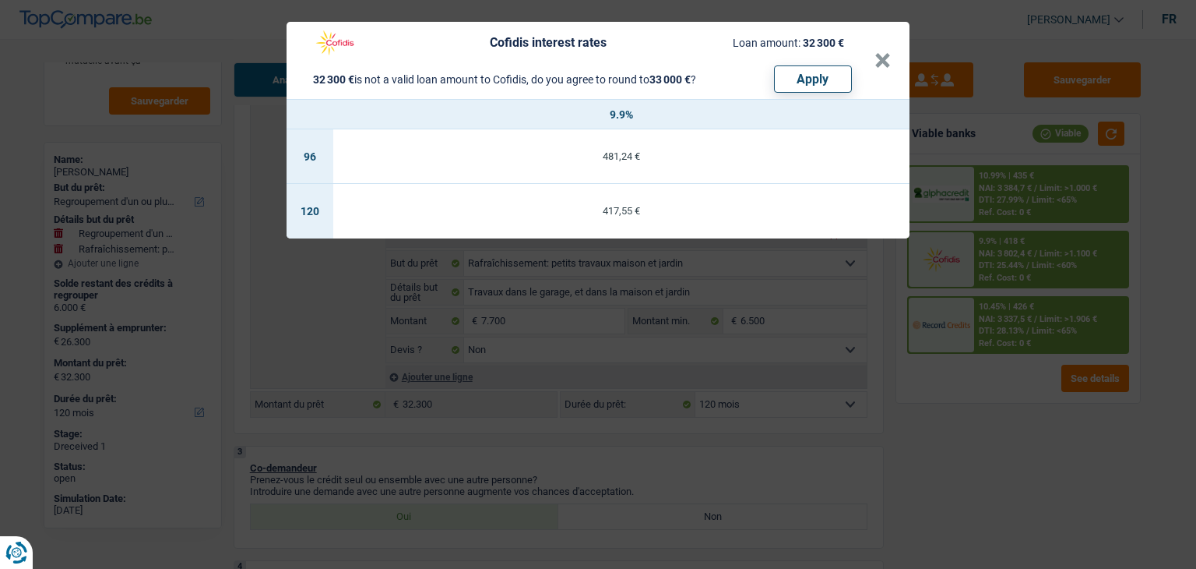
click at [970, 390] on div "Cofidis interest rates Loan amount: 32 300 € 32 300 € is not a valid loan amoun…" at bounding box center [598, 284] width 1196 height 569
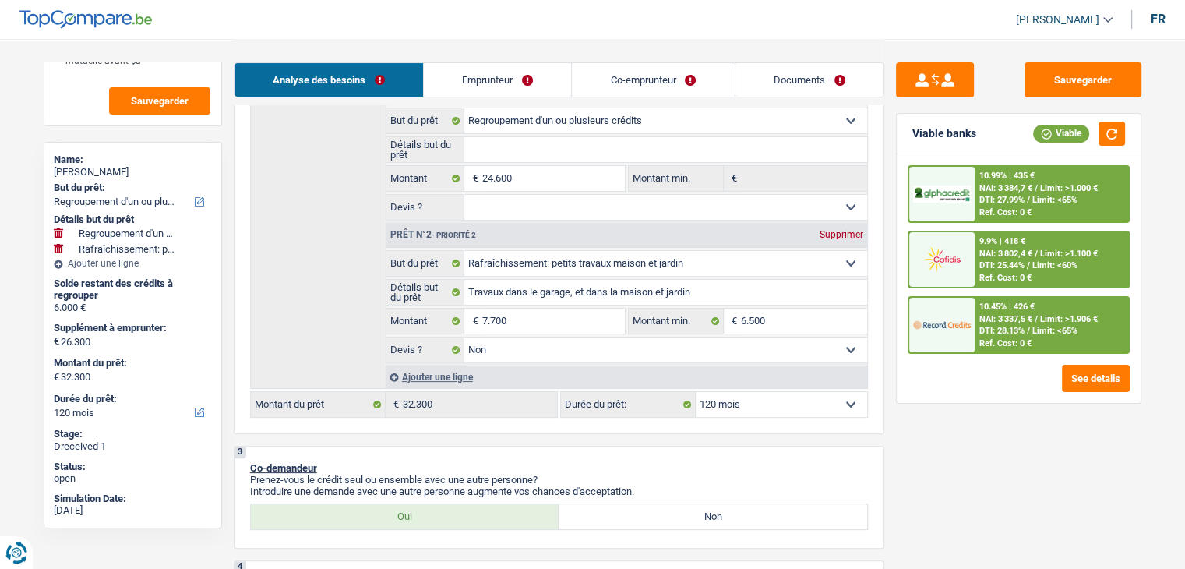
click at [1022, 178] on div "10.99% | 435 €" at bounding box center [1006, 176] width 55 height 10
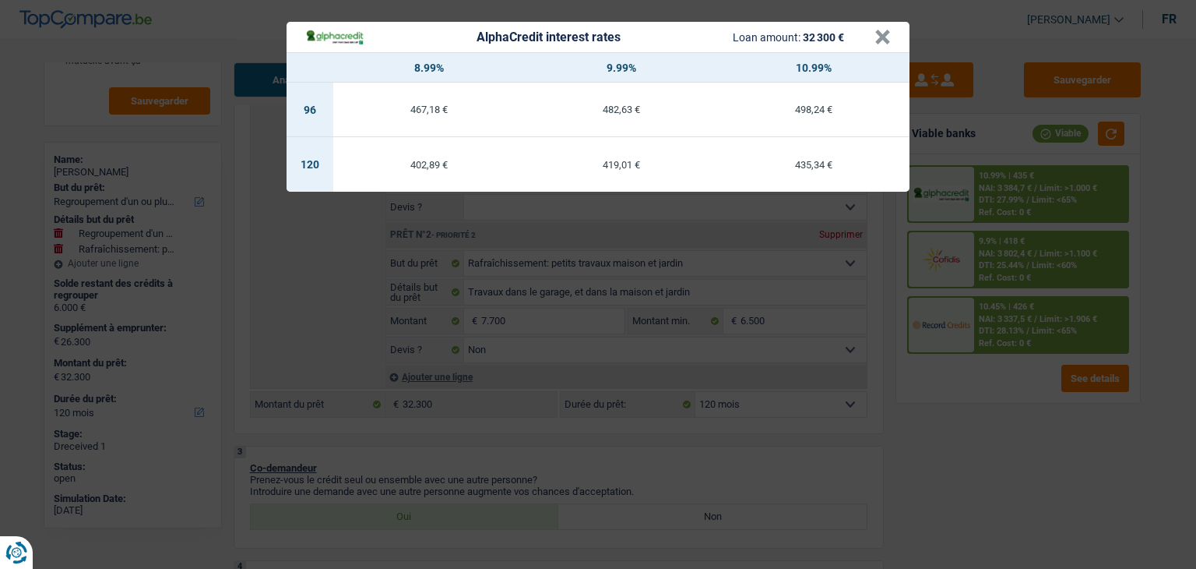
click at [986, 143] on div "AlphaCredit interest rates Loan amount: 32 300 € × 8.99% 9.99% 10.99% 96 467,18…" at bounding box center [598, 284] width 1196 height 569
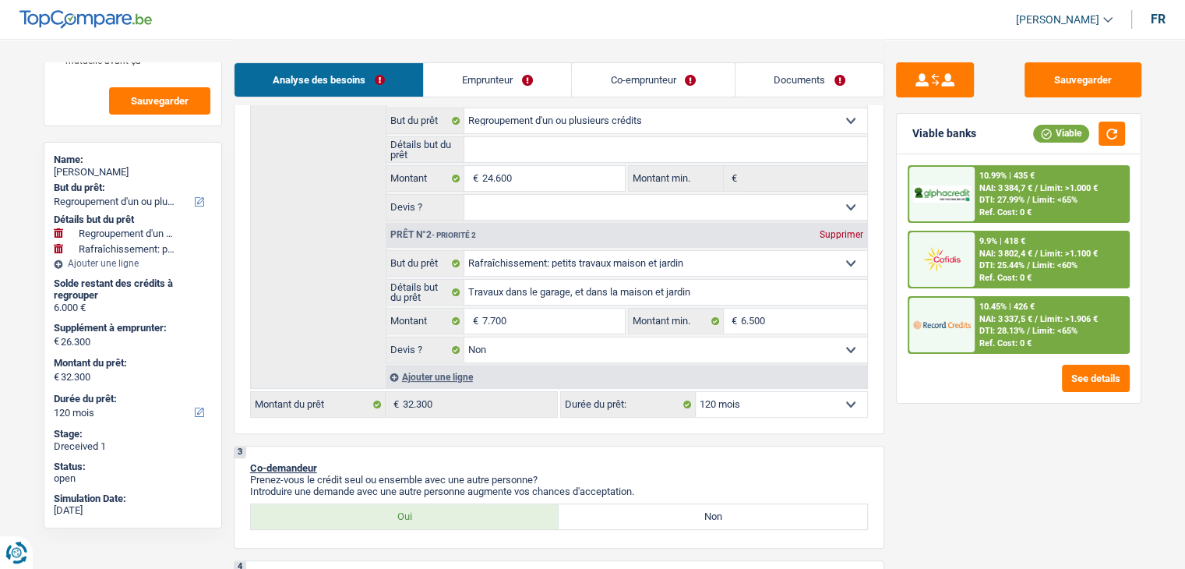
drag, startPoint x: 986, startPoint y: 143, endPoint x: 946, endPoint y: 137, distance: 40.1
click at [946, 137] on div "Viable banks Viable" at bounding box center [1019, 134] width 244 height 41
click at [786, 403] on select "12 mois 18 mois 24 mois 30 mois 36 mois 42 mois 48 mois 60 mois 72 mois 84 mois…" at bounding box center [781, 404] width 171 height 25
click at [973, 322] on div at bounding box center [941, 325] width 65 height 55
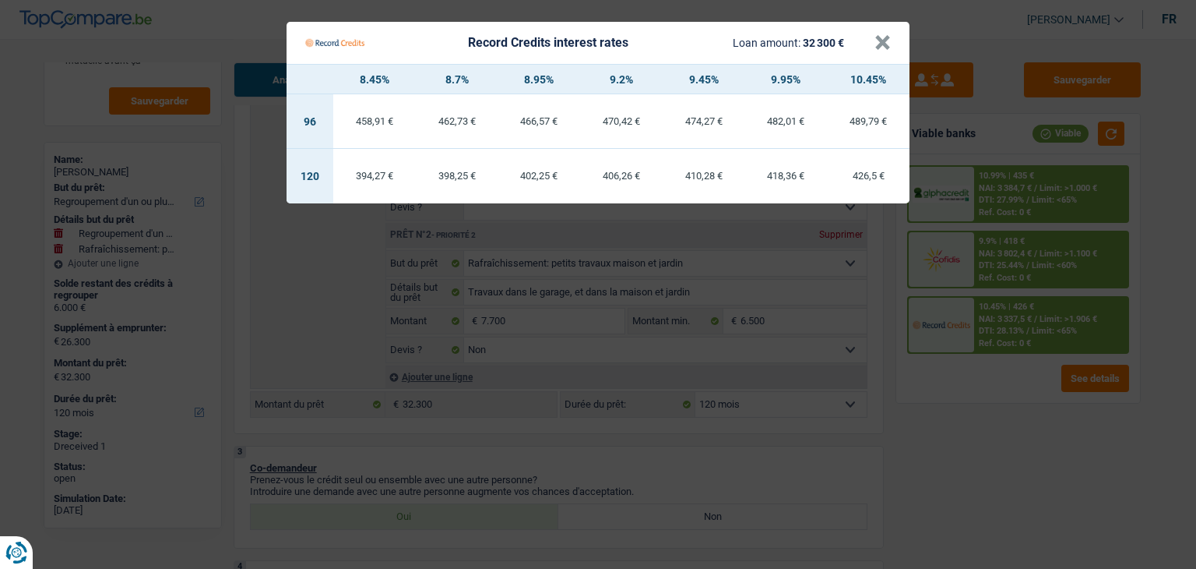
click at [966, 434] on Credits "Record Credits interest rates Loan amount: 32 300 € × 8.45% 8.7% 8.95% 9.2% 9.4…" at bounding box center [598, 284] width 1196 height 569
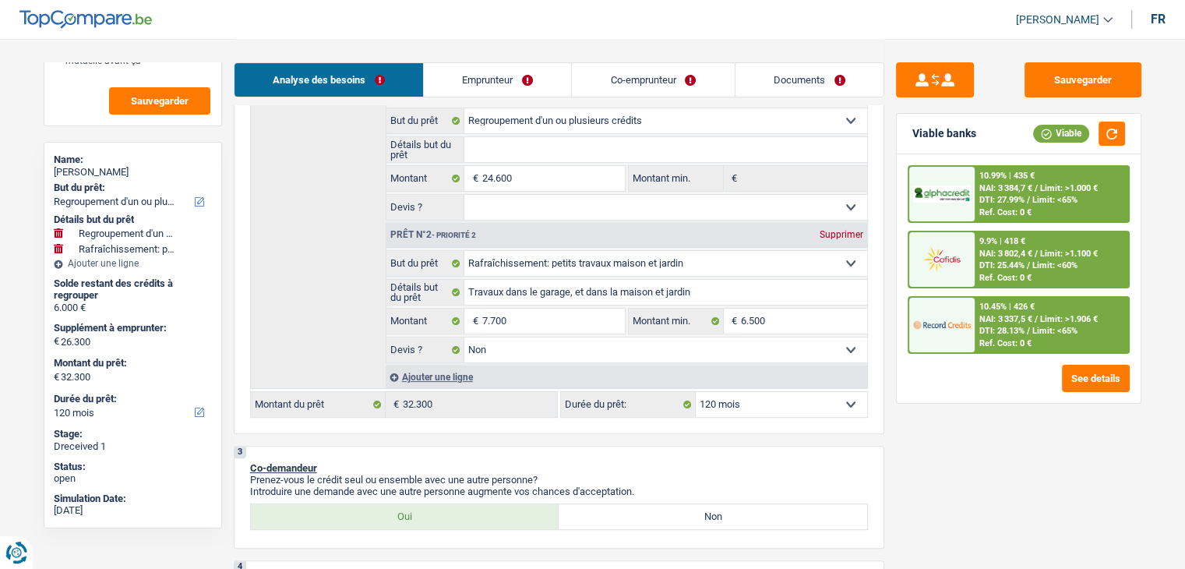
click at [995, 291] on div "10.99% | 435 € NAI: 3 384,7 € / Limit: >1.000 € DTI: 27.99% / Limit: <65% Ref. …" at bounding box center [1018, 259] width 222 height 189
click at [752, 403] on select "12 mois 18 mois 24 mois 30 mois 36 mois 42 mois 48 mois 60 mois 72 mois 84 mois…" at bounding box center [781, 404] width 171 height 25
select select "72"
click at [696, 392] on select "12 mois 18 mois 24 mois 30 mois 36 mois 42 mois 48 mois 60 mois 72 mois 84 mois…" at bounding box center [781, 404] width 171 height 25
select select "72"
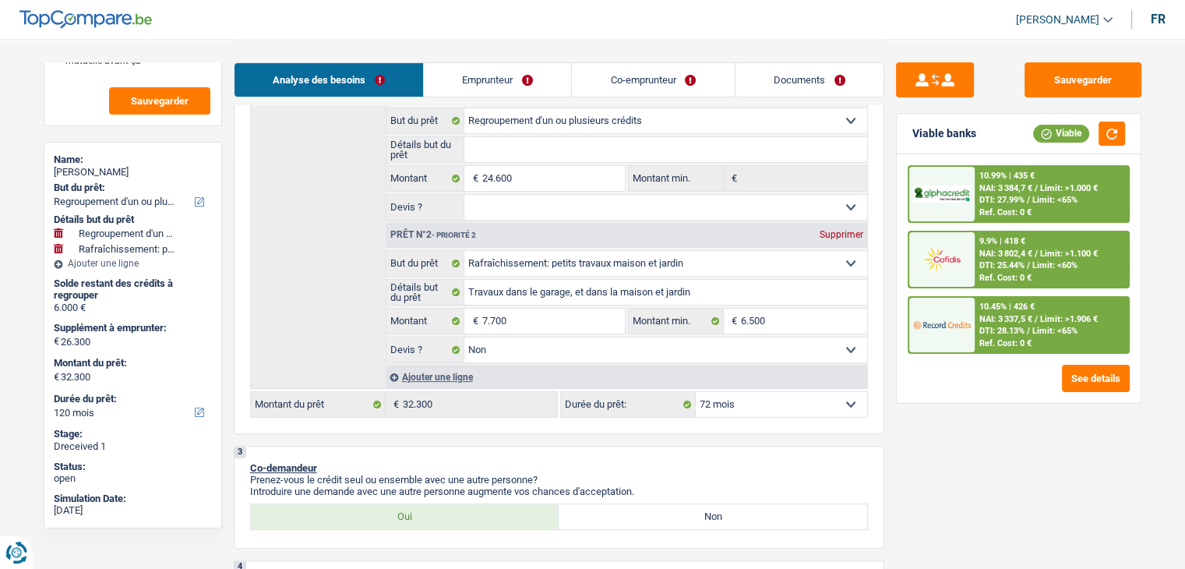
select select "72"
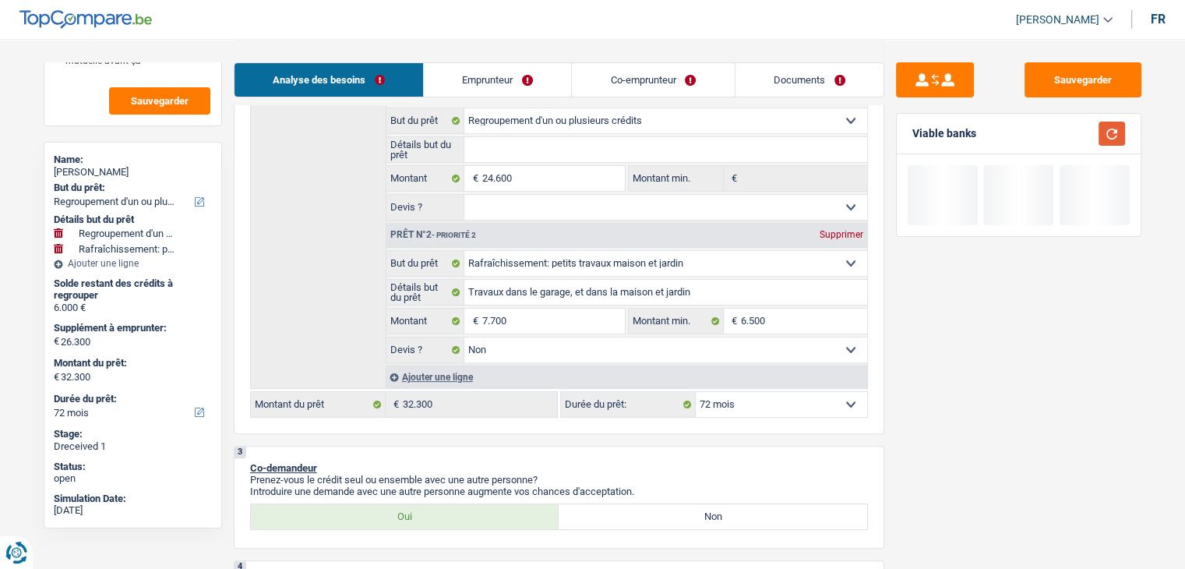
click at [1110, 138] on button "button" at bounding box center [1111, 134] width 26 height 24
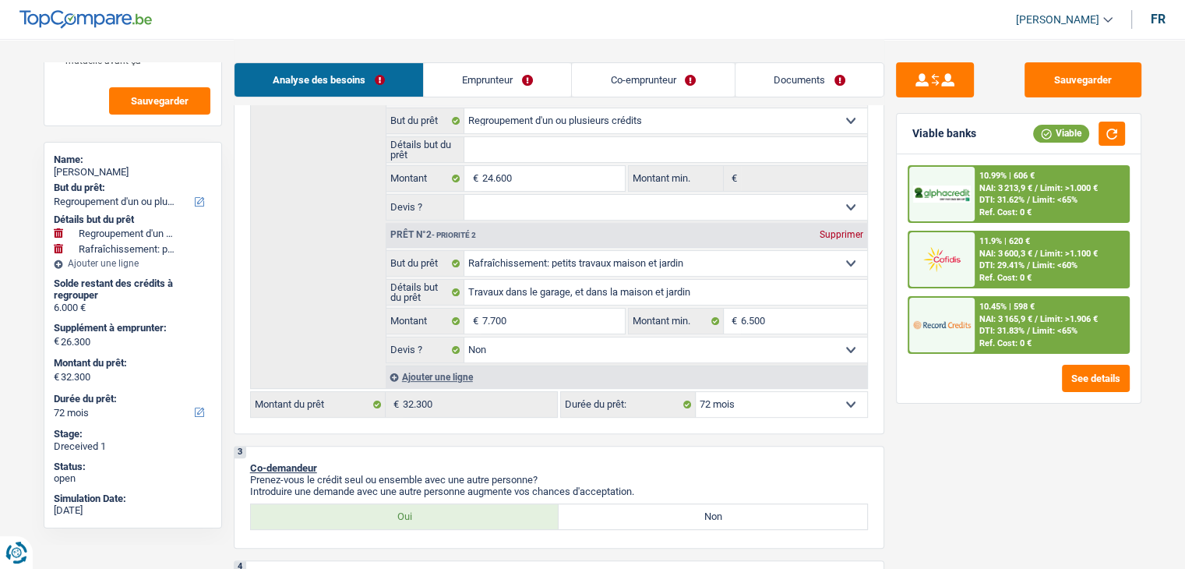
click at [1013, 315] on span "NAI: 3 165,9 €" at bounding box center [1005, 319] width 53 height 10
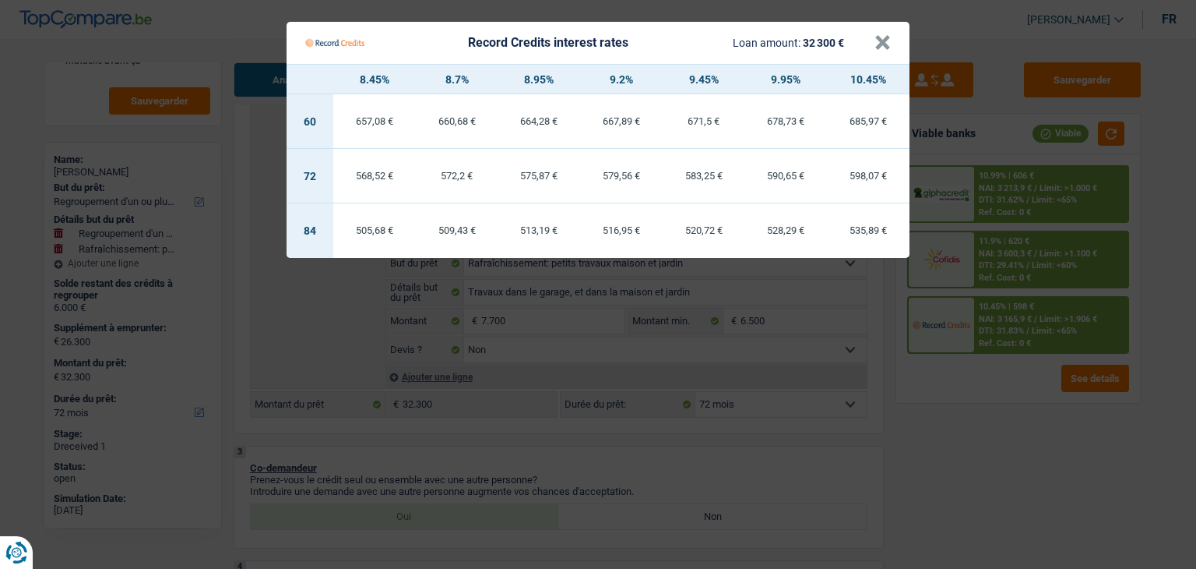
click at [981, 392] on Credits "Record Credits interest rates Loan amount: 32 300 € × 8.45% 8.7% 8.95% 9.2% 9.4…" at bounding box center [598, 284] width 1196 height 569
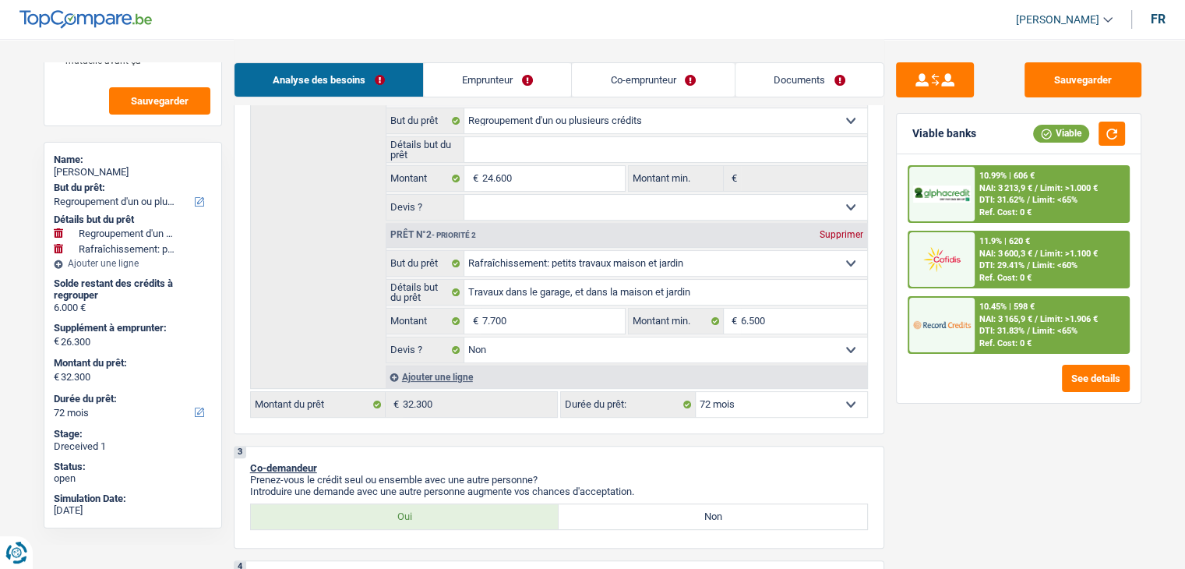
click at [988, 260] on span "DTI: 29.41%" at bounding box center [1001, 265] width 45 height 10
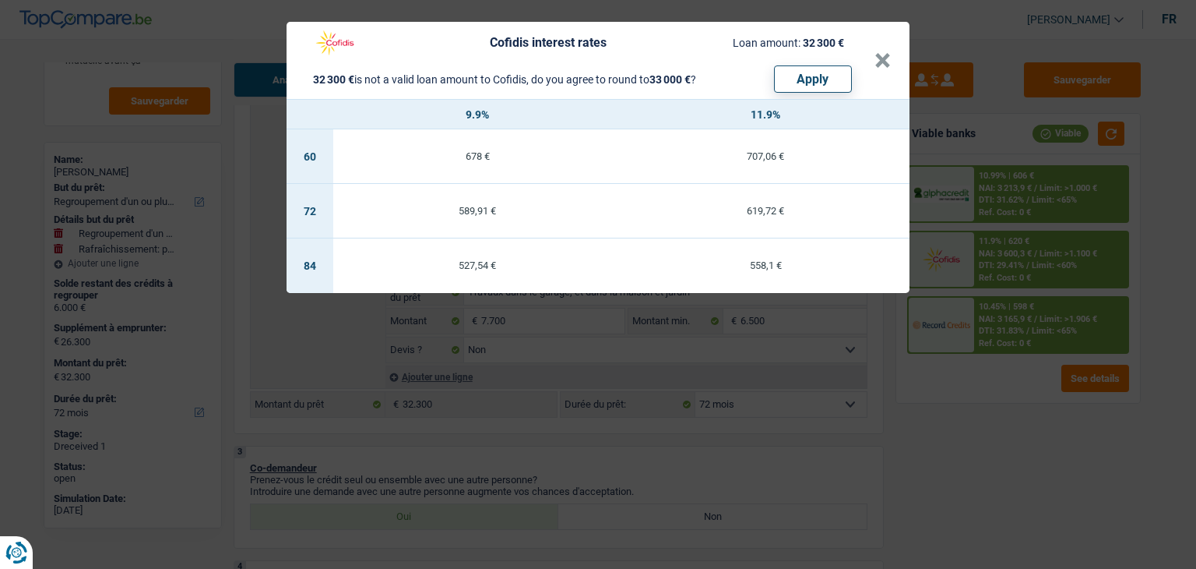
click at [997, 206] on div "Cofidis interest rates Loan amount: 32 300 € 32 300 € is not a valid loan amoun…" at bounding box center [598, 284] width 1196 height 569
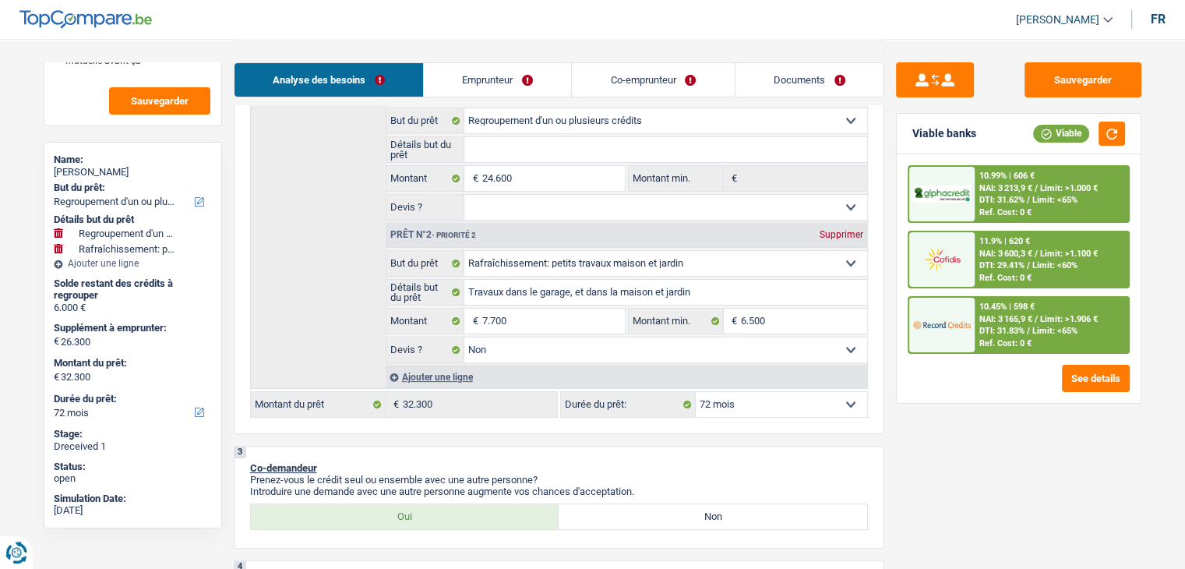
click at [997, 206] on div "10.99% | 606 € NAI: 3 213,9 € / Limit: >1.000 € DTI: 31.62% / Limit: <65% Ref. …" at bounding box center [1050, 194] width 153 height 55
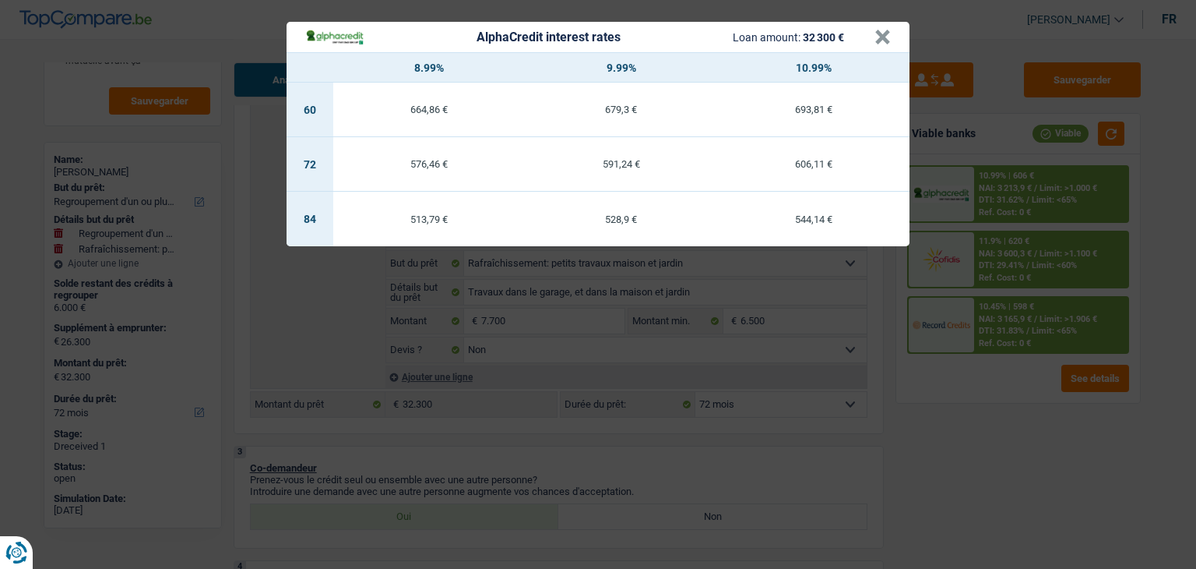
click at [999, 333] on div "AlphaCredit interest rates Loan amount: 32 300 € × 8.99% 9.99% 10.99% 60 664,86…" at bounding box center [598, 284] width 1196 height 569
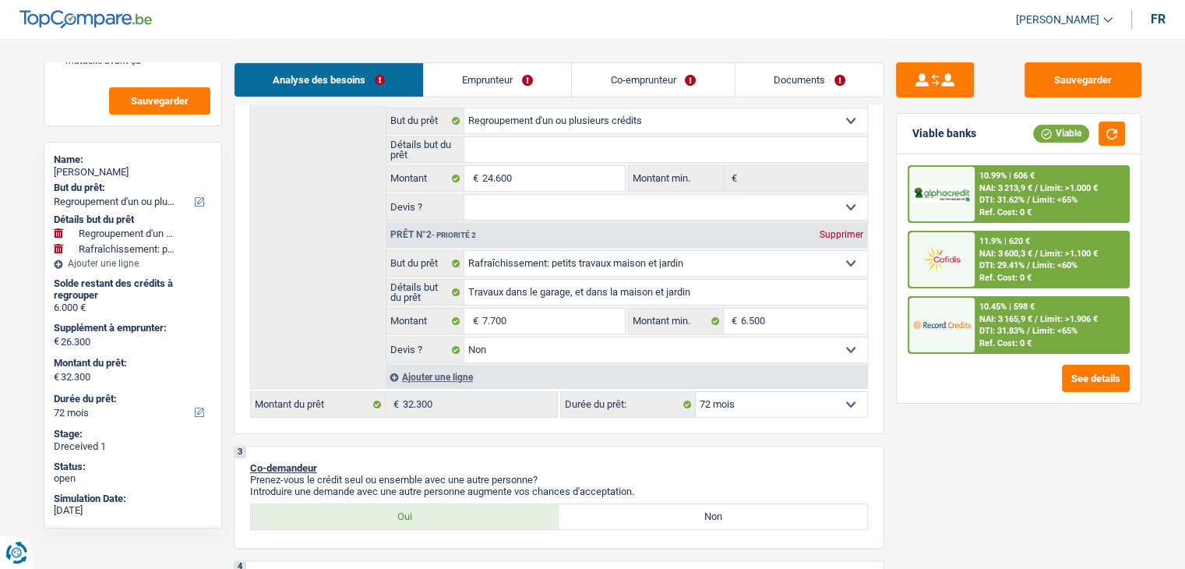
click at [1000, 338] on div "Ref. Cost: 0 €" at bounding box center [1005, 343] width 52 height 10
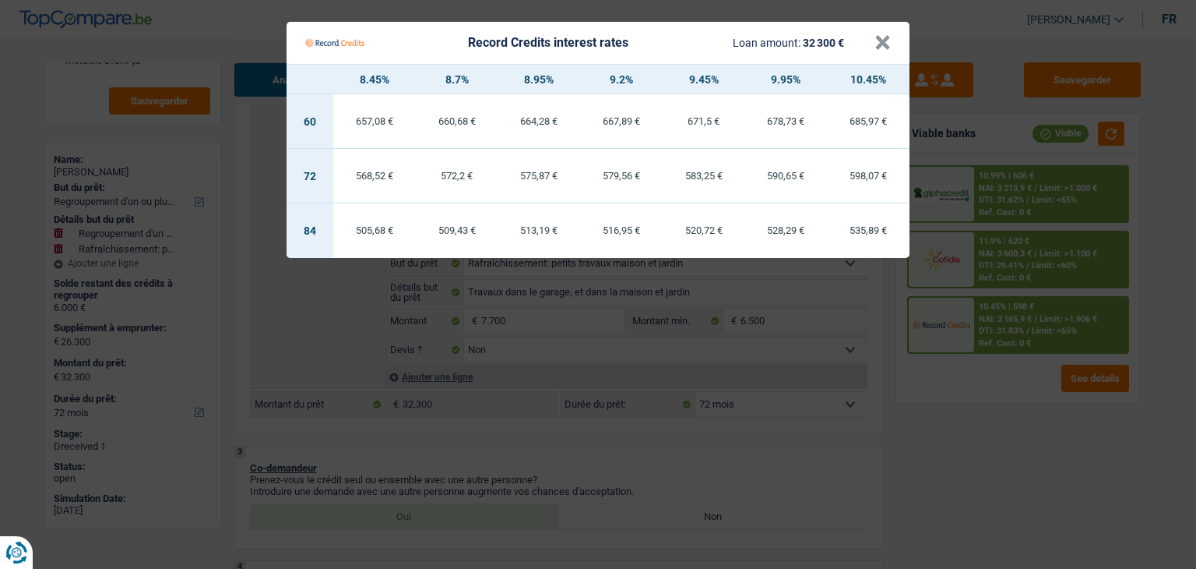
click at [992, 365] on Credits "Record Credits interest rates Loan amount: 32 300 € × 8.45% 8.7% 8.95% 9.2% 9.4…" at bounding box center [598, 284] width 1196 height 569
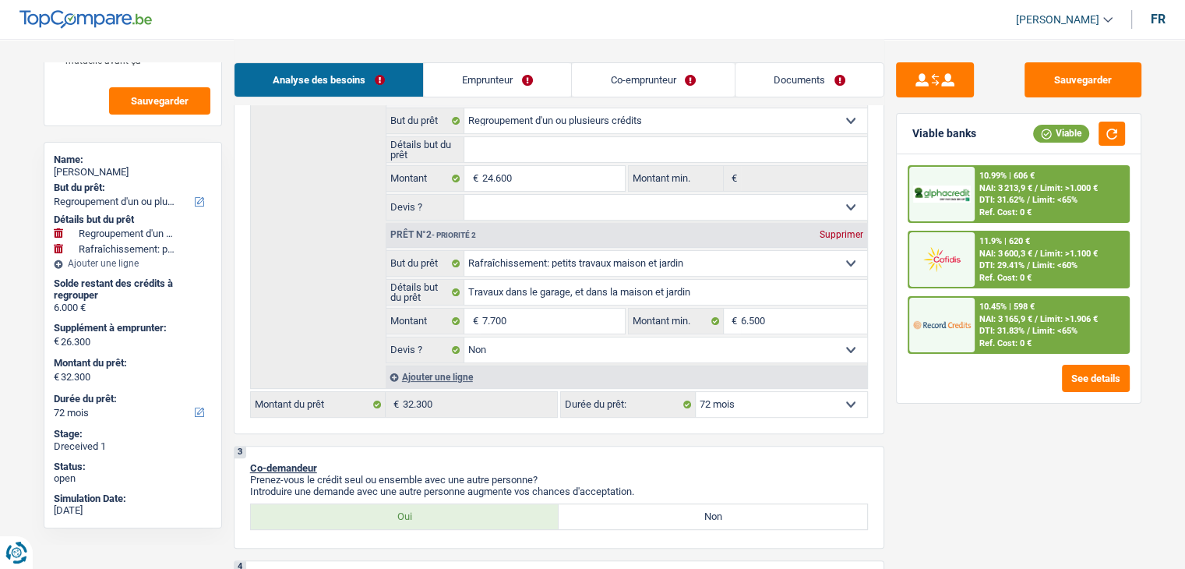
drag, startPoint x: 973, startPoint y: 135, endPoint x: 925, endPoint y: 132, distance: 47.6
click at [926, 132] on div "Viable banks" at bounding box center [944, 133] width 64 height 13
click at [1012, 181] on div "10.99% | 606 € NAI: 3 213,9 € / Limit: >1.000 € DTI: 31.62% / Limit: <65% Ref. …" at bounding box center [1050, 194] width 153 height 55
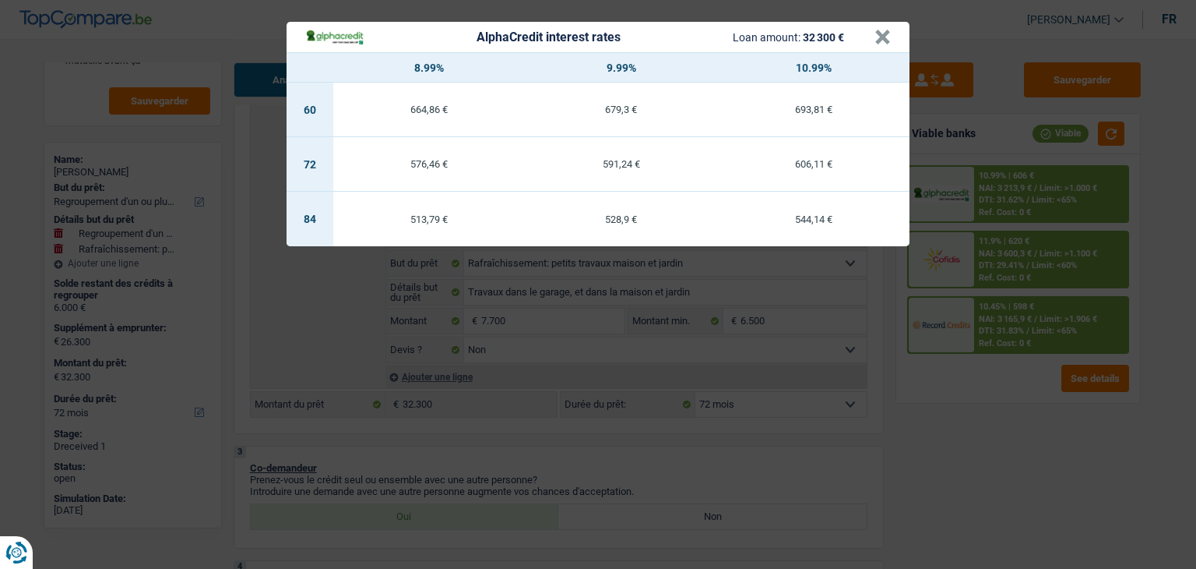
click at [999, 409] on div "AlphaCredit interest rates Loan amount: 32 300 € × 8.99% 9.99% 10.99% 60 664,86…" at bounding box center [598, 284] width 1196 height 569
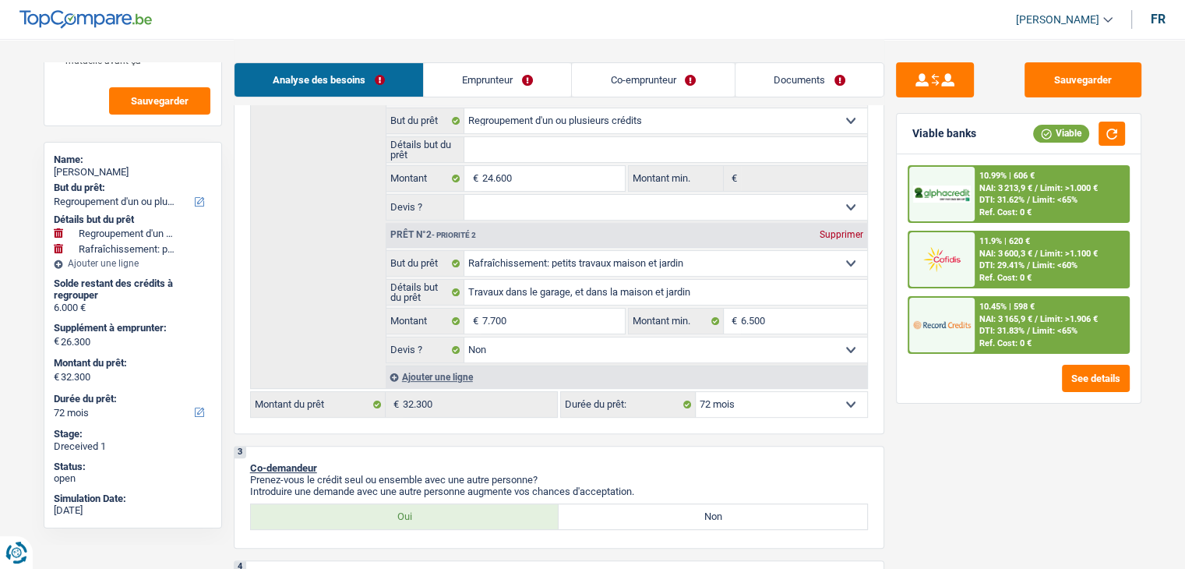
click at [1002, 255] on span "NAI: 3 600,3 €" at bounding box center [1005, 253] width 53 height 10
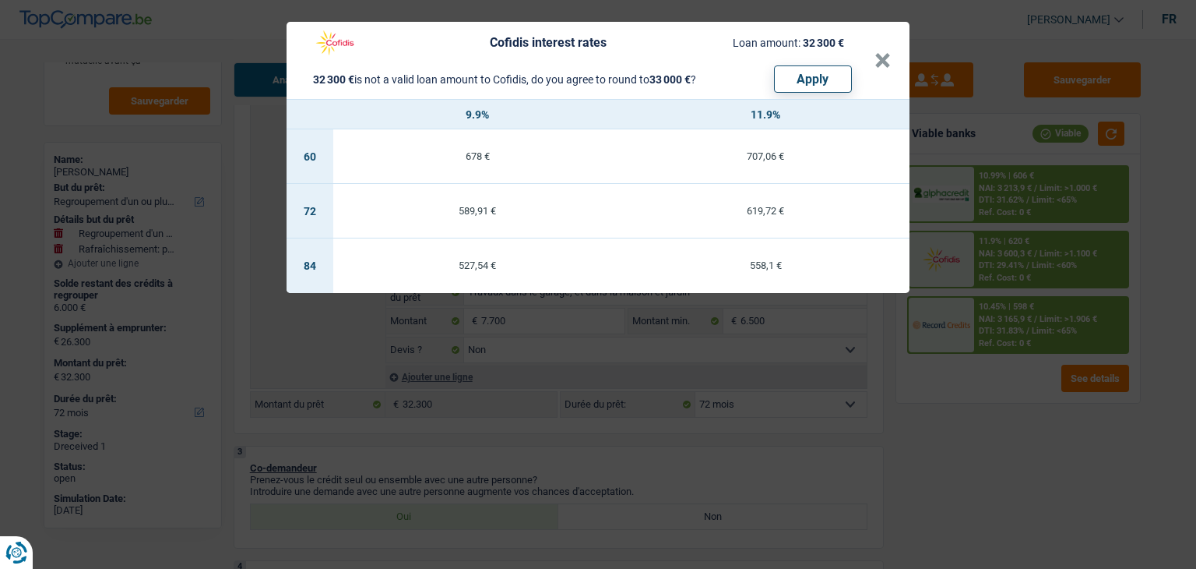
click at [989, 421] on div "Cofidis interest rates Loan amount: 32 300 € 32 300 € is not a valid loan amoun…" at bounding box center [598, 284] width 1196 height 569
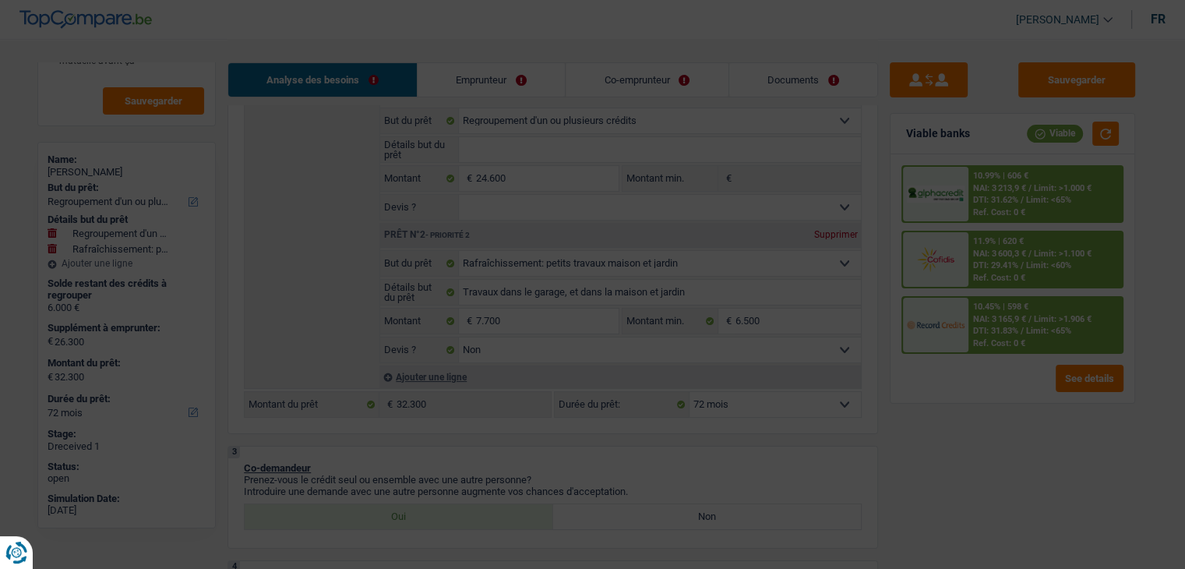
click at [991, 314] on span "NAI: 3 165,9 €" at bounding box center [1000, 319] width 53 height 10
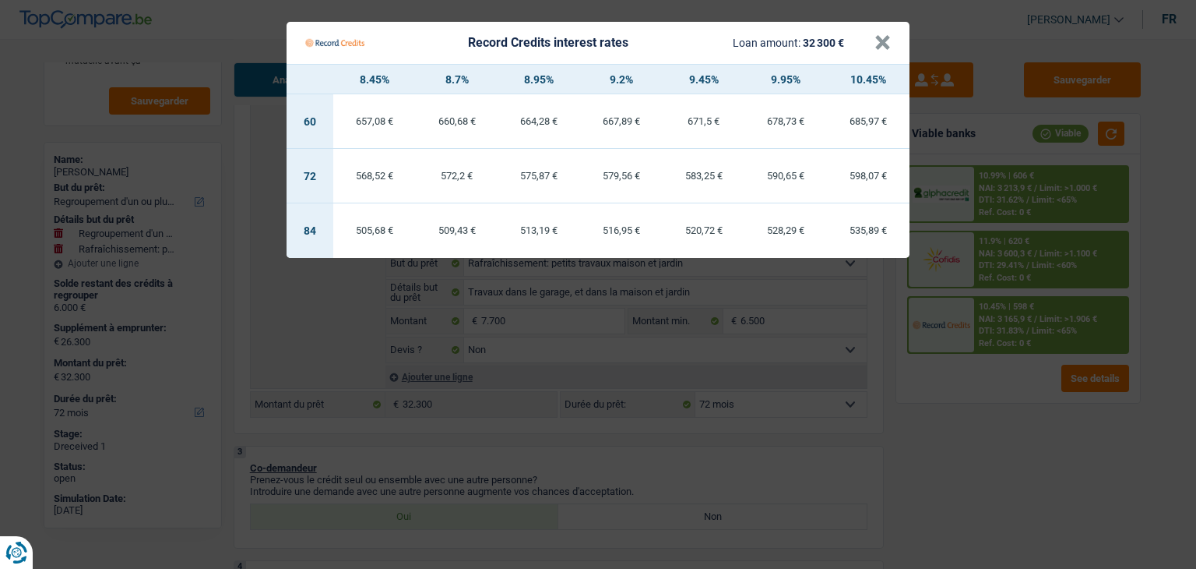
click at [1007, 263] on Credits "Record Credits interest rates Loan amount: 32 300 € × 8.45% 8.7% 8.95% 9.2% 9.4…" at bounding box center [598, 284] width 1196 height 569
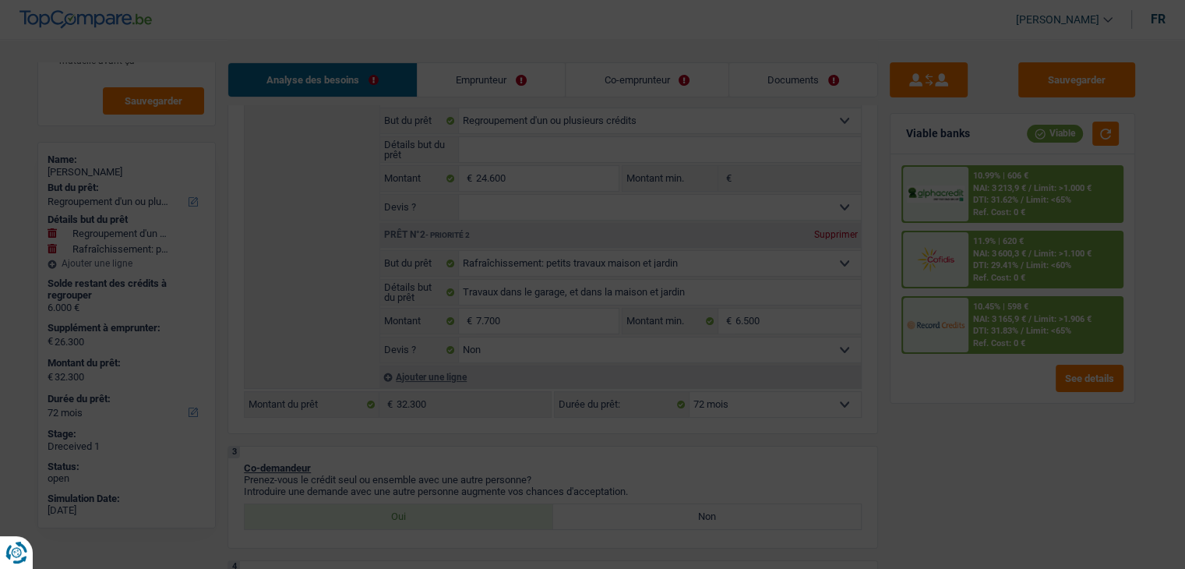
click at [1004, 195] on span "DTI: 31.62%" at bounding box center [996, 200] width 45 height 10
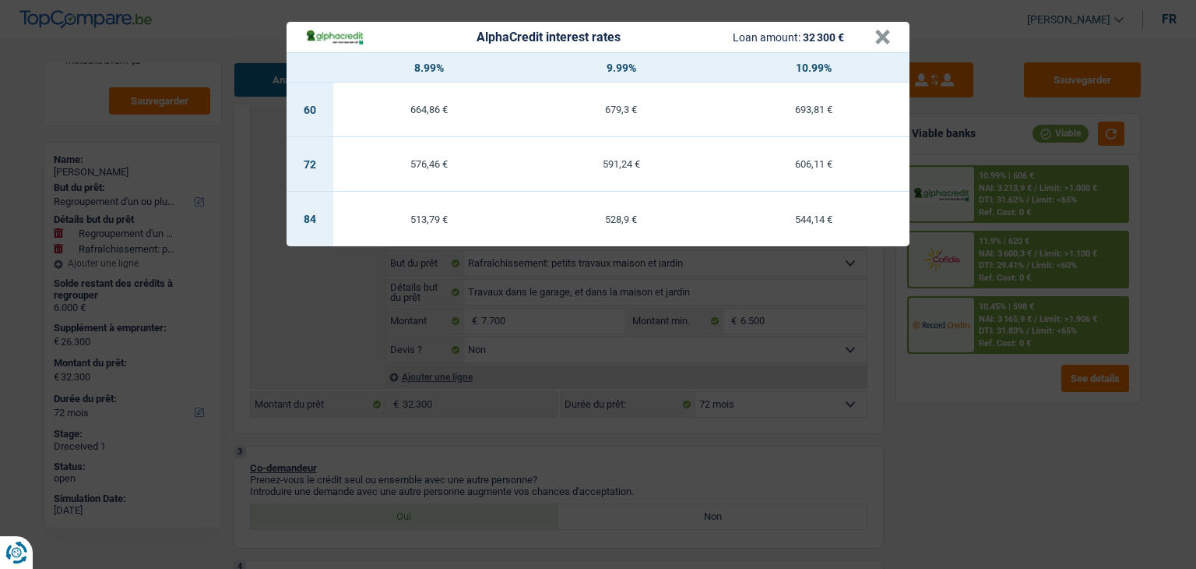
click at [876, 454] on div "AlphaCredit interest rates Loan amount: 32 300 € × 8.99% 9.99% 10.99% 60 664,86…" at bounding box center [598, 284] width 1196 height 569
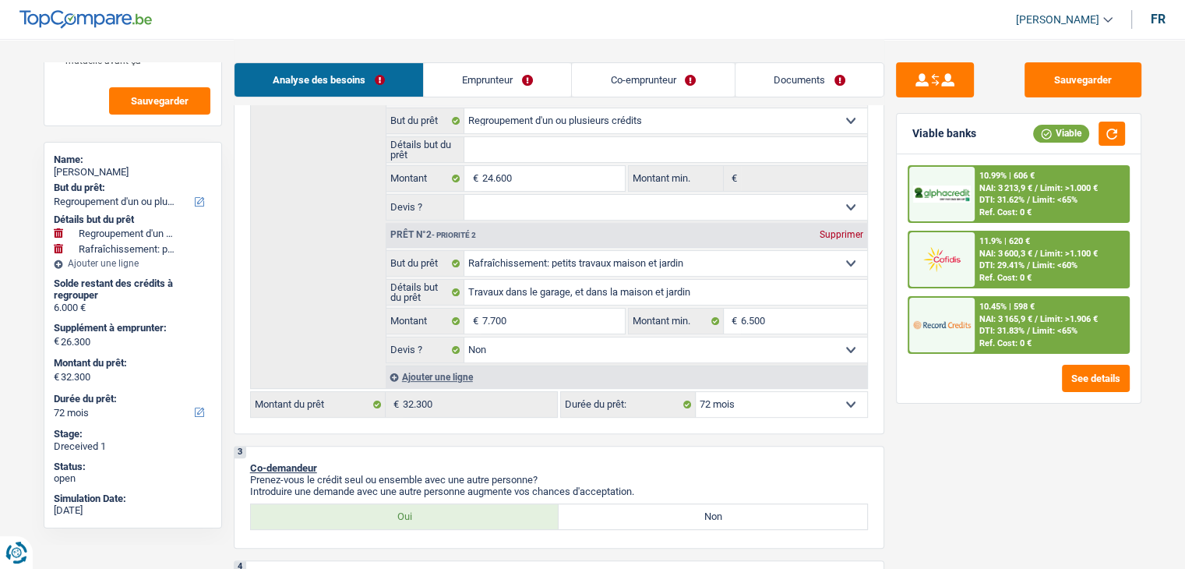
click at [798, 406] on select "12 mois 18 mois 24 mois 30 mois 36 mois 42 mois 48 mois 60 mois 72 mois 84 mois…" at bounding box center [781, 404] width 171 height 25
select select "84"
click at [696, 392] on select "12 mois 18 mois 24 mois 30 mois 36 mois 42 mois 48 mois 60 mois 72 mois 84 mois…" at bounding box center [781, 404] width 171 height 25
select select "84"
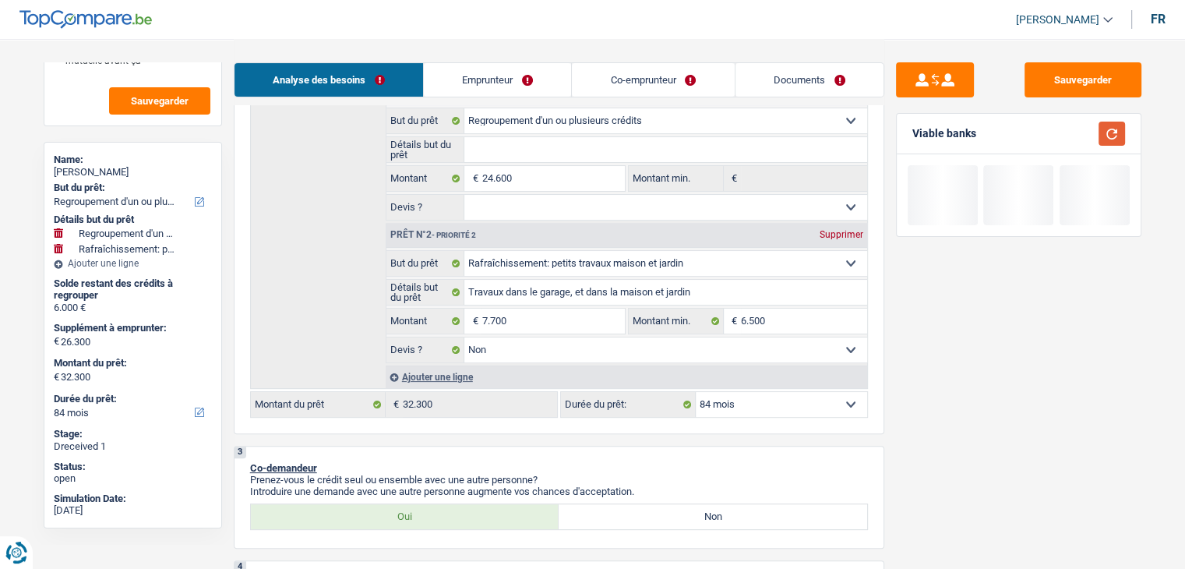
click at [1114, 133] on button "button" at bounding box center [1111, 134] width 26 height 24
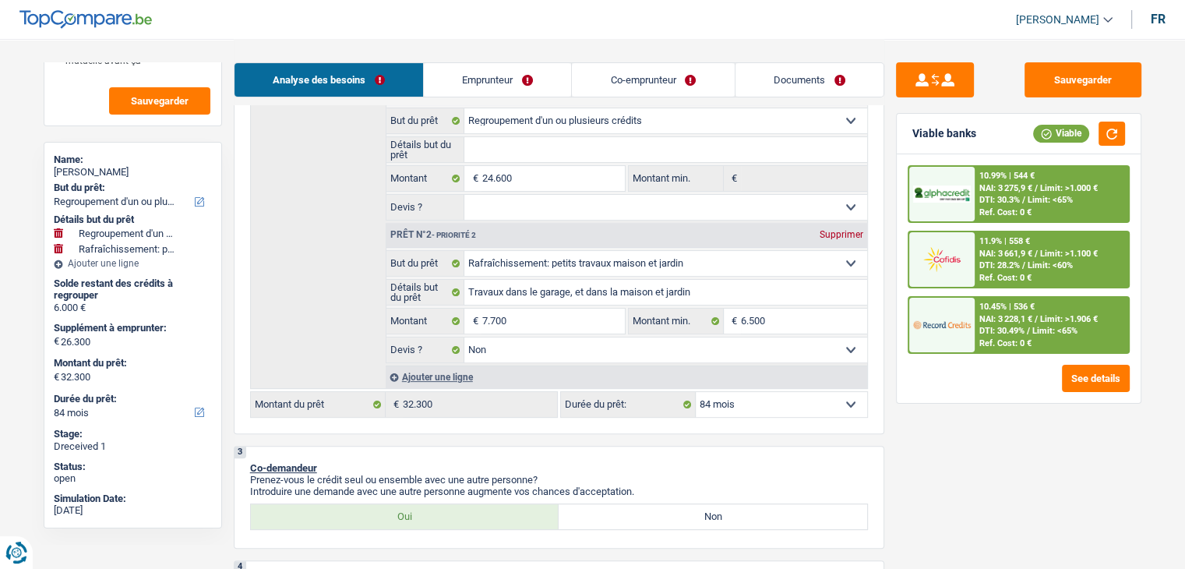
click at [1000, 210] on div "Ref. Cost: 0 €" at bounding box center [1005, 212] width 52 height 10
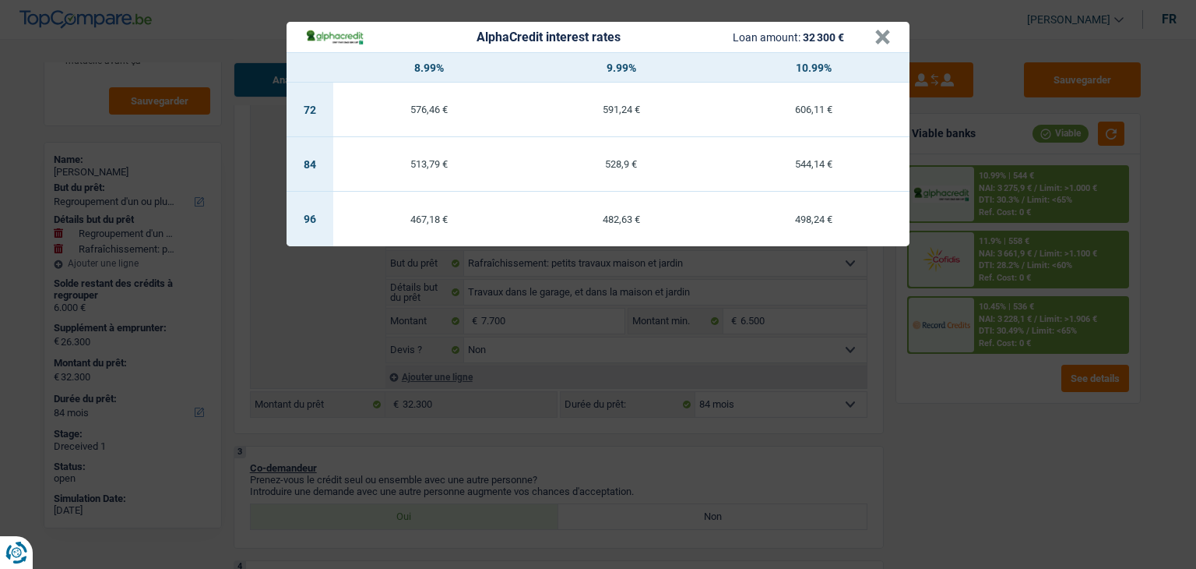
click at [974, 487] on div "AlphaCredit interest rates Loan amount: 32 300 € × 8.99% 9.99% 10.99% 72 576,46…" at bounding box center [598, 284] width 1196 height 569
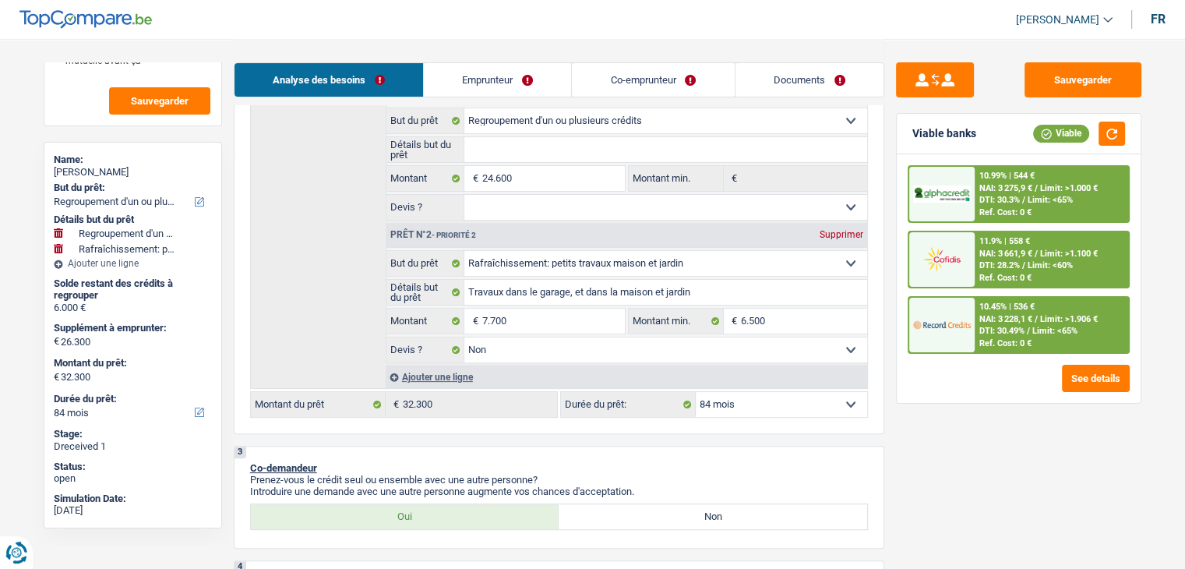
click at [988, 263] on span "DTI: 28.2%" at bounding box center [999, 265] width 41 height 10
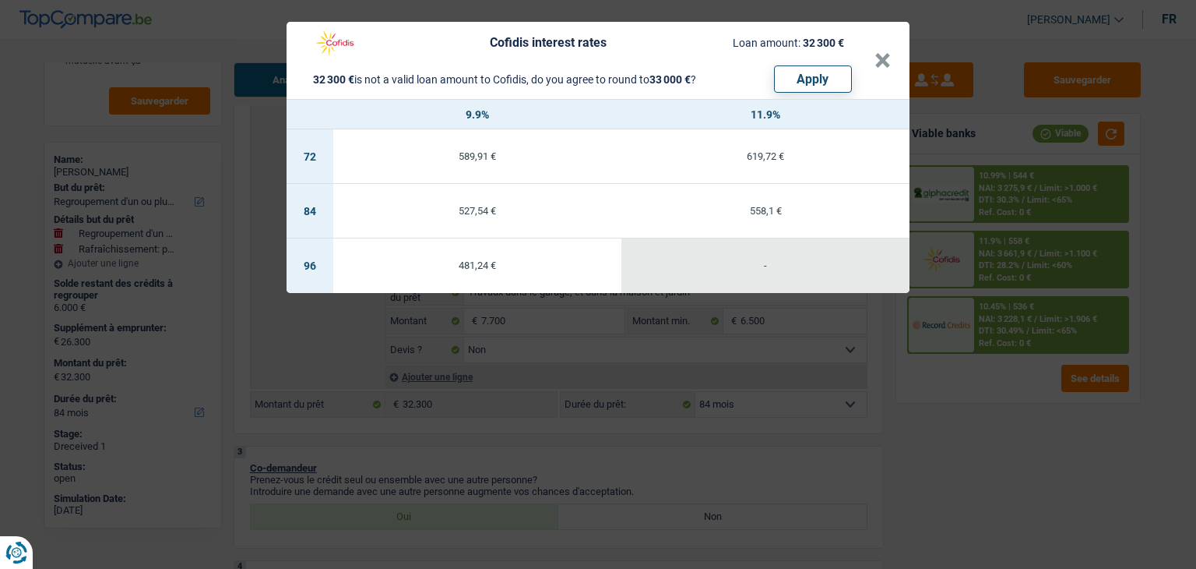
click at [988, 406] on div "Cofidis interest rates Loan amount: 32 300 € 32 300 € is not a valid loan amoun…" at bounding box center [598, 284] width 1196 height 569
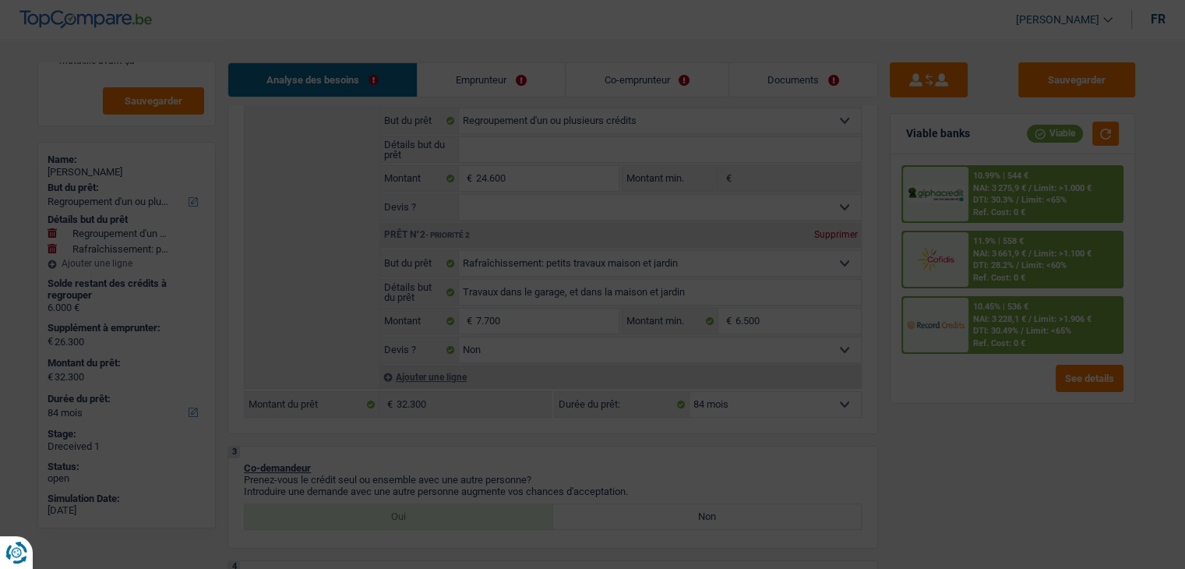
click at [998, 327] on span "DTI: 30.49%" at bounding box center [996, 331] width 45 height 10
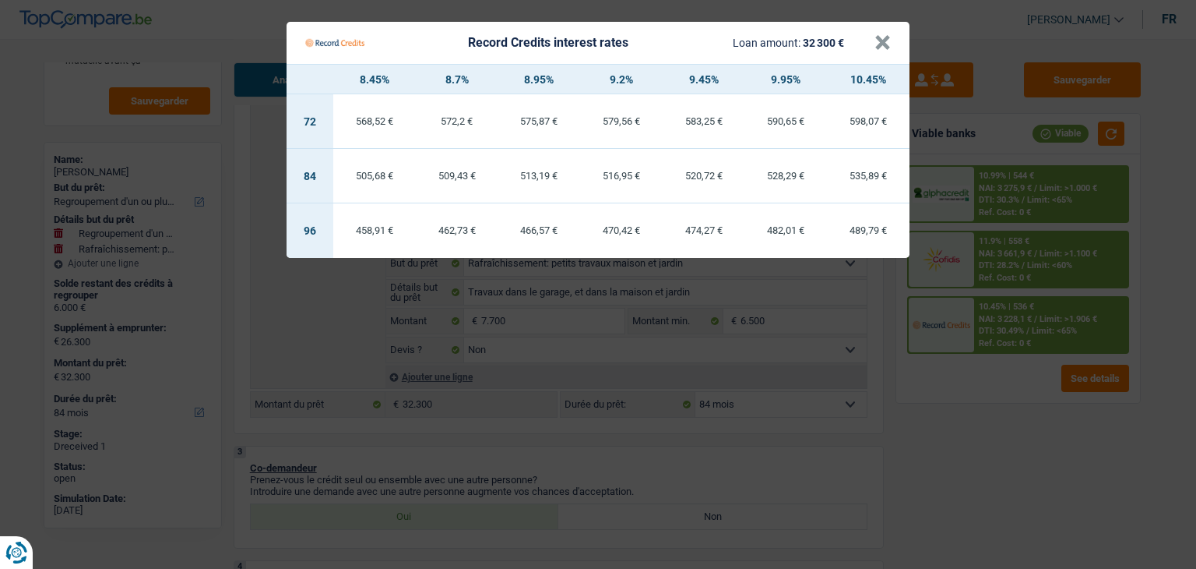
click at [1002, 281] on Credits "Record Credits interest rates Loan amount: 32 300 € × 8.45% 8.7% 8.95% 9.2% 9.4…" at bounding box center [598, 284] width 1196 height 569
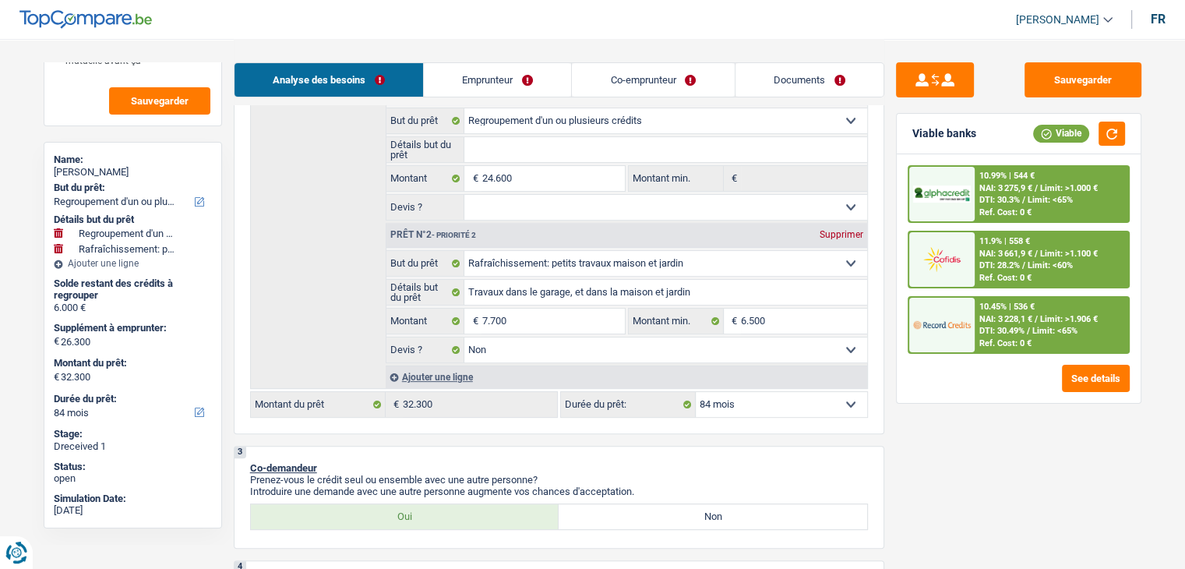
click at [1003, 273] on div "Ref. Cost: 0 €" at bounding box center [1005, 278] width 52 height 10
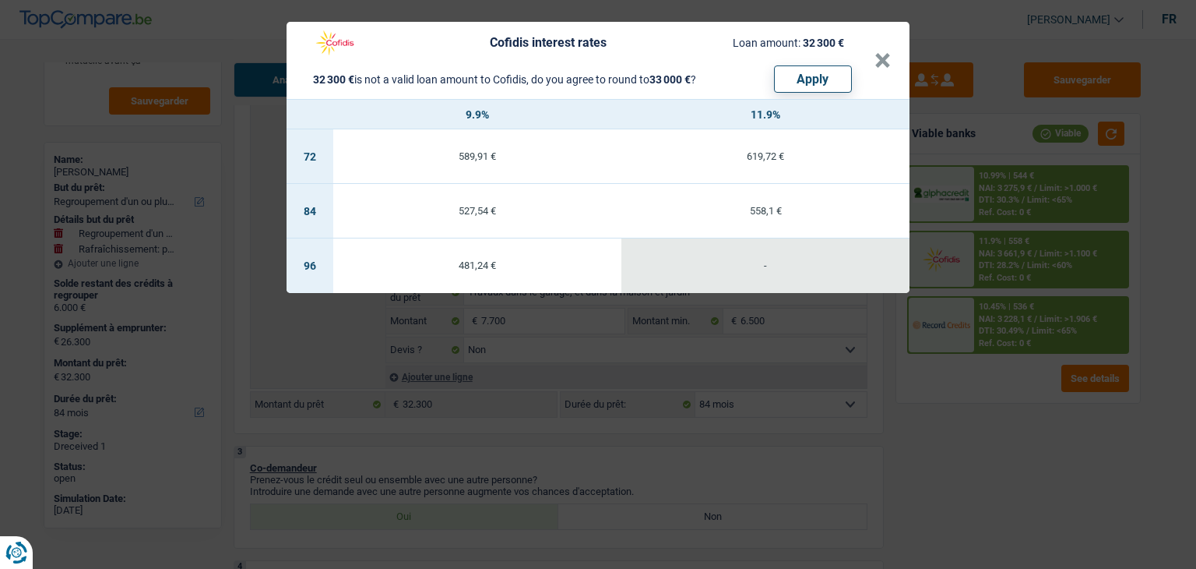
click at [994, 189] on div "Cofidis interest rates Loan amount: 32 300 € 32 300 € is not a valid loan amoun…" at bounding box center [598, 284] width 1196 height 569
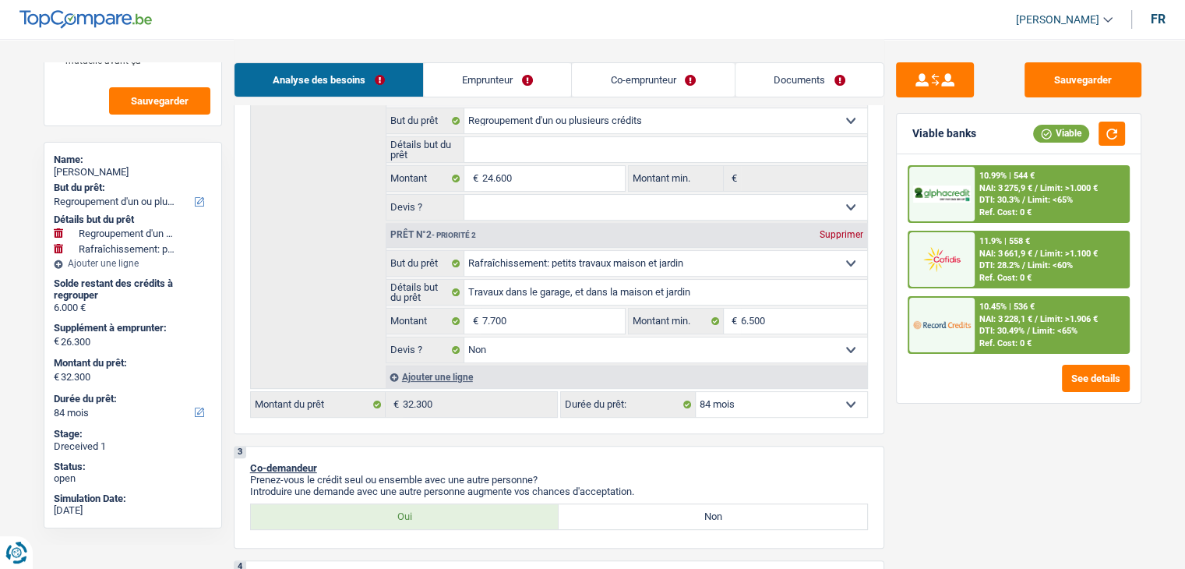
click at [994, 189] on span "NAI: 3 275,9 €" at bounding box center [1005, 188] width 53 height 10
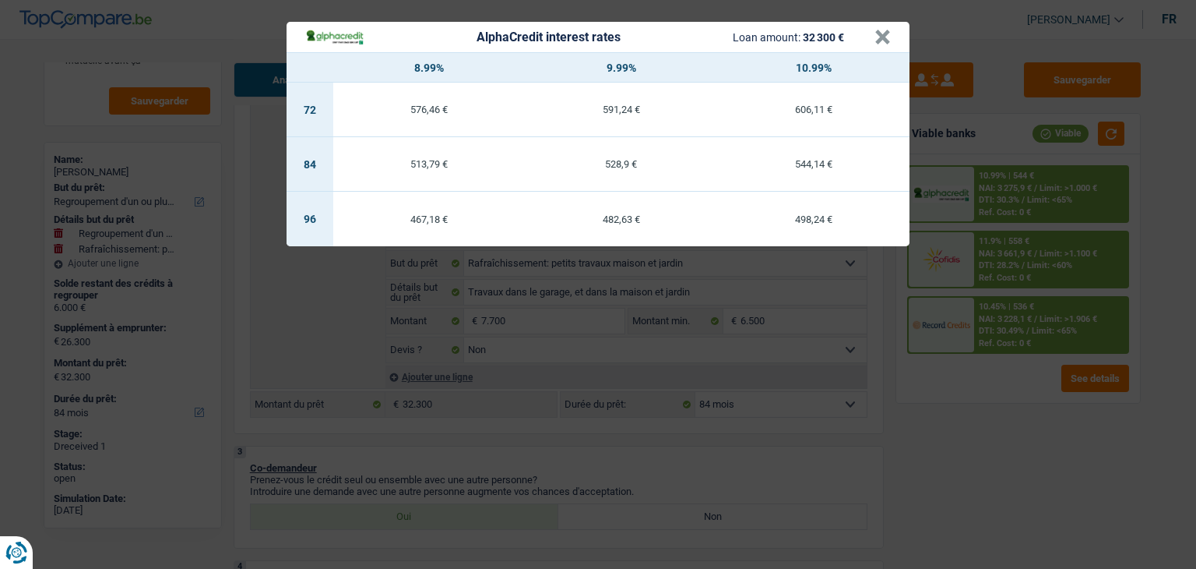
click at [968, 477] on div "AlphaCredit interest rates Loan amount: 32 300 € × 8.99% 9.99% 10.99% 72 576,46…" at bounding box center [598, 284] width 1196 height 569
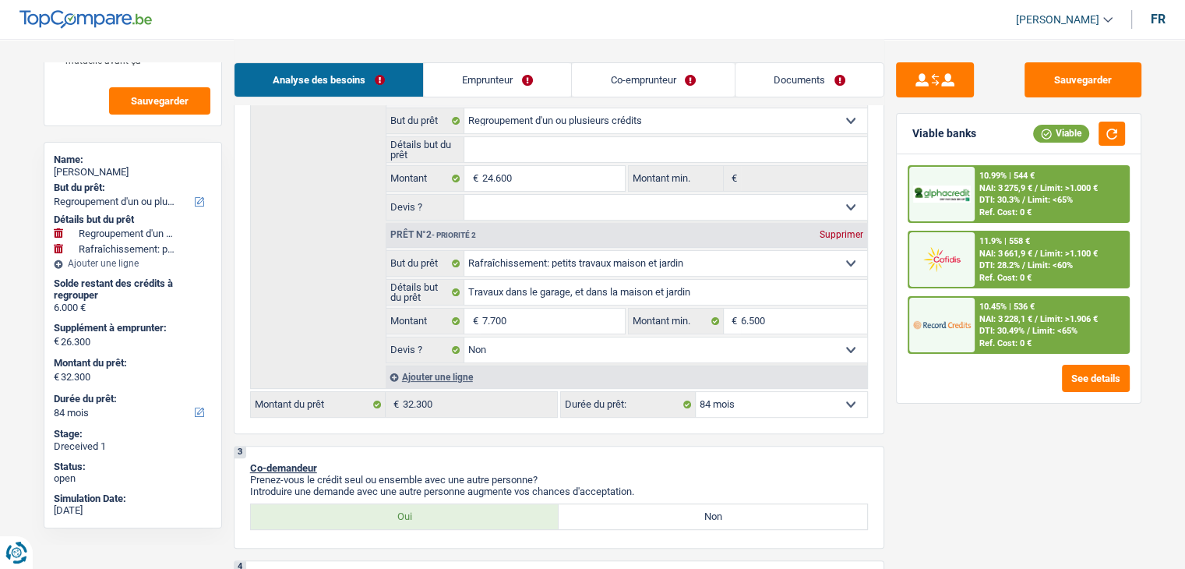
click at [997, 321] on span "NAI: 3 228,1 €" at bounding box center [1005, 319] width 53 height 10
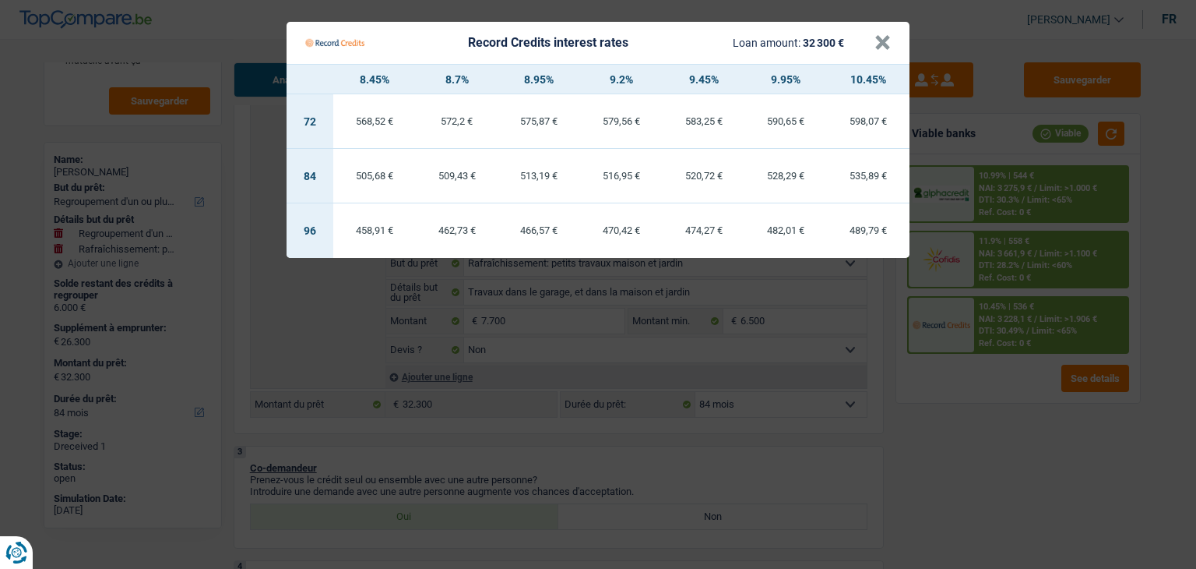
click at [985, 421] on Credits "Record Credits interest rates Loan amount: 32 300 € × 8.45% 8.7% 8.95% 9.2% 9.4…" at bounding box center [598, 284] width 1196 height 569
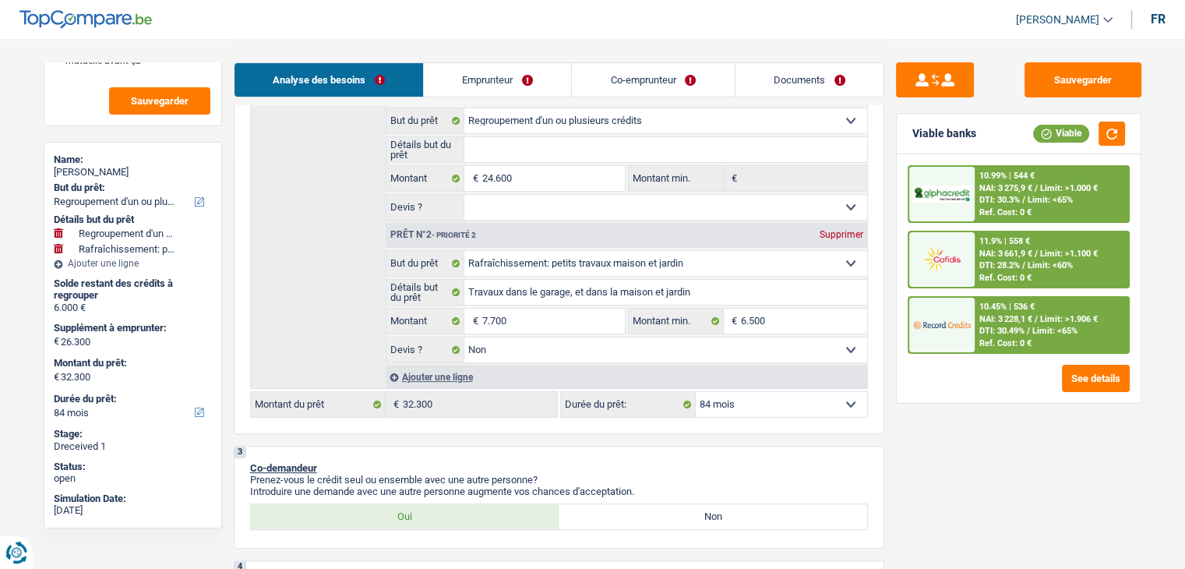
click at [995, 353] on div "10.99% | 544 € NAI: 3 275,9 € / Limit: >1.000 € DTI: 30.3% / Limit: <65% Ref. C…" at bounding box center [1019, 278] width 244 height 248
click at [989, 326] on span "DTI: 30.49%" at bounding box center [1001, 331] width 45 height 10
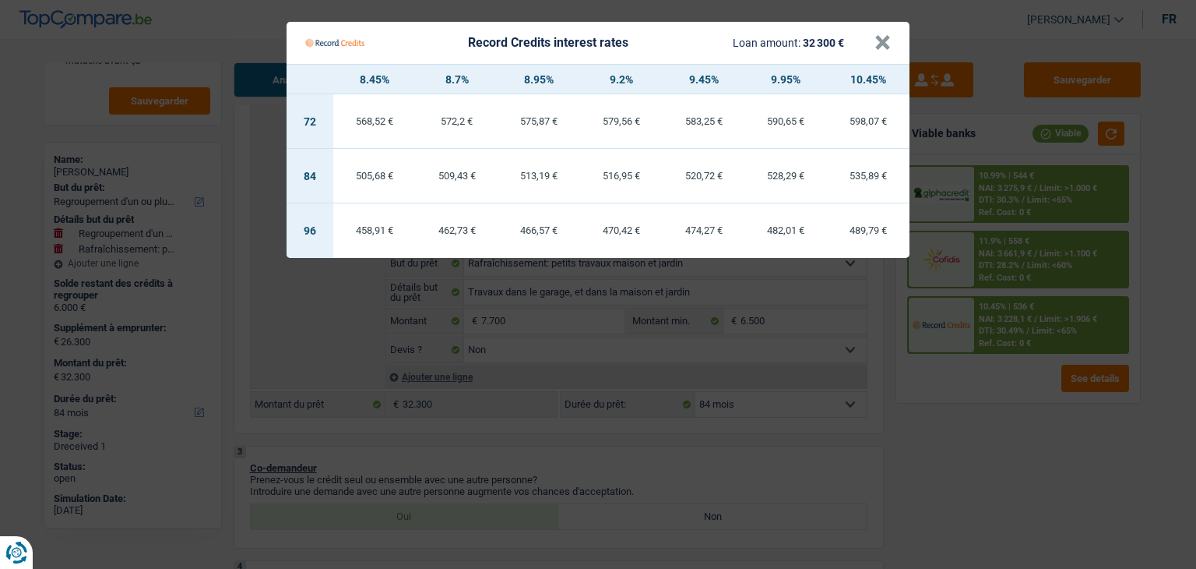
click at [1001, 253] on Credits "Record Credits interest rates Loan amount: 32 300 € × 8.45% 8.7% 8.95% 9.2% 9.4…" at bounding box center [598, 284] width 1196 height 569
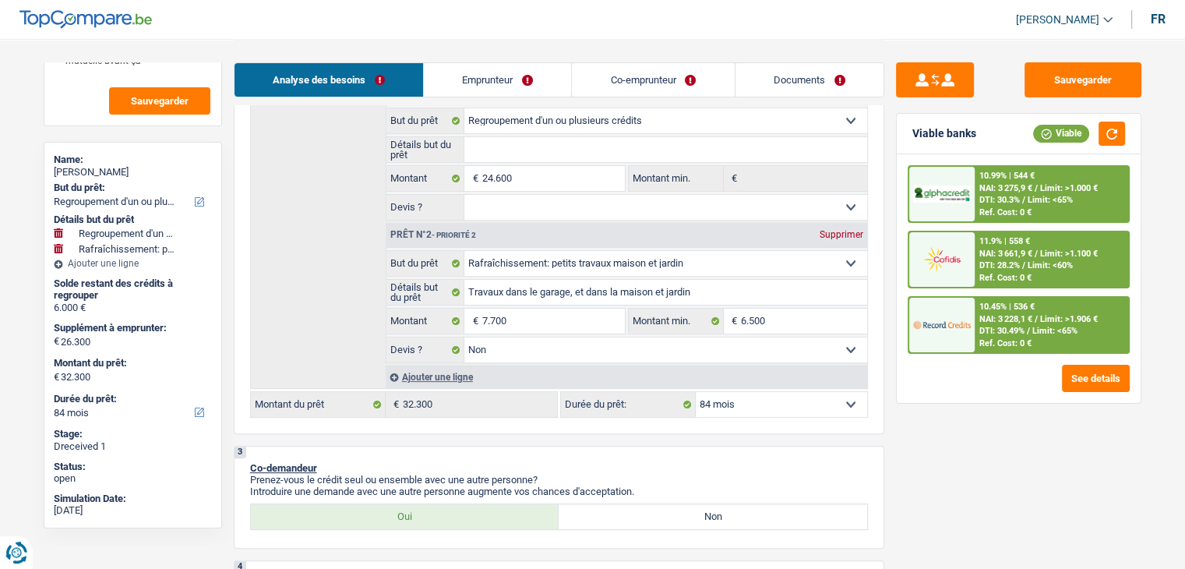
click at [1001, 253] on span "NAI: 3 661,9 €" at bounding box center [1005, 253] width 53 height 10
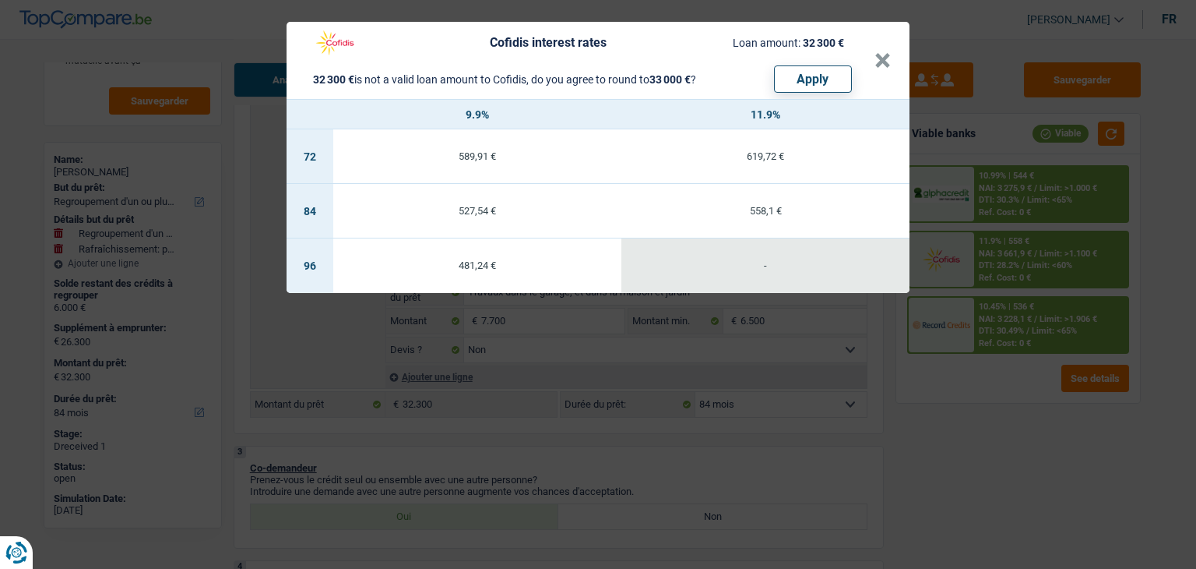
click at [993, 340] on div "Cofidis interest rates Loan amount: 32 300 € 32 300 € is not a valid loan amoun…" at bounding box center [598, 284] width 1196 height 569
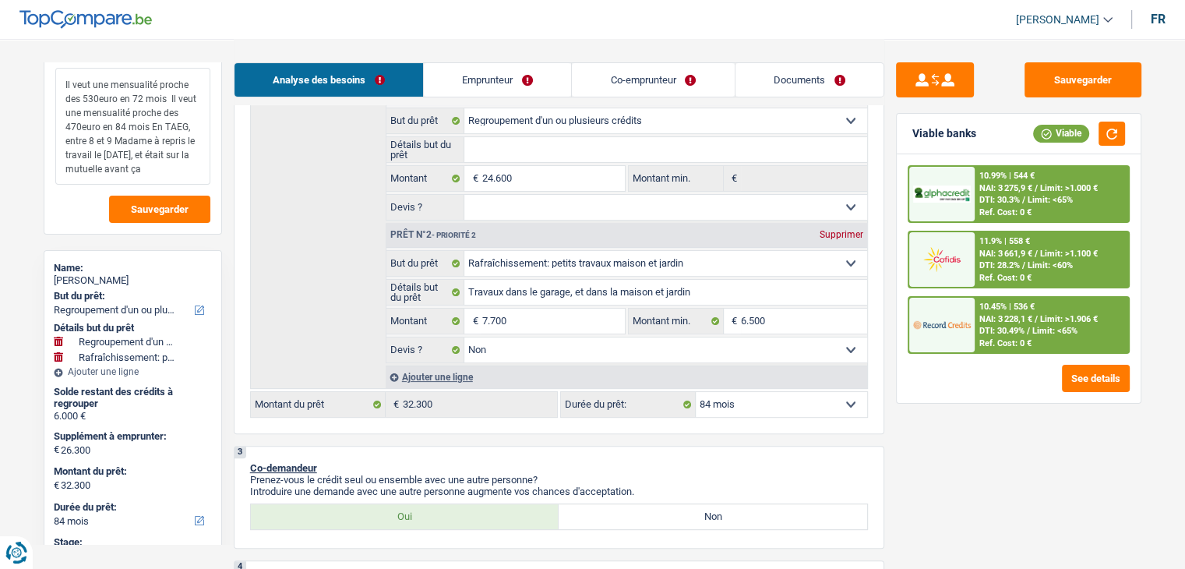
scroll to position [0, 0]
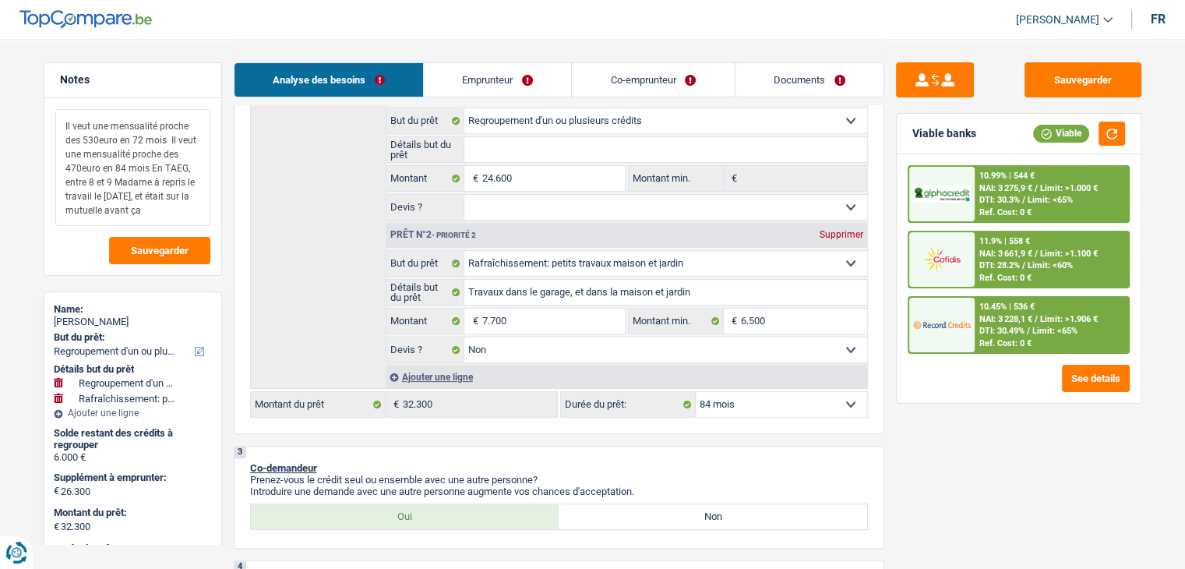
click at [180, 213] on textarea "Il veut une mensualité proche des 530euro en 72 mois Il veut une mensualité pro…" at bounding box center [132, 167] width 155 height 117
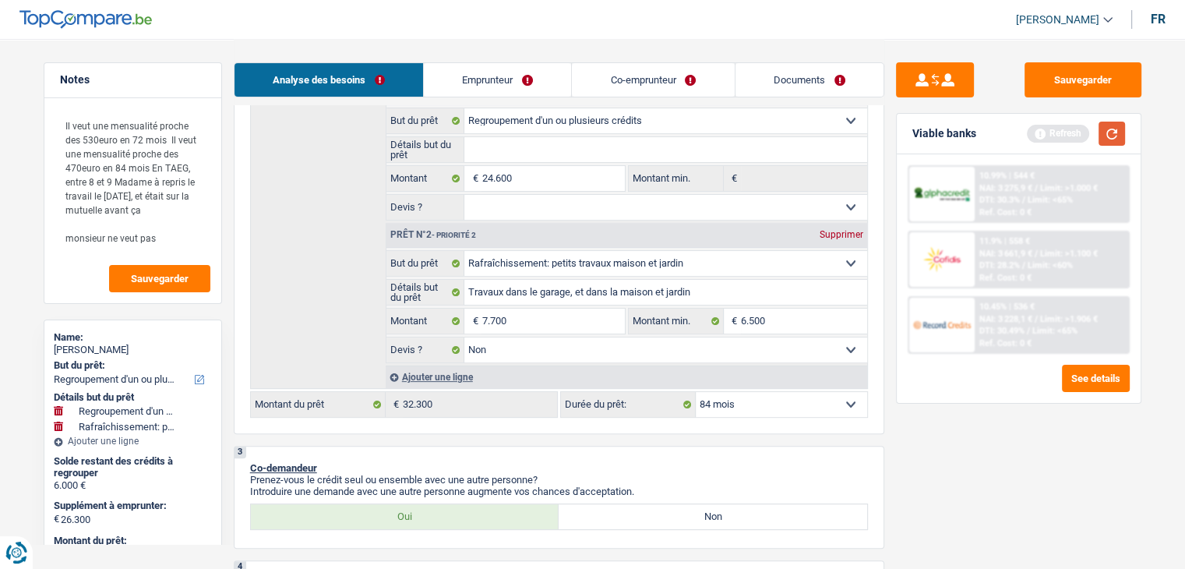
click at [1115, 135] on button "button" at bounding box center [1111, 134] width 26 height 24
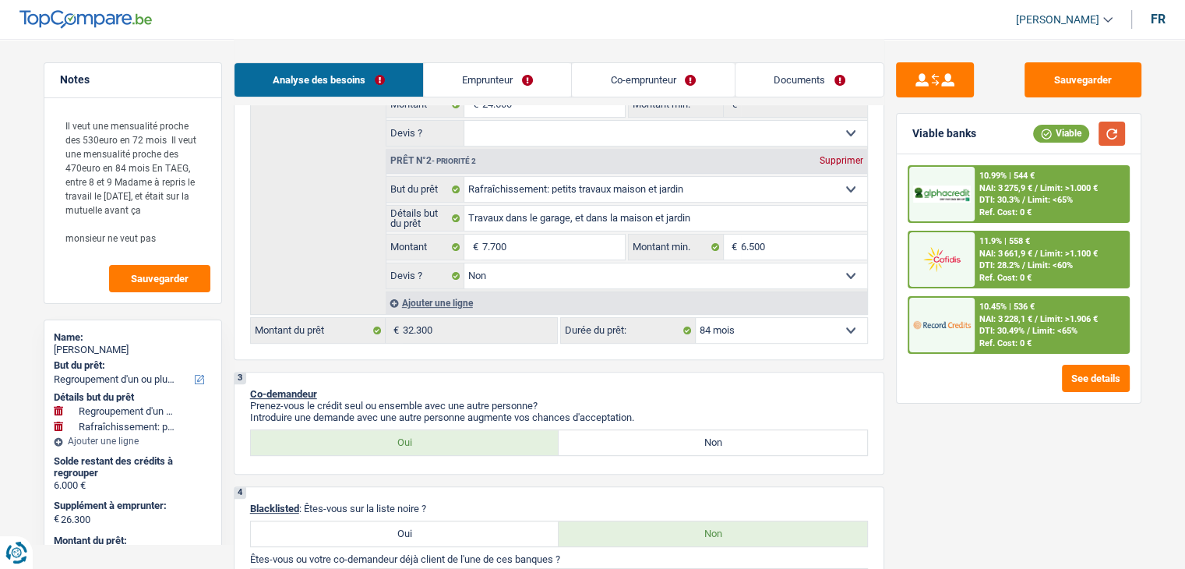
scroll to position [234, 0]
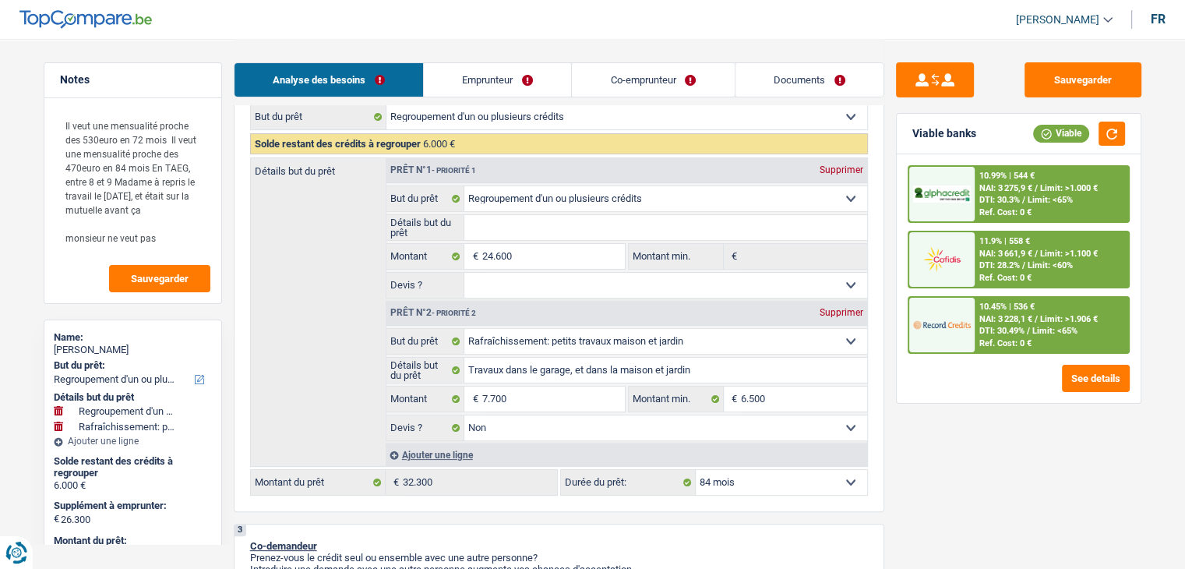
drag, startPoint x: 530, startPoint y: 109, endPoint x: 530, endPoint y: 73, distance: 35.8
click at [530, 106] on select "Confort maison: meubles, textile, peinture, électroménager, outillage non-profe…" at bounding box center [626, 116] width 481 height 25
click at [530, 72] on link "Emprunteur" at bounding box center [497, 79] width 147 height 33
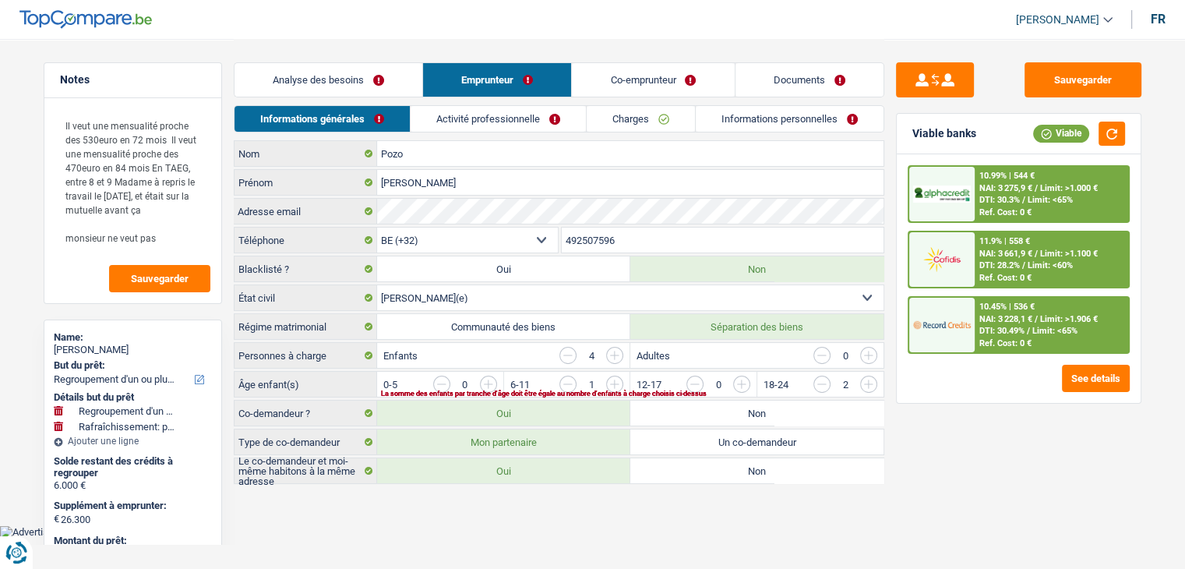
scroll to position [0, 0]
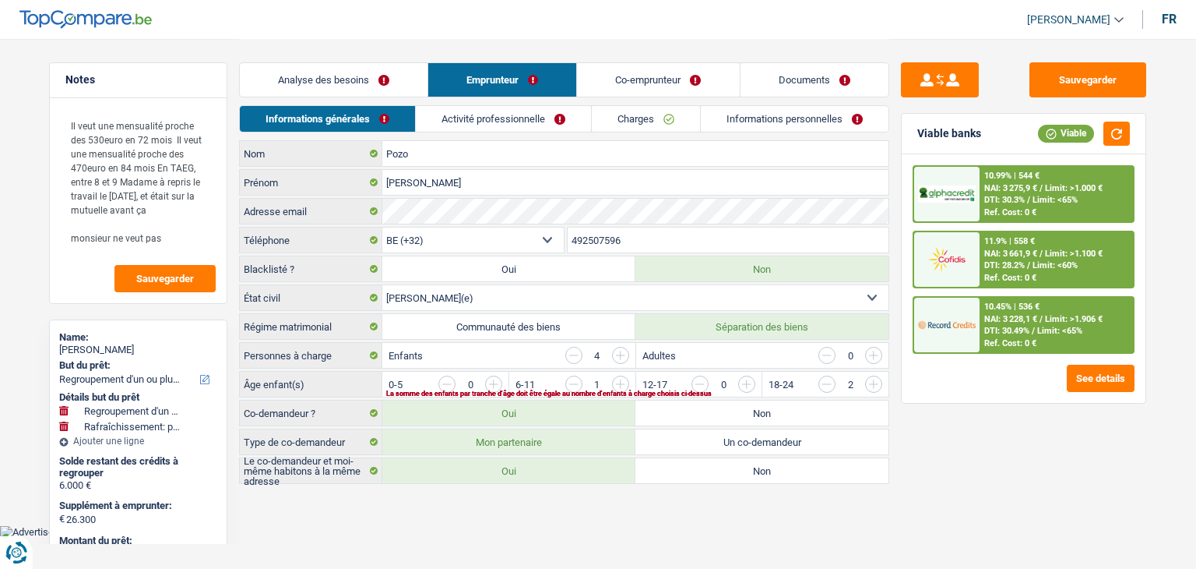
click at [610, 76] on link "Co-emprunteur" at bounding box center [659, 79] width 162 height 33
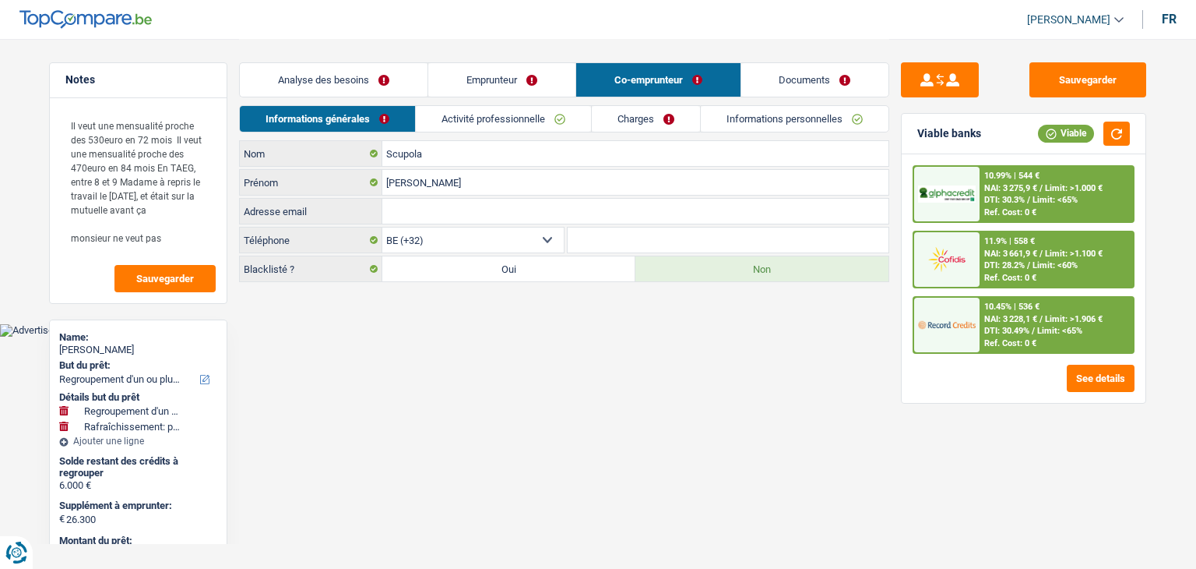
click at [513, 69] on link "Emprunteur" at bounding box center [501, 79] width 147 height 33
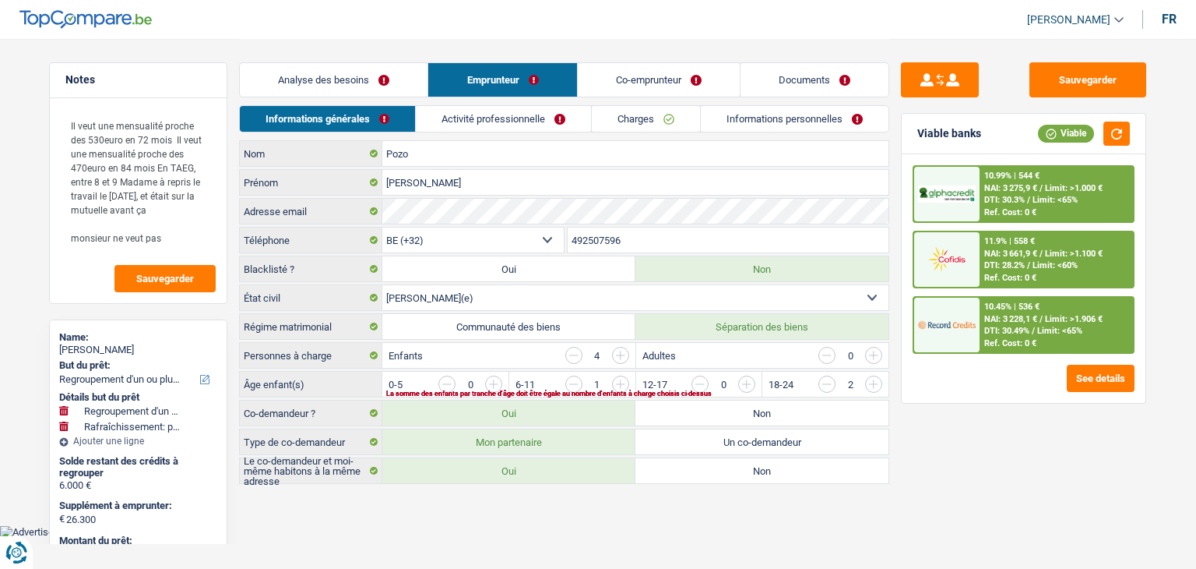
click at [502, 41] on div "Analyse des besoins Emprunteur Co-emprunteur Documents" at bounding box center [564, 72] width 650 height 66
click at [603, 91] on link "Co-emprunteur" at bounding box center [659, 79] width 162 height 33
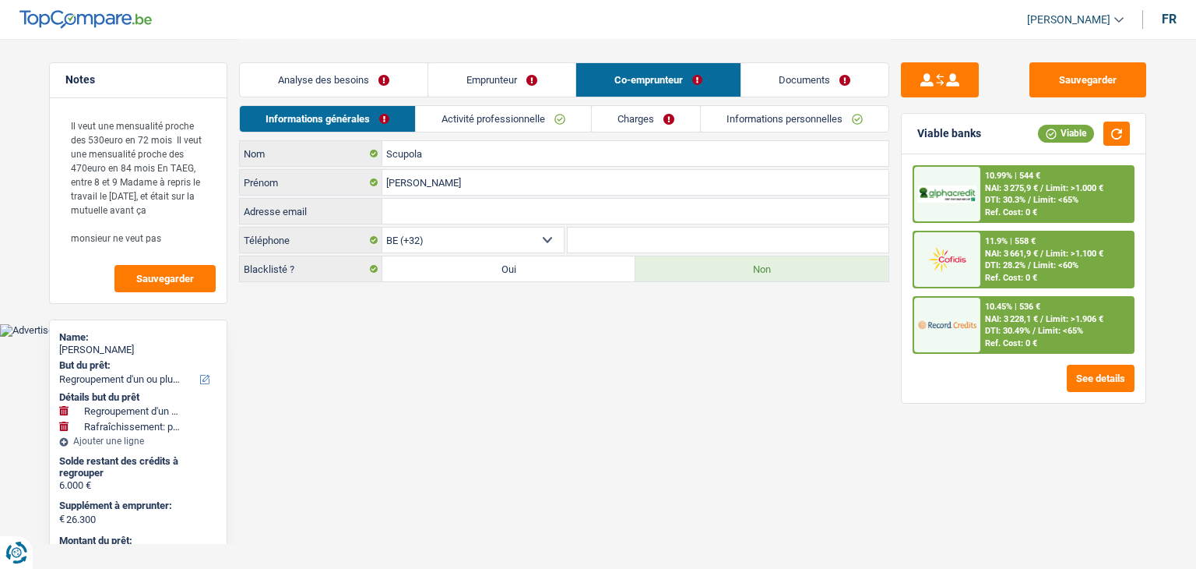
click at [724, 44] on div "Analyse des besoins Emprunteur Co-emprunteur Documents" at bounding box center [564, 72] width 650 height 66
click at [519, 73] on link "Emprunteur" at bounding box center [501, 79] width 147 height 33
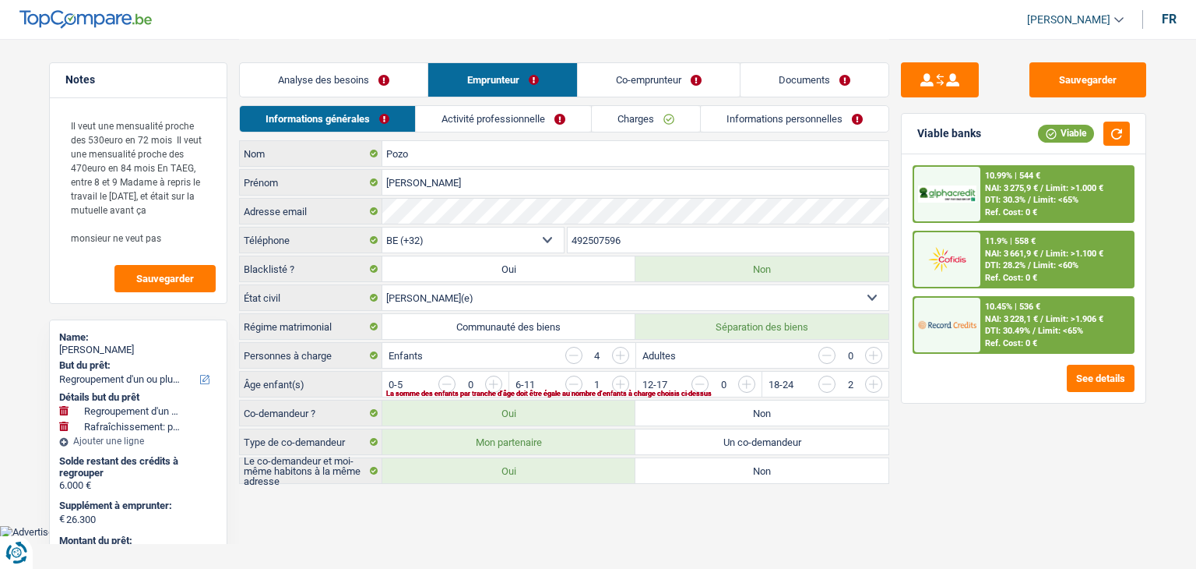
click at [439, 111] on link "Activité professionnelle" at bounding box center [503, 119] width 175 height 26
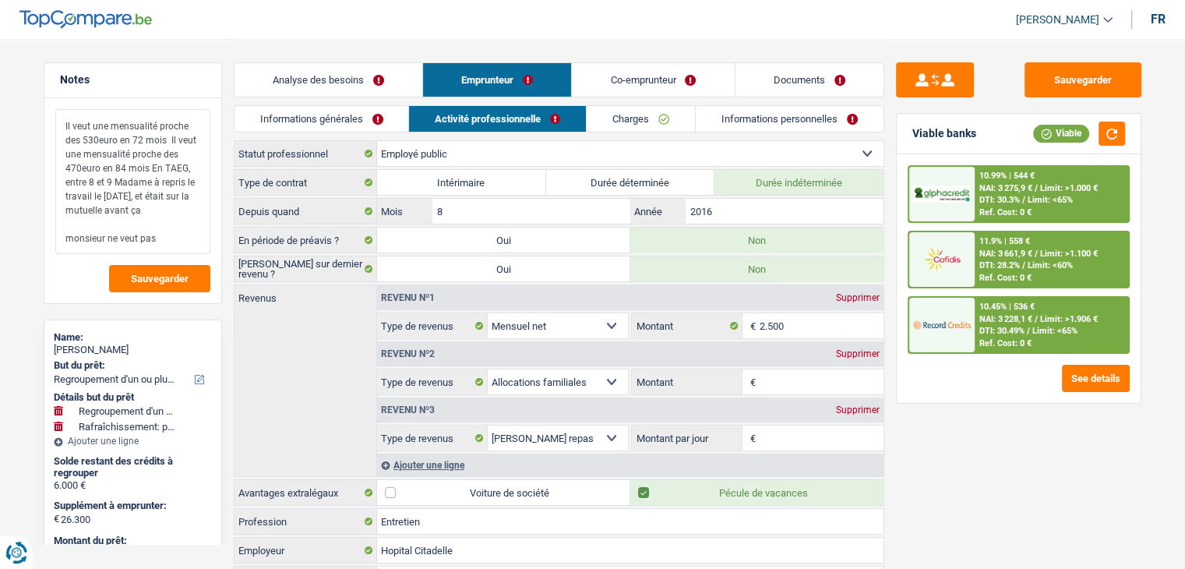
click at [178, 233] on textarea "Il veut une mensualité proche des 530euro en 72 mois Il veut une mensualité pro…" at bounding box center [132, 181] width 155 height 145
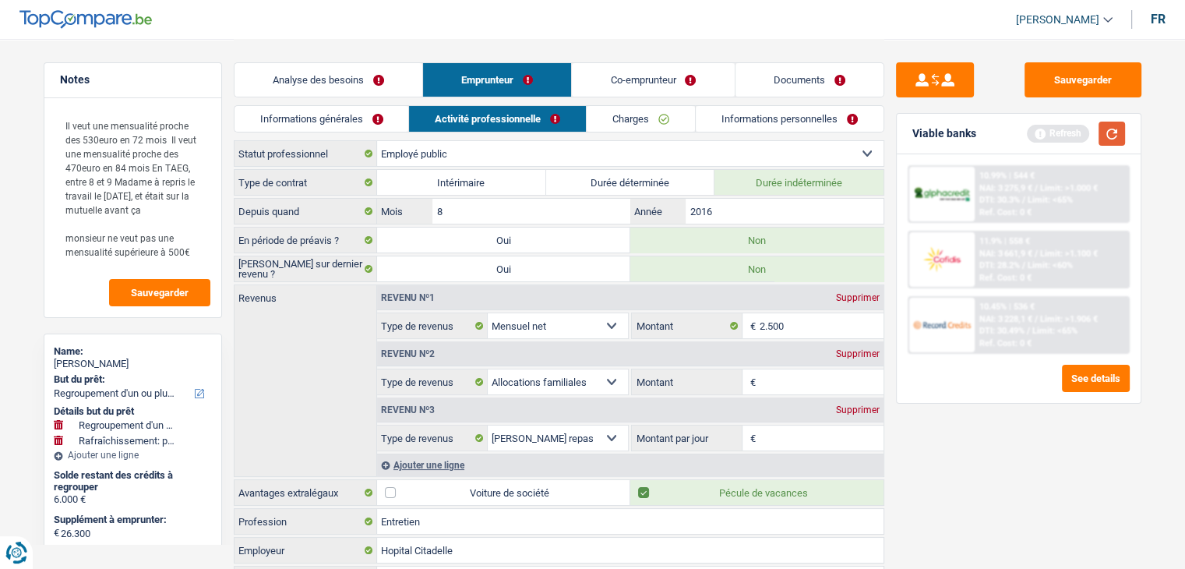
click at [1110, 138] on button "button" at bounding box center [1111, 134] width 26 height 24
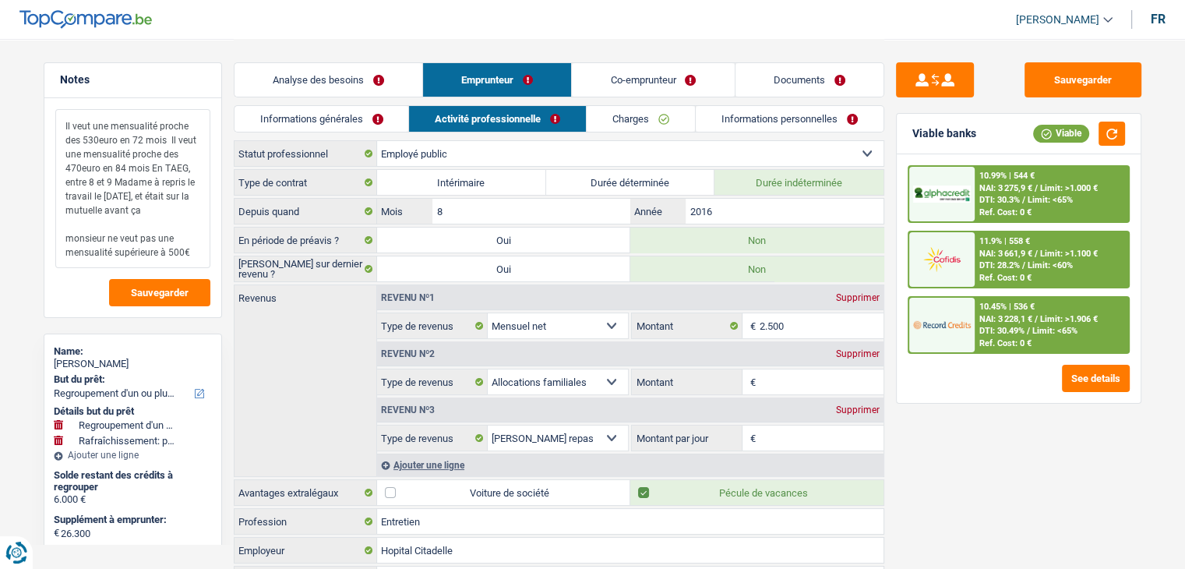
drag, startPoint x: 65, startPoint y: 239, endPoint x: 189, endPoint y: 256, distance: 124.3
click at [189, 256] on textarea "Il veut une mensualité proche des 530euro en 72 mois Il veut une mensualité pro…" at bounding box center [132, 188] width 155 height 159
click at [1054, 277] on div "11.9% | 558 € NAI: 3 661,9 € / Limit: >1.100 € DTI: 28.2% / Limit: <60% Ref. Co…" at bounding box center [1050, 259] width 153 height 55
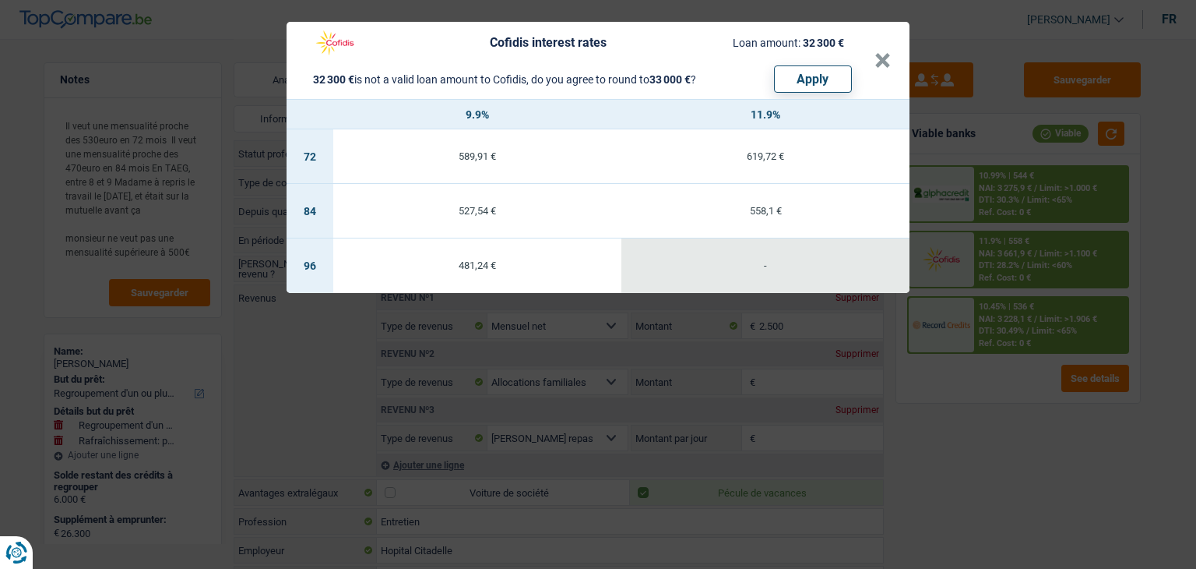
click at [999, 374] on div "Cofidis interest rates Loan amount: 32 300 € 32 300 € is not a valid loan amoun…" at bounding box center [598, 284] width 1196 height 569
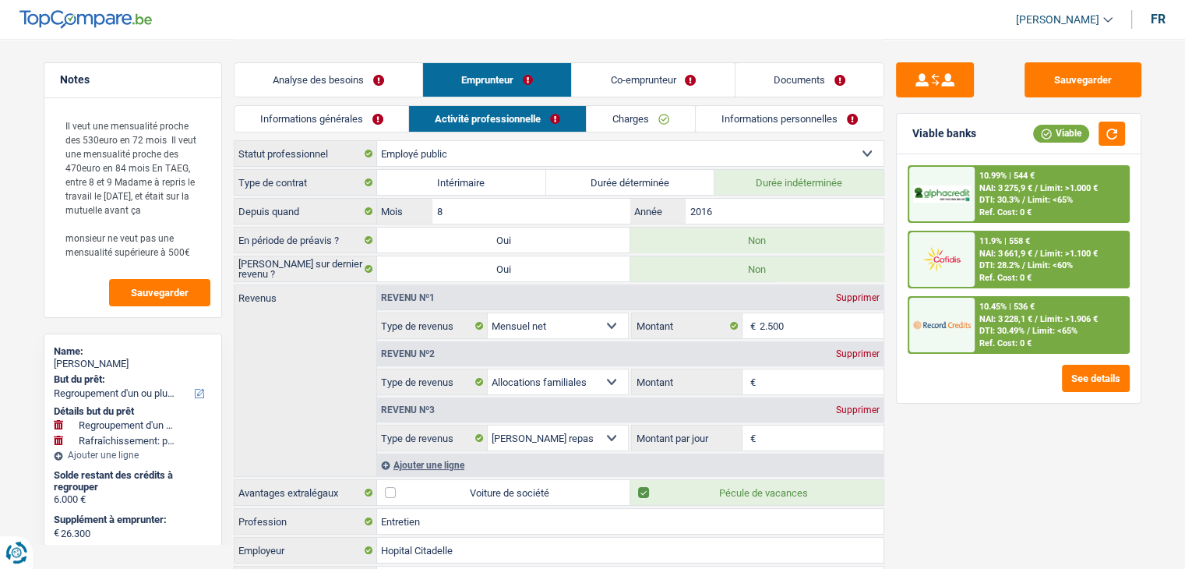
click at [1022, 183] on span "NAI: 3 275,9 €" at bounding box center [1005, 188] width 53 height 10
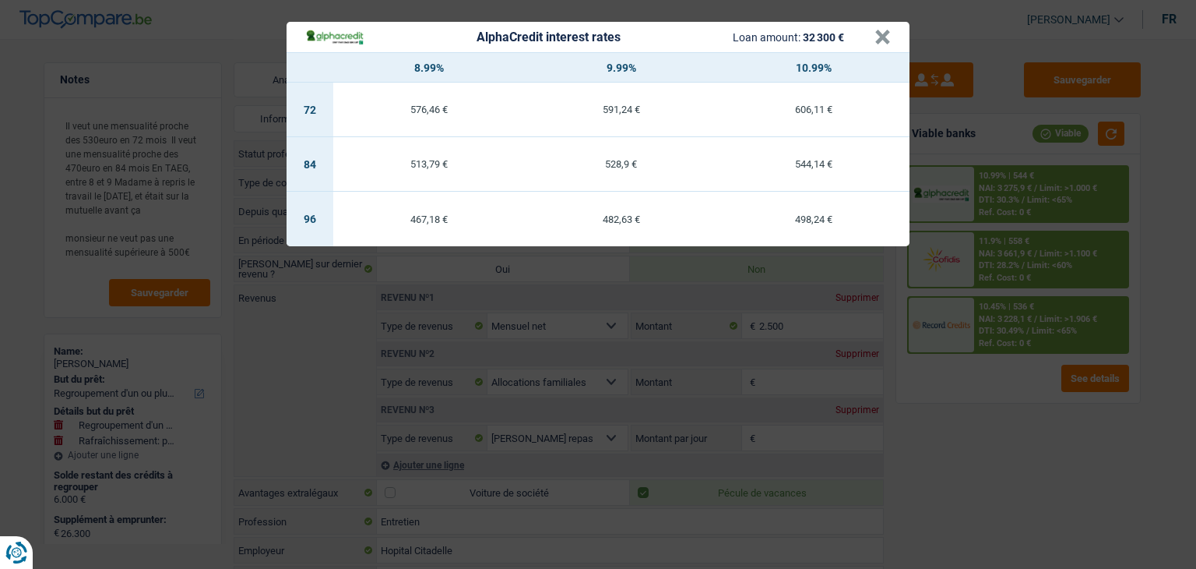
click at [989, 447] on div "AlphaCredit interest rates Loan amount: 32 300 € × 8.99% 9.99% 10.99% 72 576,46…" at bounding box center [598, 284] width 1196 height 569
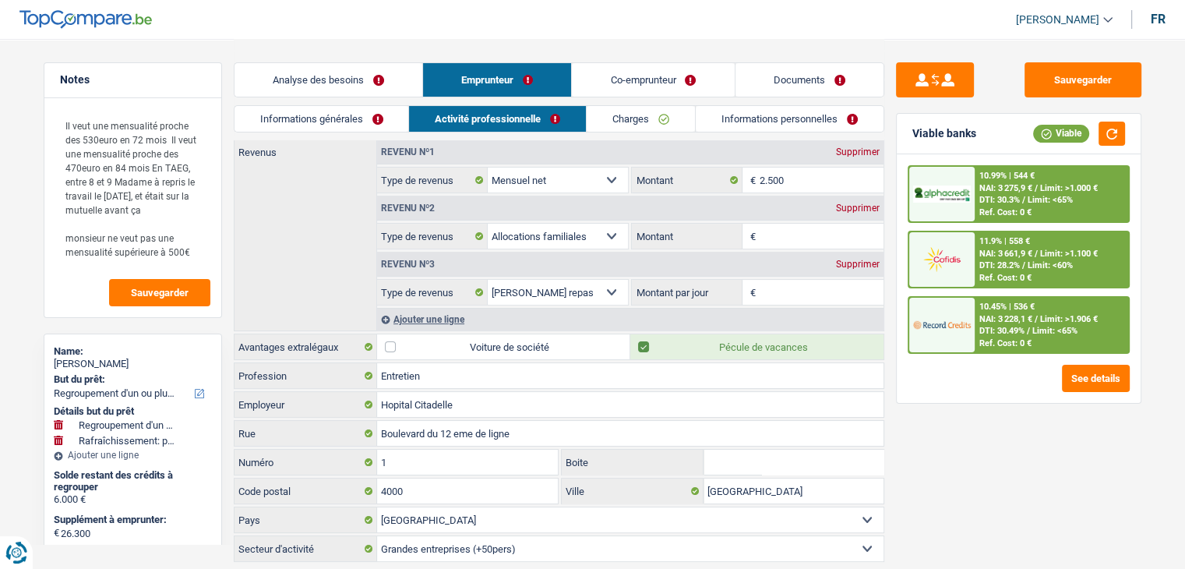
scroll to position [156, 0]
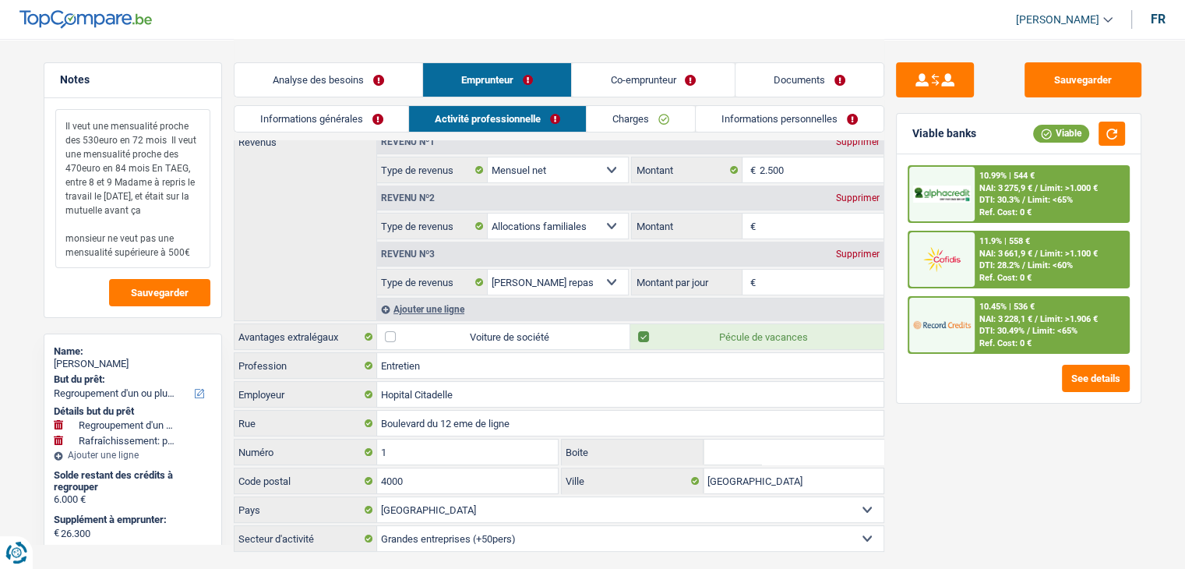
click at [194, 241] on textarea "Il veut une mensualité proche des 530euro en 72 mois Il veut une mensualité pro…" at bounding box center [132, 188] width 155 height 159
drag, startPoint x: 194, startPoint y: 249, endPoint x: 59, endPoint y: 234, distance: 135.7
click at [59, 234] on textarea "Il veut une mensualité proche des 530euro en 72 mois Il veut une mensualité pro…" at bounding box center [132, 188] width 155 height 159
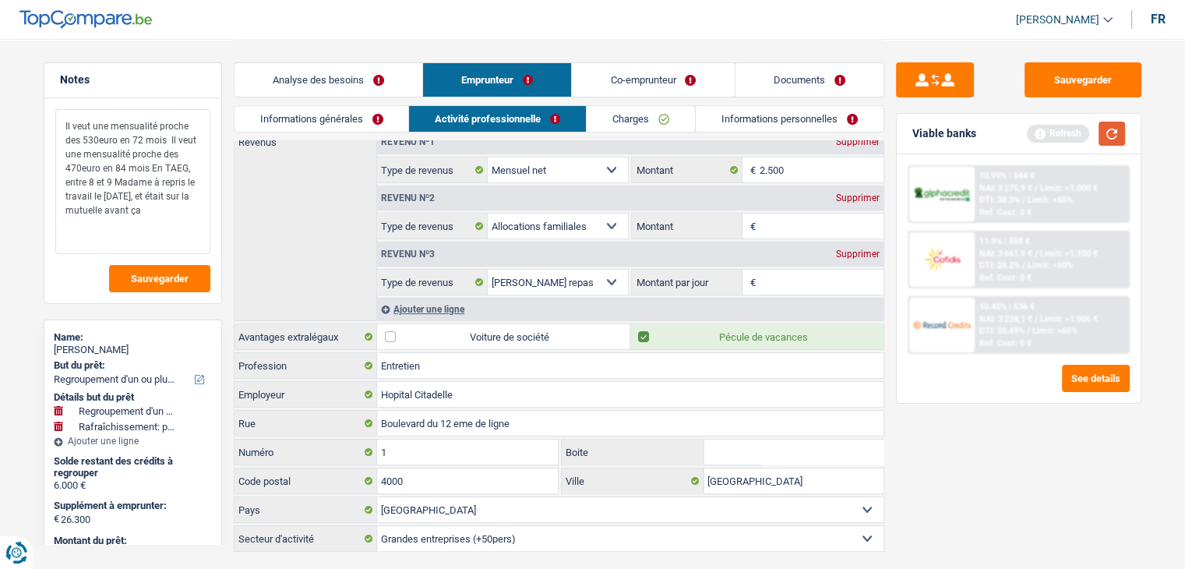
type textarea "Il veut une mensualité proche des 530euro en 72 mois Il veut une mensualité pro…"
click at [1100, 125] on button "button" at bounding box center [1111, 134] width 26 height 24
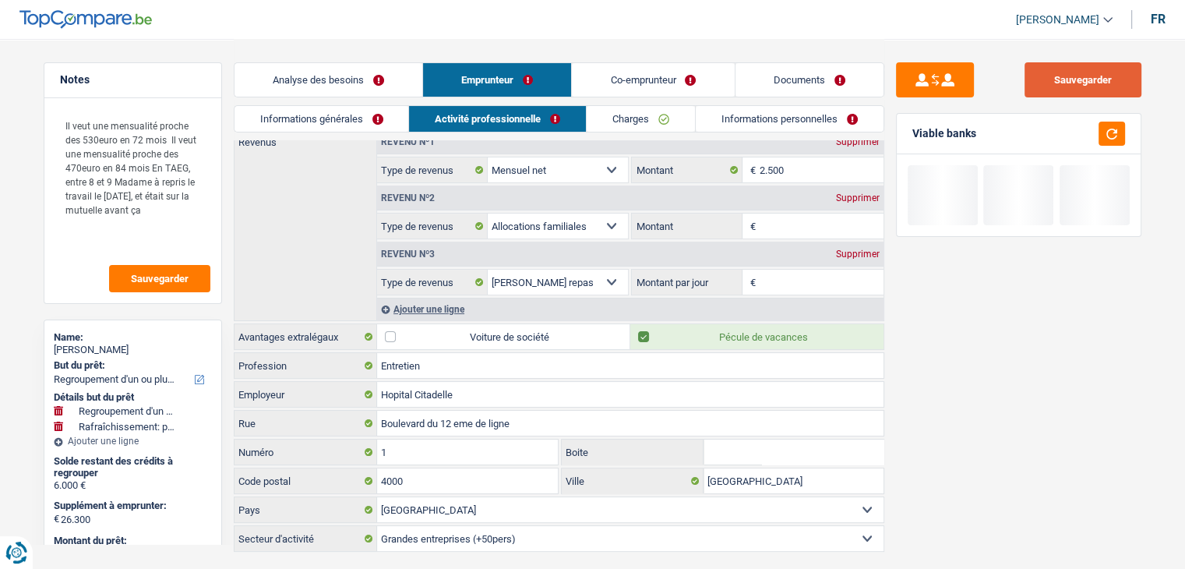
click at [1092, 83] on button "Sauvegarder" at bounding box center [1082, 79] width 117 height 35
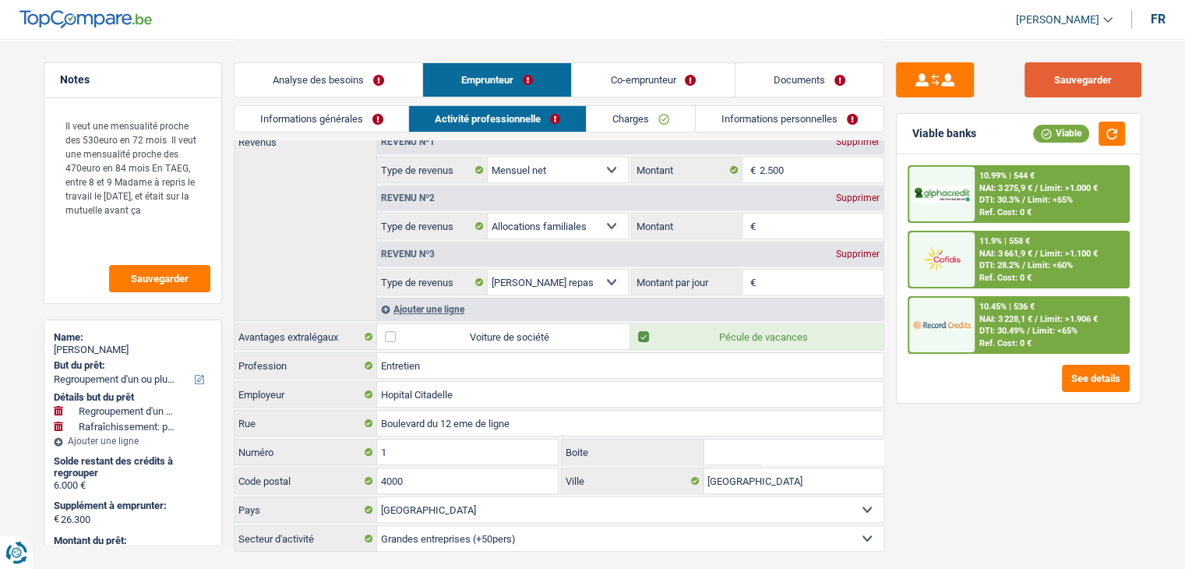
click at [1024, 92] on button "Sauvegarder" at bounding box center [1082, 79] width 117 height 35
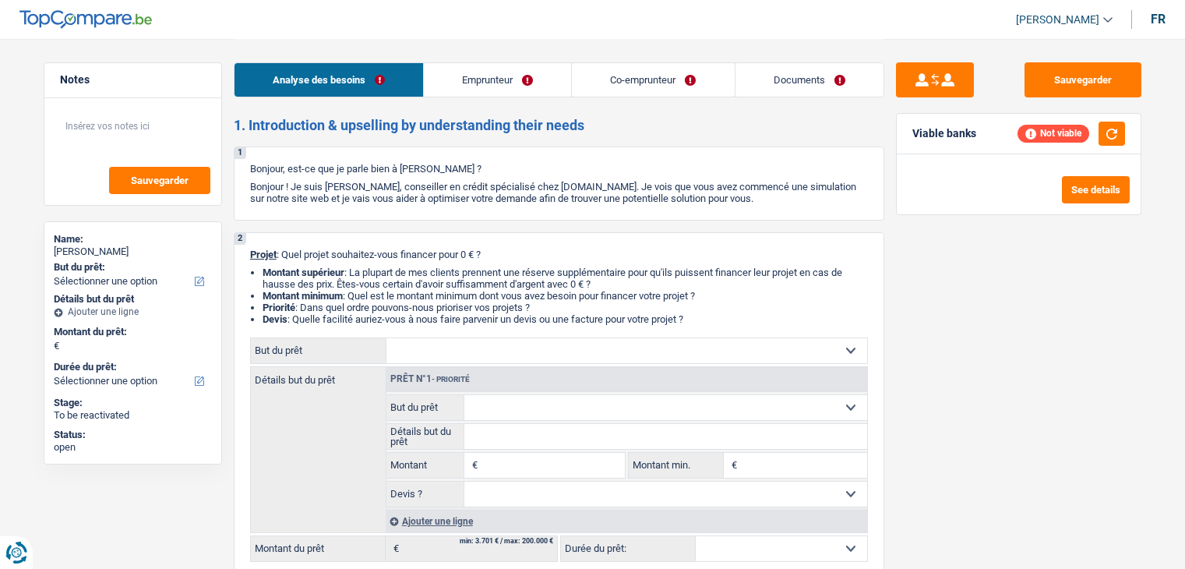
select select "independent"
select select "familyAllowances"
select select "netSalary"
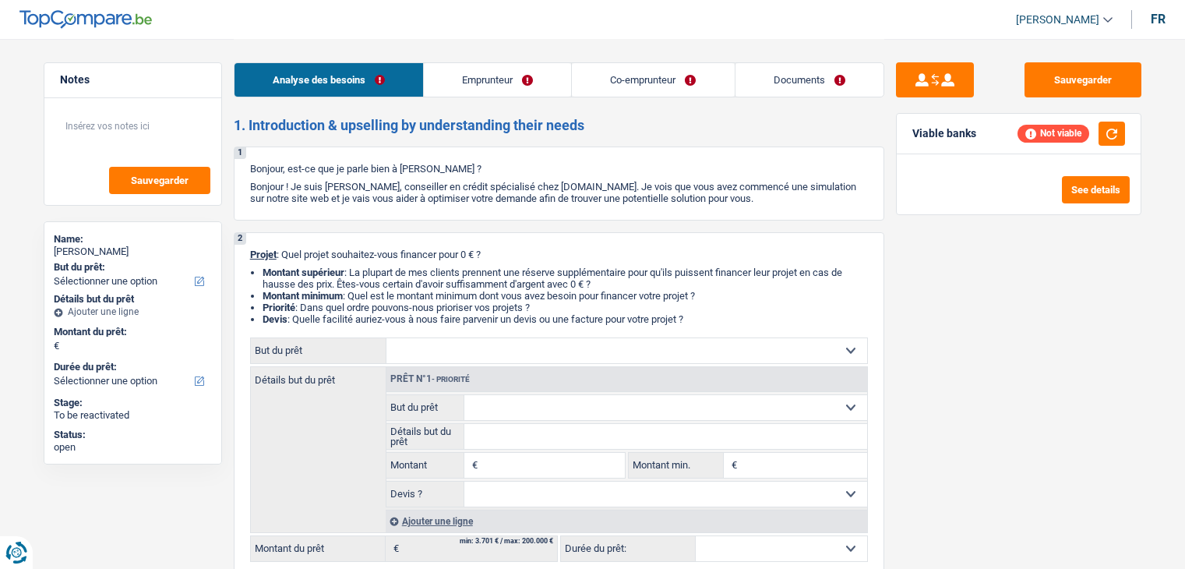
select select "rents"
select select "cardOrCredit"
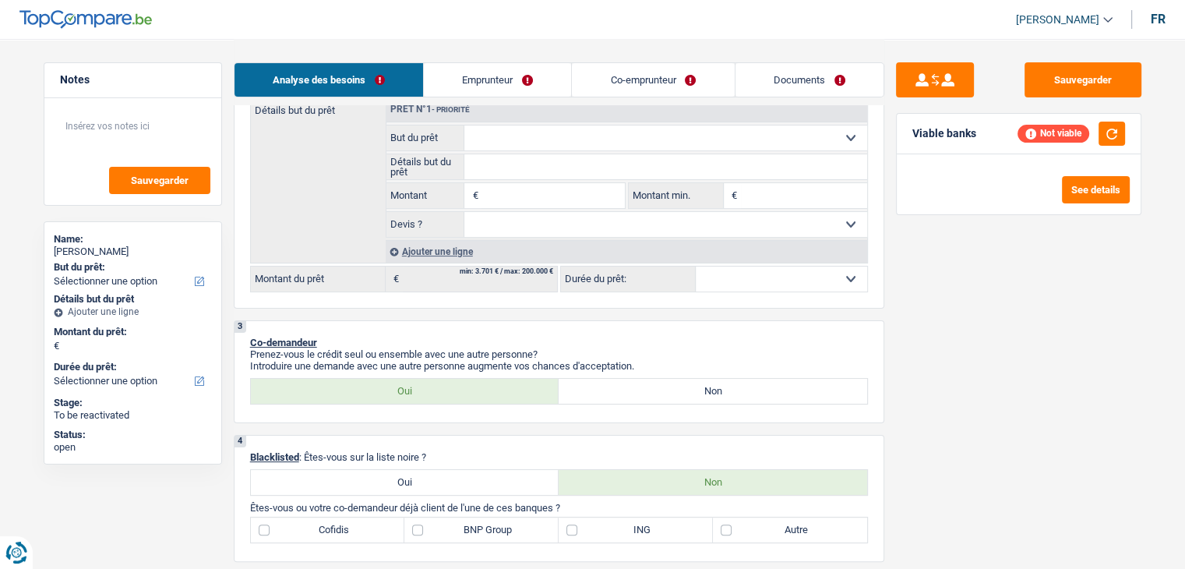
scroll to position [156, 0]
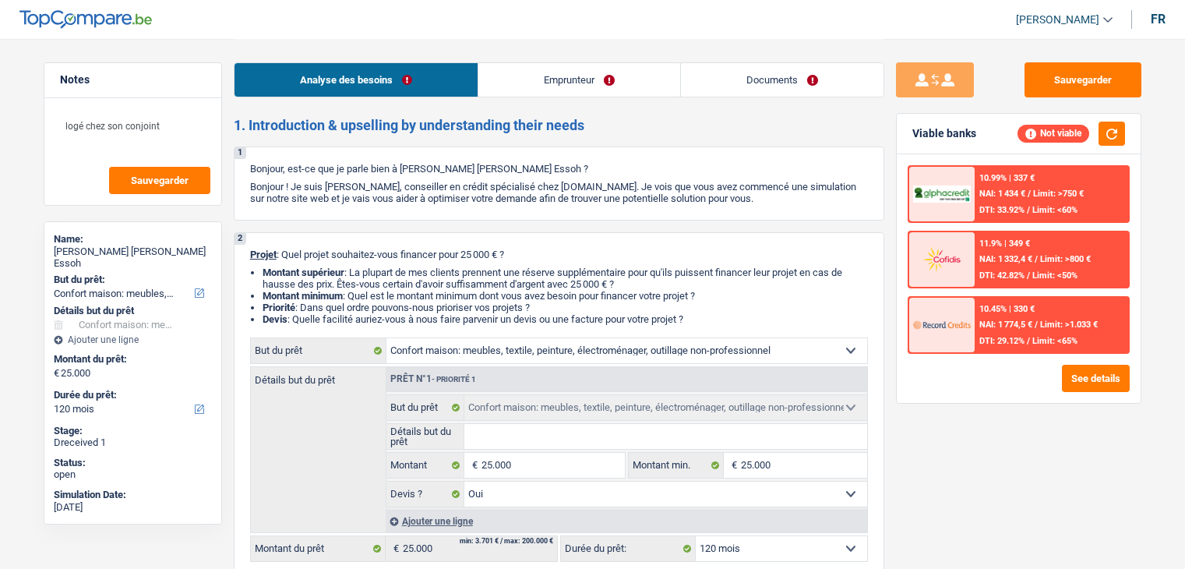
select select "household"
select select "120"
select select "household"
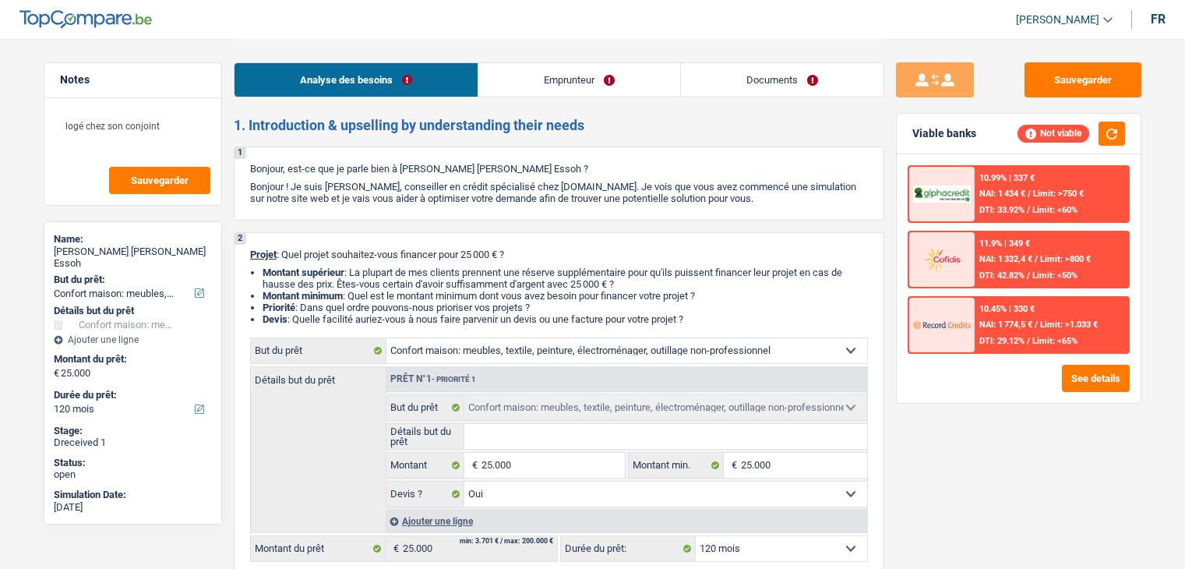
select select "yes"
select select "120"
select select "privateEmployee"
select select "netSalary"
select select "mealVouchers"
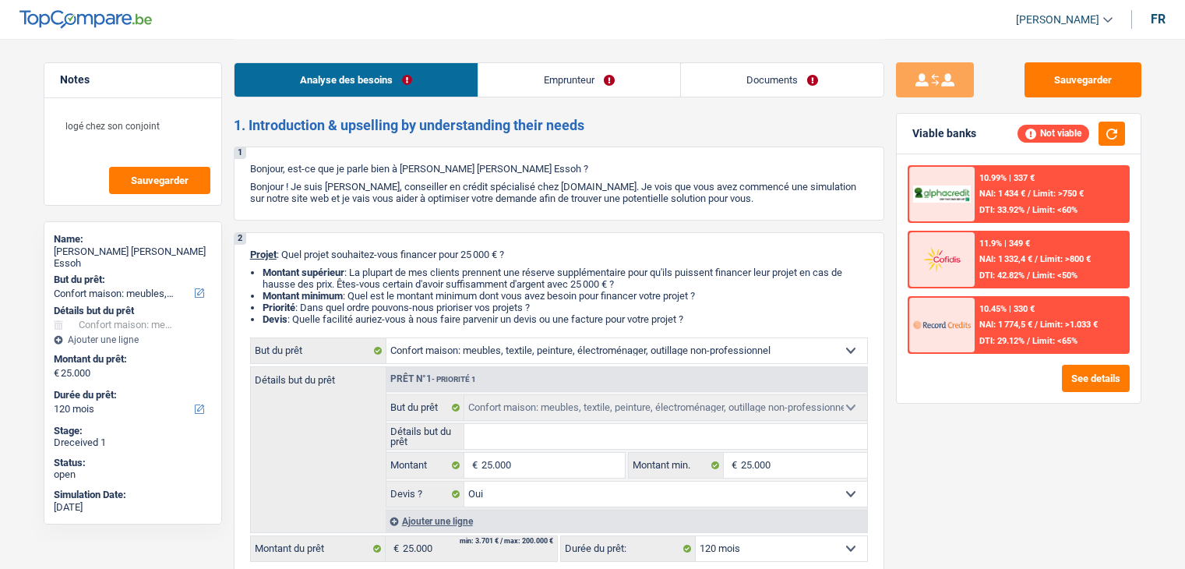
select select "liveWithParents"
select select "carLoan"
select select "60"
select select "household"
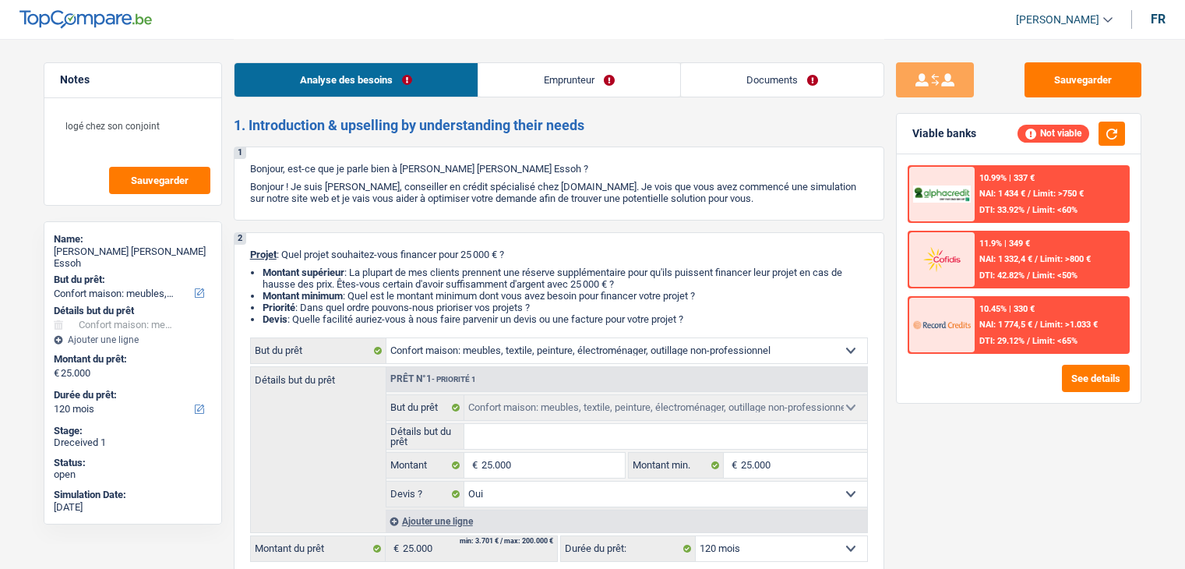
select select "yes"
select select "120"
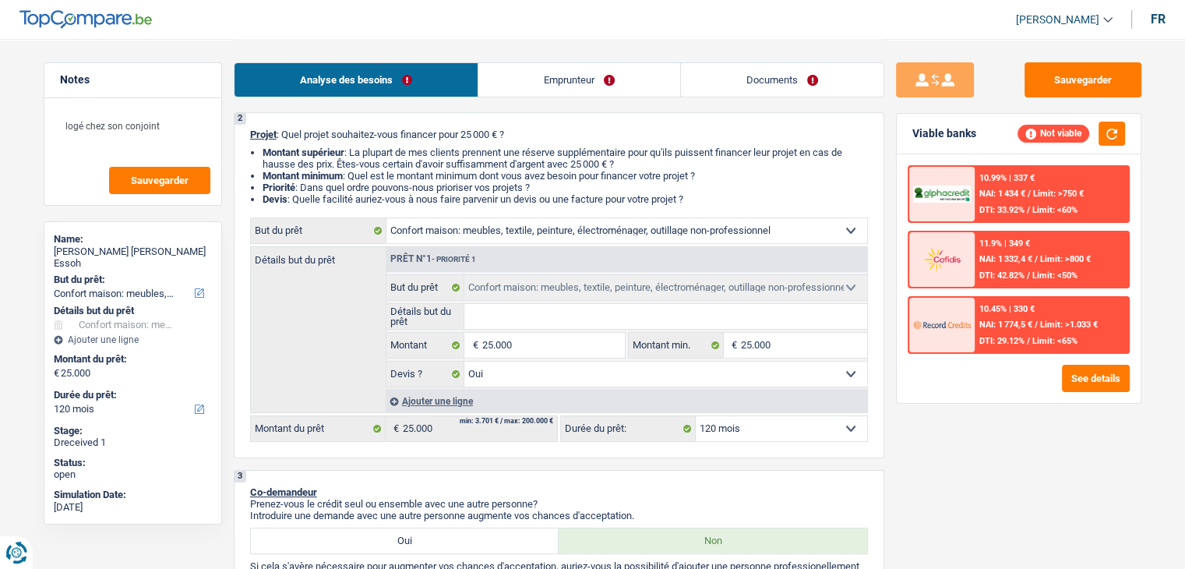
scroll to position [156, 0]
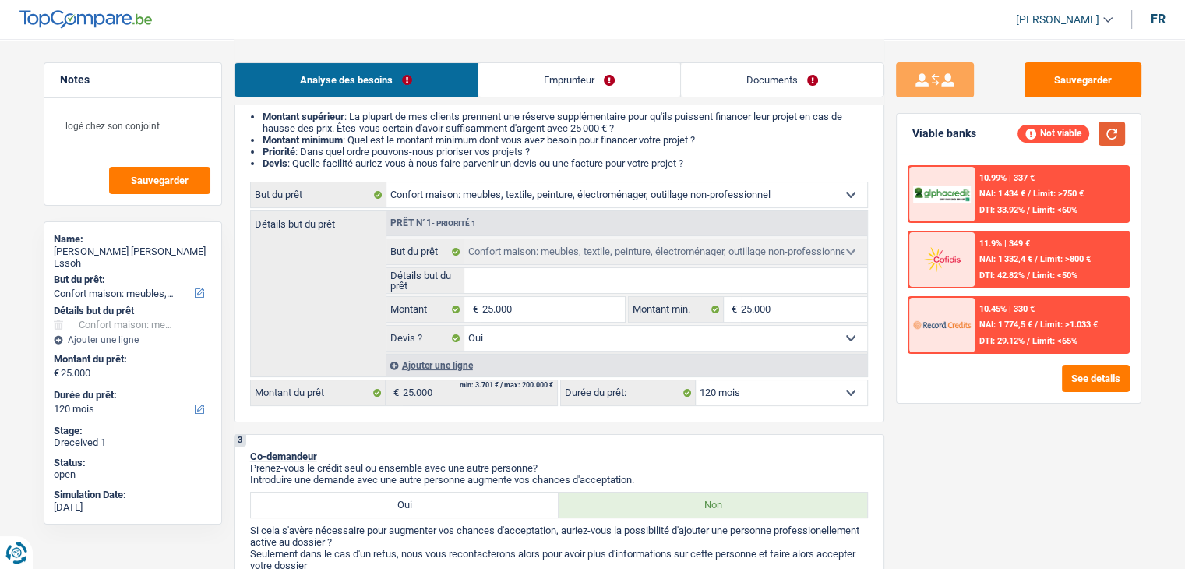
click at [1112, 136] on button "button" at bounding box center [1111, 134] width 26 height 24
